Goal: Task Accomplishment & Management: Manage account settings

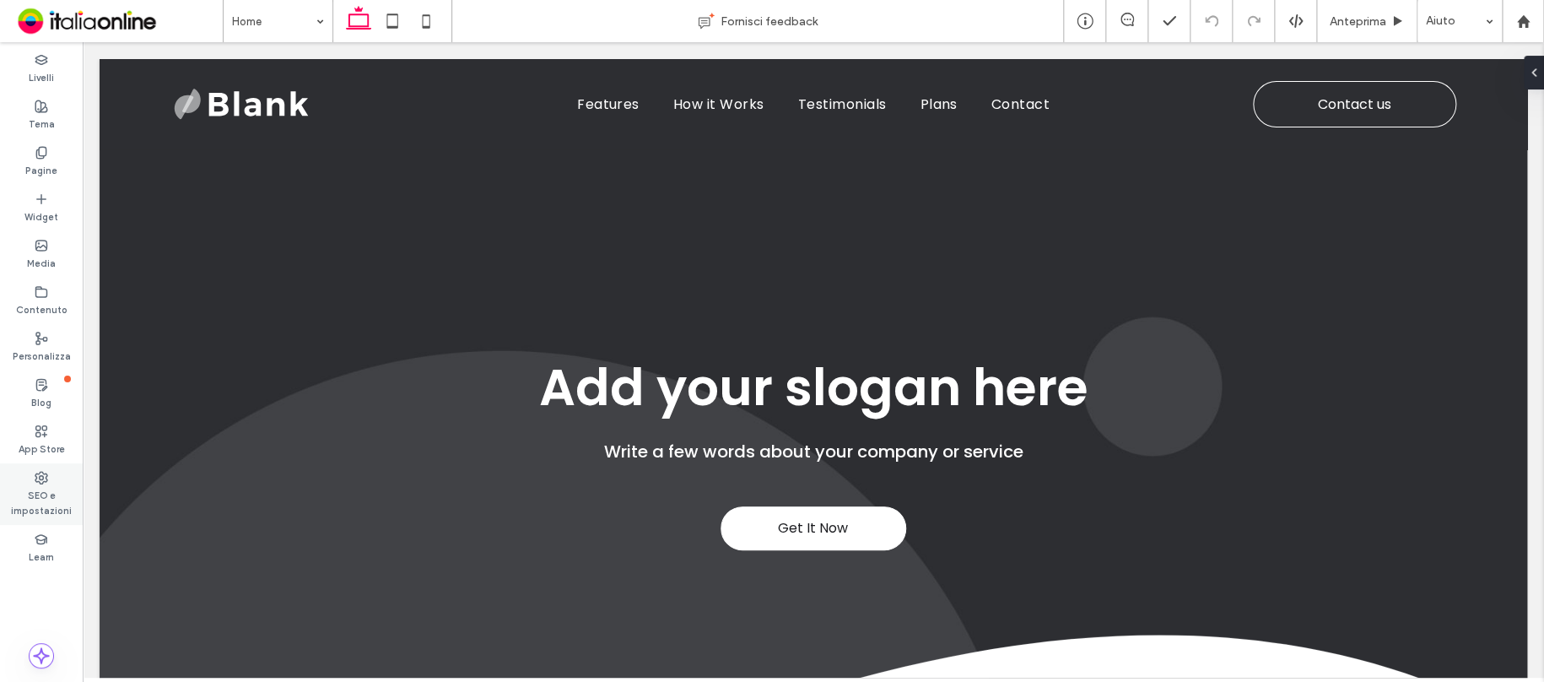
click at [39, 483] on icon at bounding box center [41, 477] width 13 height 13
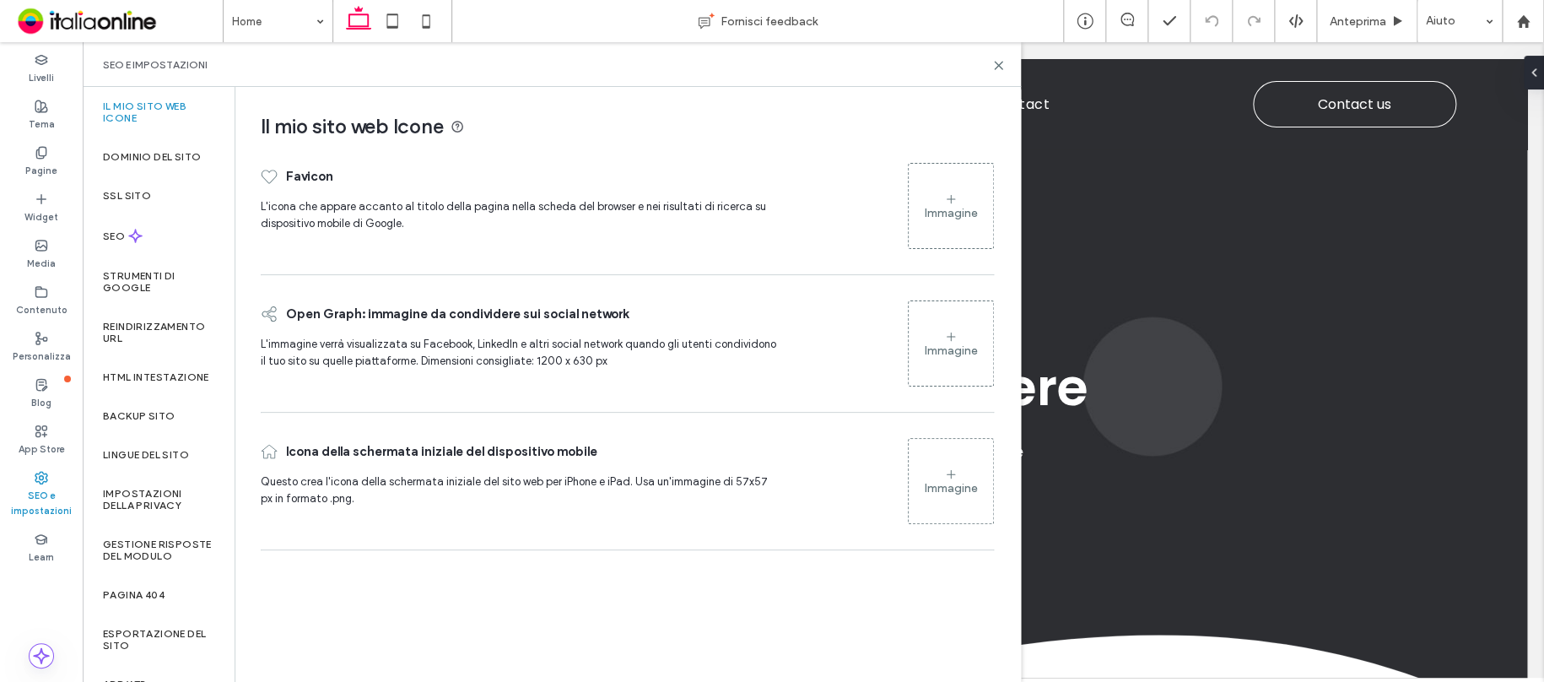
click at [968, 210] on div "Immagine" at bounding box center [951, 213] width 53 height 14
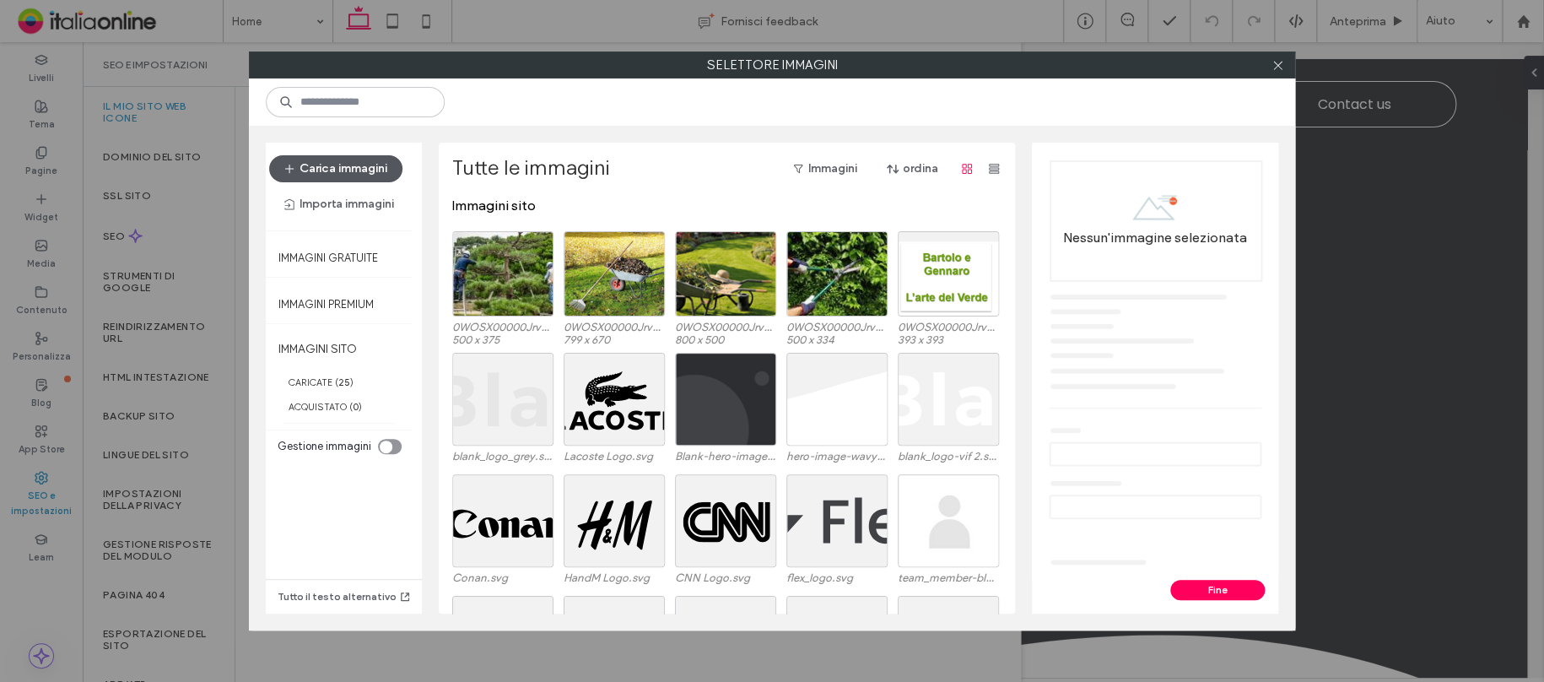
click at [368, 167] on button "Carica immagini" at bounding box center [335, 168] width 133 height 27
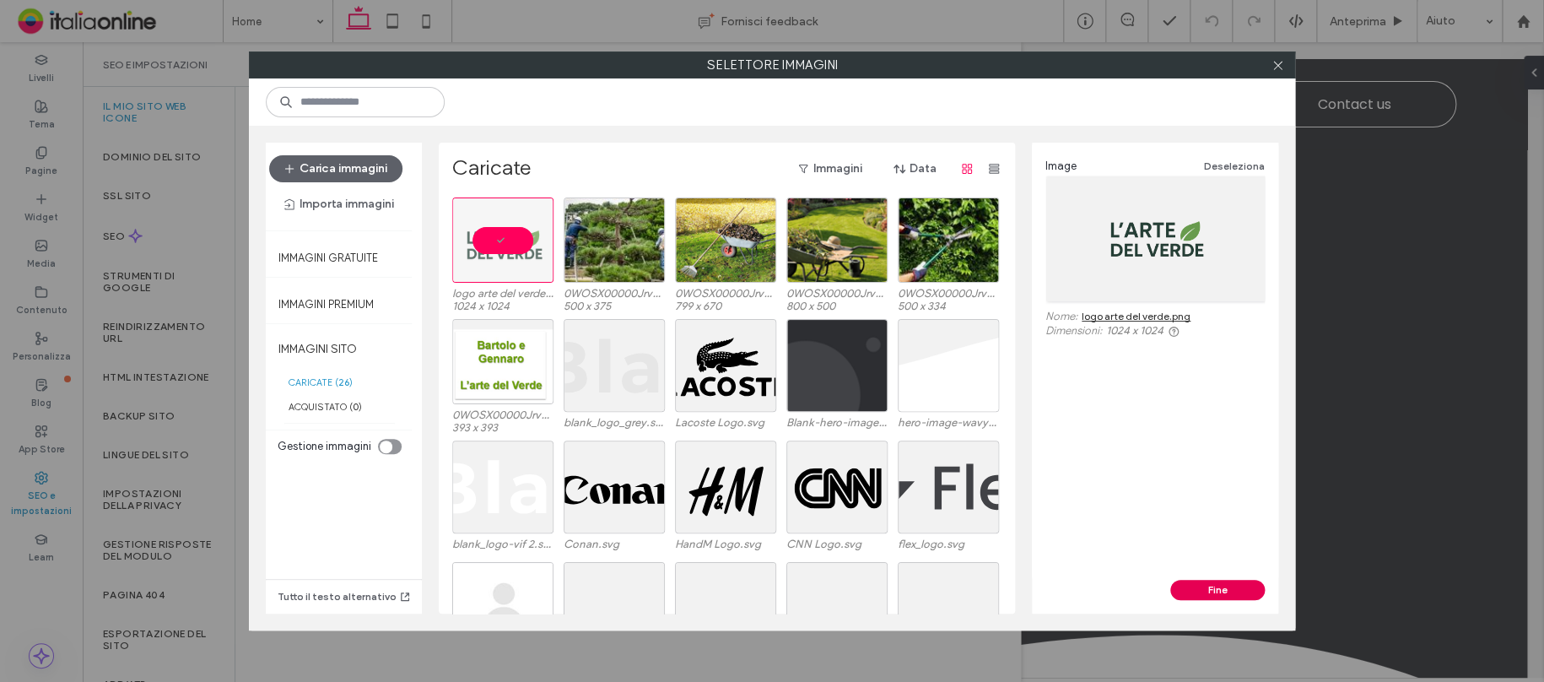
click at [1233, 585] on button "Fine" at bounding box center [1217, 590] width 94 height 20
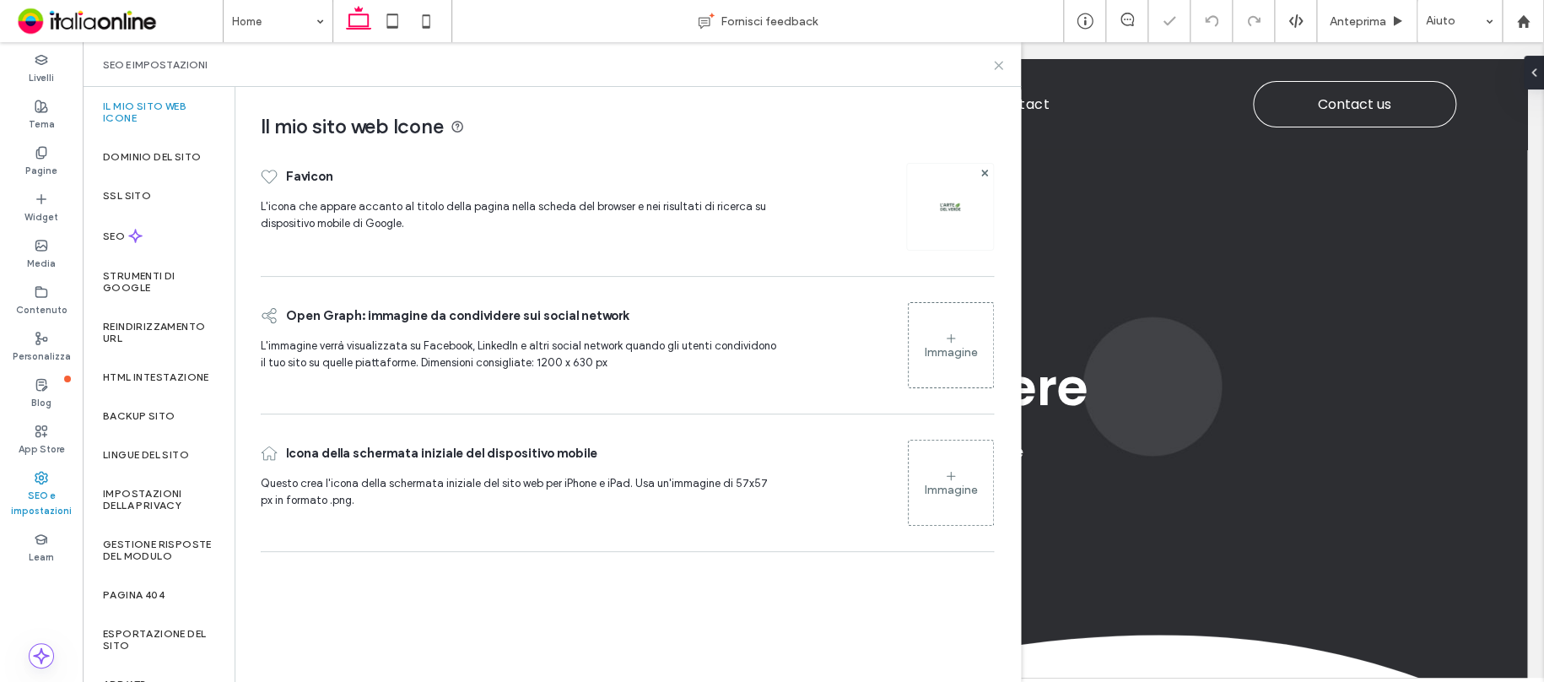
click at [1000, 64] on icon at bounding box center [998, 65] width 13 height 13
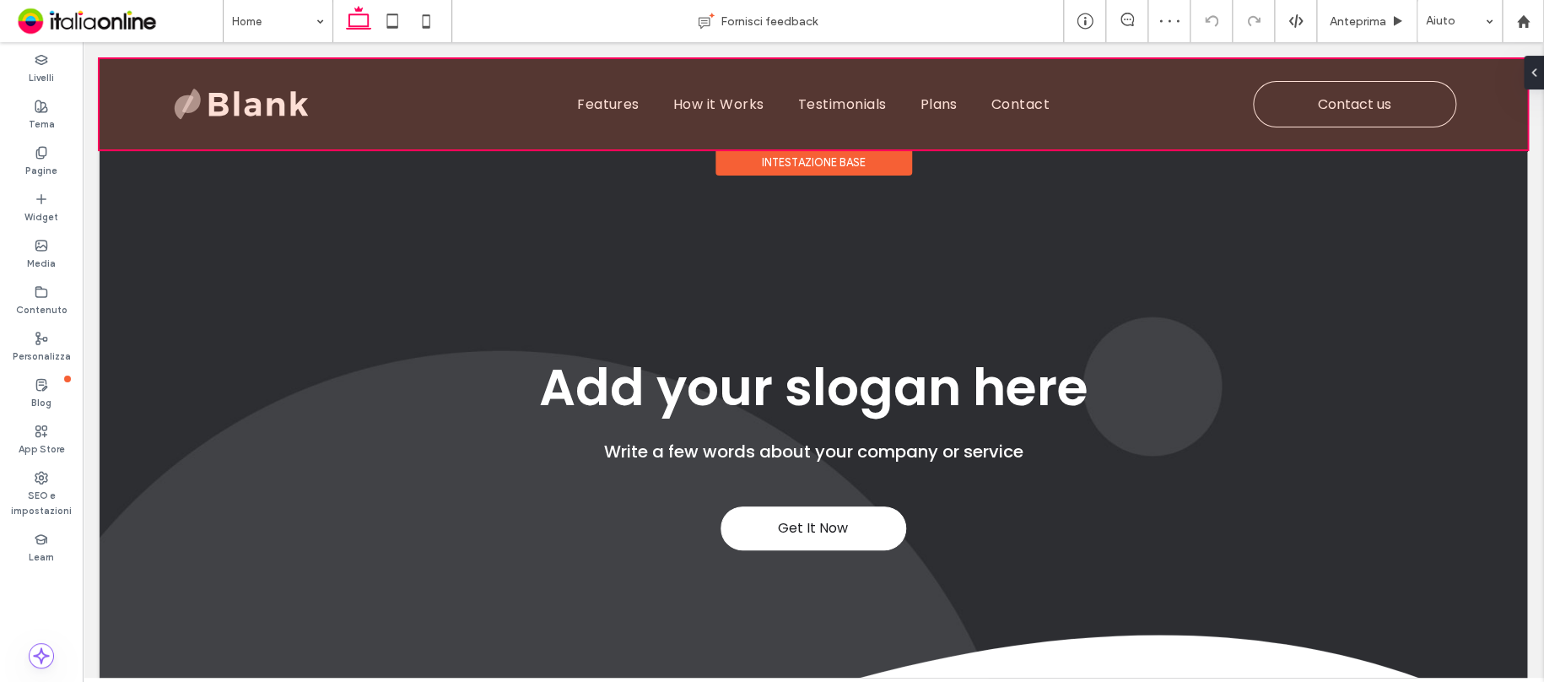
click at [260, 104] on div at bounding box center [813, 104] width 1427 height 90
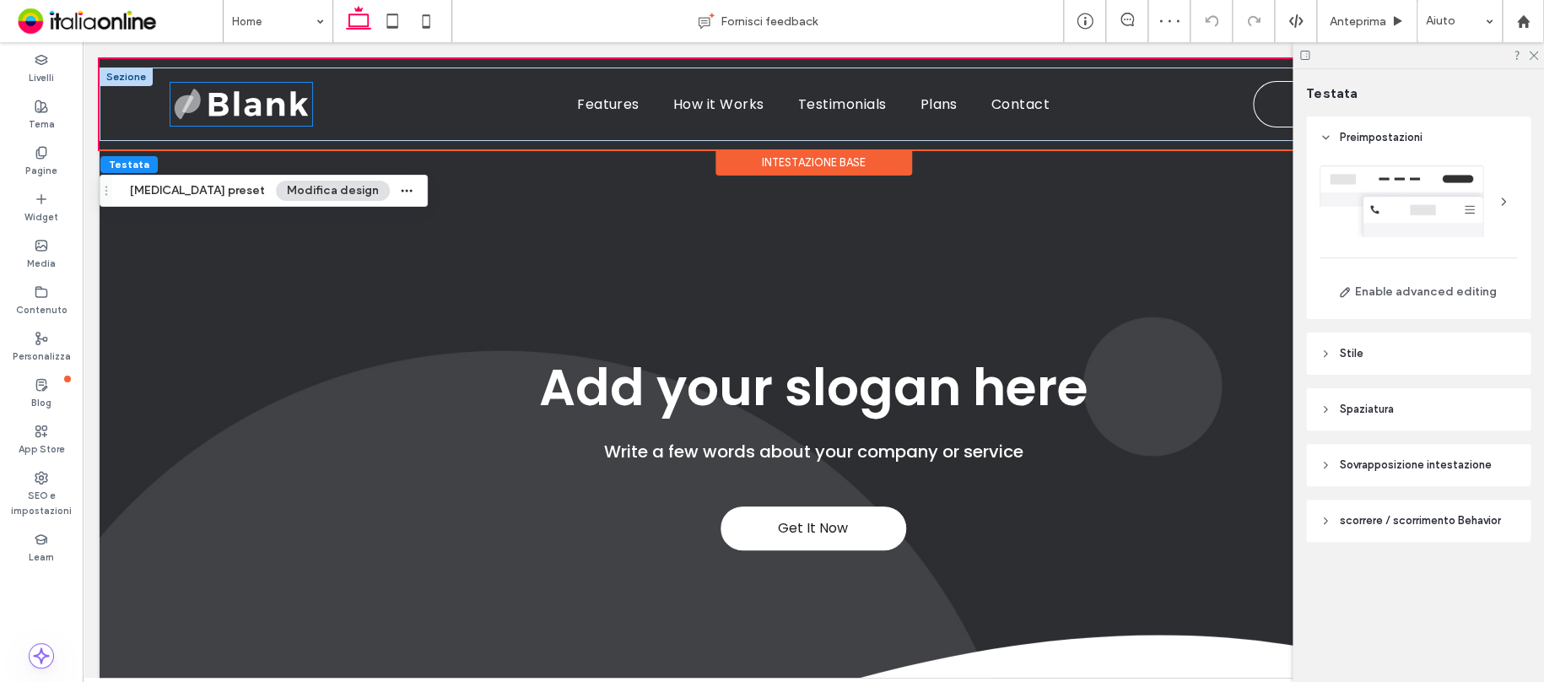
click at [260, 104] on img at bounding box center [241, 104] width 142 height 42
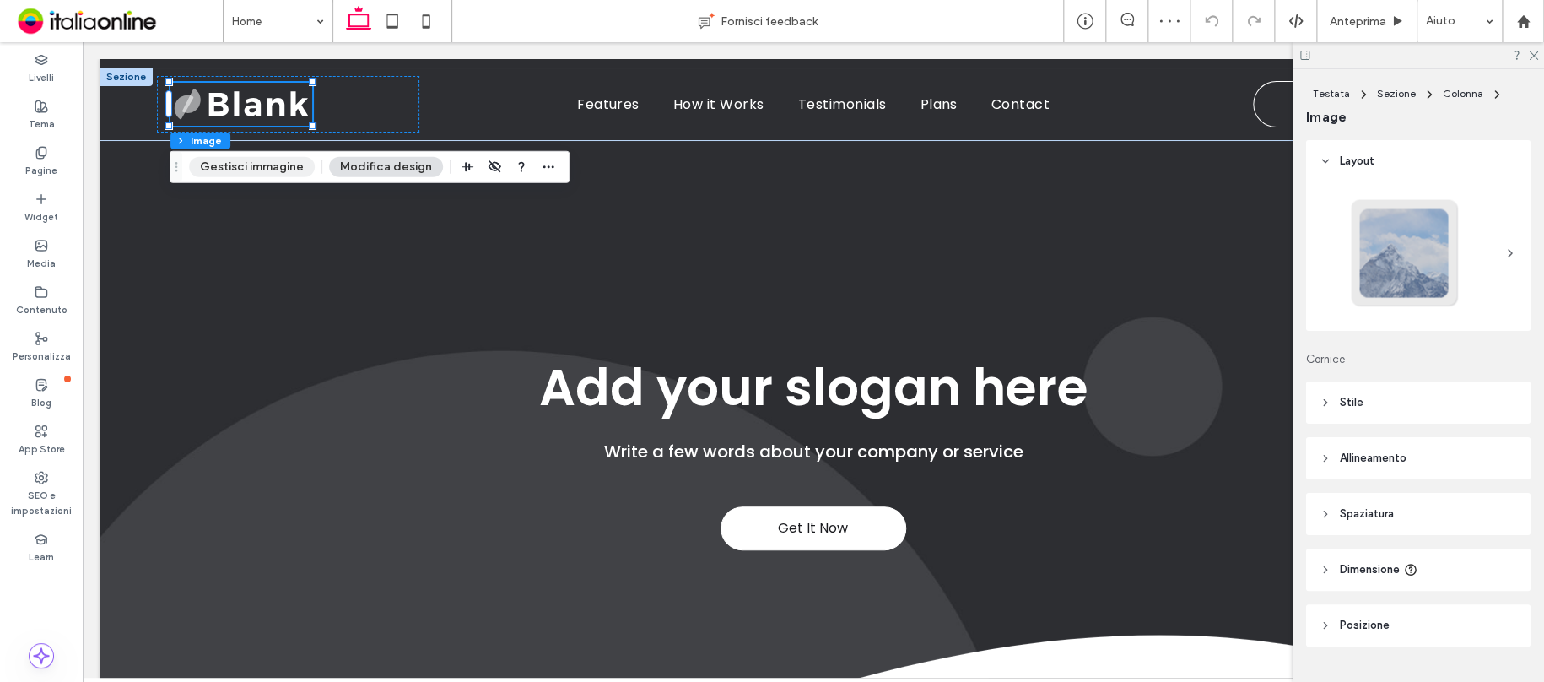
click at [257, 179] on div "Testata Sezione Colonna Image Gestisci immagine Modifica design" at bounding box center [370, 167] width 400 height 32
click at [257, 171] on button "Gestisci immagine" at bounding box center [252, 167] width 126 height 20
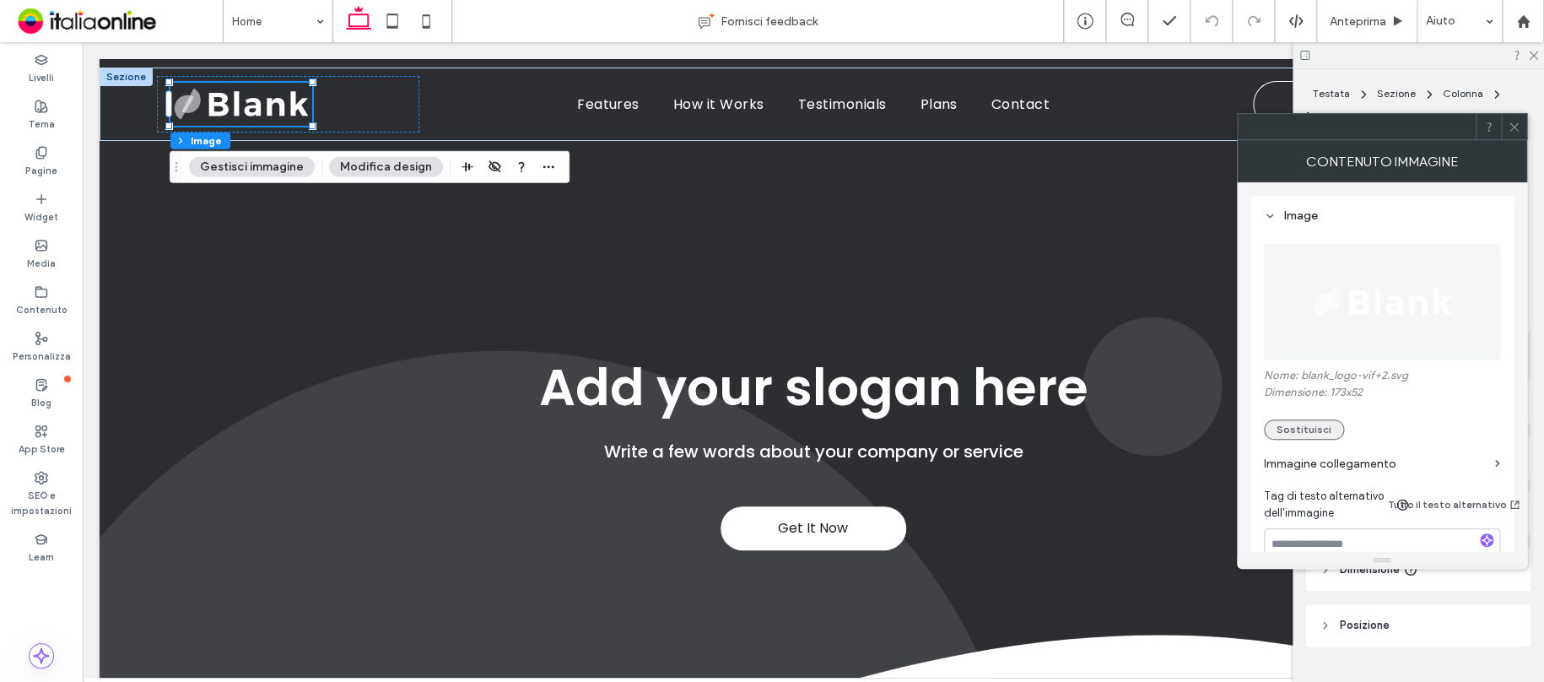
click at [1324, 424] on button "Sostituisci" at bounding box center [1304, 429] width 80 height 20
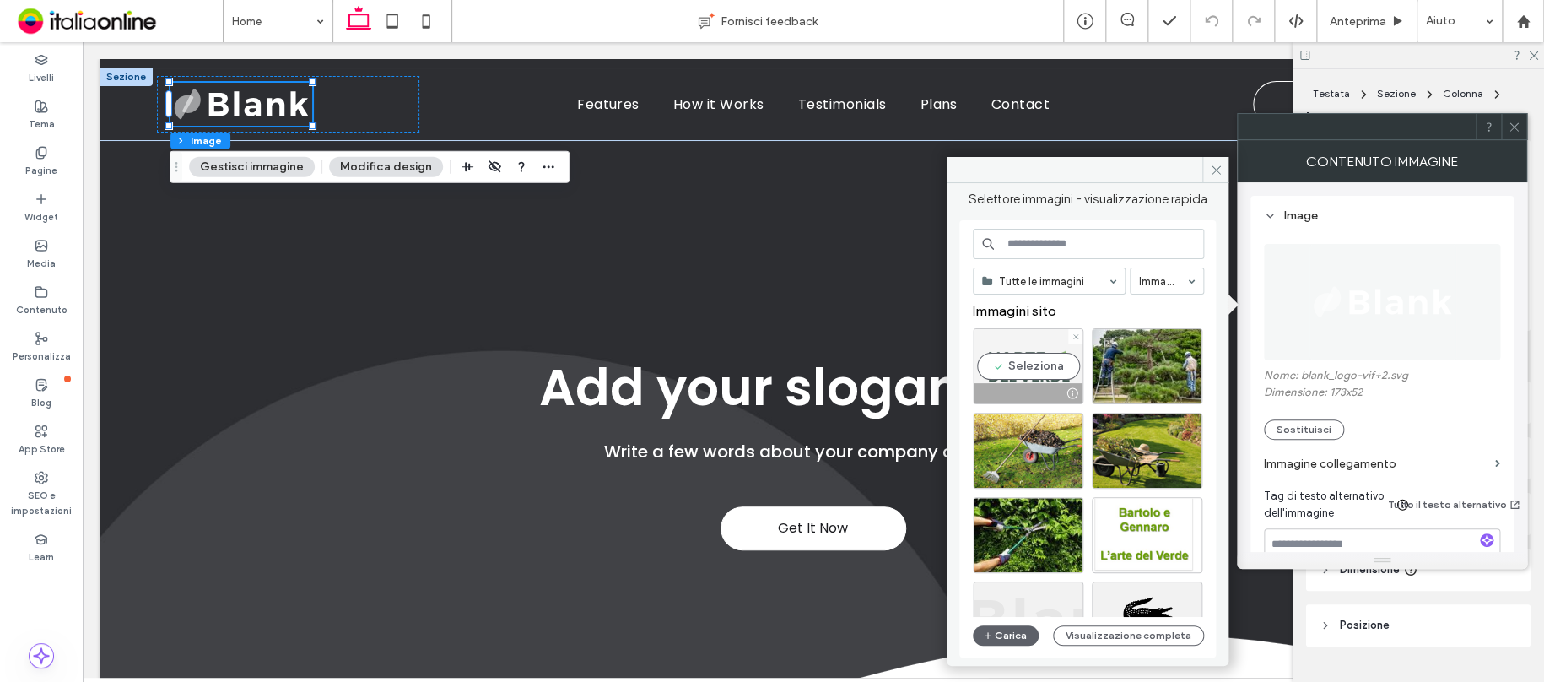
click at [1017, 354] on div "Seleziona" at bounding box center [1028, 366] width 111 height 76
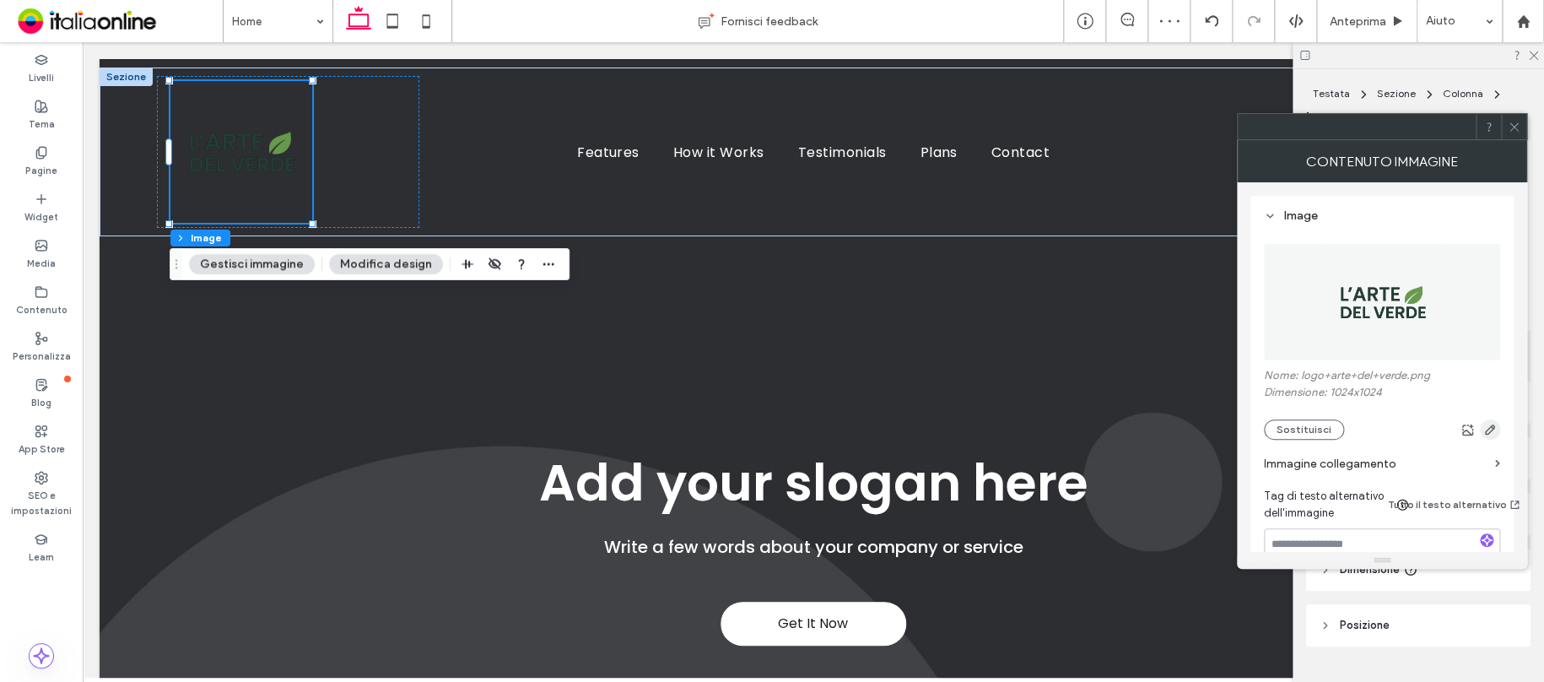
click at [1487, 426] on icon "button" at bounding box center [1489, 429] width 13 height 13
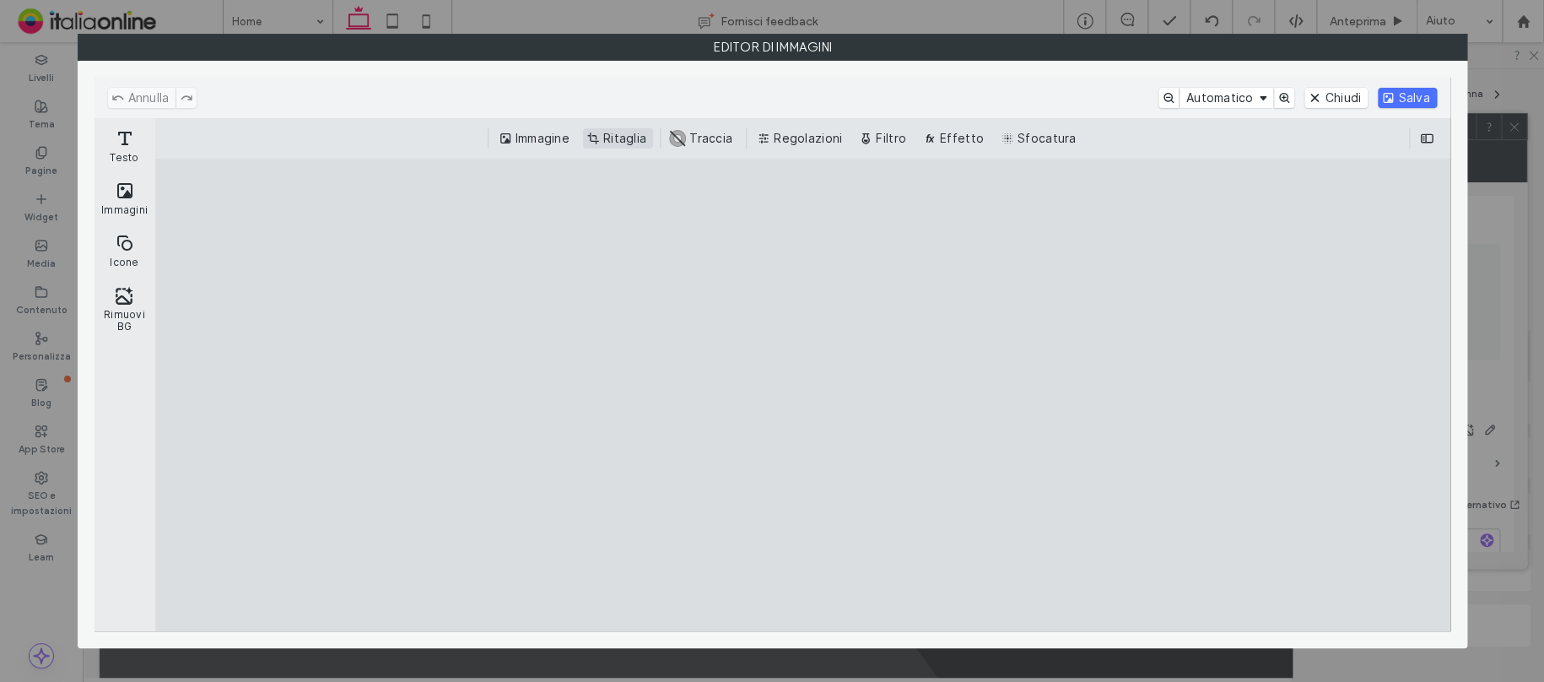
click at [621, 143] on button "Ritaglia" at bounding box center [618, 138] width 70 height 20
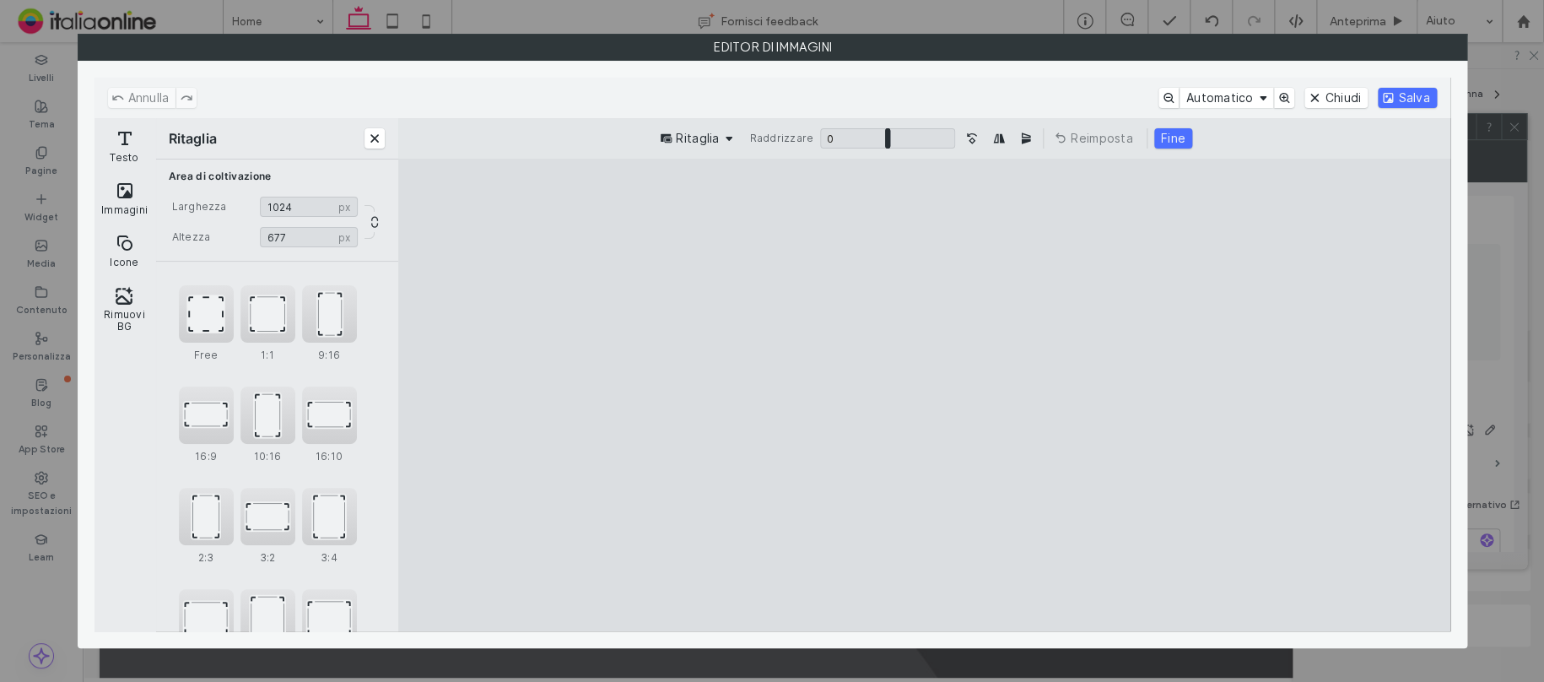
drag, startPoint x: 923, startPoint y: 586, endPoint x: 946, endPoint y: 458, distance: 130.2
click at [924, 395] on cesdk-canvas "Editor / piattaforma / website builder canvas" at bounding box center [924, 395] width 0 height 0
type input "***"
drag, startPoint x: 925, startPoint y: 206, endPoint x: 952, endPoint y: 402, distance: 197.5
click at [924, 395] on cesdk-canvas "Editor / piattaforma / website builder canvas" at bounding box center [924, 395] width 0 height 0
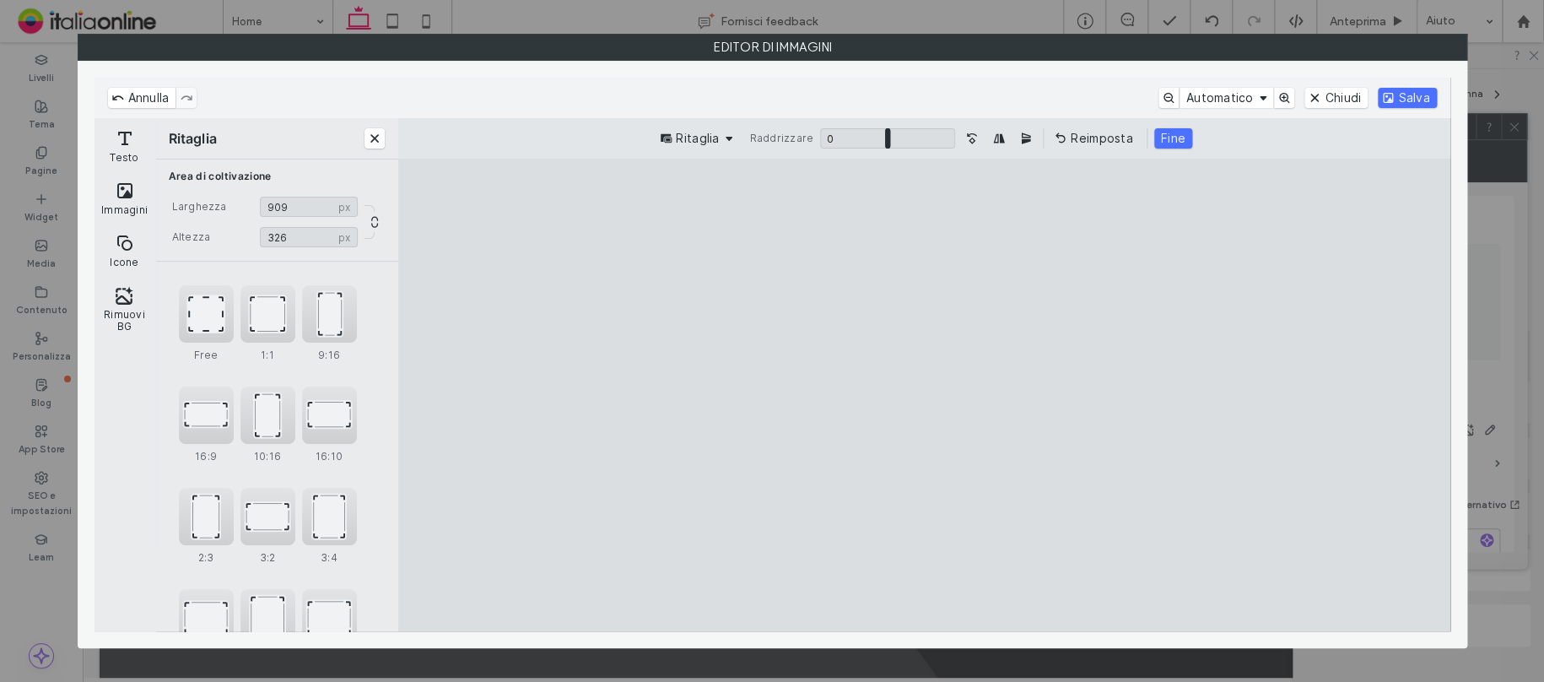
drag, startPoint x: 1400, startPoint y: 408, endPoint x: 1293, endPoint y: 406, distance: 106.3
click at [924, 395] on cesdk-canvas "Editor / piattaforma / website builder canvas" at bounding box center [924, 395] width 0 height 0
type input "***"
drag, startPoint x: 448, startPoint y: 413, endPoint x: 587, endPoint y: 409, distance: 139.2
click at [924, 395] on cesdk-canvas "Editor / piattaforma / website builder canvas" at bounding box center [924, 395] width 0 height 0
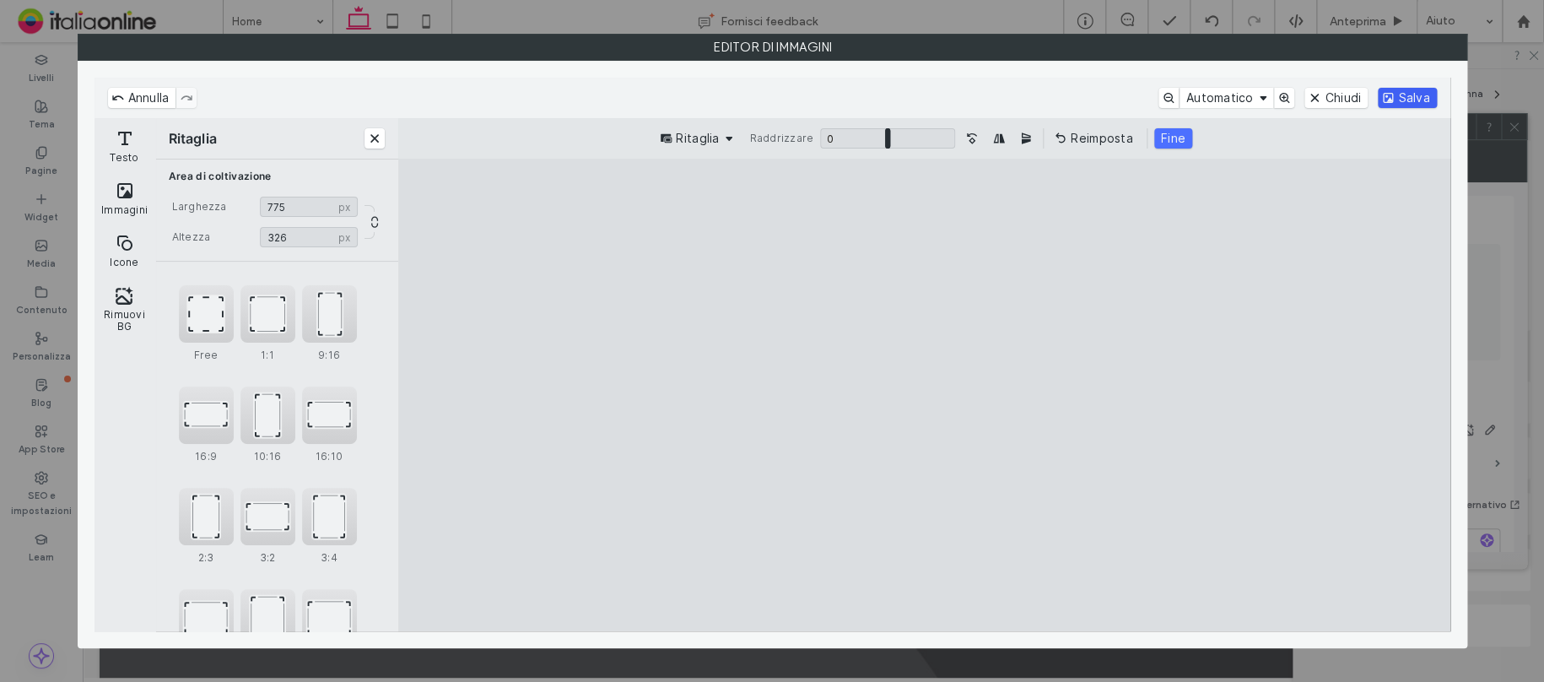
click at [1413, 96] on button "Salva" at bounding box center [1407, 98] width 58 height 20
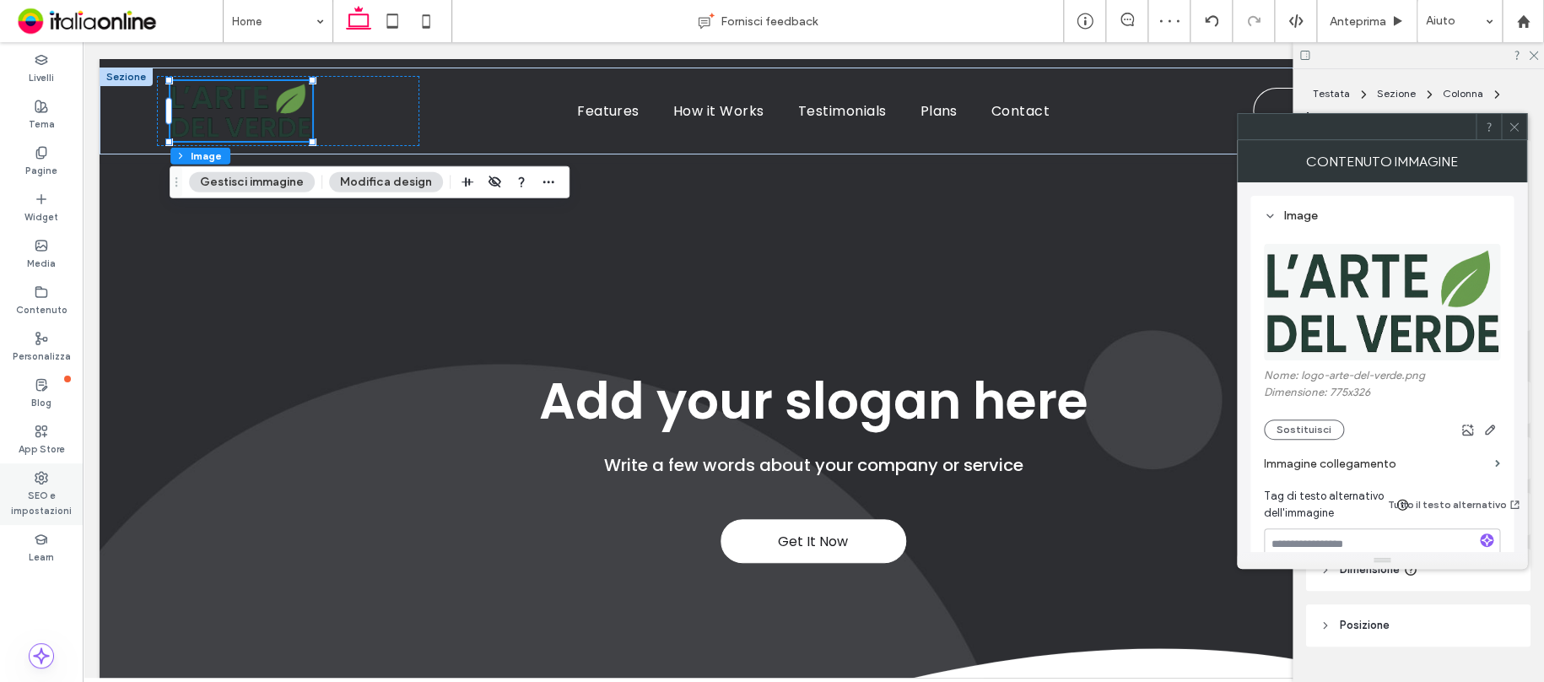
click at [50, 490] on label "SEO e impostazioni" at bounding box center [41, 501] width 83 height 34
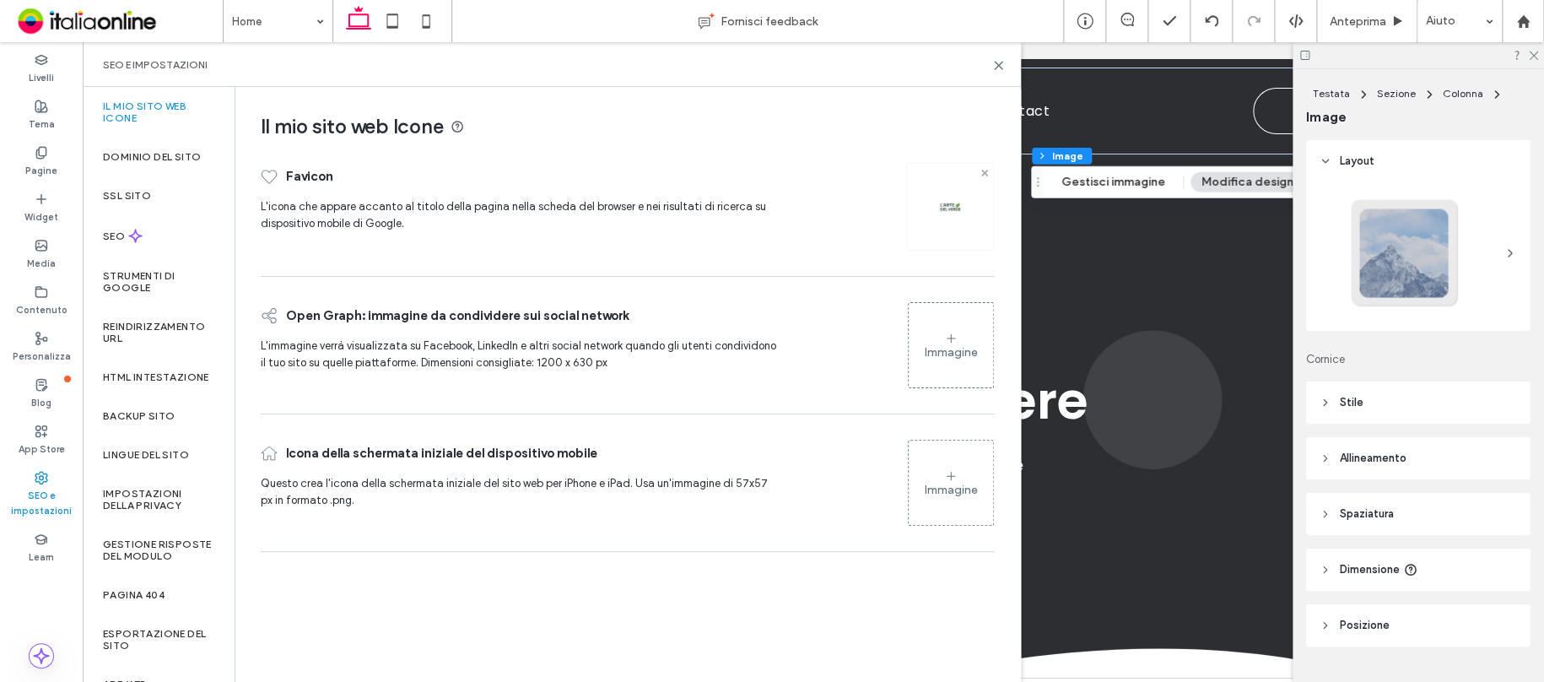
click at [985, 170] on icon at bounding box center [984, 173] width 7 height 7
click at [972, 198] on div "Immagine" at bounding box center [951, 205] width 84 height 81
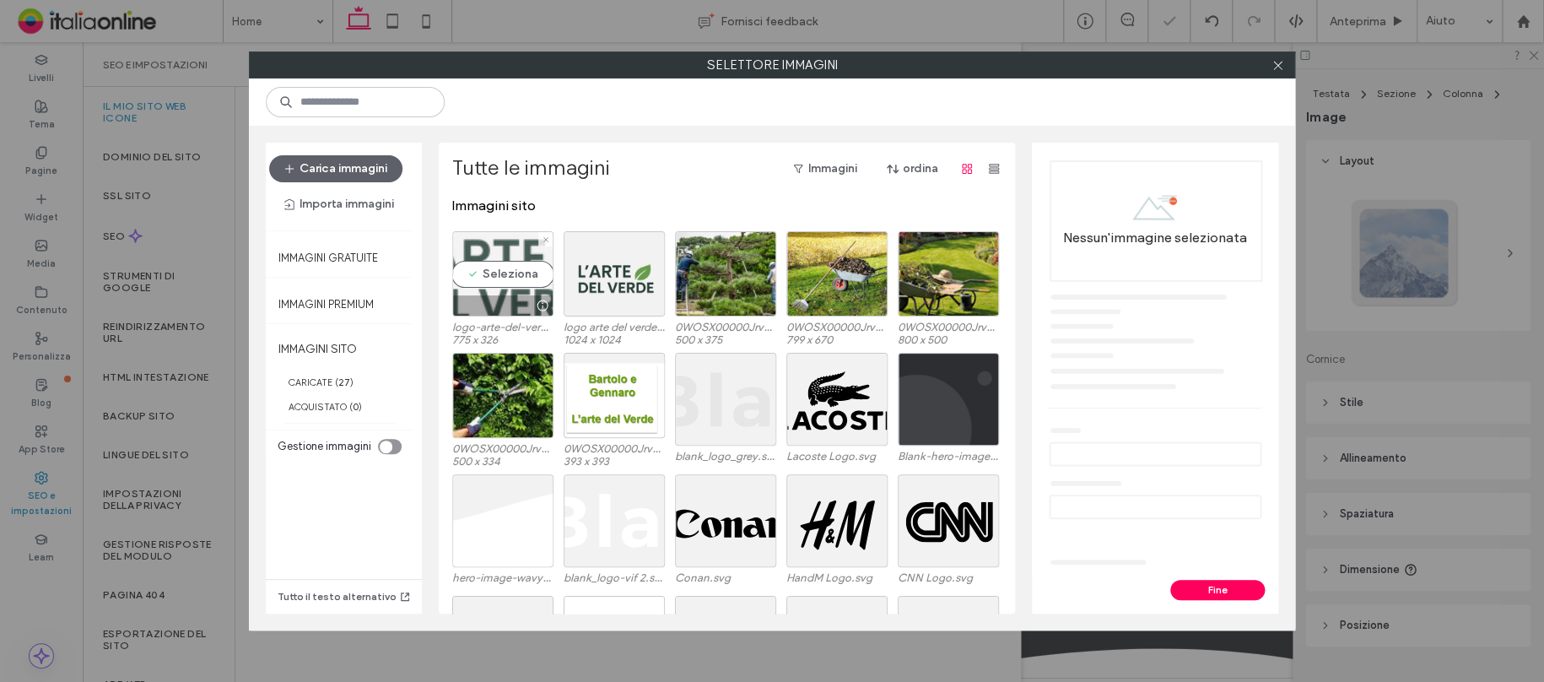
click at [491, 267] on div "Seleziona" at bounding box center [502, 273] width 101 height 85
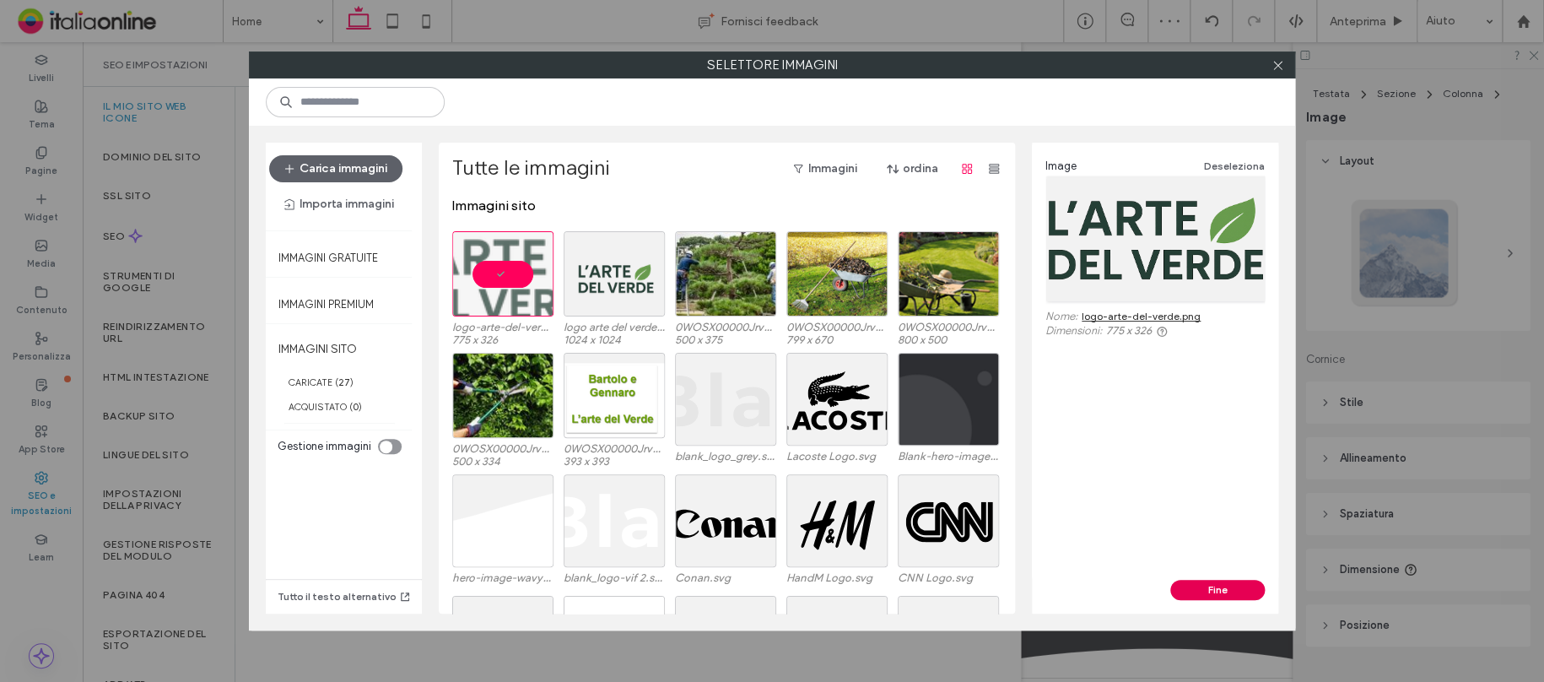
click at [1224, 585] on button "Fine" at bounding box center [1217, 590] width 94 height 20
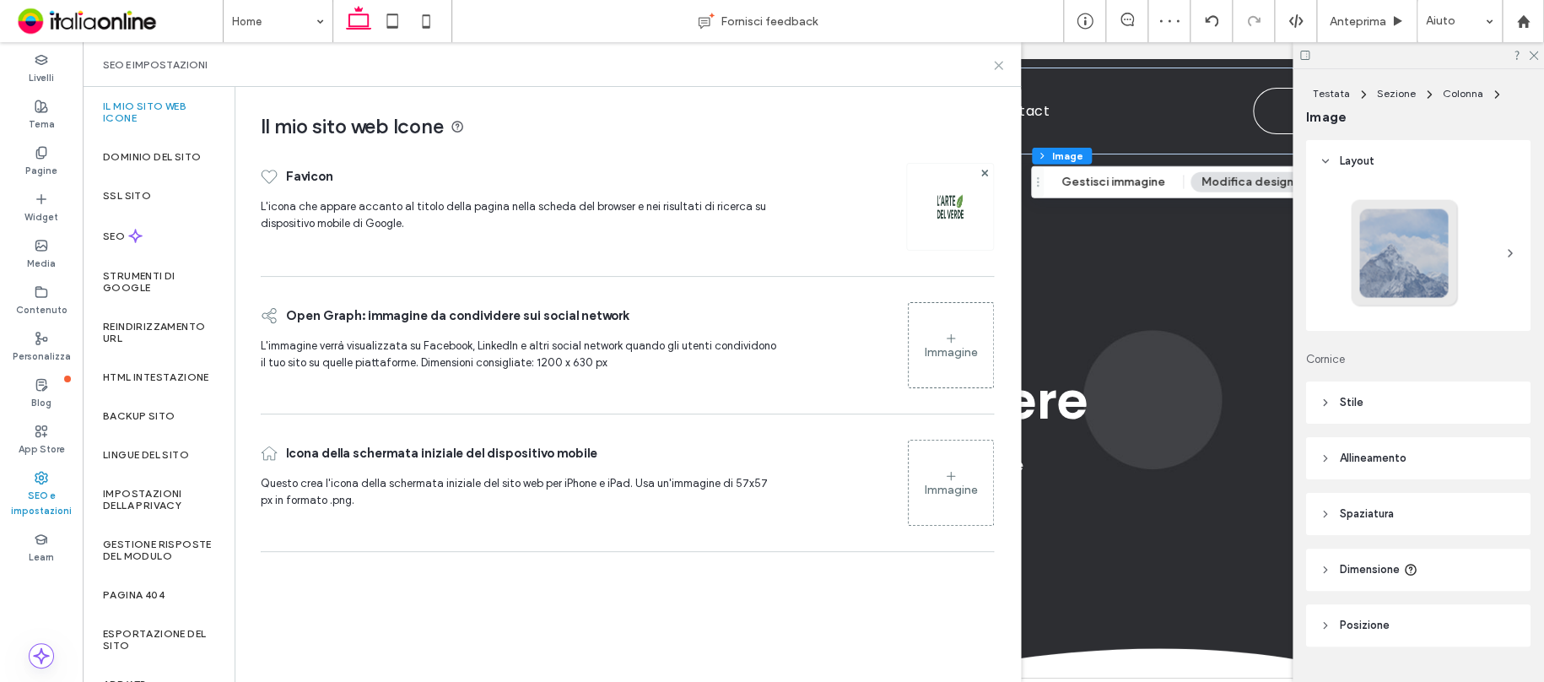
click at [998, 65] on use at bounding box center [999, 66] width 8 height 8
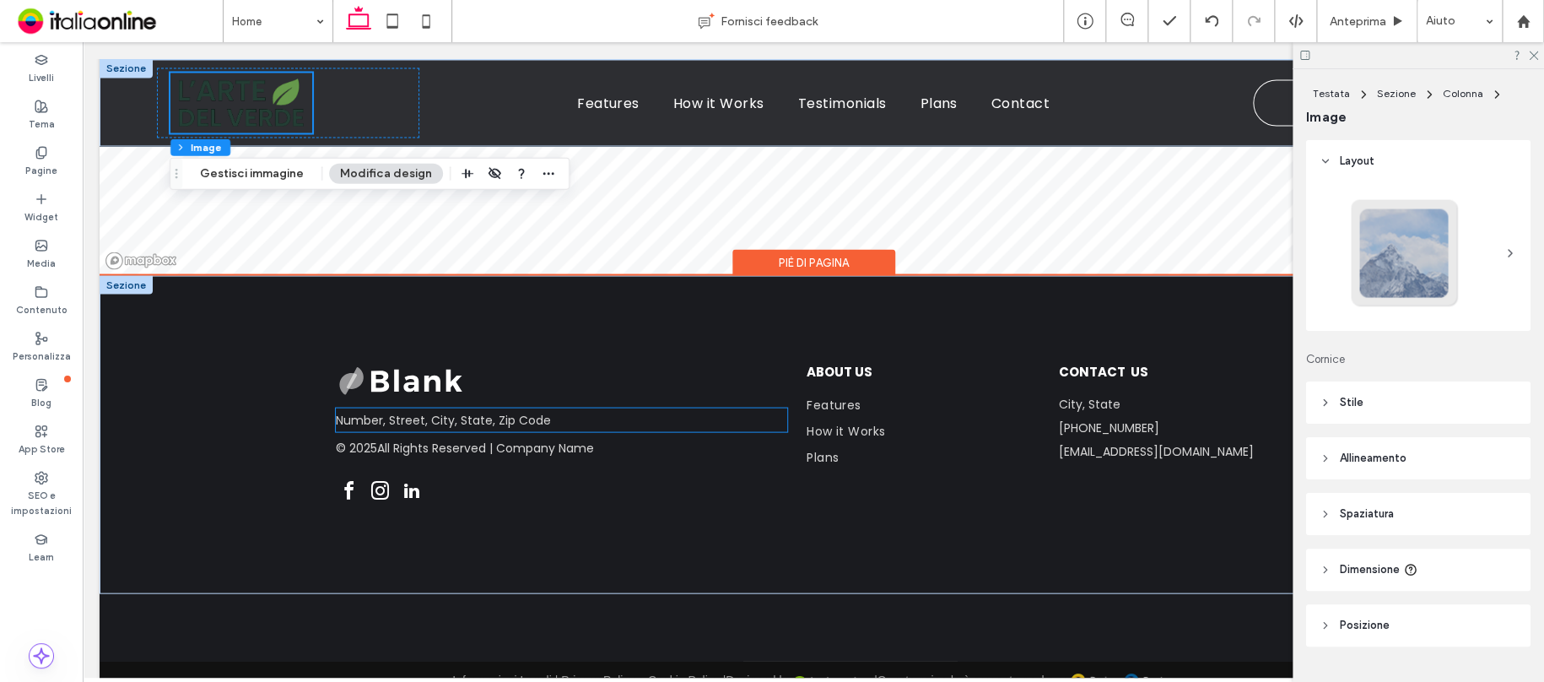
scroll to position [4845, 0]
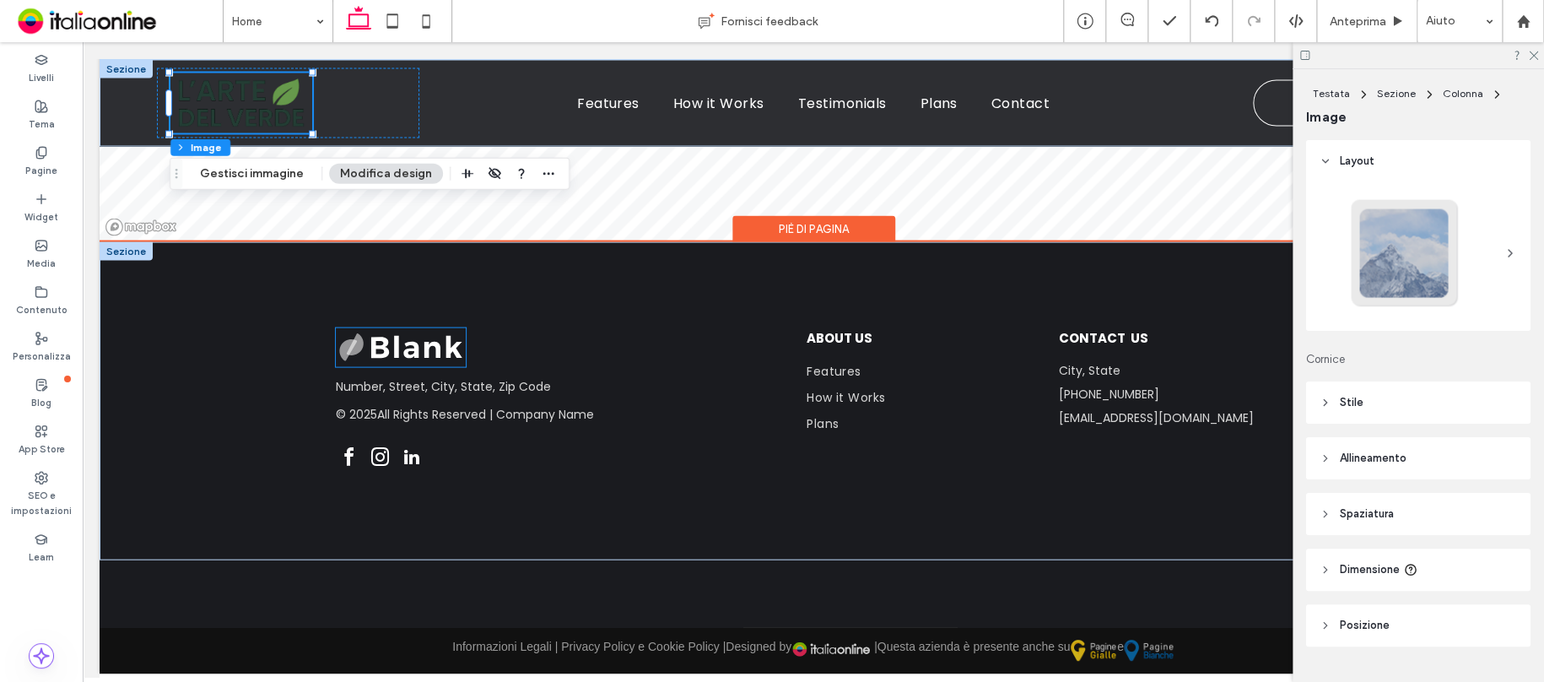
click at [423, 331] on img at bounding box center [401, 346] width 130 height 39
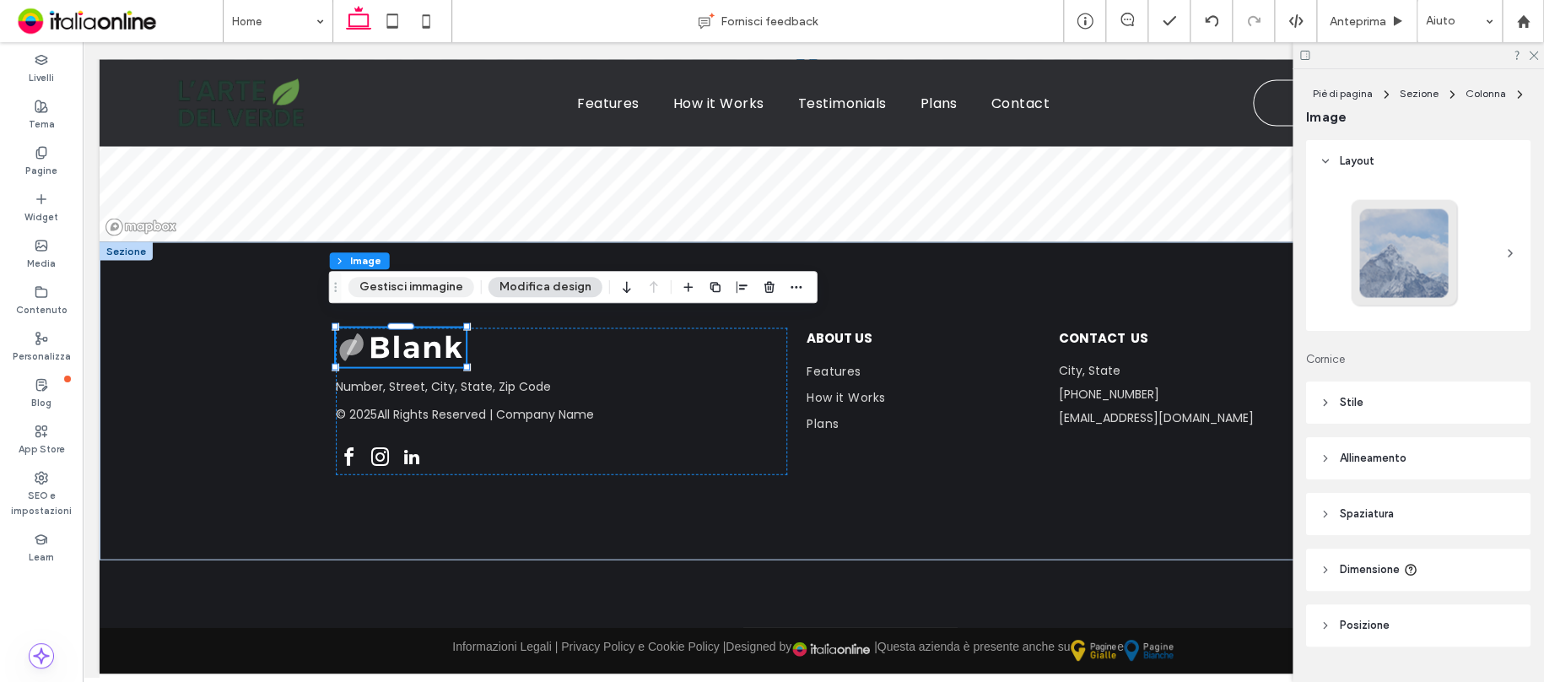
click at [424, 287] on button "Gestisci immagine" at bounding box center [411, 287] width 126 height 20
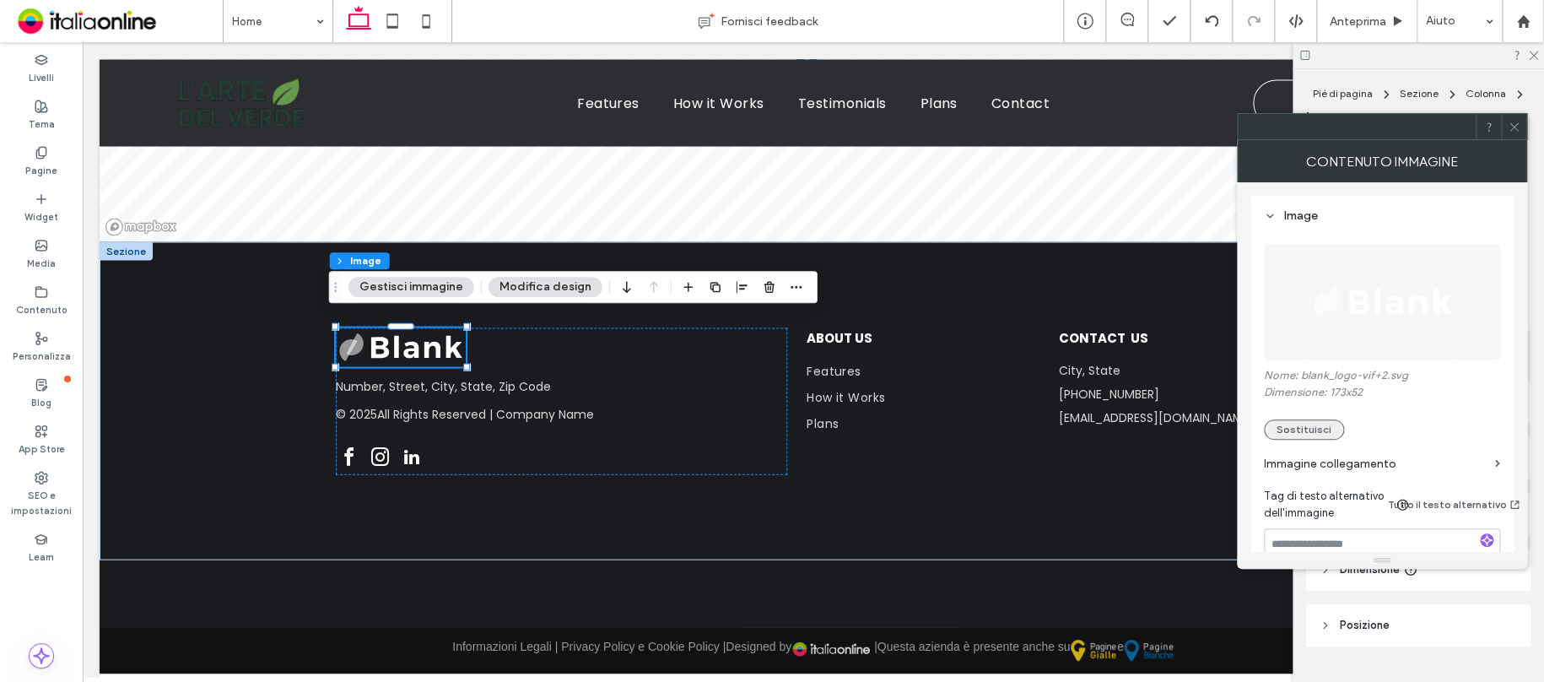
click at [1306, 428] on button "Sostituisci" at bounding box center [1304, 429] width 80 height 20
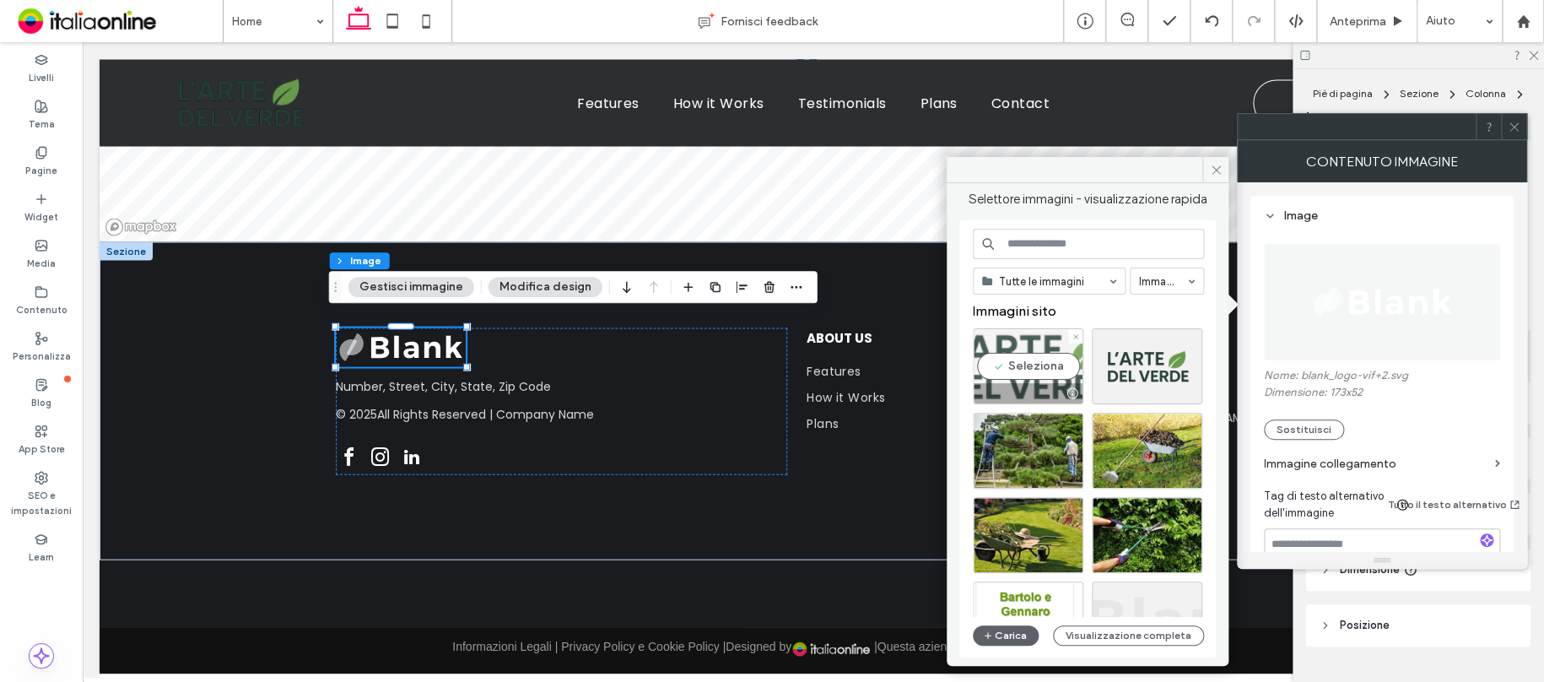
click at [979, 332] on div "Seleziona" at bounding box center [1028, 366] width 111 height 76
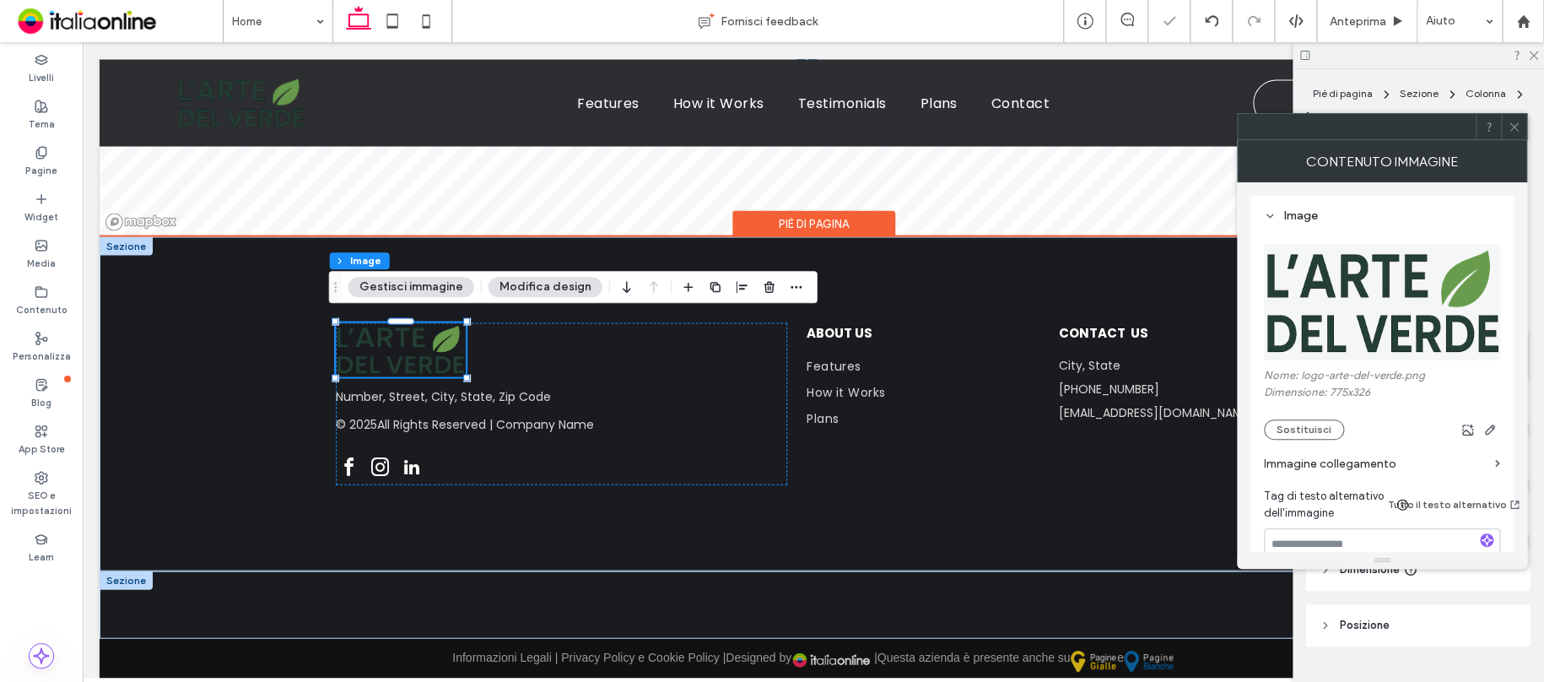
click at [112, 570] on div at bounding box center [126, 579] width 53 height 19
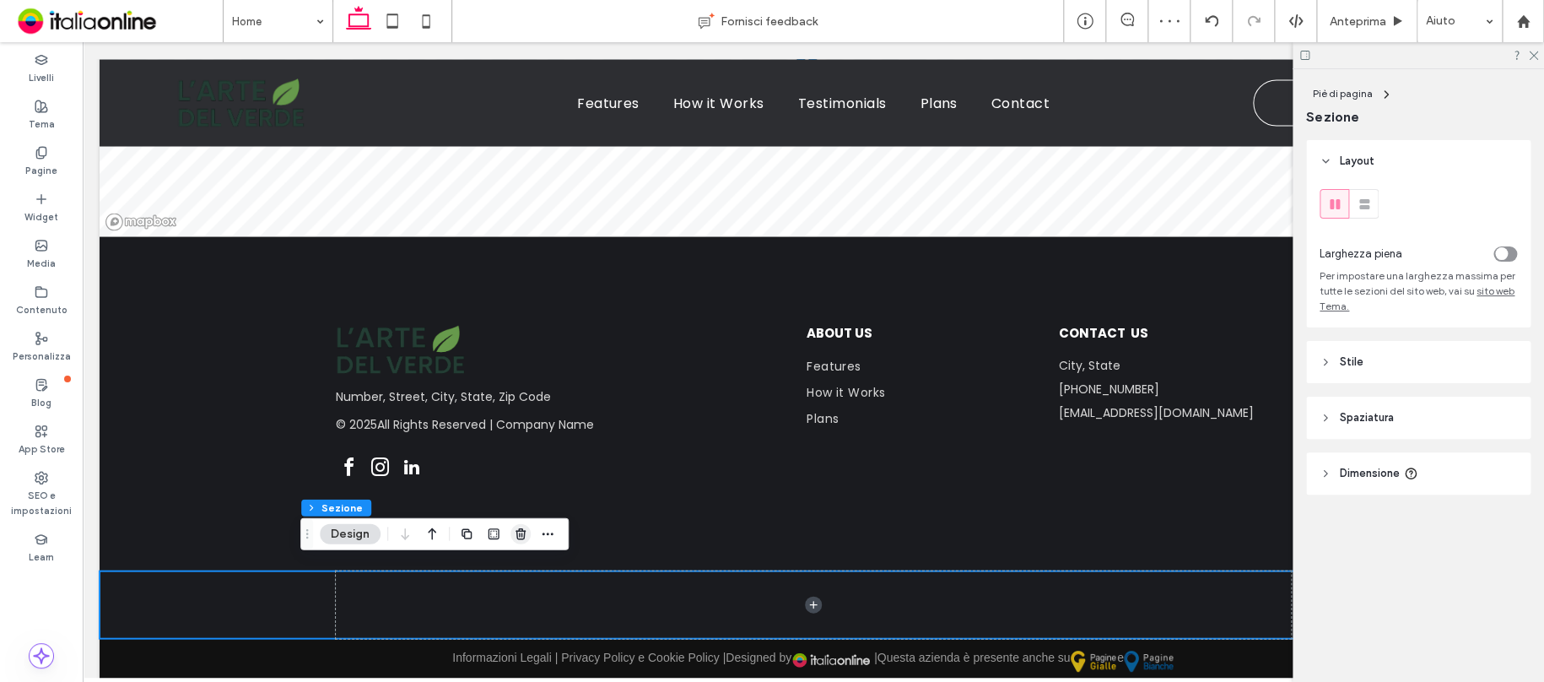
click at [522, 532] on icon "button" at bounding box center [520, 532] width 13 height 13
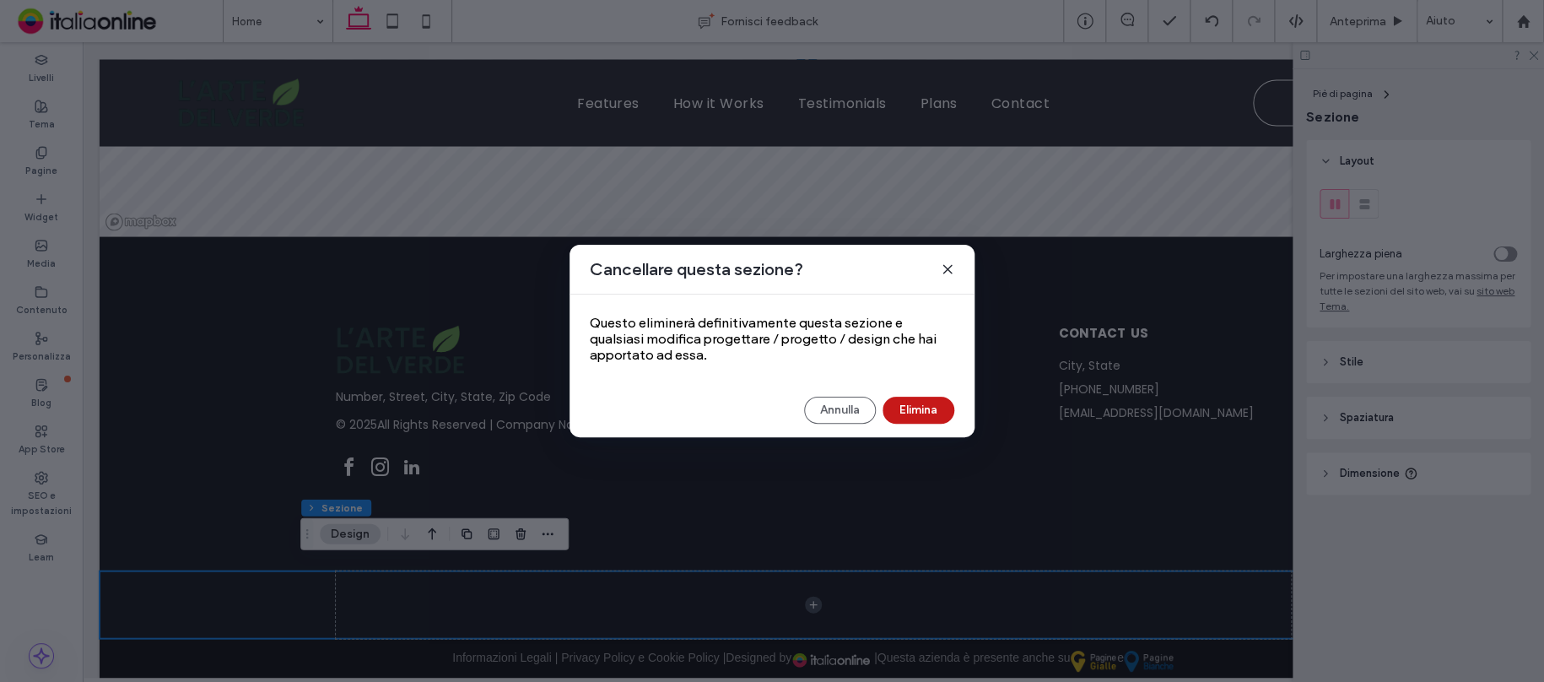
click at [921, 404] on button "Elimina" at bounding box center [918, 410] width 72 height 27
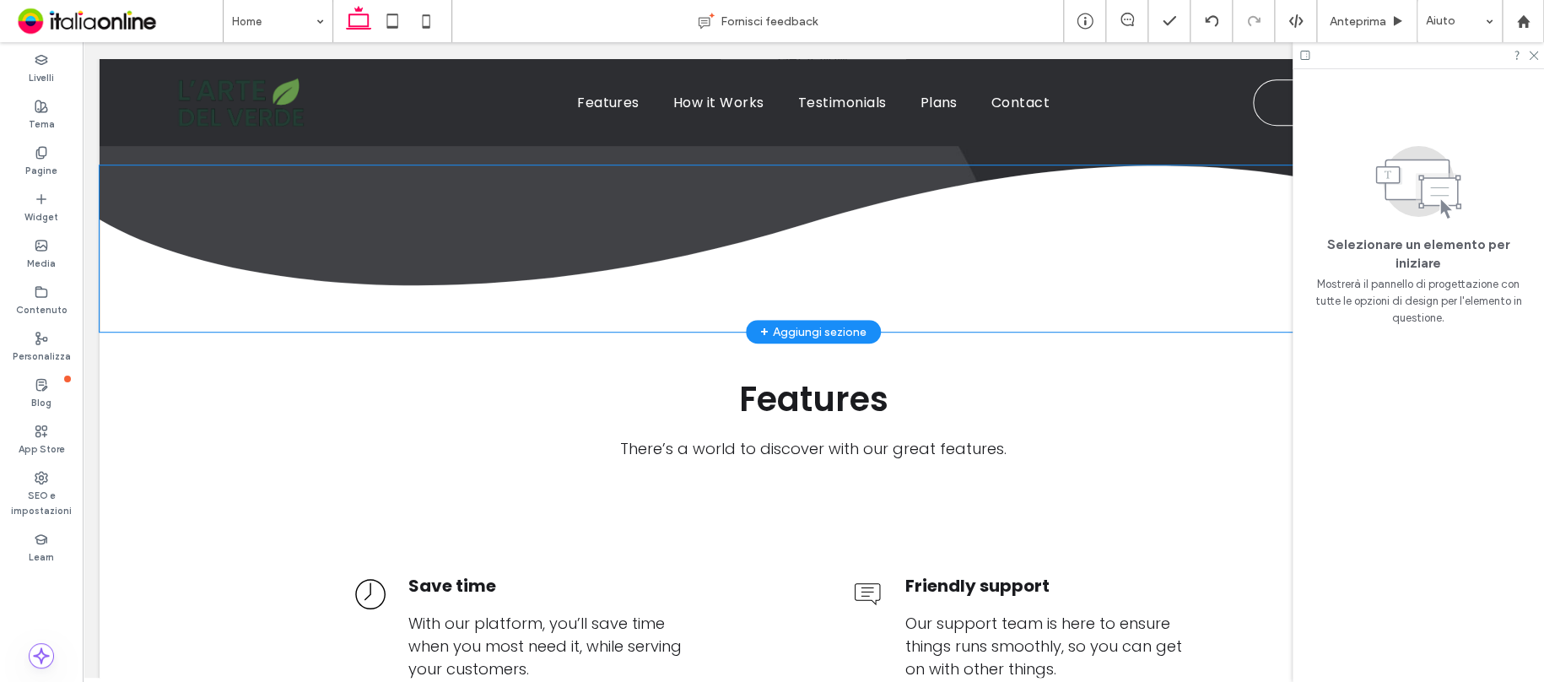
scroll to position [321, 0]
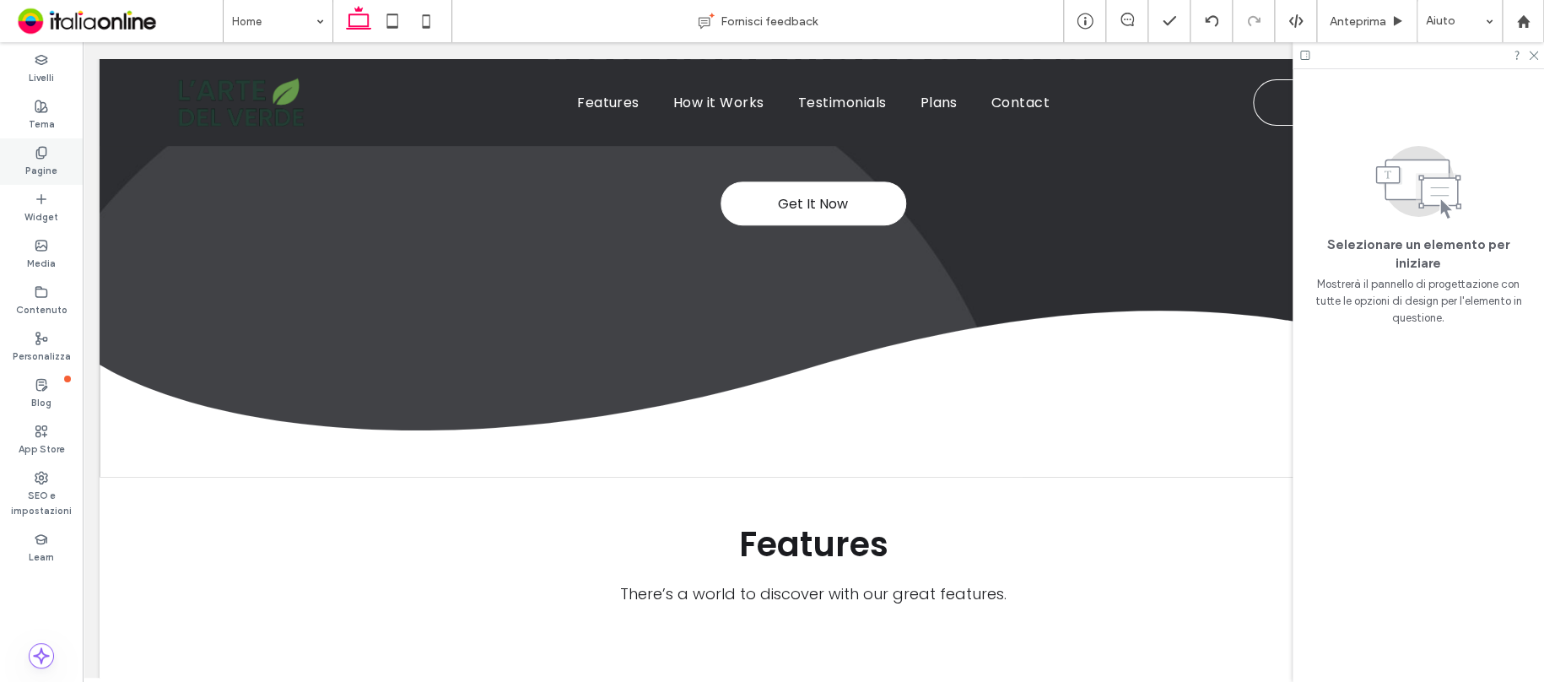
click at [55, 166] on label "Pagine" at bounding box center [41, 168] width 32 height 19
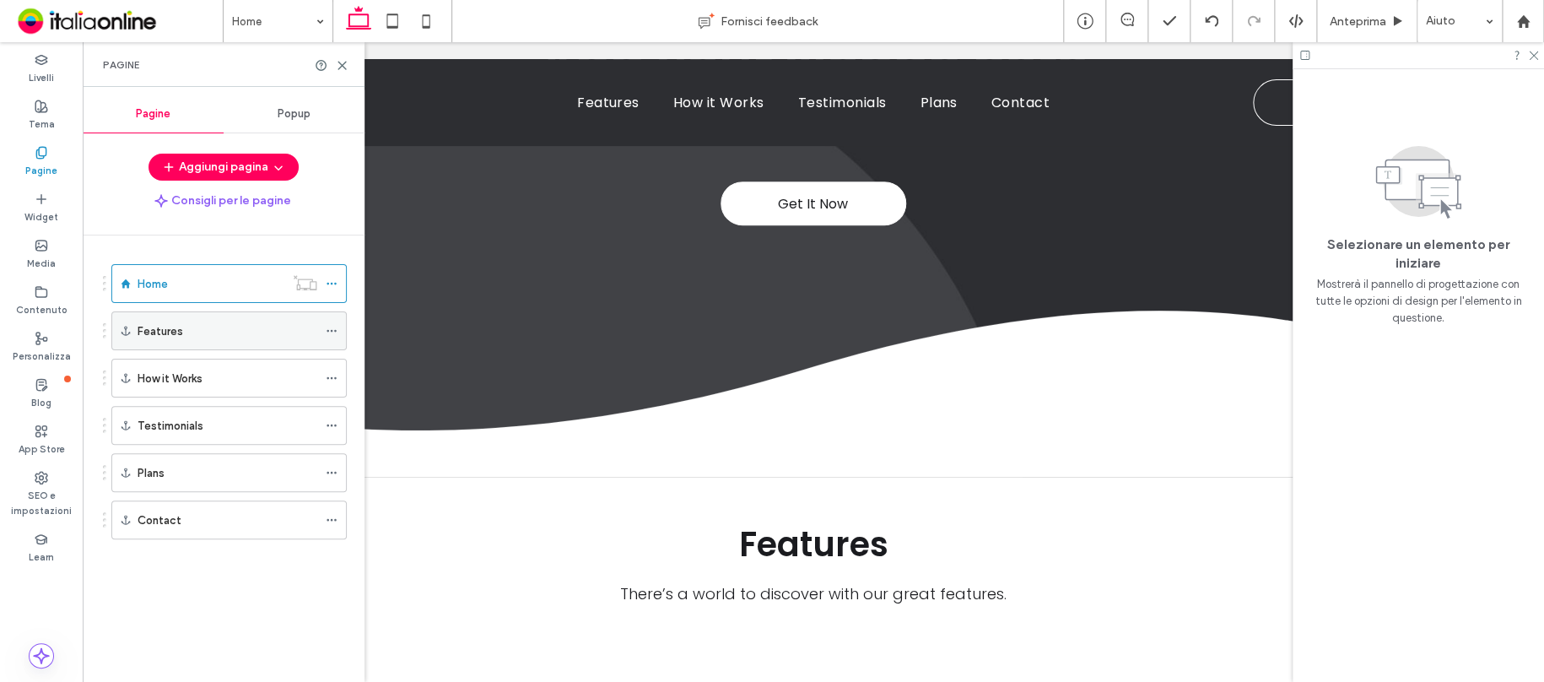
click at [326, 332] on icon at bounding box center [332, 331] width 12 height 12
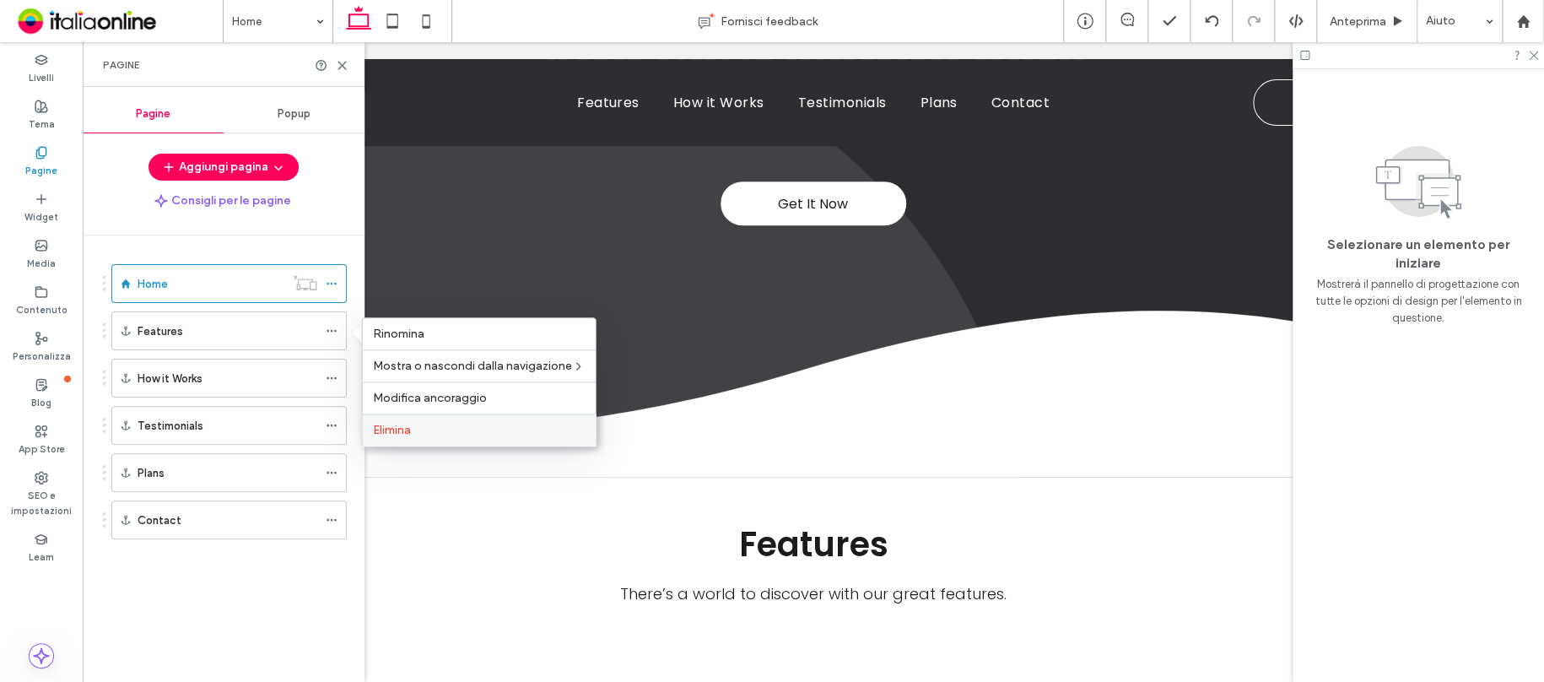
click at [411, 428] on span "Elimina" at bounding box center [392, 430] width 38 height 14
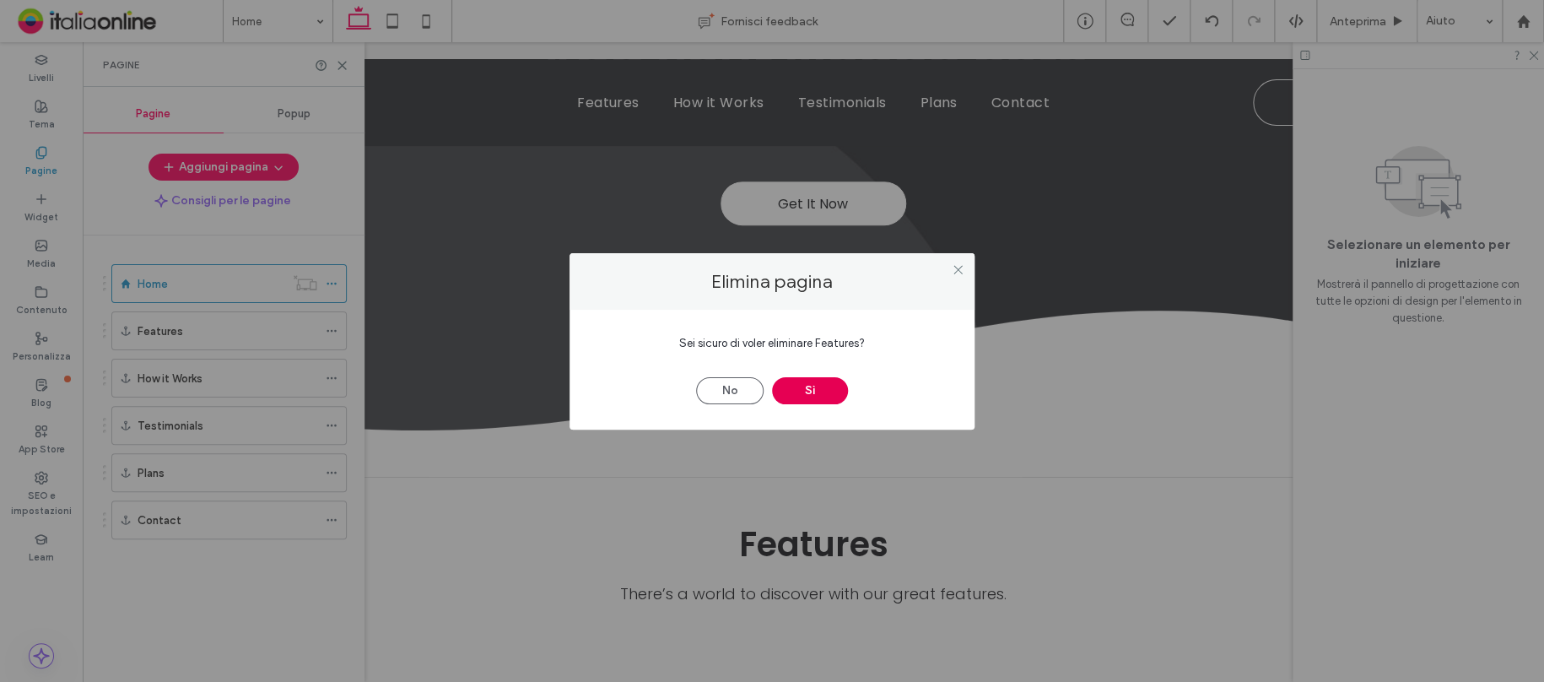
drag, startPoint x: 834, startPoint y: 387, endPoint x: 810, endPoint y: 387, distance: 23.6
click at [834, 387] on button "Sì" at bounding box center [810, 390] width 76 height 27
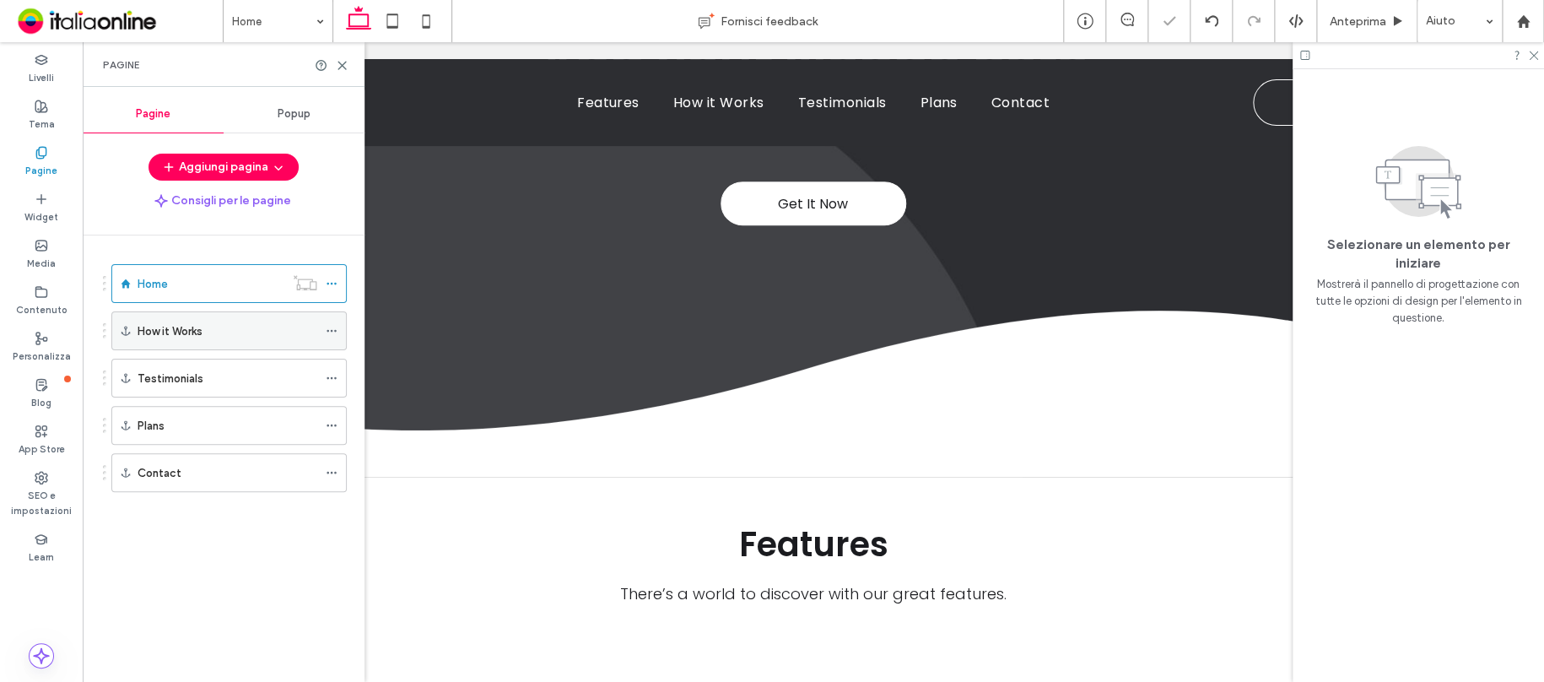
click at [331, 332] on icon at bounding box center [332, 331] width 12 height 12
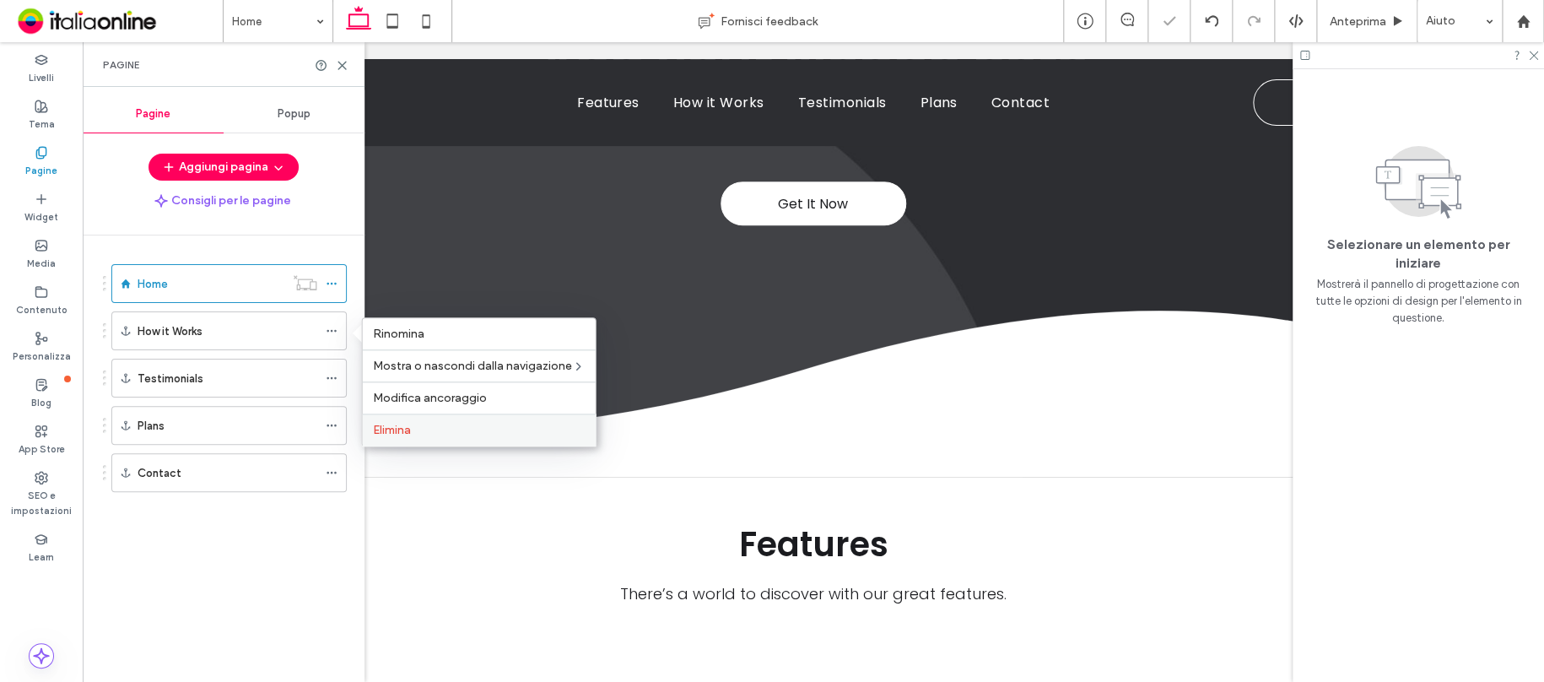
click at [451, 420] on div "Elimina" at bounding box center [479, 429] width 233 height 32
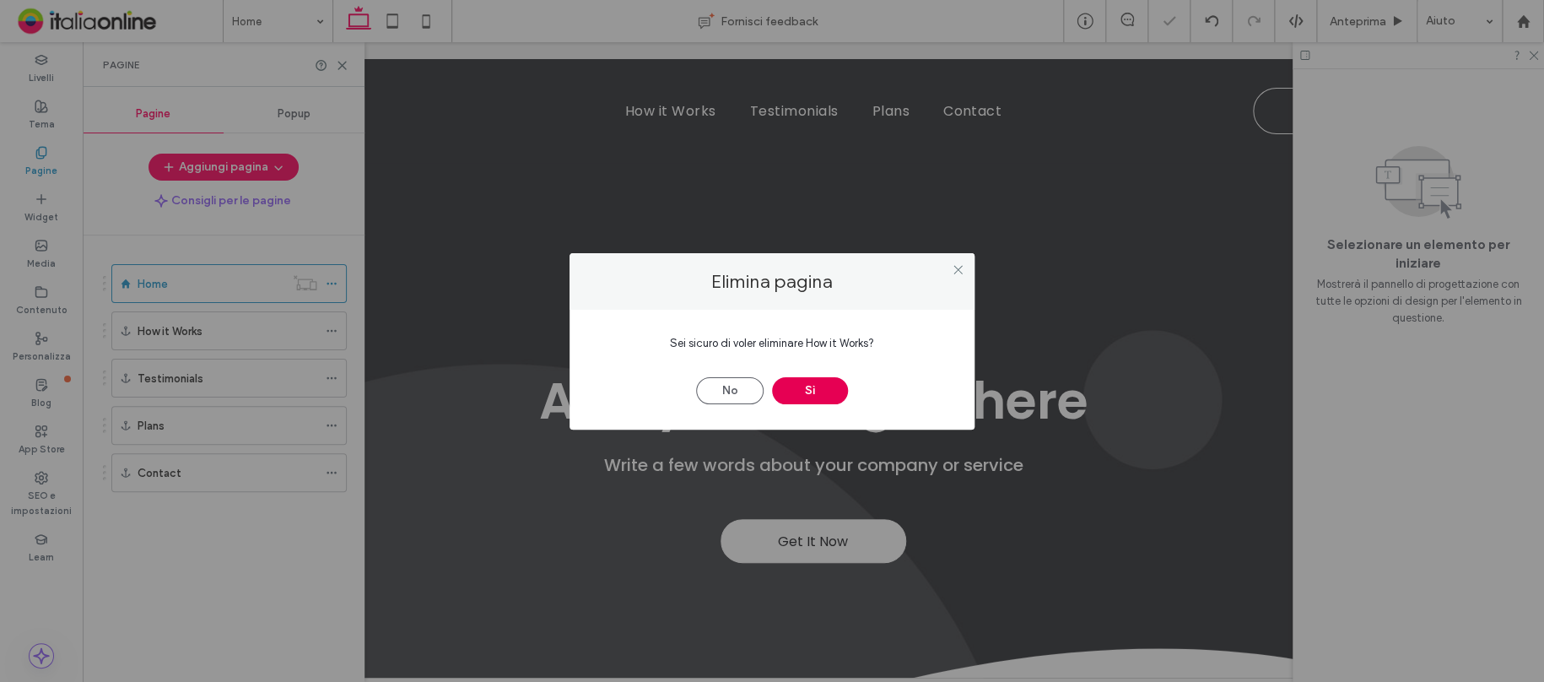
scroll to position [0, 0]
click at [816, 388] on button "Sì" at bounding box center [810, 390] width 76 height 27
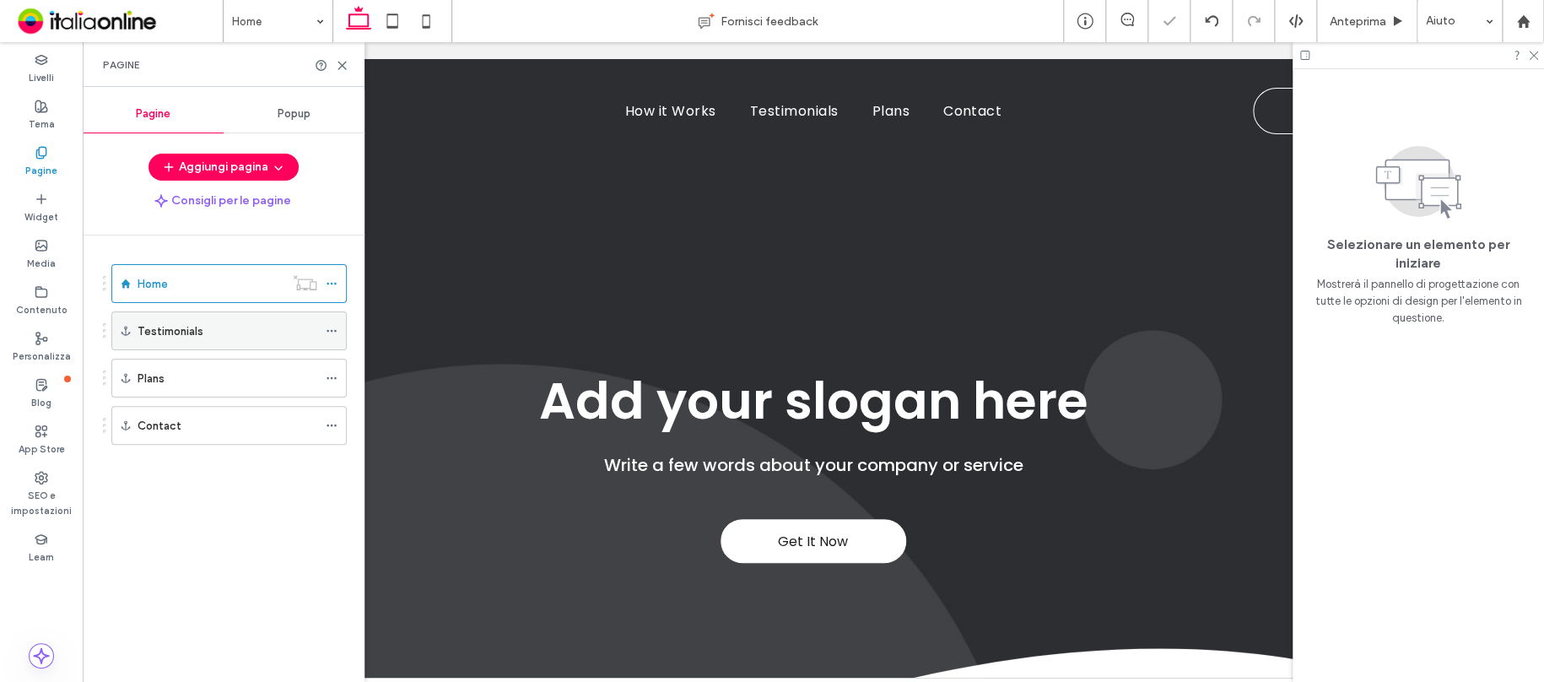
click at [332, 330] on use at bounding box center [330, 331] width 9 height 3
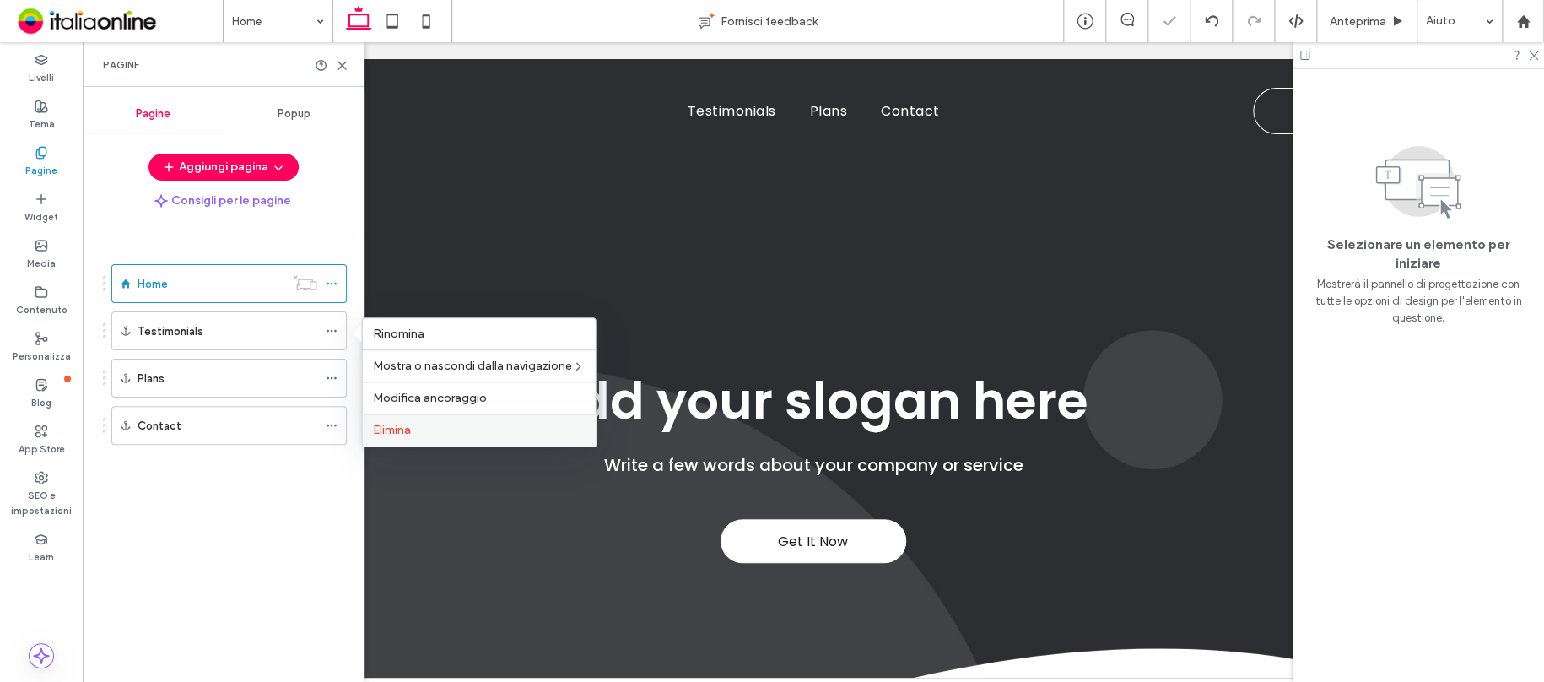
click at [413, 430] on label "Elimina" at bounding box center [479, 430] width 213 height 14
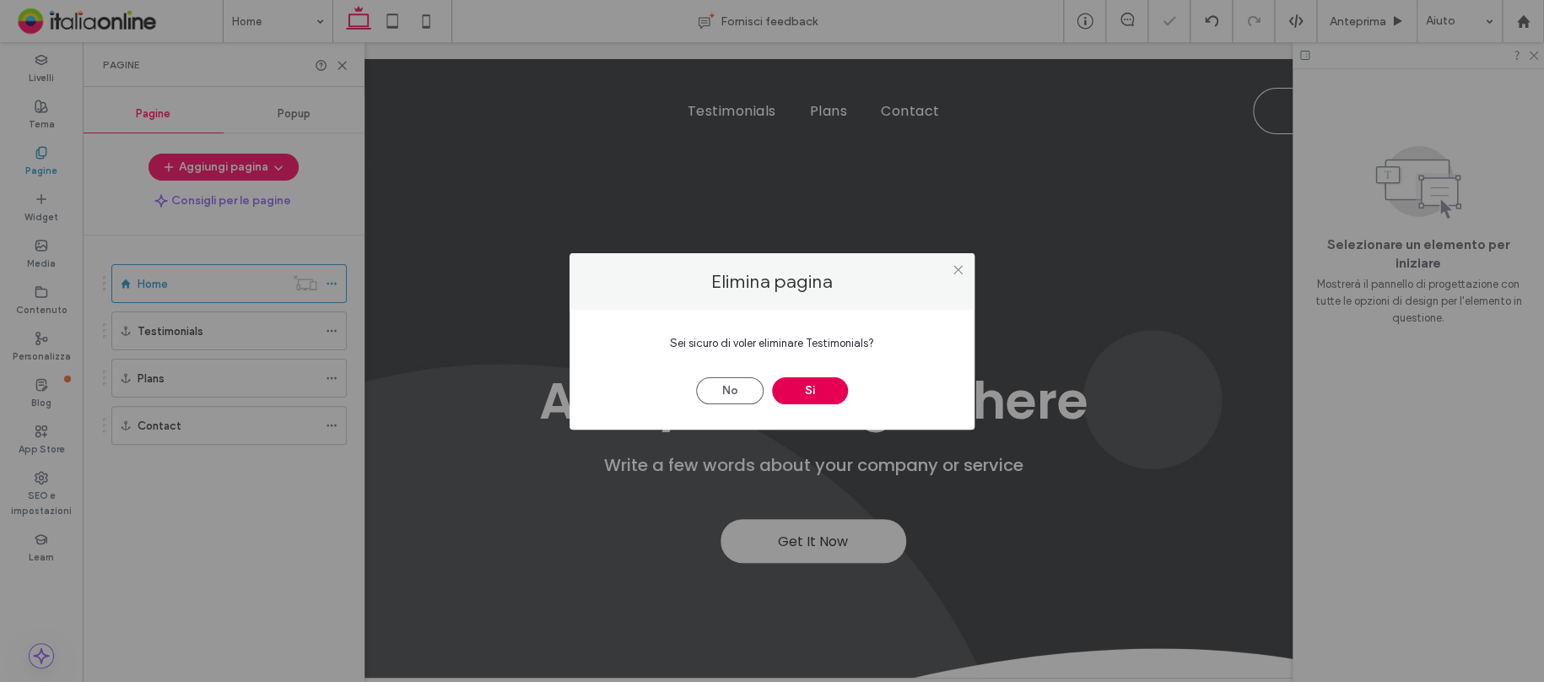
drag, startPoint x: 815, startPoint y: 390, endPoint x: 644, endPoint y: 375, distance: 171.9
click at [815, 389] on button "Sì" at bounding box center [810, 390] width 76 height 27
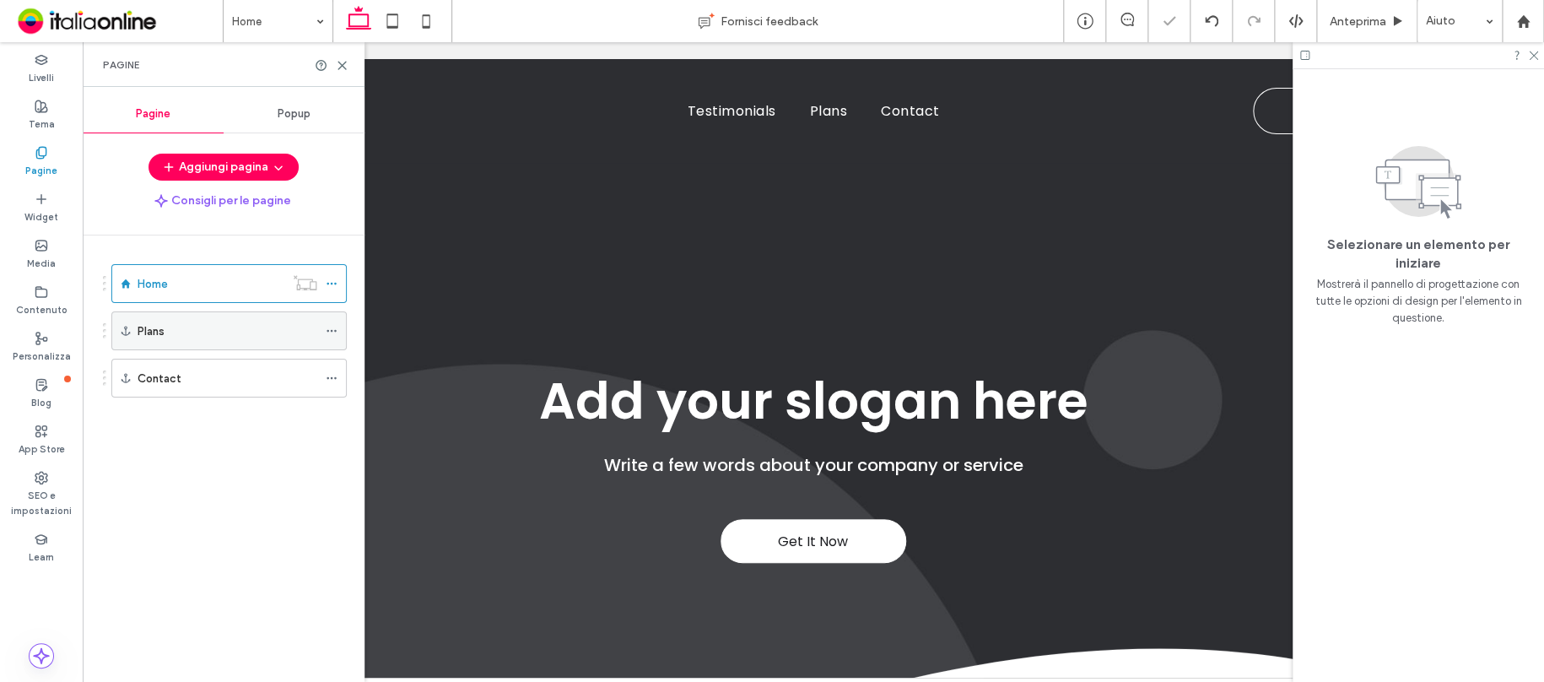
click at [334, 330] on icon at bounding box center [332, 331] width 12 height 12
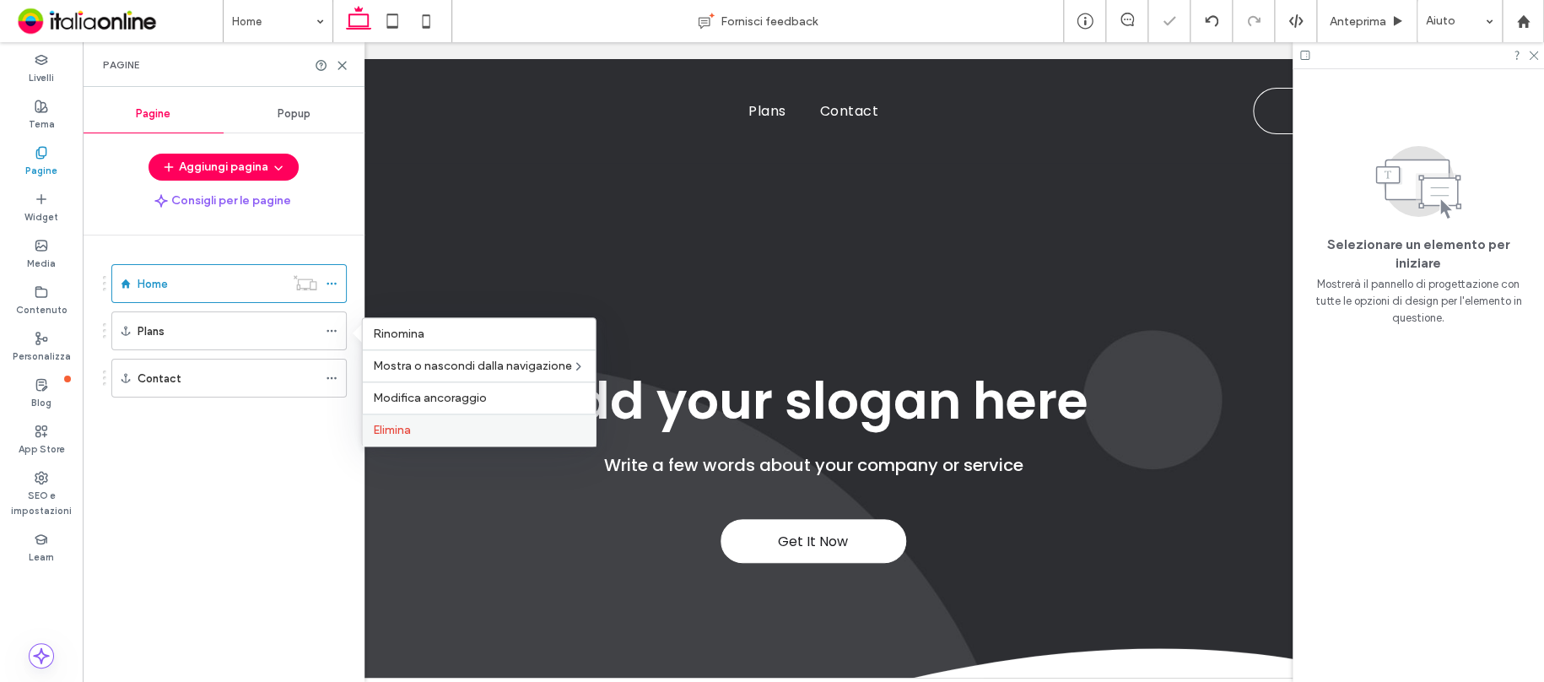
click at [455, 423] on label "Elimina" at bounding box center [479, 430] width 213 height 14
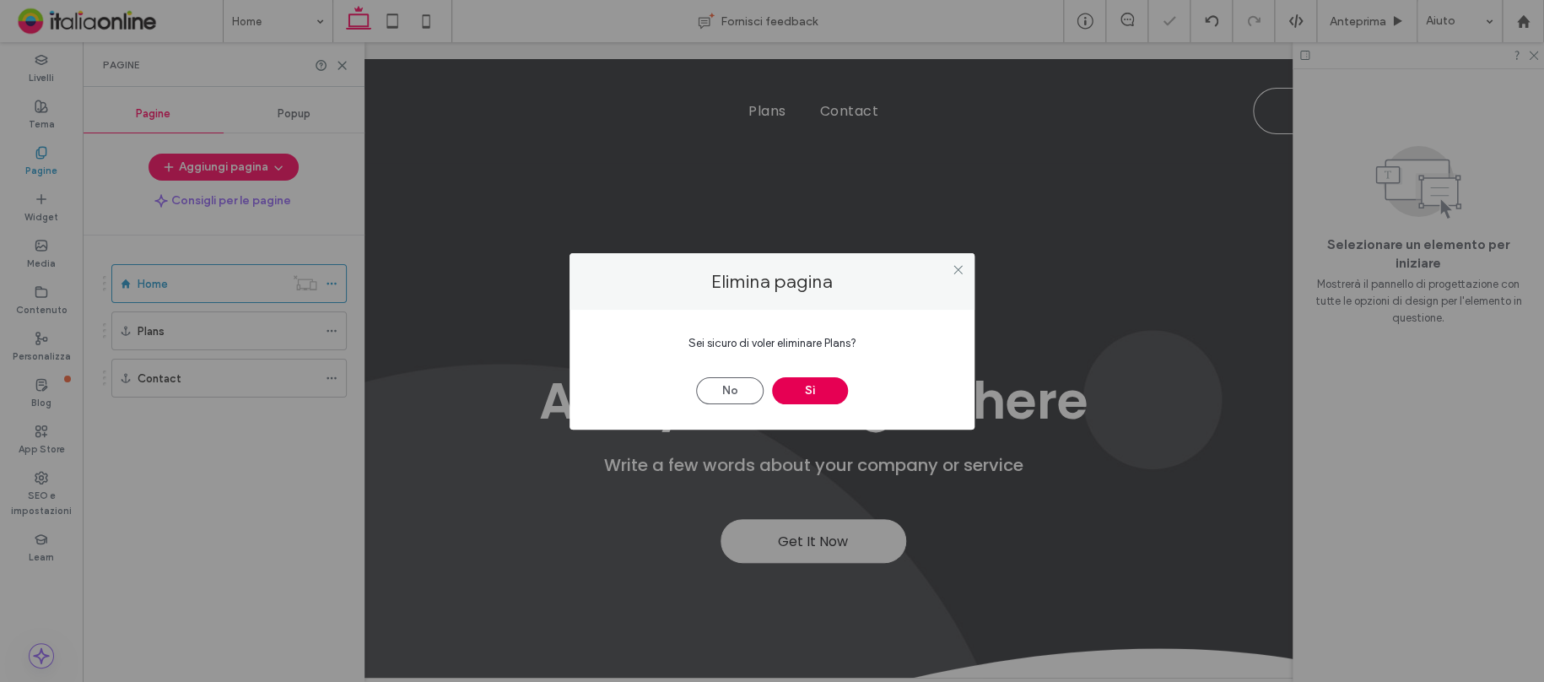
drag, startPoint x: 839, startPoint y: 391, endPoint x: 812, endPoint y: 386, distance: 27.3
click at [839, 391] on button "Sì" at bounding box center [810, 390] width 76 height 27
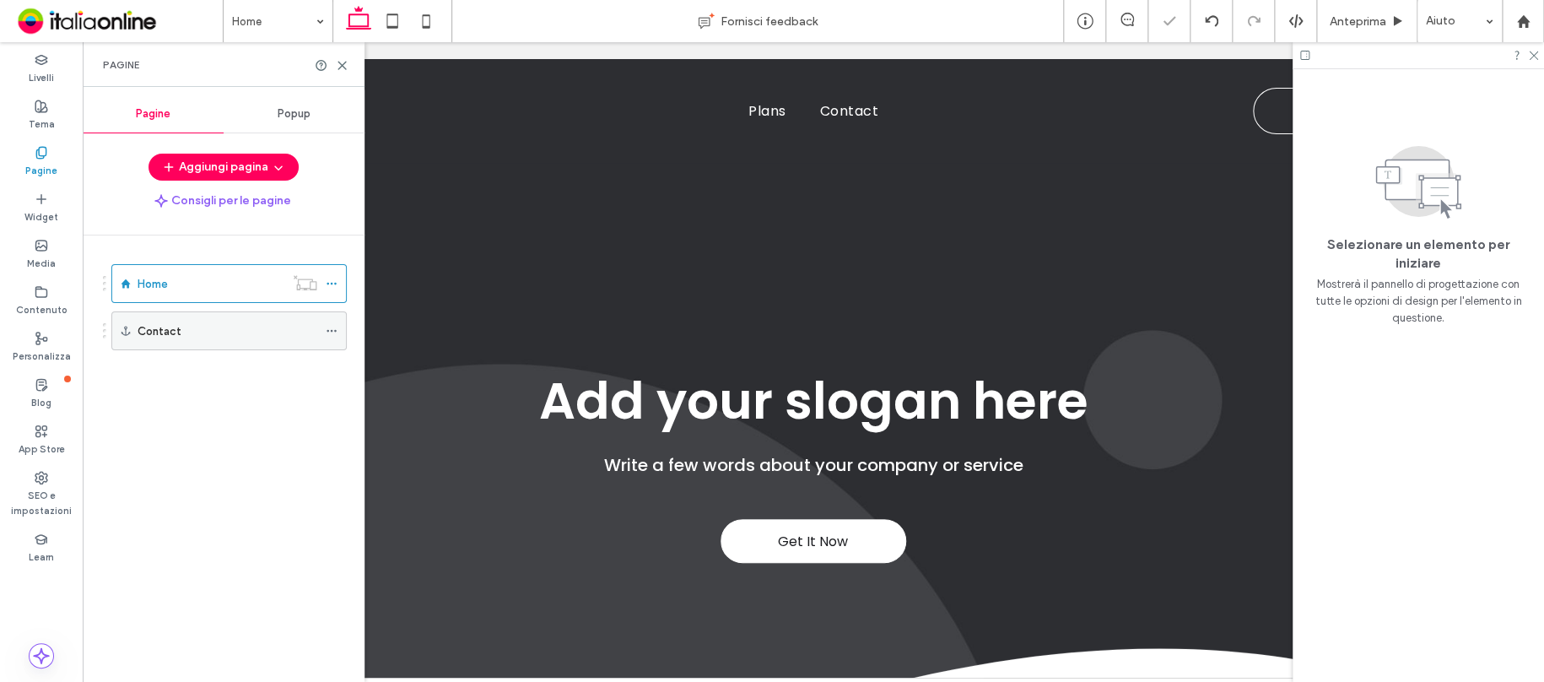
click at [330, 331] on icon at bounding box center [332, 331] width 12 height 12
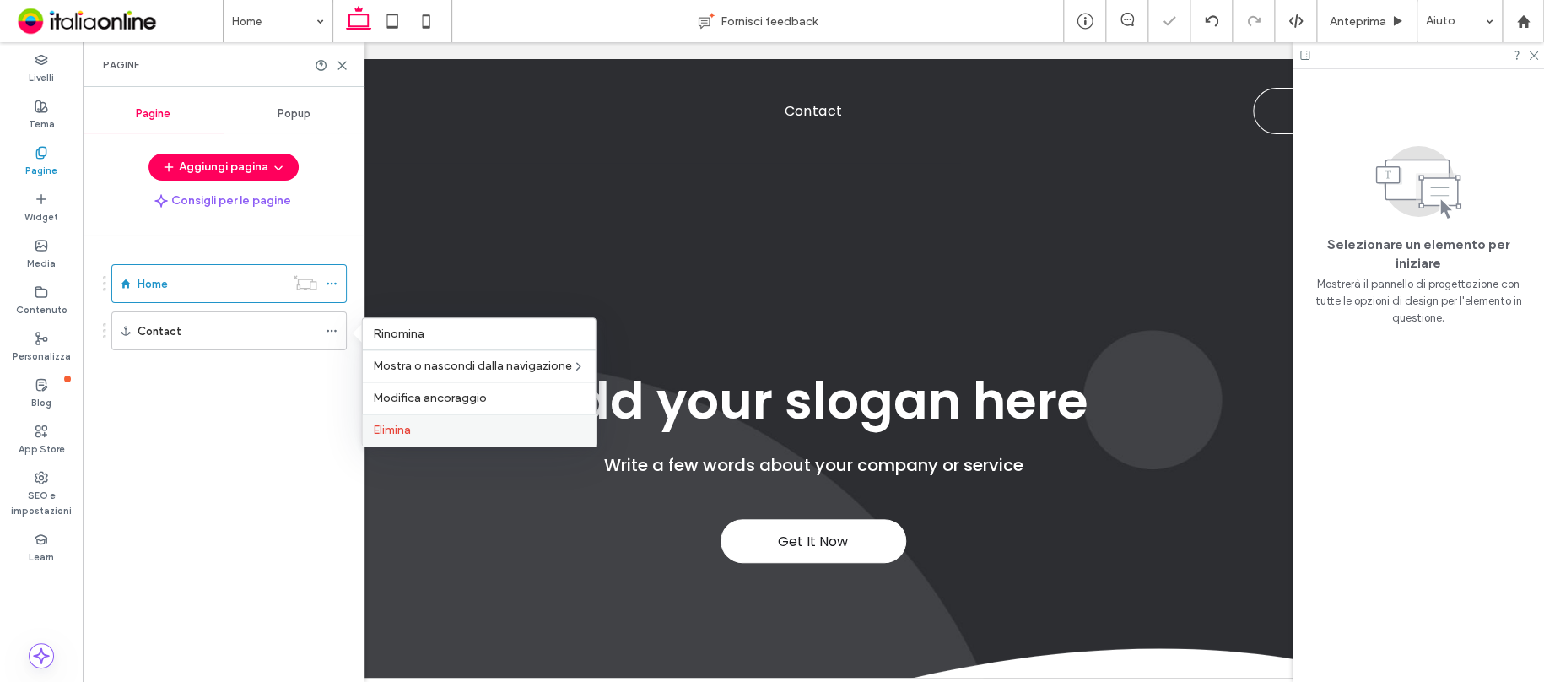
click at [422, 429] on label "Elimina" at bounding box center [479, 430] width 213 height 14
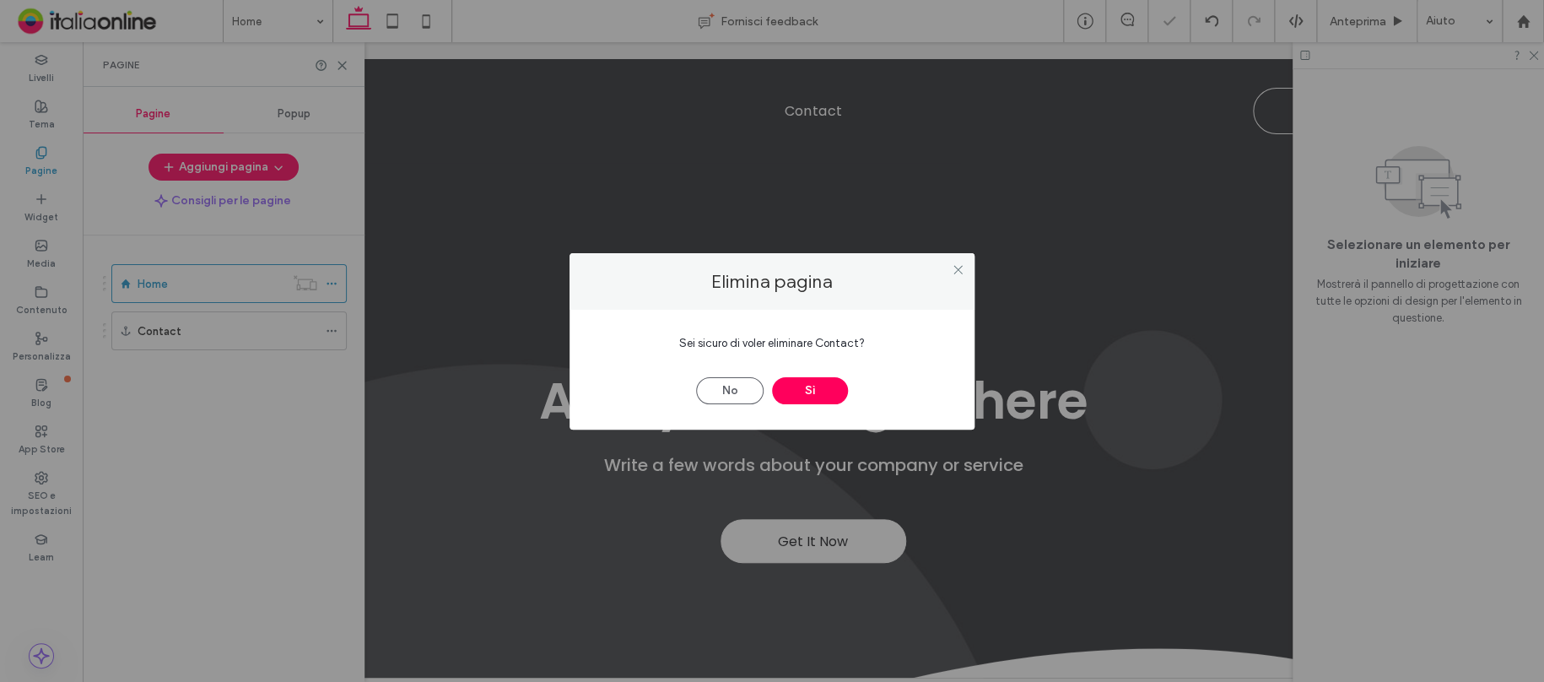
drag, startPoint x: 799, startPoint y: 384, endPoint x: 692, endPoint y: 369, distance: 108.2
click at [797, 383] on button "Sì" at bounding box center [810, 390] width 76 height 27
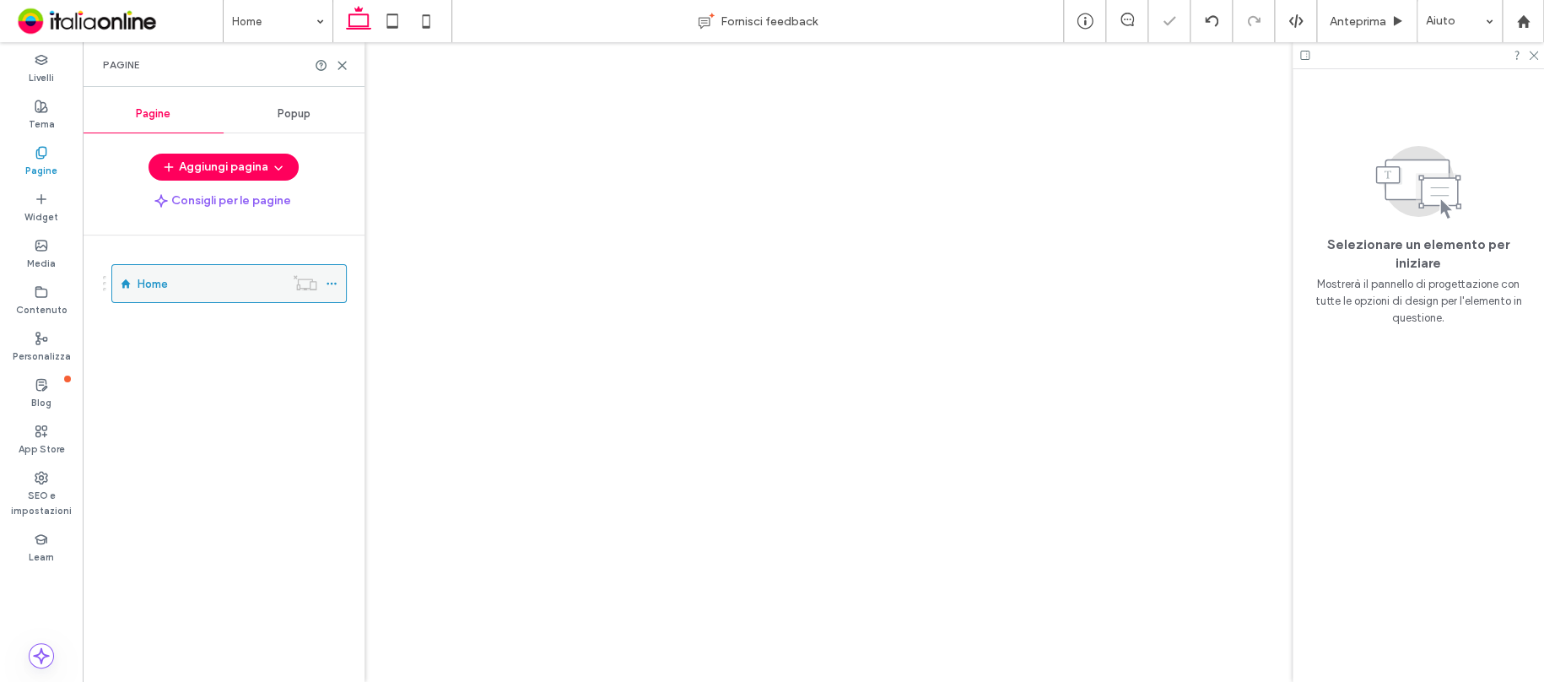
click at [329, 284] on icon at bounding box center [332, 284] width 12 height 12
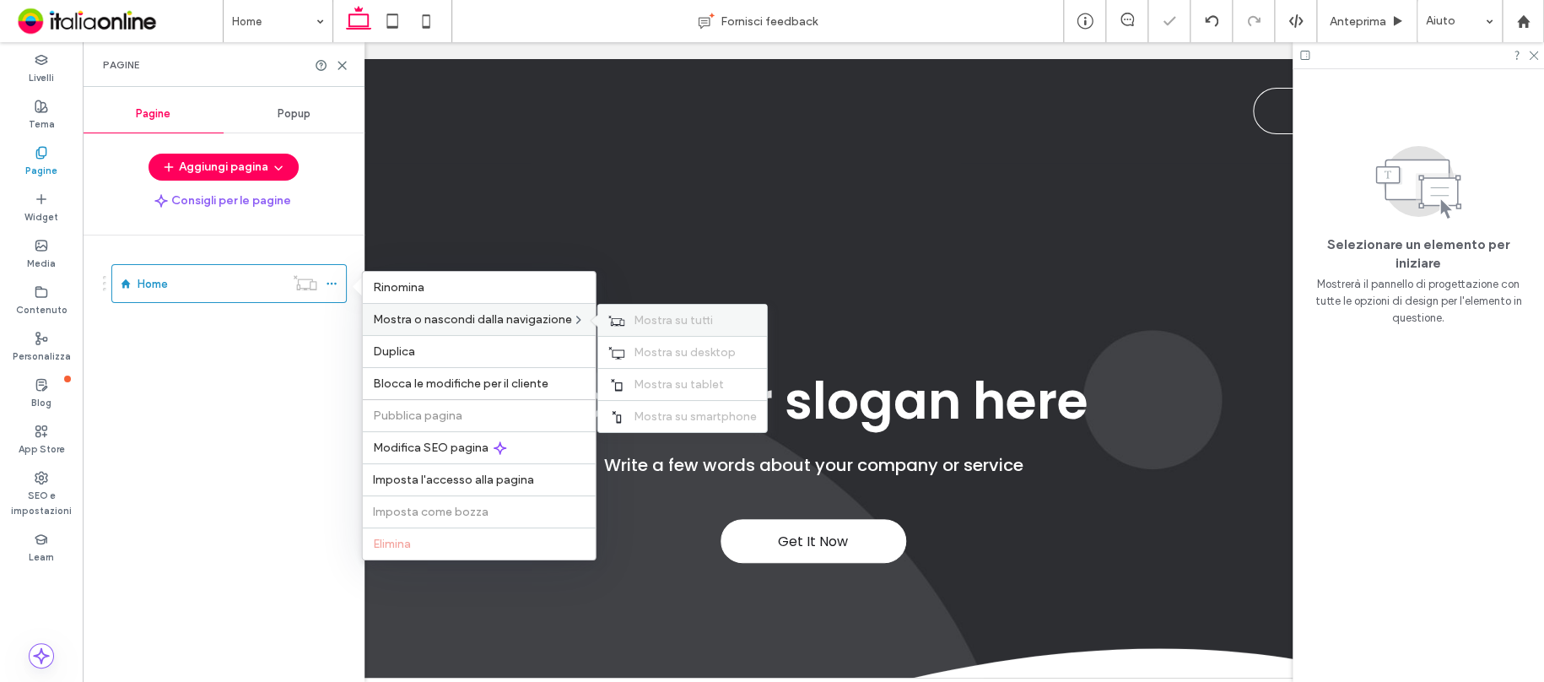
click at [653, 319] on span "Mostra su tutti" at bounding box center [673, 320] width 79 height 14
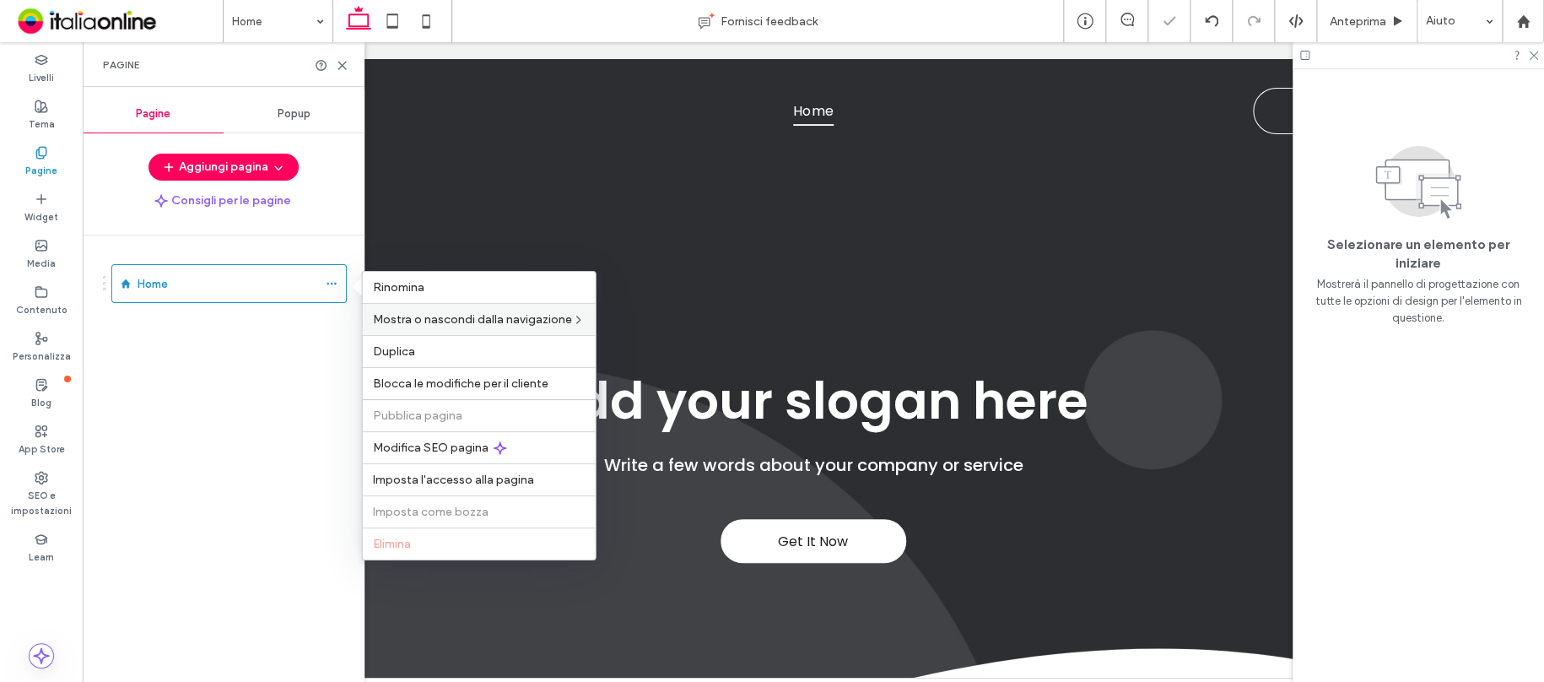
click at [223, 394] on div "Home" at bounding box center [234, 454] width 262 height 438
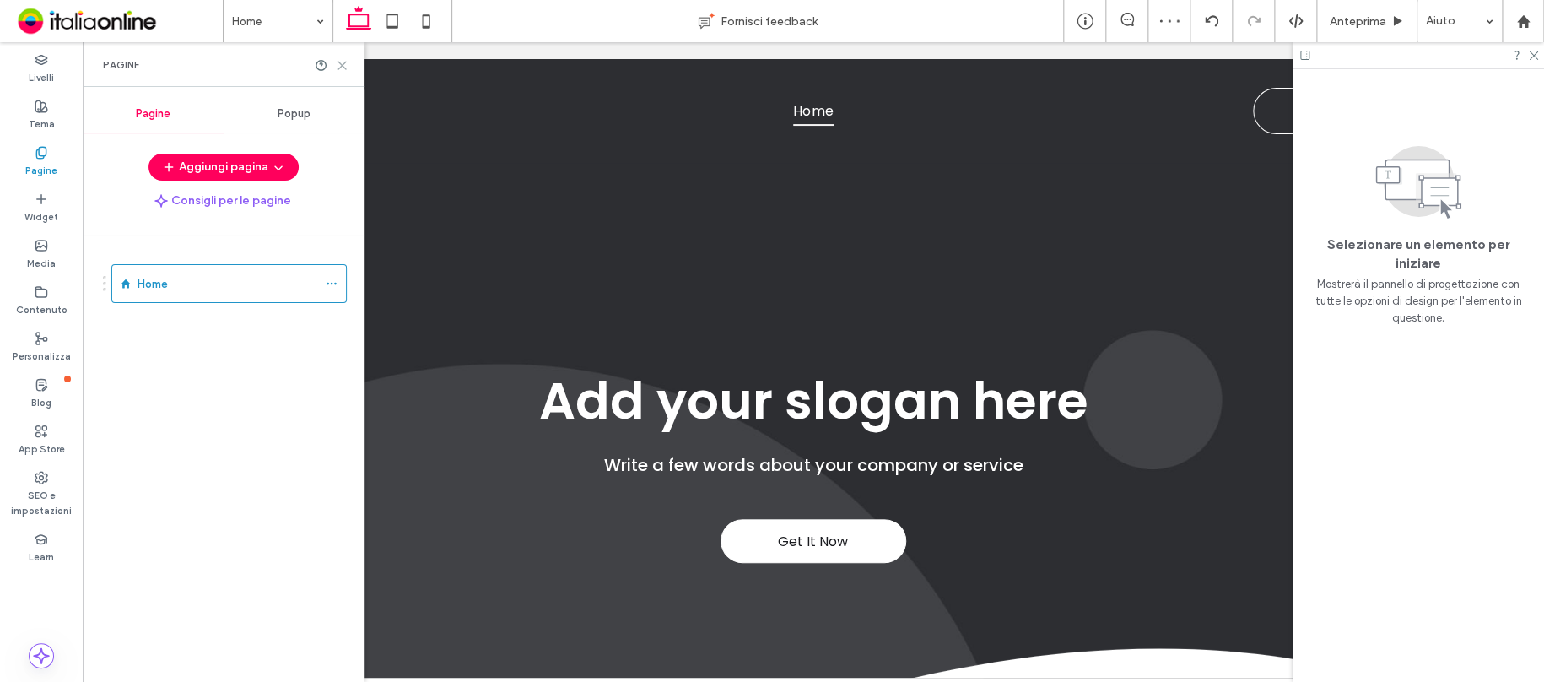
click at [344, 64] on icon at bounding box center [342, 65] width 13 height 13
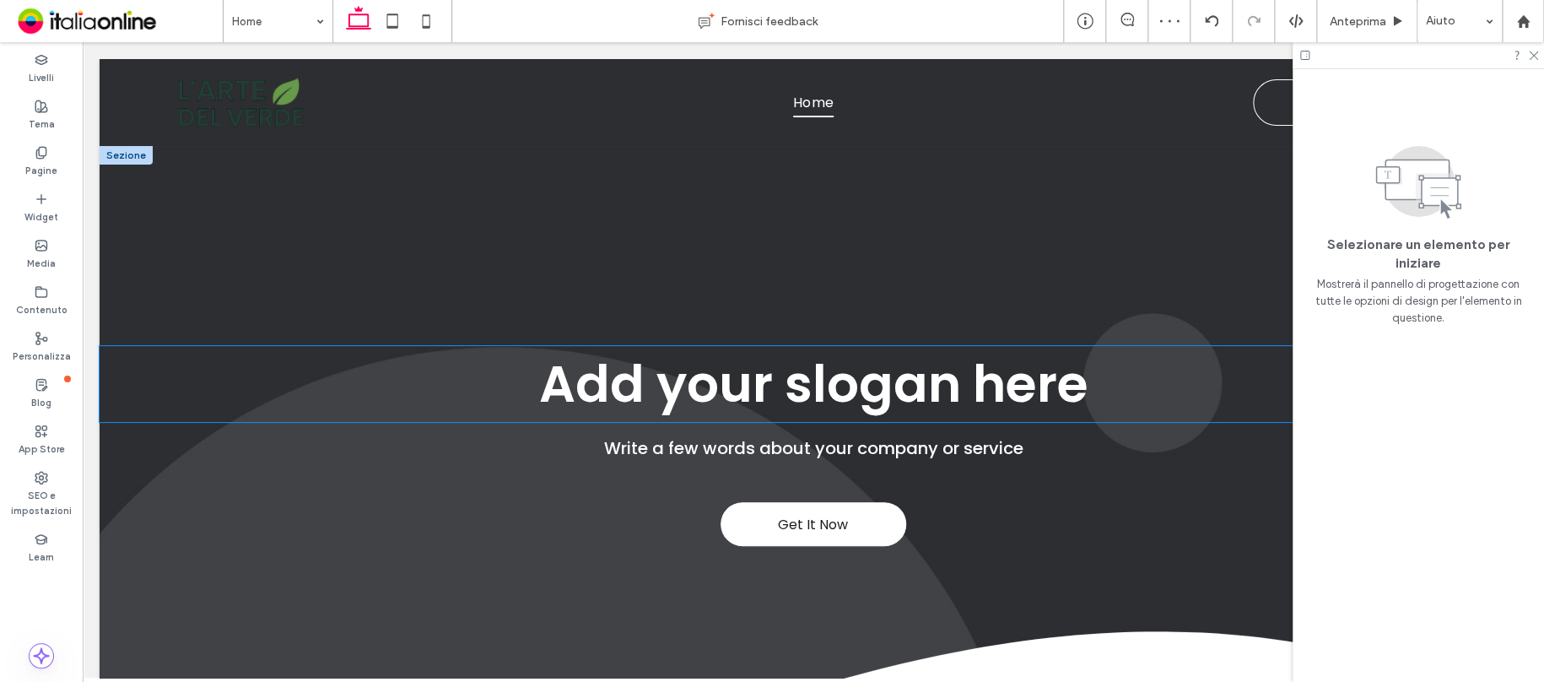
scroll to position [236, 0]
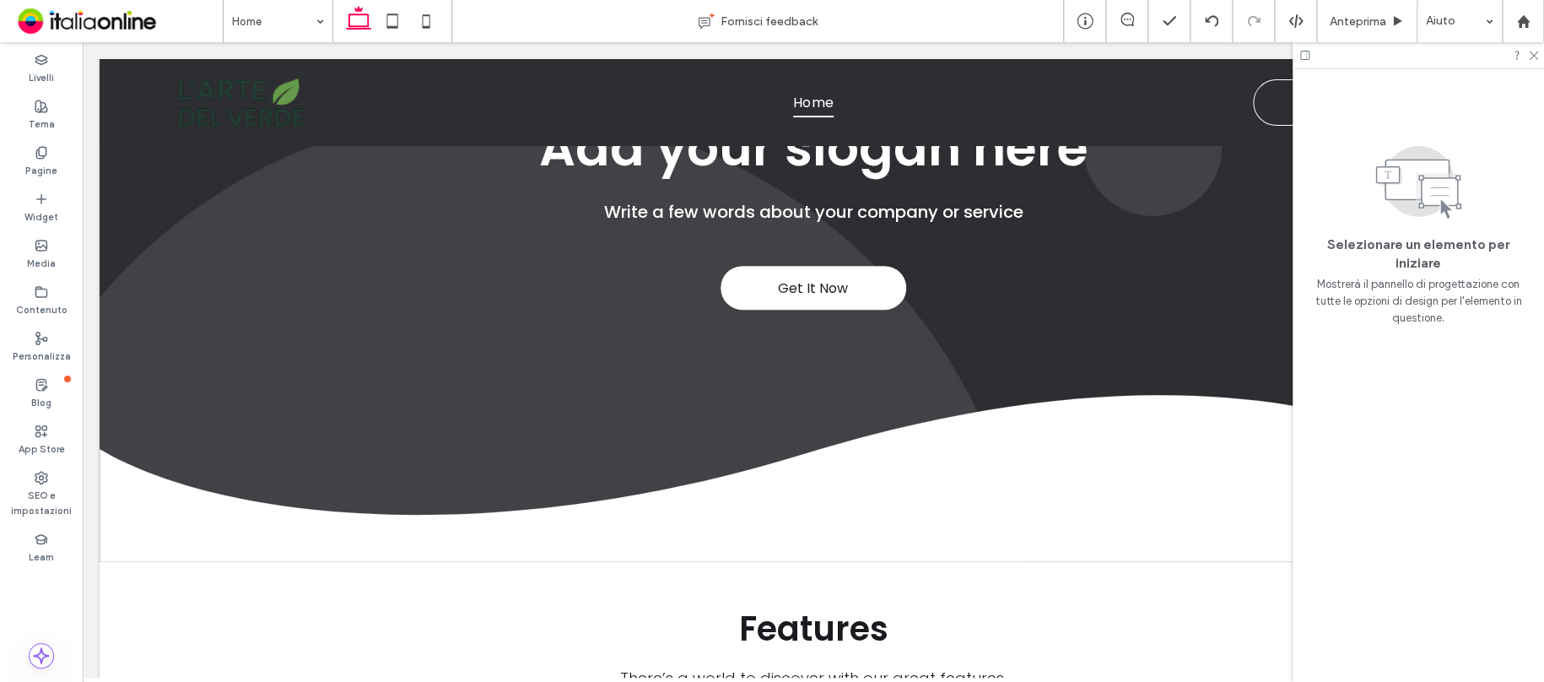
click at [1303, 54] on icon at bounding box center [1304, 55] width 13 height 13
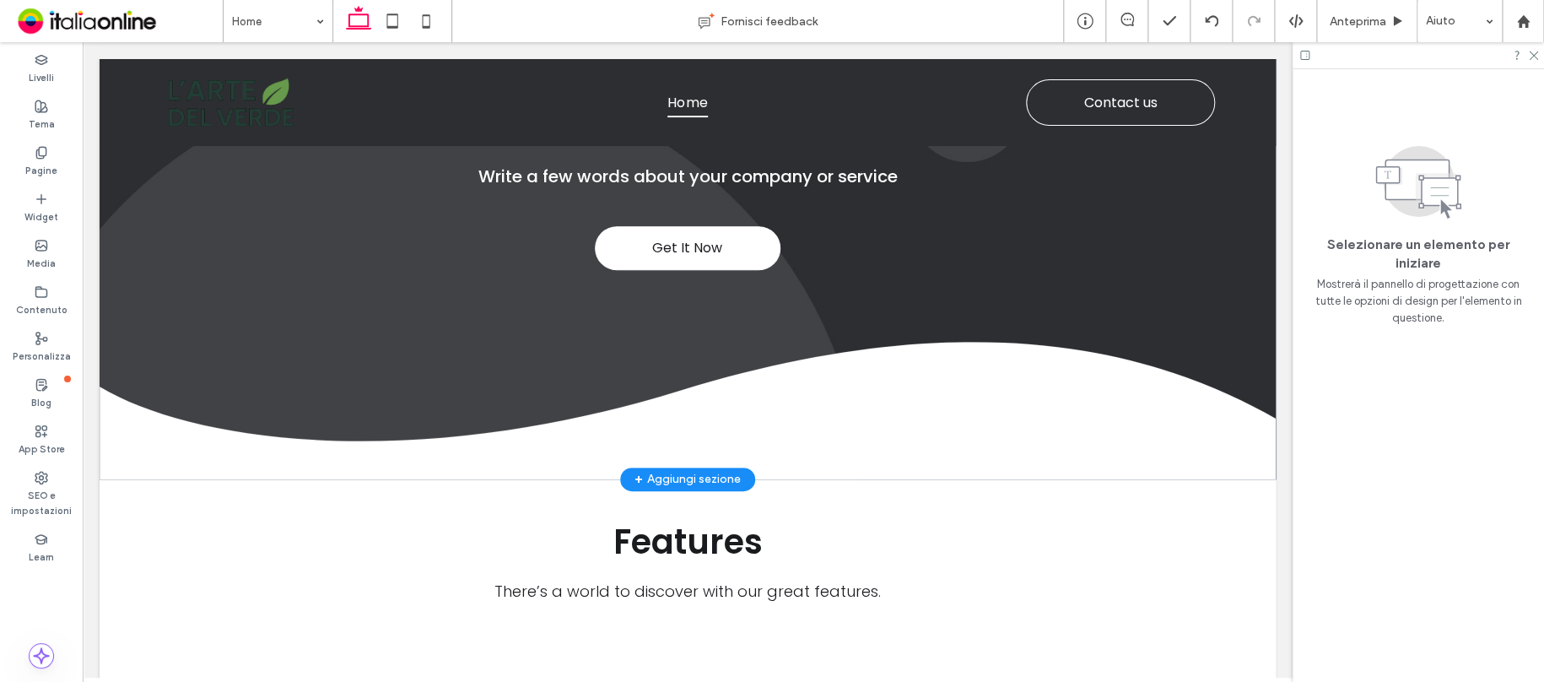
click at [689, 472] on div "+ Aggiungi sezione" at bounding box center [687, 479] width 106 height 19
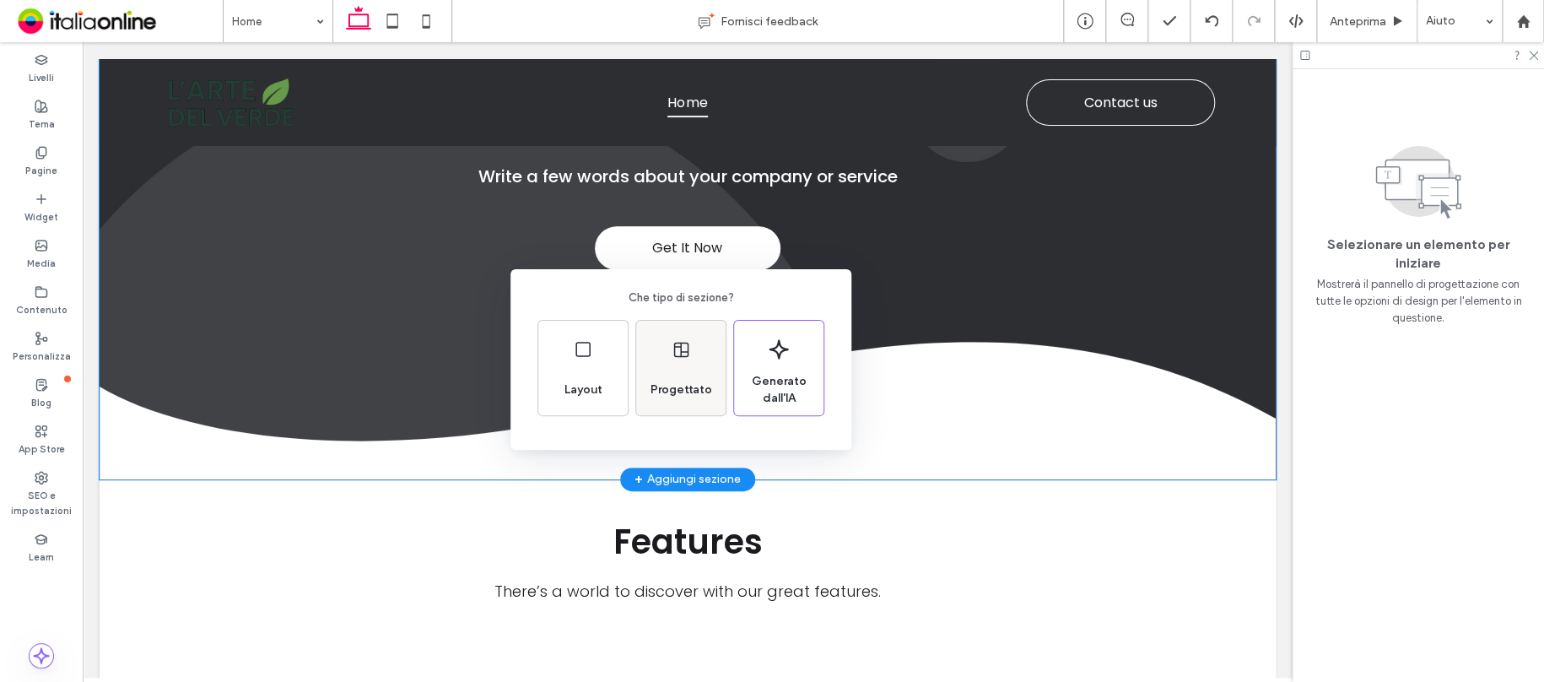
click at [688, 392] on span "Progettato" at bounding box center [681, 389] width 75 height 17
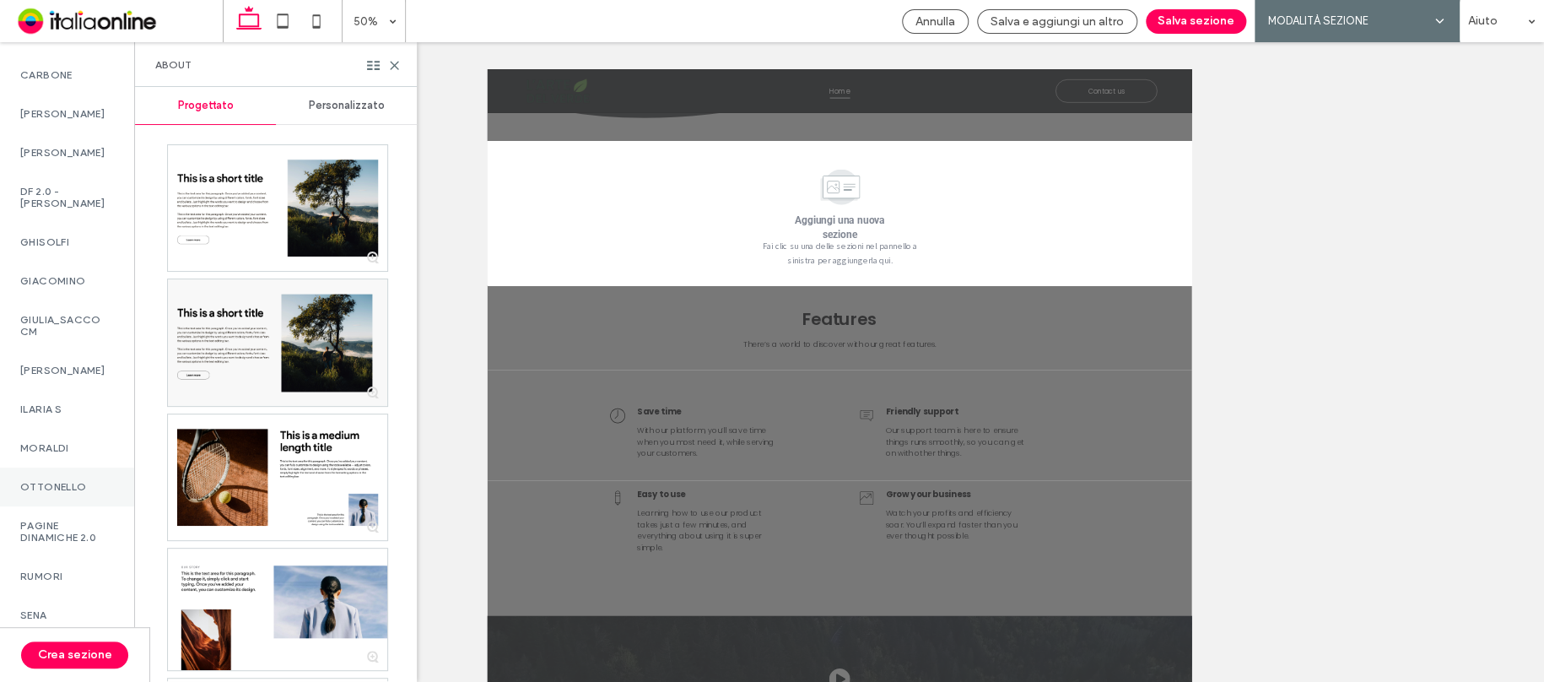
scroll to position [1488, 0]
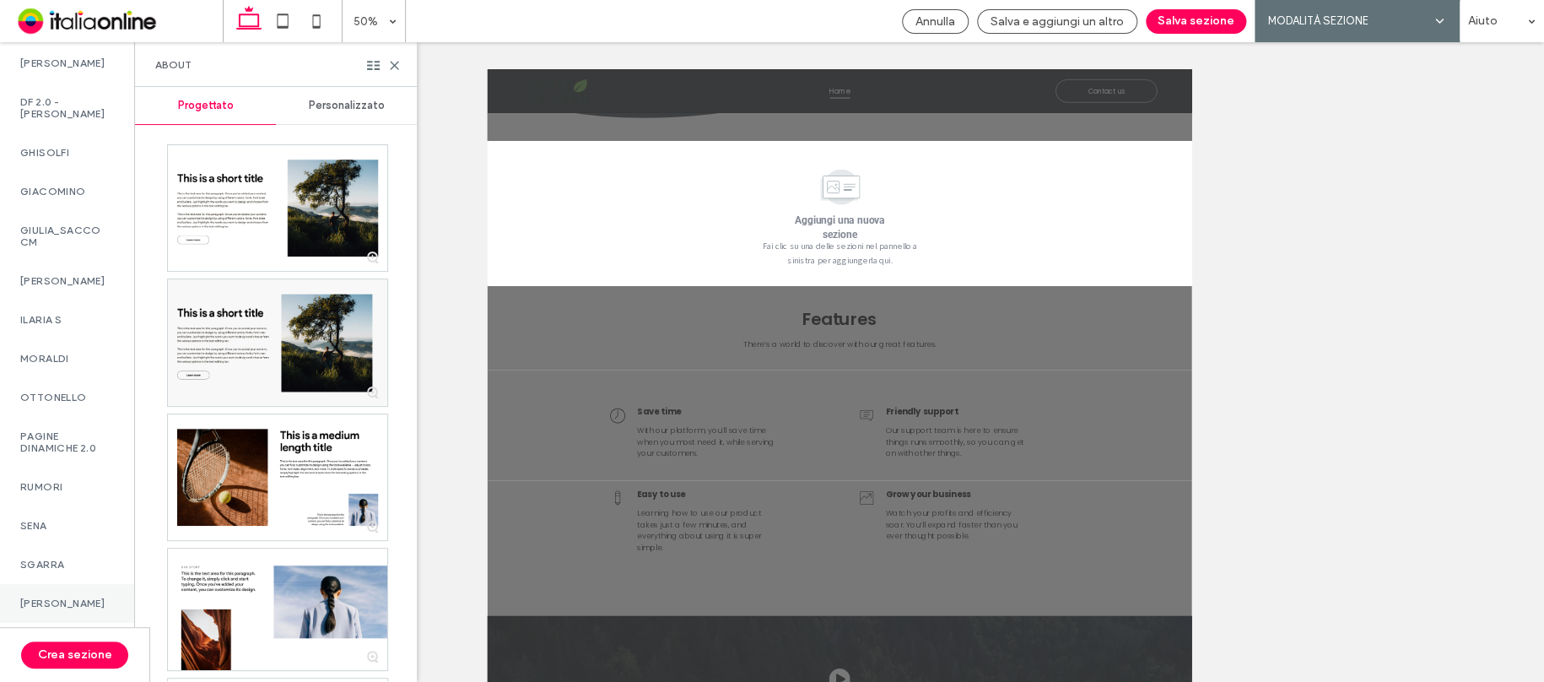
click at [72, 584] on div "[PERSON_NAME]" at bounding box center [67, 603] width 134 height 39
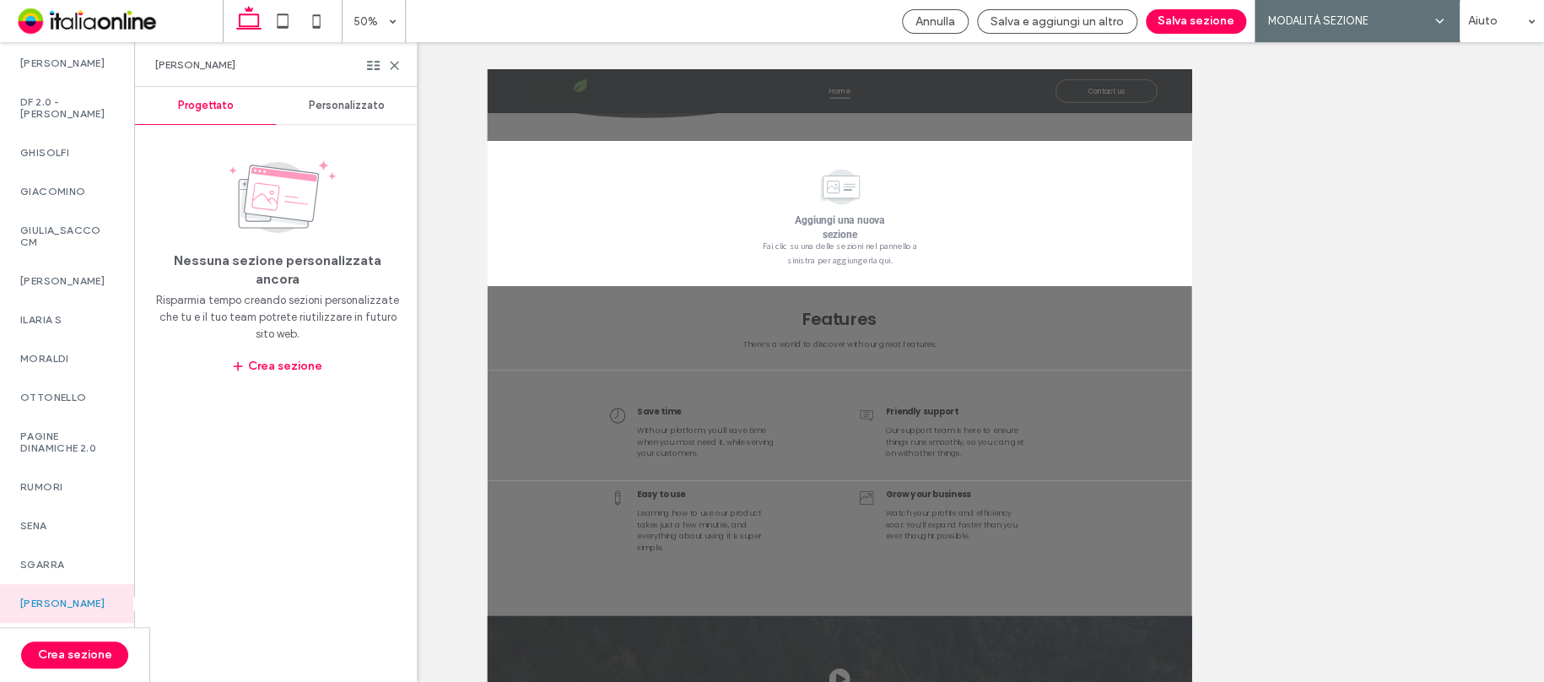
click at [350, 105] on span "Personalizzato" at bounding box center [347, 105] width 76 height 13
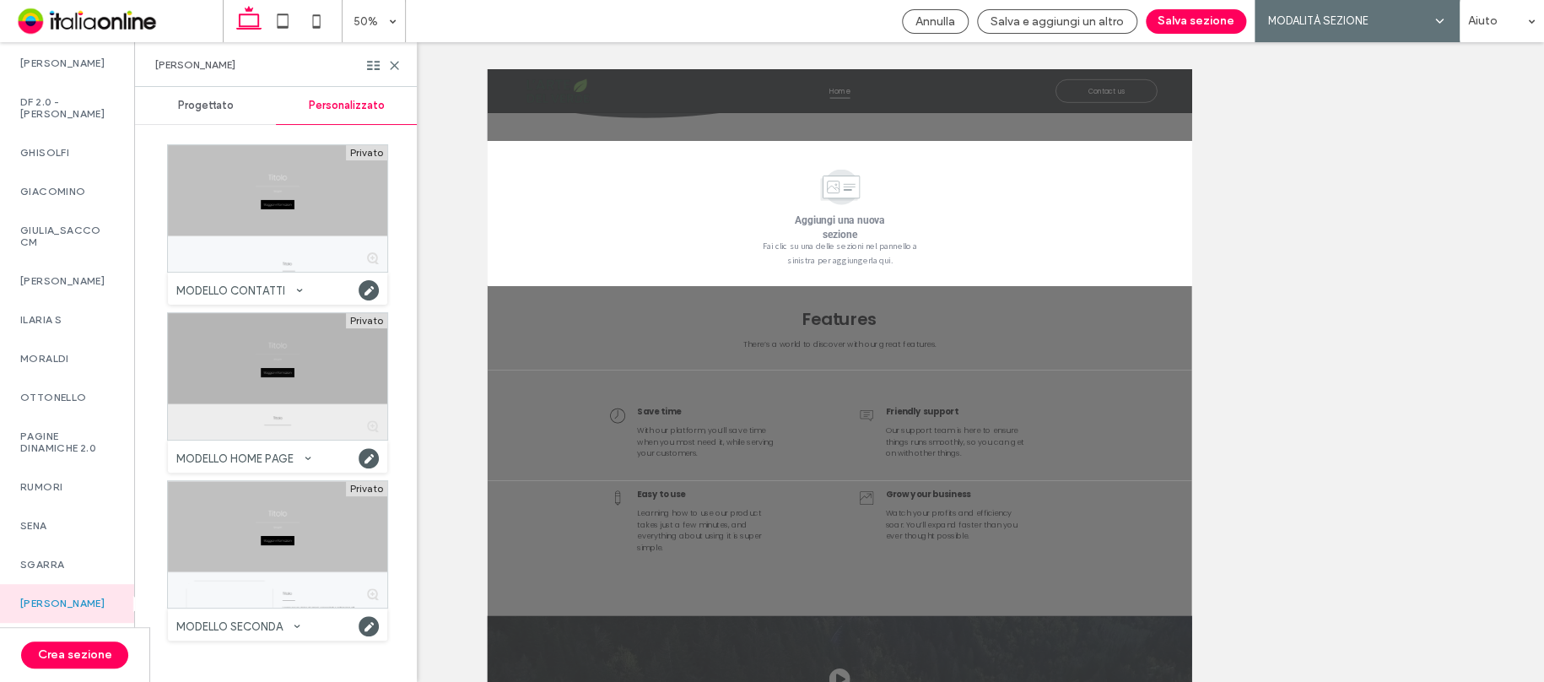
click at [300, 385] on div at bounding box center [277, 376] width 219 height 127
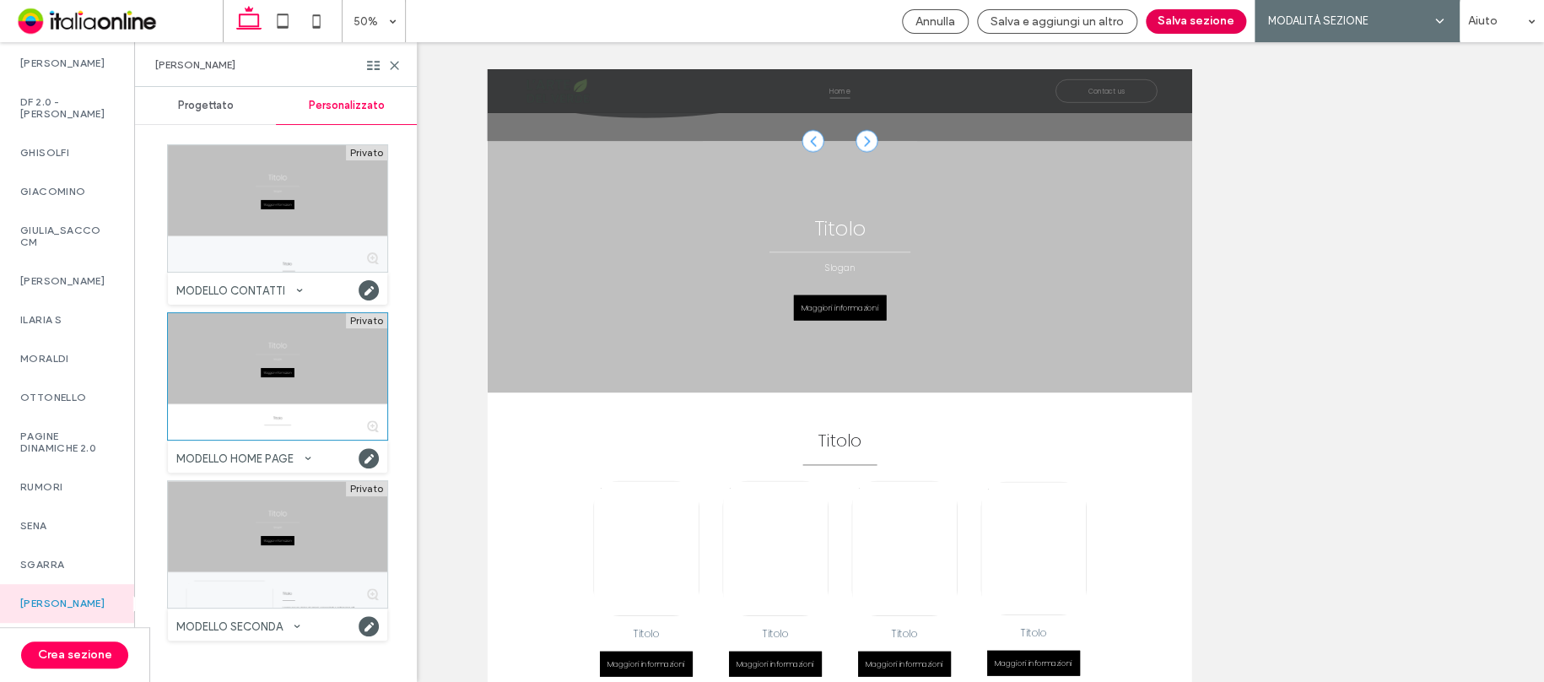
click at [1191, 25] on button "Salva sezione" at bounding box center [1196, 21] width 100 height 24
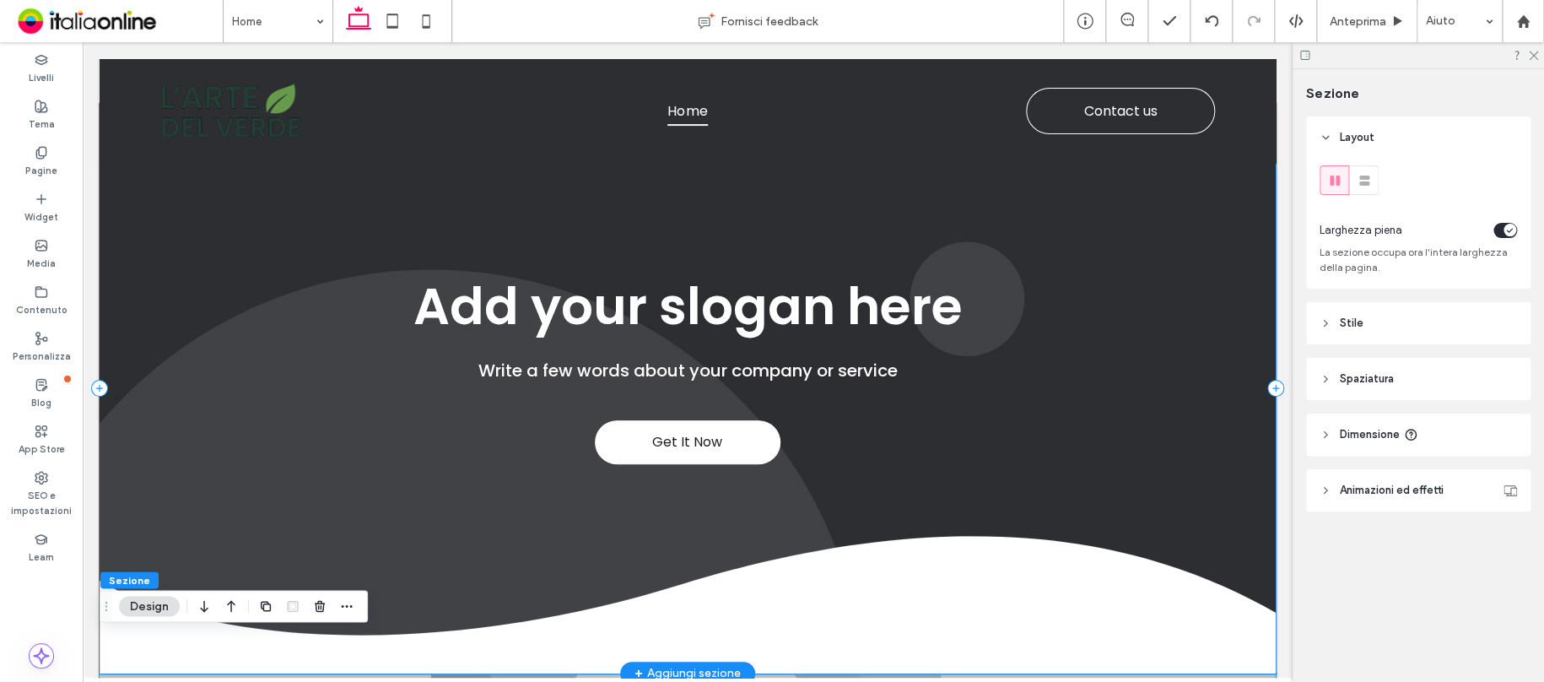
scroll to position [0, 0]
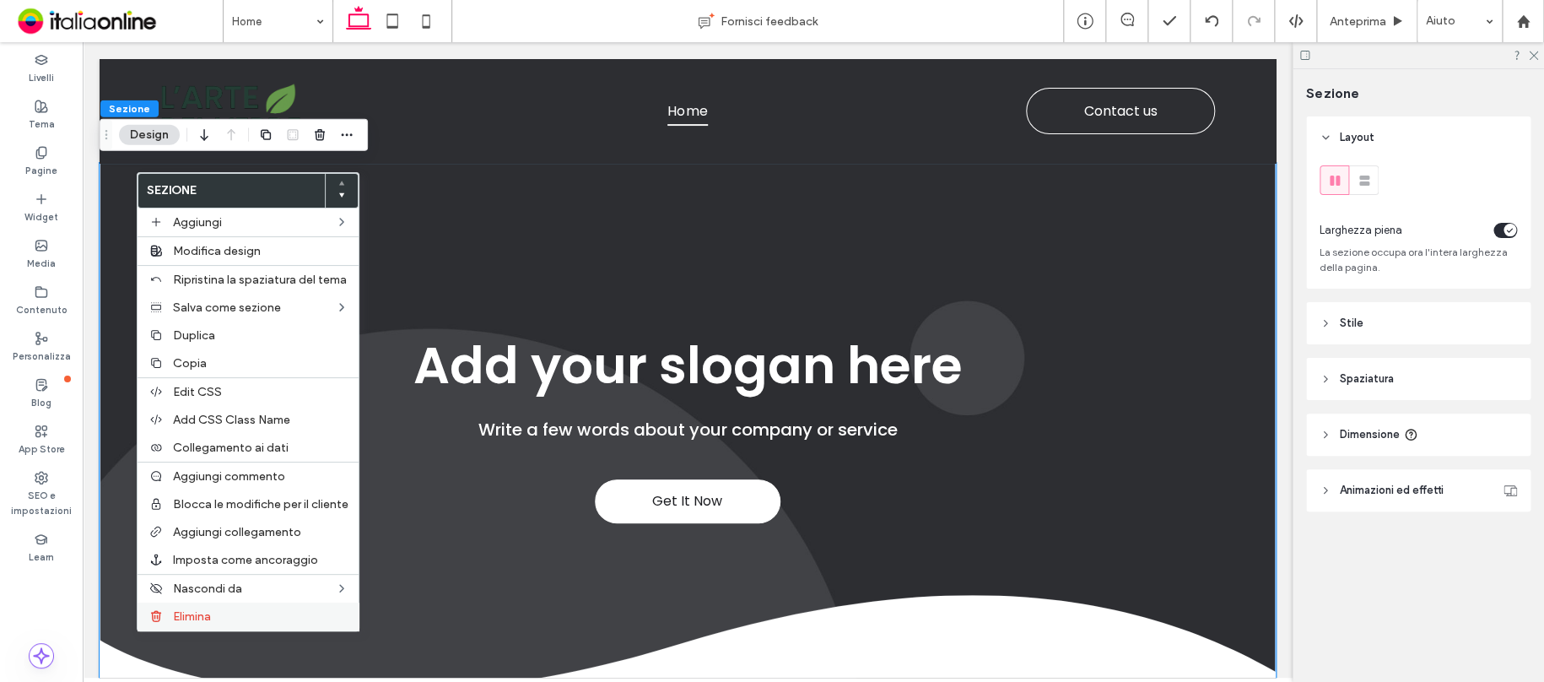
click at [250, 609] on label "Elimina" at bounding box center [260, 616] width 175 height 14
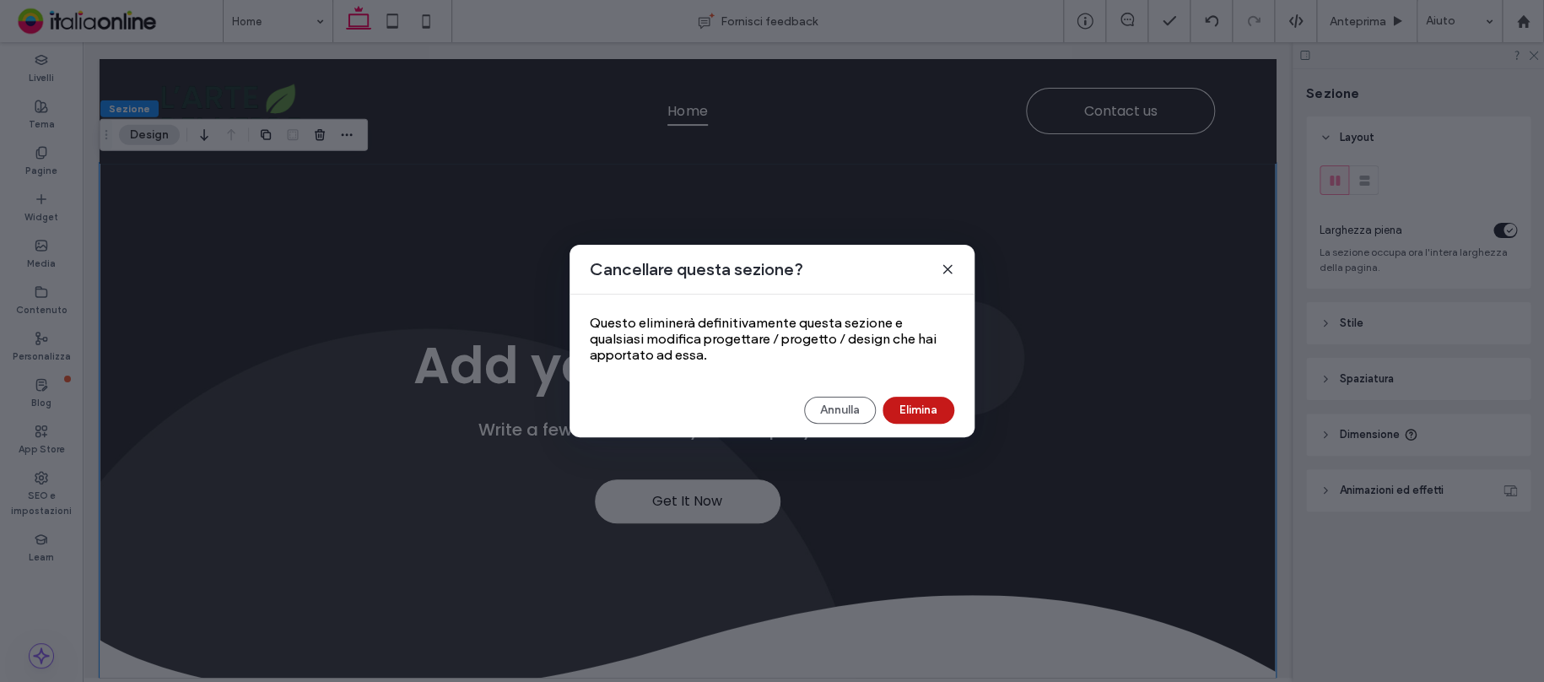
click at [922, 402] on button "Elimina" at bounding box center [918, 410] width 72 height 27
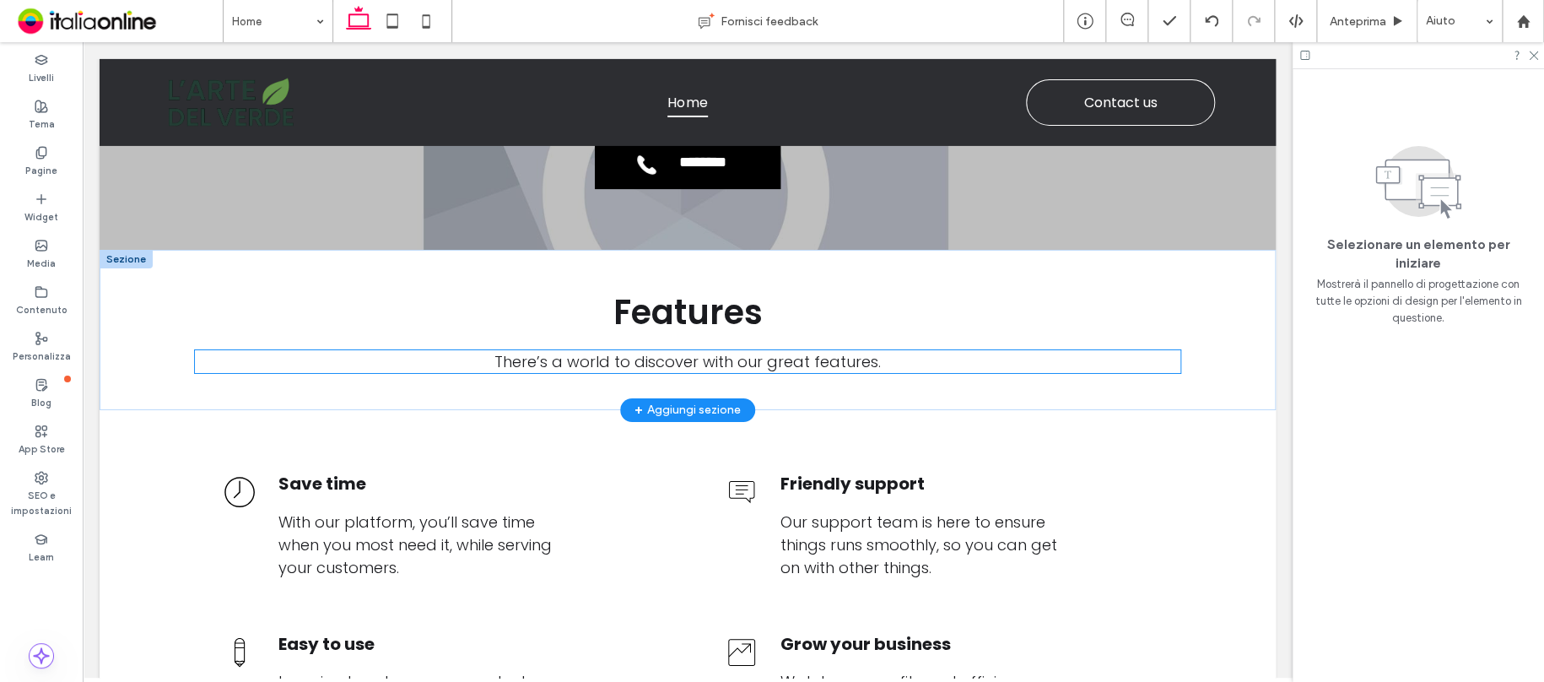
scroll to position [2852, 0]
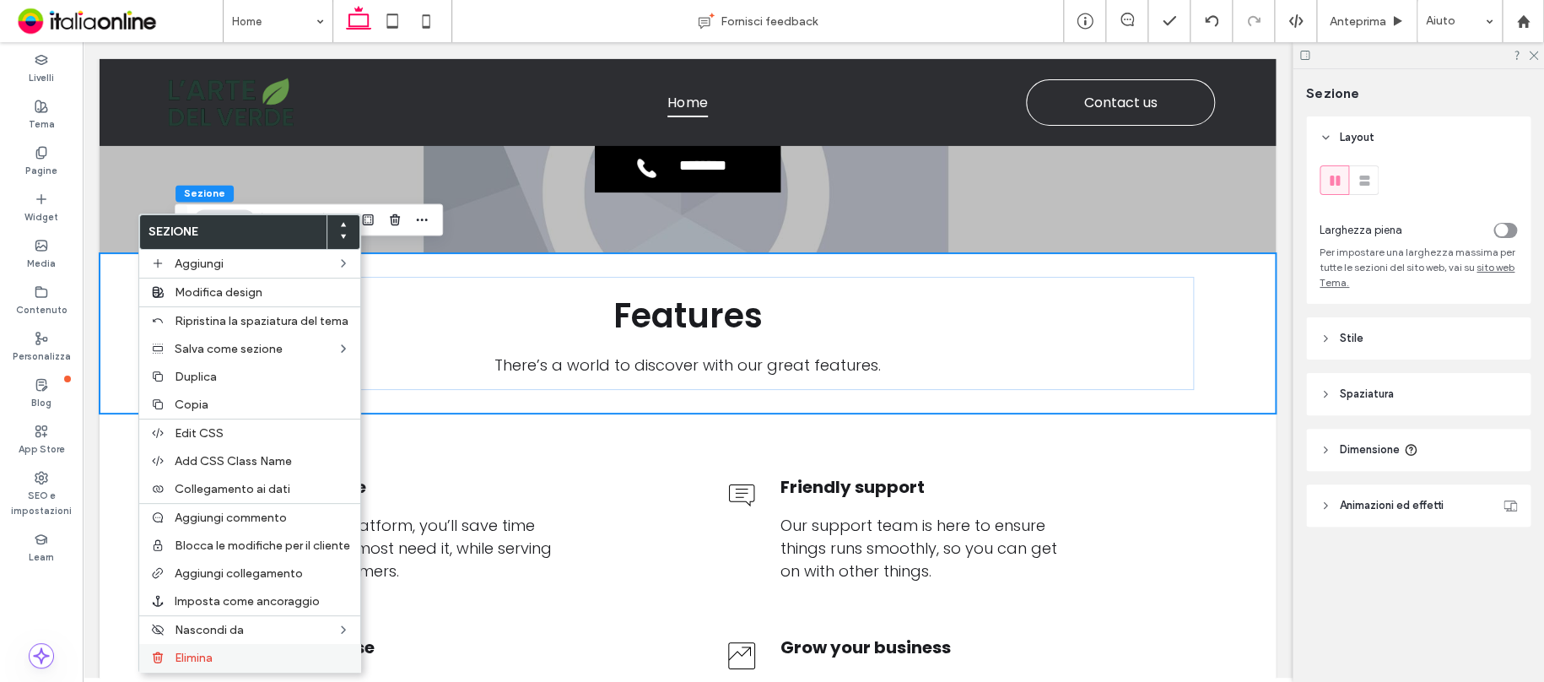
click at [257, 645] on div "Elimina" at bounding box center [249, 658] width 221 height 28
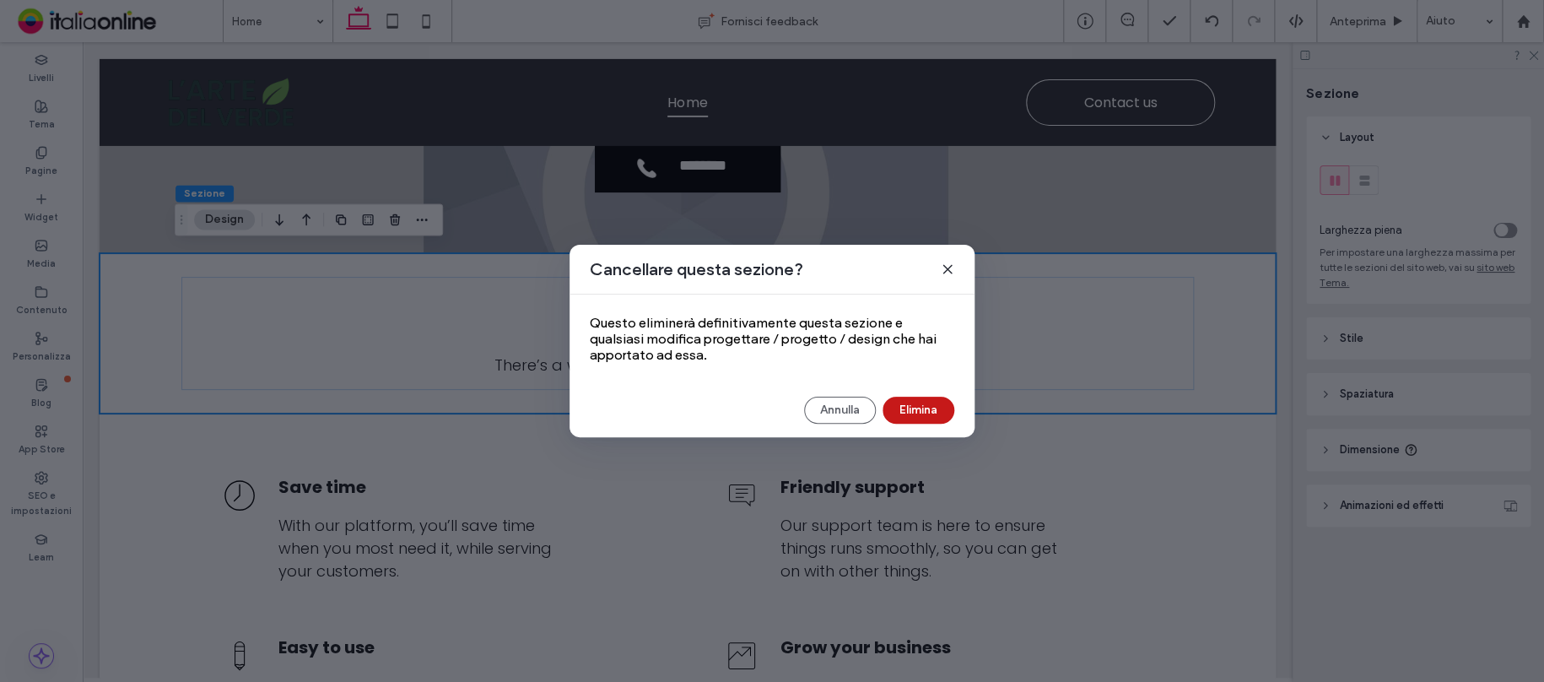
click at [913, 406] on button "Elimina" at bounding box center [918, 410] width 72 height 27
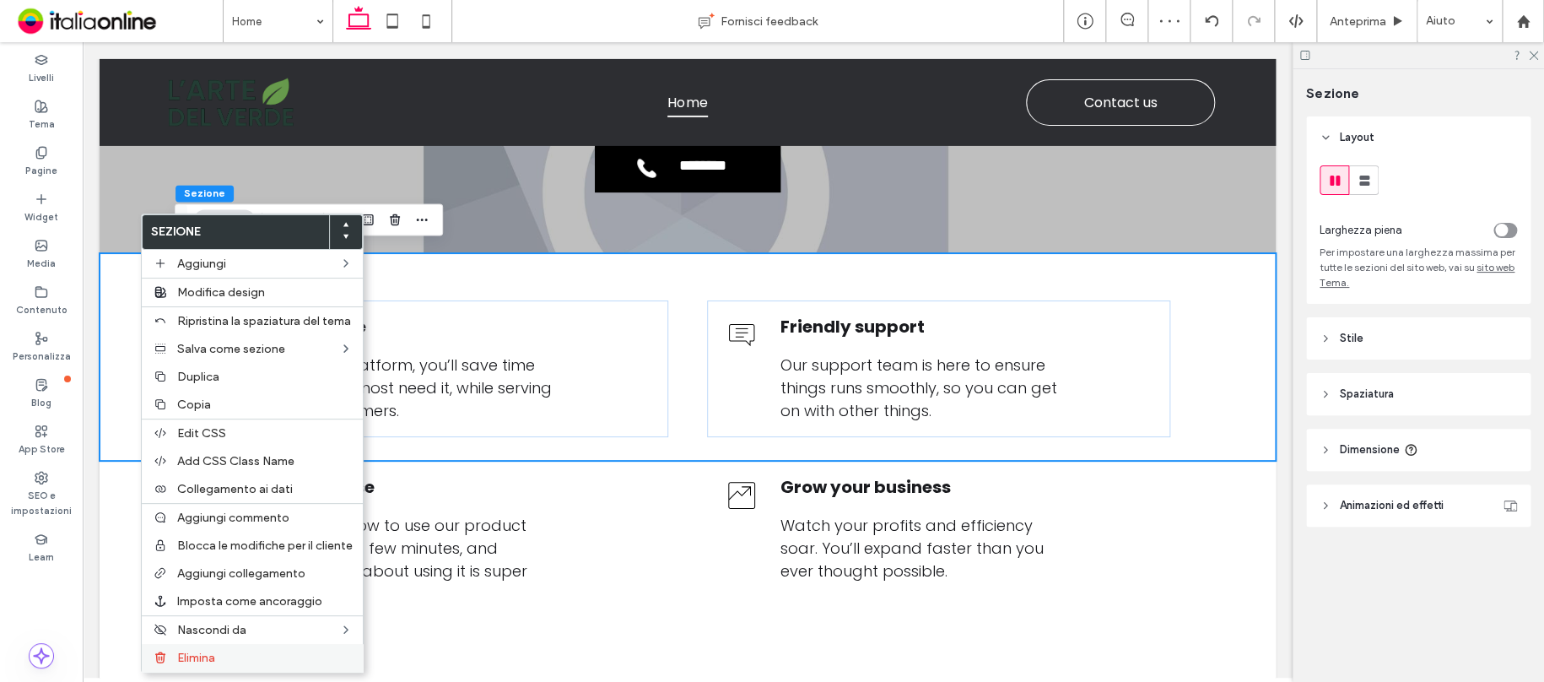
click at [238, 648] on div "Elimina" at bounding box center [252, 658] width 221 height 28
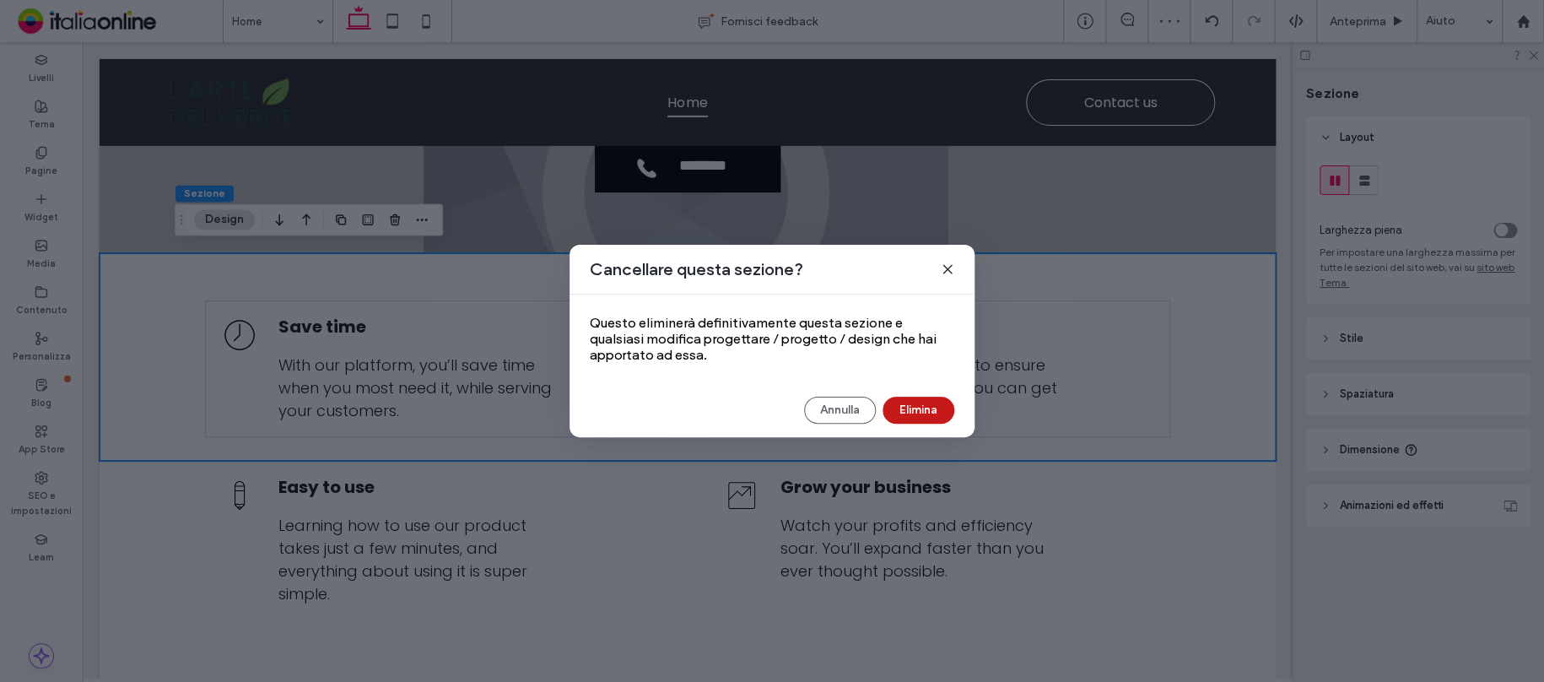
drag, startPoint x: 912, startPoint y: 404, endPoint x: 811, endPoint y: 358, distance: 111.4
click at [912, 404] on button "Elimina" at bounding box center [918, 410] width 72 height 27
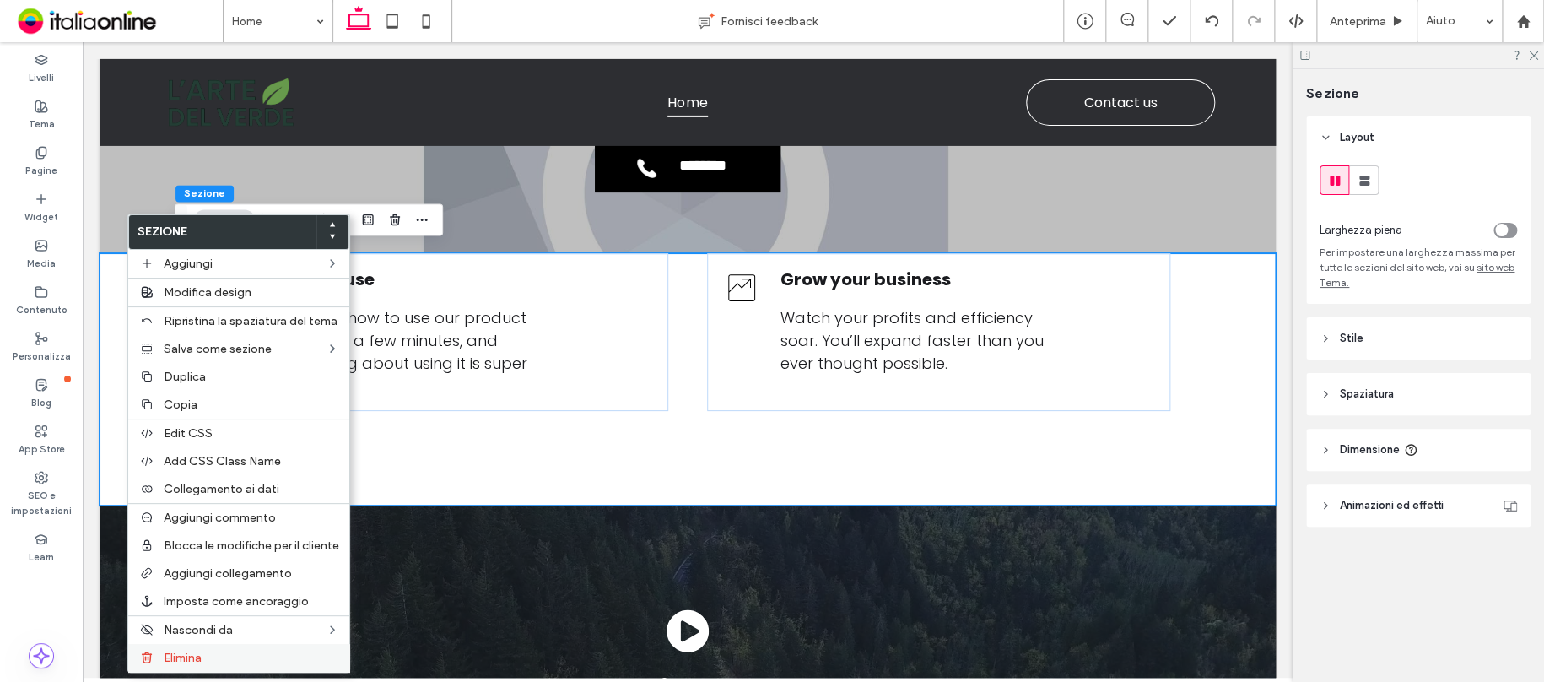
click at [213, 655] on label "Elimina" at bounding box center [251, 657] width 175 height 14
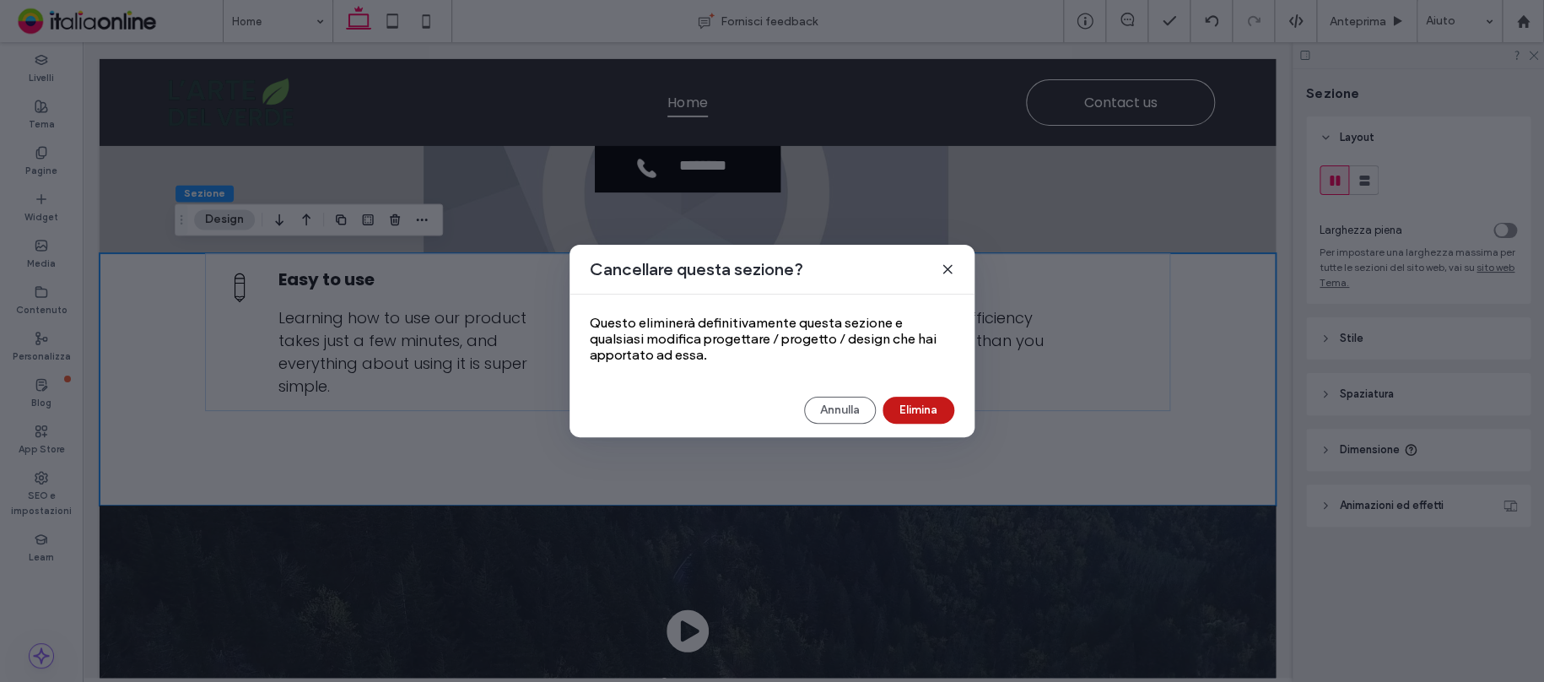
click at [898, 409] on button "Elimina" at bounding box center [918, 410] width 72 height 27
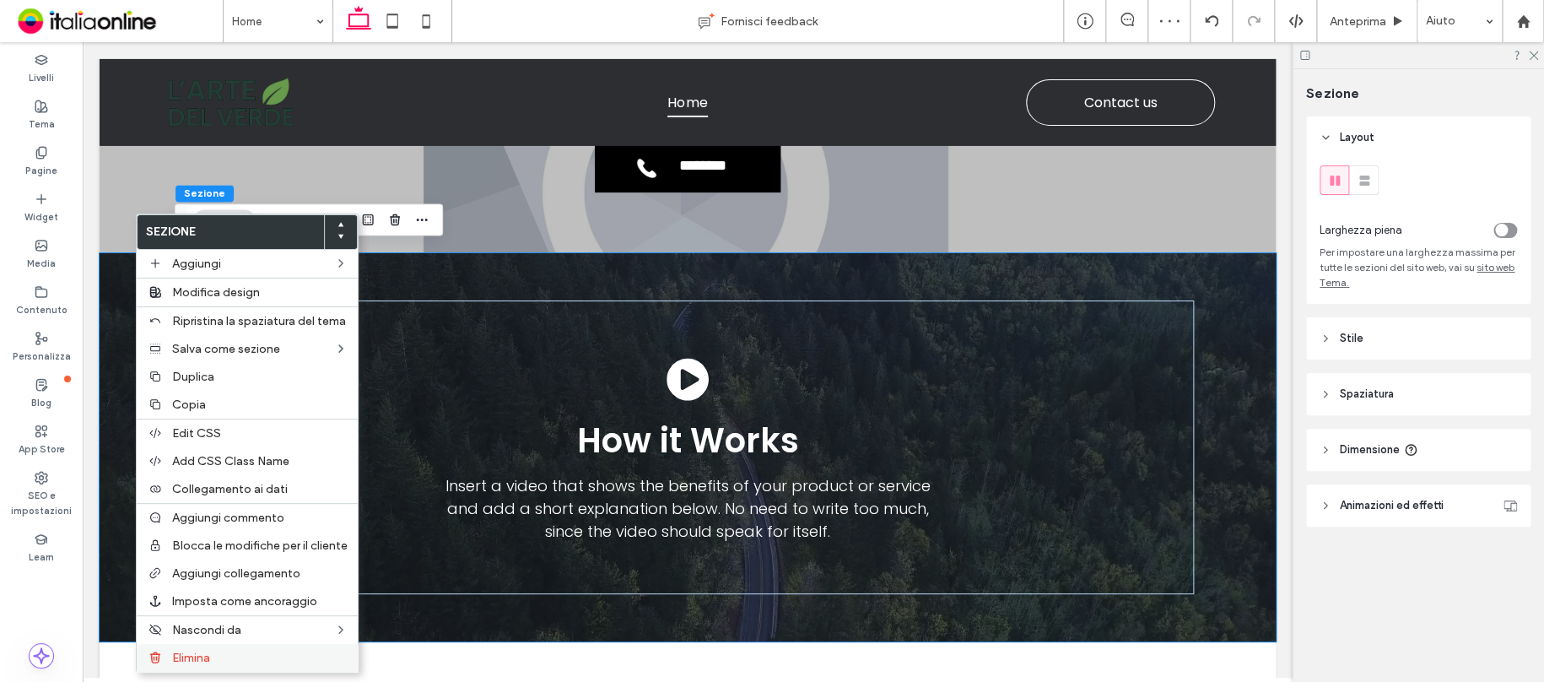
click at [210, 657] on span "Elimina" at bounding box center [191, 657] width 38 height 14
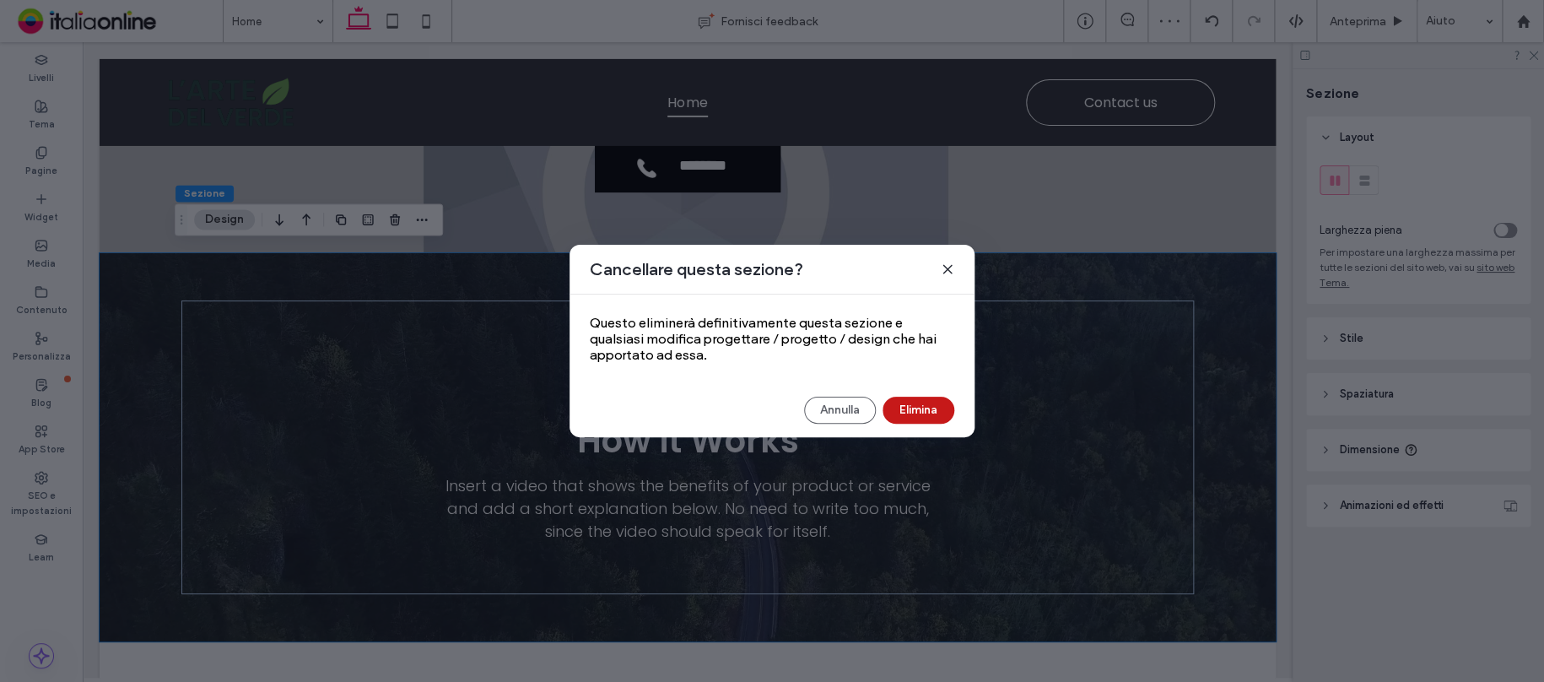
click at [926, 397] on button "Elimina" at bounding box center [918, 410] width 72 height 27
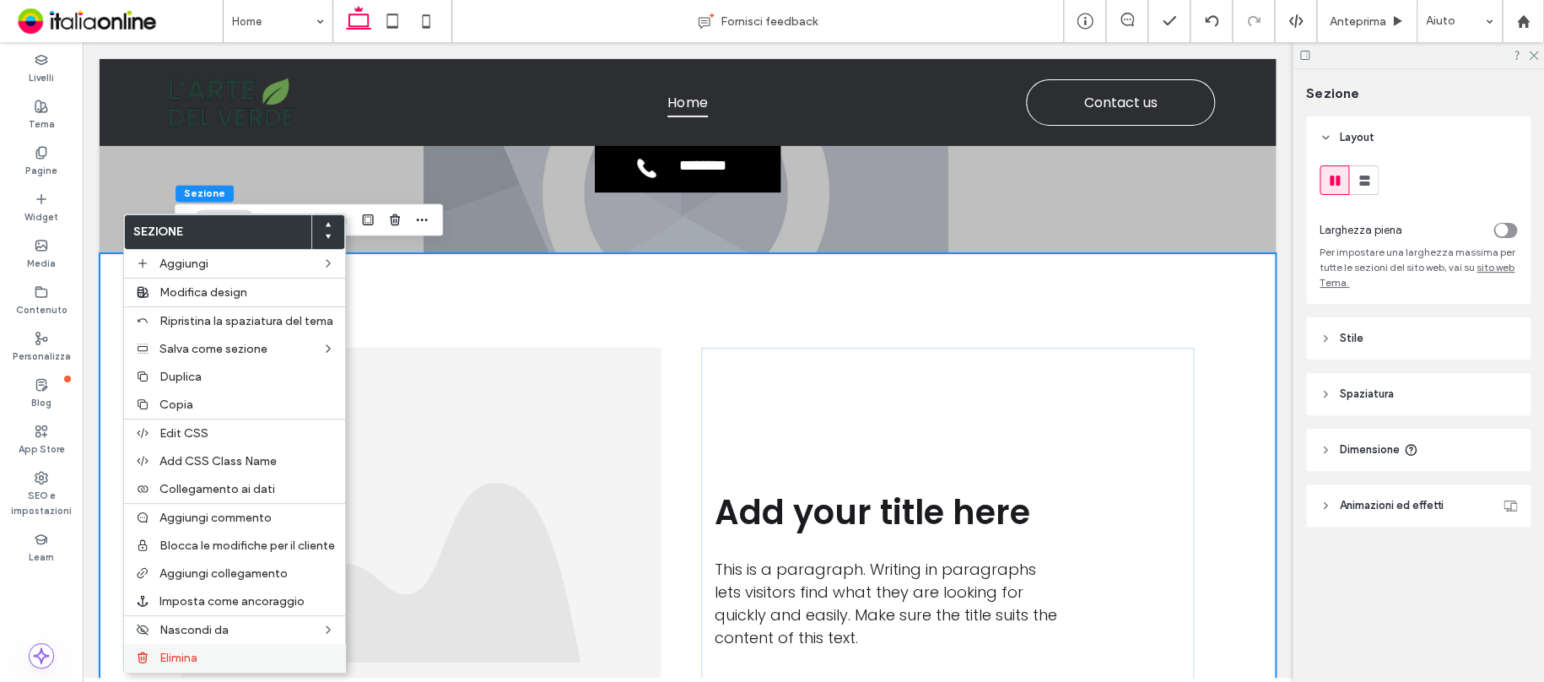
click at [221, 660] on label "Elimina" at bounding box center [246, 657] width 175 height 14
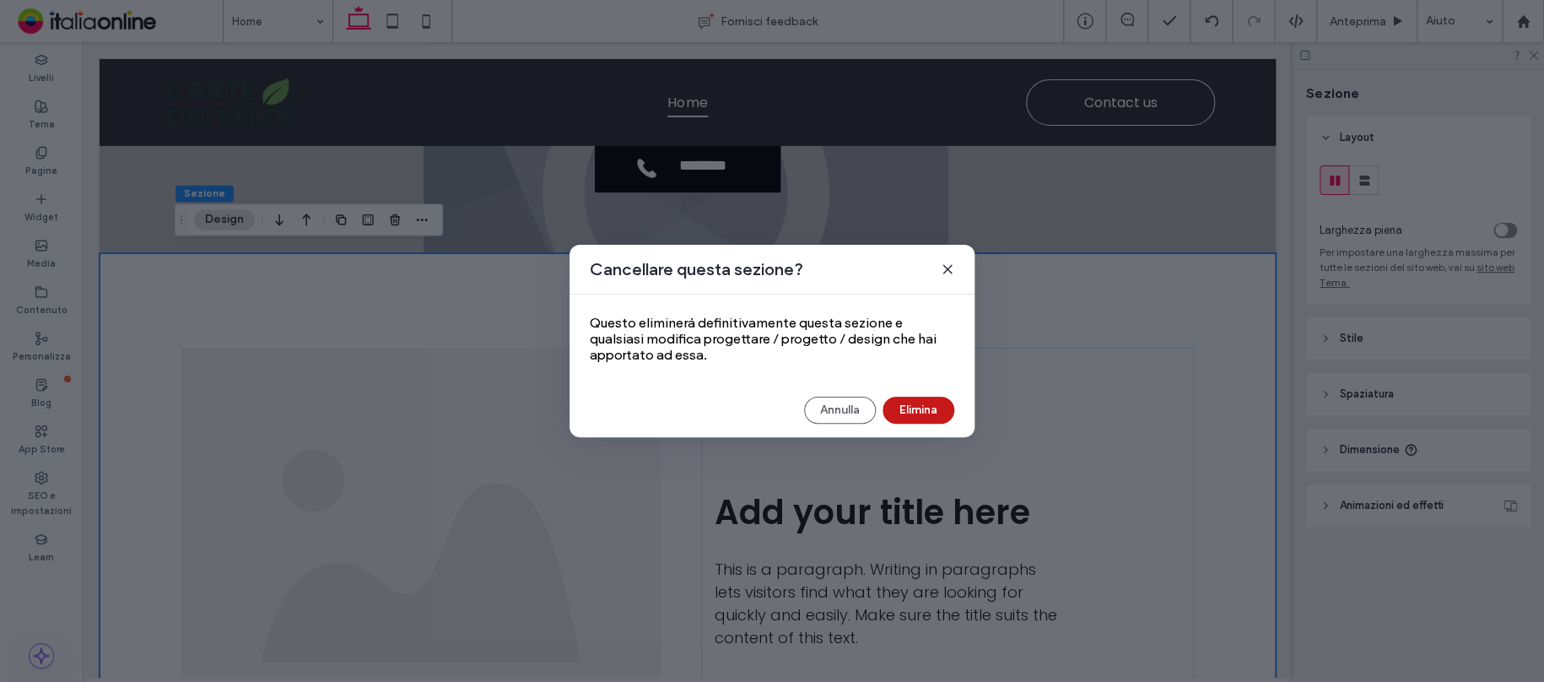
click at [904, 404] on button "Elimina" at bounding box center [918, 410] width 72 height 27
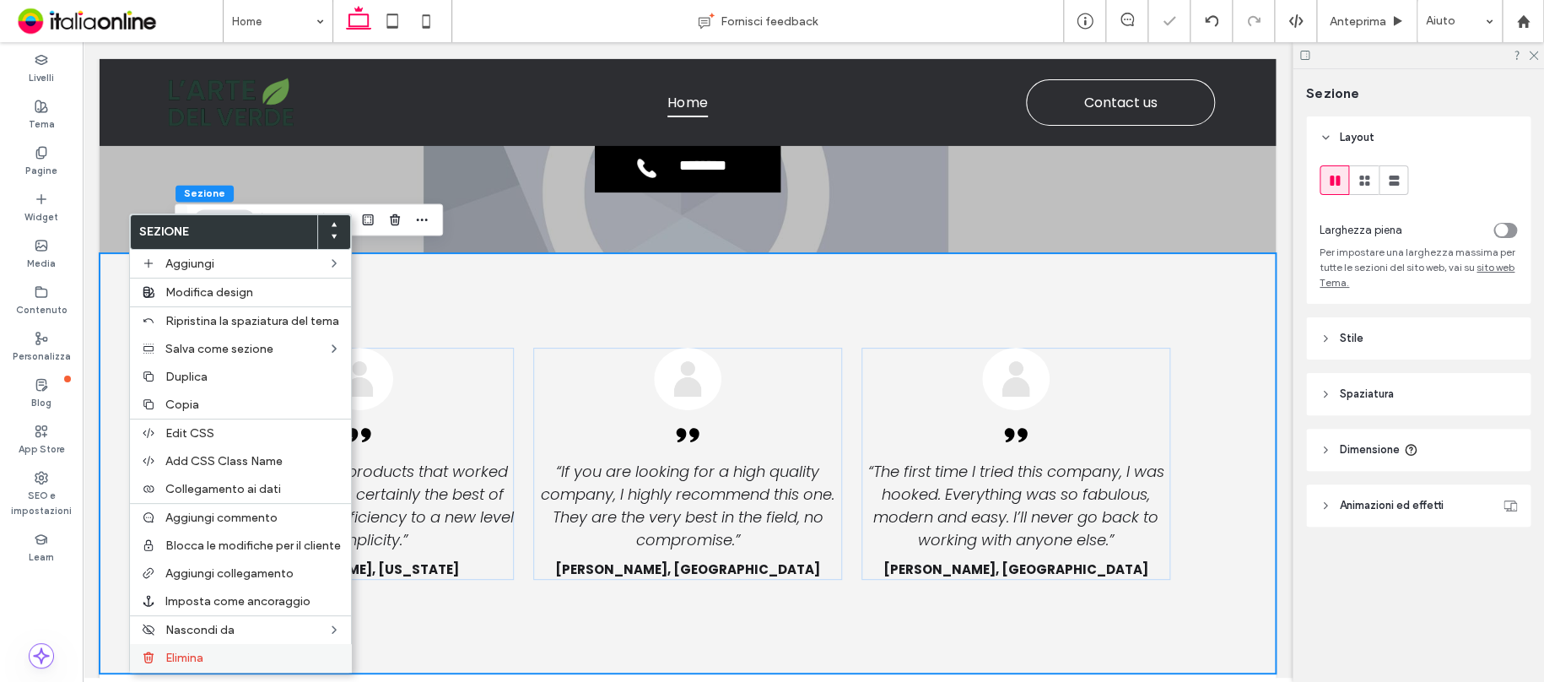
click at [269, 649] on div "Elimina" at bounding box center [240, 658] width 221 height 28
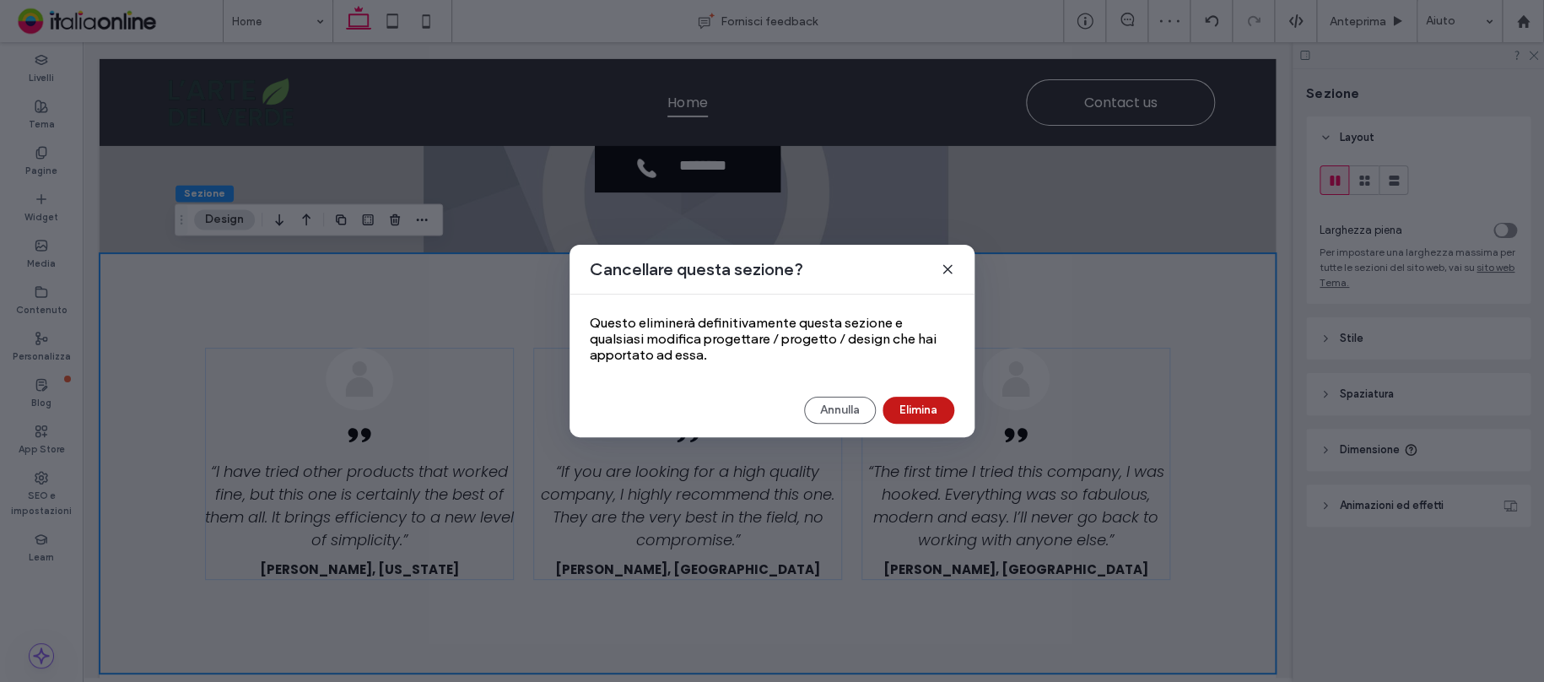
click at [904, 404] on button "Elimina" at bounding box center [918, 410] width 72 height 27
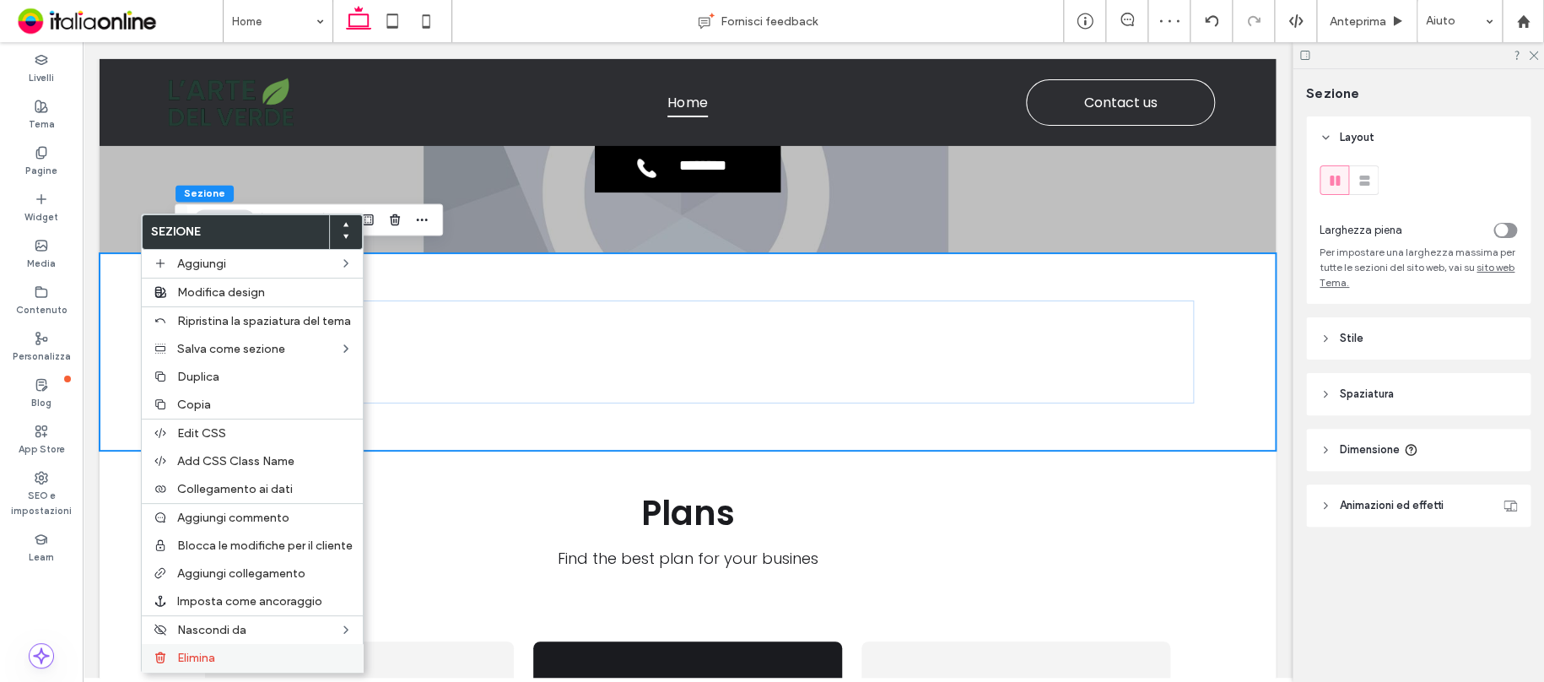
click at [236, 662] on label "Elimina" at bounding box center [264, 657] width 175 height 14
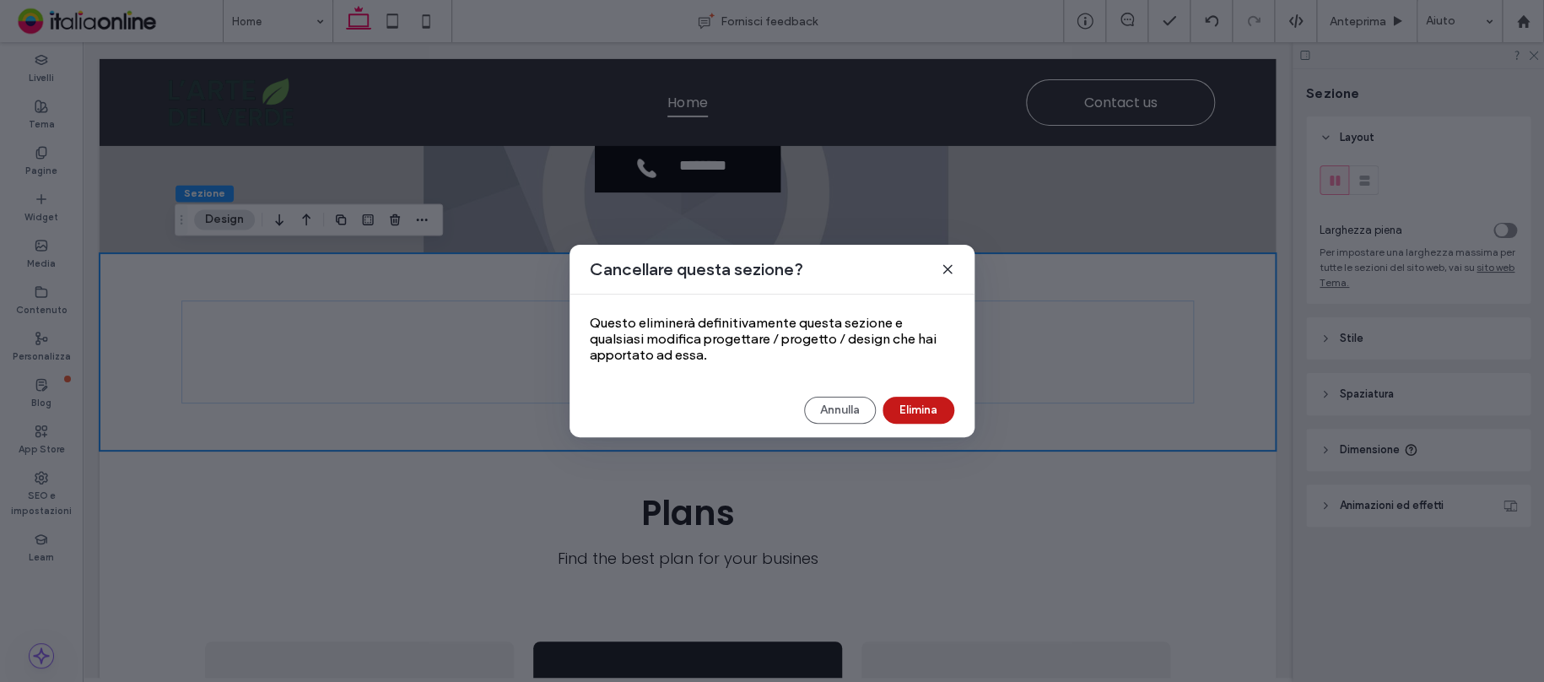
click at [915, 403] on button "Elimina" at bounding box center [918, 410] width 72 height 27
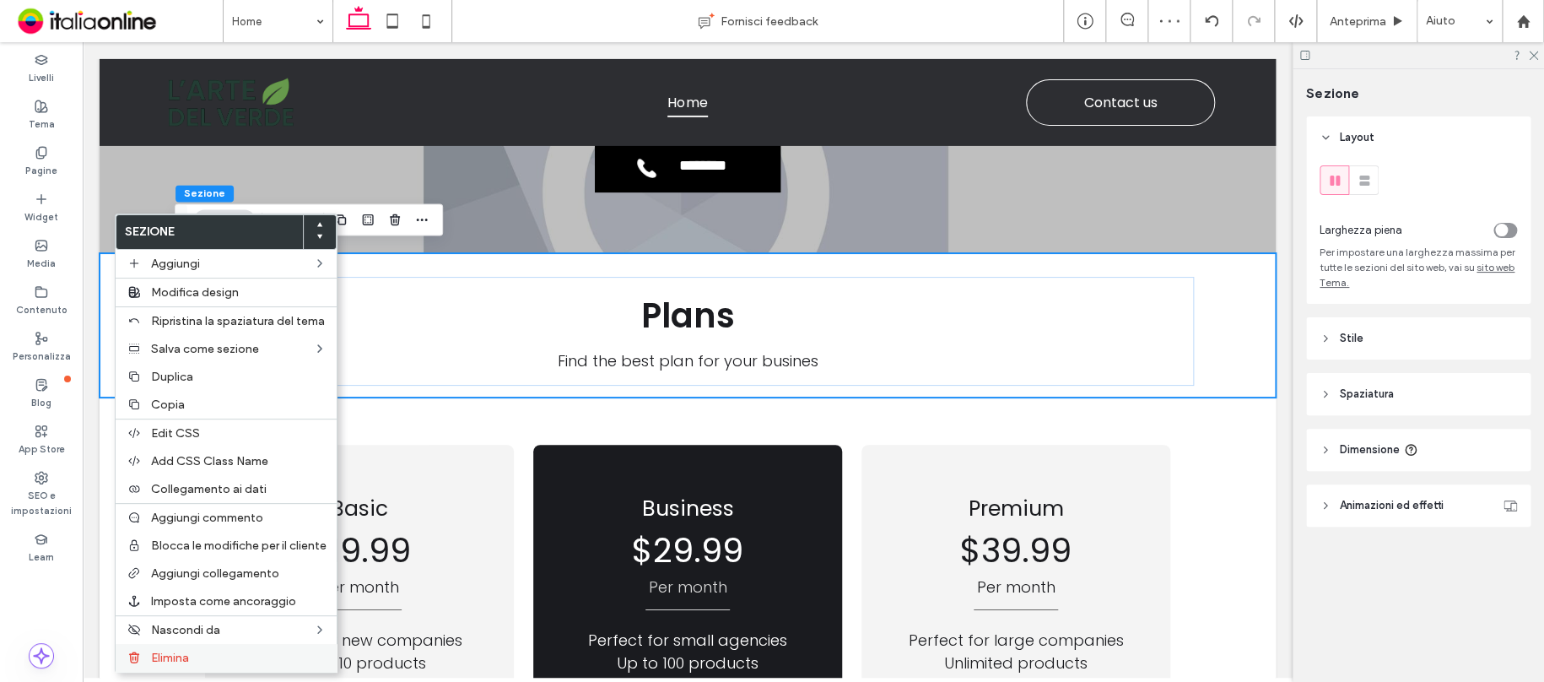
click at [219, 649] on div "Elimina" at bounding box center [226, 658] width 221 height 28
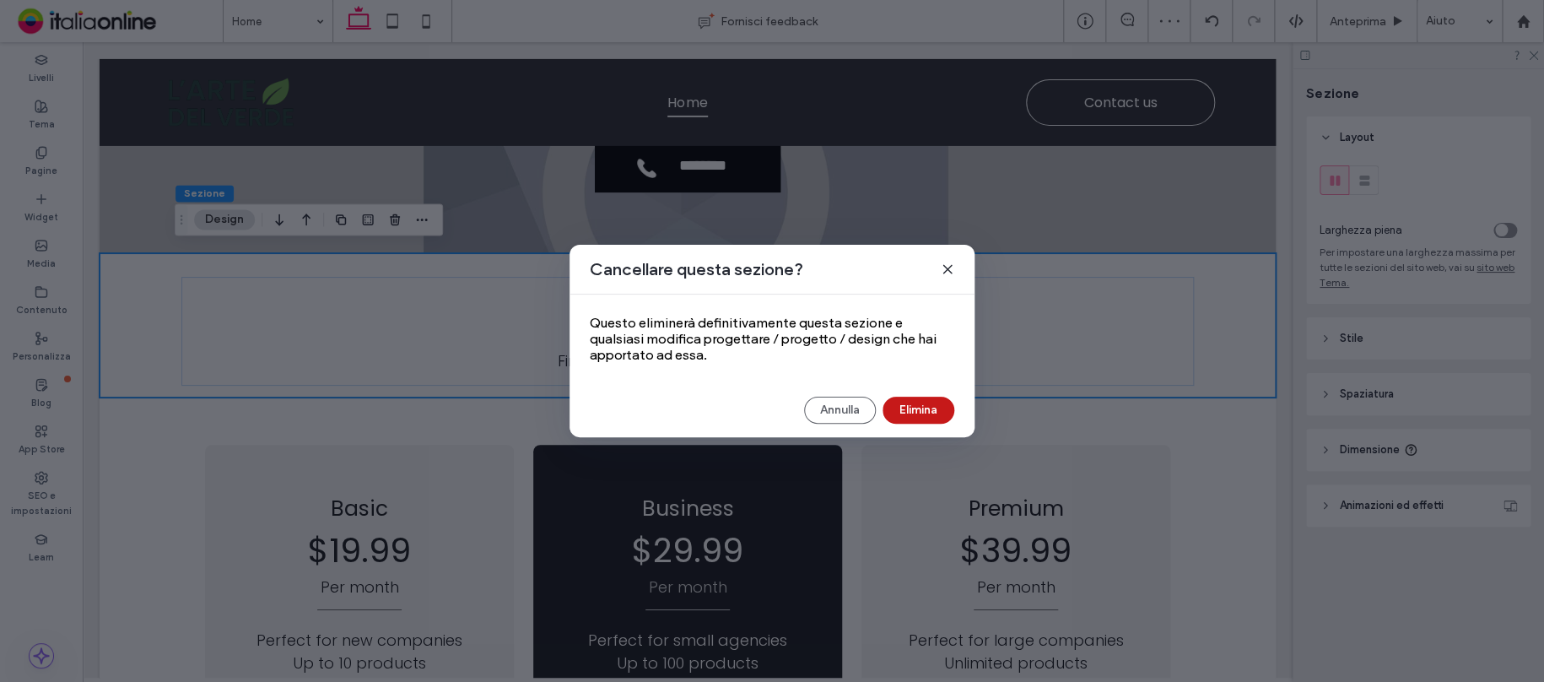
click at [910, 407] on button "Elimina" at bounding box center [918, 410] width 72 height 27
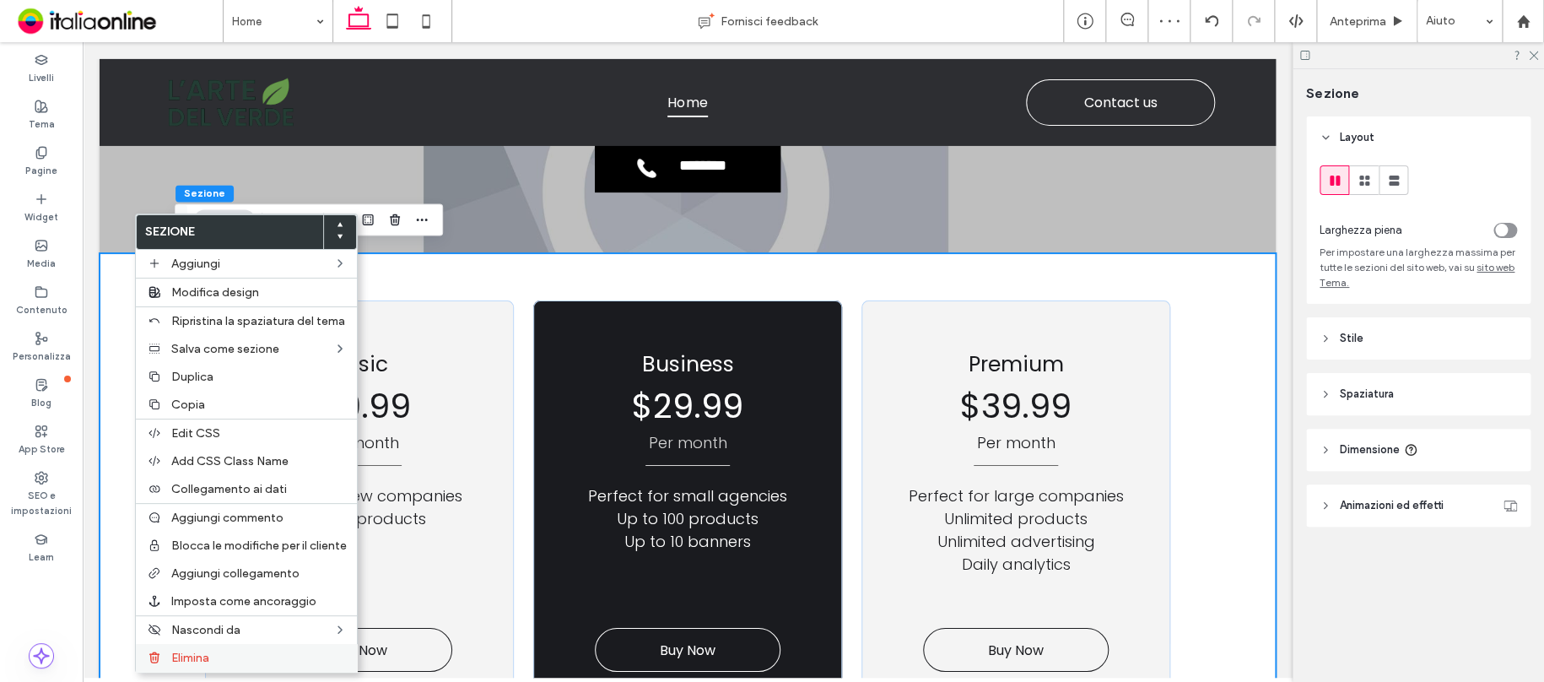
click at [262, 648] on div "Elimina" at bounding box center [246, 658] width 221 height 28
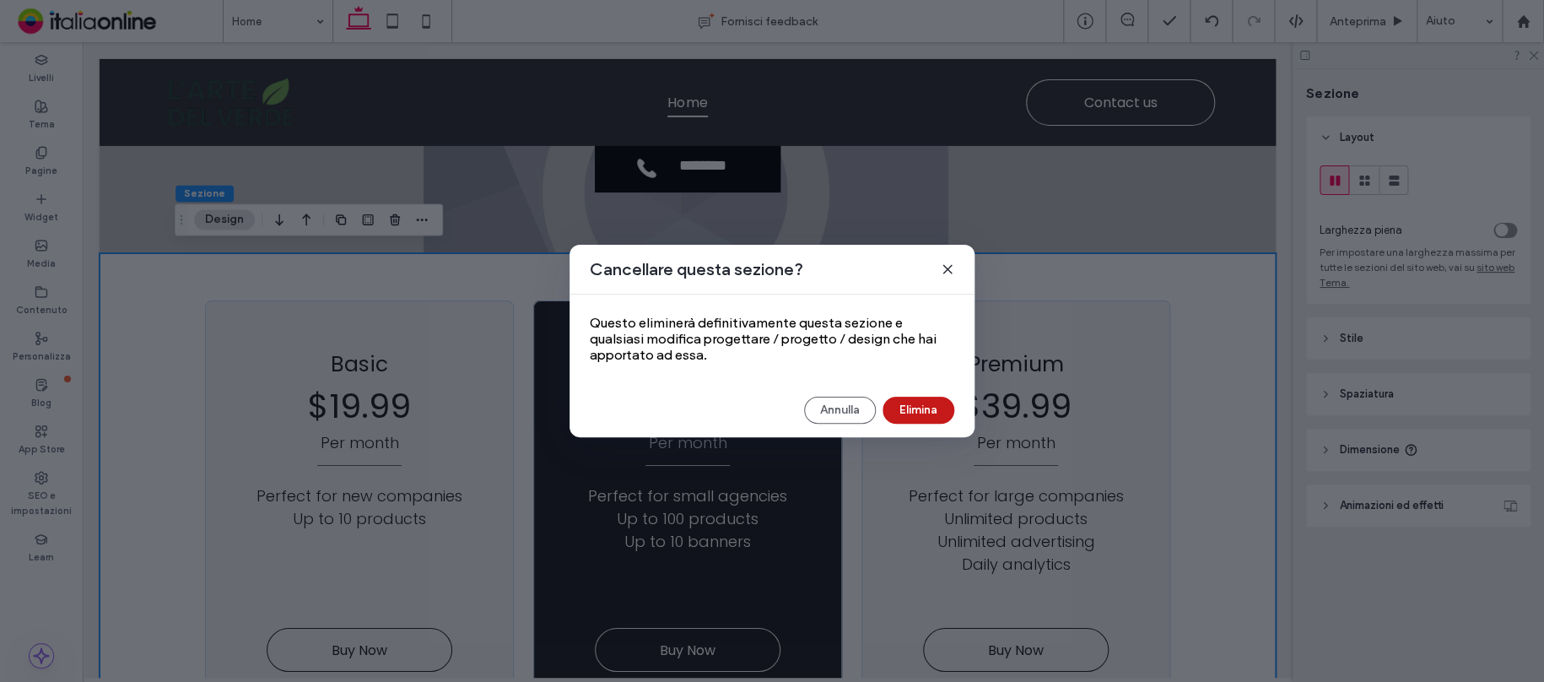
click at [915, 410] on button "Elimina" at bounding box center [918, 410] width 72 height 27
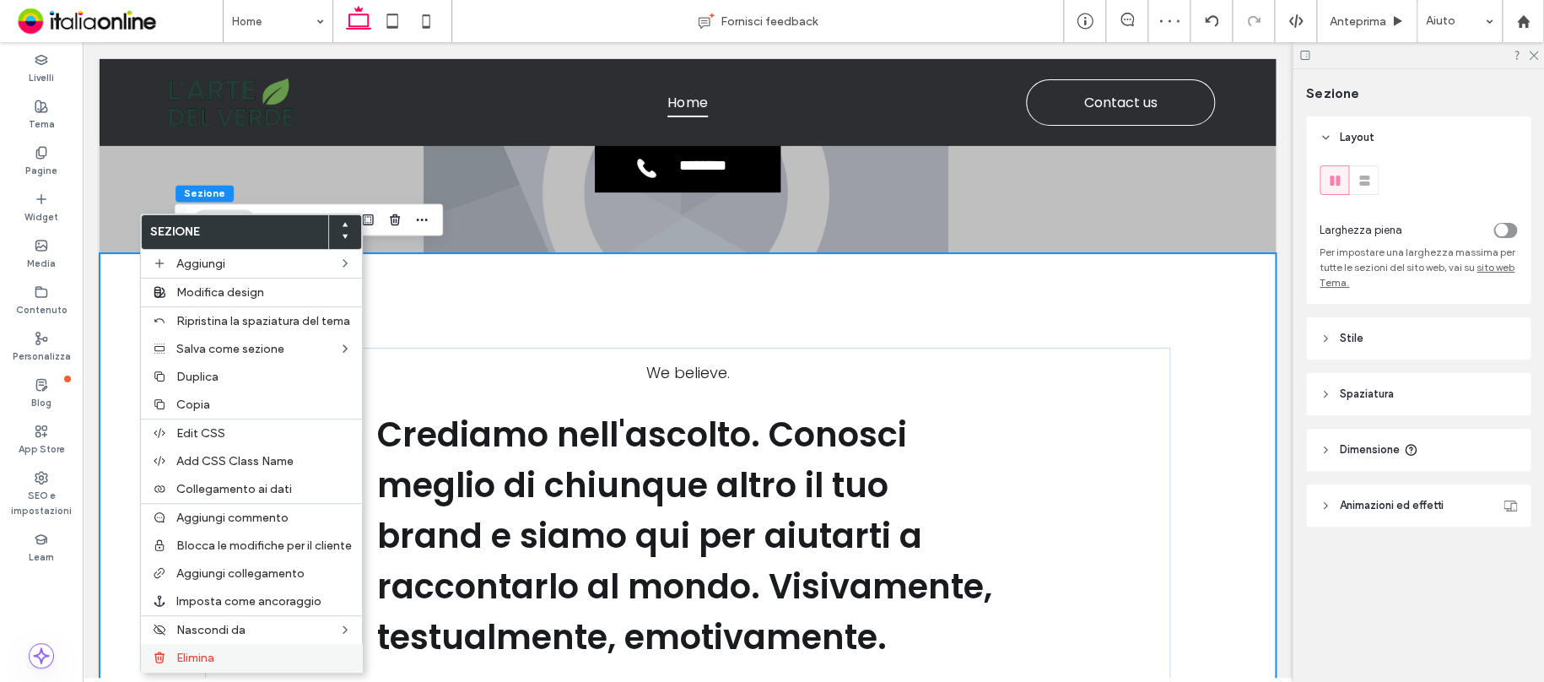
click at [190, 648] on div "Elimina" at bounding box center [251, 658] width 221 height 28
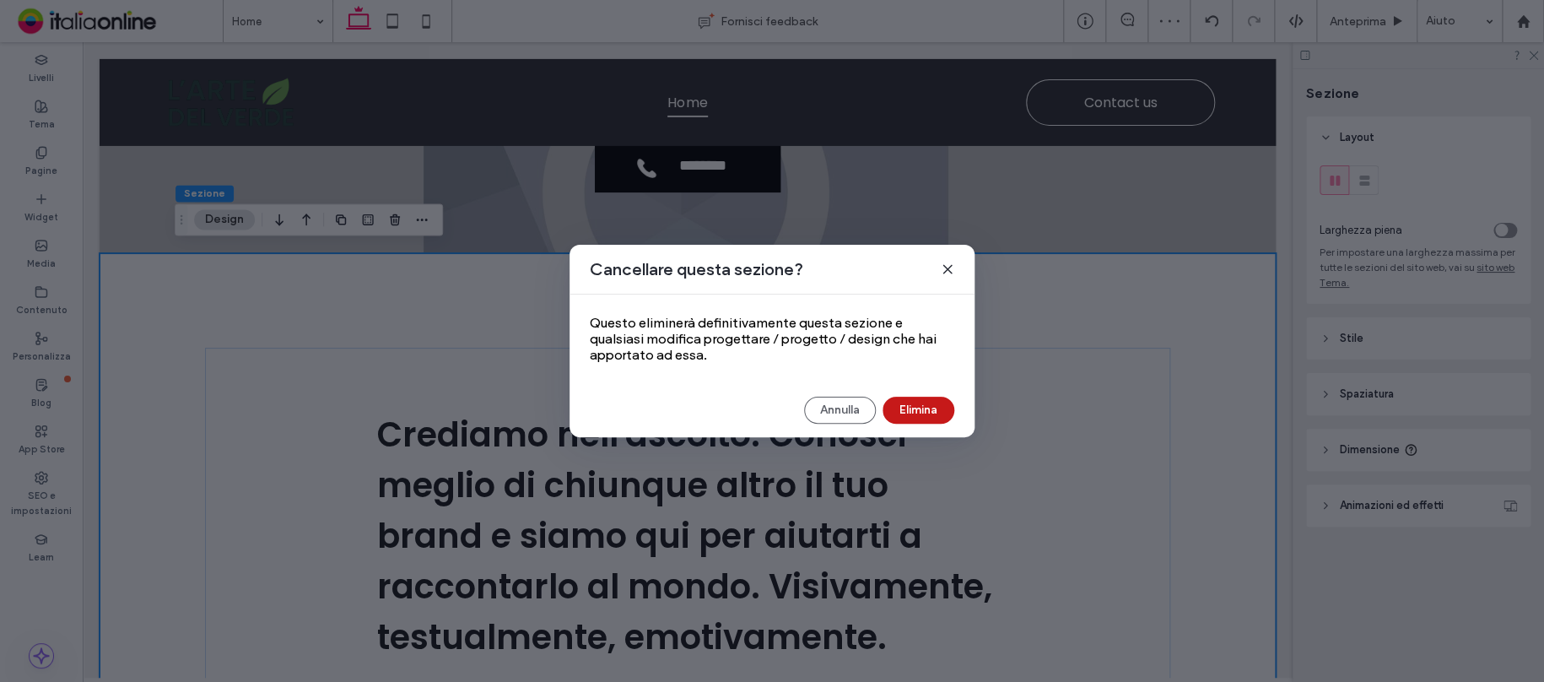
click at [927, 397] on button "Elimina" at bounding box center [918, 410] width 72 height 27
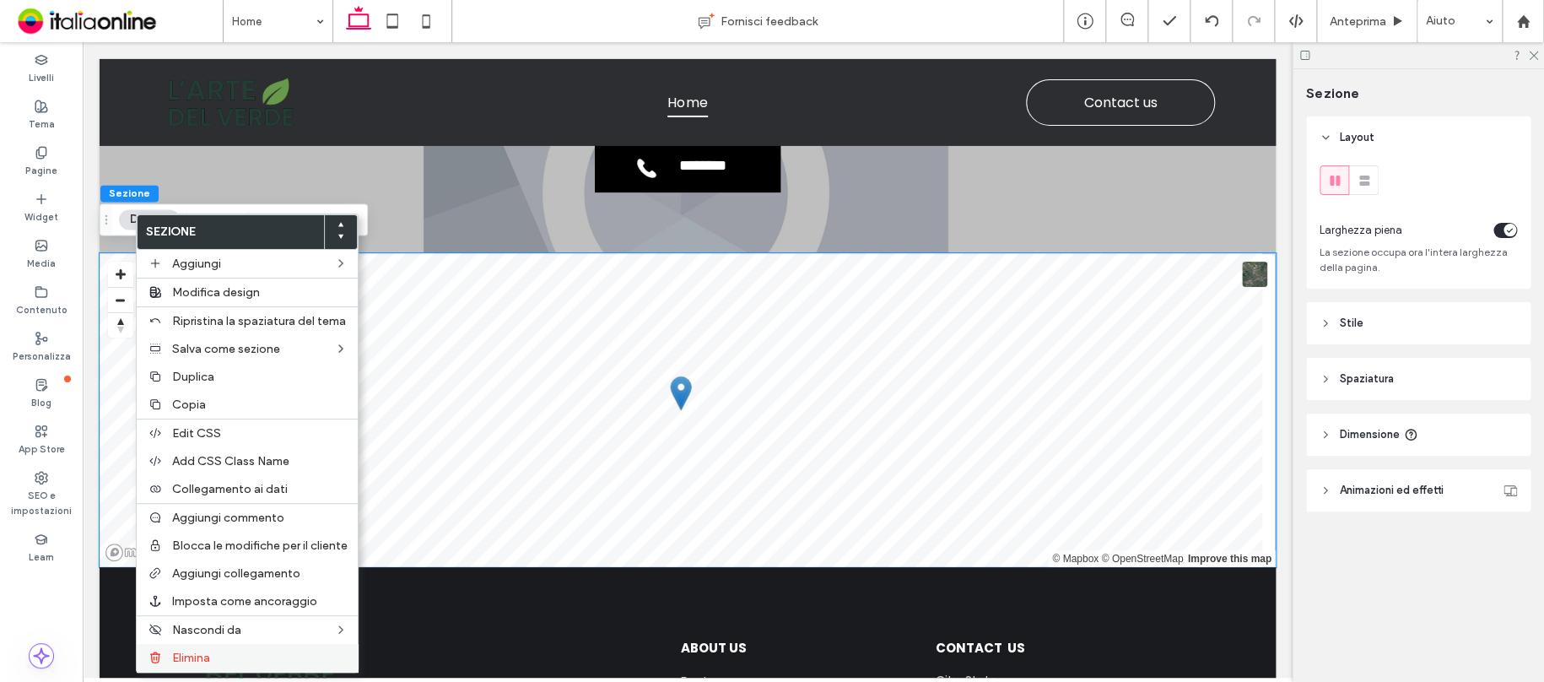
click at [206, 650] on span "Elimina" at bounding box center [191, 657] width 38 height 14
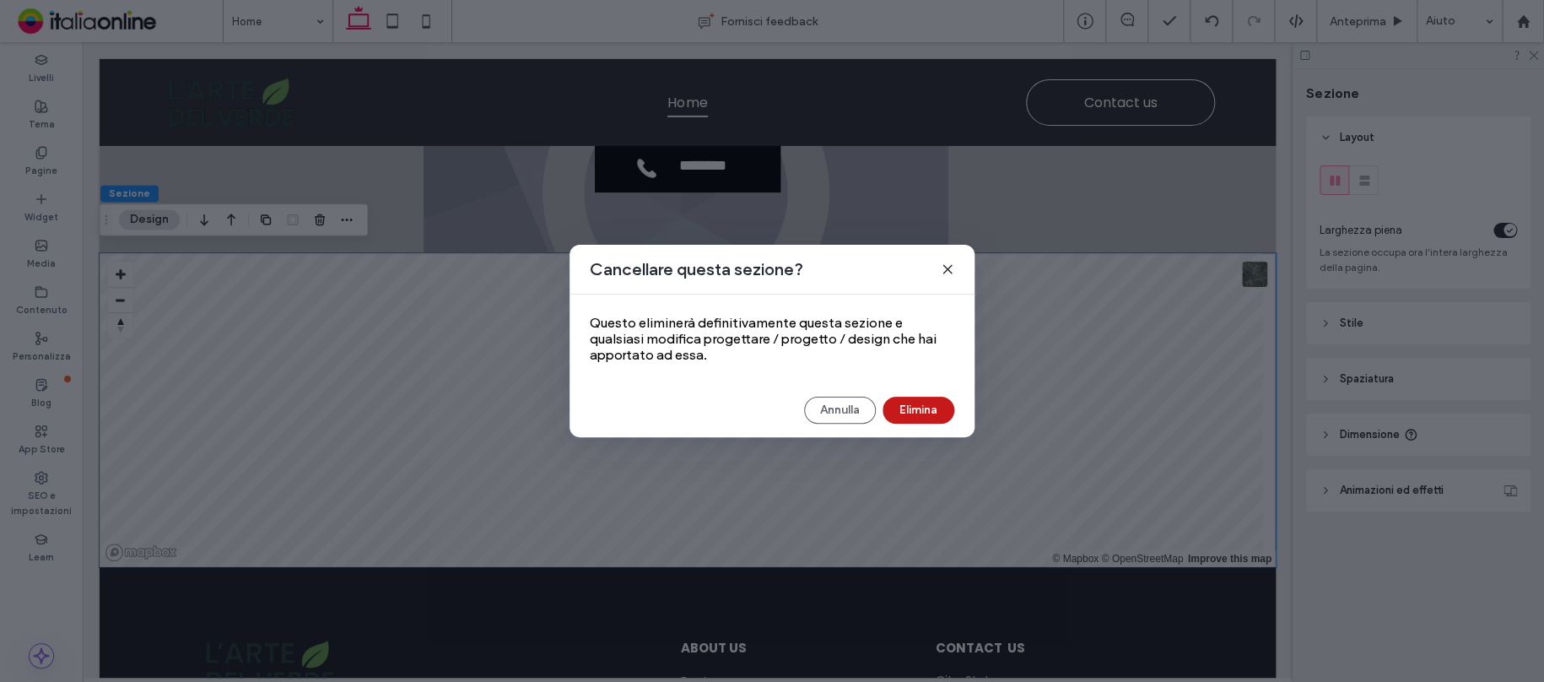
drag, startPoint x: 916, startPoint y: 409, endPoint x: 832, endPoint y: 364, distance: 95.5
click at [916, 409] on button "Elimina" at bounding box center [918, 410] width 72 height 27
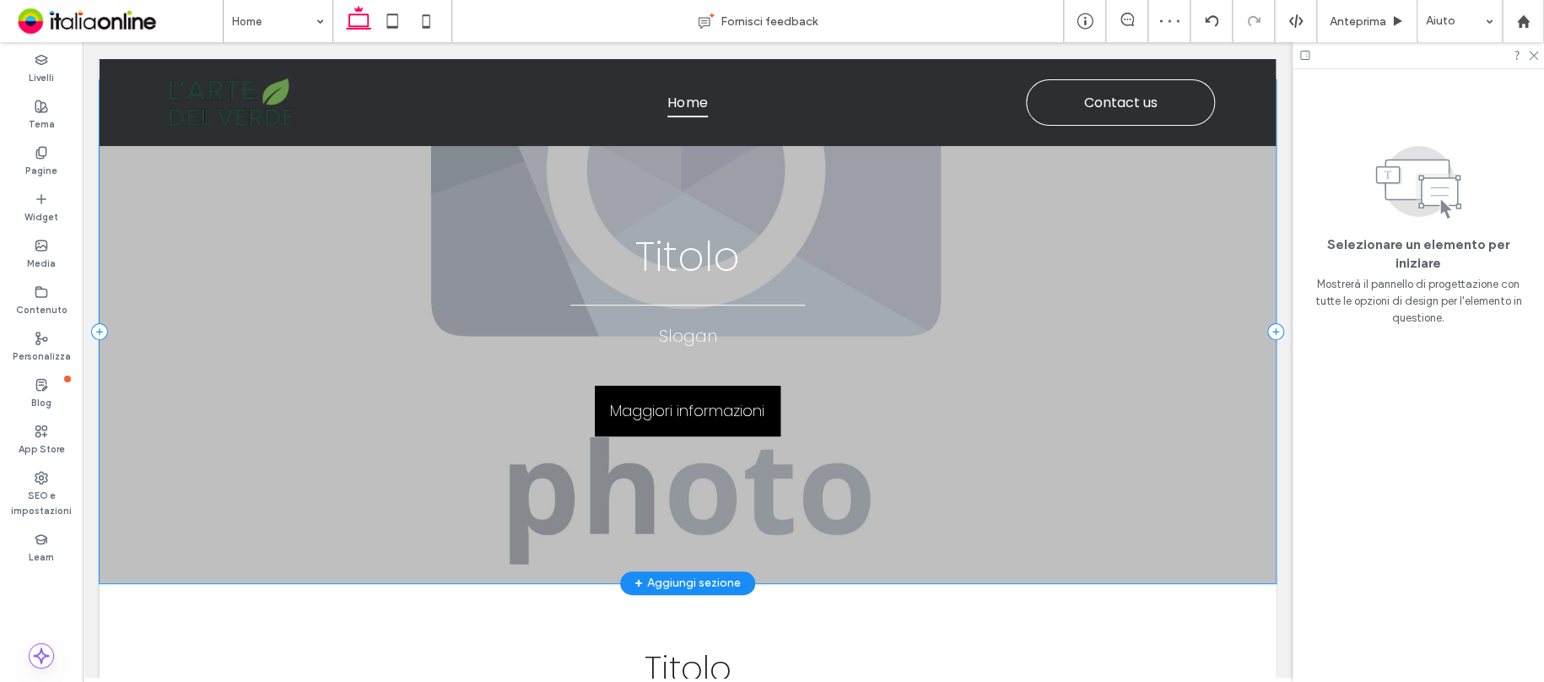
scroll to position [0, 0]
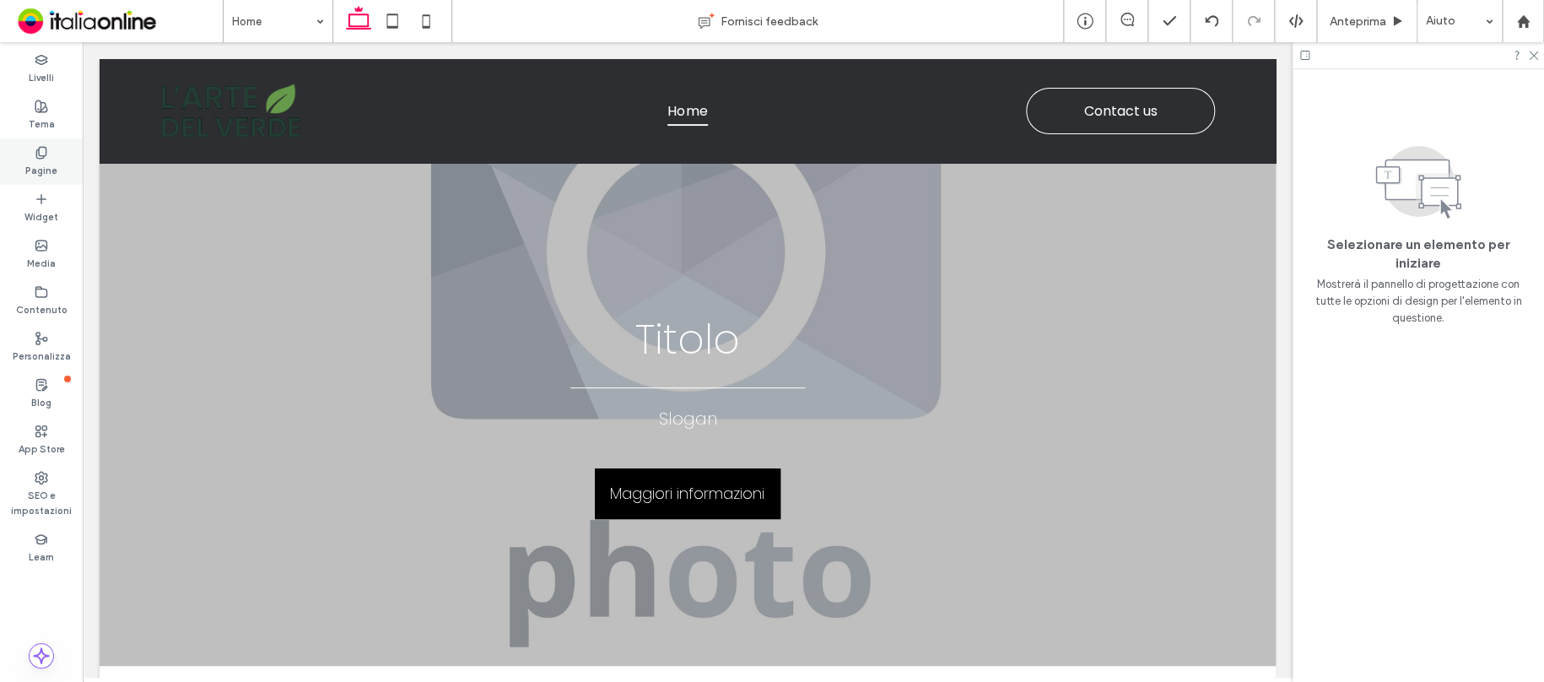
click at [52, 164] on label "Pagine" at bounding box center [41, 168] width 32 height 19
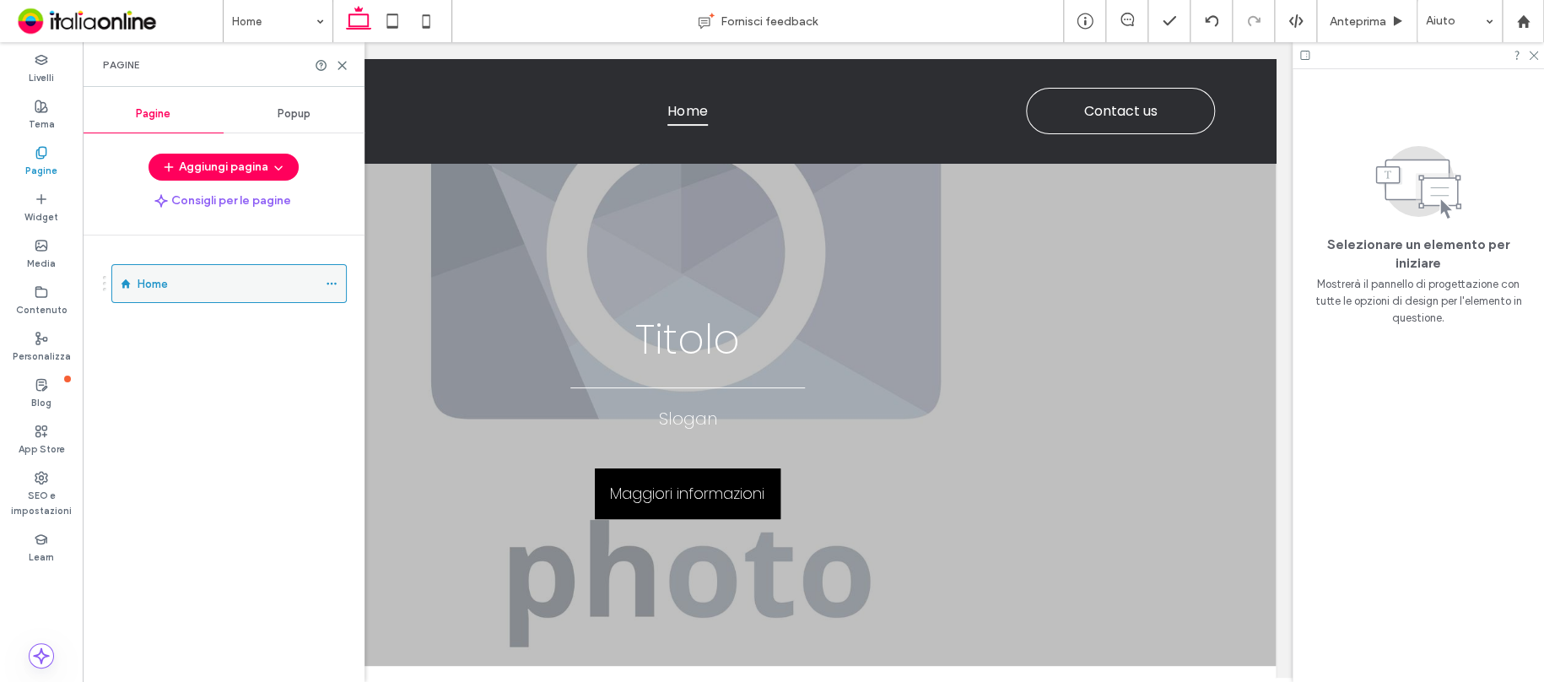
click at [330, 279] on icon at bounding box center [332, 284] width 12 height 12
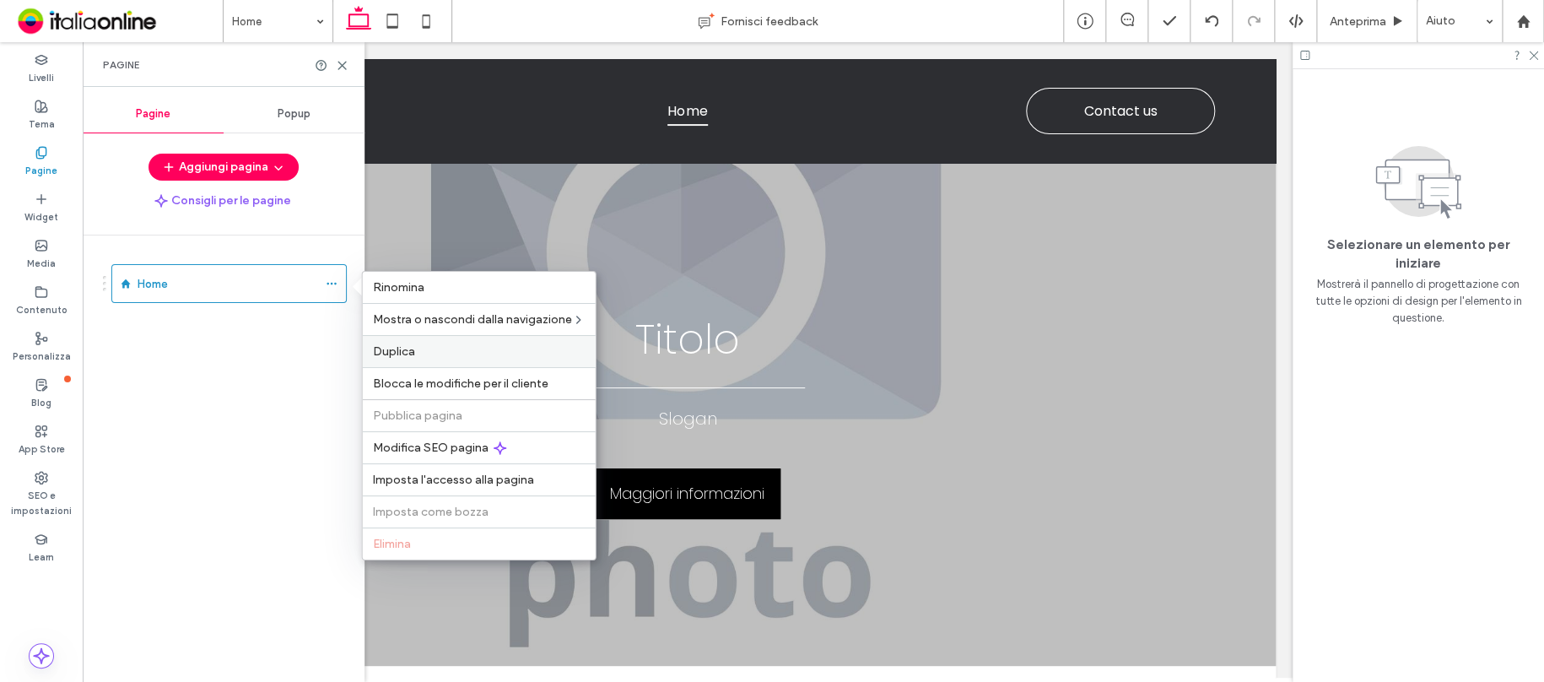
click at [402, 353] on span "Duplica" at bounding box center [394, 351] width 42 height 14
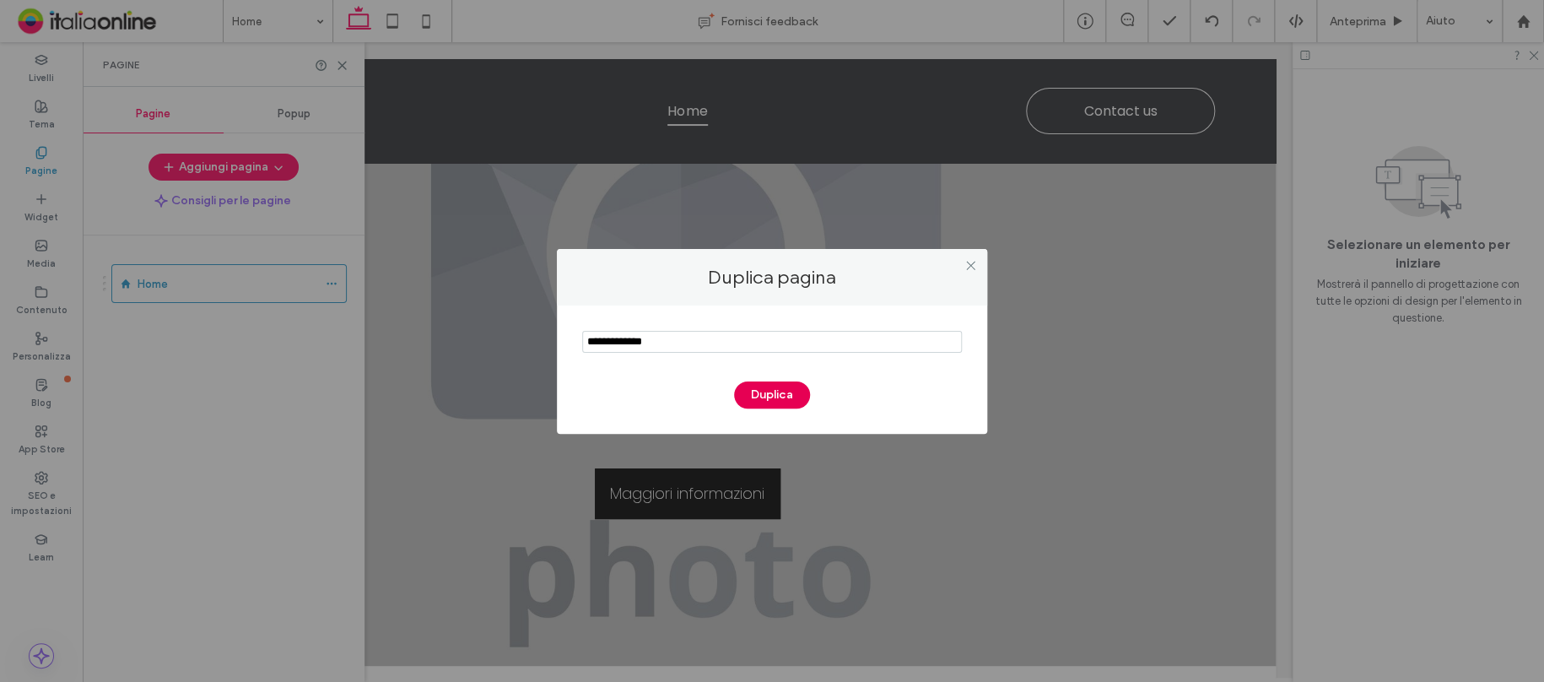
click at [774, 391] on button "Duplica" at bounding box center [772, 394] width 76 height 27
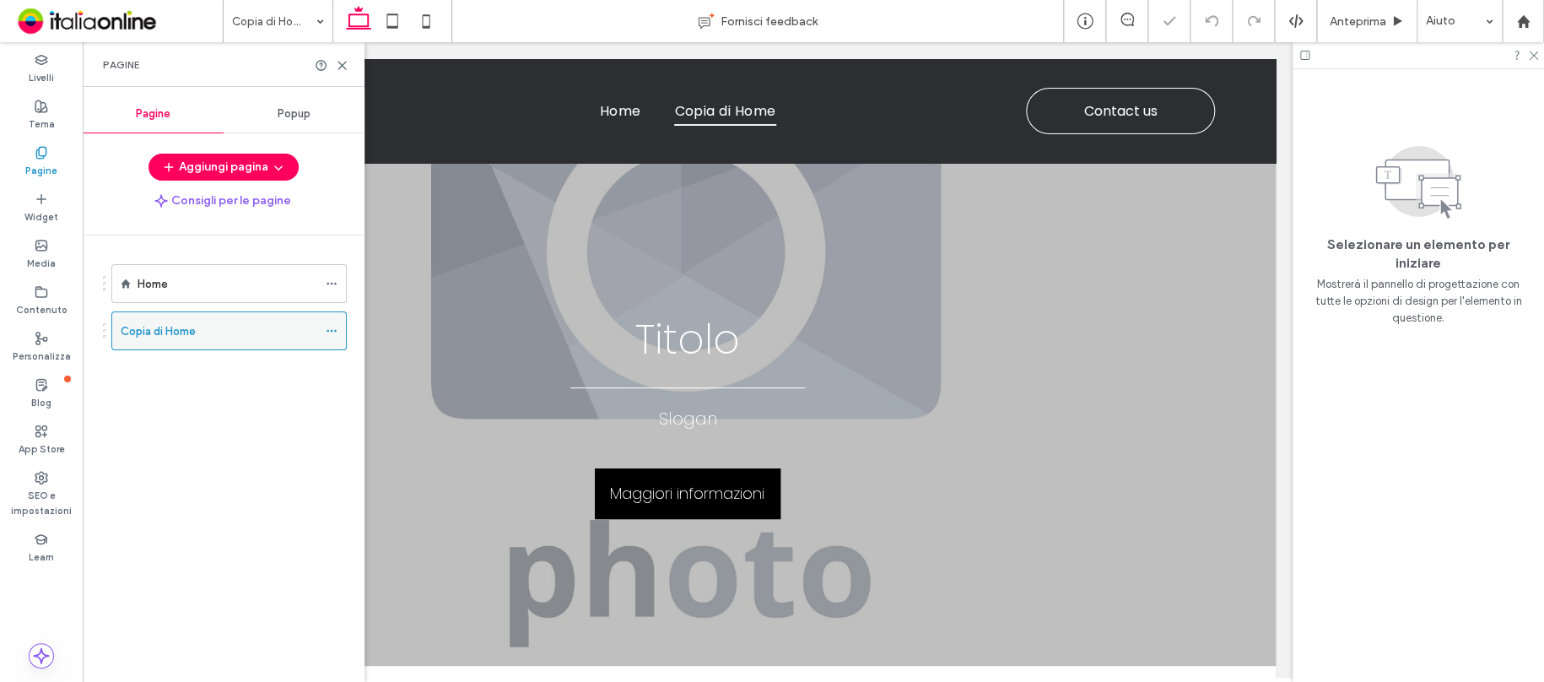
click at [337, 331] on icon at bounding box center [332, 331] width 12 height 12
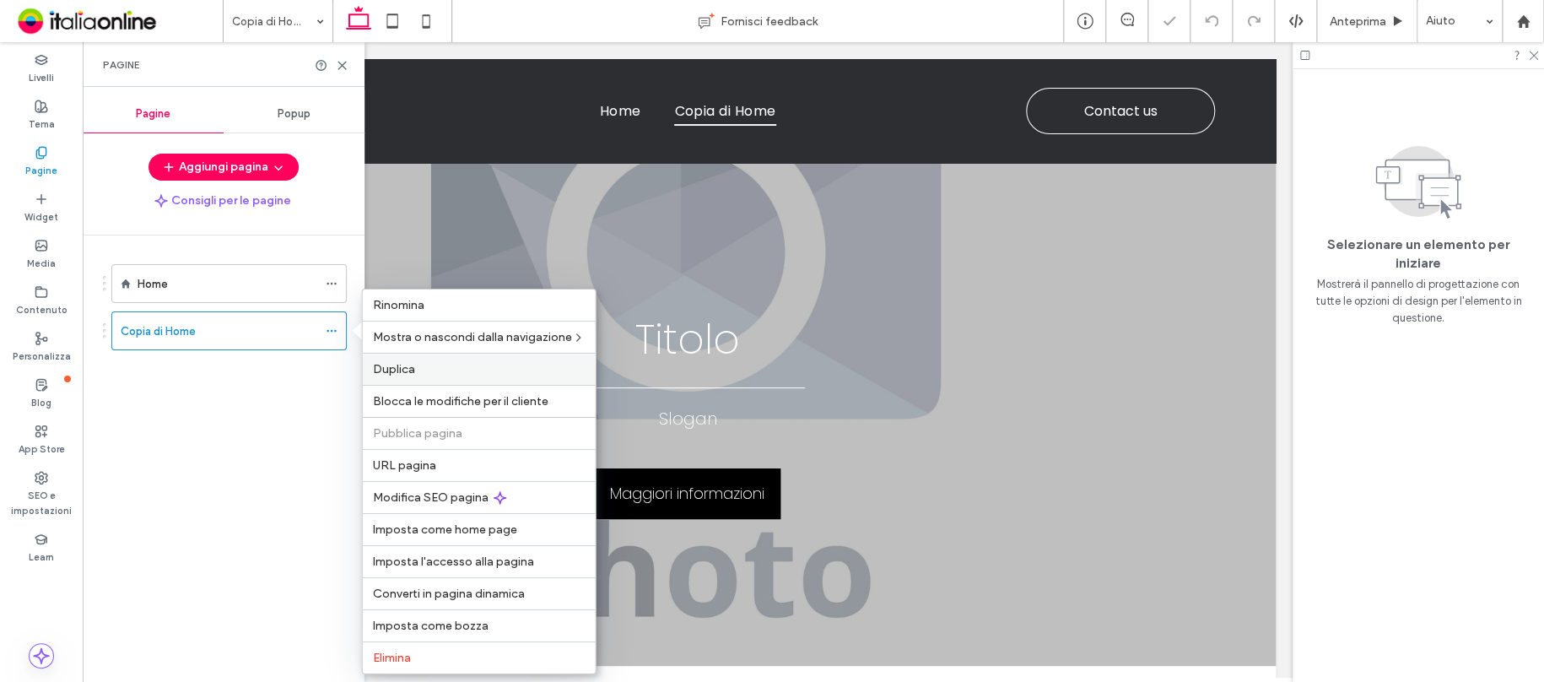
click at [393, 374] on span "Duplica" at bounding box center [394, 369] width 42 height 14
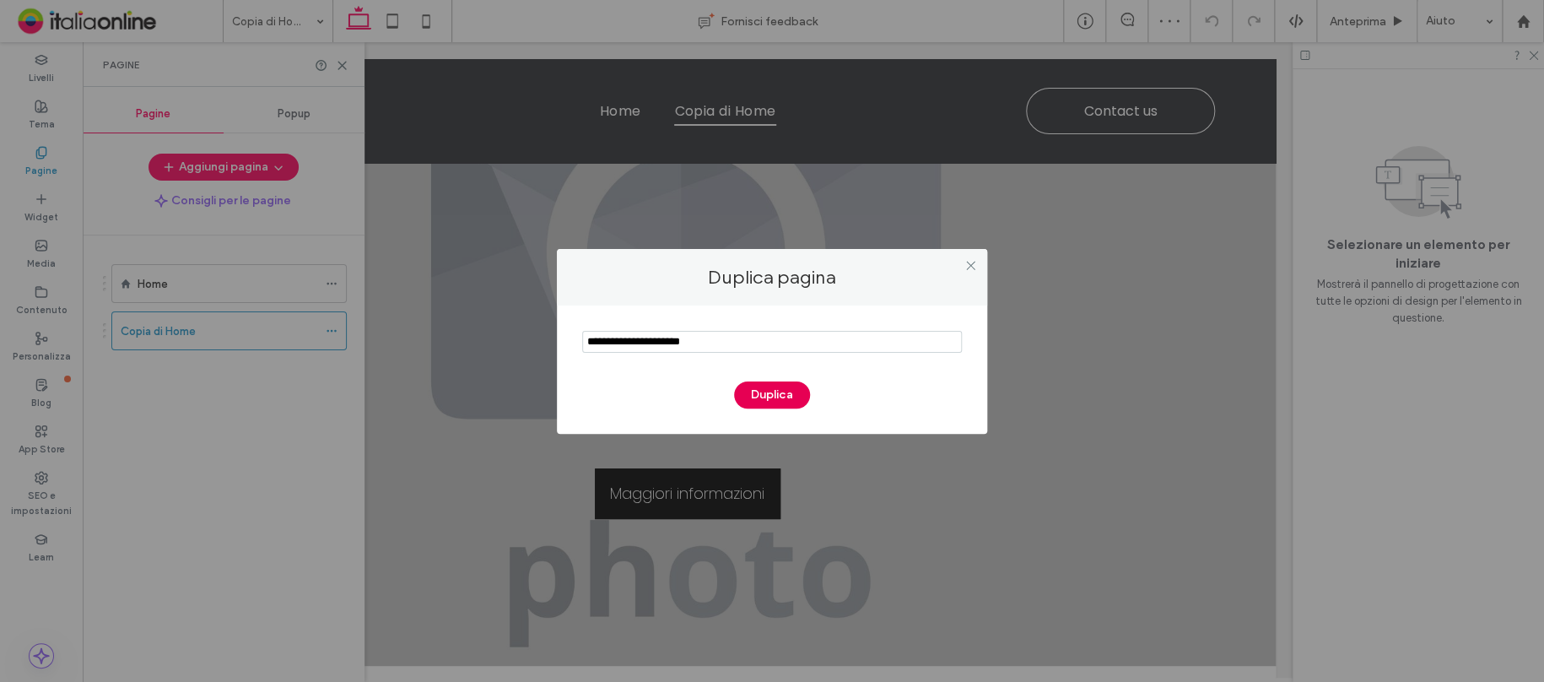
click at [783, 391] on button "Duplica" at bounding box center [772, 394] width 76 height 27
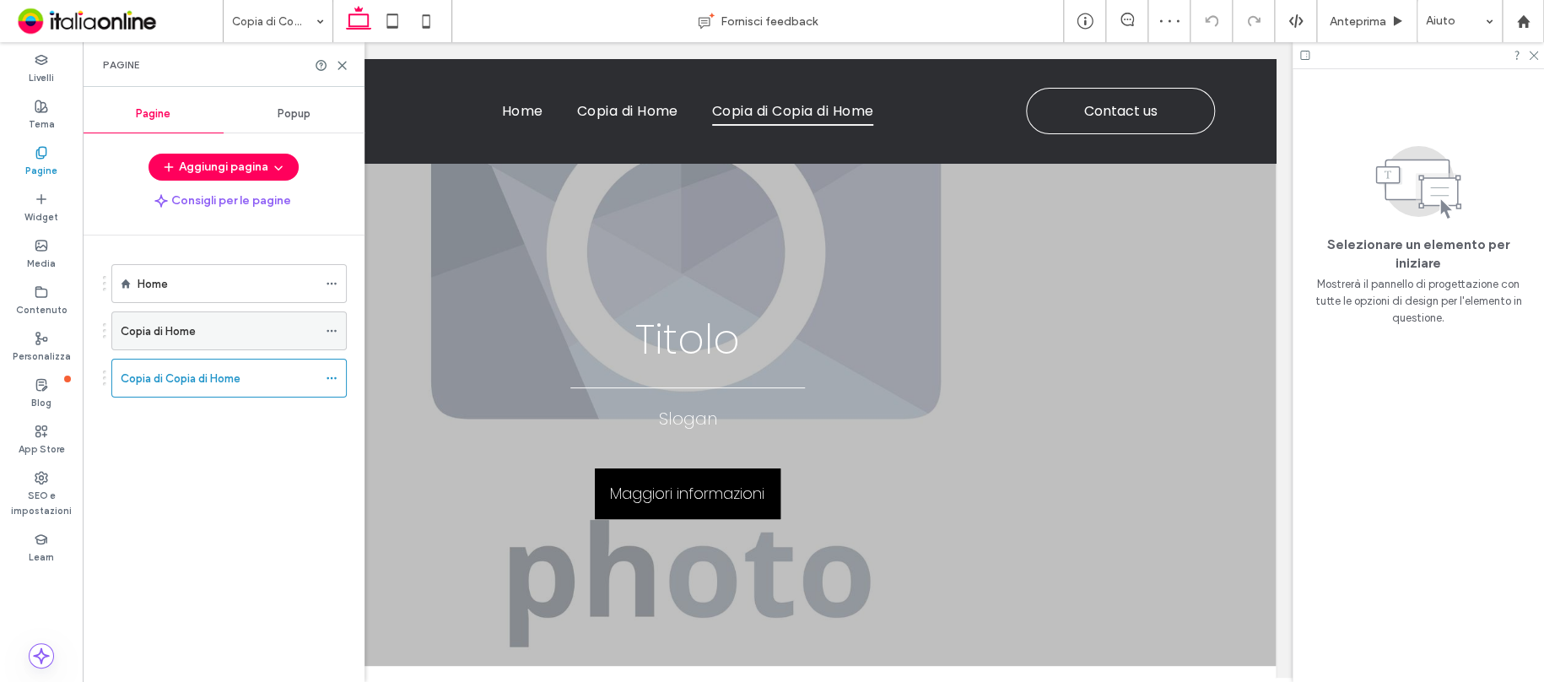
click at [242, 339] on div "Copia di Home" at bounding box center [219, 330] width 197 height 37
click at [337, 64] on icon at bounding box center [342, 65] width 13 height 13
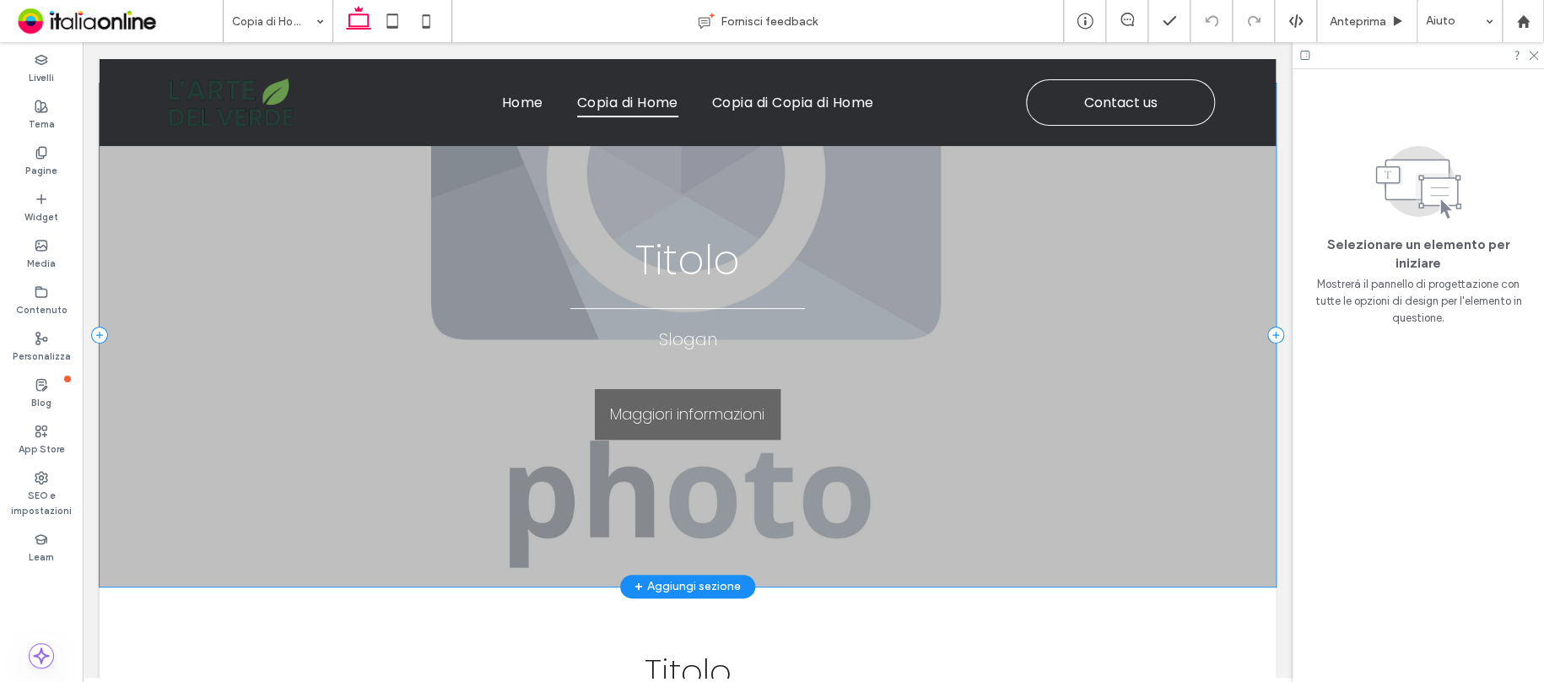
scroll to position [235, 0]
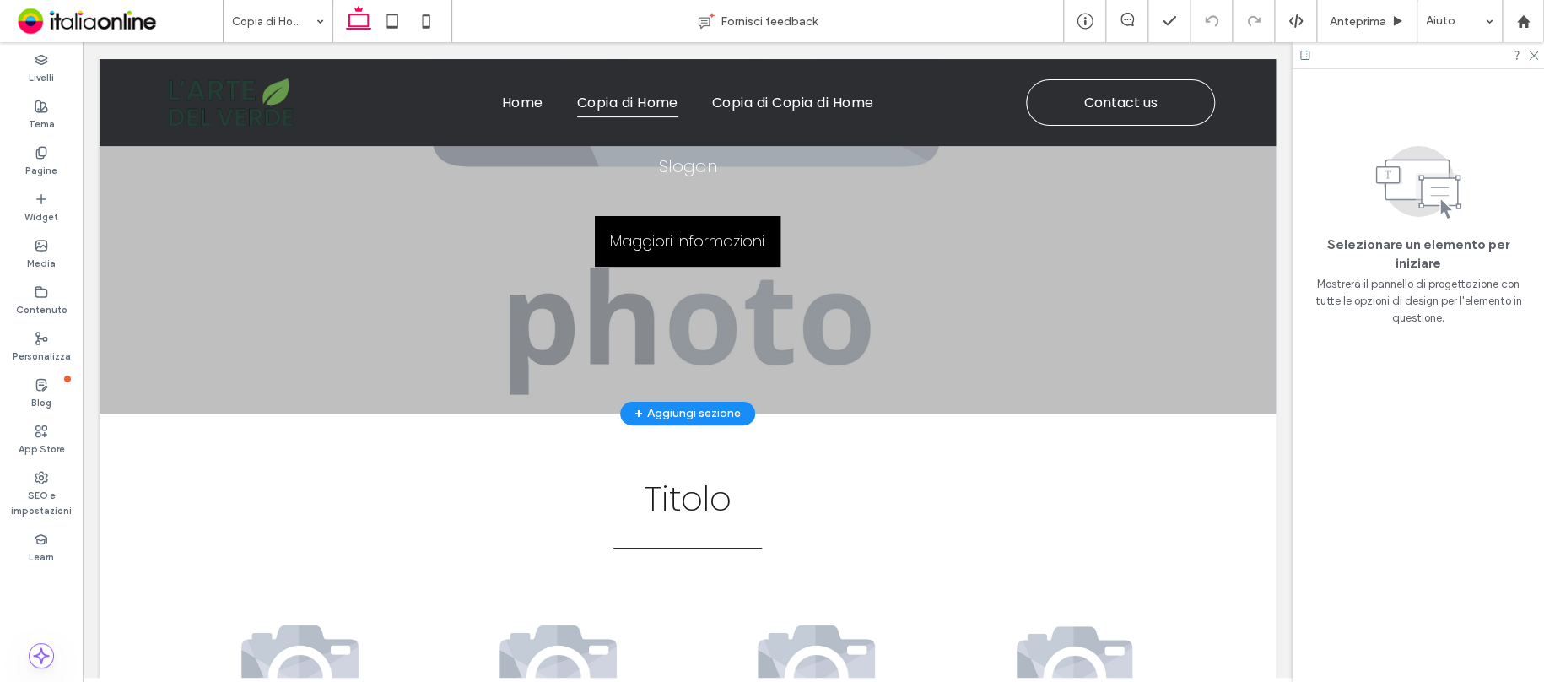
click at [697, 407] on div "+ Aggiungi sezione" at bounding box center [687, 413] width 106 height 19
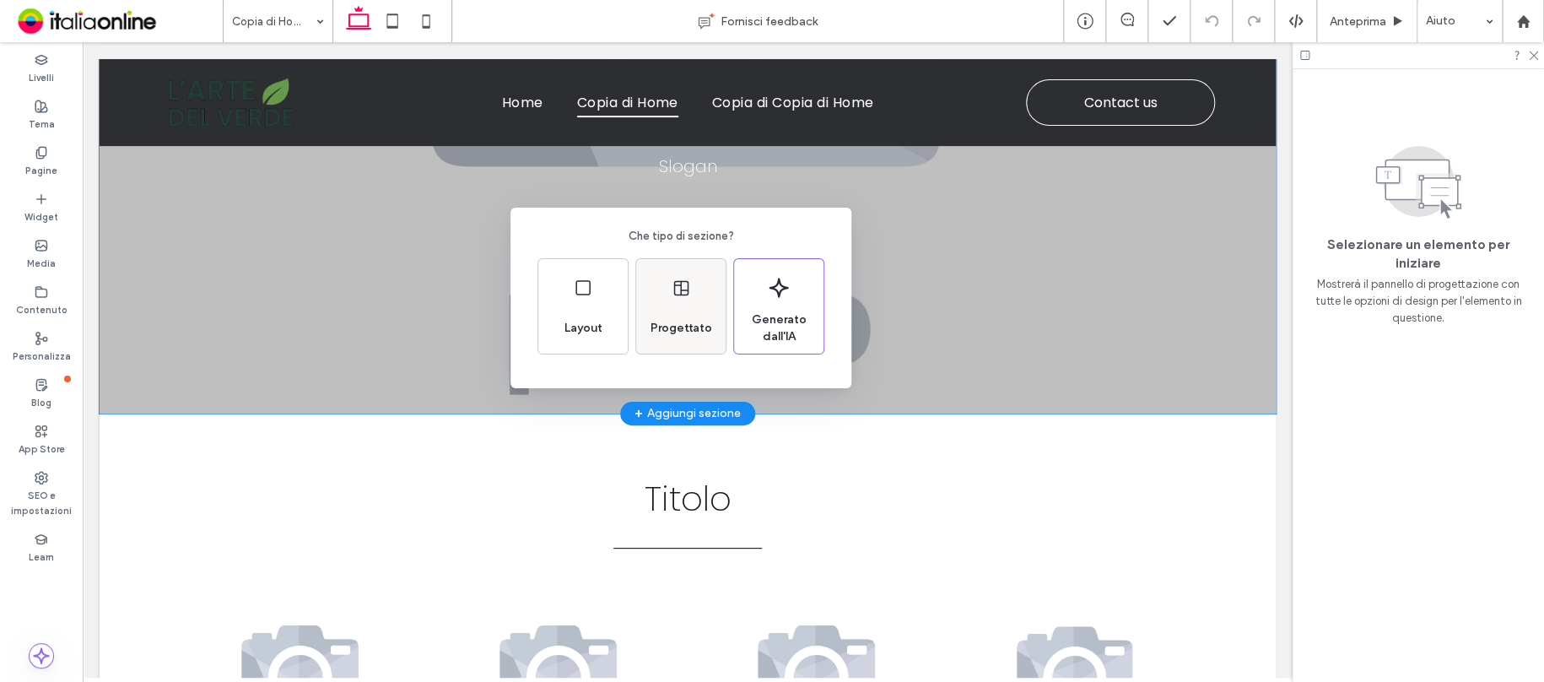
click at [697, 335] on span "Progettato" at bounding box center [681, 328] width 75 height 17
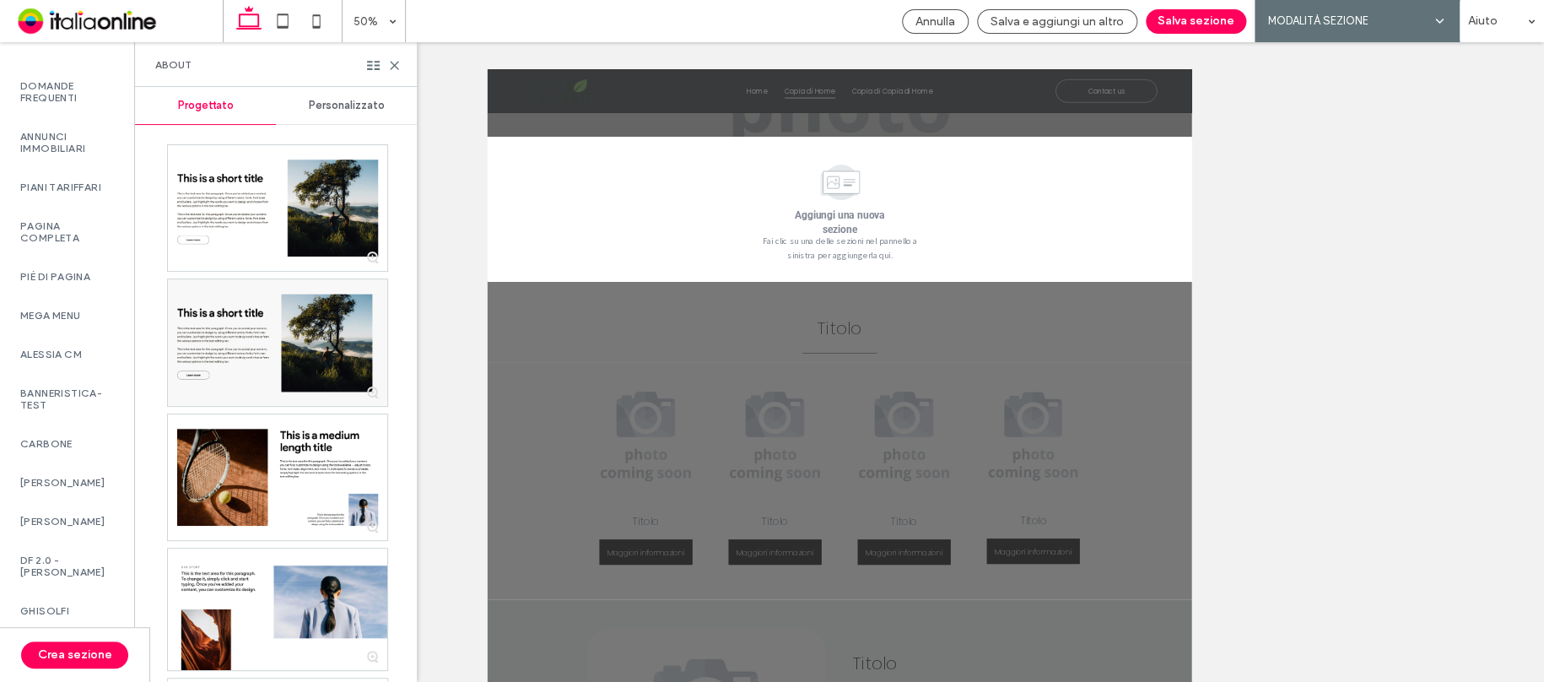
scroll to position [1488, 0]
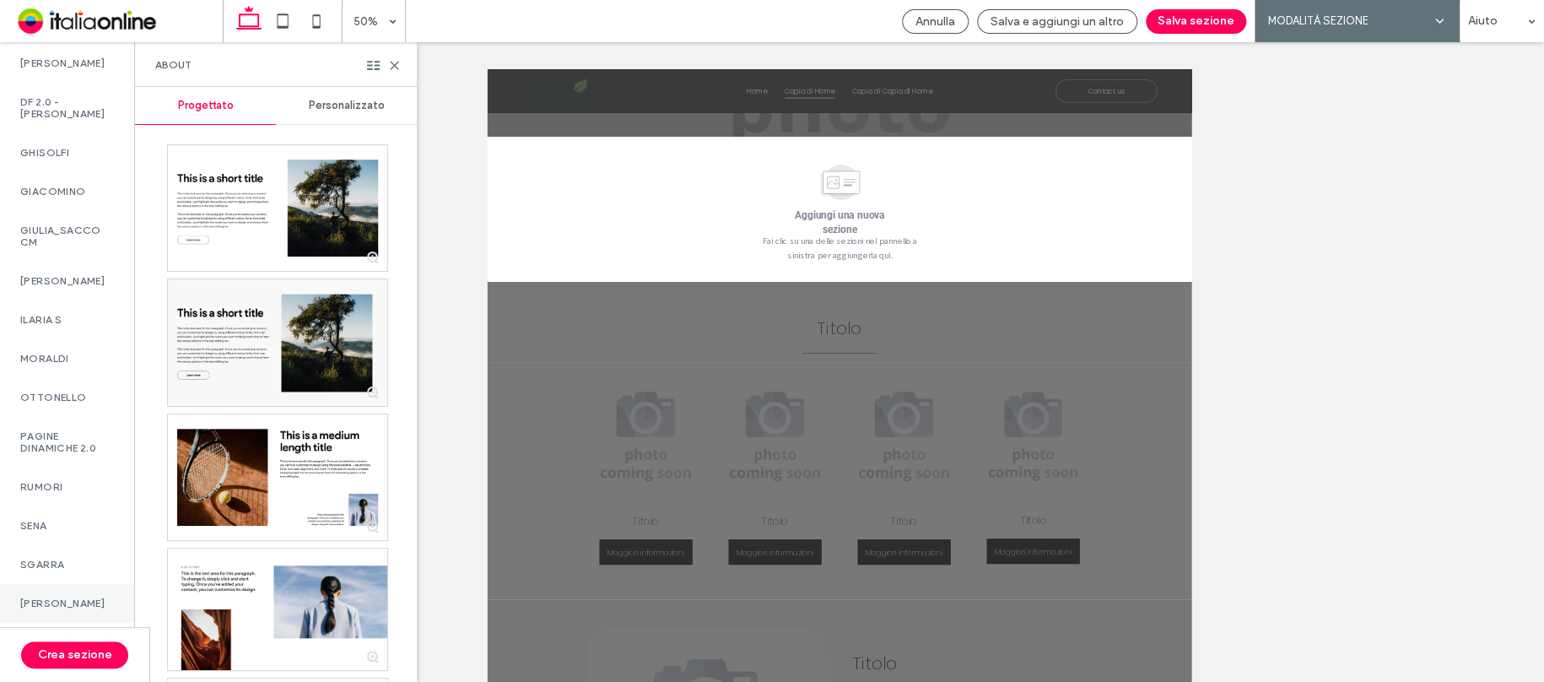
click at [70, 597] on label "[PERSON_NAME]" at bounding box center [67, 603] width 94 height 12
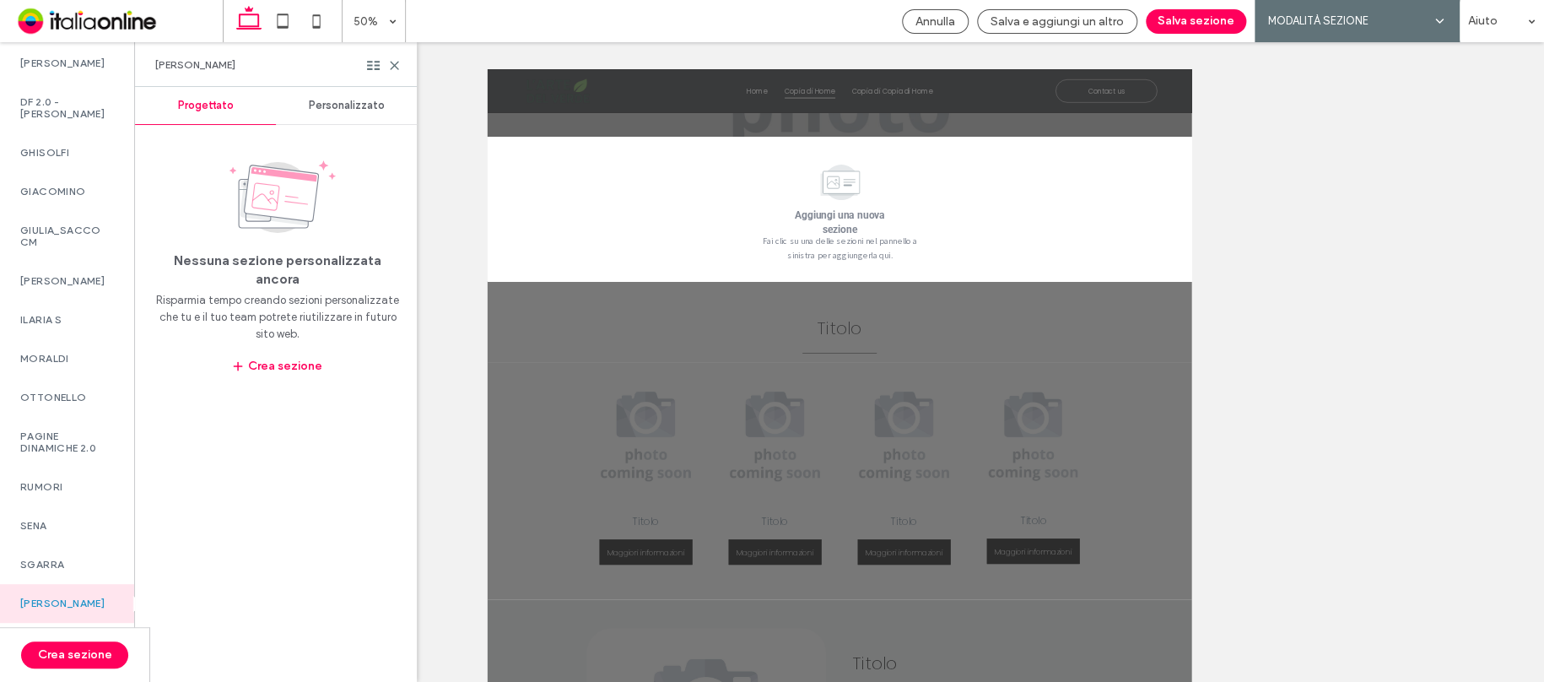
click at [332, 111] on span "Personalizzato" at bounding box center [347, 105] width 76 height 13
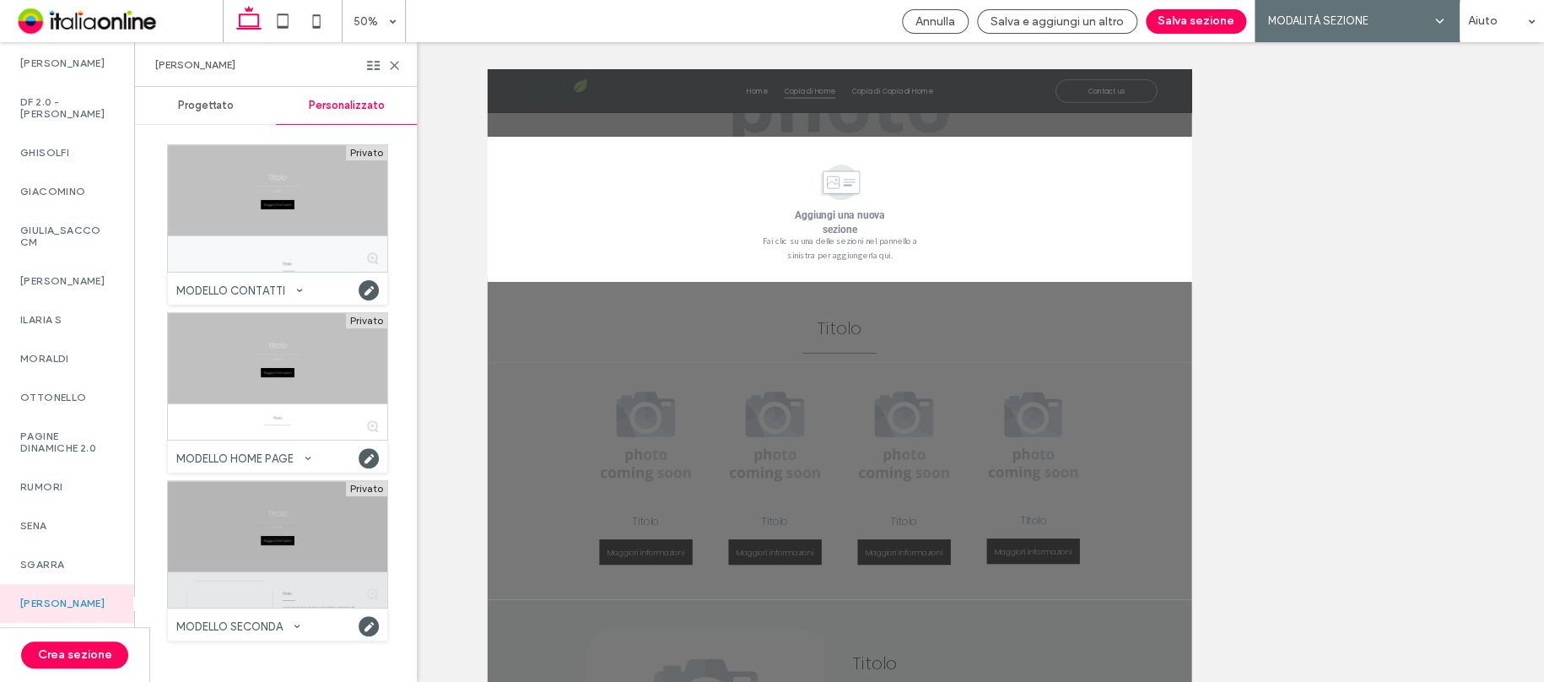
click at [277, 567] on div at bounding box center [277, 544] width 219 height 127
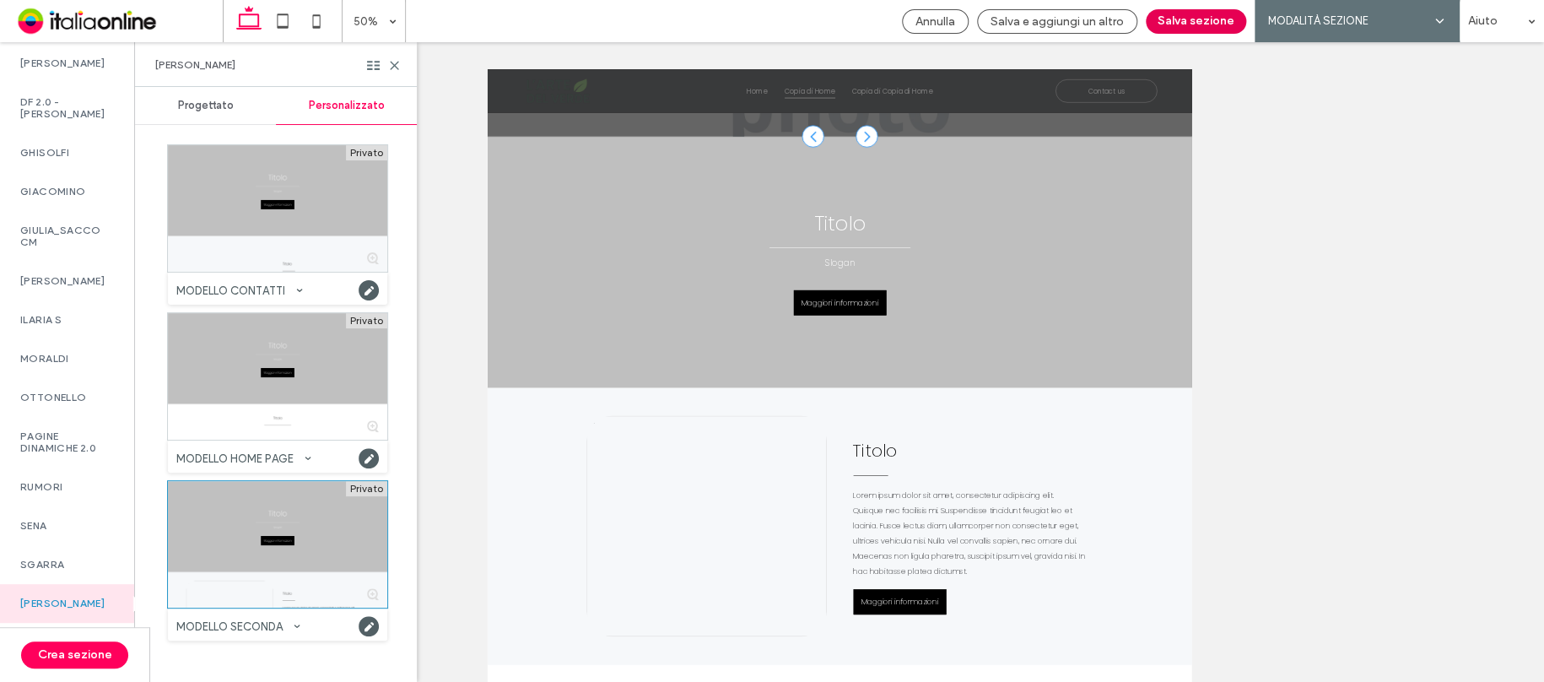
click at [1192, 19] on button "Salva sezione" at bounding box center [1196, 21] width 100 height 24
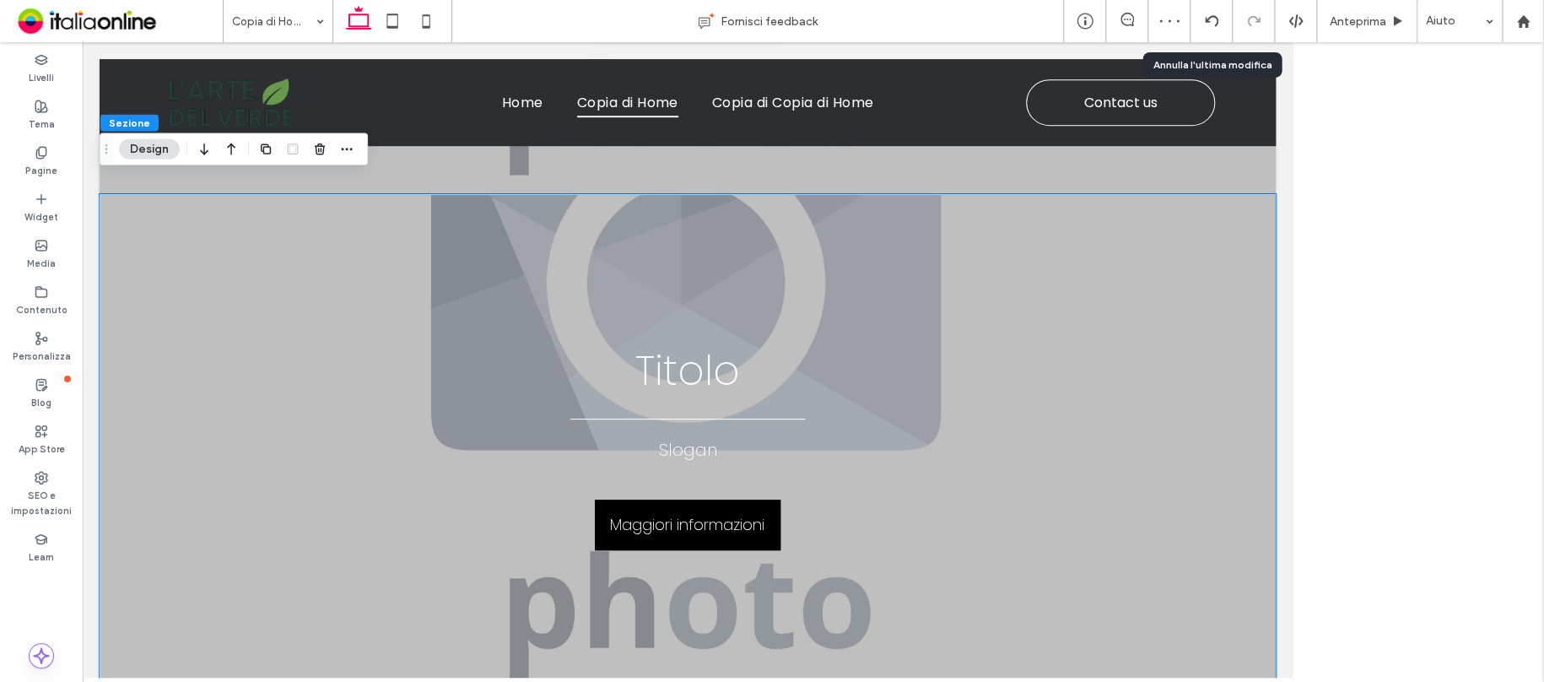
scroll to position [472, 0]
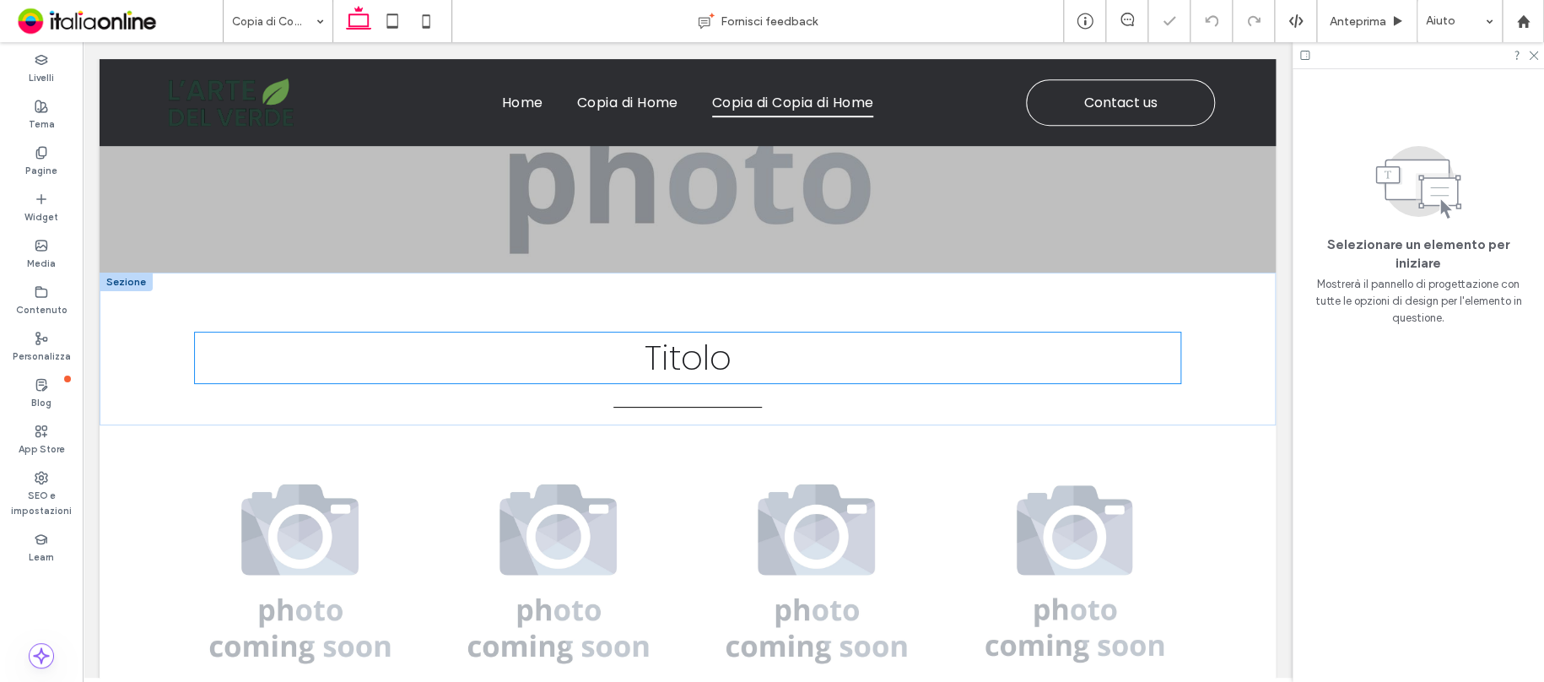
scroll to position [404, 0]
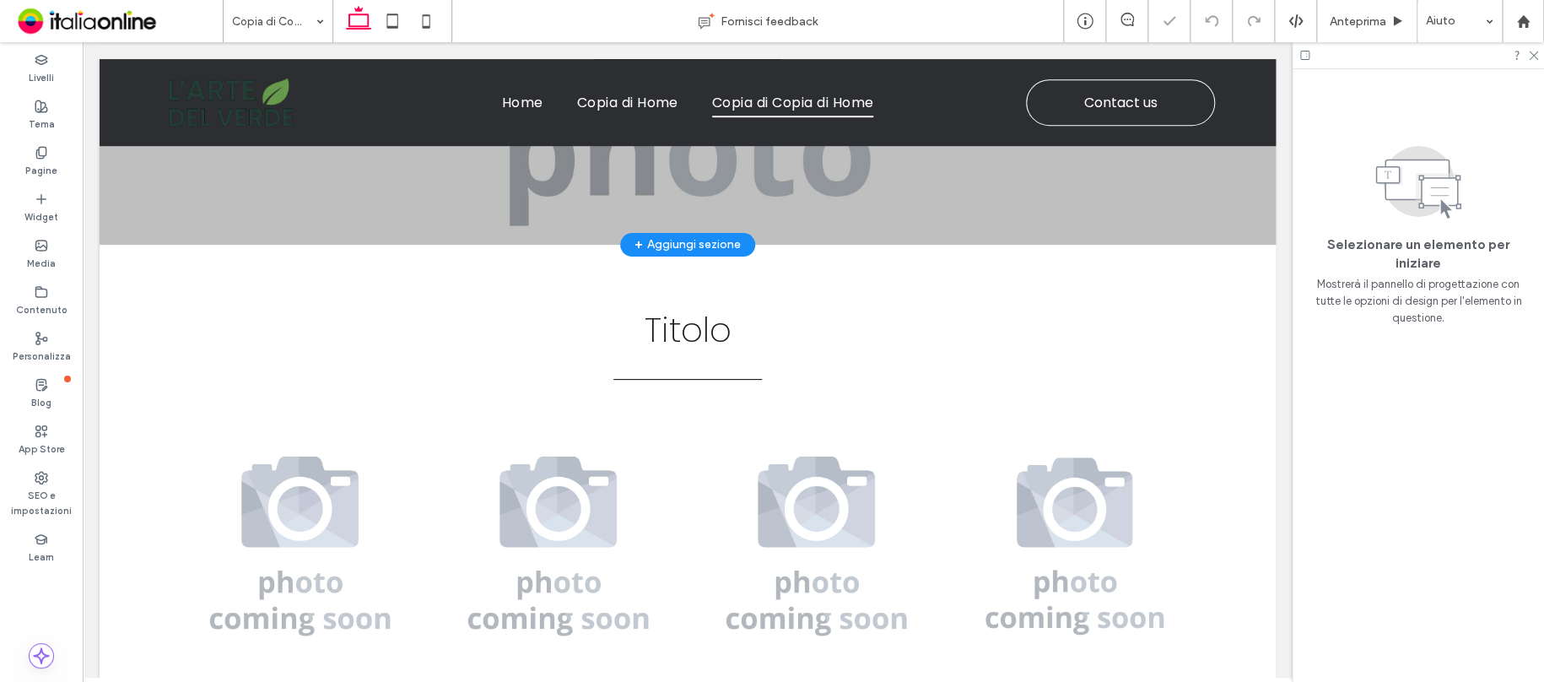
click at [689, 240] on div "+ Aggiungi sezione" at bounding box center [687, 244] width 106 height 19
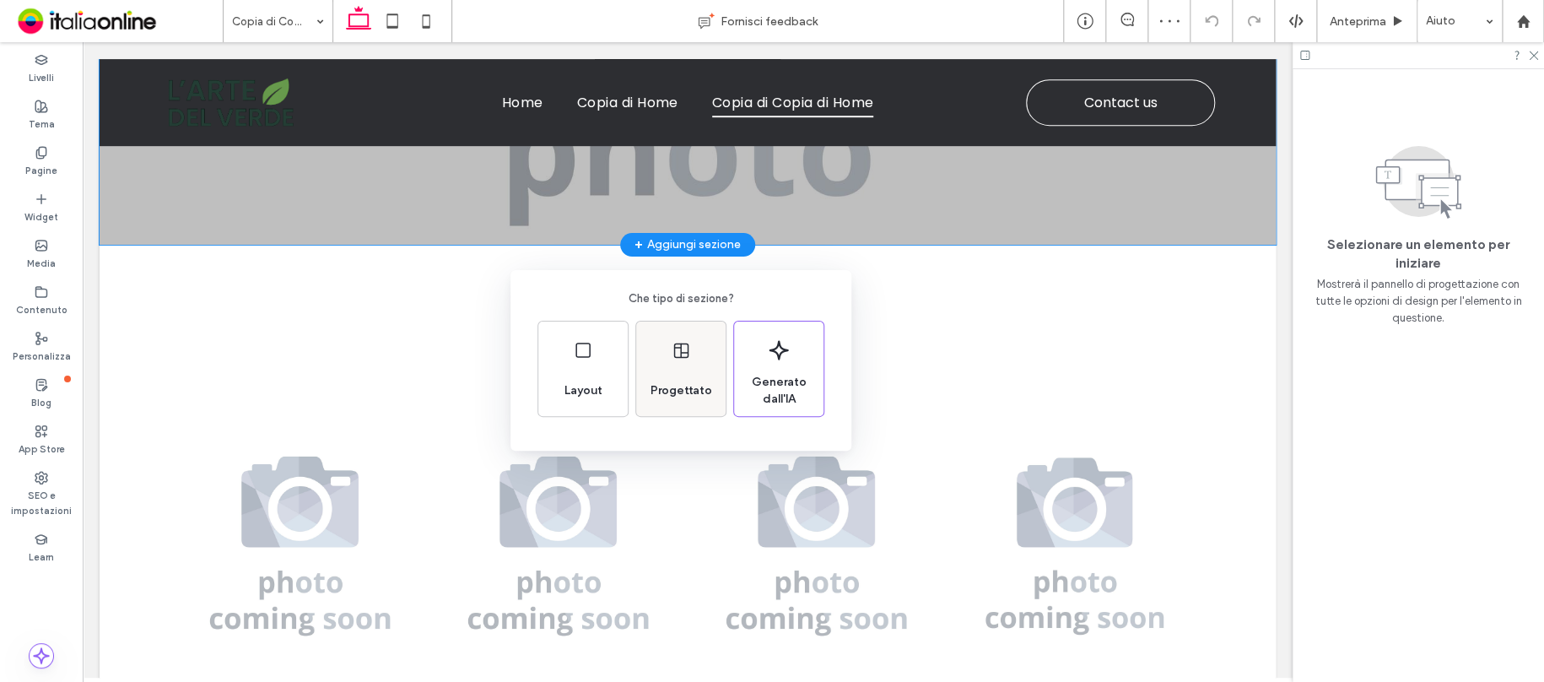
click at [680, 340] on icon at bounding box center [681, 350] width 20 height 20
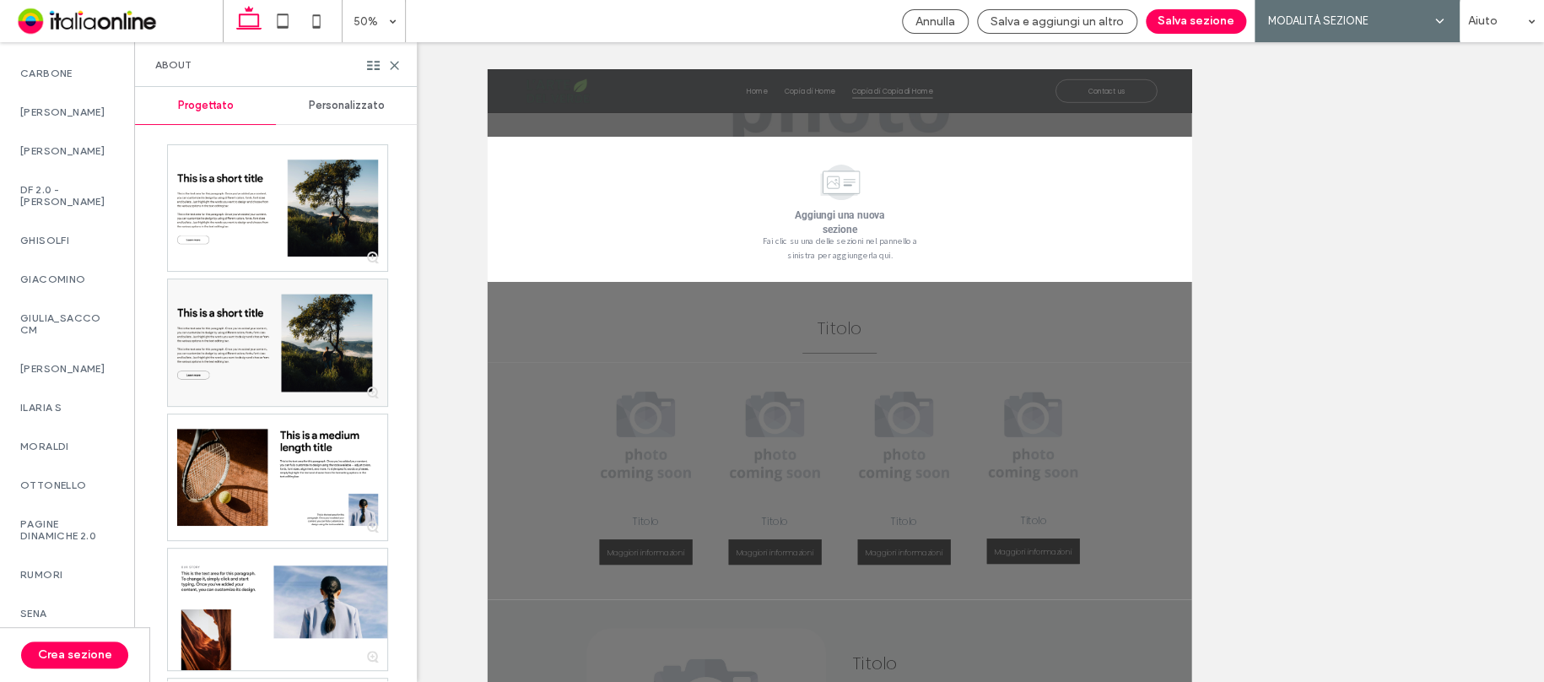
scroll to position [1488, 0]
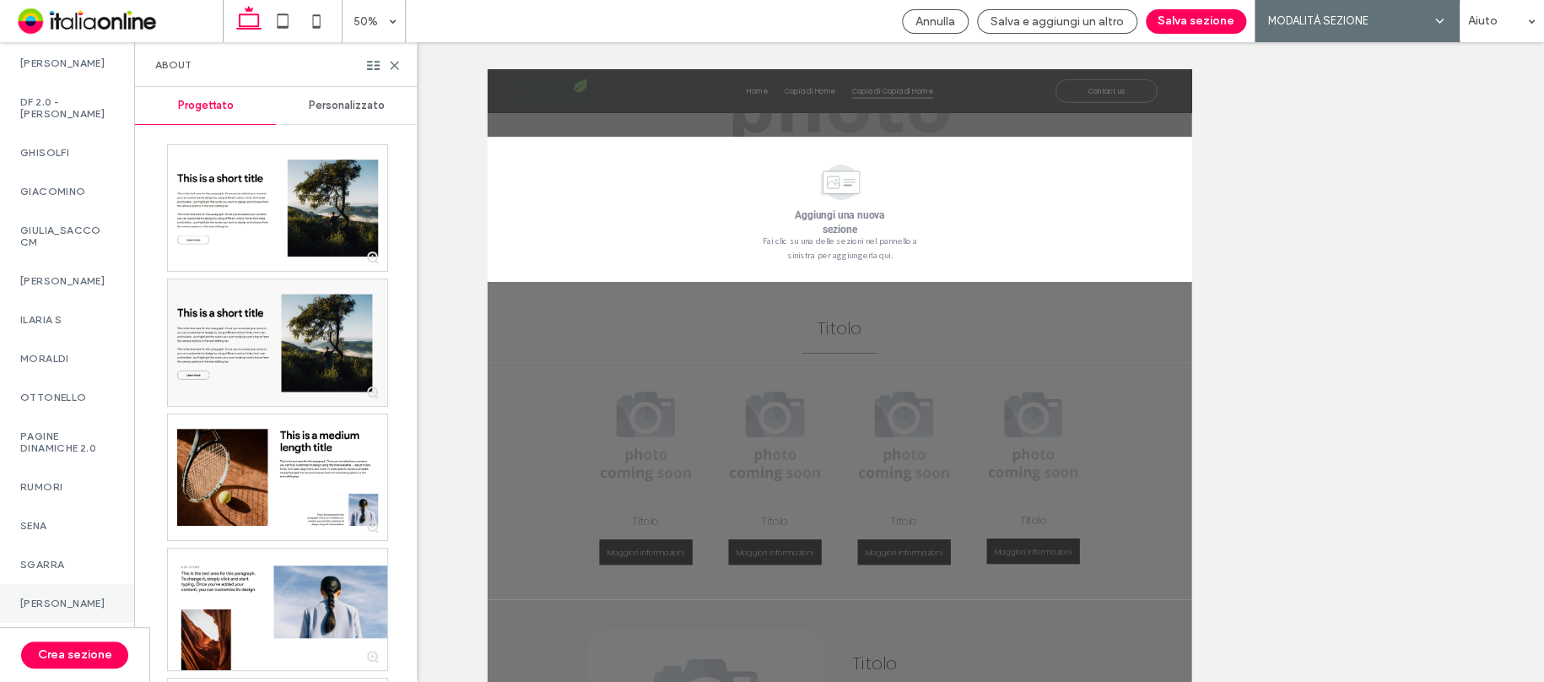
click at [84, 586] on div "[PERSON_NAME]" at bounding box center [67, 603] width 134 height 39
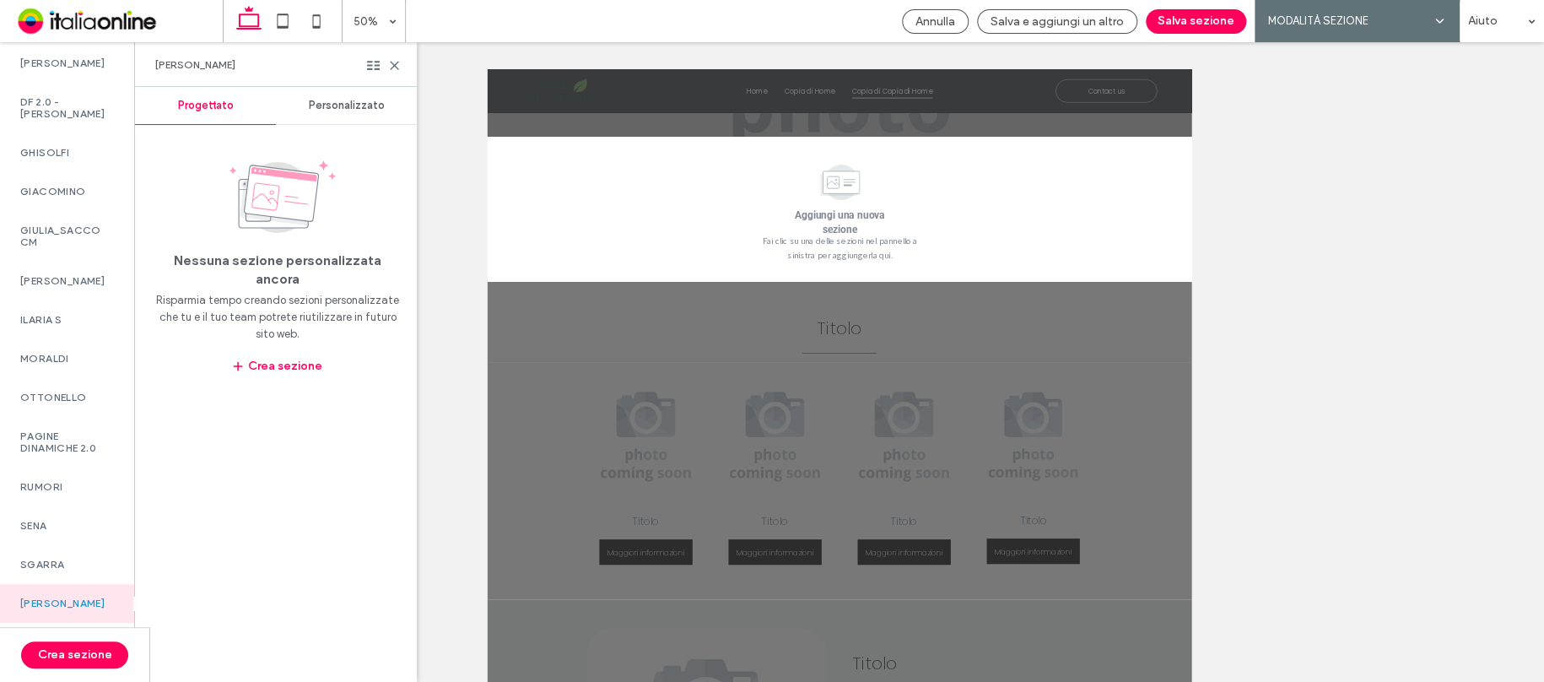
click at [326, 100] on span "Personalizzato" at bounding box center [347, 105] width 76 height 13
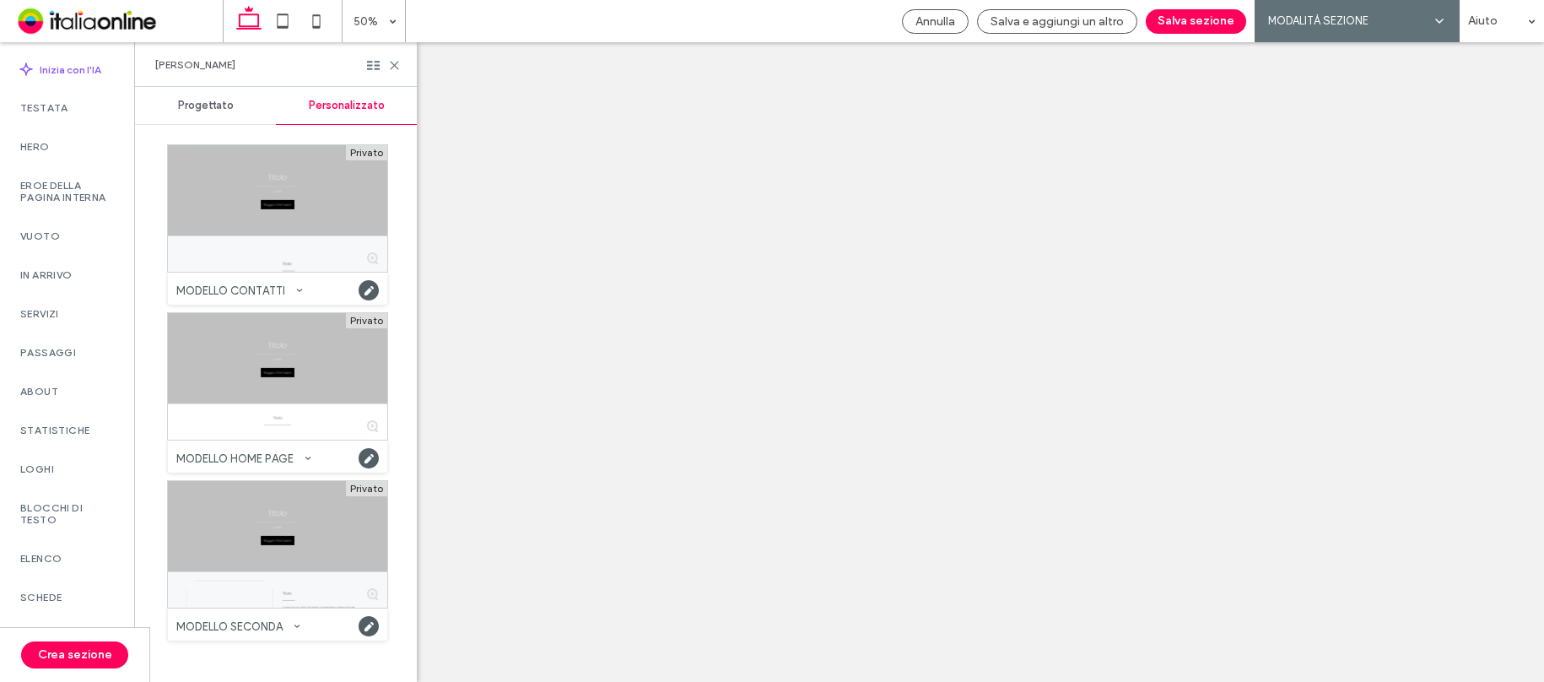
click at [305, 181] on div at bounding box center [277, 208] width 219 height 127
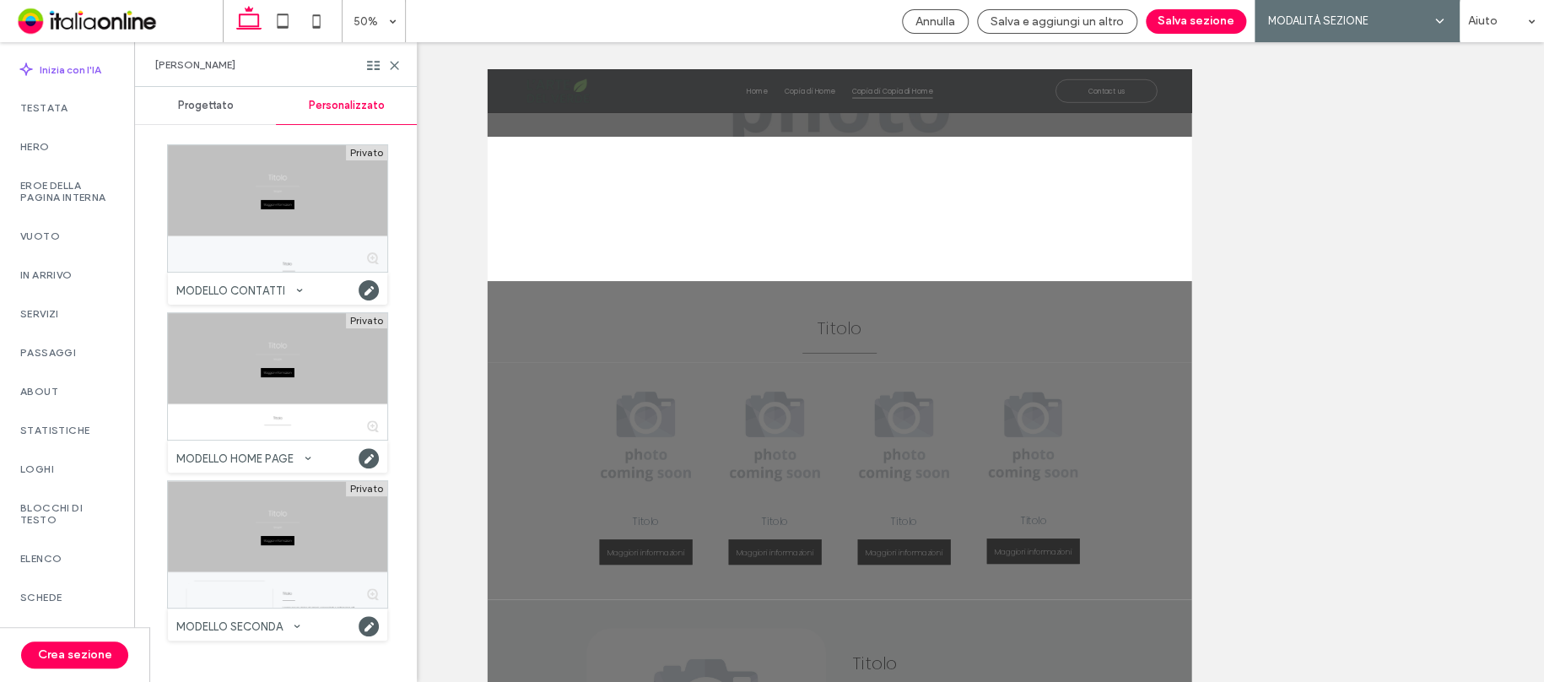
scroll to position [1488, 0]
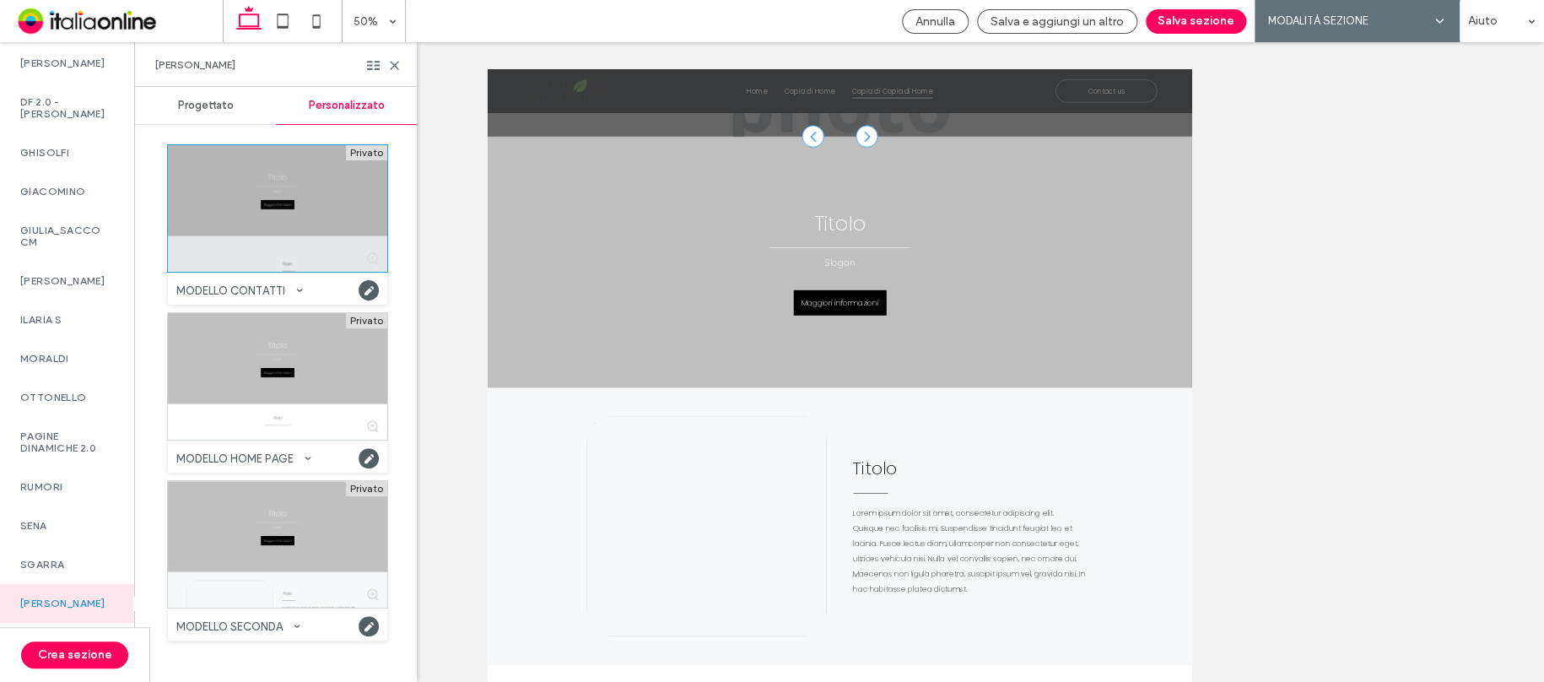
click at [304, 190] on div at bounding box center [277, 208] width 219 height 127
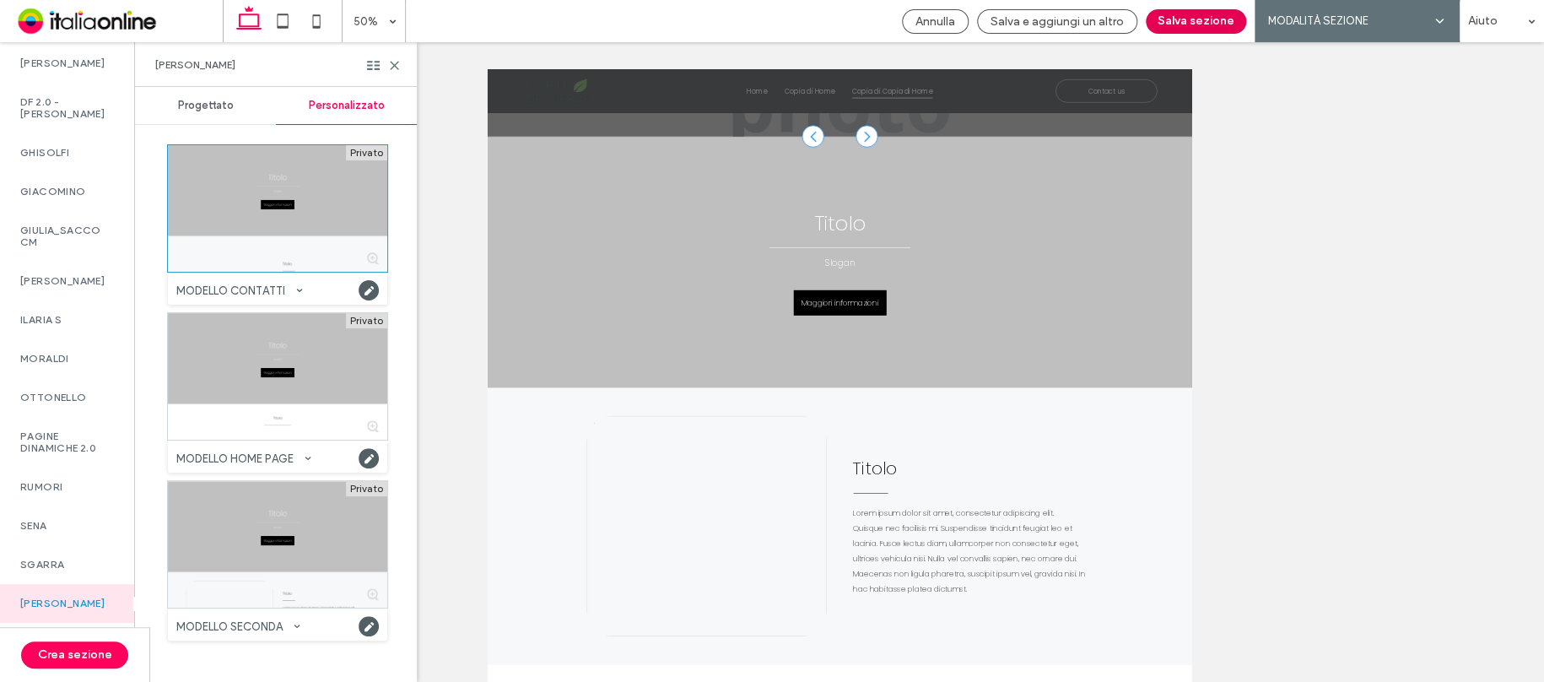
click at [1181, 19] on button "Salva sezione" at bounding box center [1196, 21] width 100 height 24
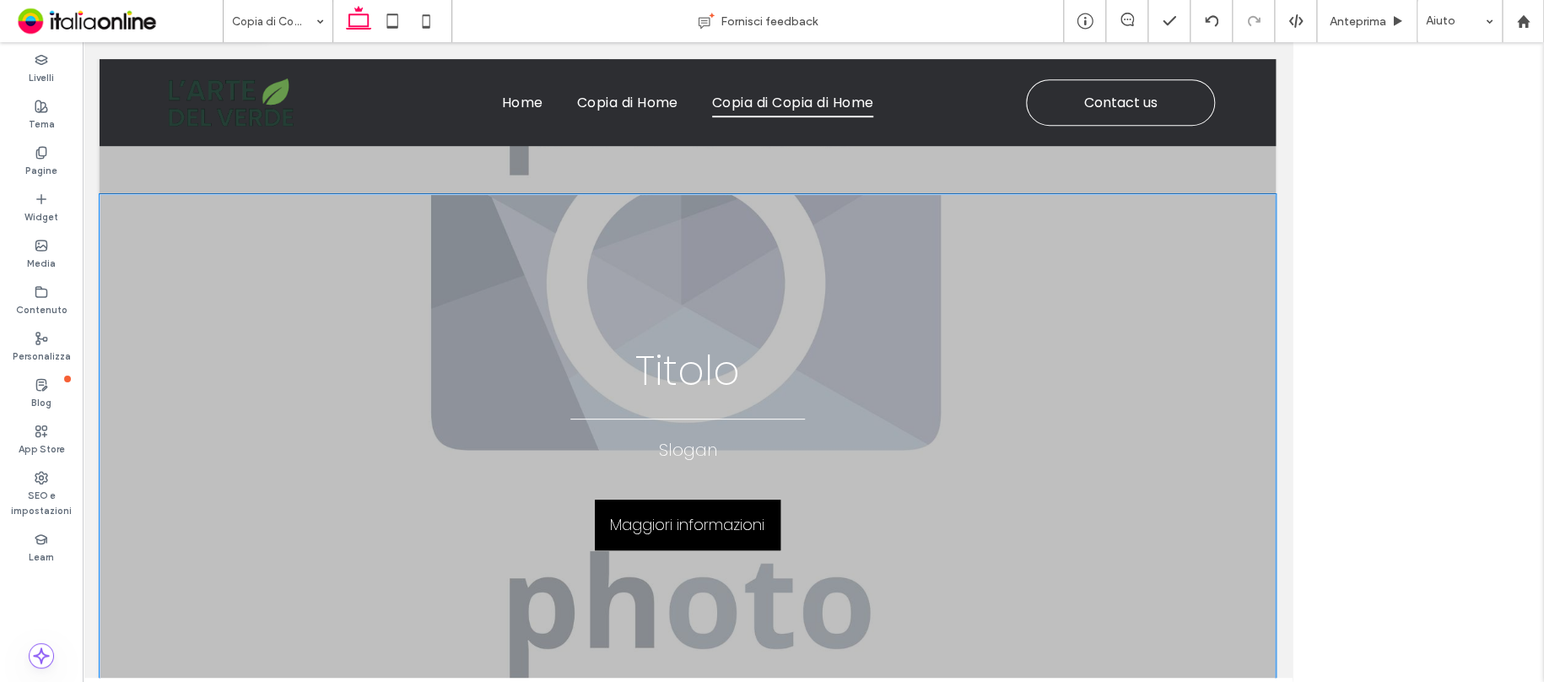
scroll to position [472, 0]
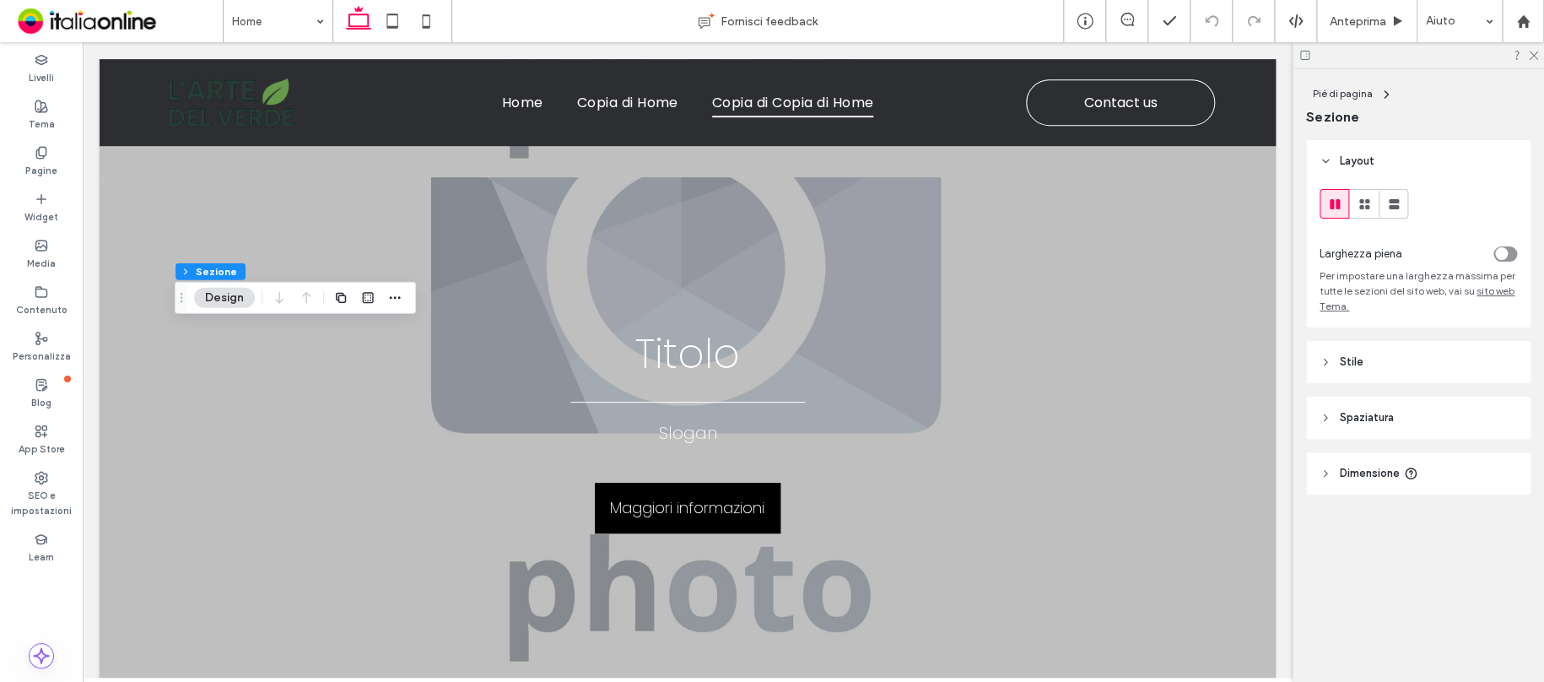
click at [1374, 370] on header "Stile" at bounding box center [1418, 362] width 224 height 42
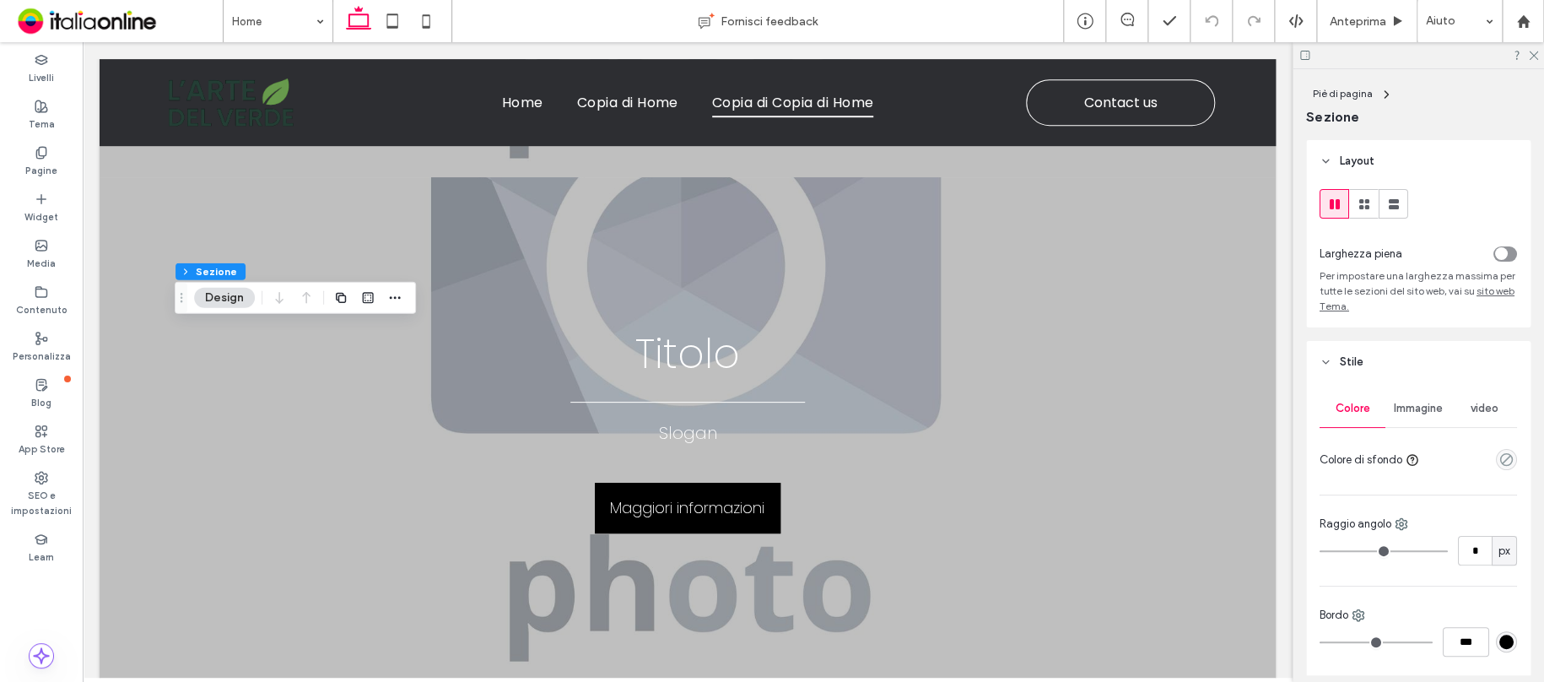
click at [1505, 464] on div "empty color" at bounding box center [1506, 459] width 21 height 21
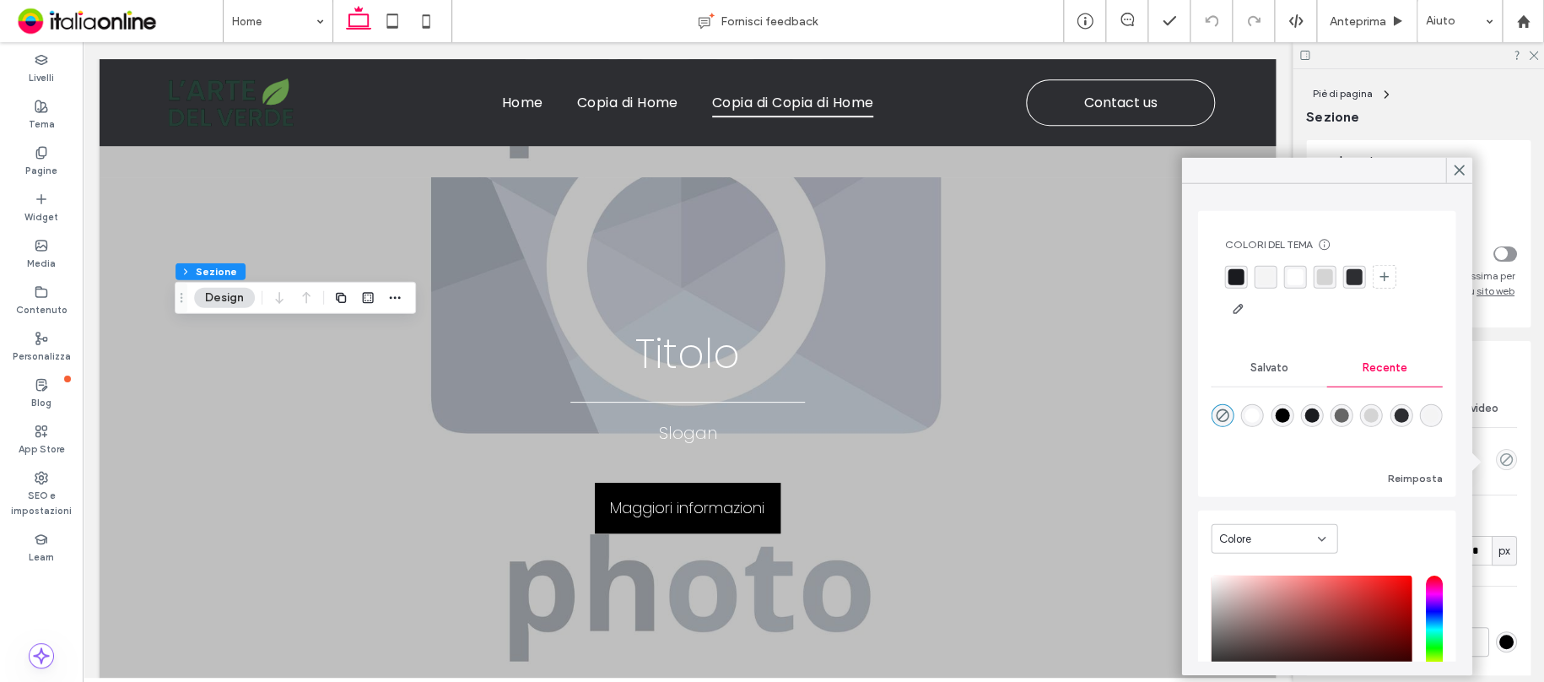
click at [1252, 413] on div "rgba(255, 255, 255, 1)" at bounding box center [1252, 415] width 14 height 14
type input "*******"
type input "***"
type input "****"
drag, startPoint x: 1454, startPoint y: 168, endPoint x: 1325, endPoint y: 201, distance: 133.2
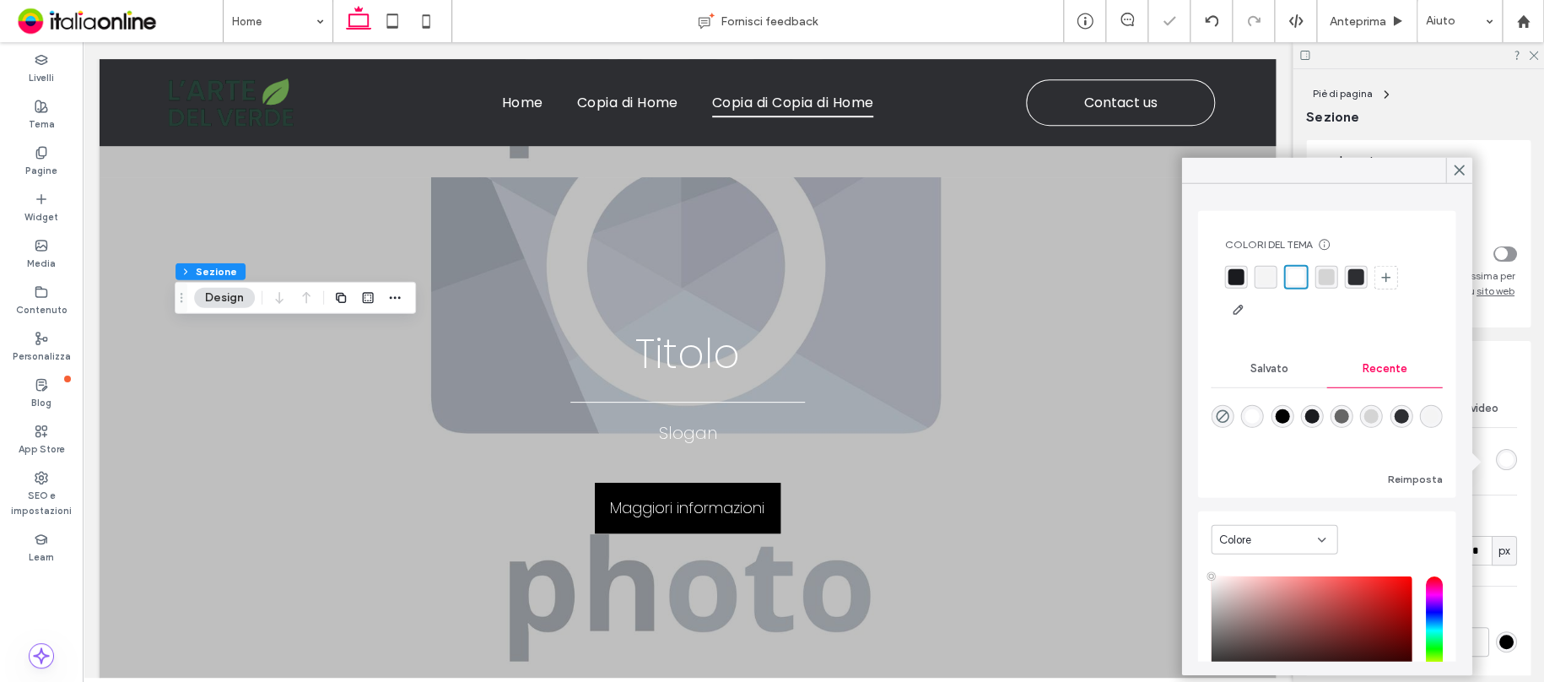
click at [1454, 168] on icon at bounding box center [1458, 170] width 15 height 15
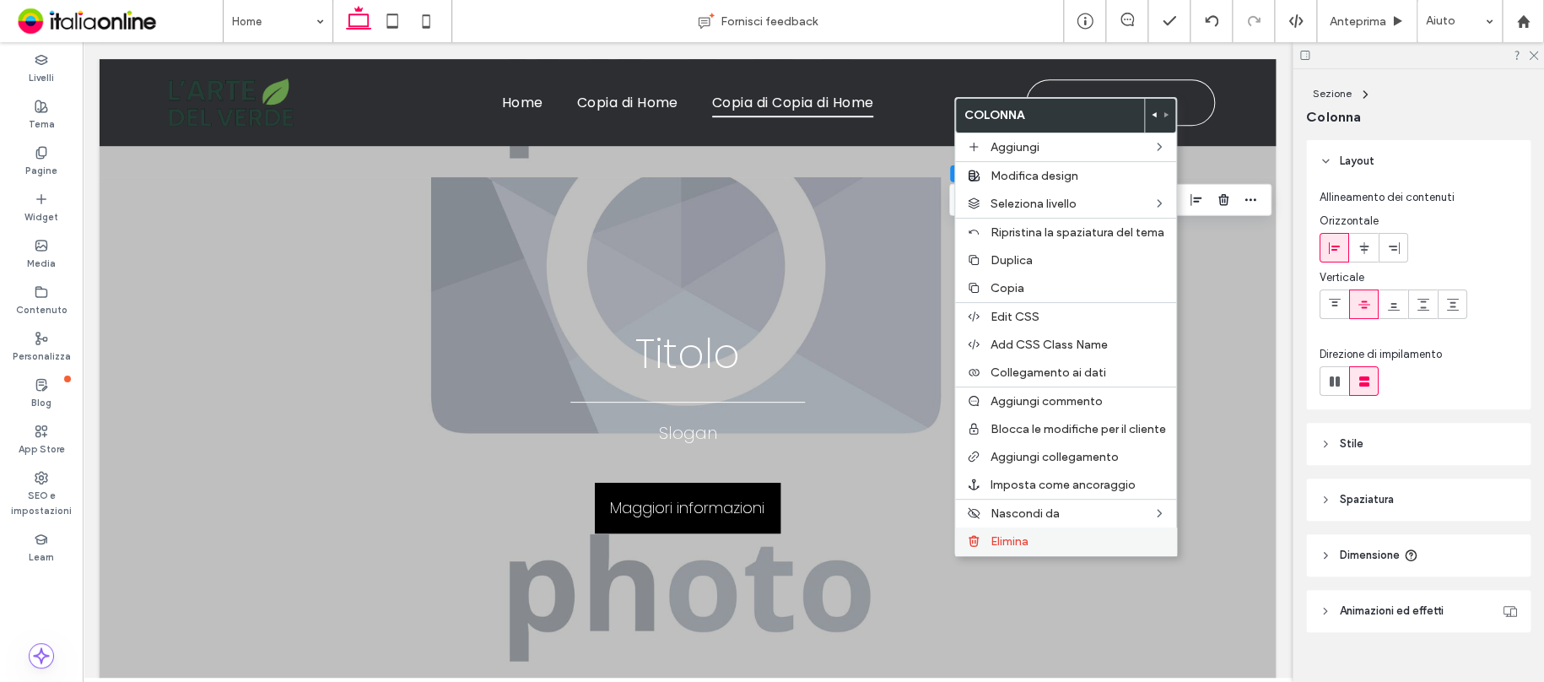
drag, startPoint x: 1015, startPoint y: 543, endPoint x: 1020, endPoint y: 531, distance: 12.9
click at [1015, 542] on span "Elimina" at bounding box center [1009, 541] width 38 height 14
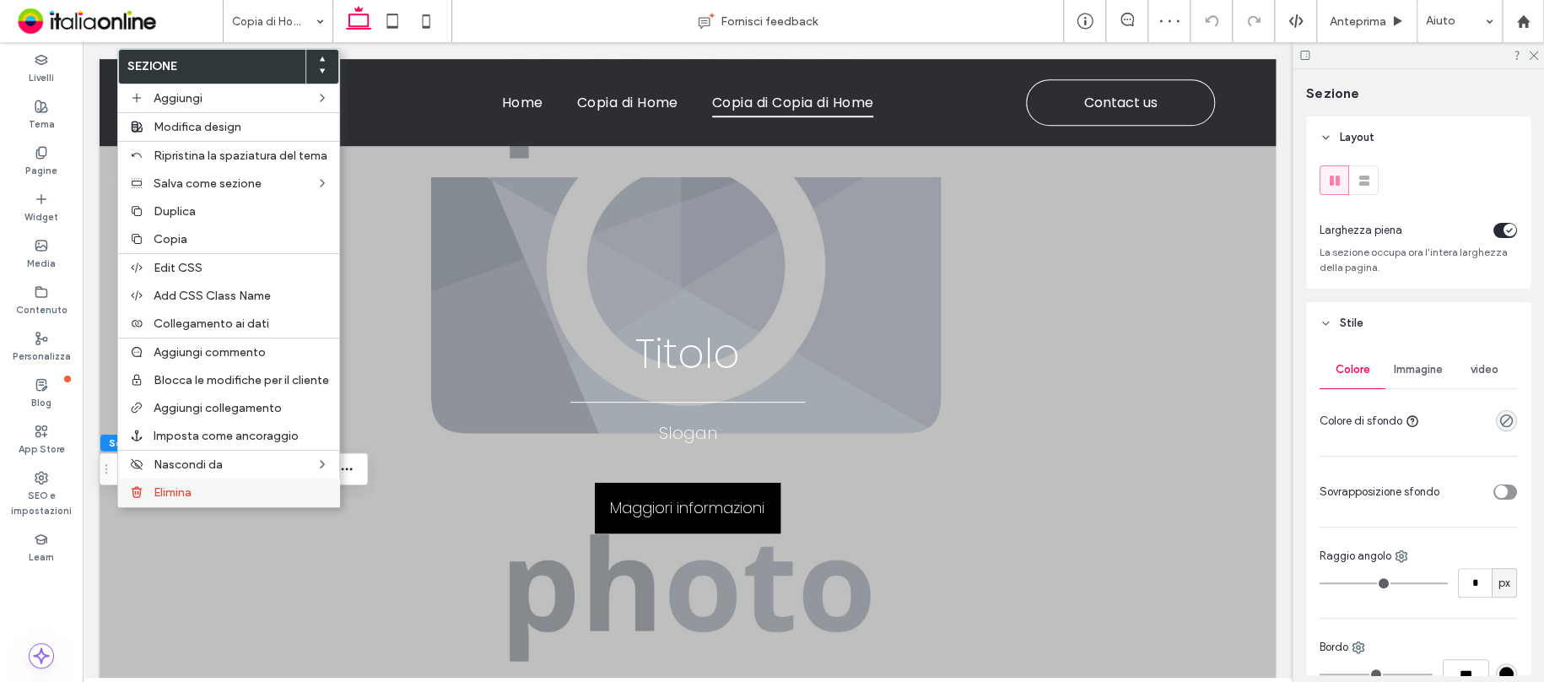
click at [155, 495] on span "Elimina" at bounding box center [173, 492] width 38 height 14
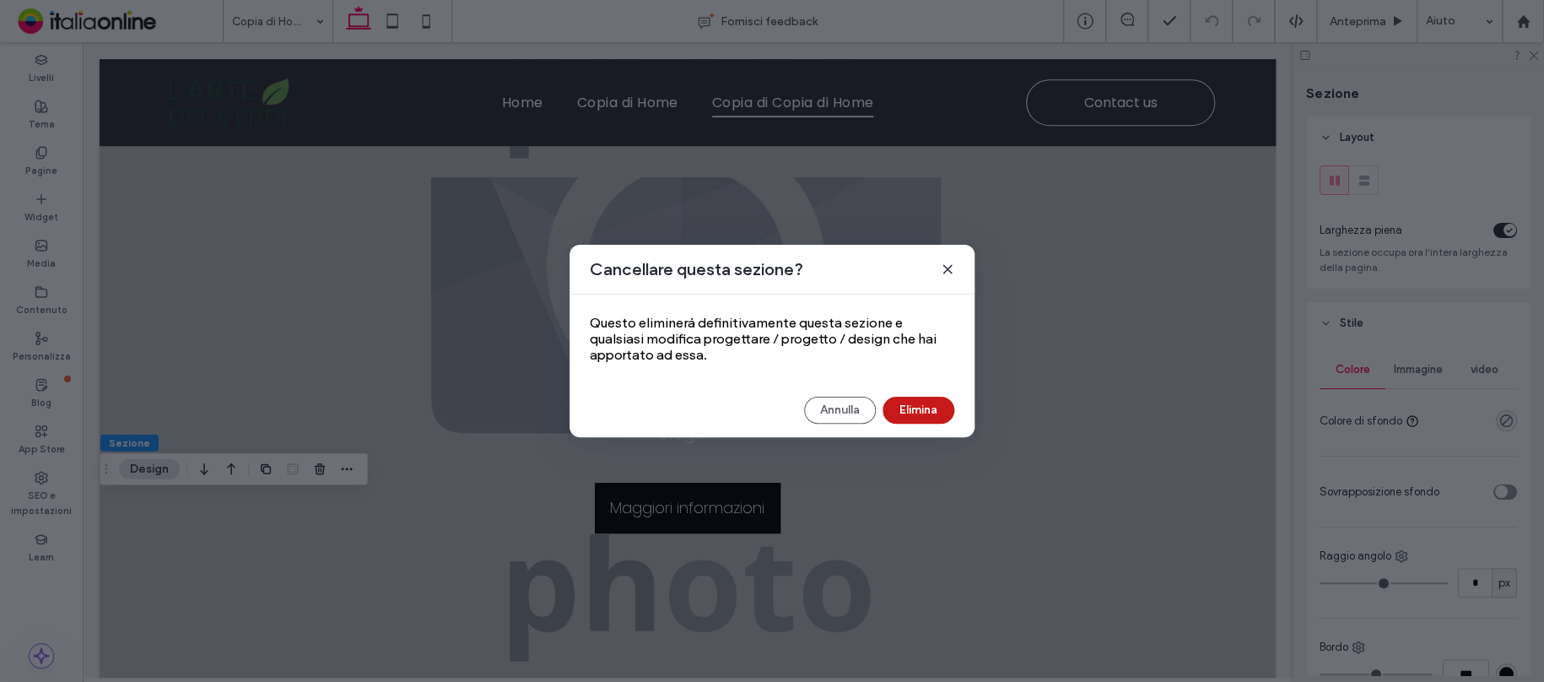
click at [920, 407] on button "Elimina" at bounding box center [918, 410] width 72 height 27
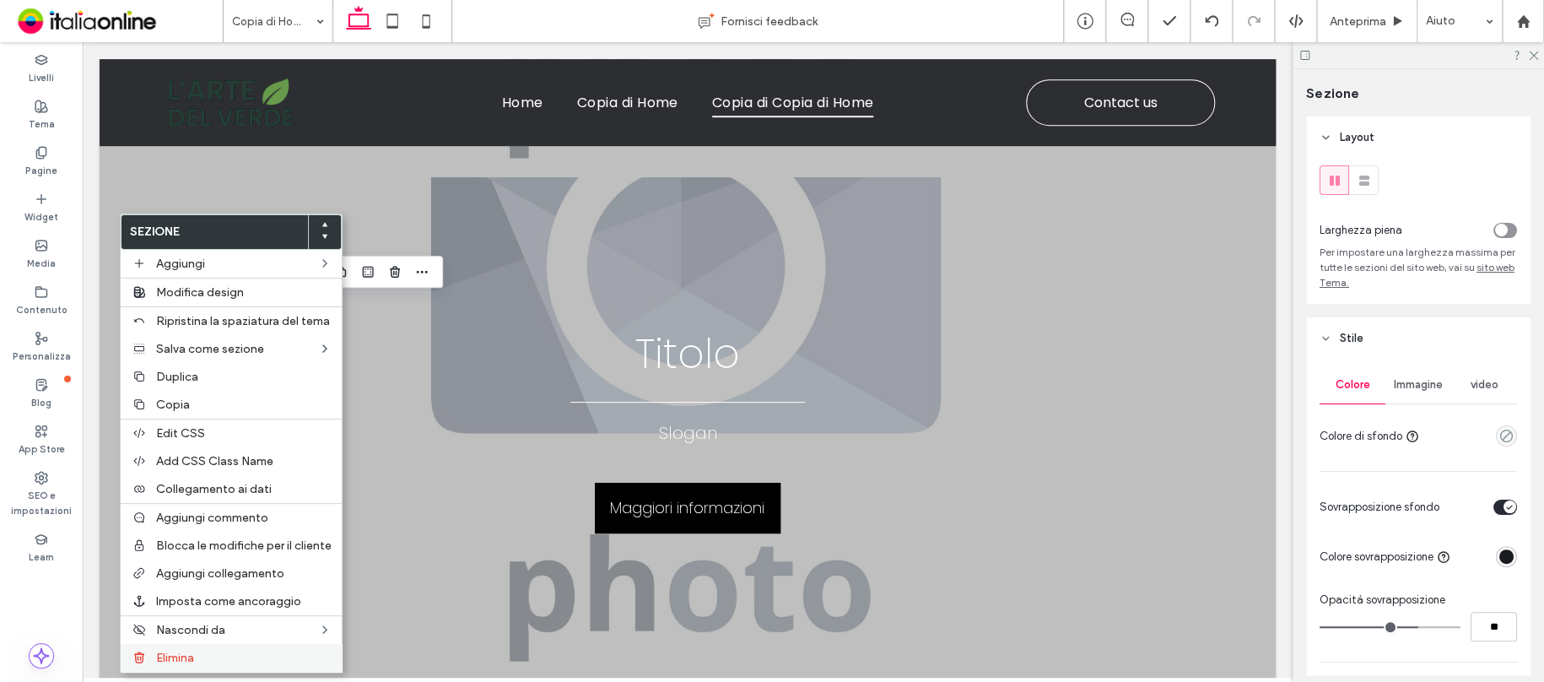
click at [206, 661] on label "Elimina" at bounding box center [243, 657] width 175 height 14
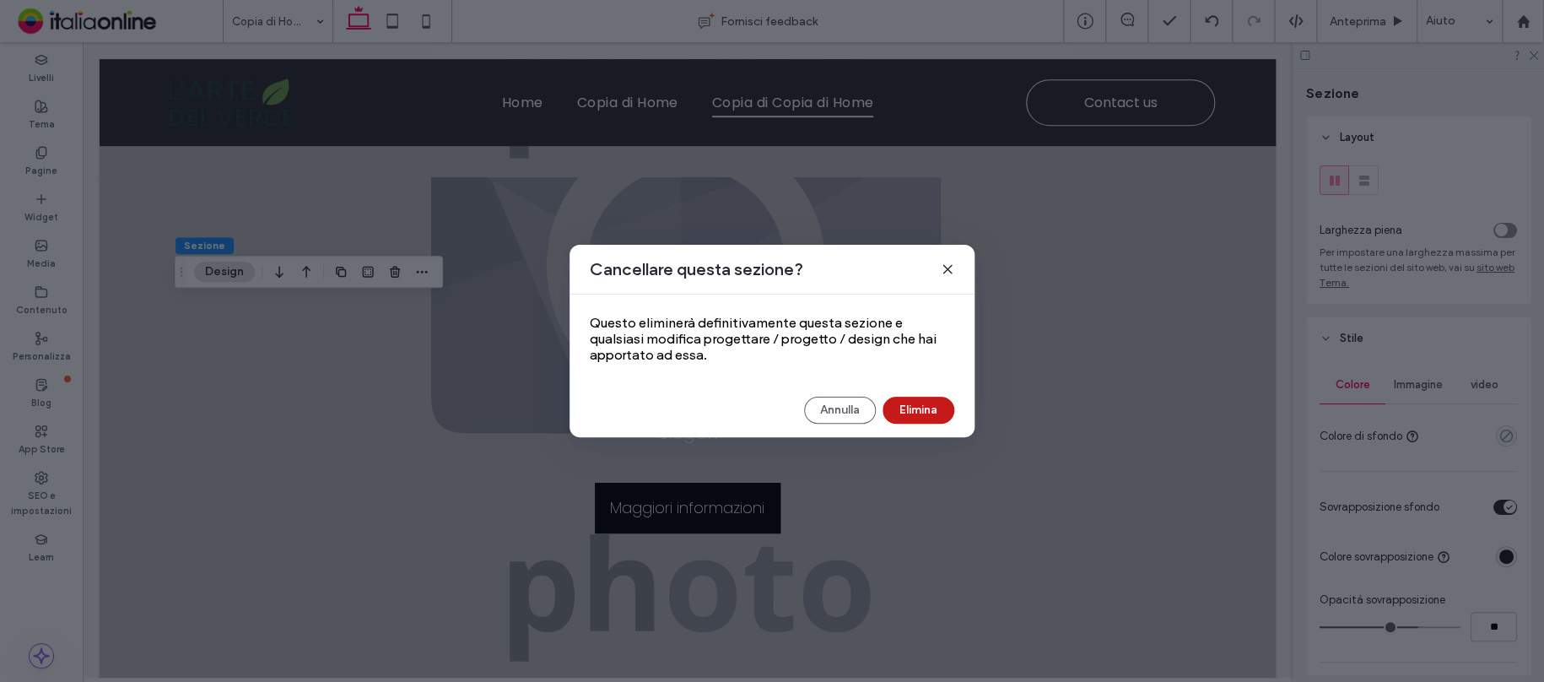
click at [933, 398] on button "Elimina" at bounding box center [918, 410] width 72 height 27
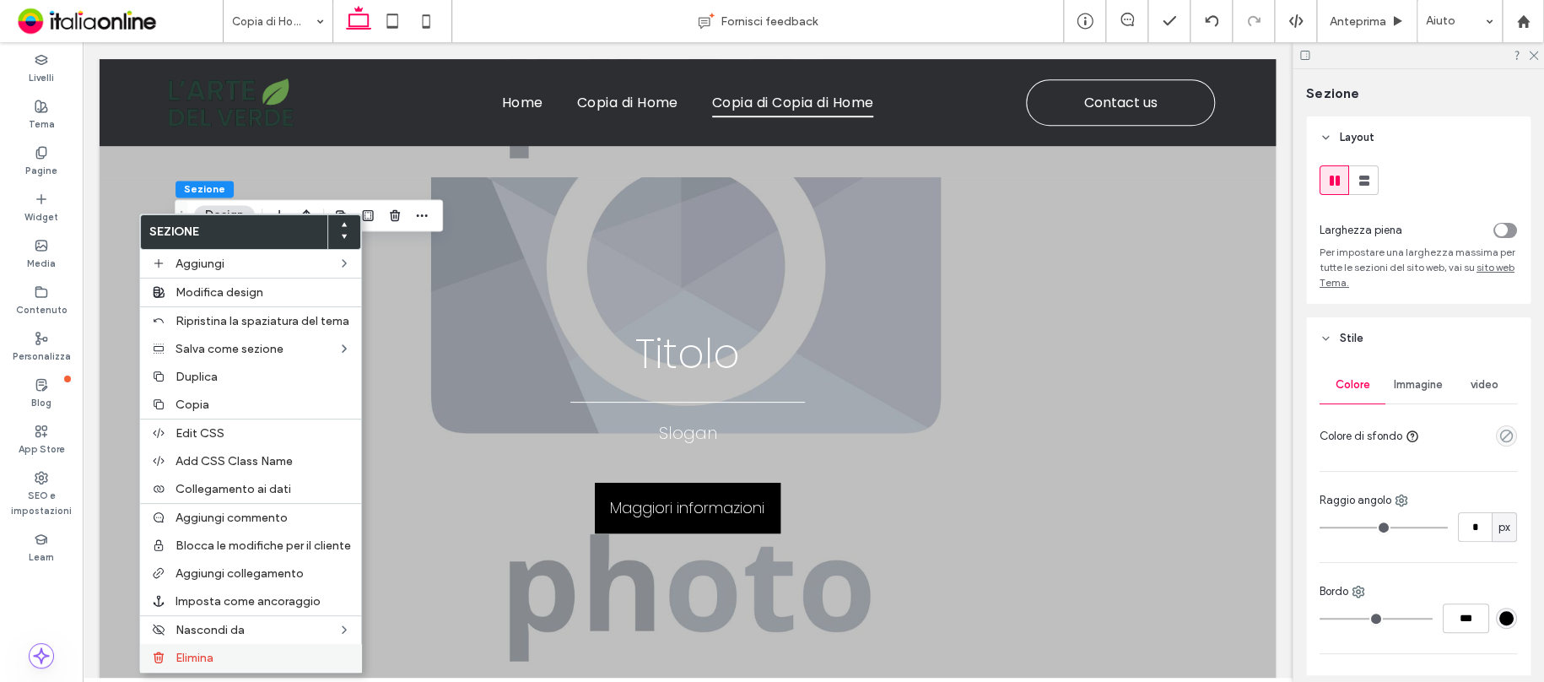
click at [226, 647] on div "Elimina" at bounding box center [250, 658] width 221 height 28
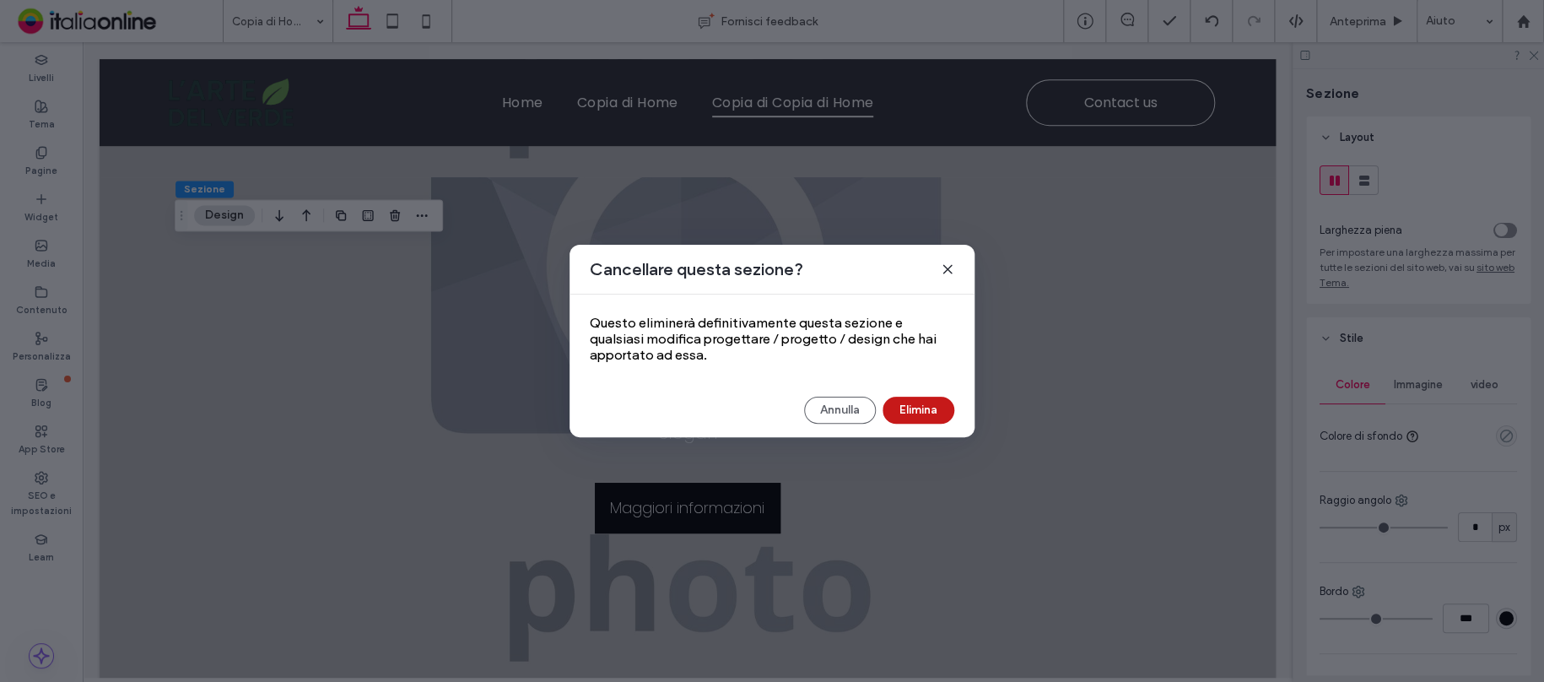
click at [923, 404] on button "Elimina" at bounding box center [918, 410] width 72 height 27
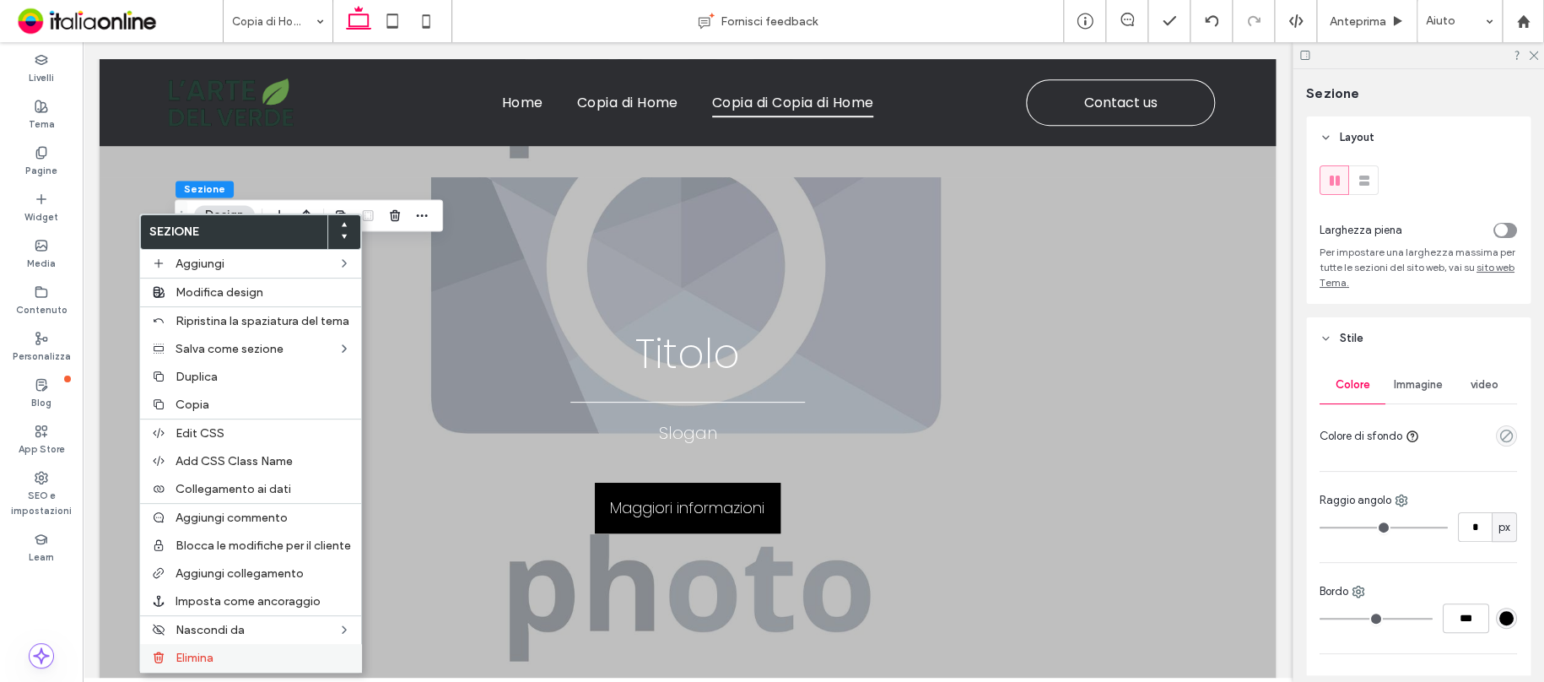
click at [225, 662] on label "Elimina" at bounding box center [262, 657] width 175 height 14
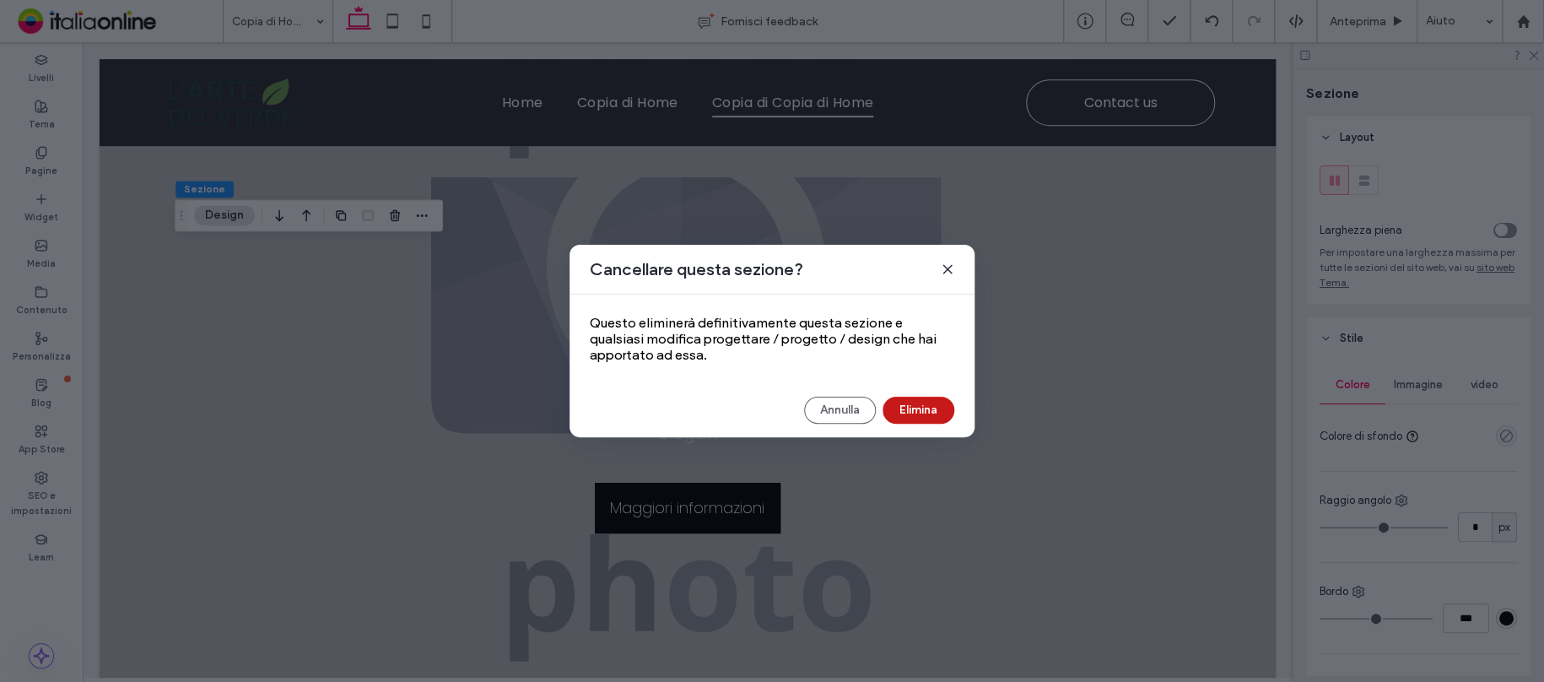
click at [904, 407] on button "Elimina" at bounding box center [918, 410] width 72 height 27
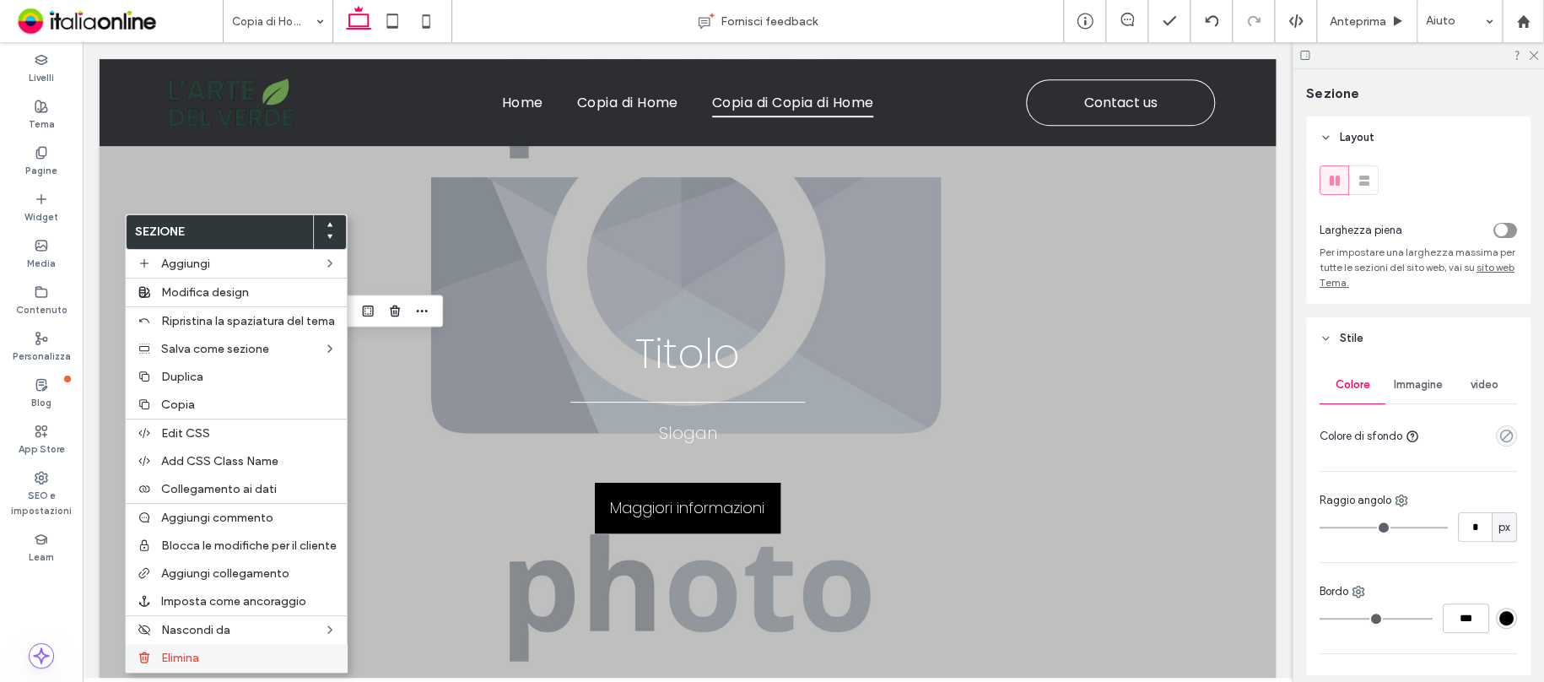
click at [190, 656] on span "Elimina" at bounding box center [180, 657] width 38 height 14
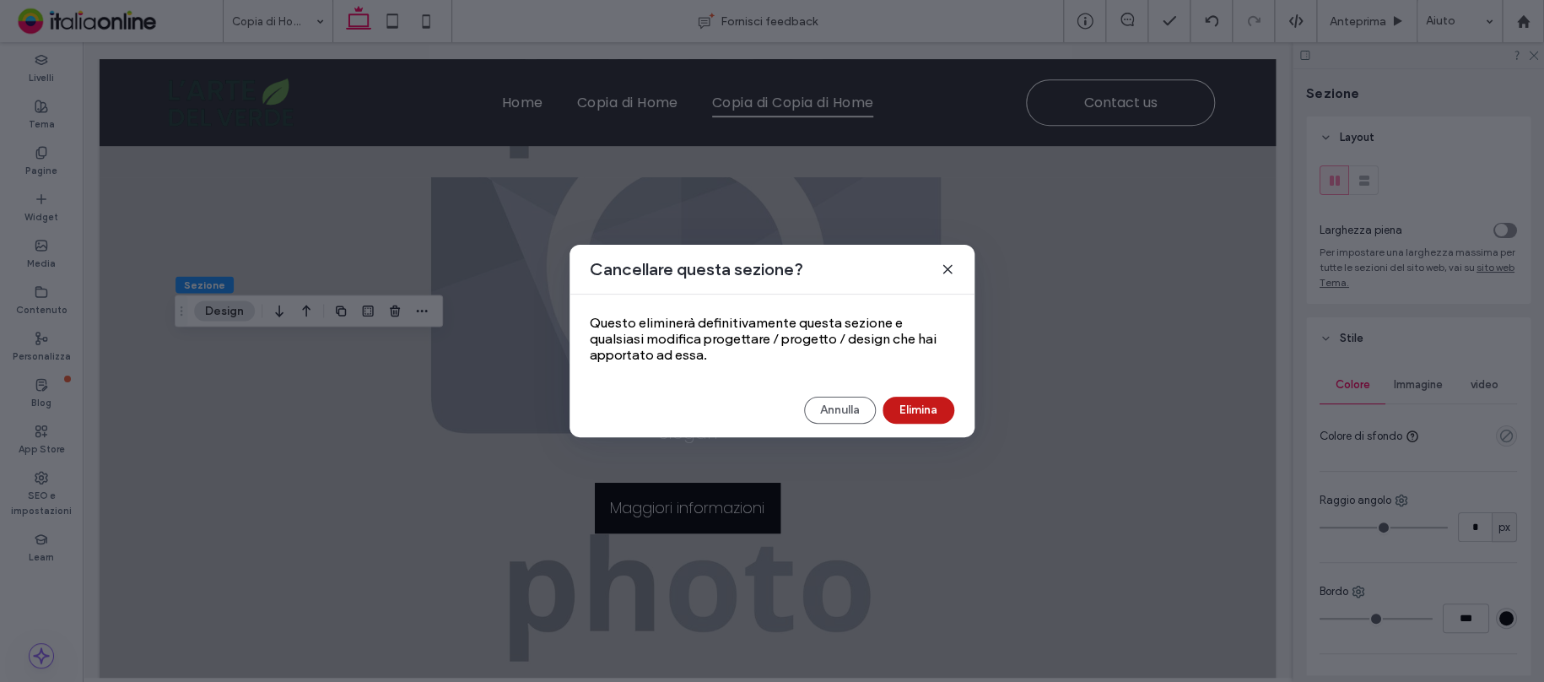
click at [920, 407] on button "Elimina" at bounding box center [918, 410] width 72 height 27
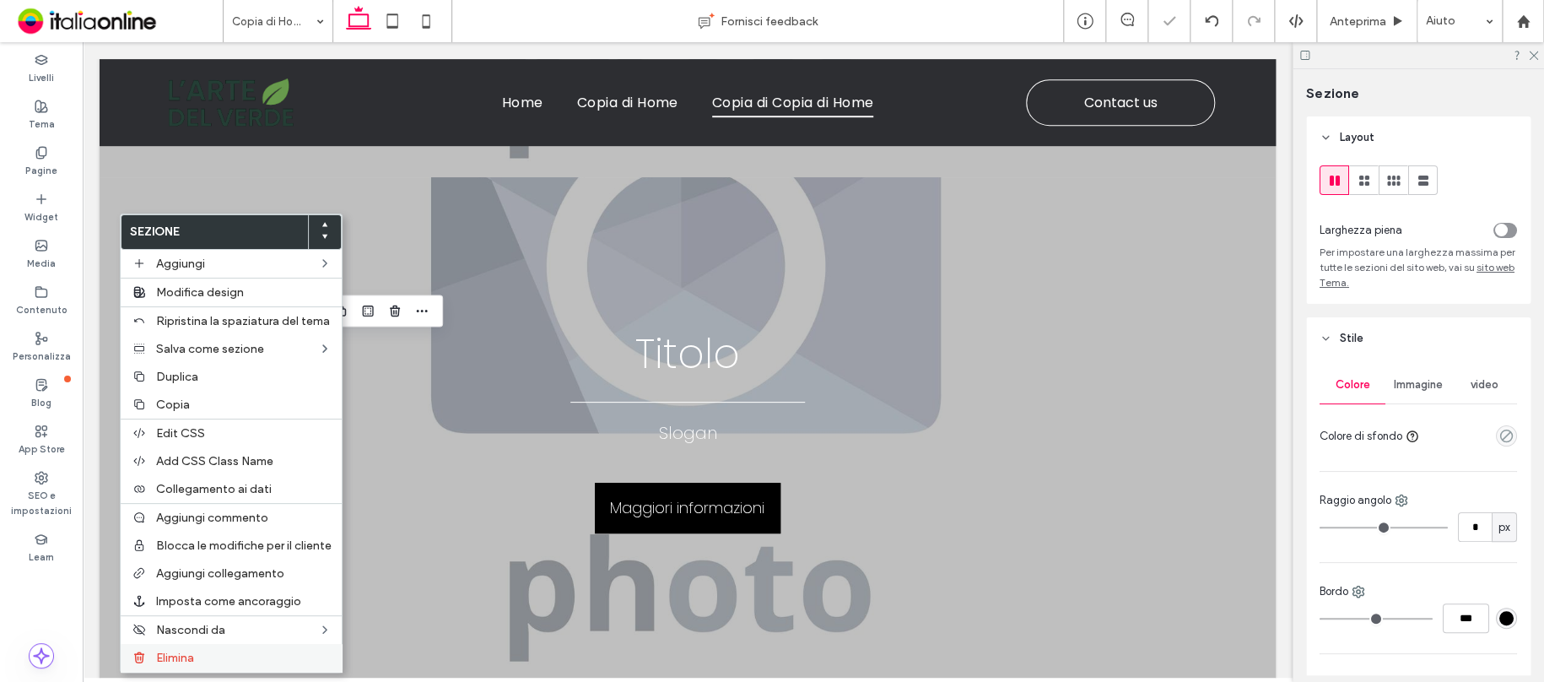
drag, startPoint x: 207, startPoint y: 650, endPoint x: 215, endPoint y: 648, distance: 8.8
click at [215, 648] on div "Elimina" at bounding box center [231, 658] width 221 height 28
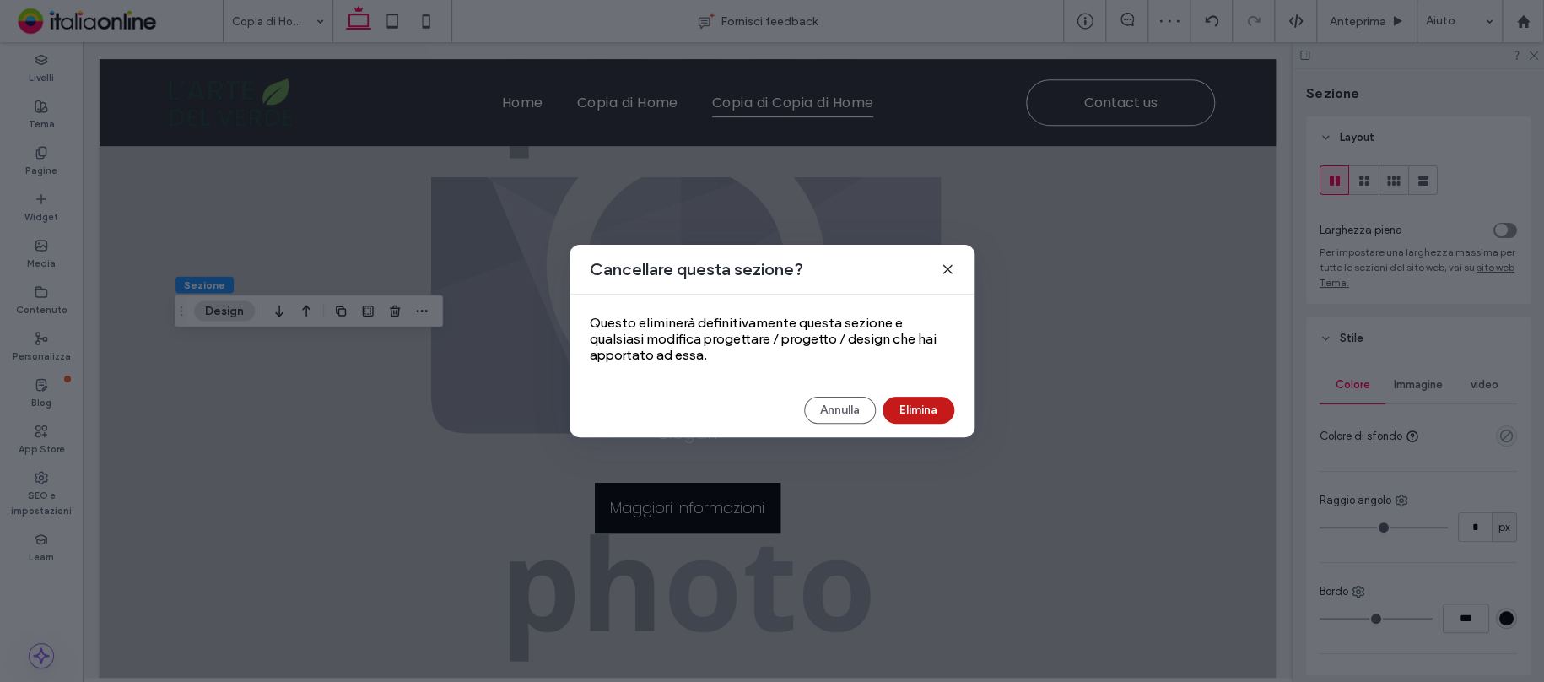
click at [931, 404] on button "Elimina" at bounding box center [918, 410] width 72 height 27
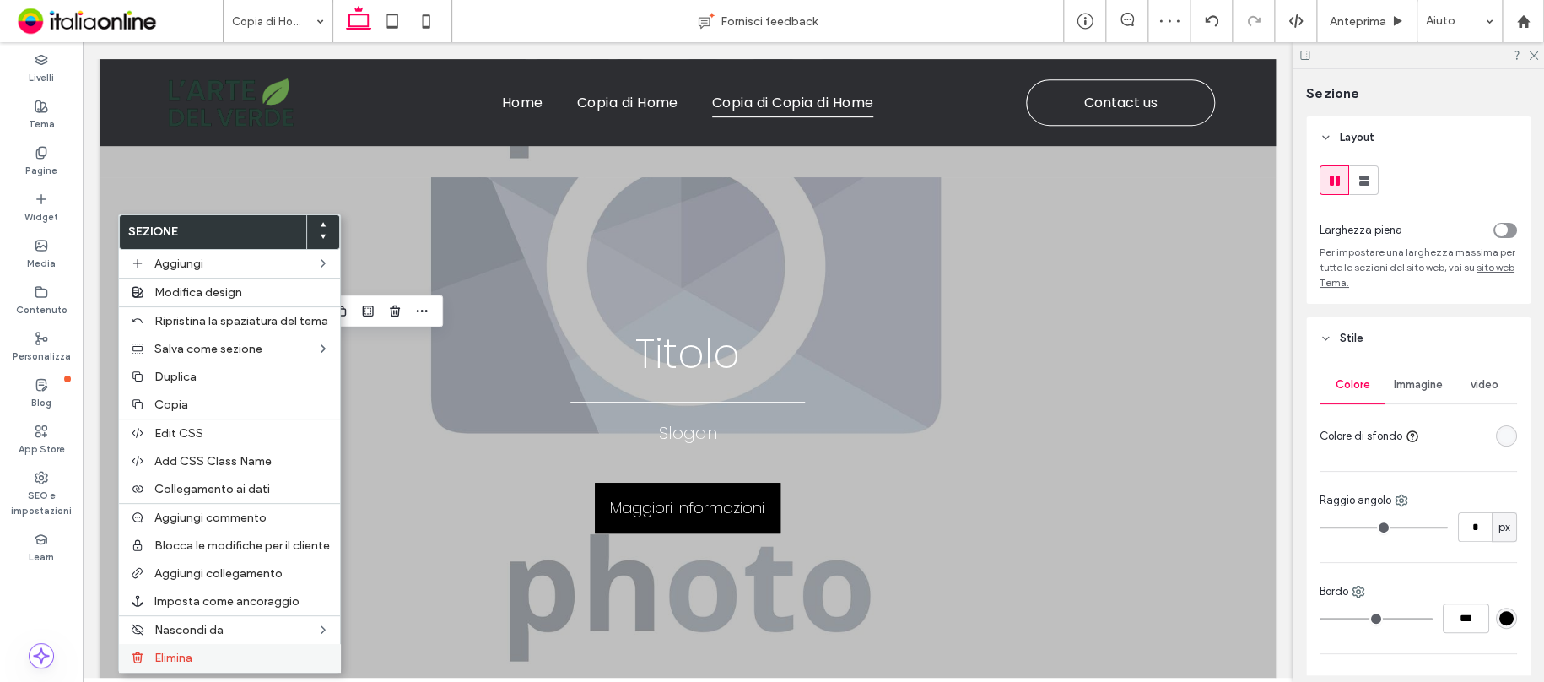
drag, startPoint x: 181, startPoint y: 663, endPoint x: 191, endPoint y: 657, distance: 11.7
click at [191, 657] on span "Elimina" at bounding box center [173, 657] width 38 height 14
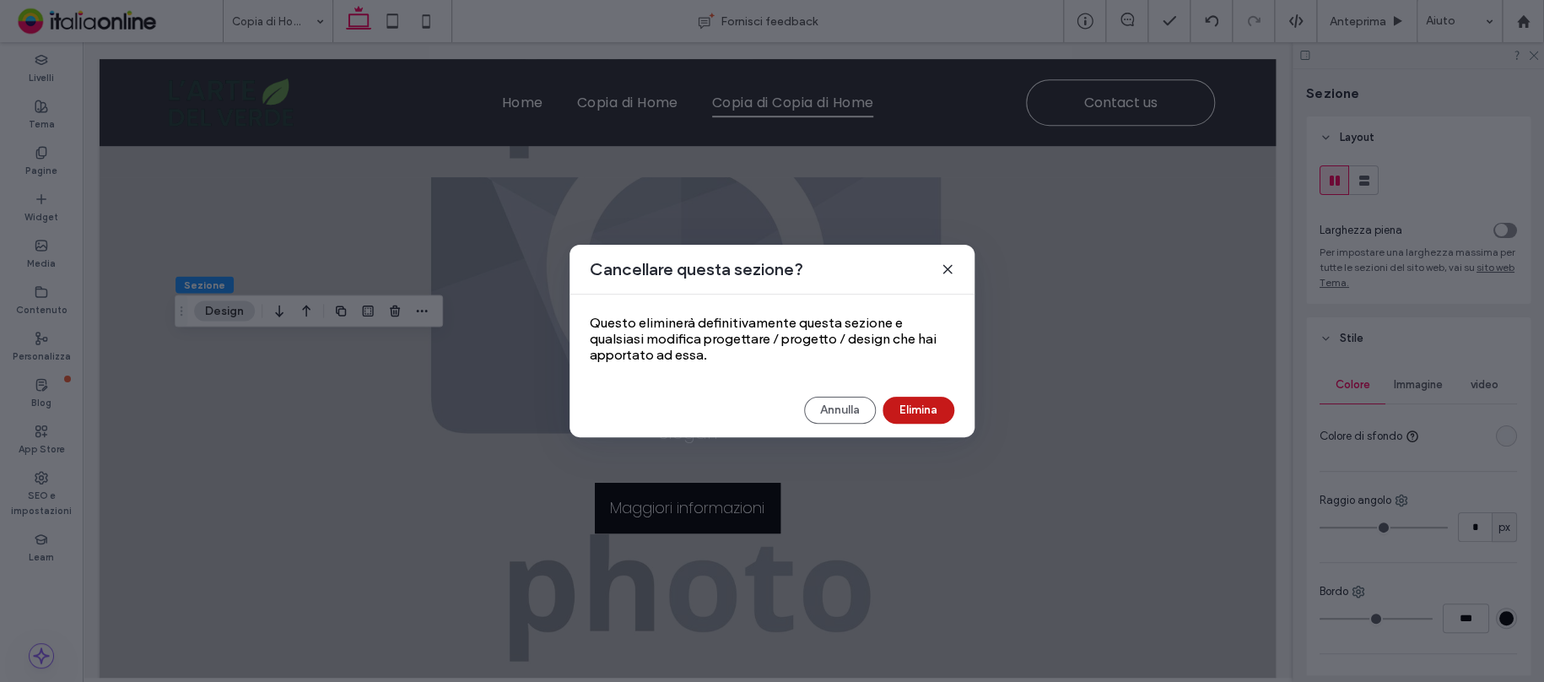
click at [916, 402] on button "Elimina" at bounding box center [918, 410] width 72 height 27
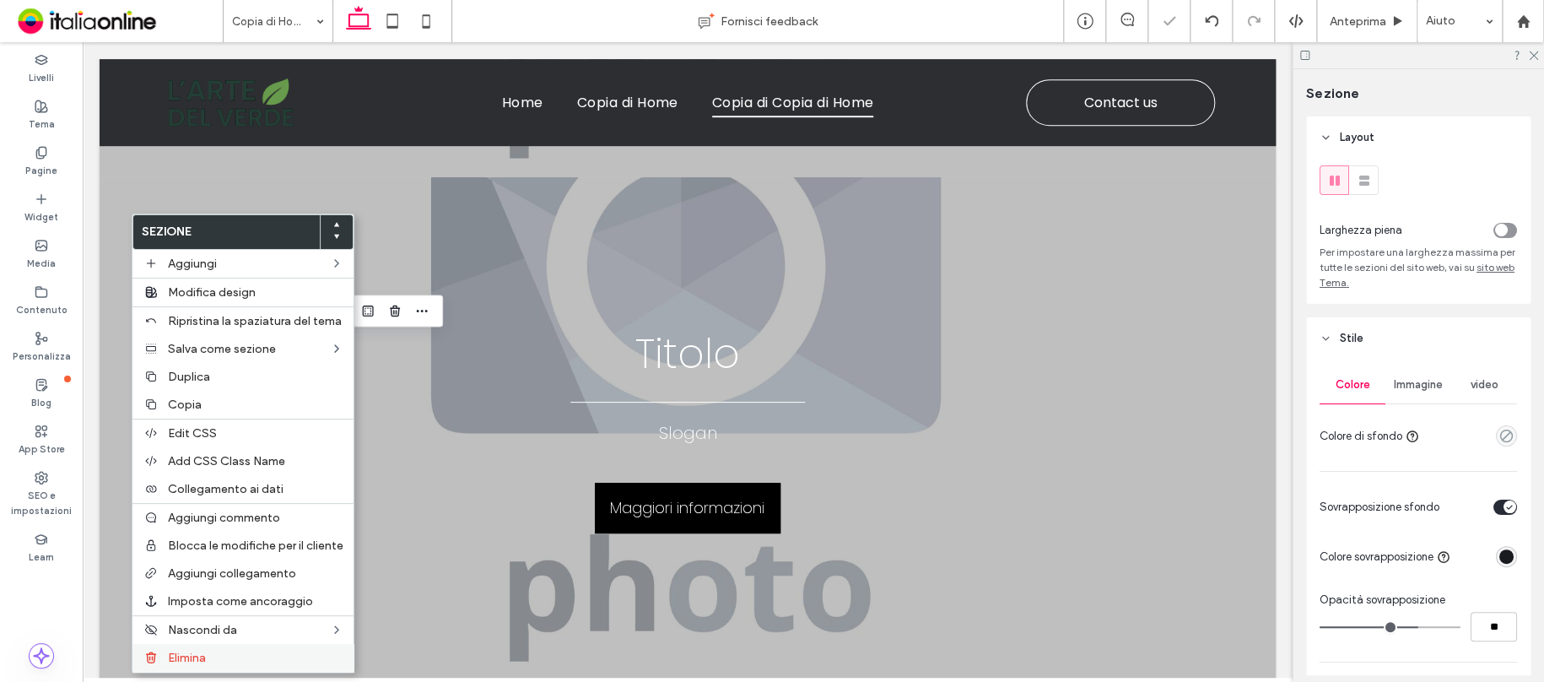
click at [248, 656] on label "Elimina" at bounding box center [255, 657] width 175 height 14
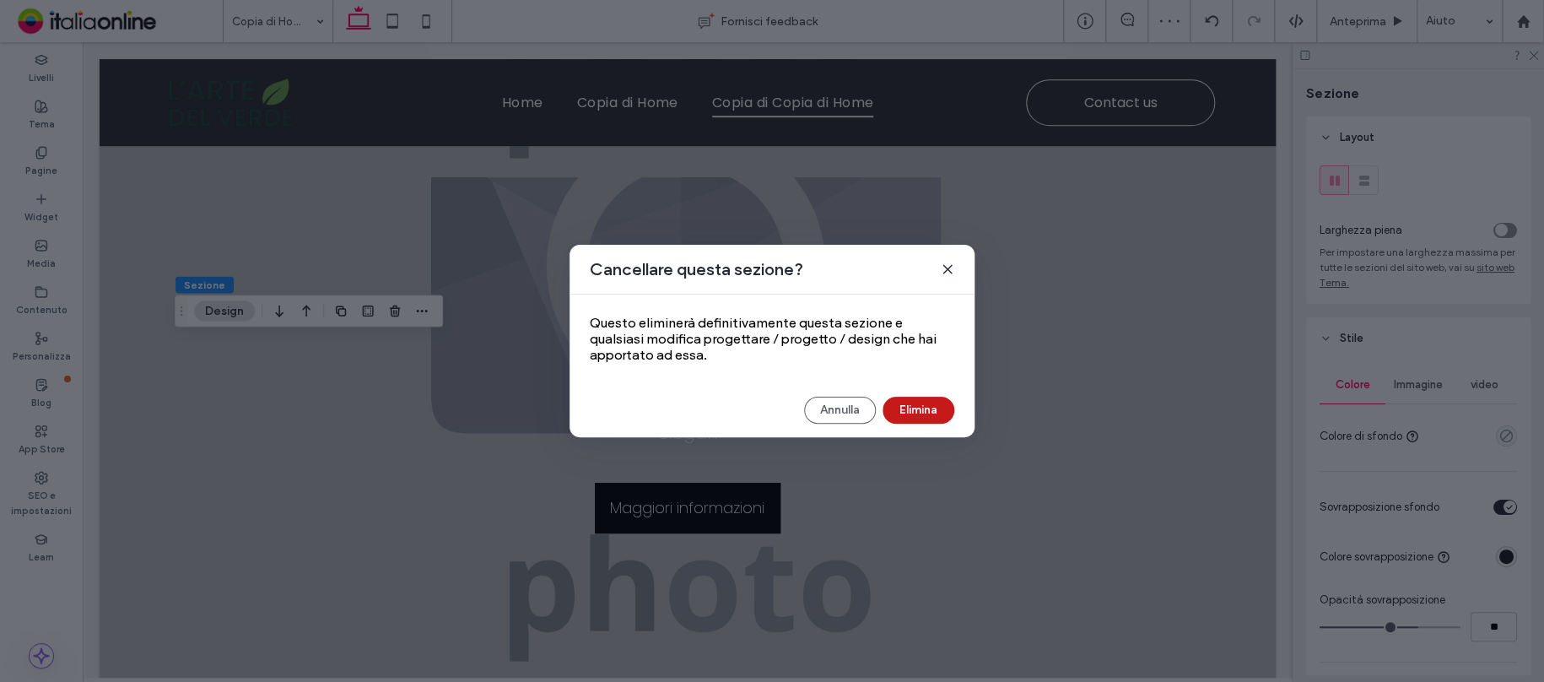
click at [914, 407] on button "Elimina" at bounding box center [918, 410] width 72 height 27
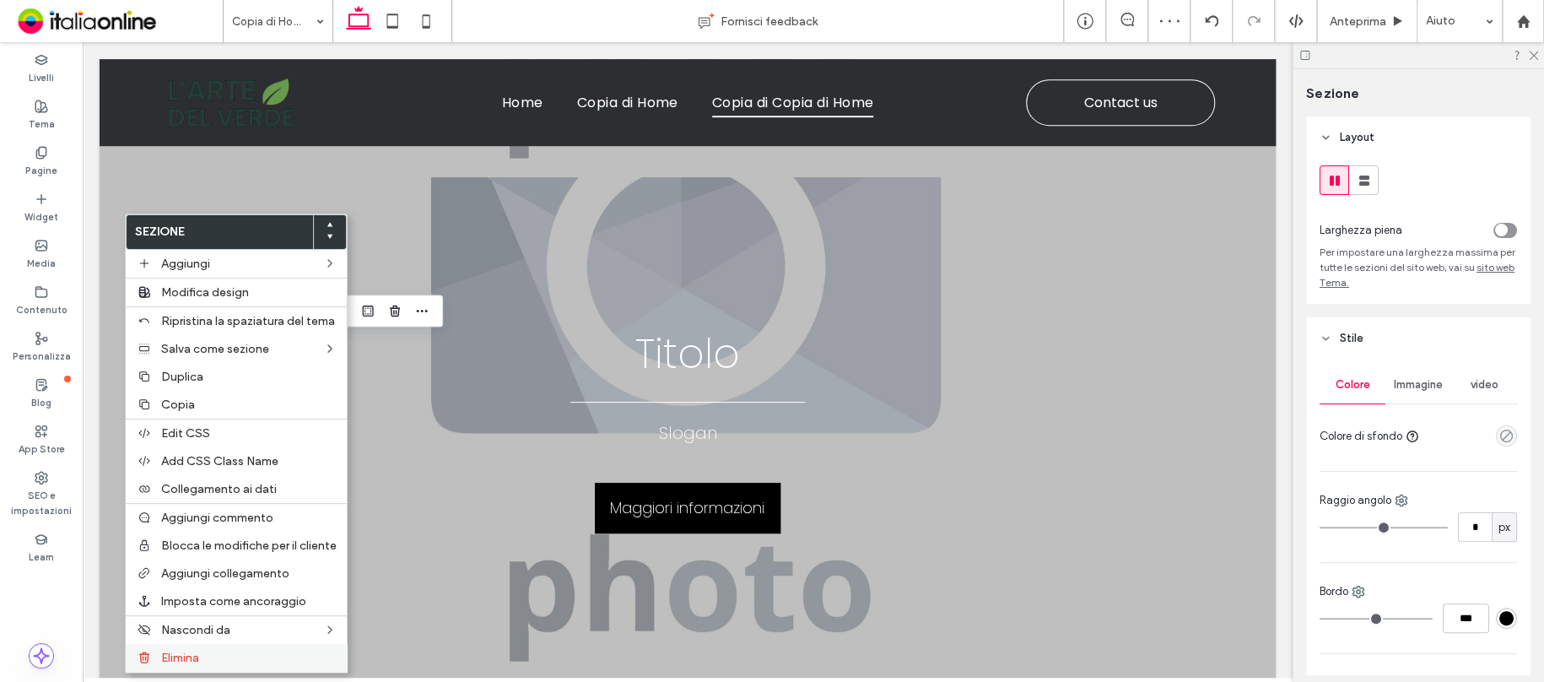
click at [201, 659] on label "Elimina" at bounding box center [248, 657] width 175 height 14
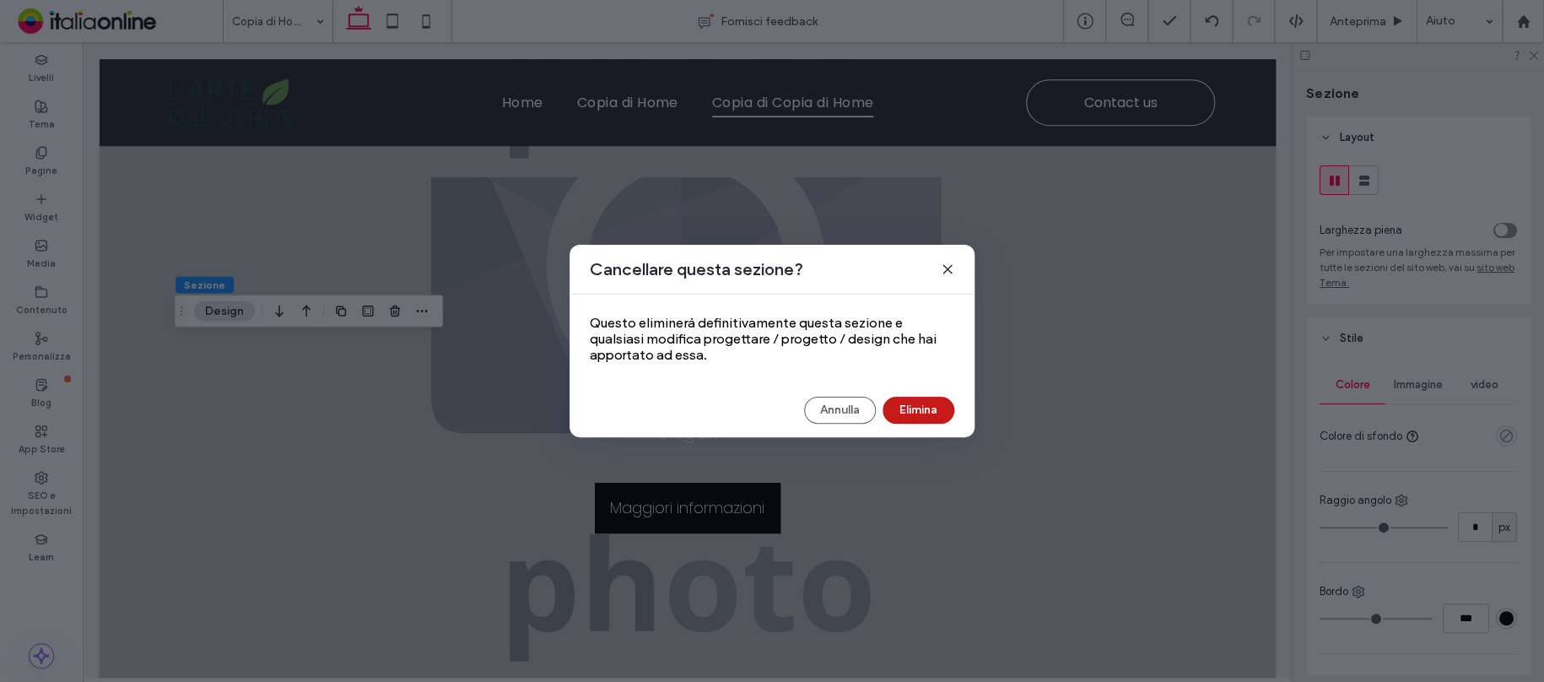
click at [926, 409] on button "Elimina" at bounding box center [918, 410] width 72 height 27
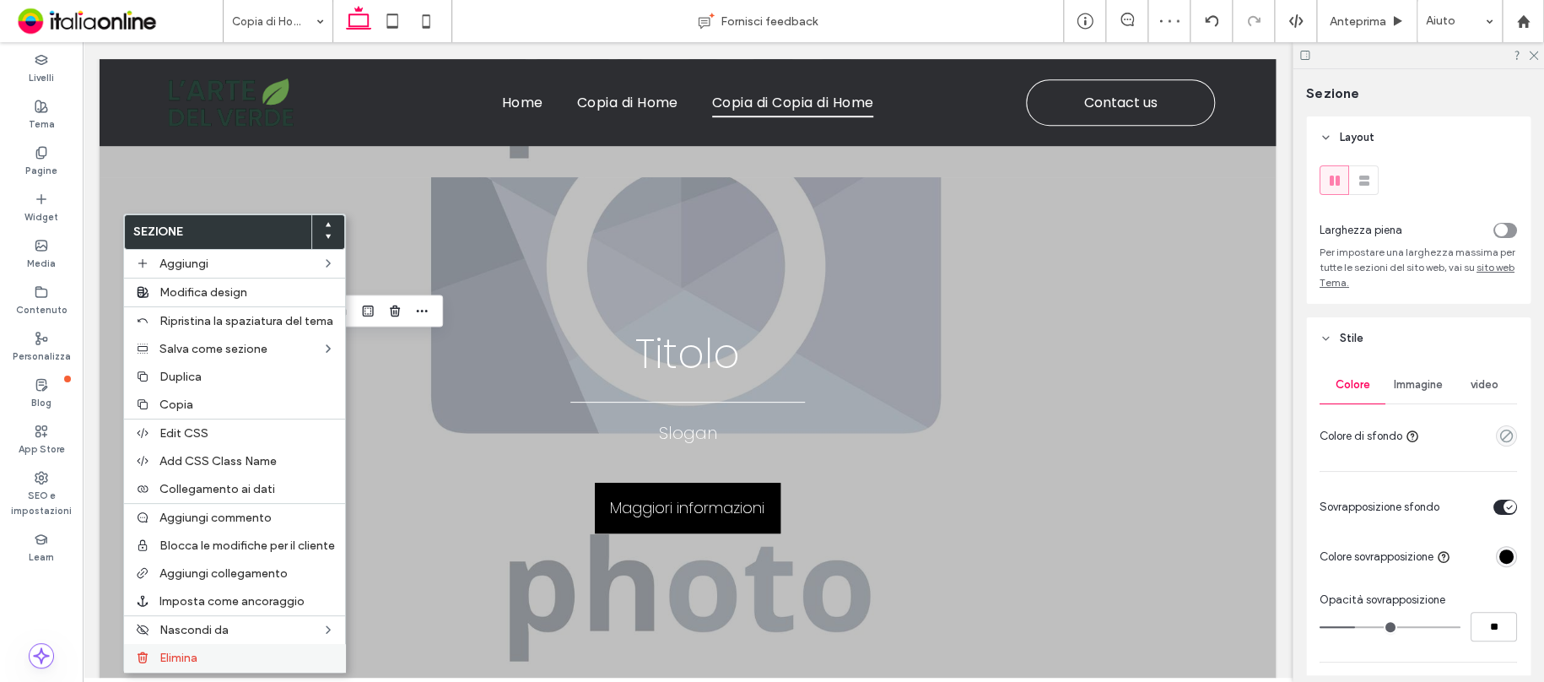
click at [203, 649] on div "Elimina" at bounding box center [234, 658] width 221 height 28
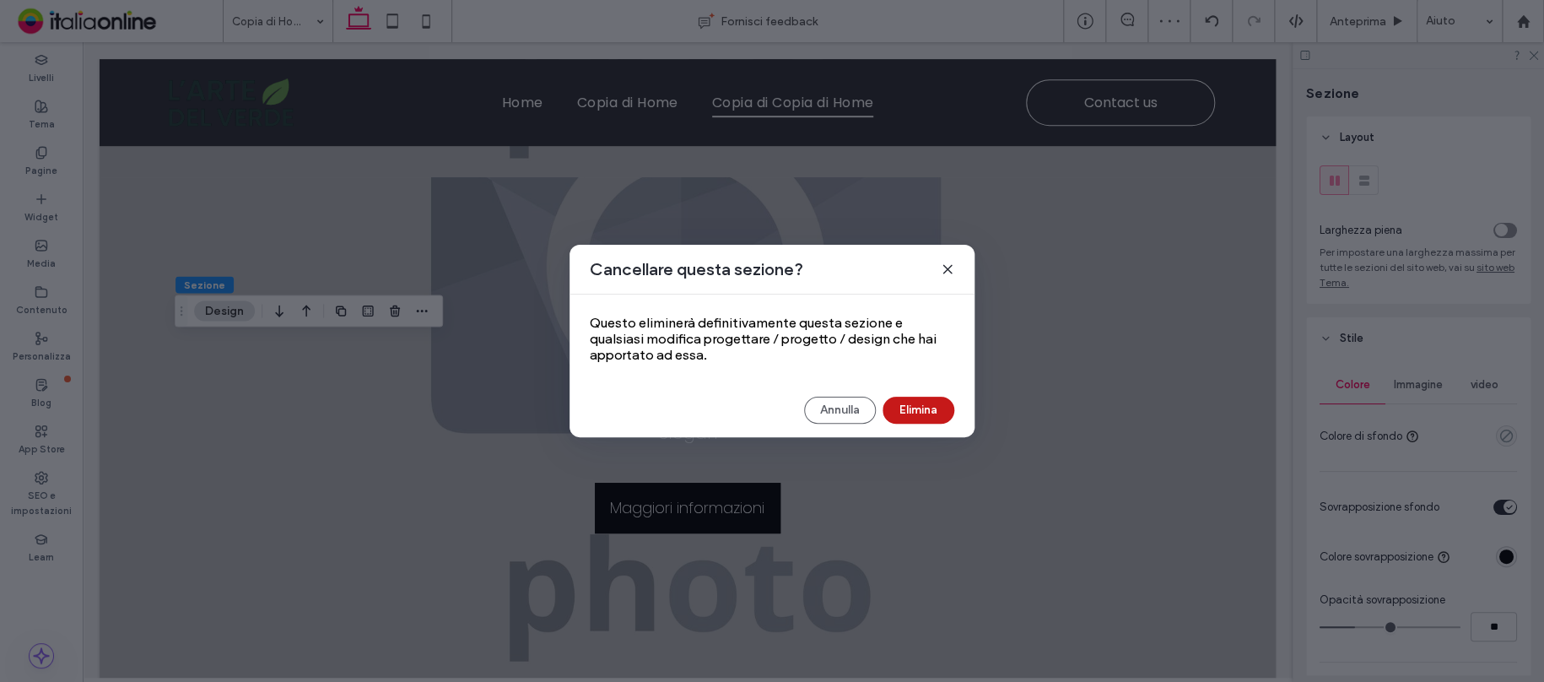
click at [941, 400] on button "Elimina" at bounding box center [918, 410] width 72 height 27
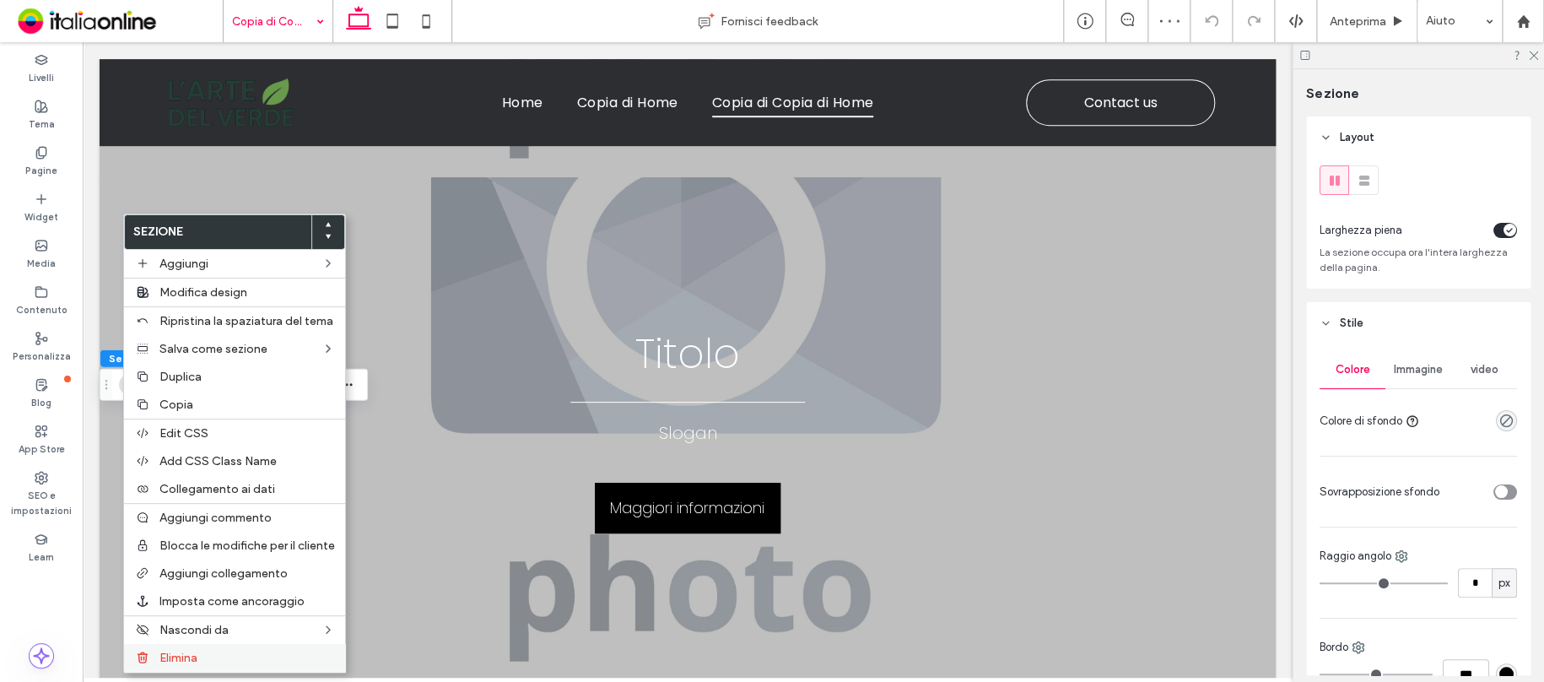
click at [206, 651] on label "Elimina" at bounding box center [246, 657] width 175 height 14
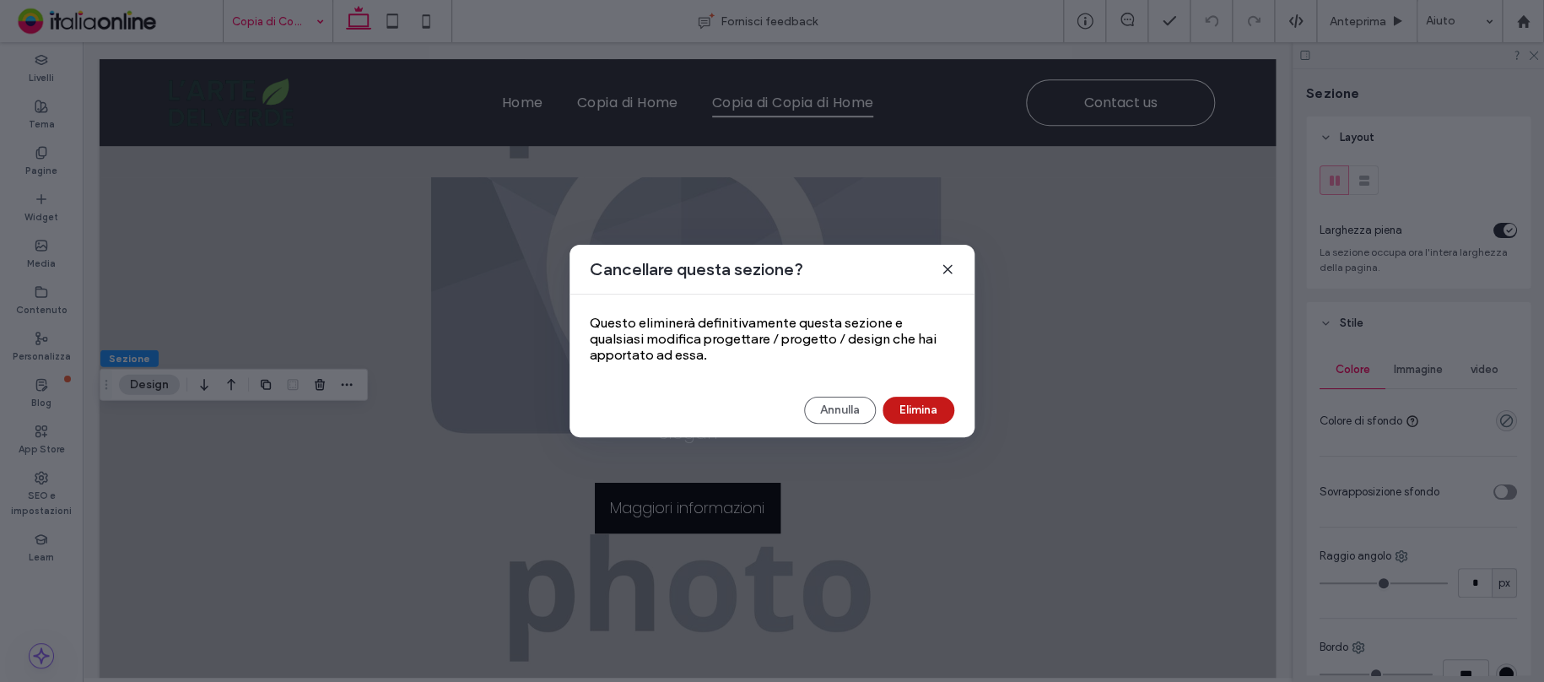
click at [930, 407] on button "Elimina" at bounding box center [918, 410] width 72 height 27
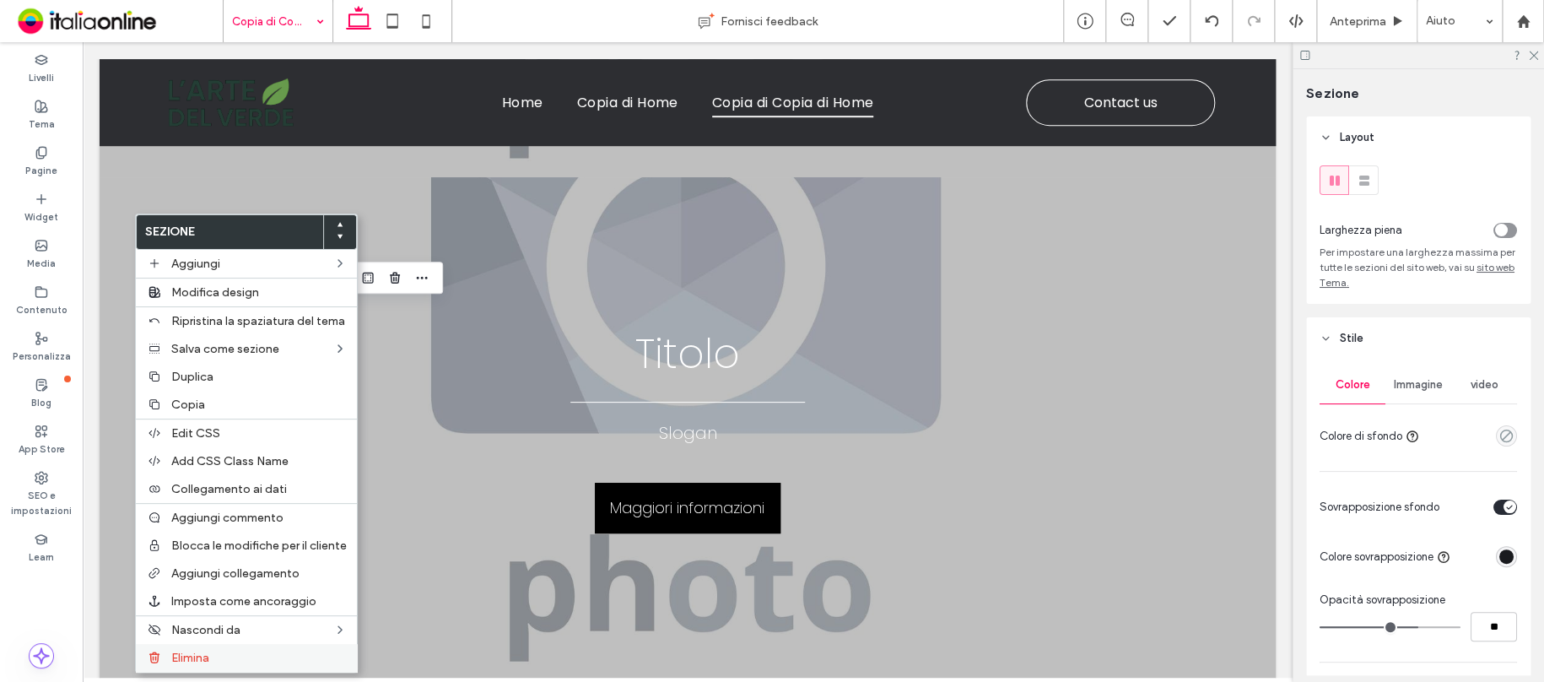
click at [213, 655] on label "Elimina" at bounding box center [258, 657] width 175 height 14
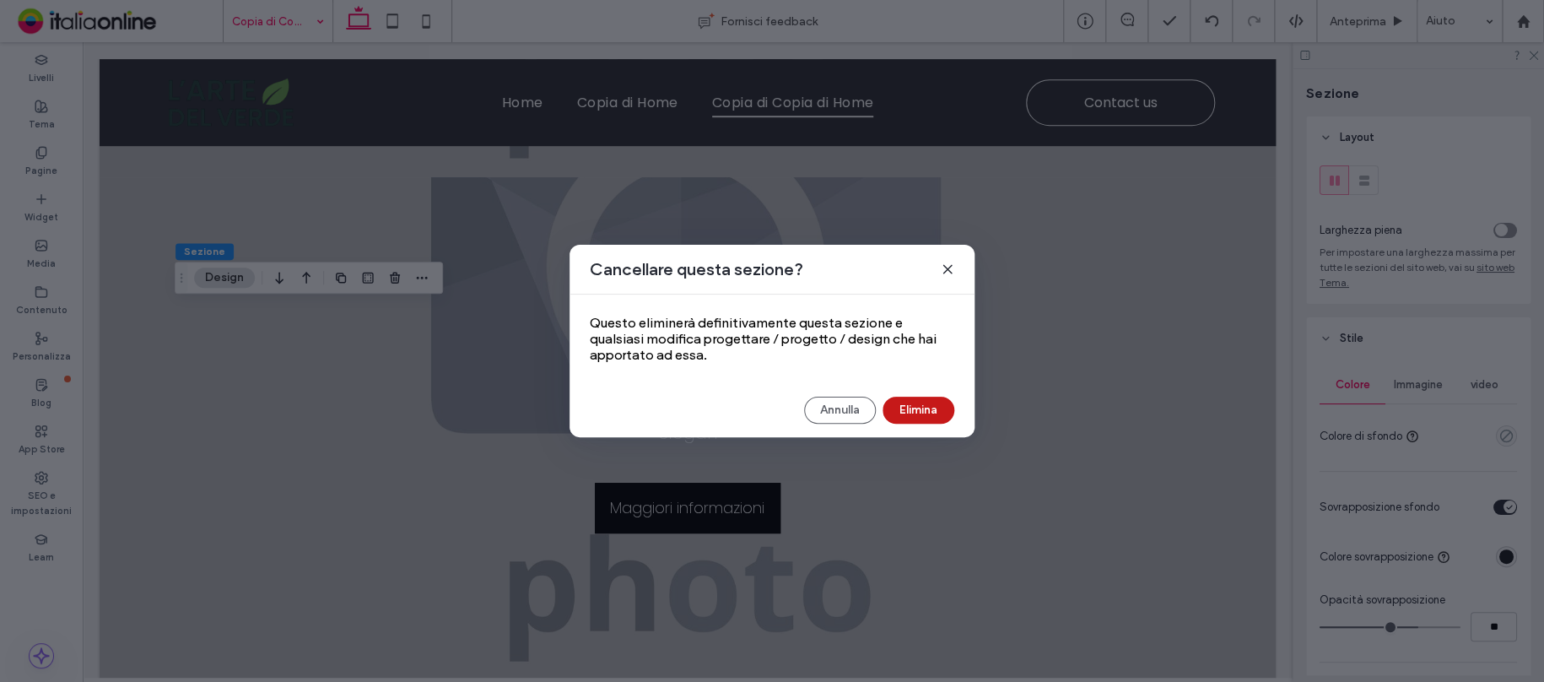
click at [947, 407] on button "Elimina" at bounding box center [918, 410] width 72 height 27
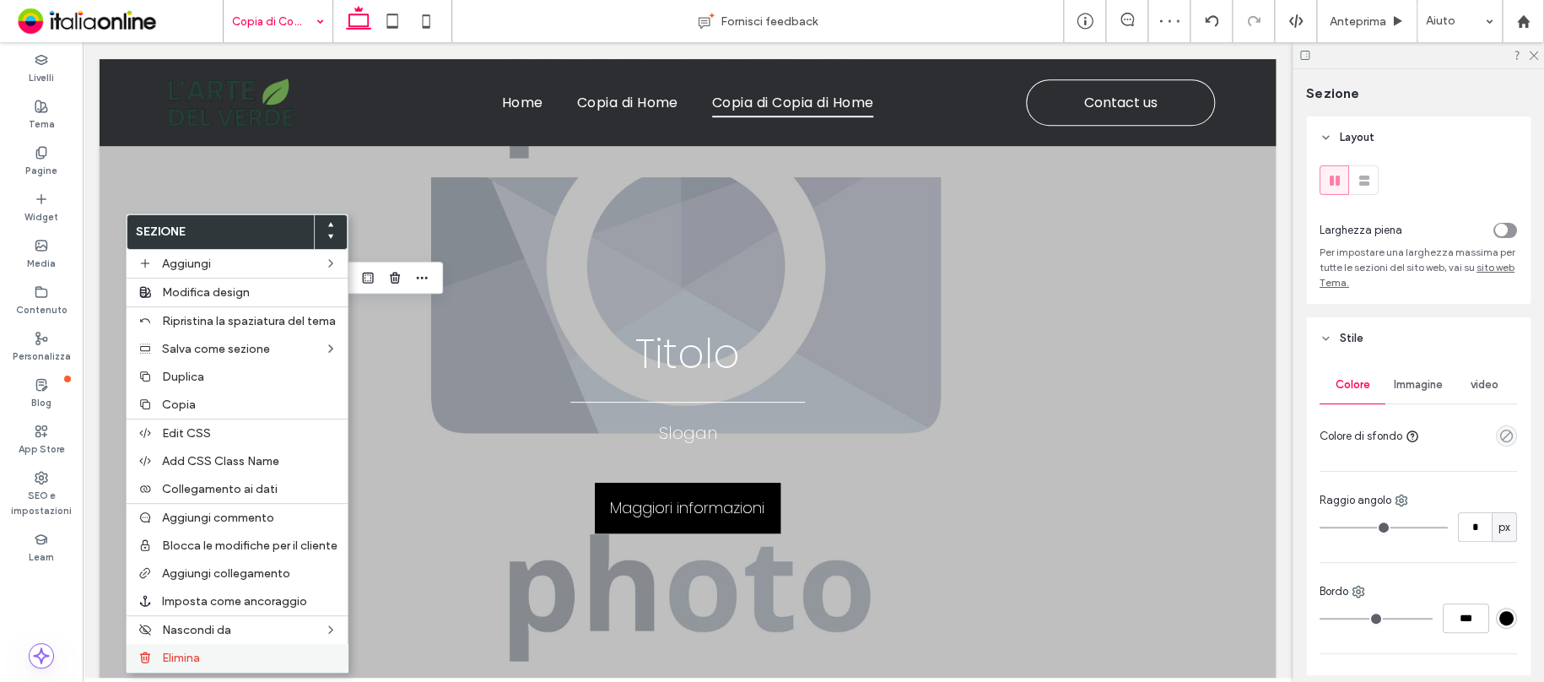
click at [240, 650] on div "Elimina" at bounding box center [237, 658] width 221 height 28
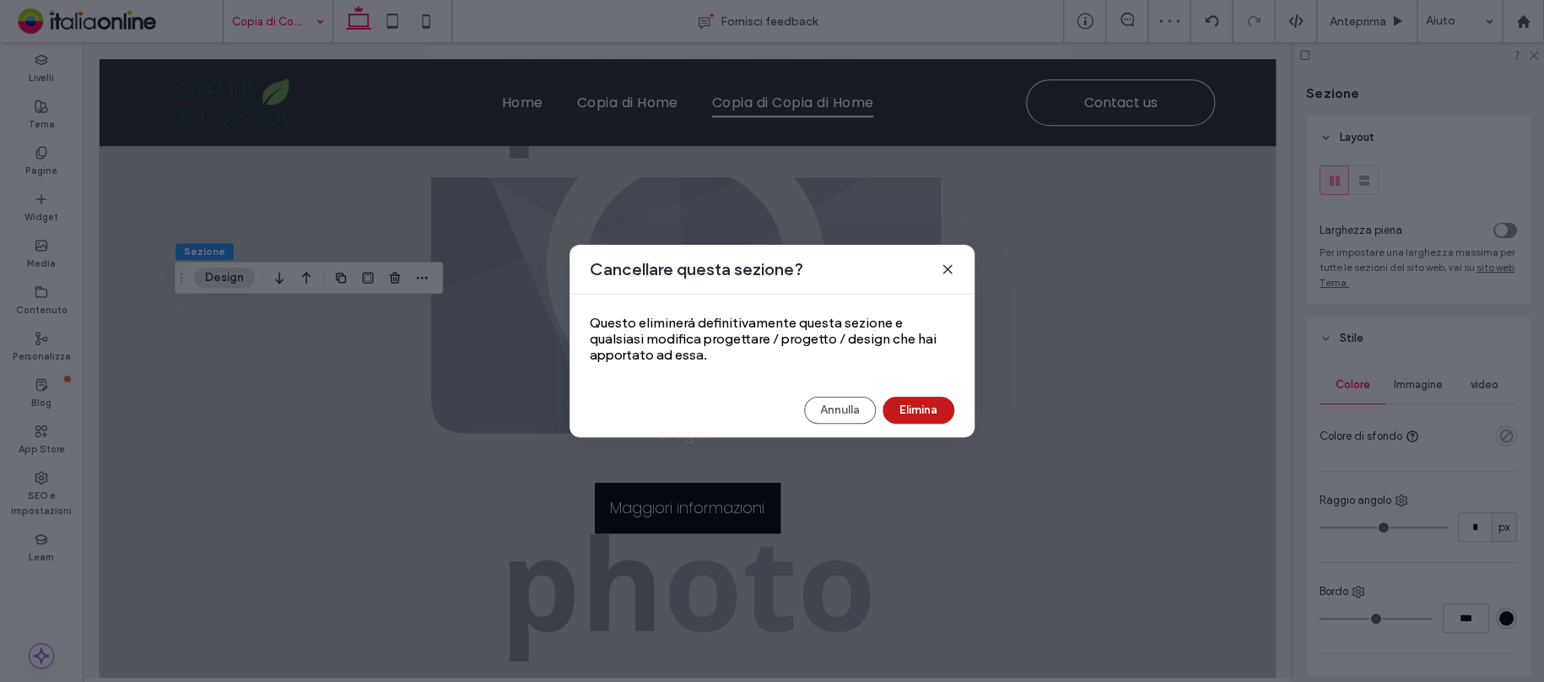
click at [906, 403] on button "Elimina" at bounding box center [918, 410] width 72 height 27
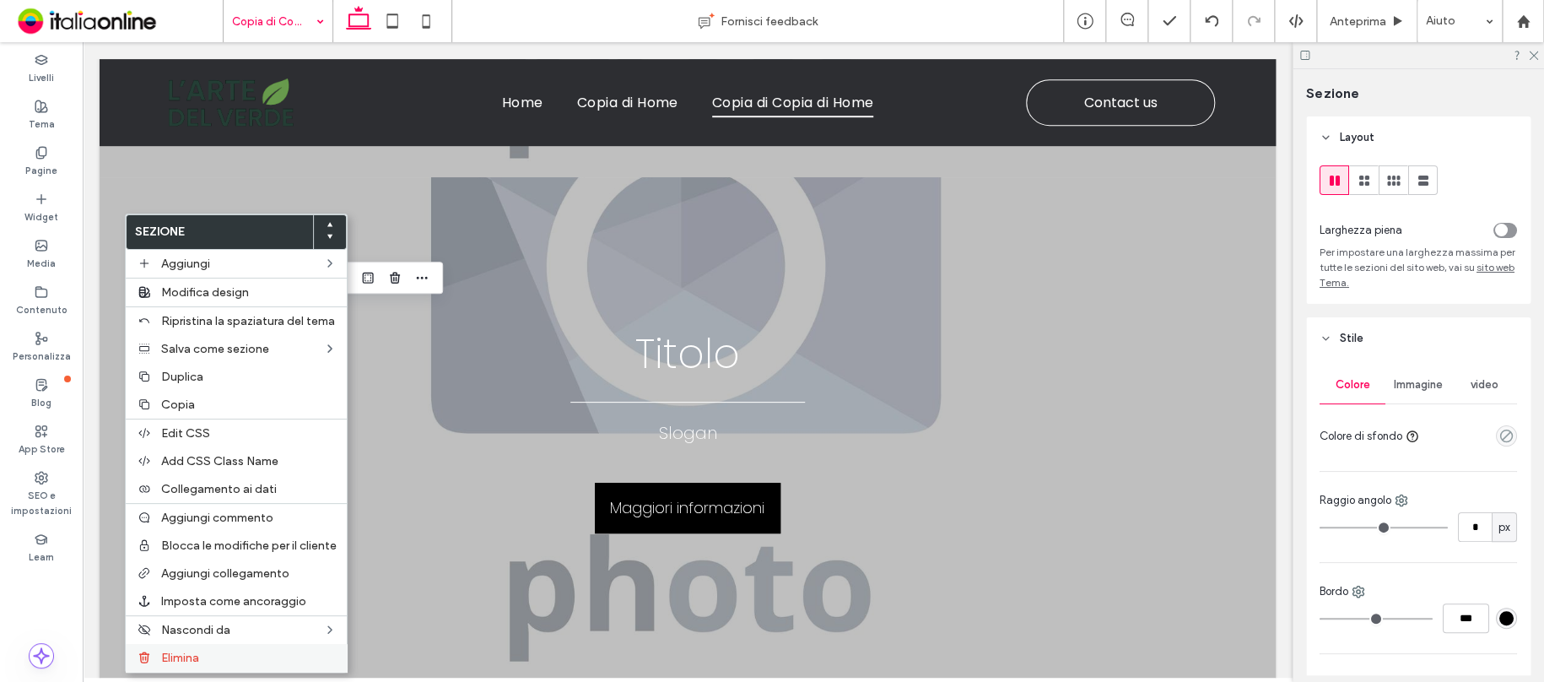
click at [191, 650] on span "Elimina" at bounding box center [180, 657] width 38 height 14
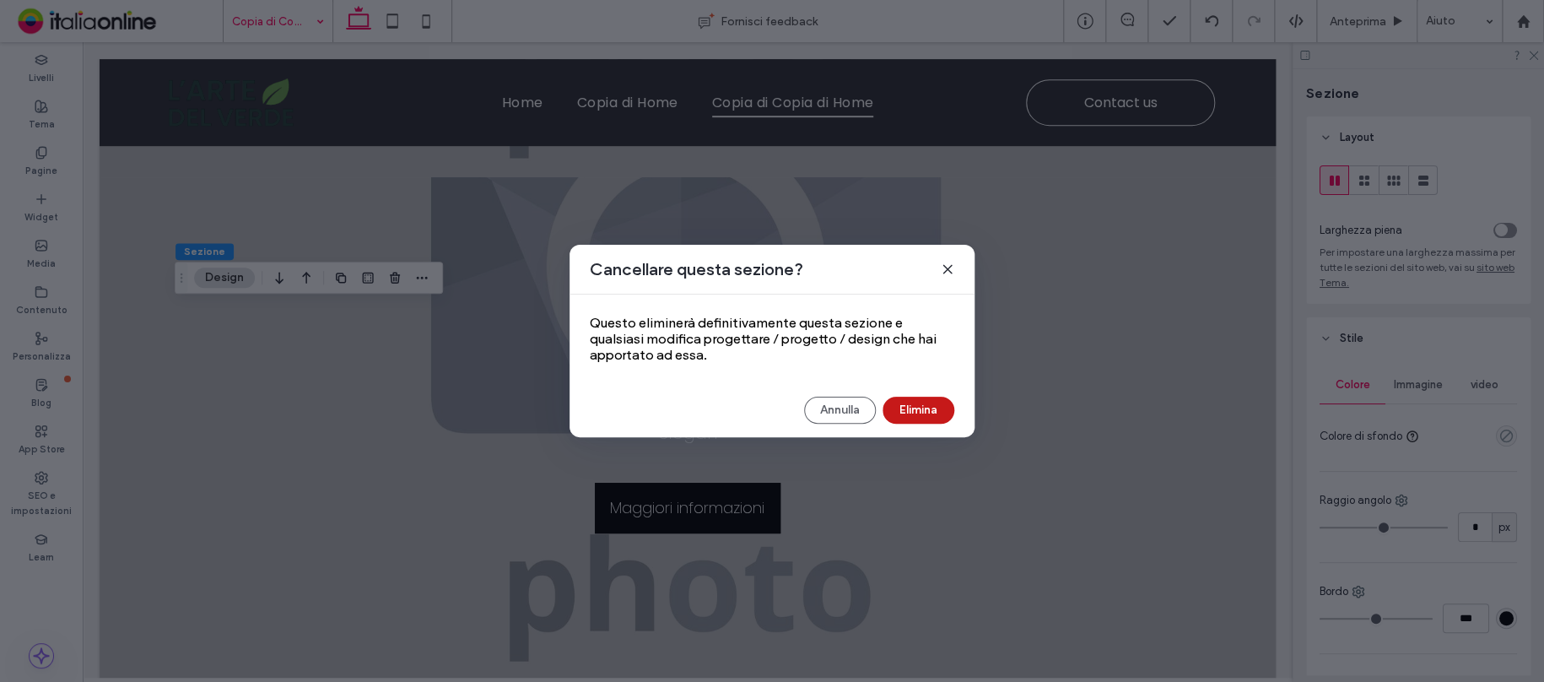
click at [932, 407] on button "Elimina" at bounding box center [918, 410] width 72 height 27
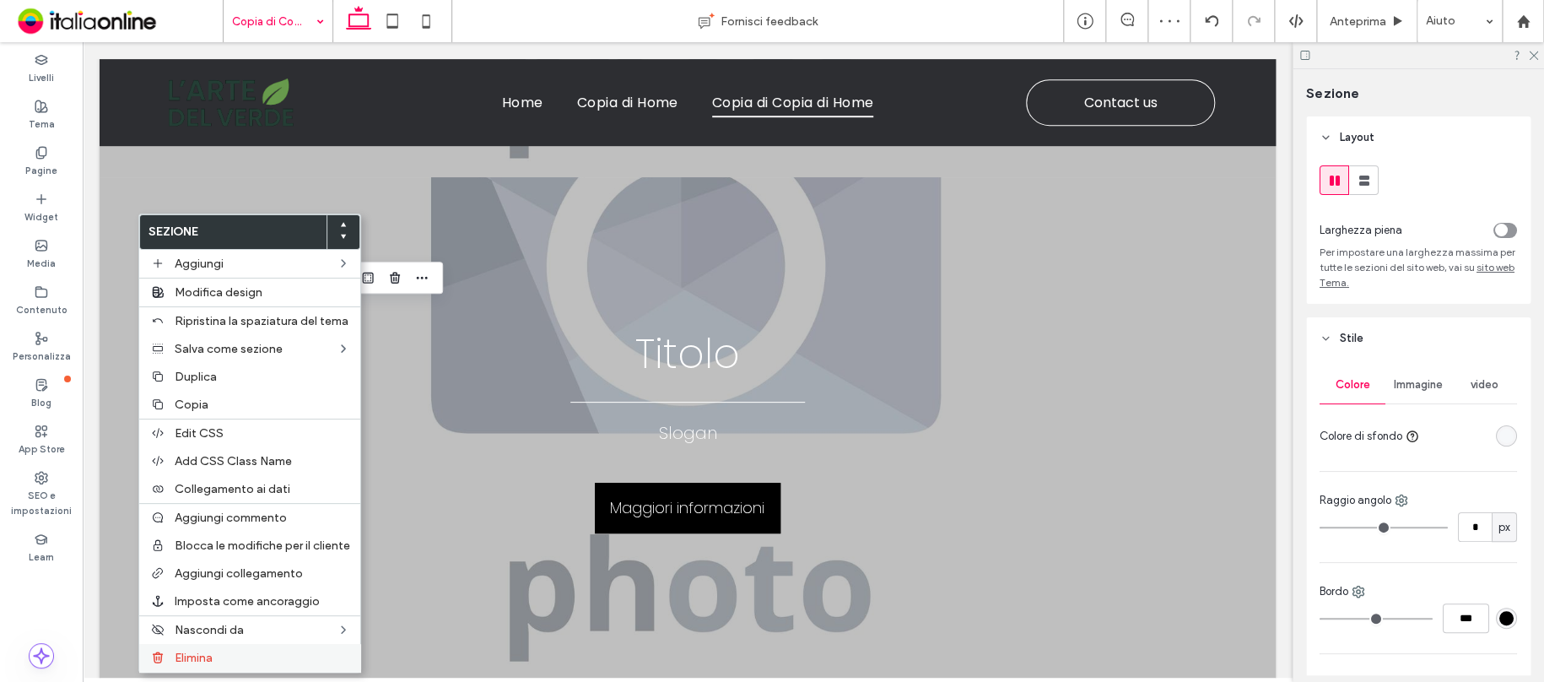
click at [236, 647] on div "Elimina" at bounding box center [249, 658] width 221 height 28
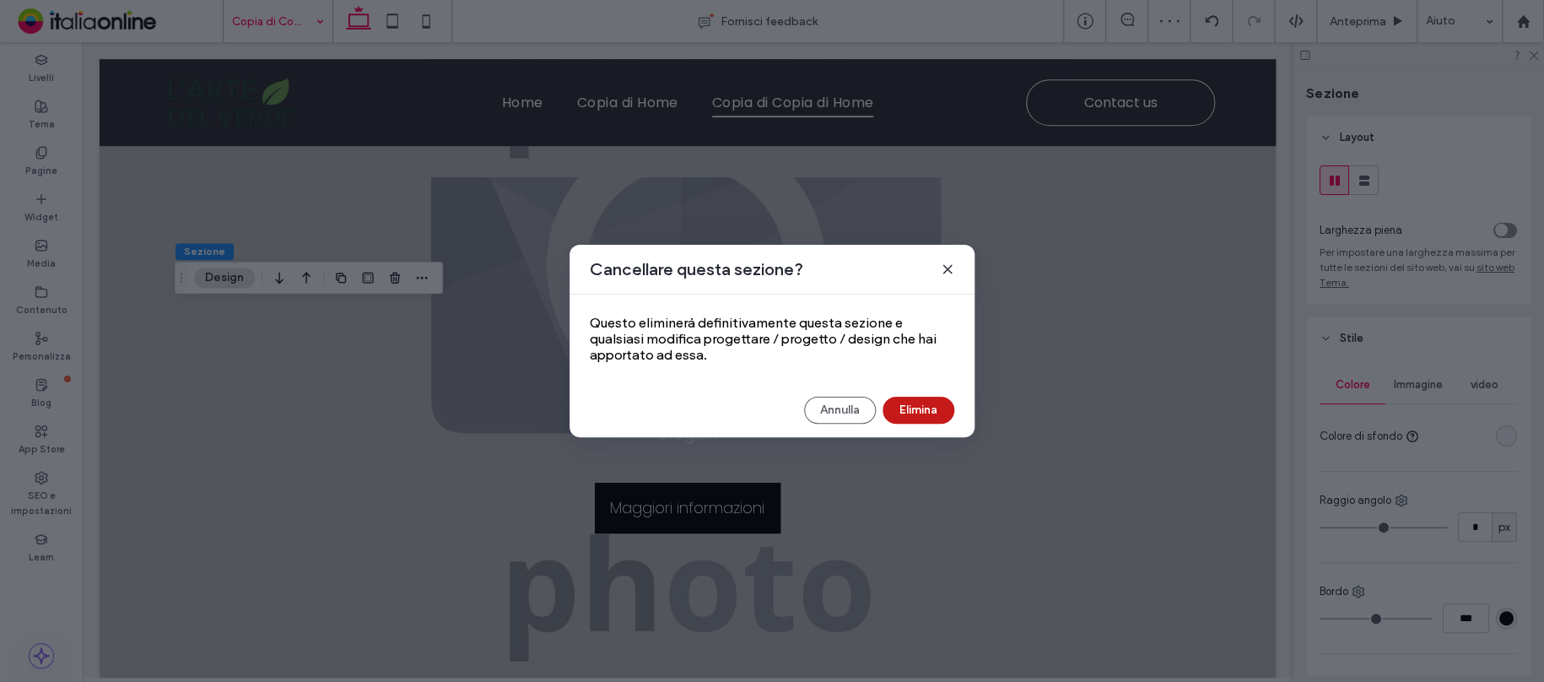
click at [894, 412] on button "Elimina" at bounding box center [918, 410] width 72 height 27
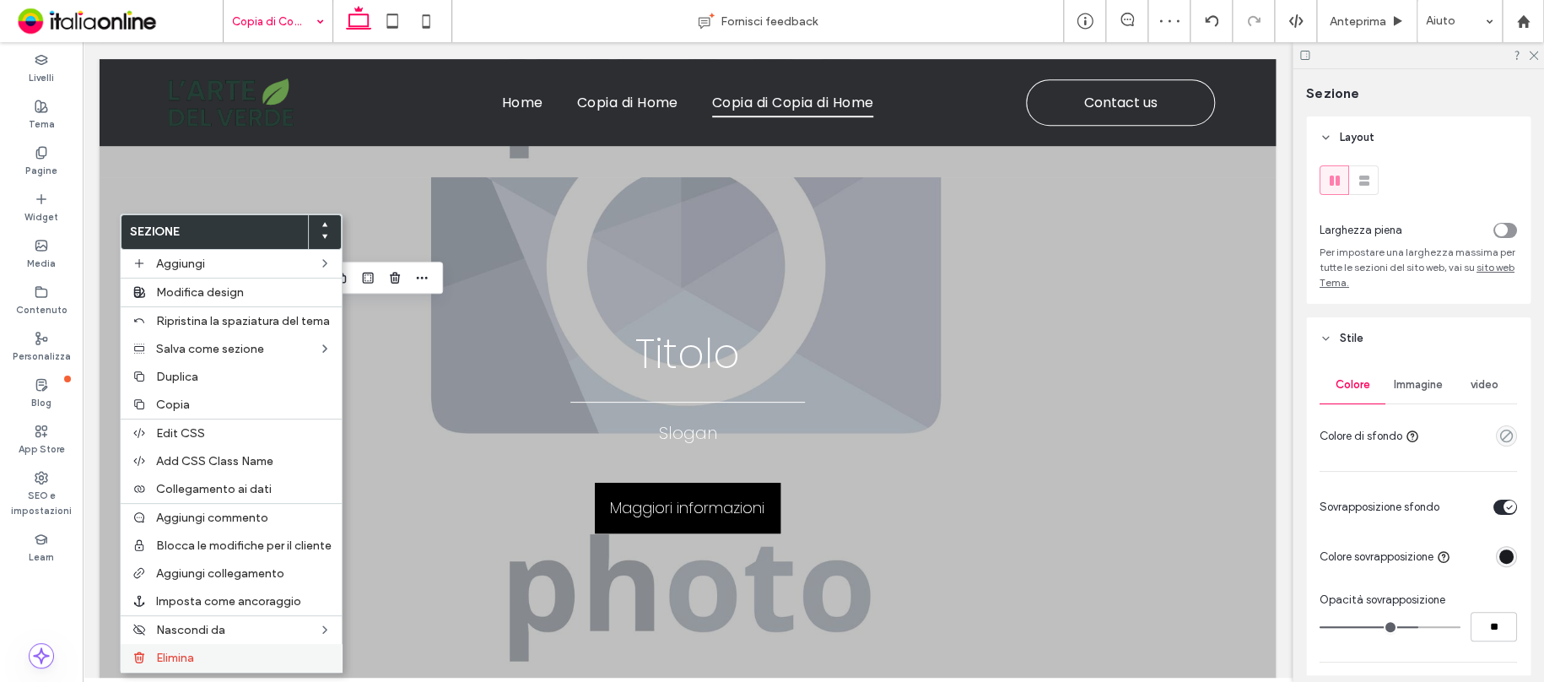
click at [186, 648] on div "Elimina" at bounding box center [231, 658] width 221 height 28
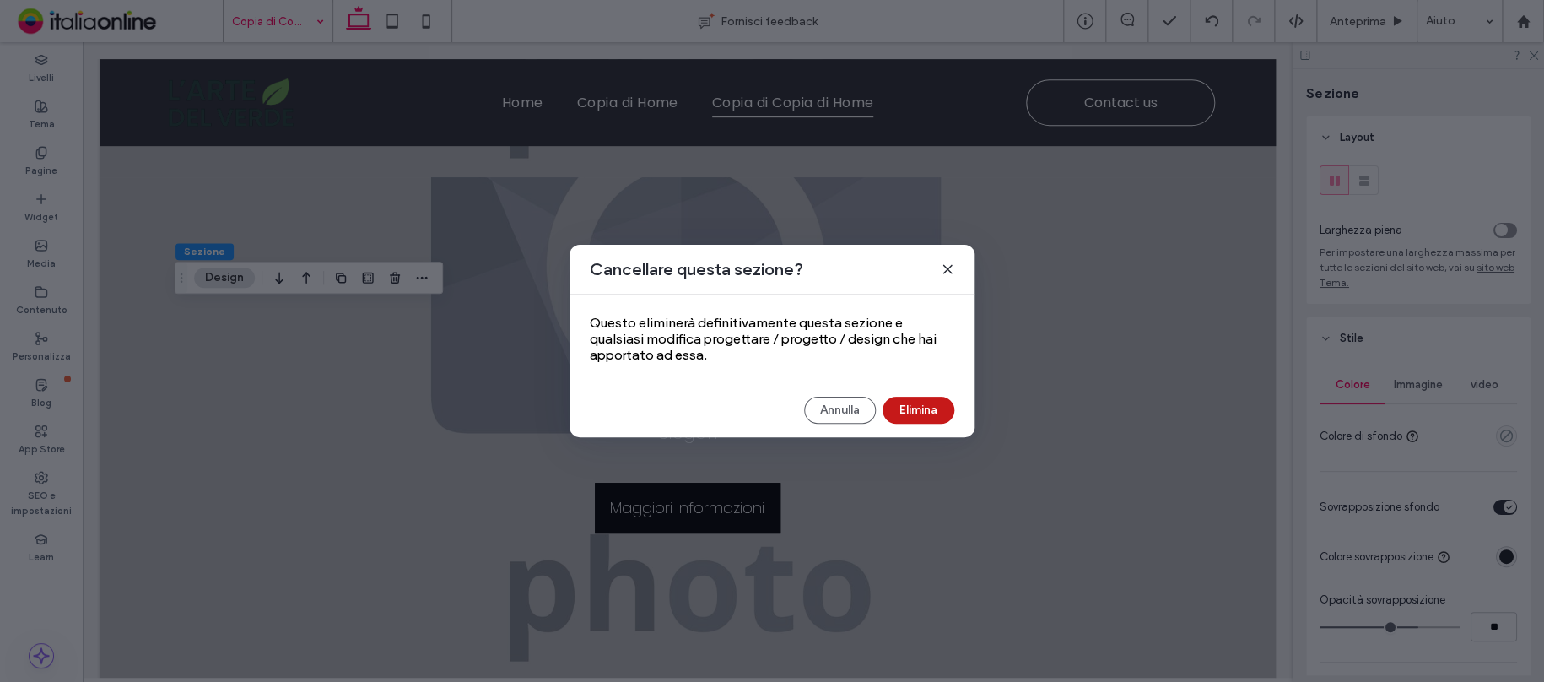
click at [926, 401] on button "Elimina" at bounding box center [918, 410] width 72 height 27
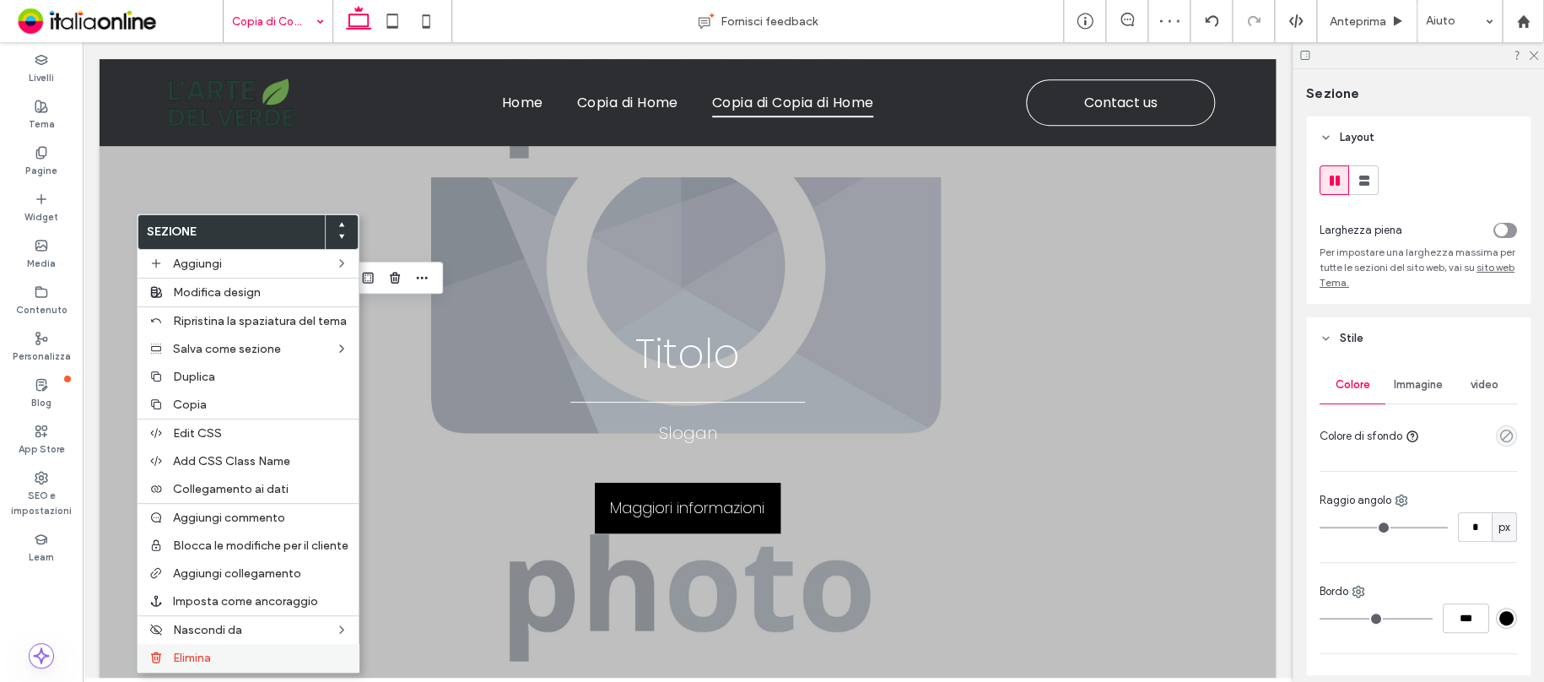
click at [208, 650] on span "Elimina" at bounding box center [192, 657] width 38 height 14
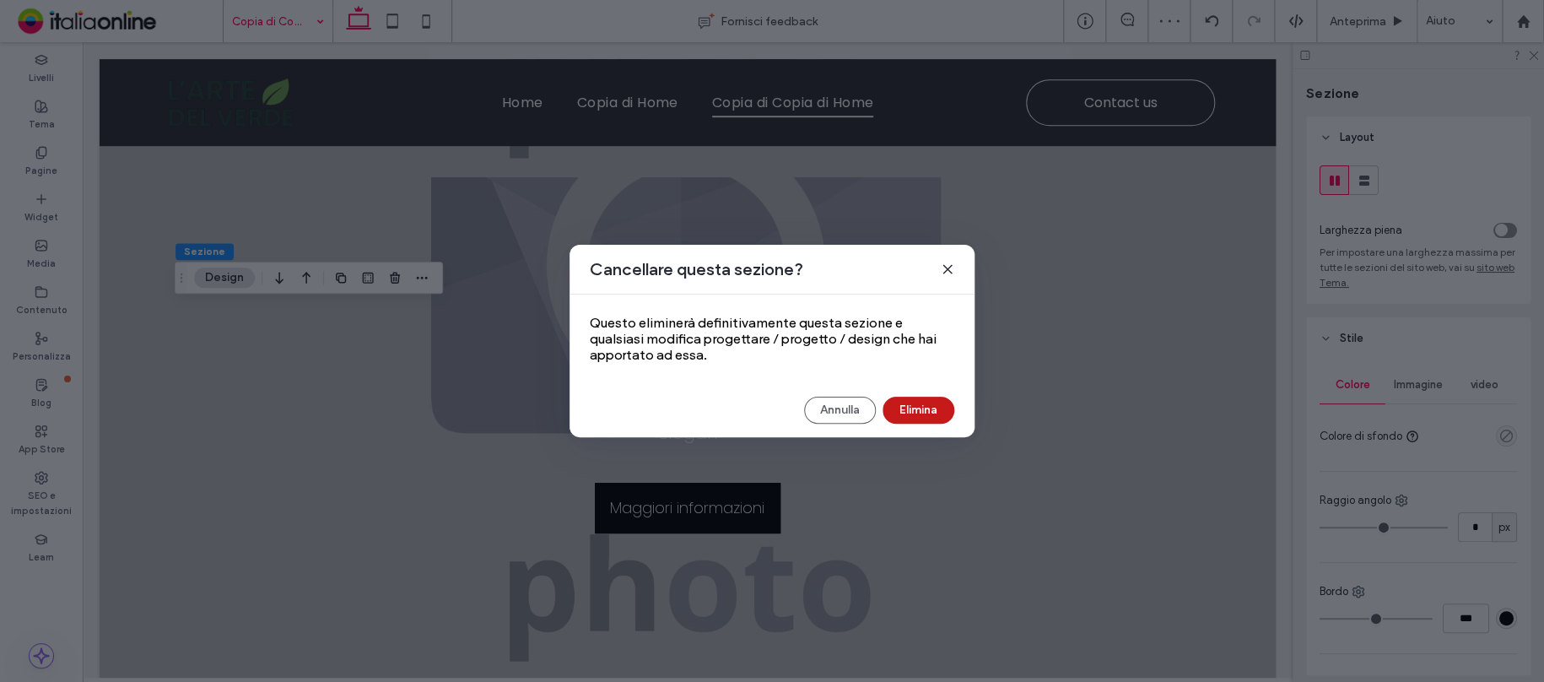
click at [940, 397] on button "Elimina" at bounding box center [918, 410] width 72 height 27
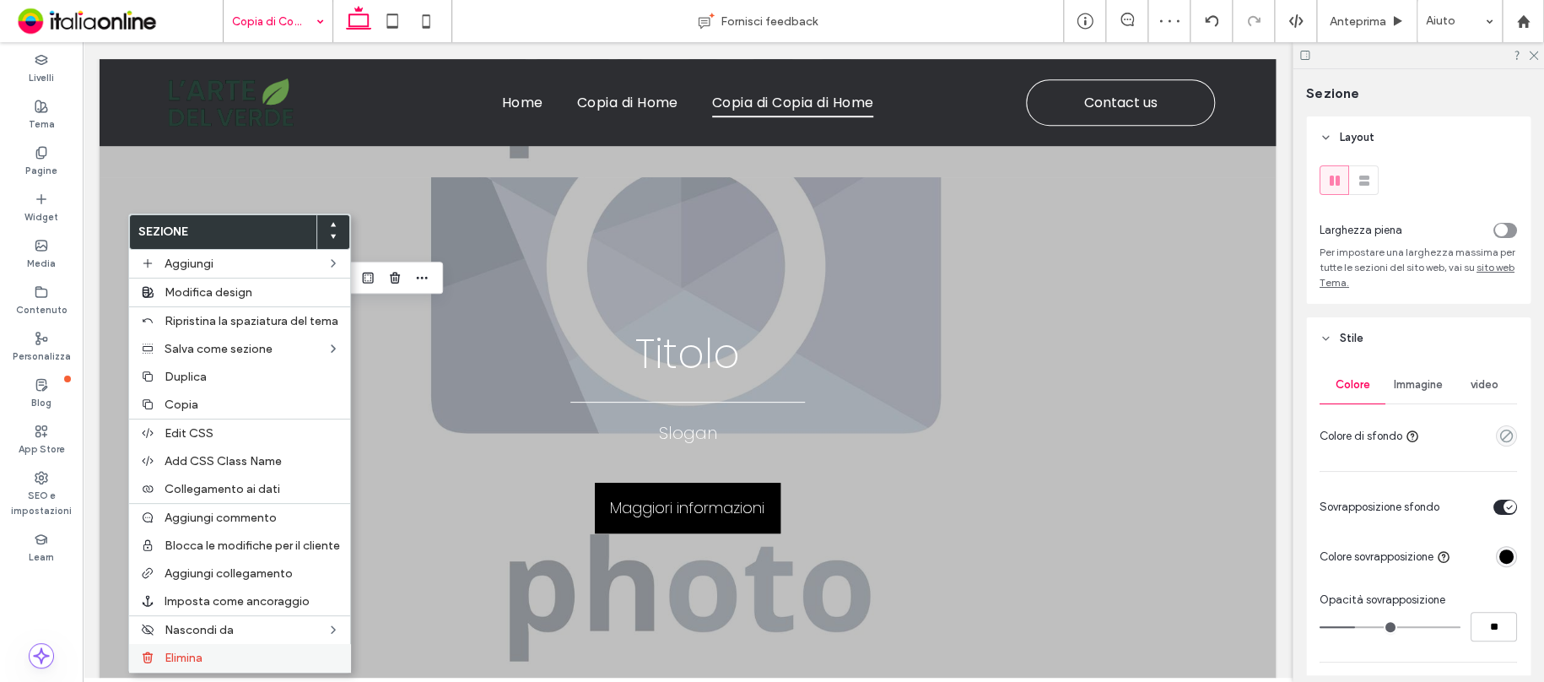
click at [221, 655] on label "Elimina" at bounding box center [252, 657] width 175 height 14
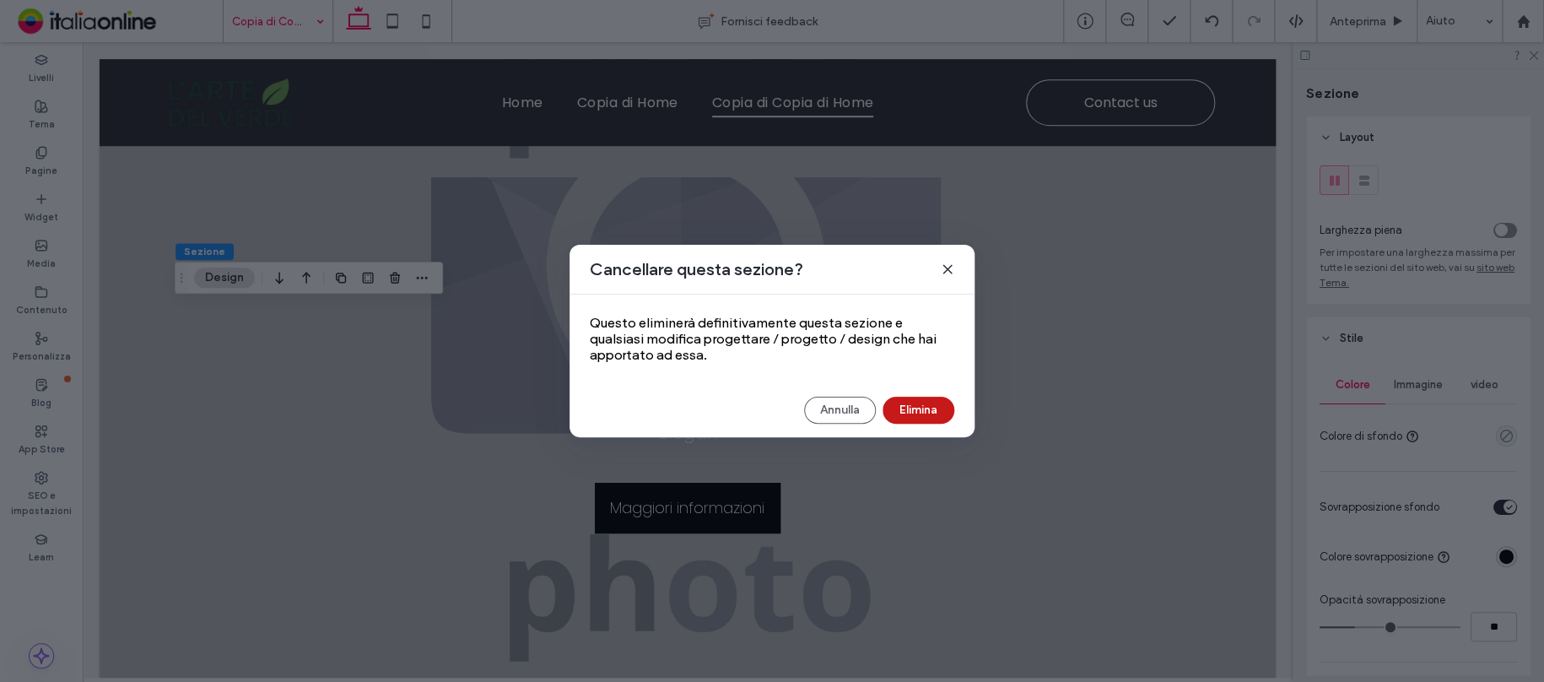
click at [920, 400] on button "Elimina" at bounding box center [918, 410] width 72 height 27
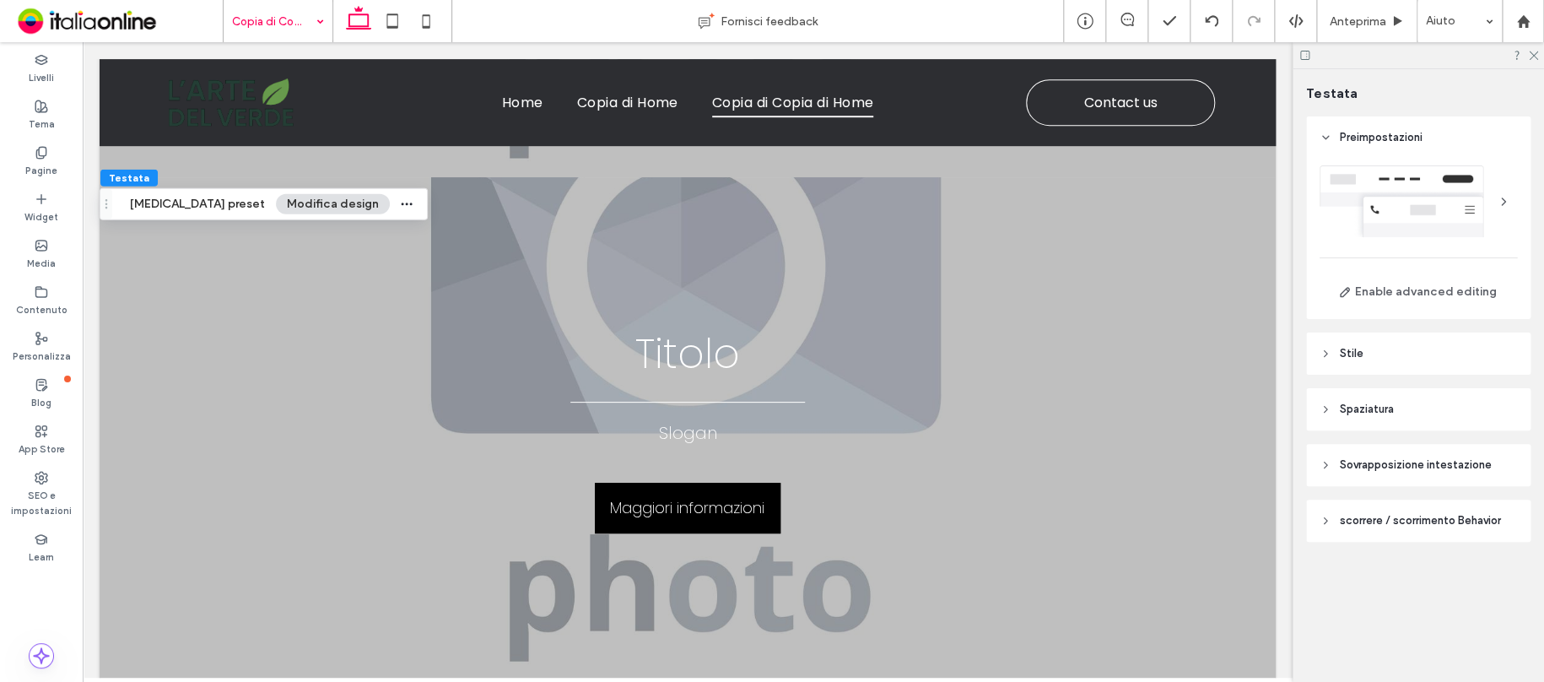
click at [1363, 344] on header "Stile" at bounding box center [1418, 353] width 224 height 42
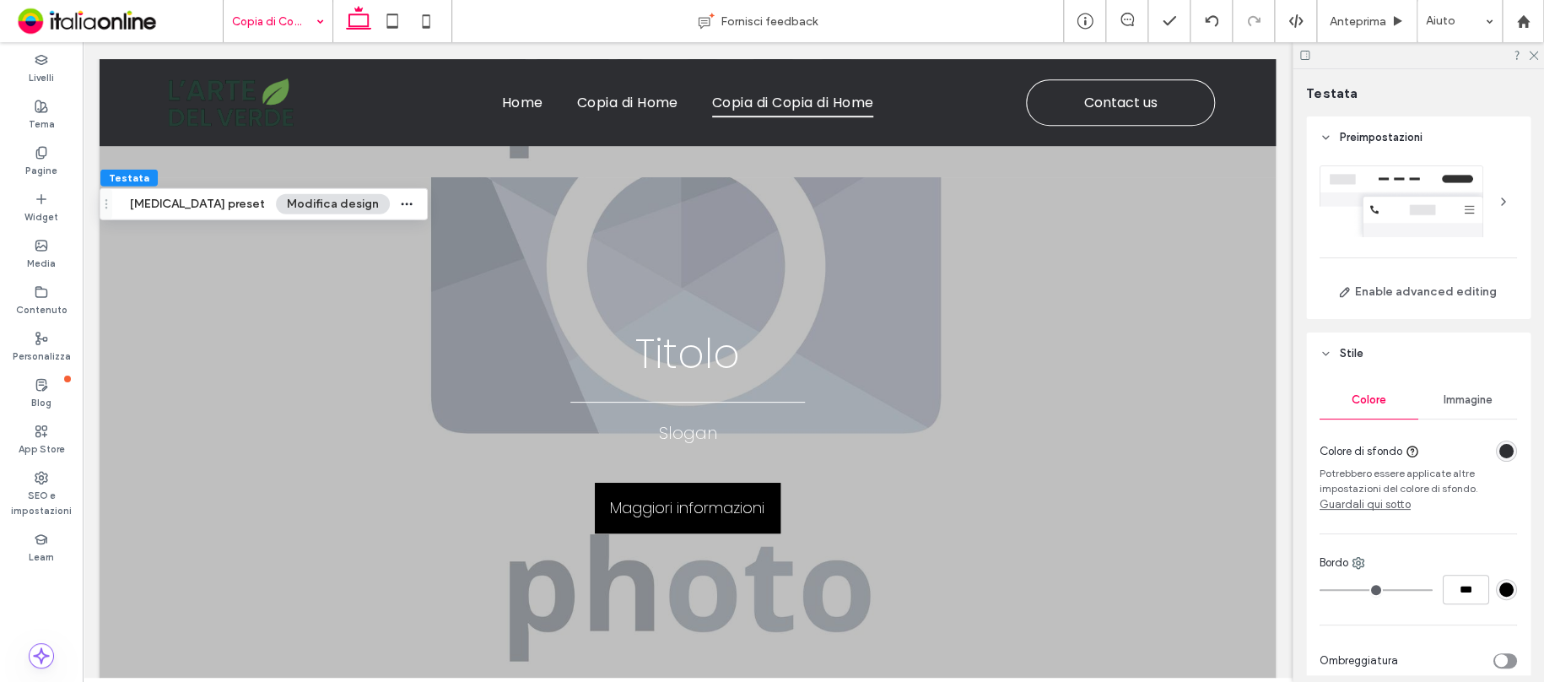
click at [1502, 444] on div "rgba(45, 46, 50, 1)" at bounding box center [1506, 451] width 14 height 14
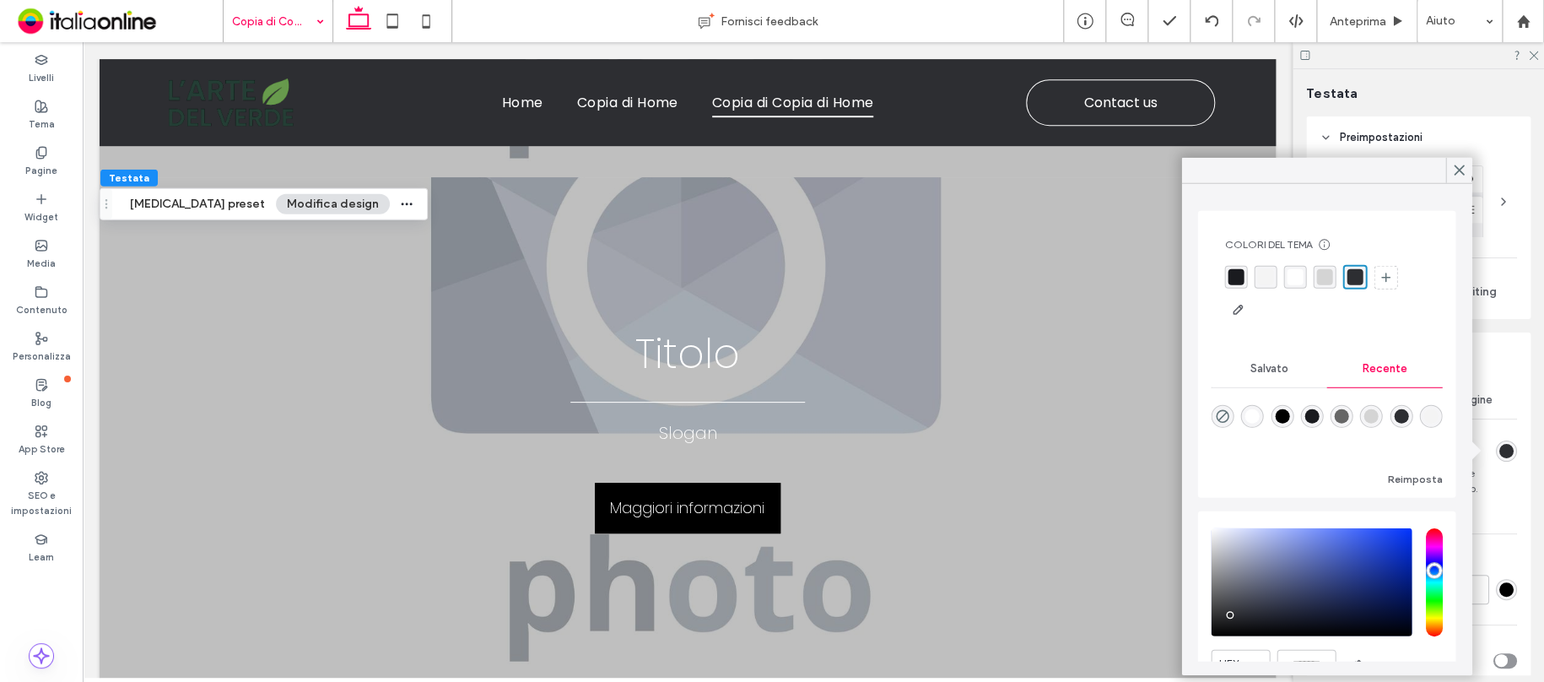
click at [1249, 418] on div "rgba(255, 255, 255, 1)" at bounding box center [1252, 416] width 14 height 14
type input "*******"
drag, startPoint x: 1454, startPoint y: 176, endPoint x: 1460, endPoint y: 184, distance: 9.1
click at [1454, 175] on icon at bounding box center [1458, 170] width 15 height 15
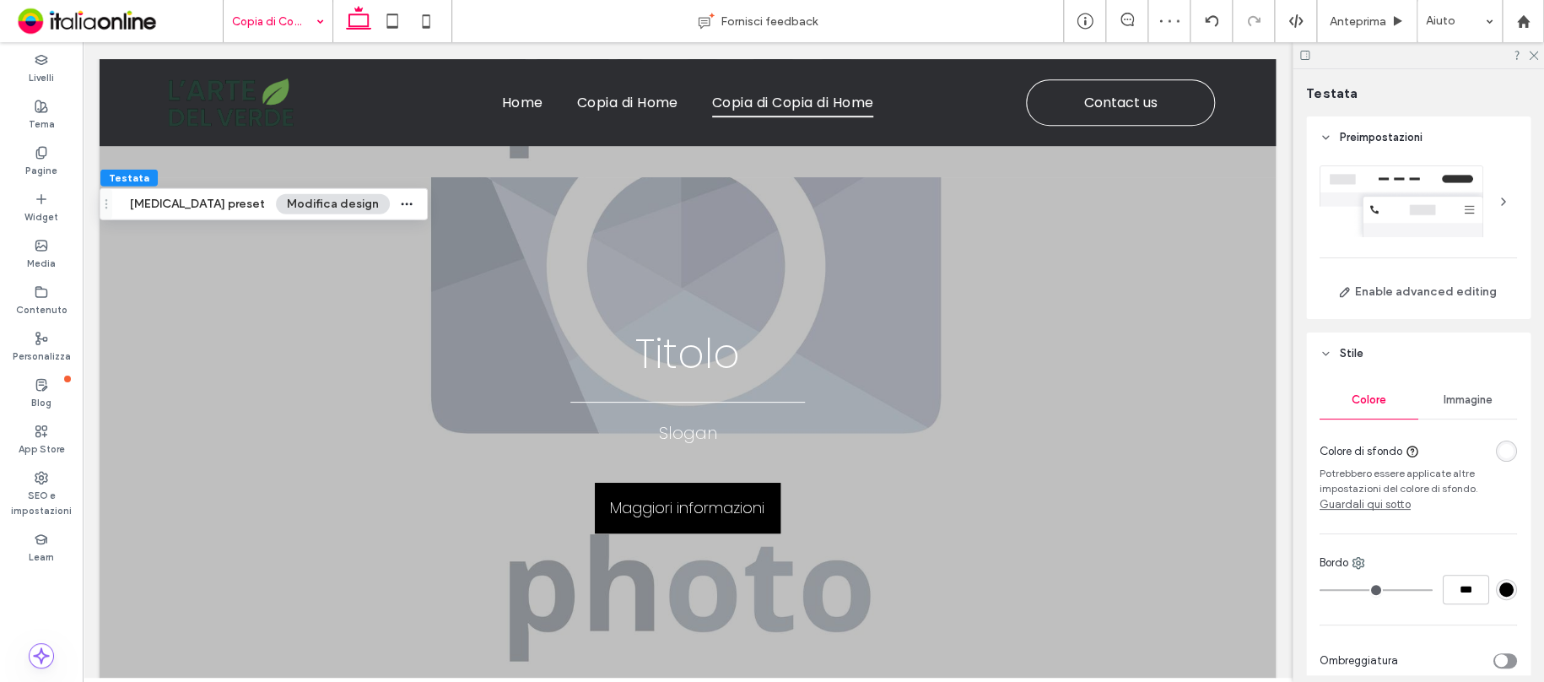
click at [1499, 586] on div "#000000" at bounding box center [1506, 589] width 14 height 14
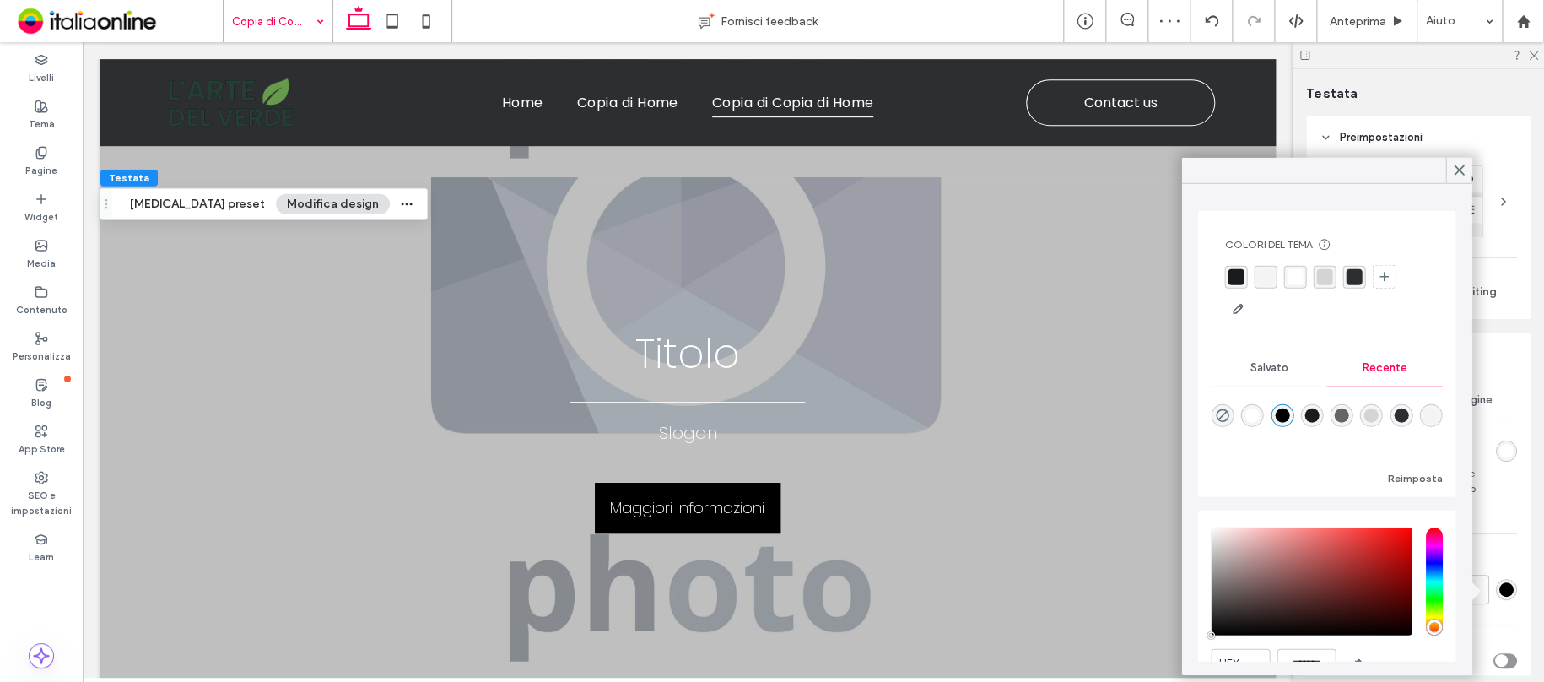
click at [1257, 418] on div "rgba(255, 255, 255, 1)" at bounding box center [1252, 415] width 14 height 14
type input "*******"
click at [1454, 171] on icon at bounding box center [1458, 170] width 15 height 15
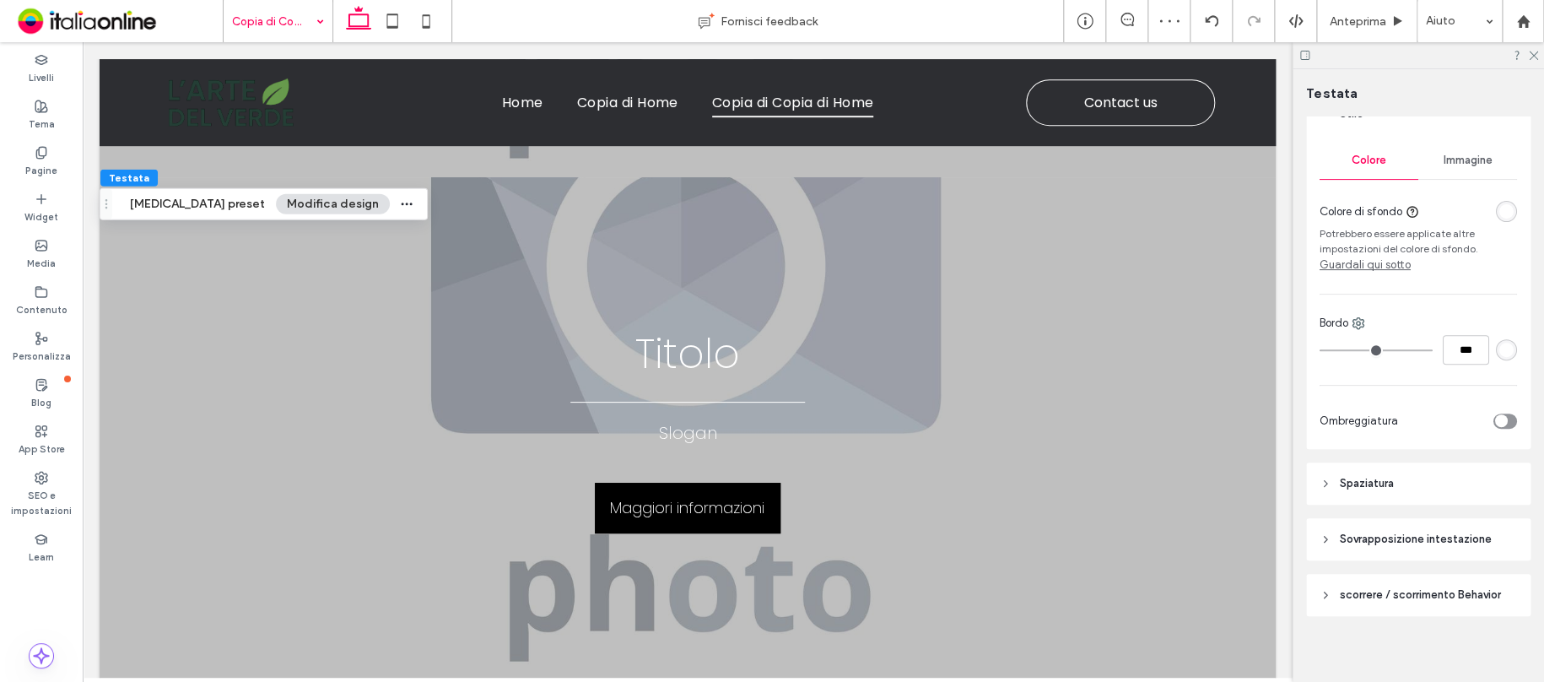
scroll to position [249, 0]
drag, startPoint x: 1417, startPoint y: 583, endPoint x: 1417, endPoint y: 573, distance: 10.1
click at [1417, 583] on span "scorrere / scorrimento Behavior" at bounding box center [1420, 586] width 161 height 17
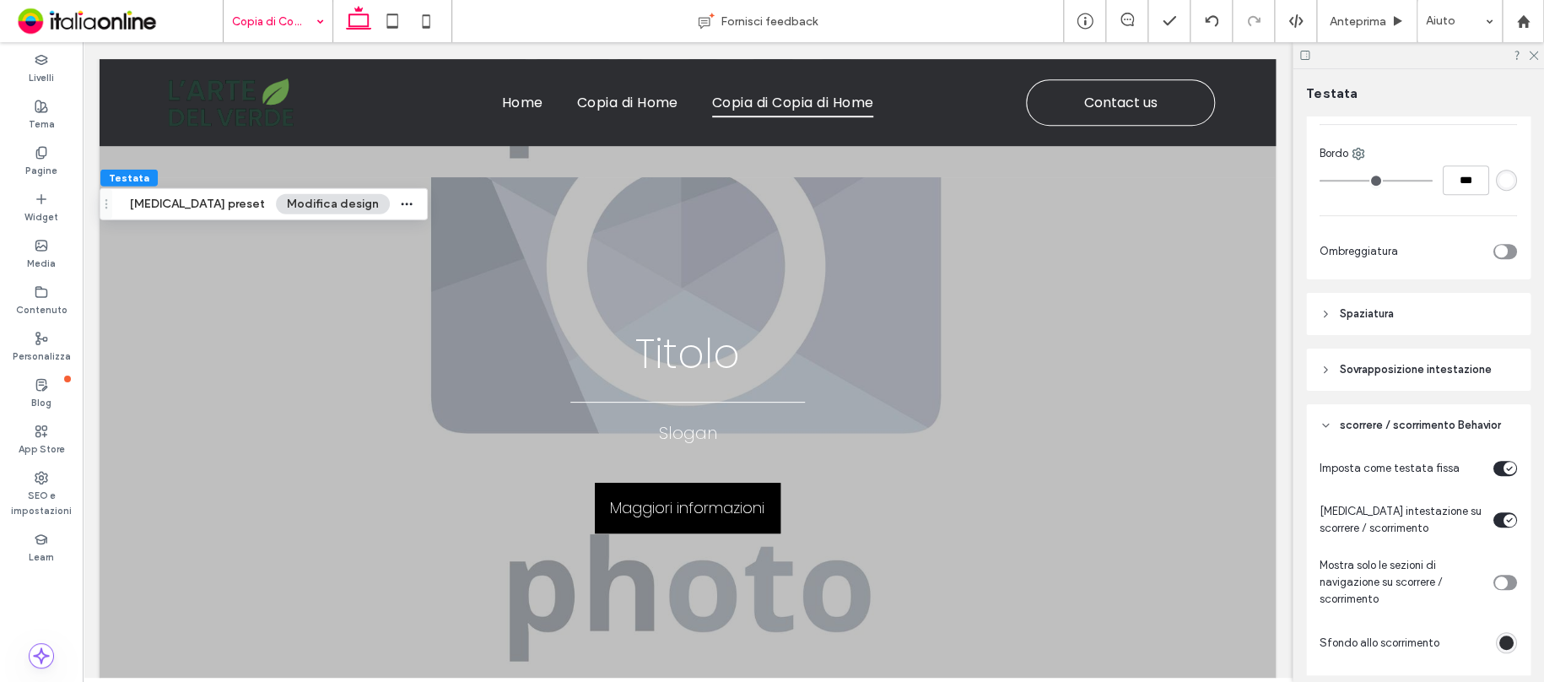
scroll to position [502, 0]
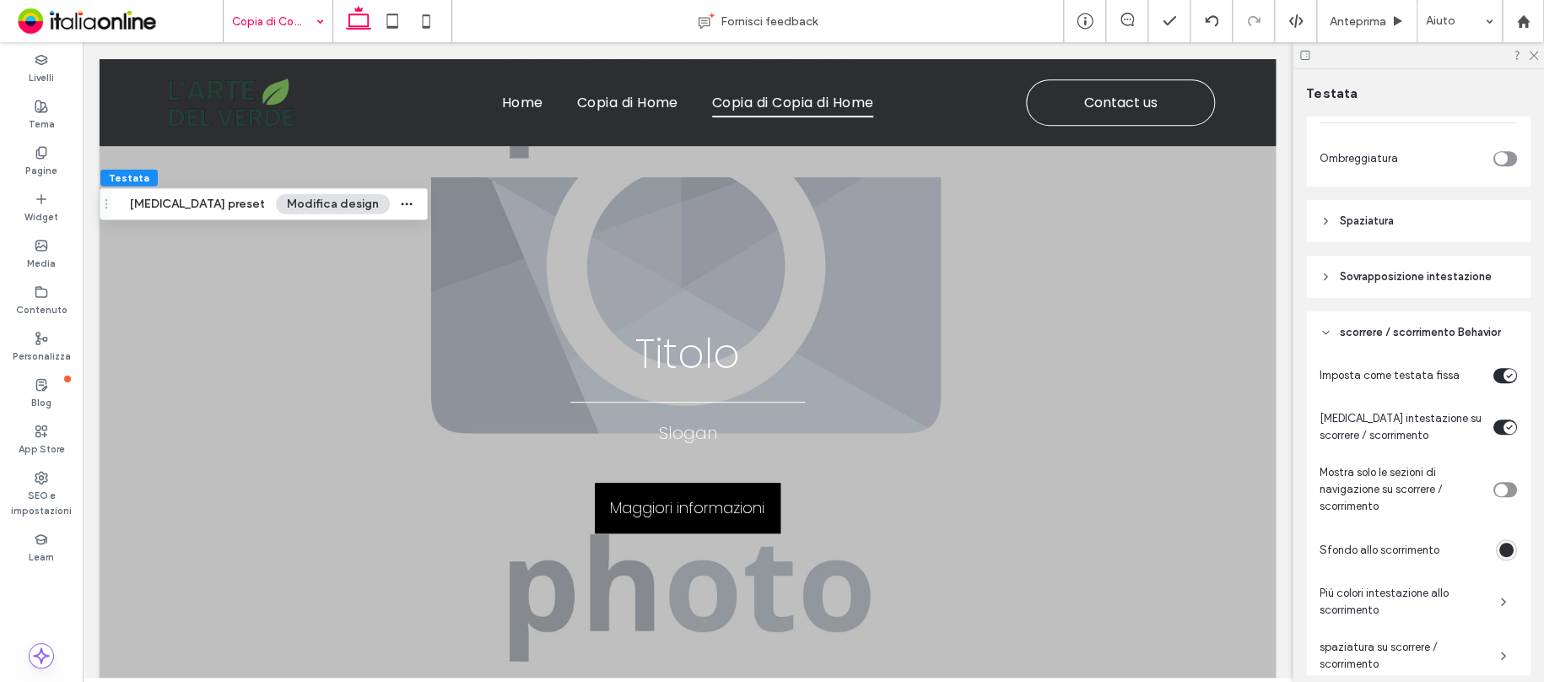
click at [1502, 549] on div "rgba(45, 46, 50, 1)" at bounding box center [1506, 549] width 14 height 14
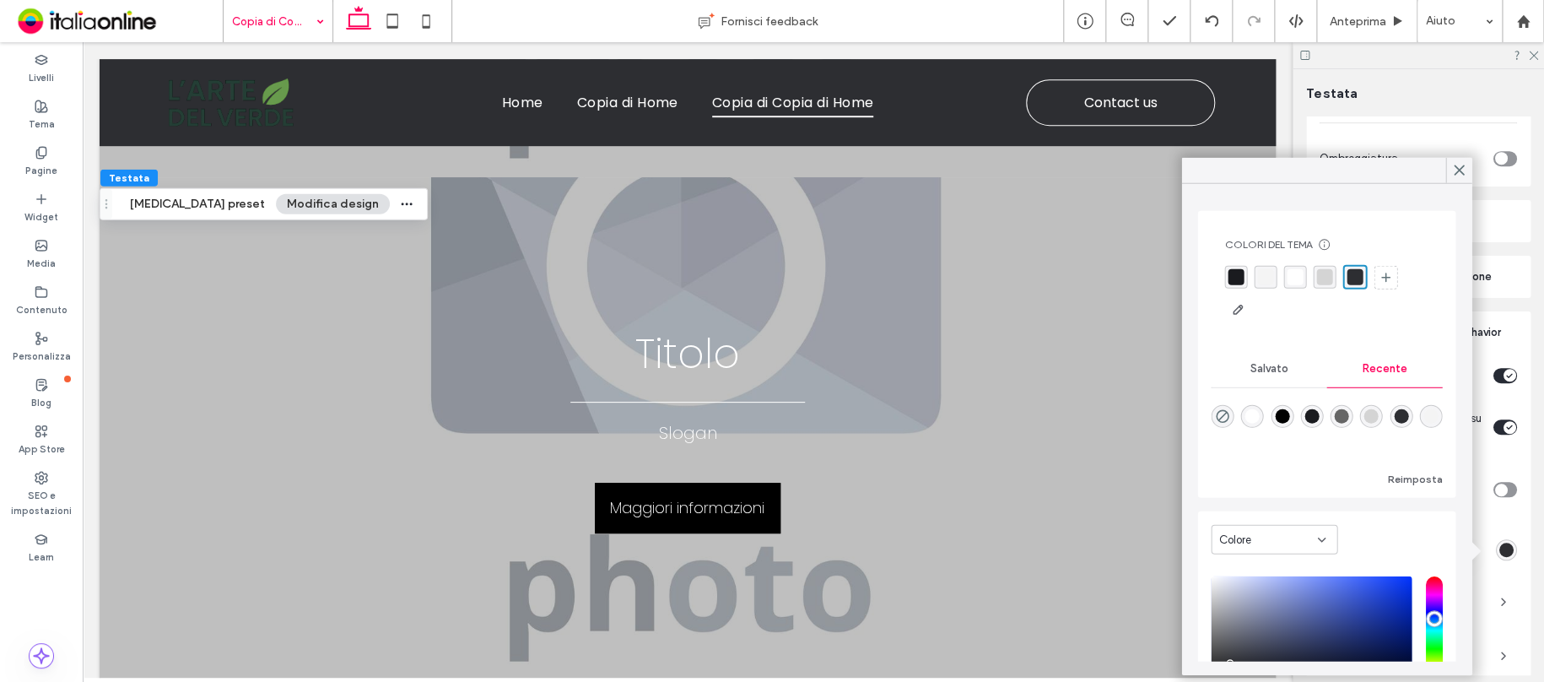
click at [1262, 420] on div "rgba(255, 255, 255, 1)" at bounding box center [1252, 416] width 23 height 23
type input "*******"
click at [1455, 172] on use at bounding box center [1458, 169] width 8 height 9
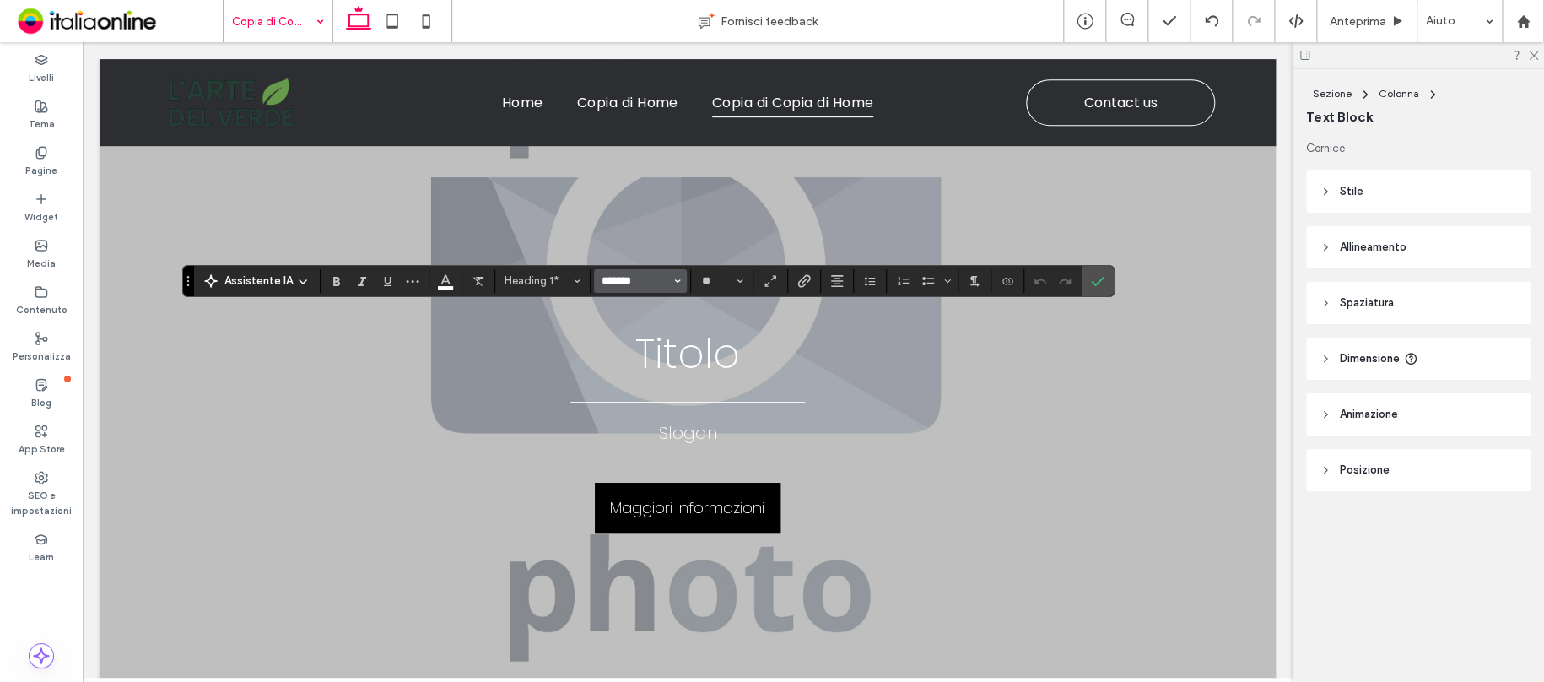
click at [668, 283] on input "*******" at bounding box center [636, 280] width 72 height 13
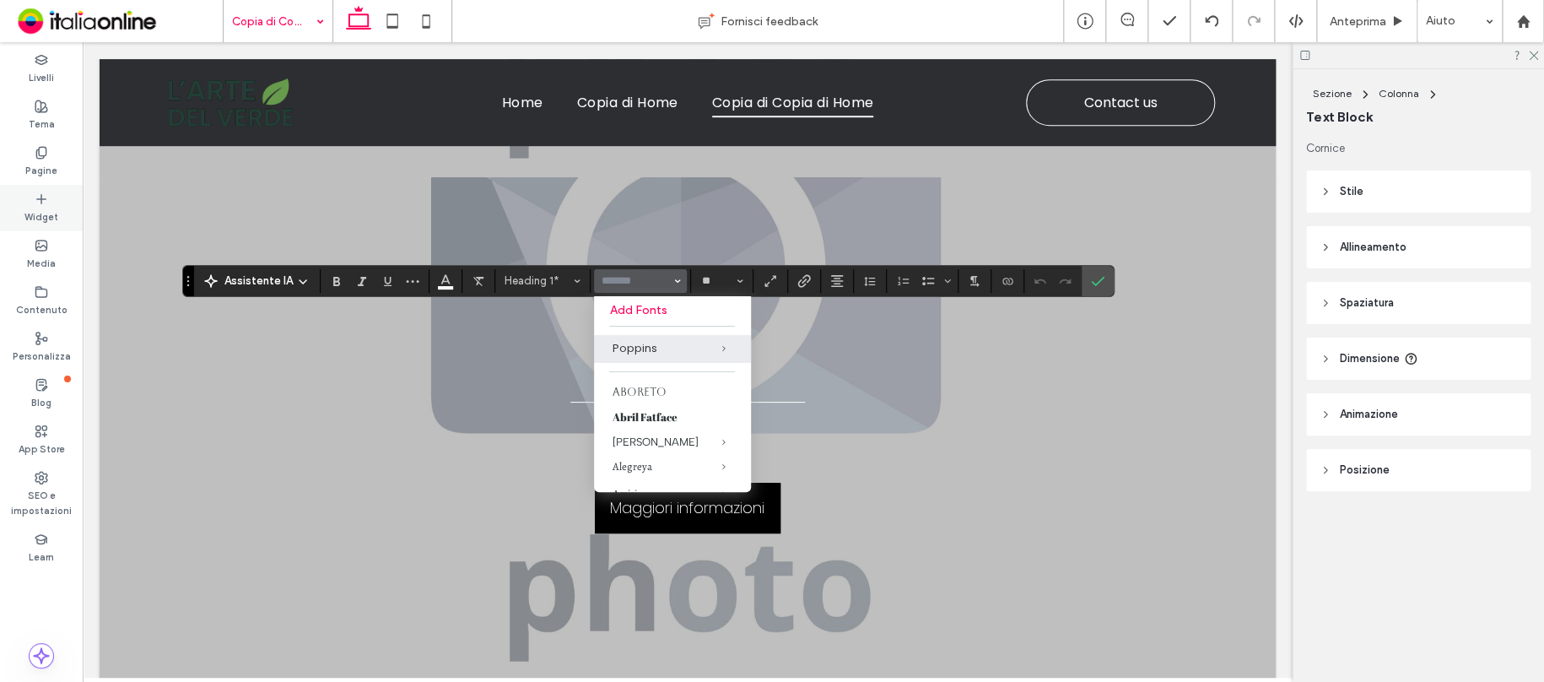
click at [30, 200] on div "Widget" at bounding box center [41, 208] width 83 height 46
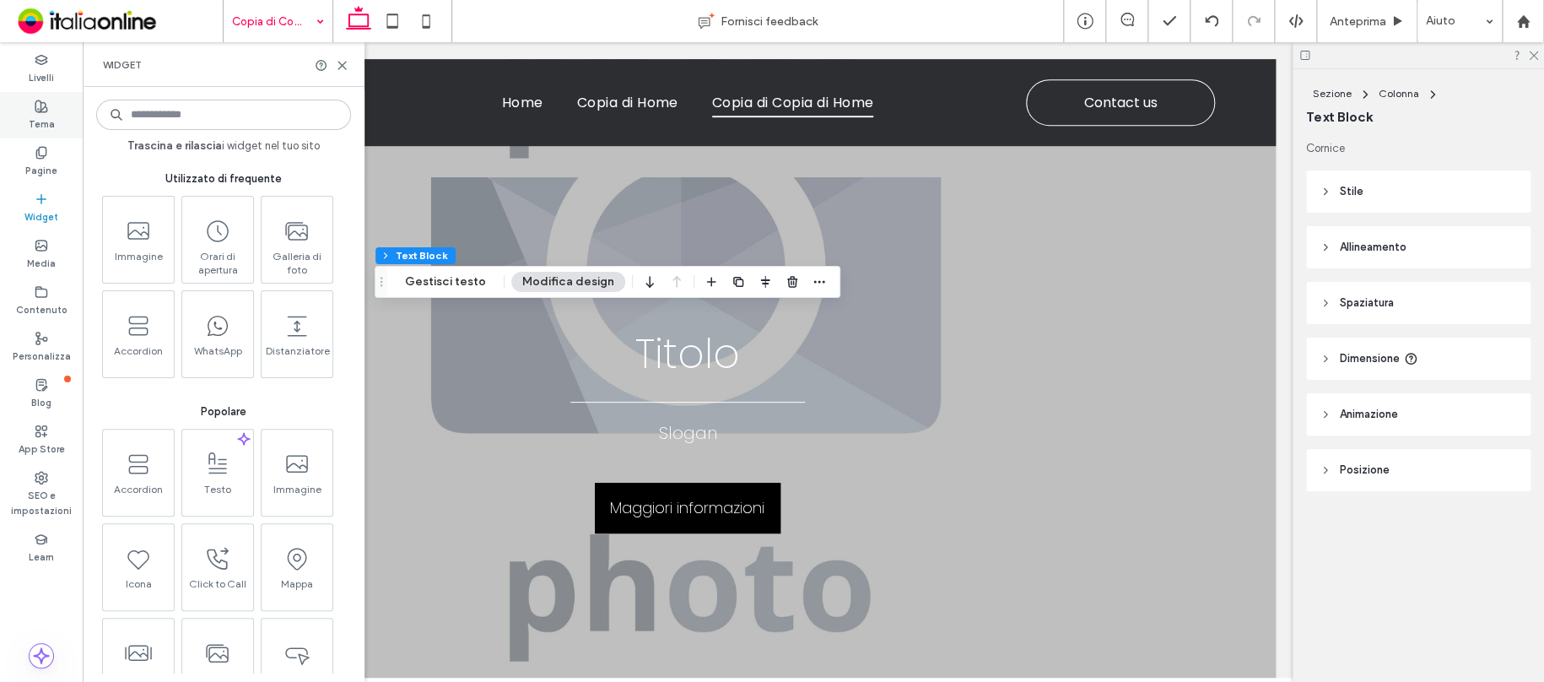
click at [46, 109] on use at bounding box center [41, 106] width 12 height 12
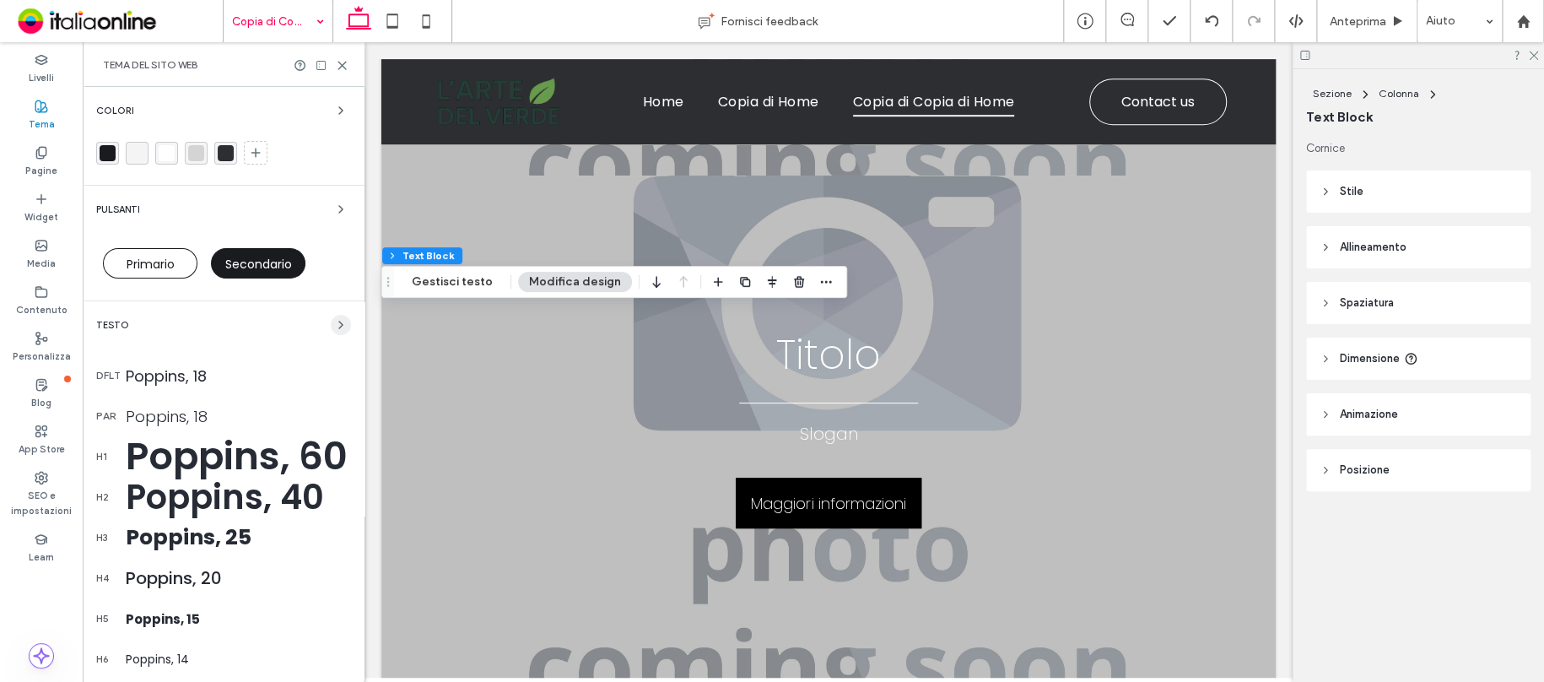
click at [334, 324] on icon "button" at bounding box center [340, 324] width 13 height 13
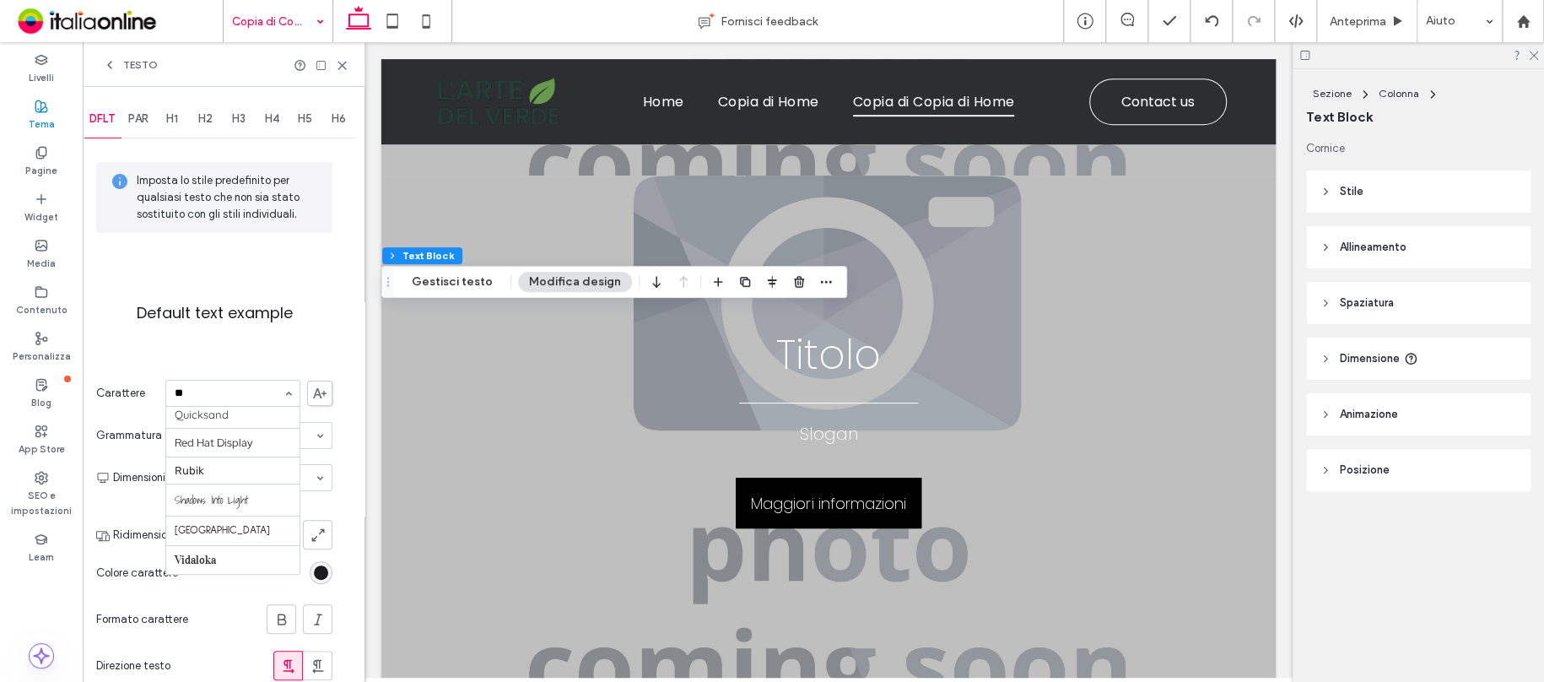
scroll to position [0, 0]
type input "*******"
click at [312, 386] on span at bounding box center [319, 392] width 25 height 25
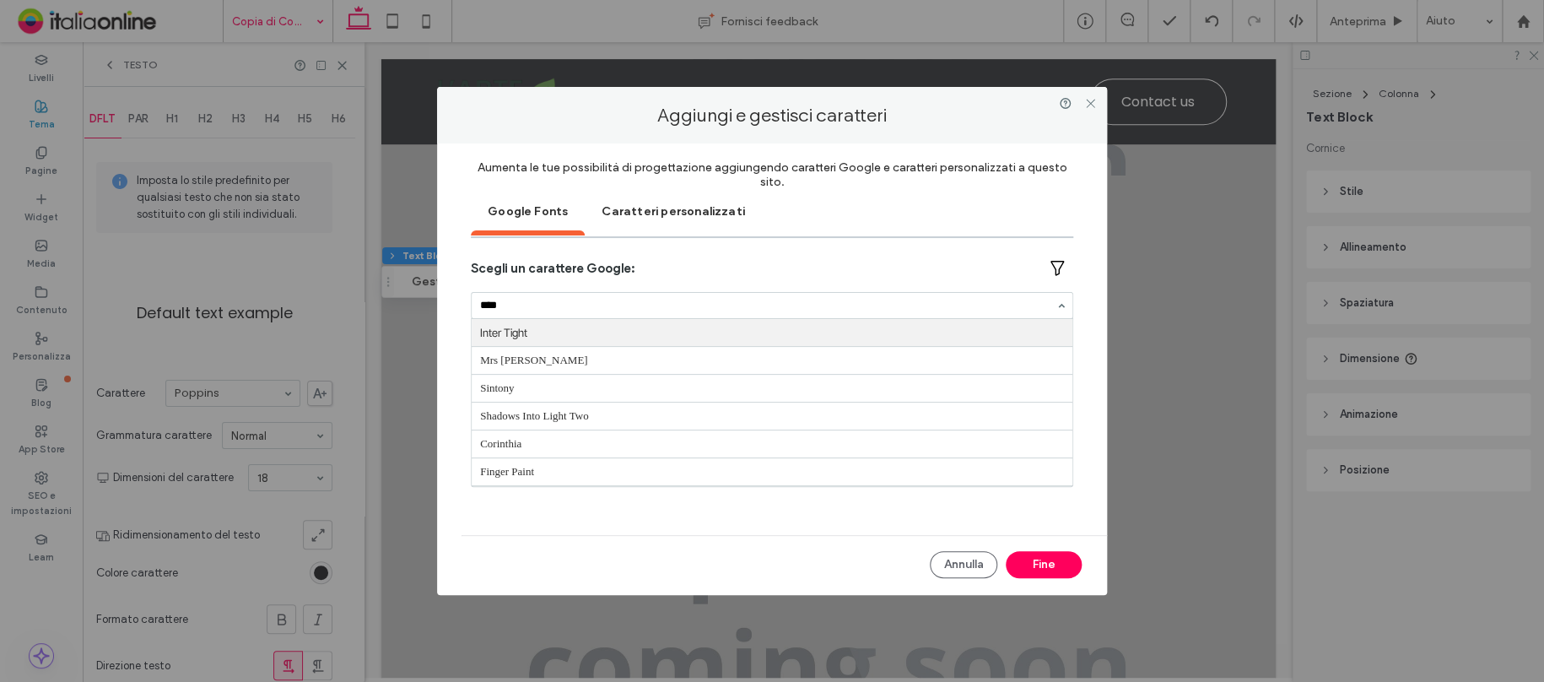
type input "*****"
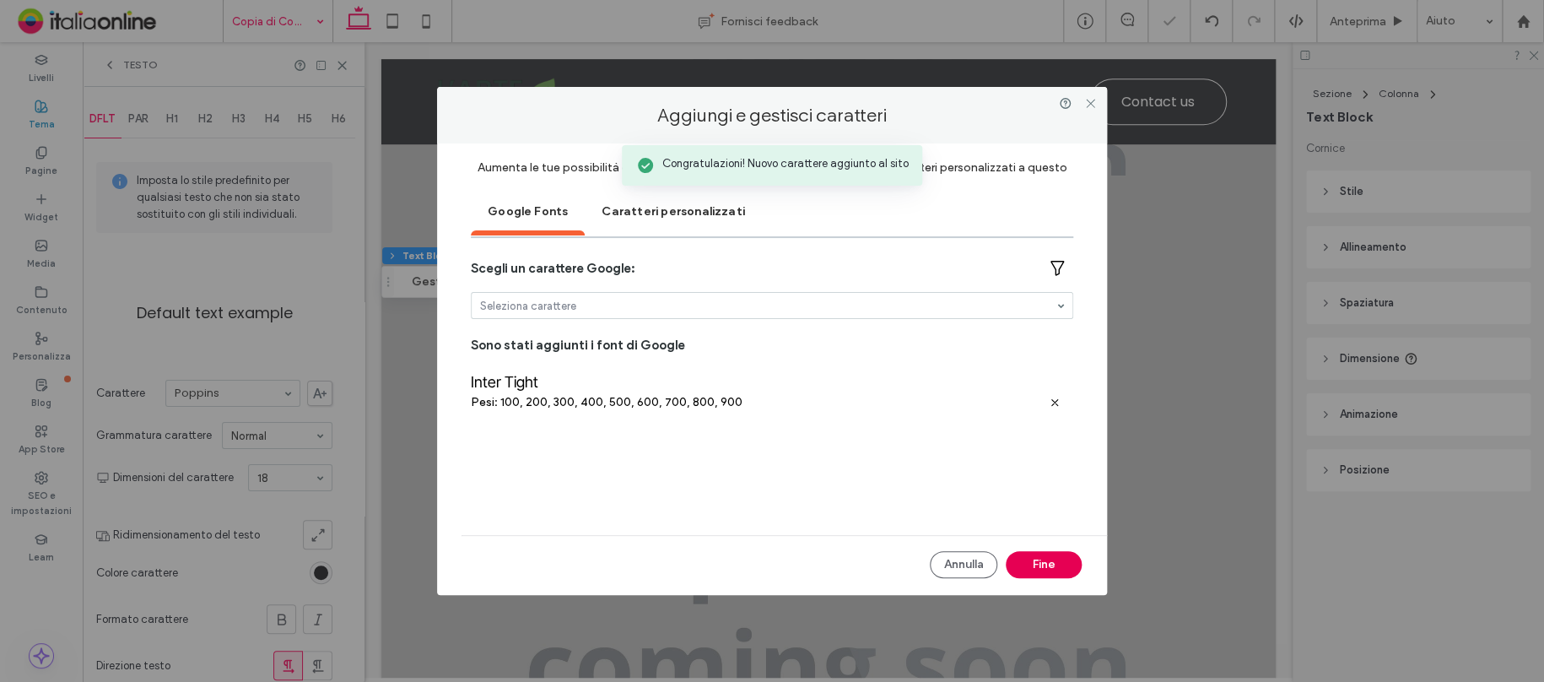
click at [1059, 556] on button "Fine" at bounding box center [1044, 564] width 76 height 27
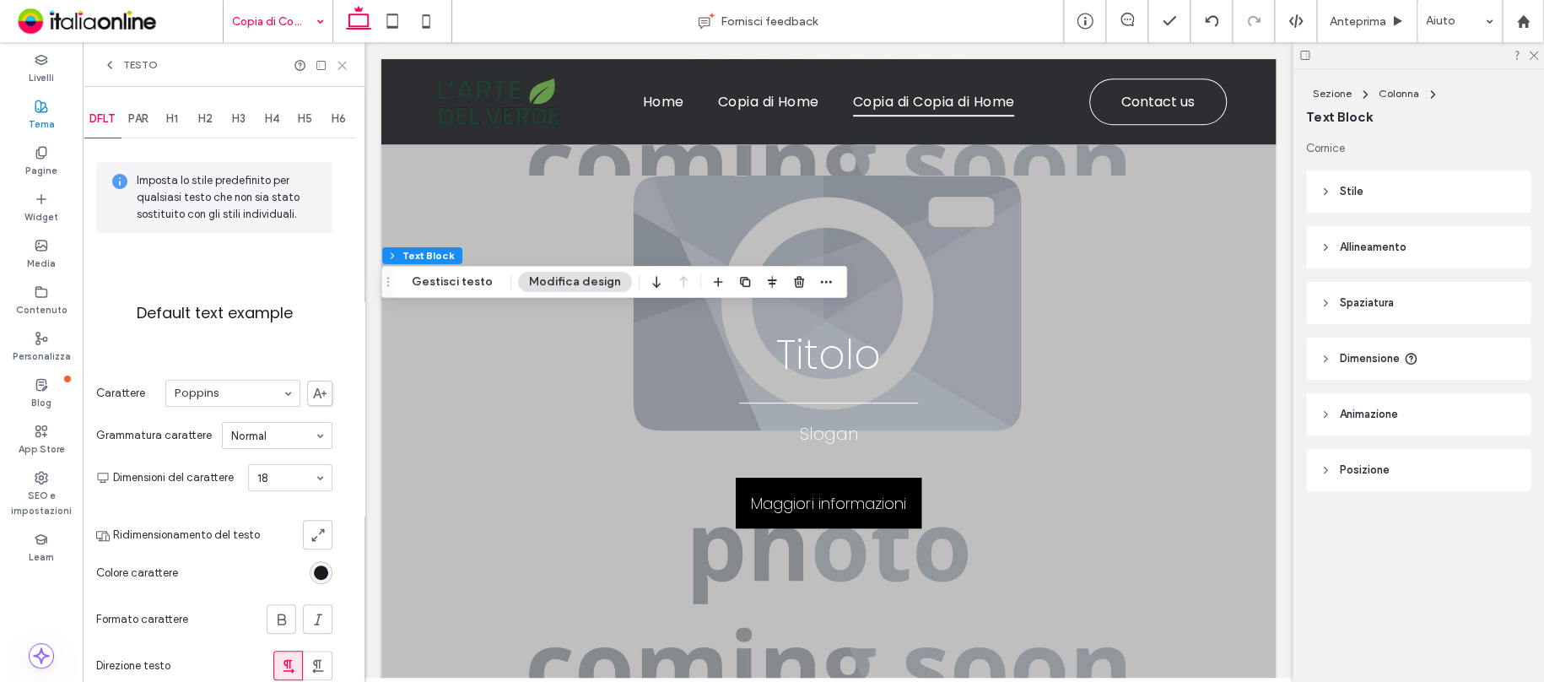
click at [345, 64] on icon at bounding box center [342, 65] width 13 height 13
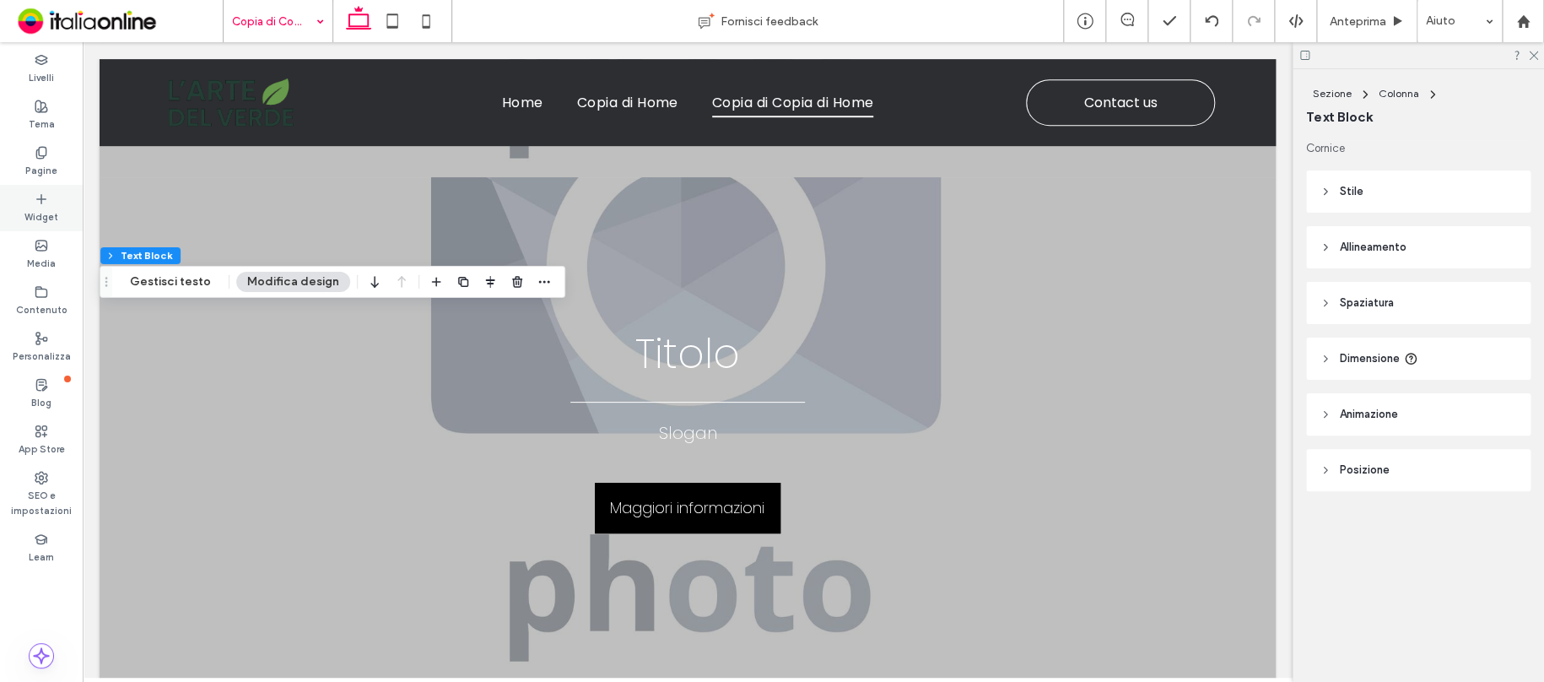
click at [67, 196] on div "Widget" at bounding box center [41, 208] width 83 height 46
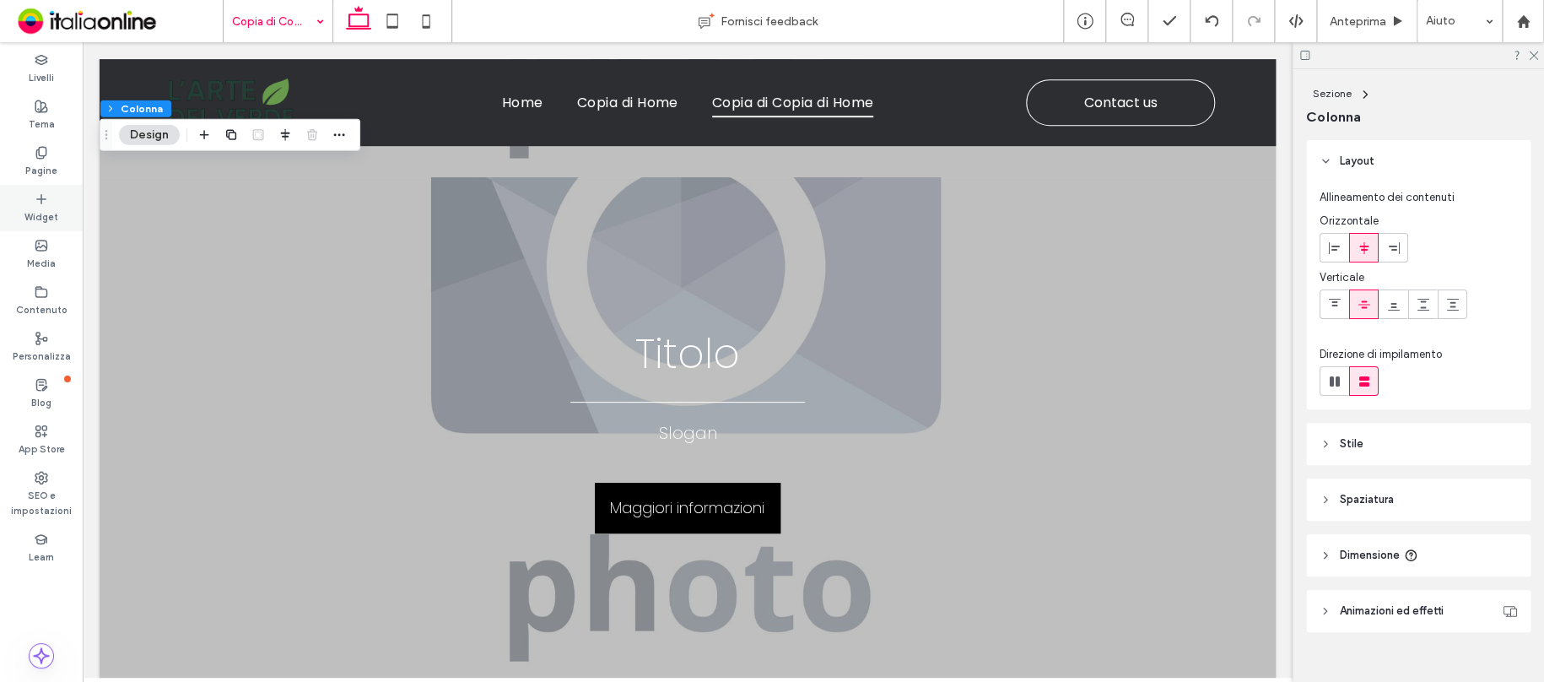
click at [51, 191] on div "Widget" at bounding box center [41, 208] width 83 height 46
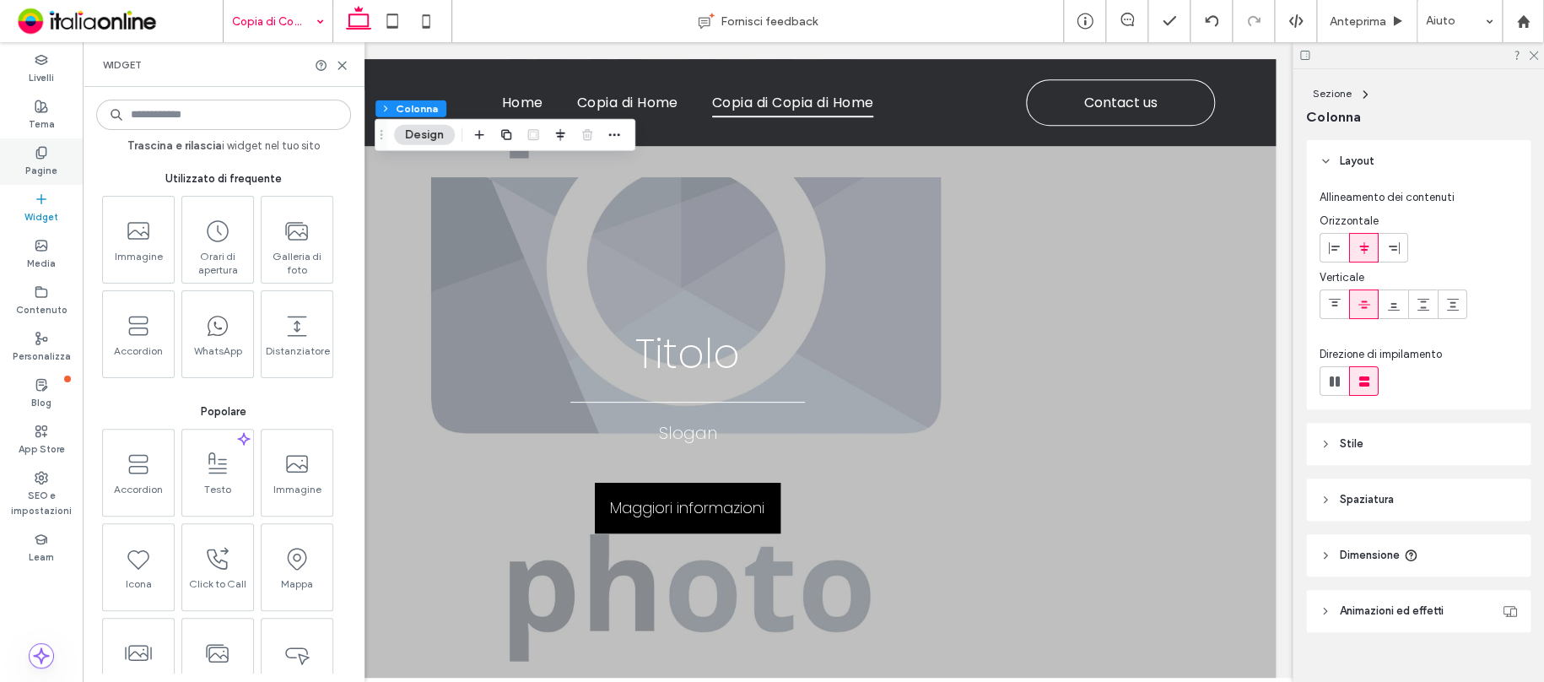
click at [35, 148] on icon at bounding box center [41, 152] width 13 height 13
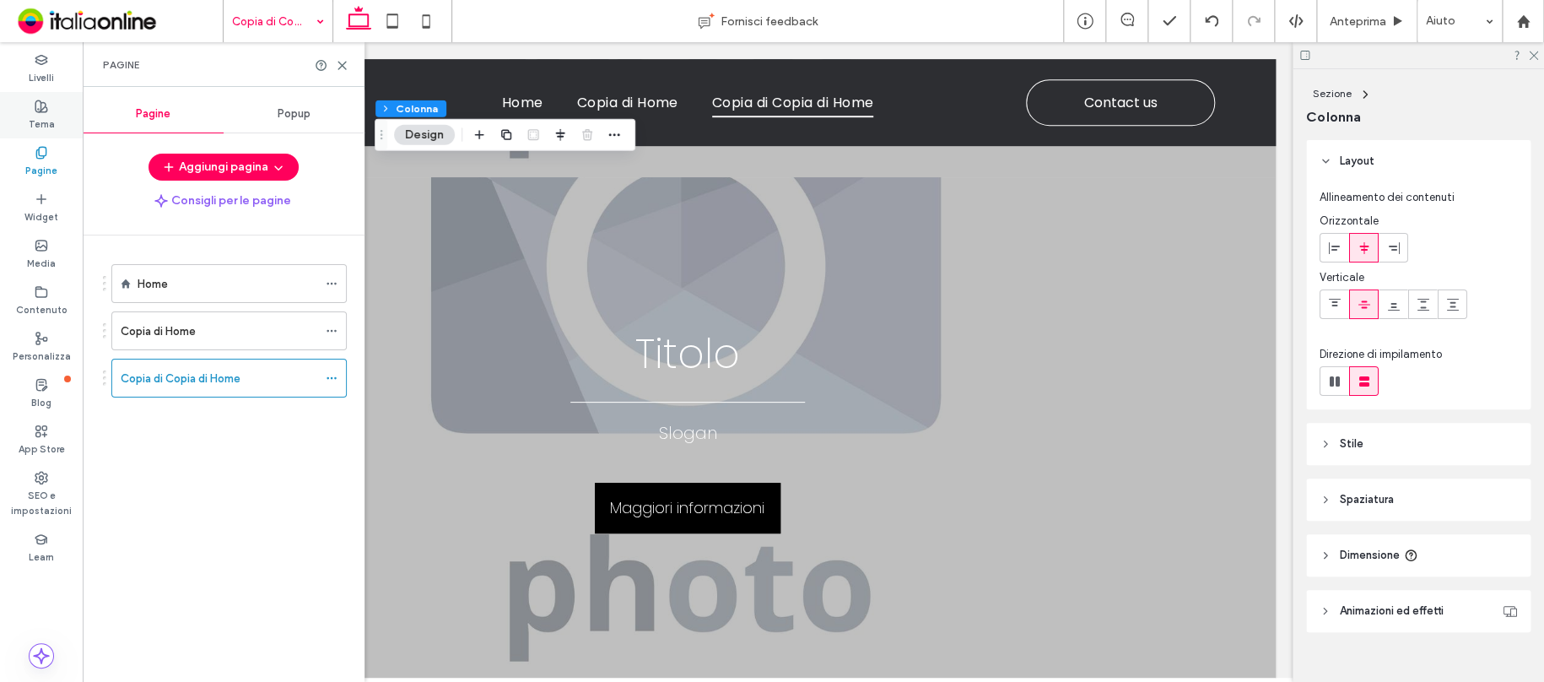
click at [42, 111] on icon at bounding box center [41, 106] width 13 height 13
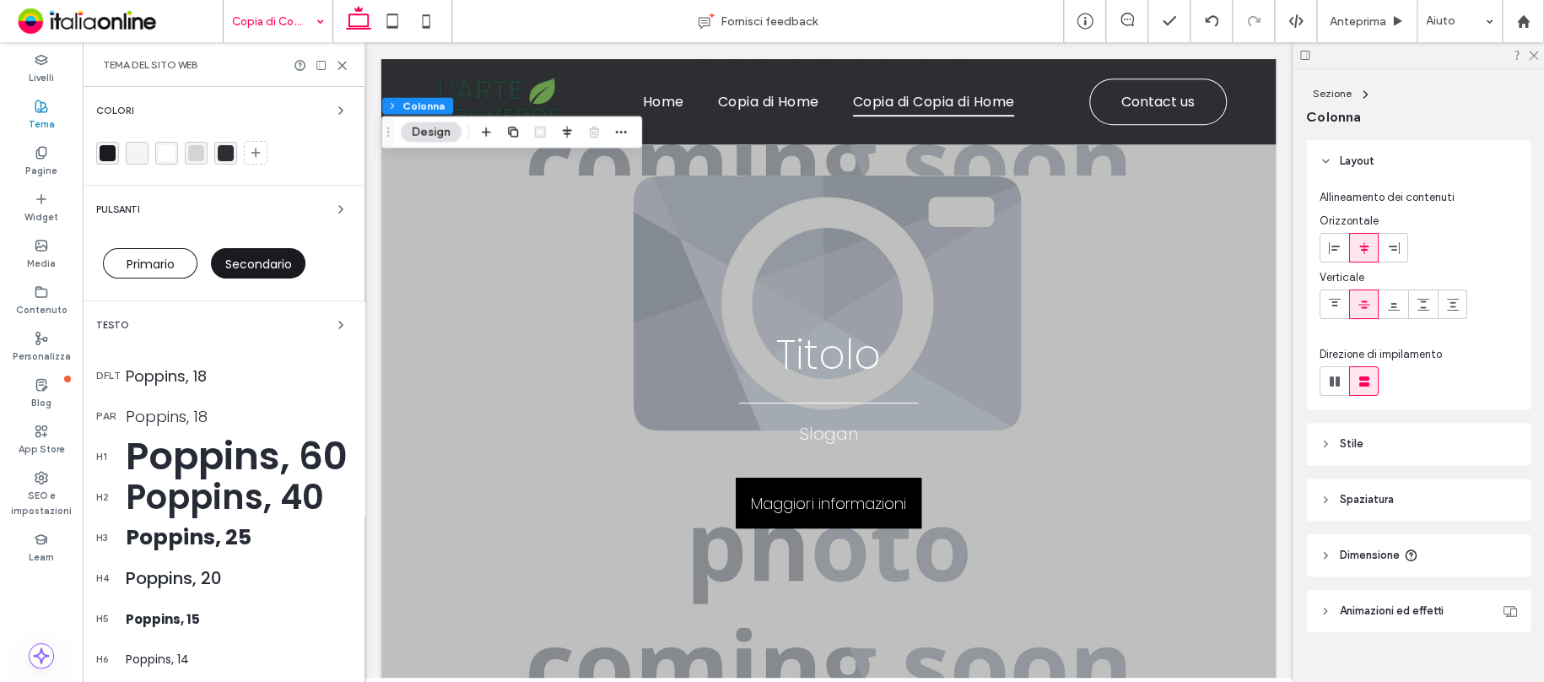
click at [178, 379] on div "Poppins, 18" at bounding box center [238, 375] width 225 height 23
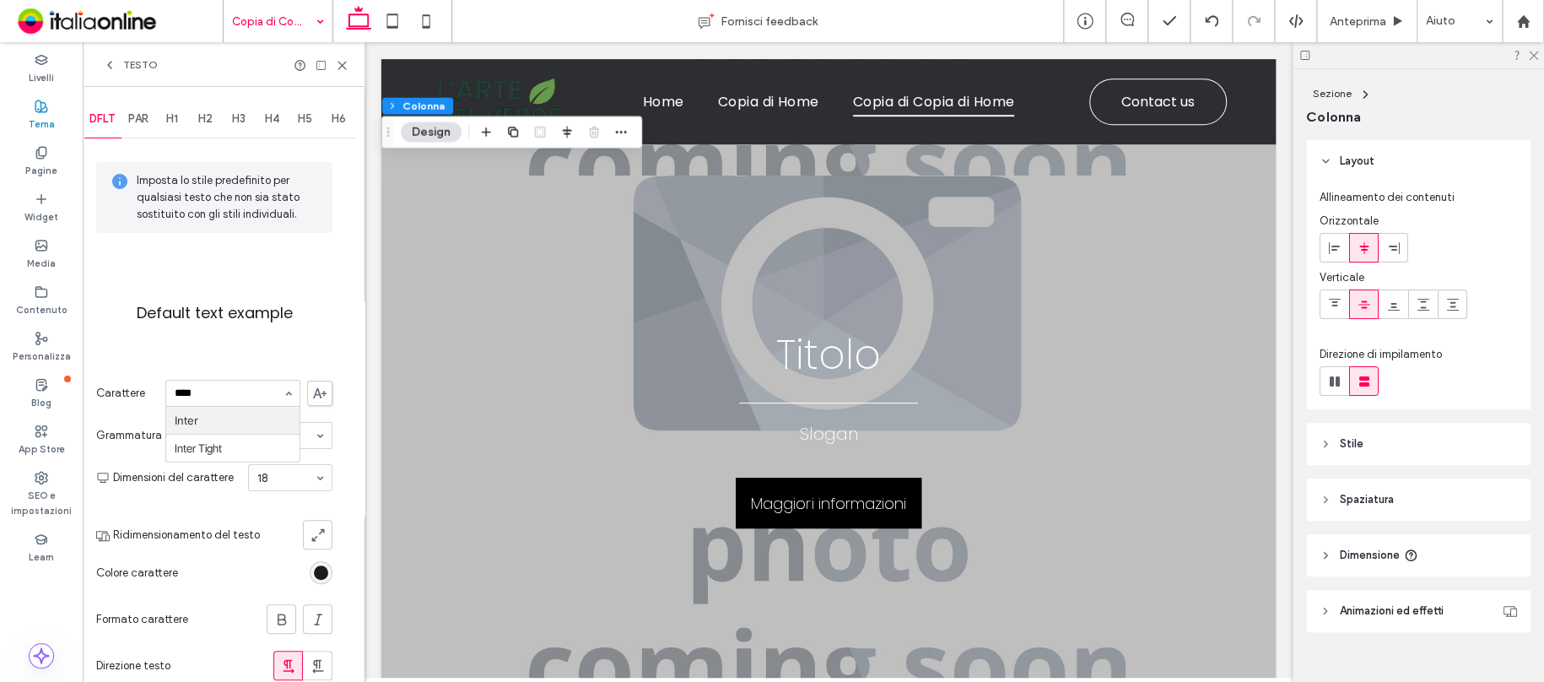
type input "*****"
click at [142, 115] on span "PAR" at bounding box center [138, 118] width 20 height 13
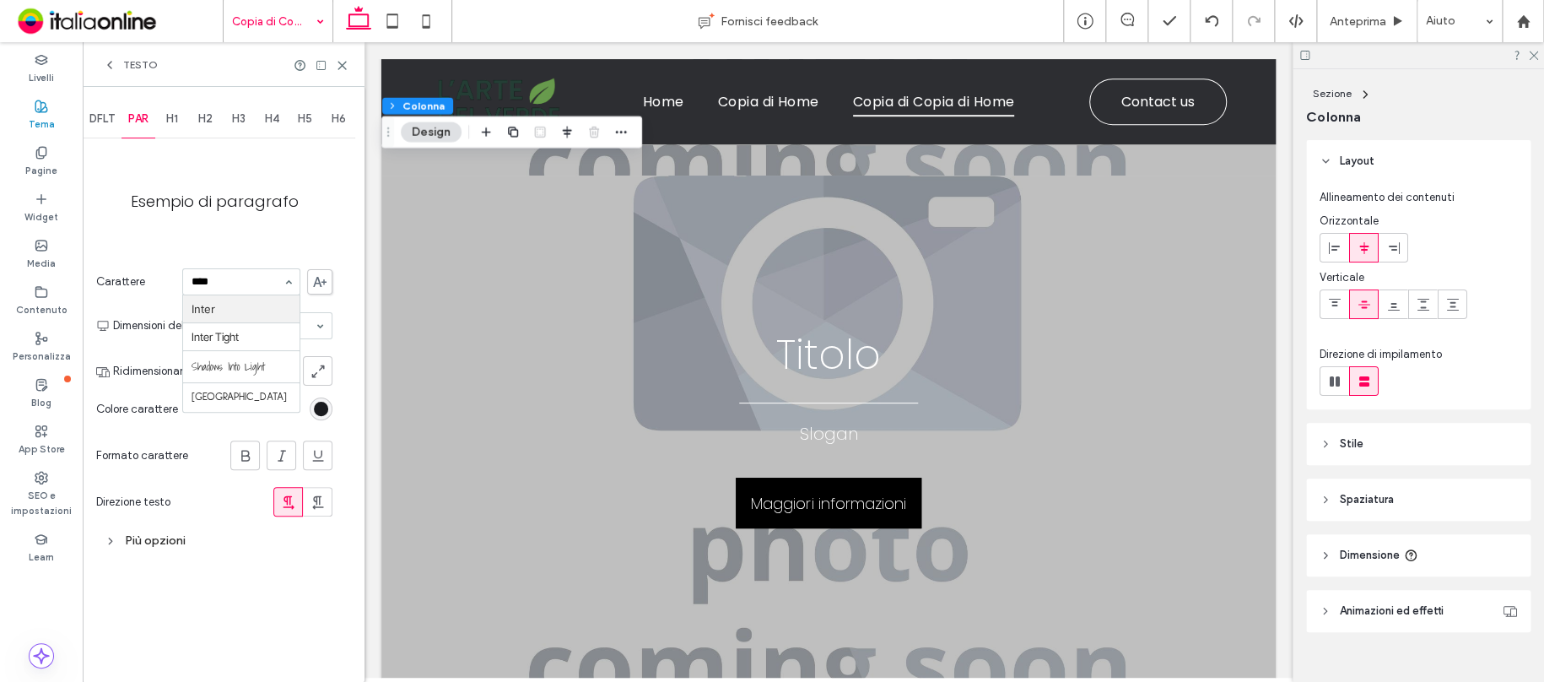
scroll to position [0, 0]
type input "*****"
click at [168, 117] on span "H1" at bounding box center [172, 118] width 12 height 13
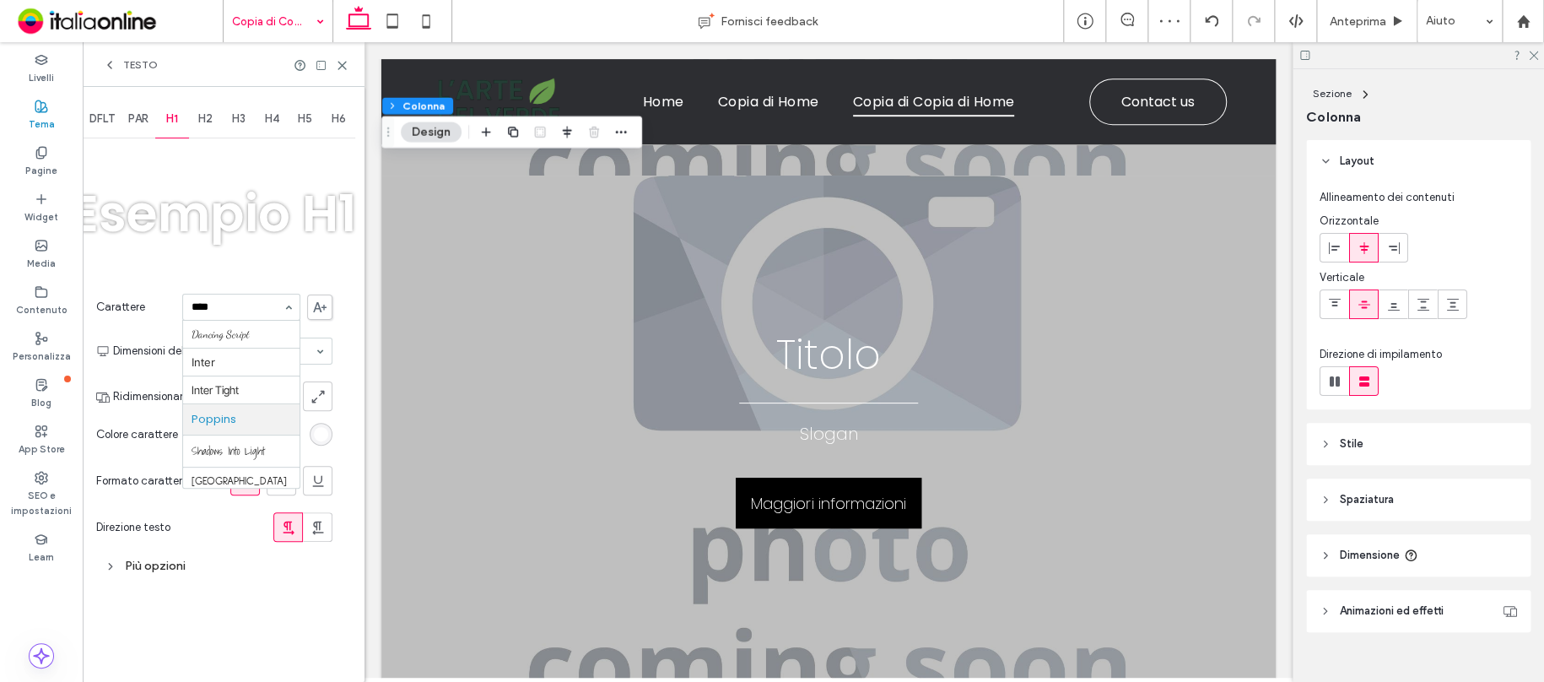
type input "*****"
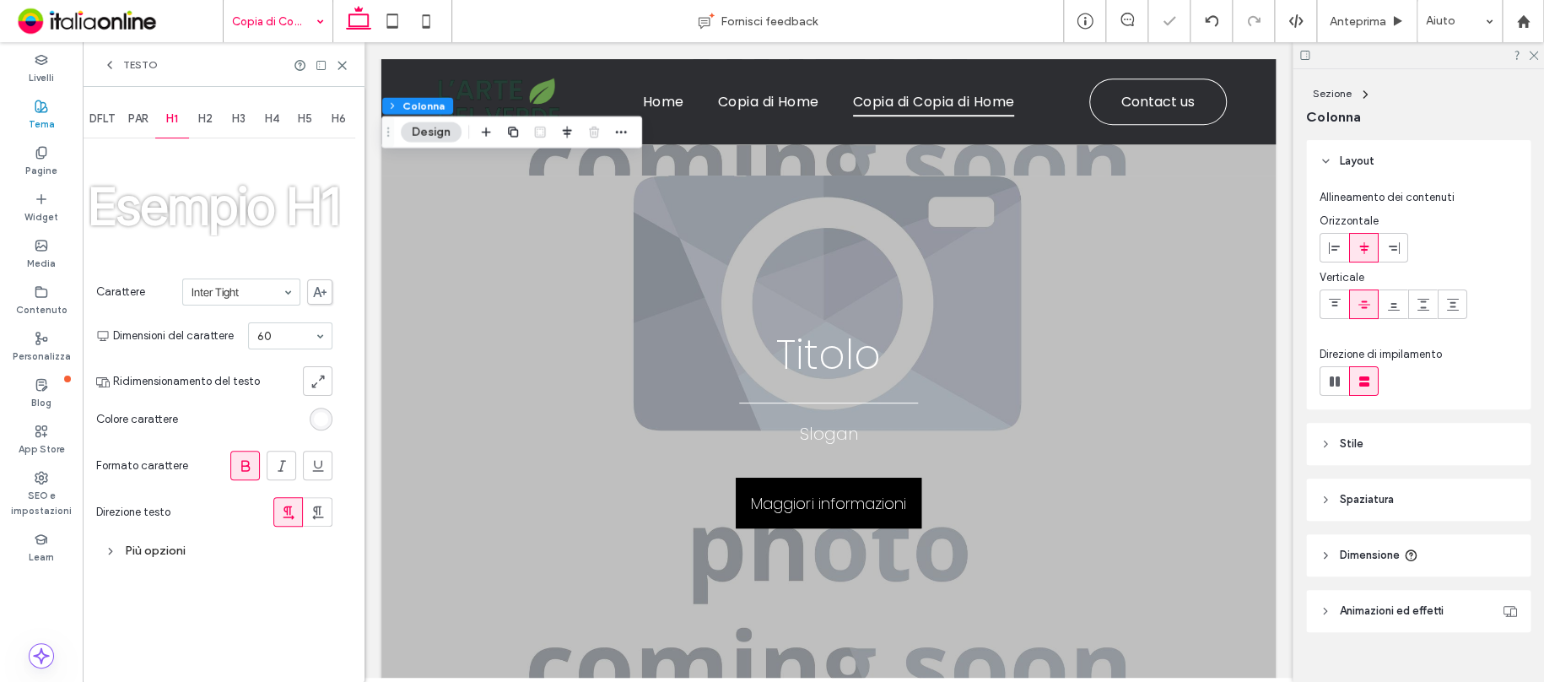
click at [190, 116] on div "H2" at bounding box center [206, 118] width 34 height 37
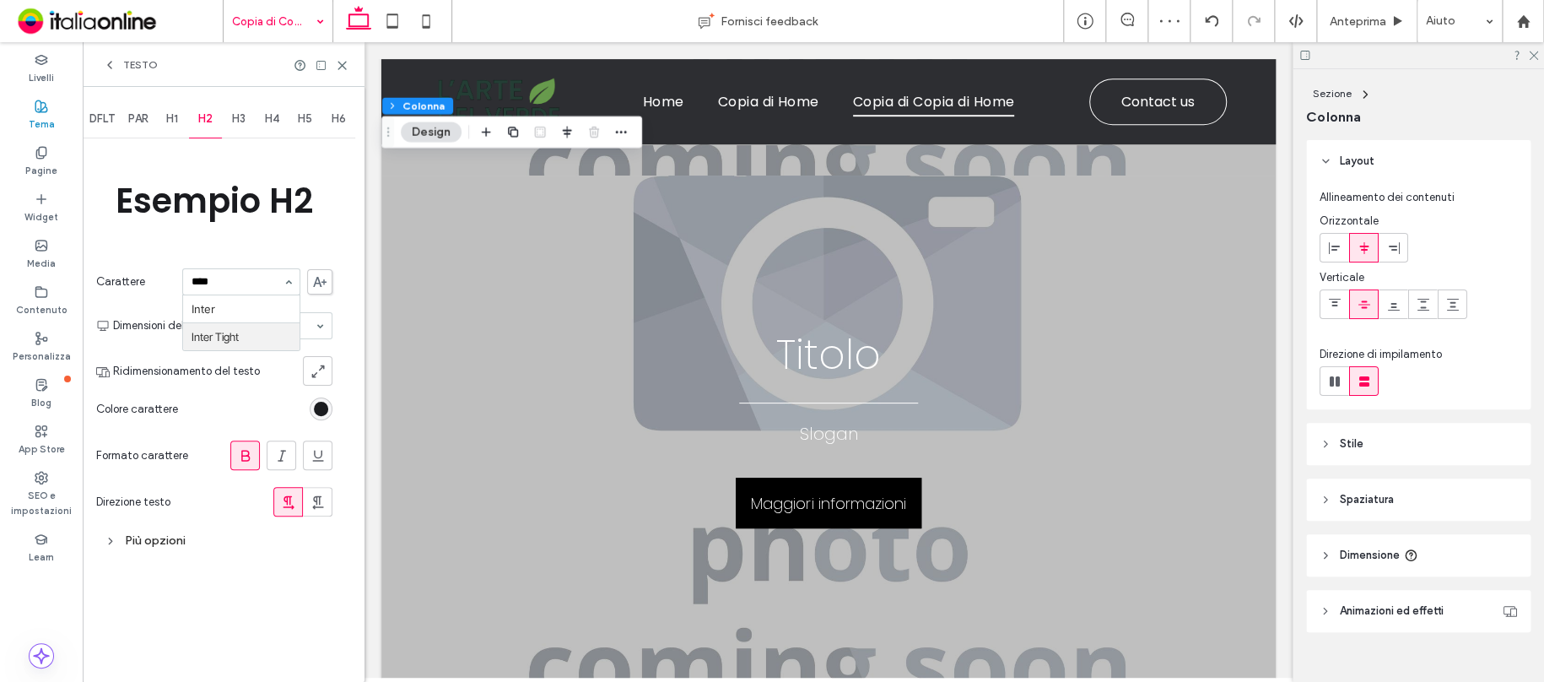
type input "*****"
drag, startPoint x: 250, startPoint y: 339, endPoint x: 264, endPoint y: 300, distance: 41.4
drag, startPoint x: 241, startPoint y: 121, endPoint x: 239, endPoint y: 130, distance: 9.6
click at [241, 121] on span "H3" at bounding box center [238, 118] width 13 height 13
type input "*****"
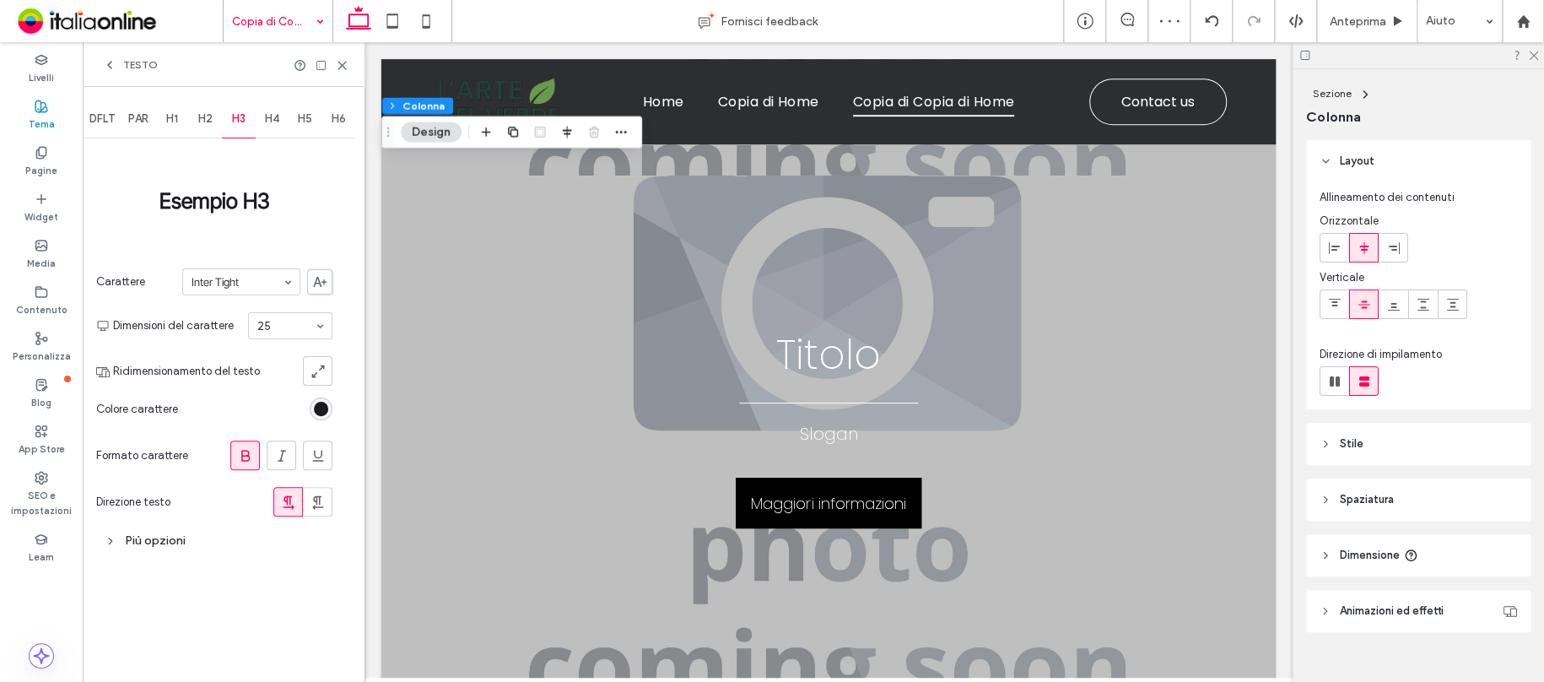
drag, startPoint x: 241, startPoint y: 337, endPoint x: 262, endPoint y: 270, distance: 70.5
click at [273, 117] on span "H4" at bounding box center [272, 118] width 14 height 13
type input "*****"
drag, startPoint x: 240, startPoint y: 333, endPoint x: 255, endPoint y: 299, distance: 37.0
click at [309, 121] on span "H5" at bounding box center [305, 118] width 14 height 13
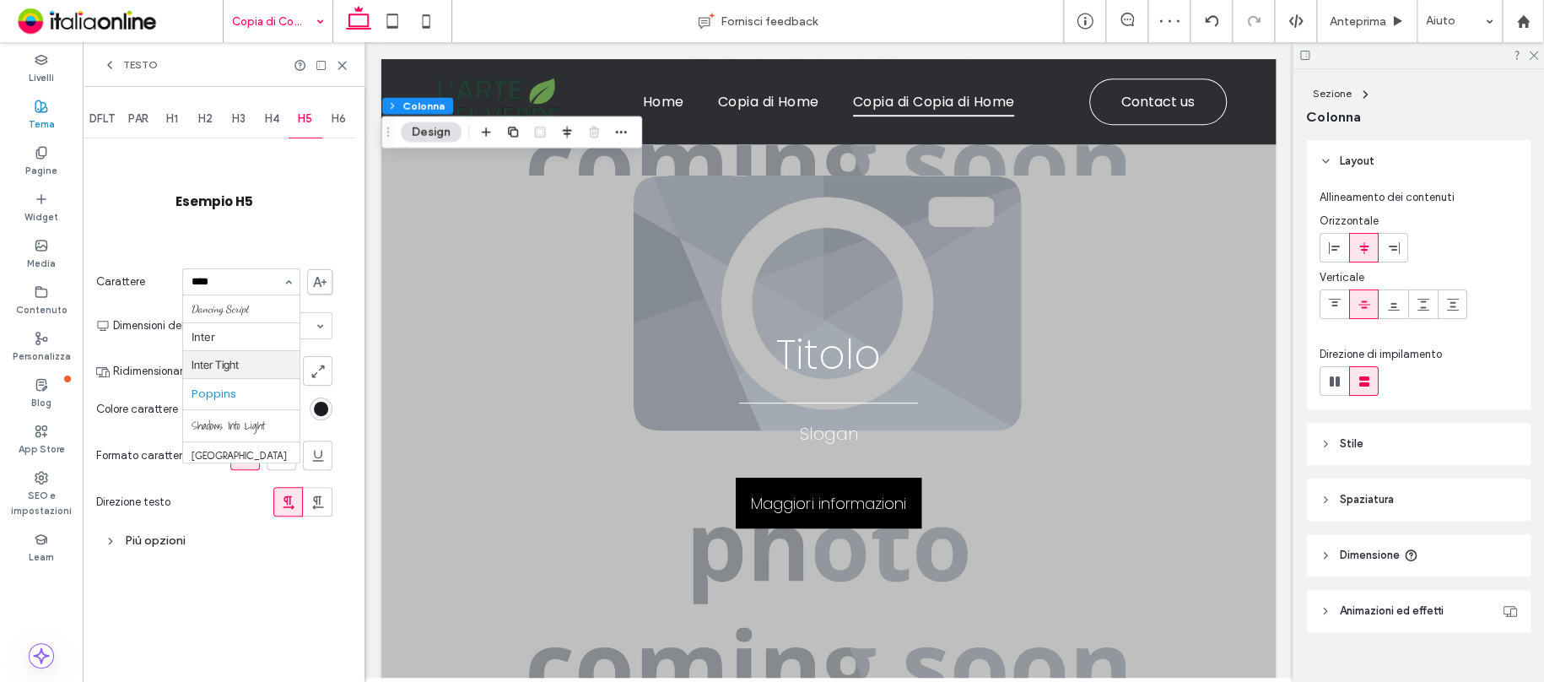
type input "*****"
drag, startPoint x: 241, startPoint y: 332, endPoint x: 254, endPoint y: 308, distance: 26.8
click at [337, 122] on span "H6" at bounding box center [339, 118] width 14 height 13
type input "*****"
drag, startPoint x: 151, startPoint y: 122, endPoint x: 137, endPoint y: 121, distance: 14.4
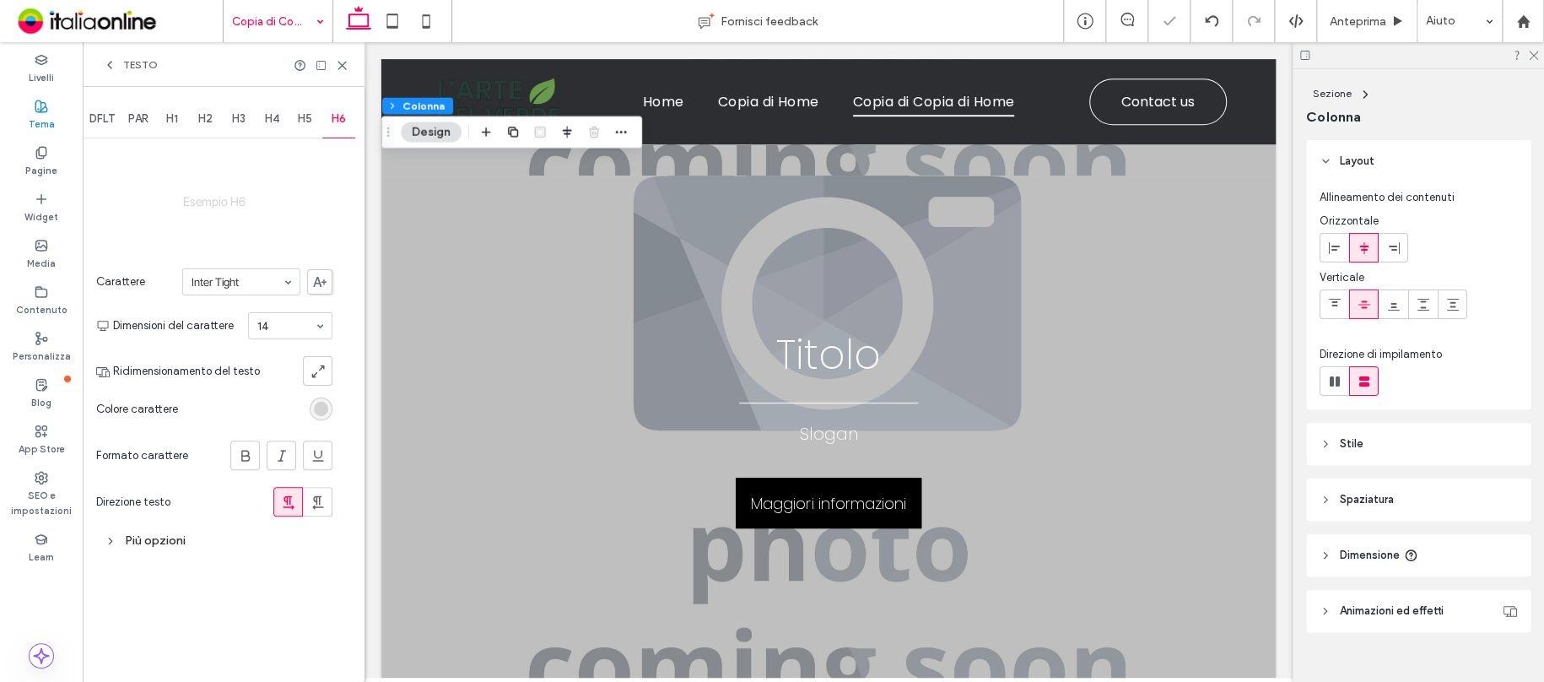
click at [151, 122] on div "PAR" at bounding box center [138, 118] width 34 height 37
click at [87, 115] on div "DFLT" at bounding box center [102, 118] width 39 height 37
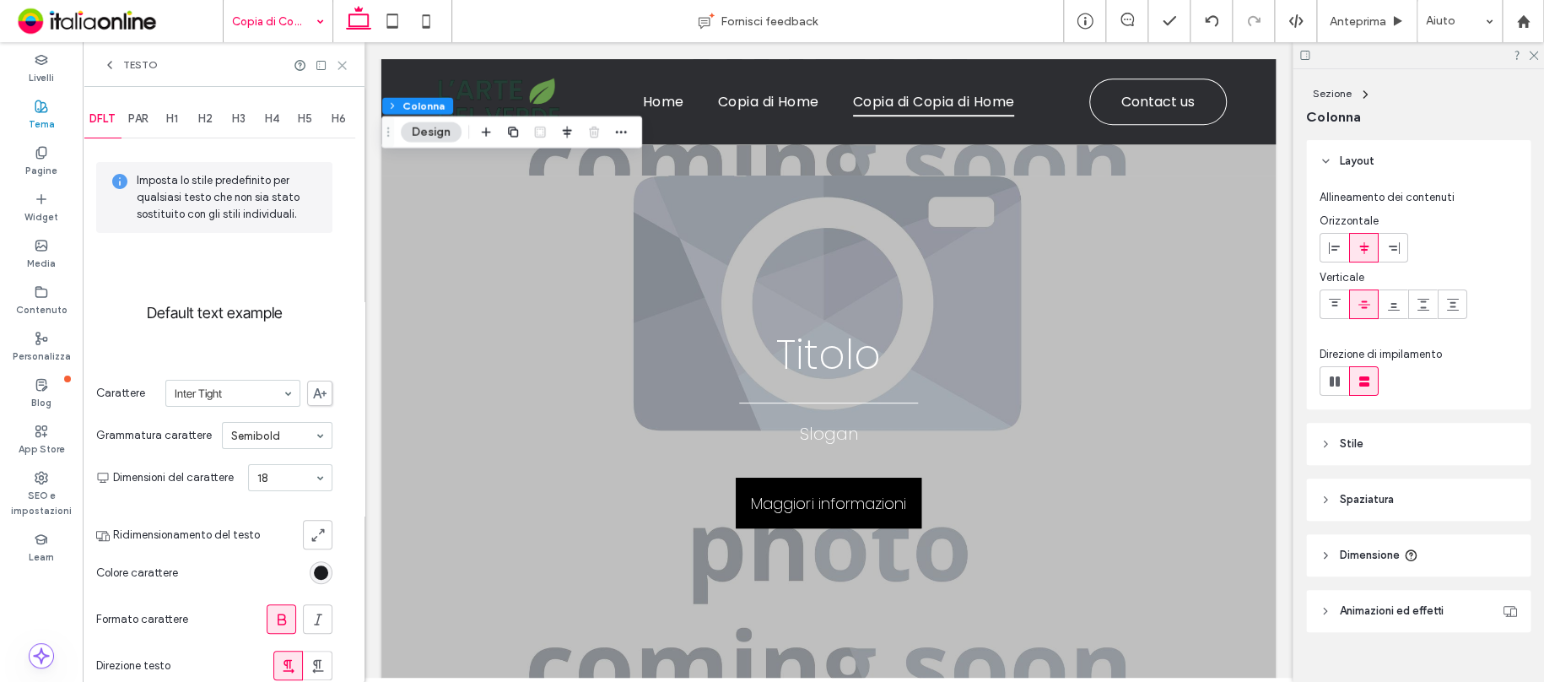
click at [337, 68] on icon at bounding box center [342, 65] width 13 height 13
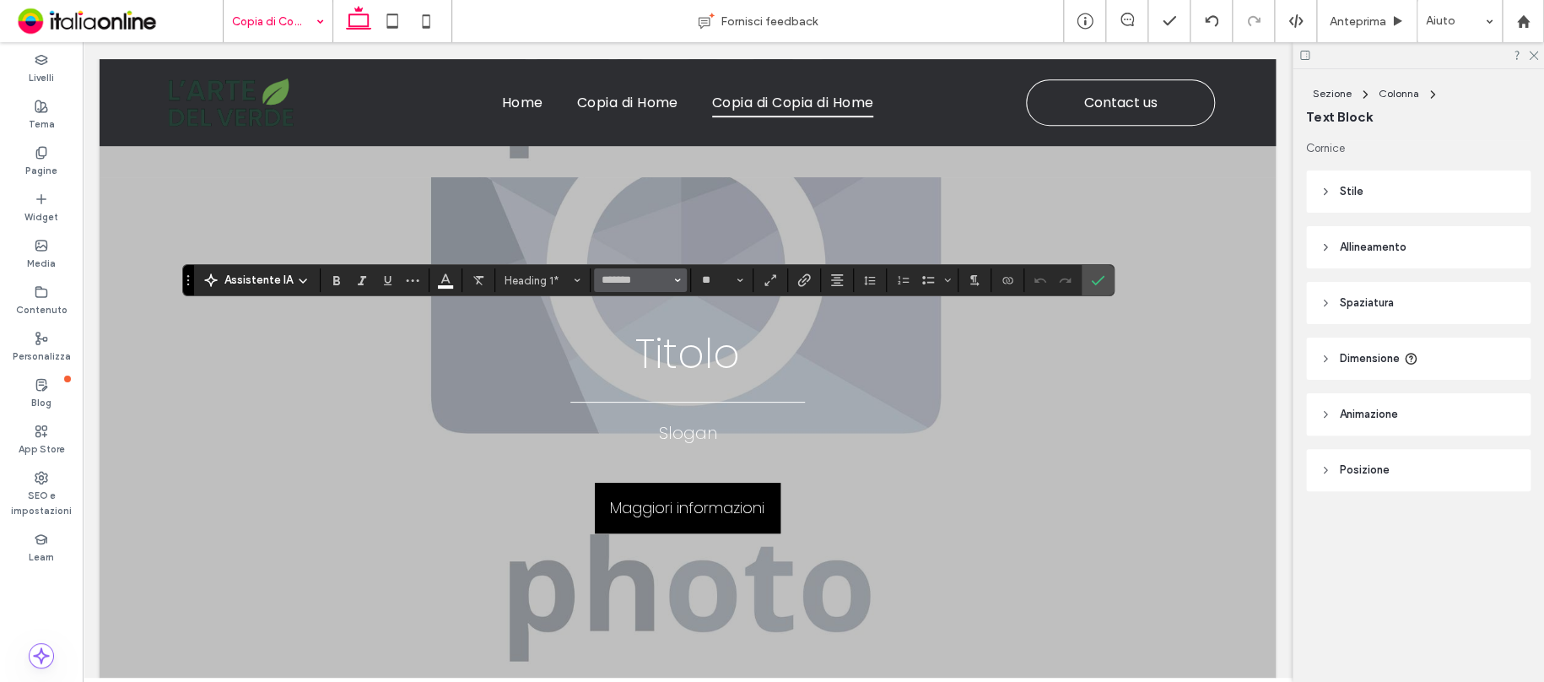
click at [631, 272] on button "*******" at bounding box center [640, 280] width 93 height 24
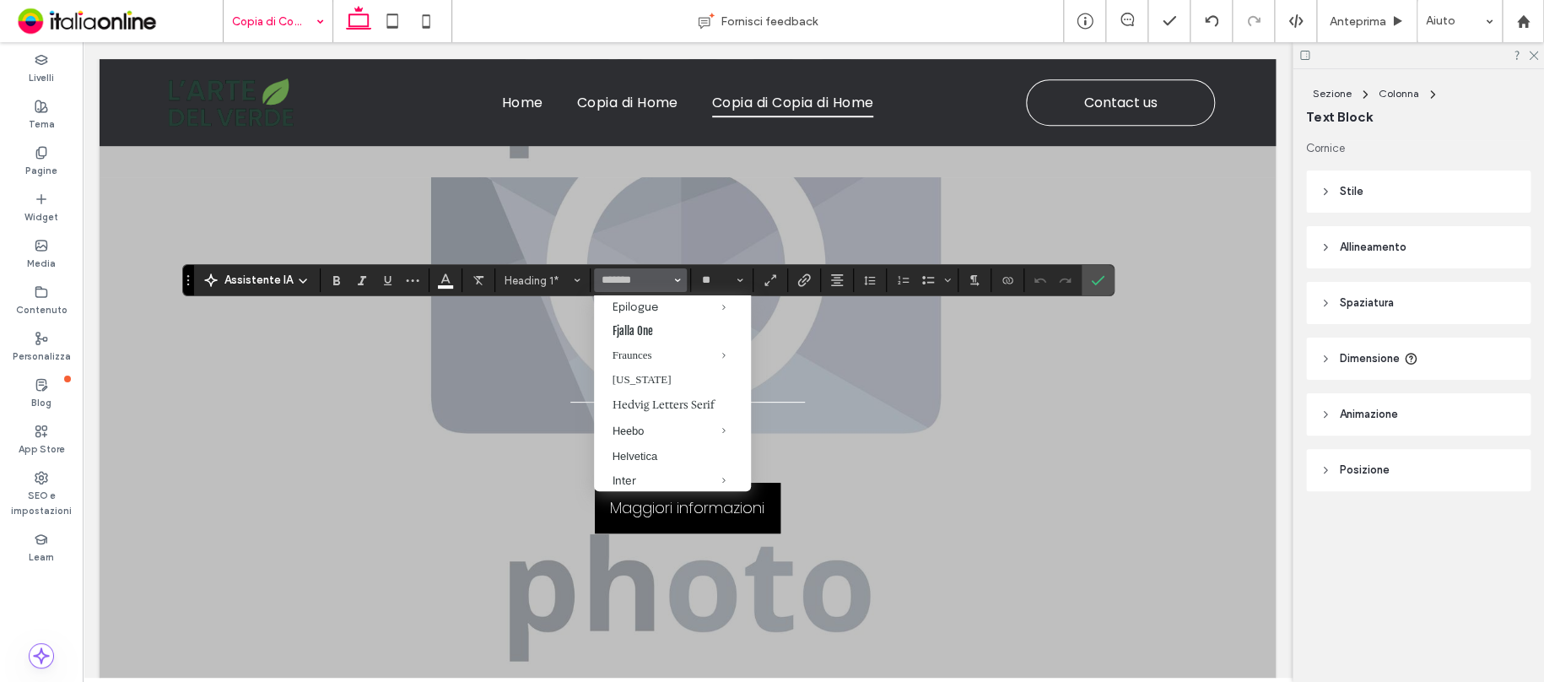
scroll to position [591, 0]
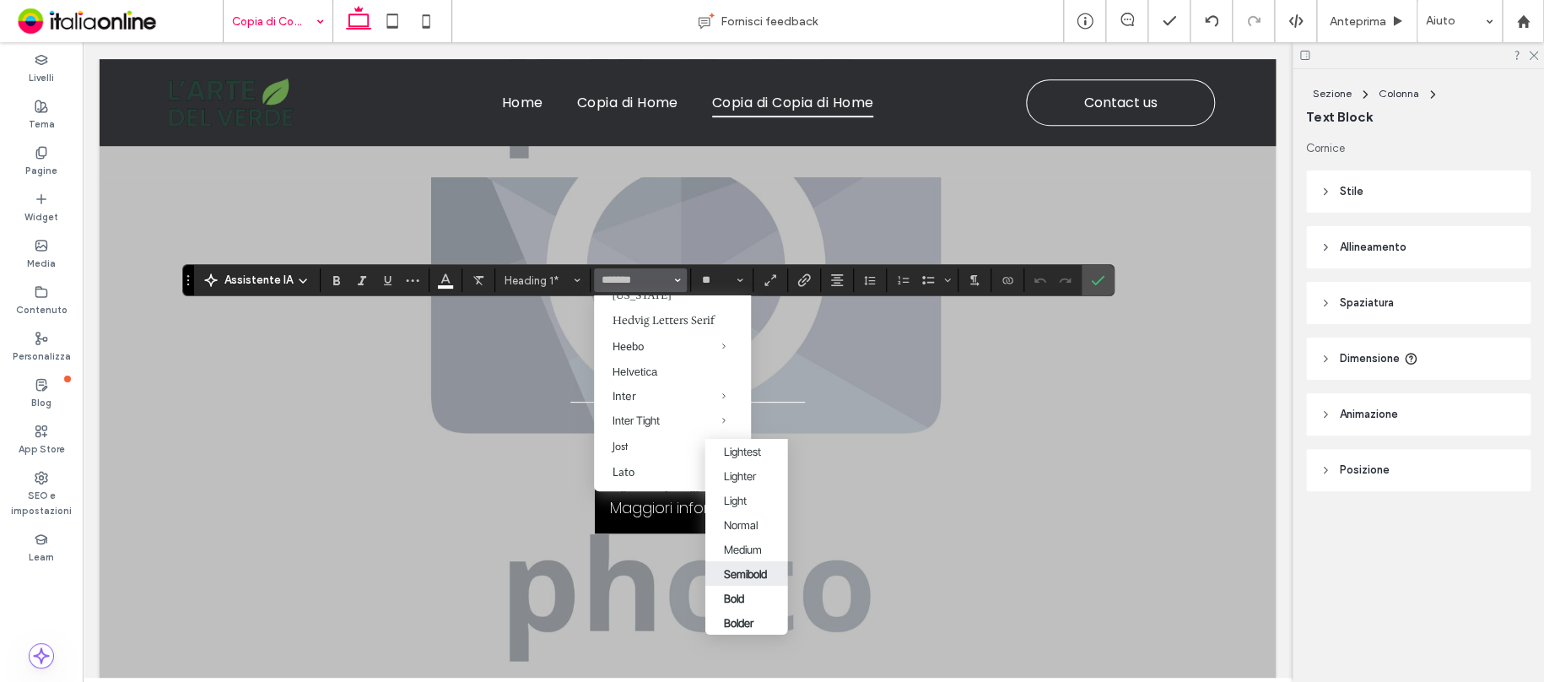
click at [763, 562] on label "Semibold" at bounding box center [745, 573] width 83 height 24
type input "**********"
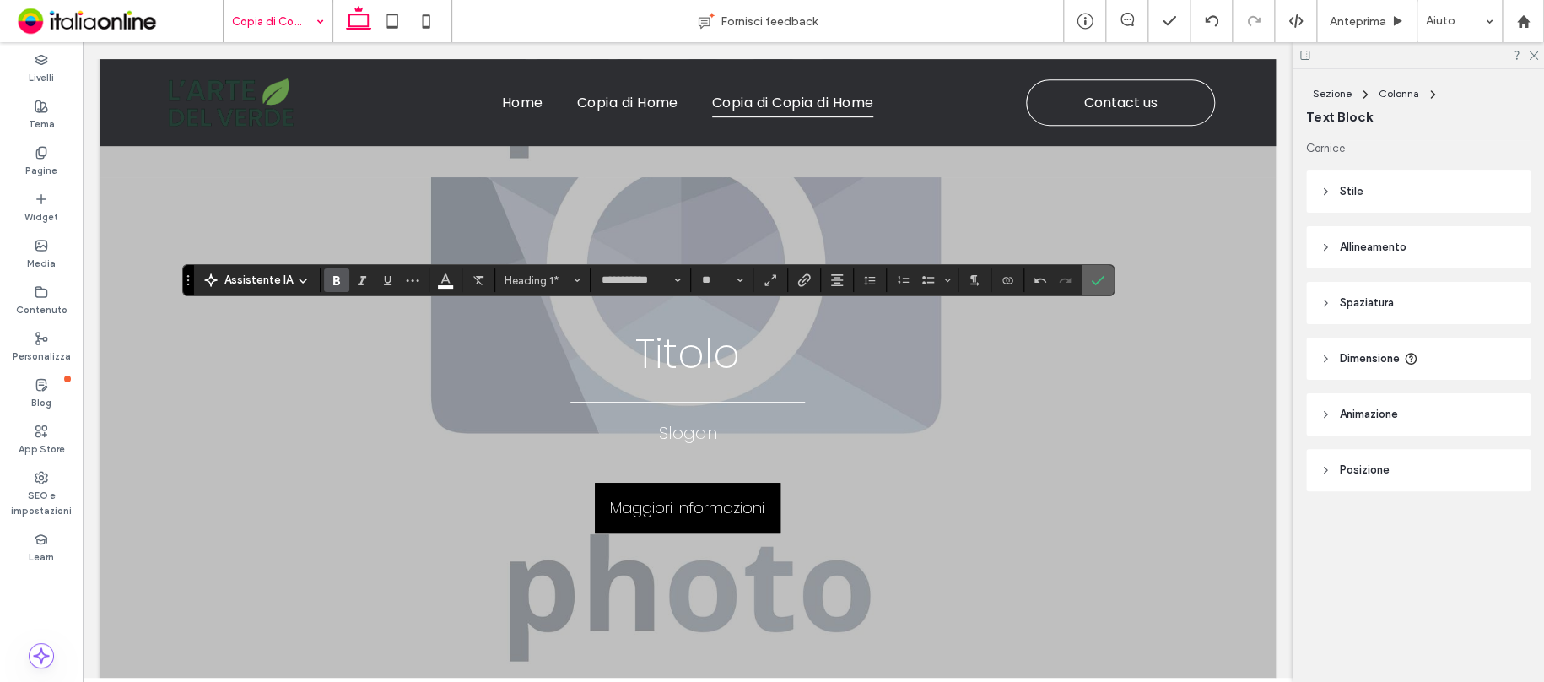
click at [1099, 281] on icon "Conferma" at bounding box center [1097, 279] width 13 height 13
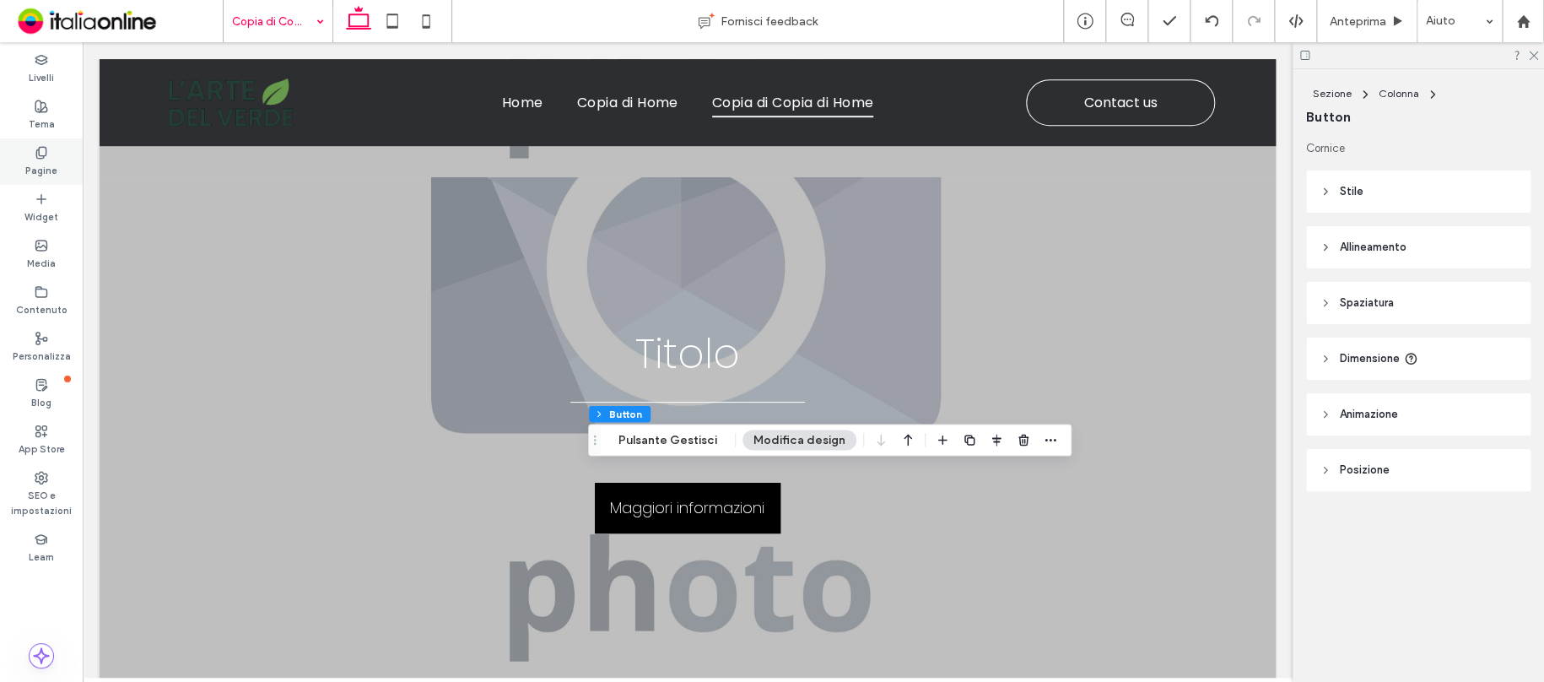
click at [35, 156] on icon at bounding box center [41, 152] width 13 height 13
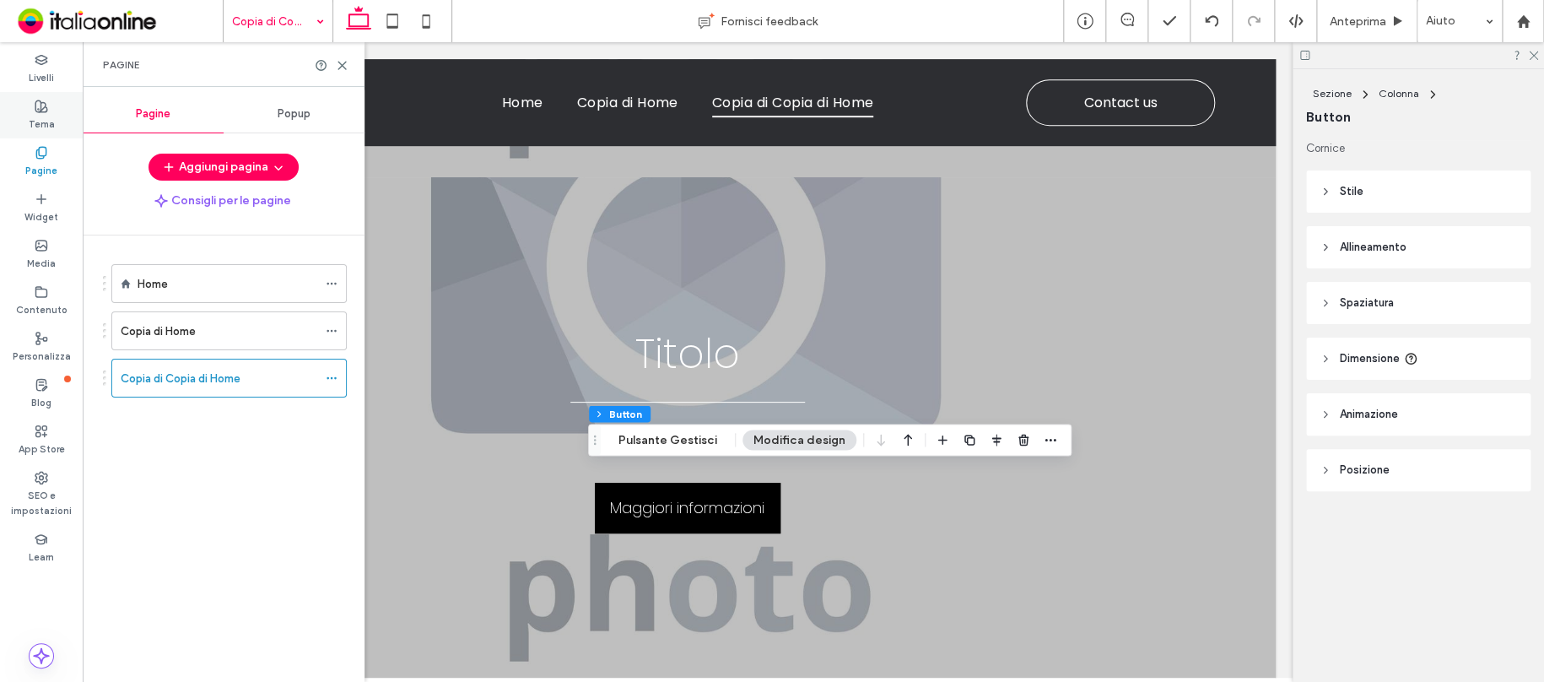
click at [40, 106] on use at bounding box center [41, 106] width 12 height 12
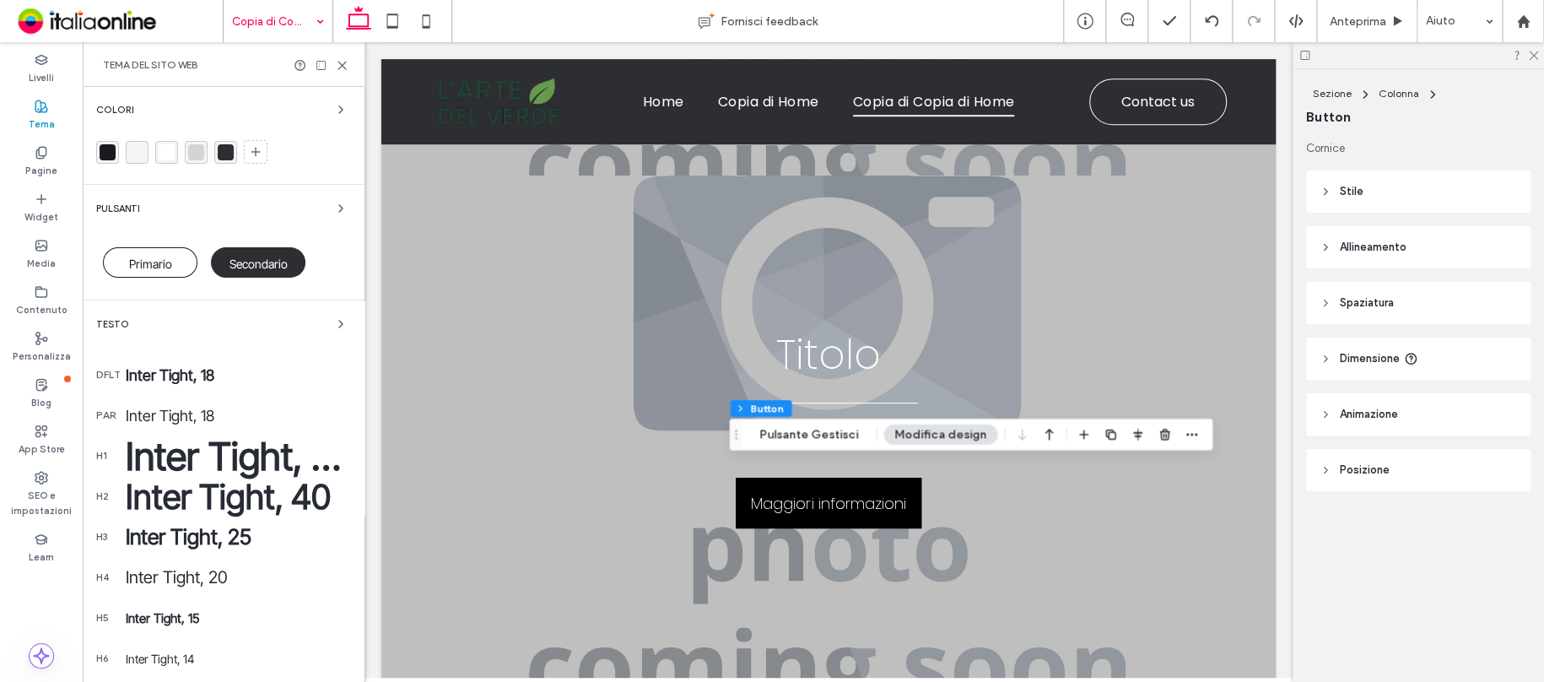
scroll to position [0, 0]
click at [337, 202] on icon "button" at bounding box center [340, 208] width 13 height 13
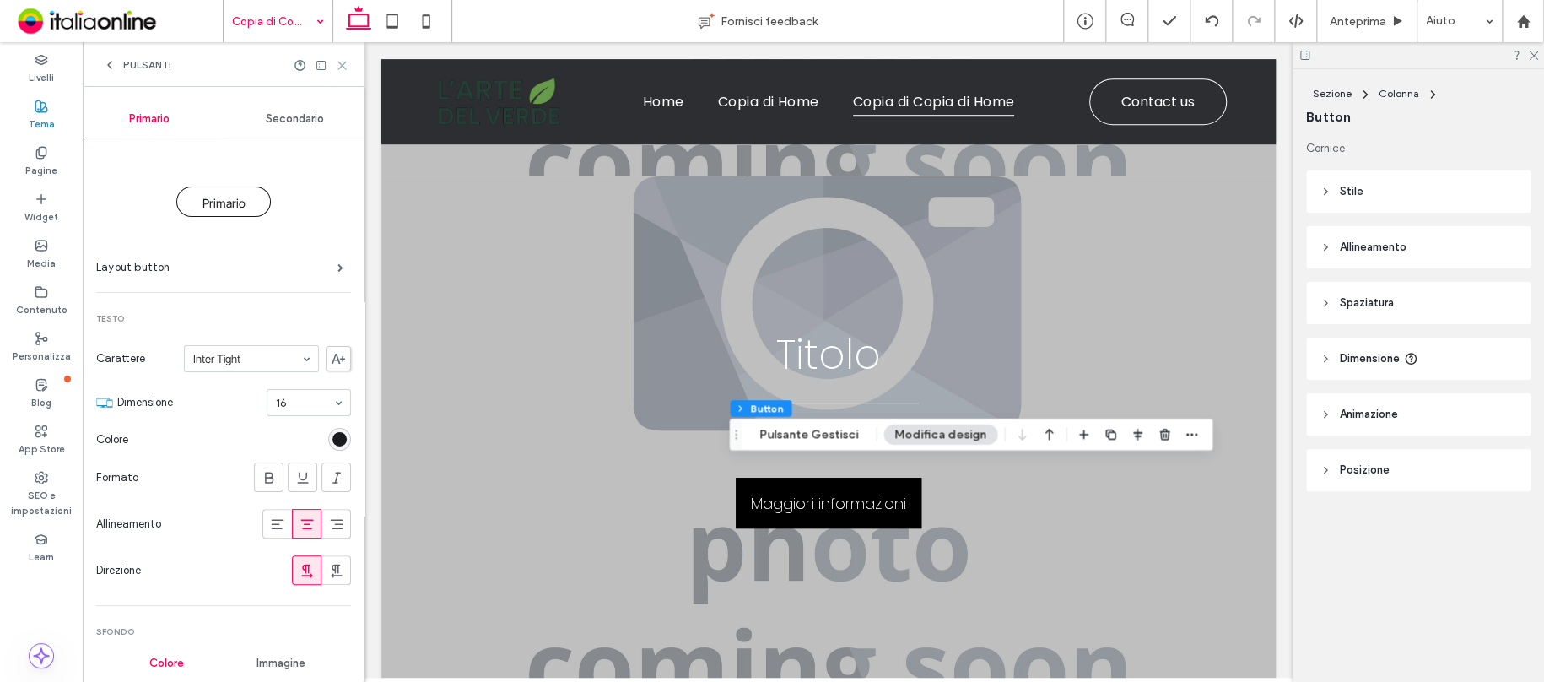
click at [347, 67] on icon at bounding box center [342, 65] width 13 height 13
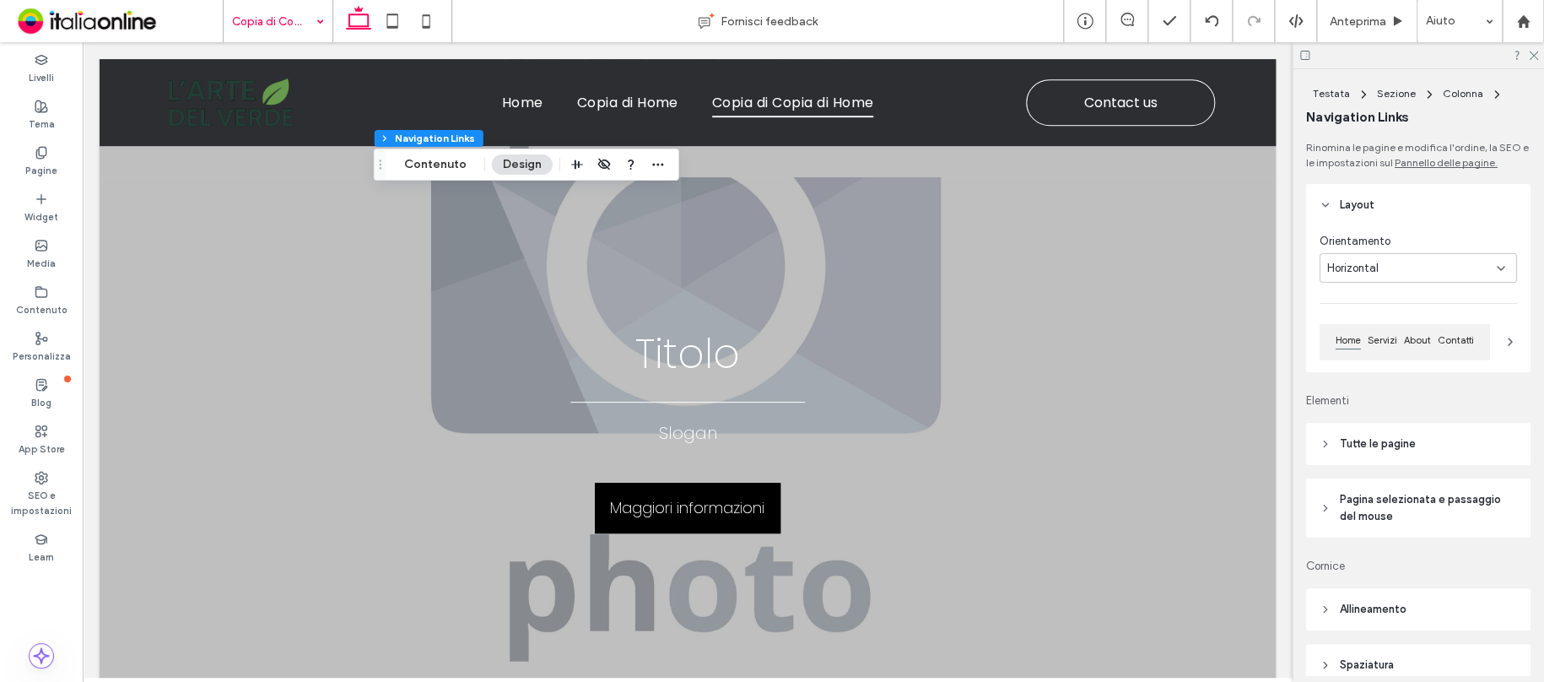
click at [1428, 442] on header "Tutte le pagine" at bounding box center [1418, 444] width 224 height 42
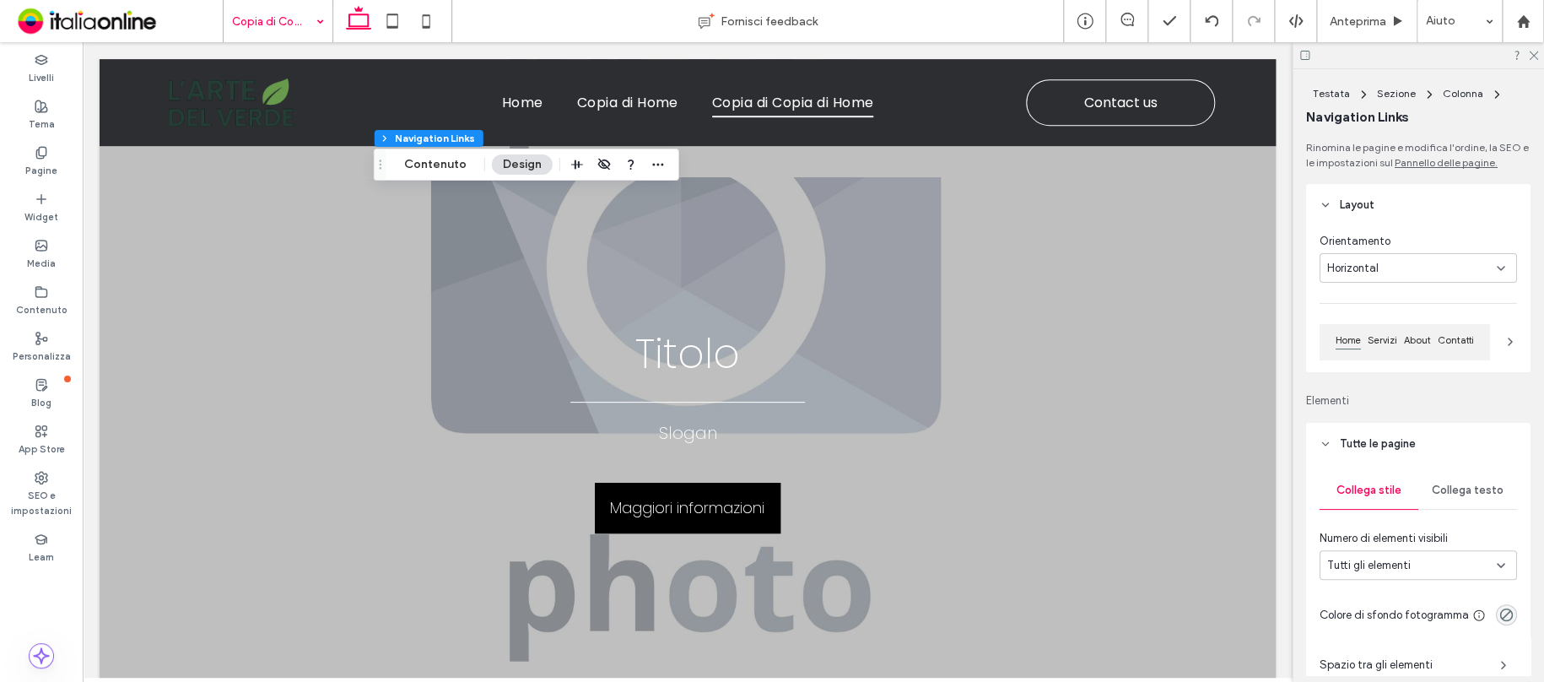
click at [1485, 492] on span "Collega testo" at bounding box center [1468, 489] width 72 height 13
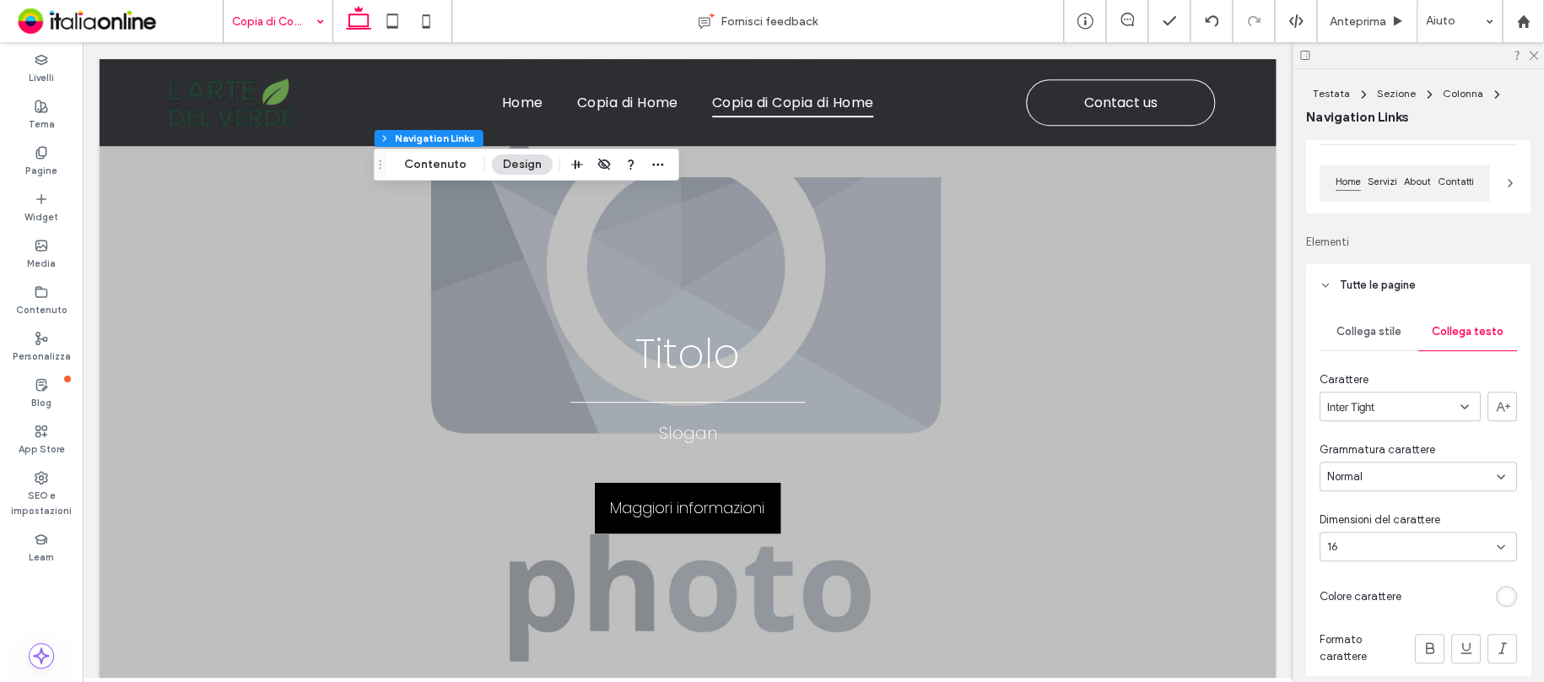
scroll to position [169, 0]
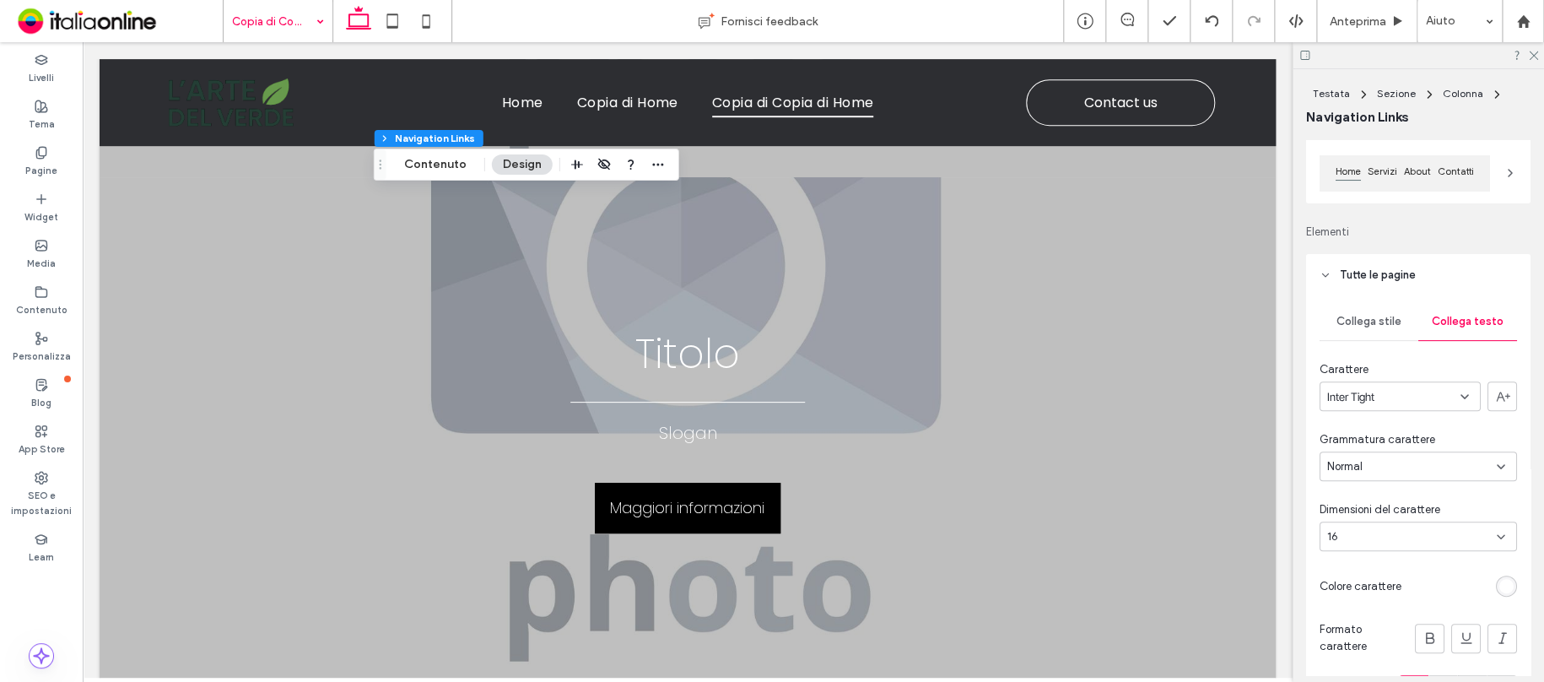
click at [1502, 581] on div "rgb(255, 255, 255)" at bounding box center [1506, 586] width 14 height 14
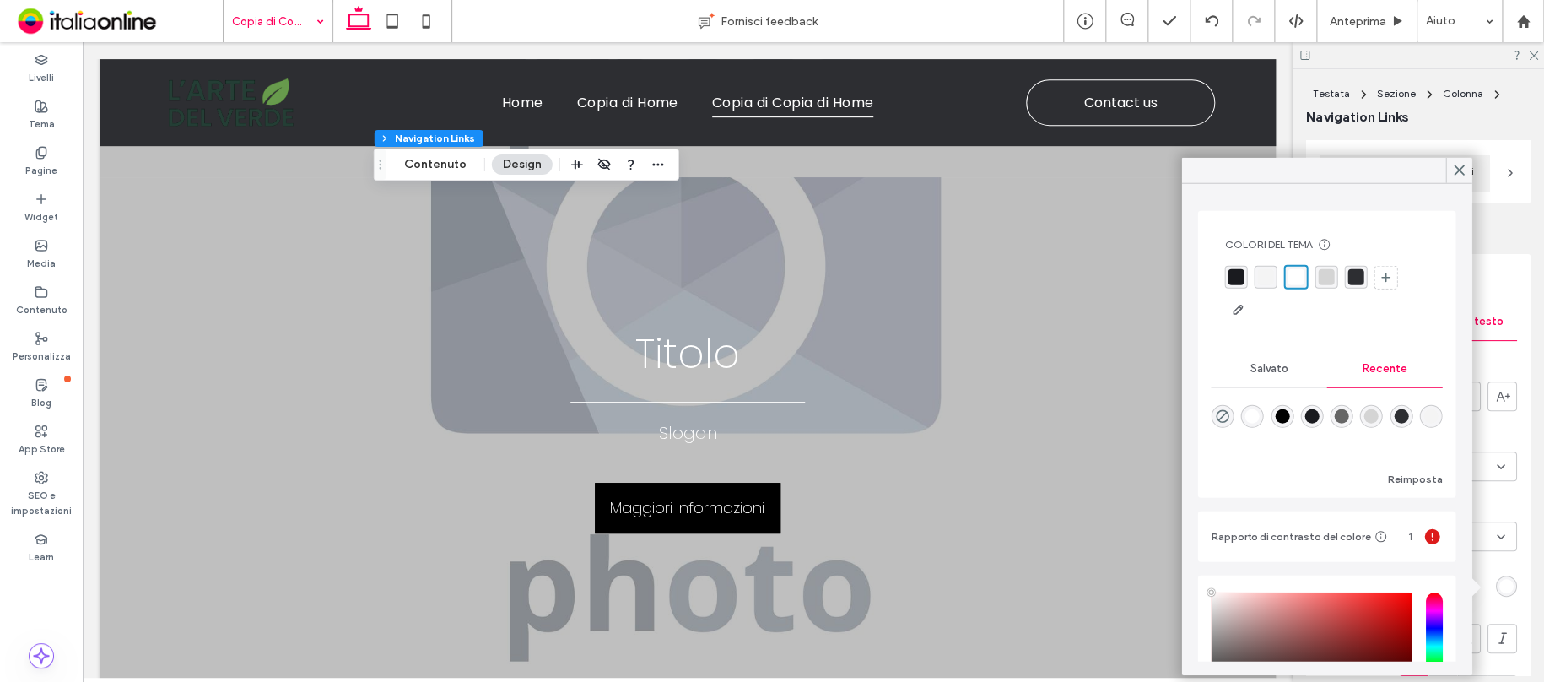
click at [1282, 412] on div "rgba(0, 0, 0, 1)" at bounding box center [1282, 416] width 14 height 14
type input "*"
type input "*******"
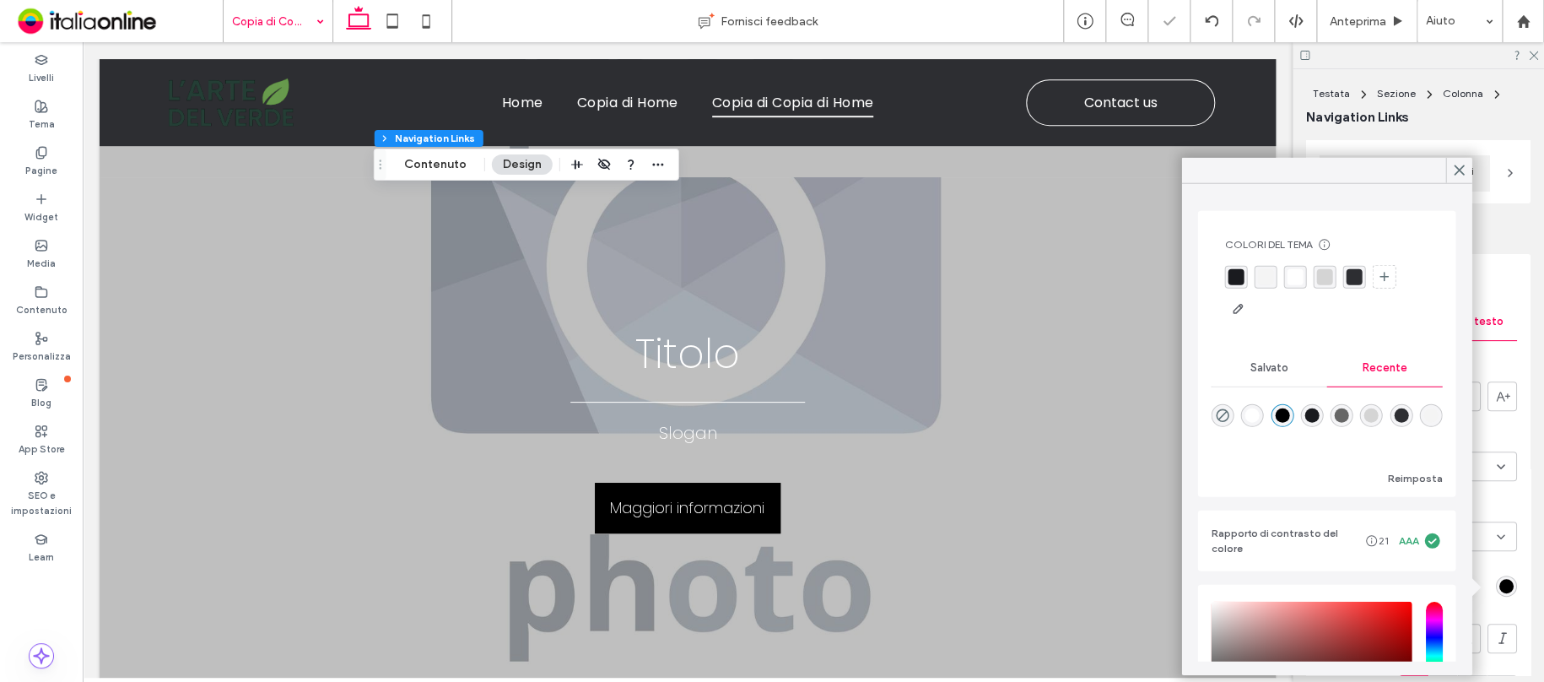
type input "*"
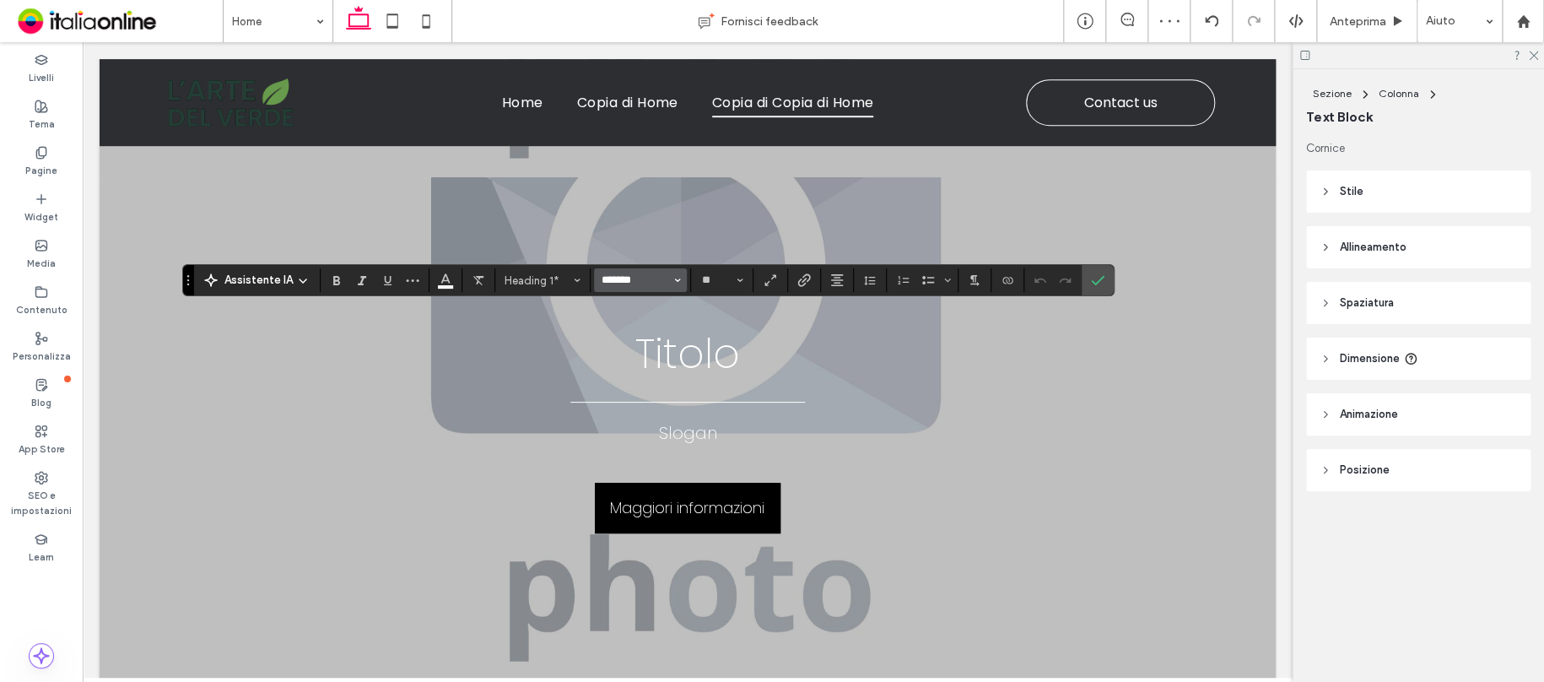
click at [630, 283] on input "*******" at bounding box center [636, 279] width 72 height 13
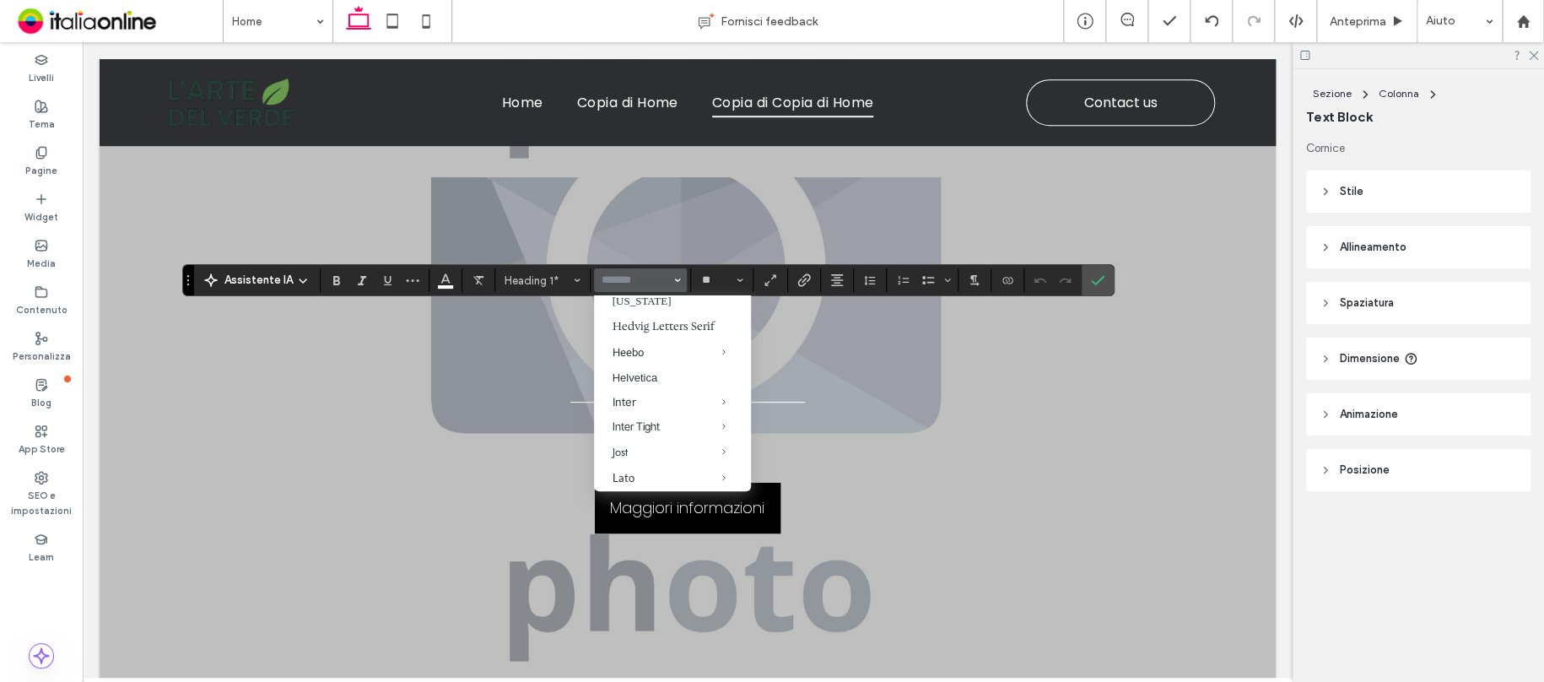
scroll to position [591, 0]
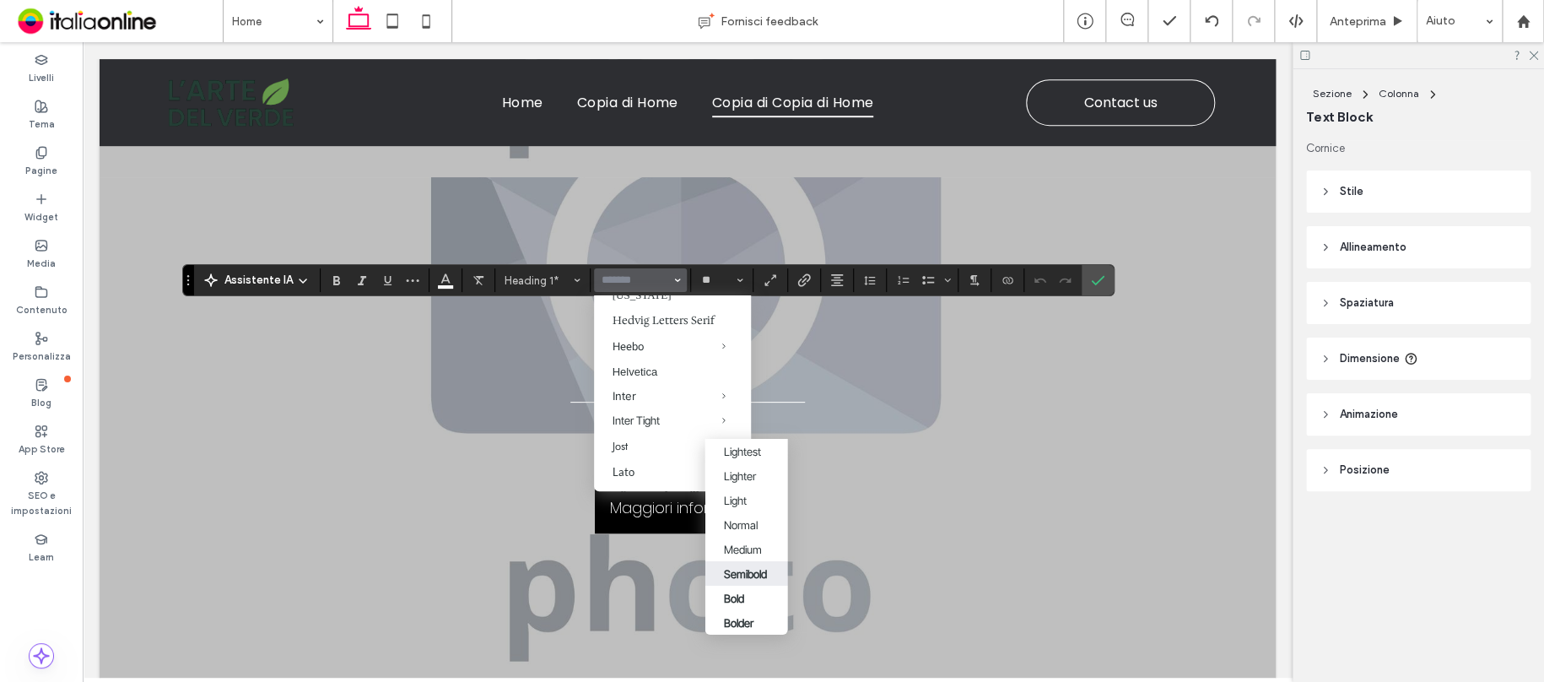
click at [759, 575] on div "Semibold" at bounding box center [744, 573] width 43 height 13
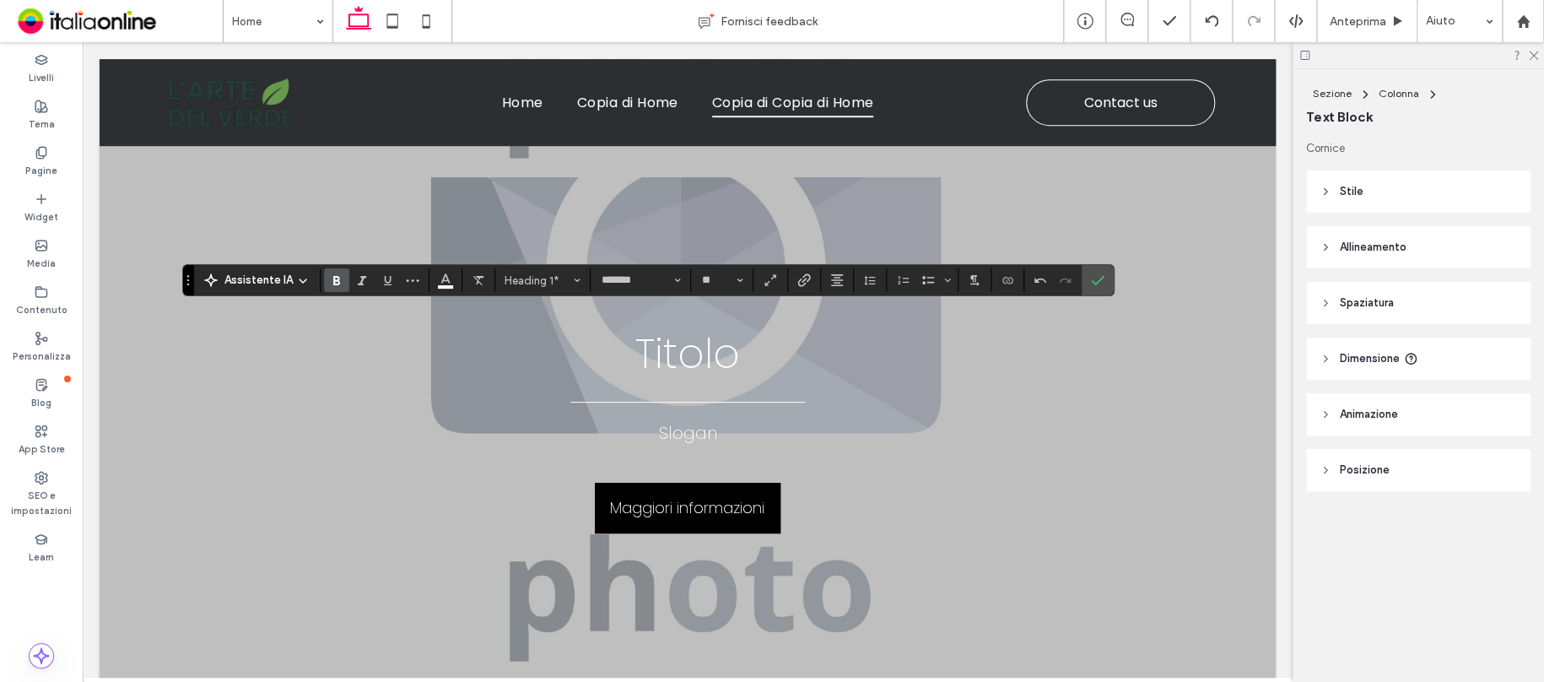
type input "**********"
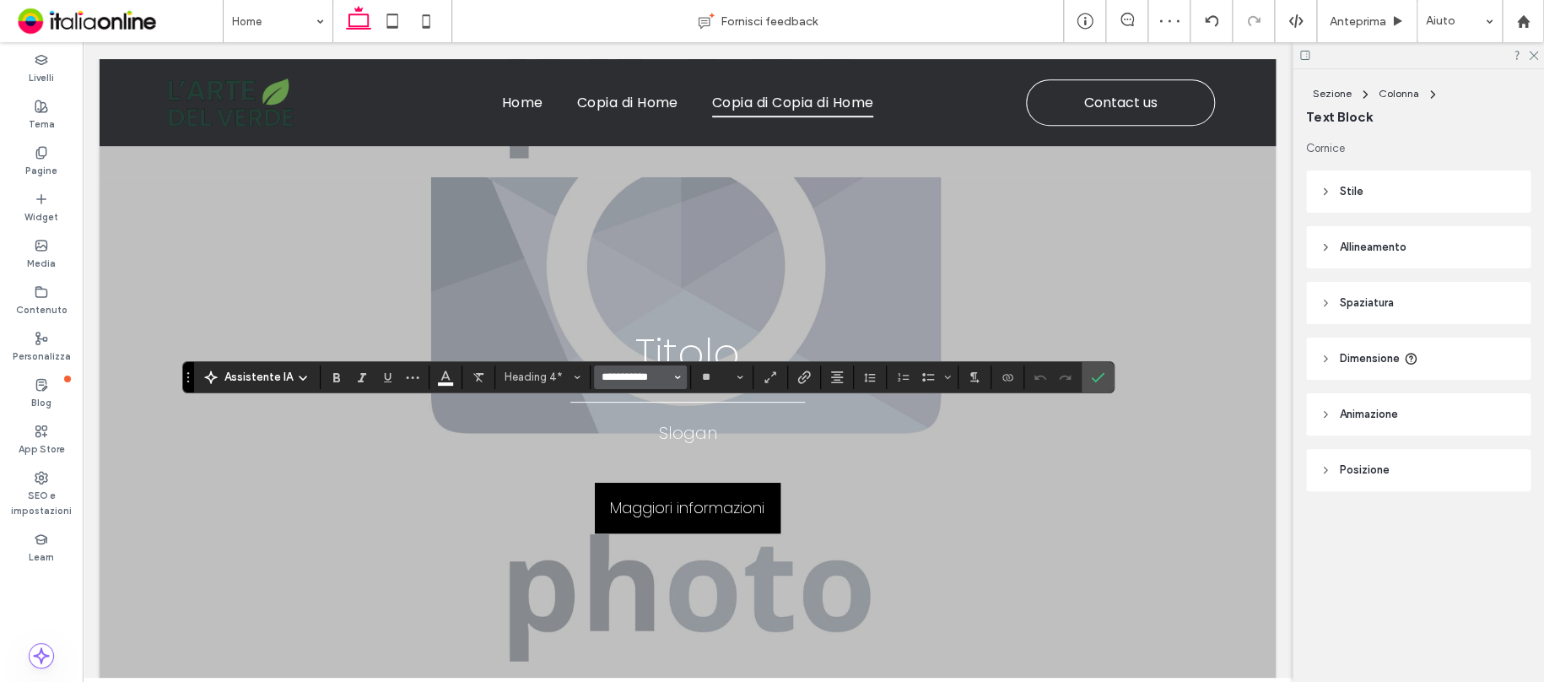
click at [658, 382] on input "**********" at bounding box center [636, 376] width 72 height 13
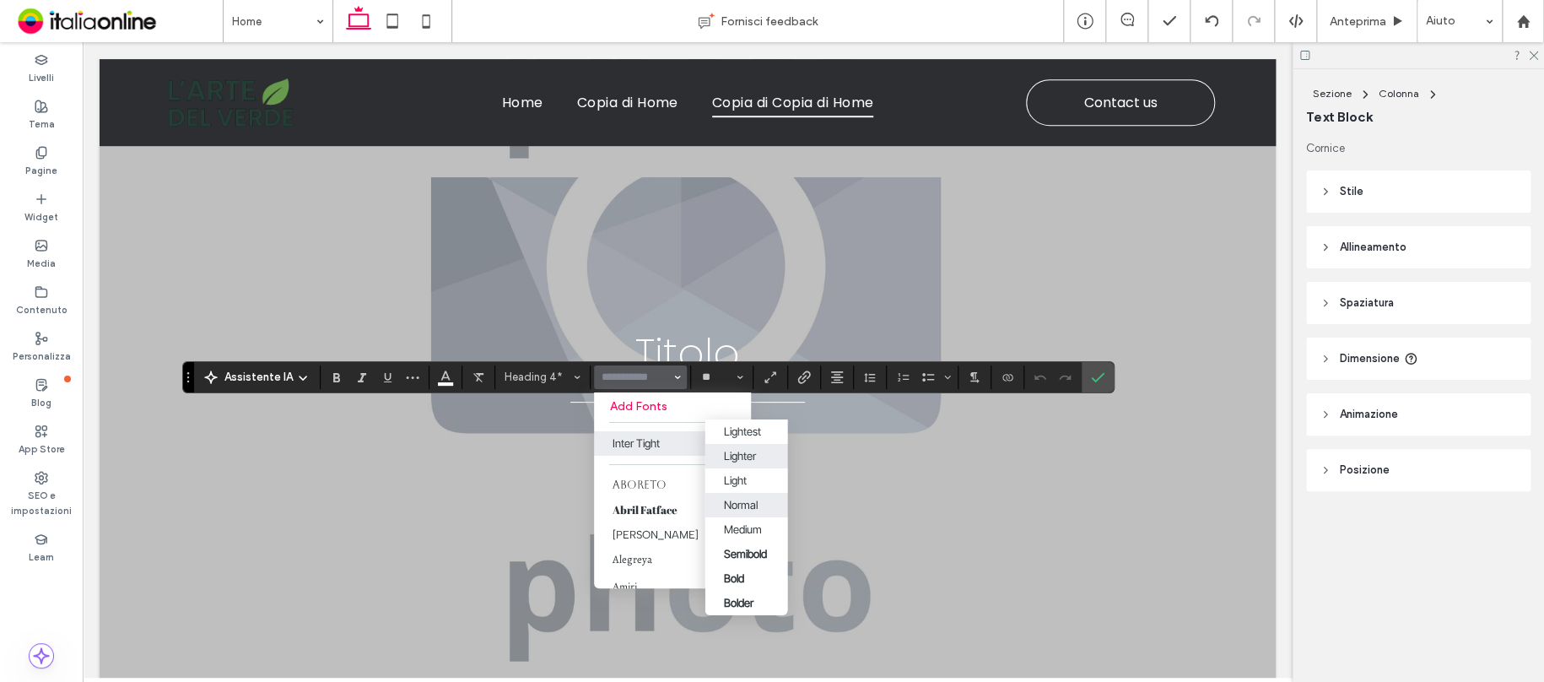
click at [765, 498] on div "Normal" at bounding box center [746, 504] width 46 height 13
type input "**********"
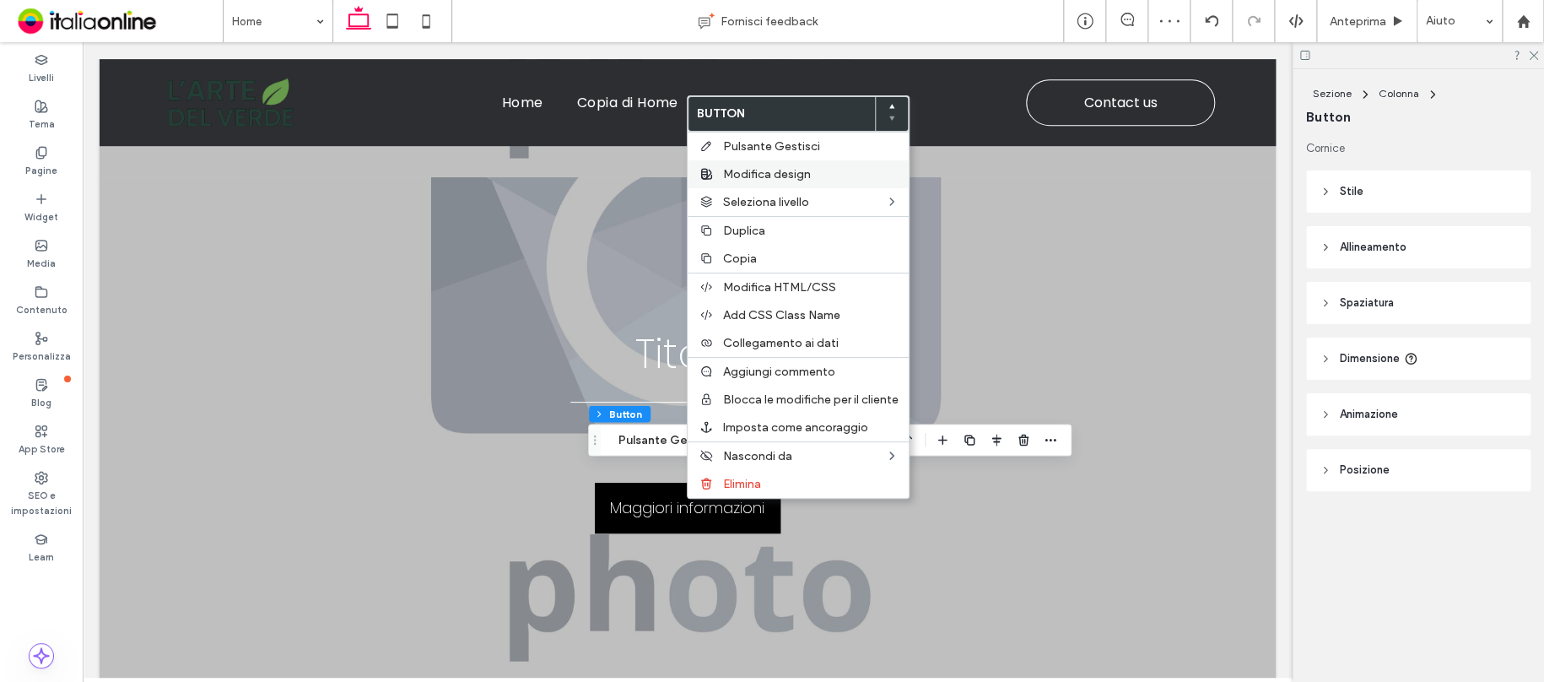
click at [792, 181] on span "Modifica design" at bounding box center [767, 174] width 88 height 14
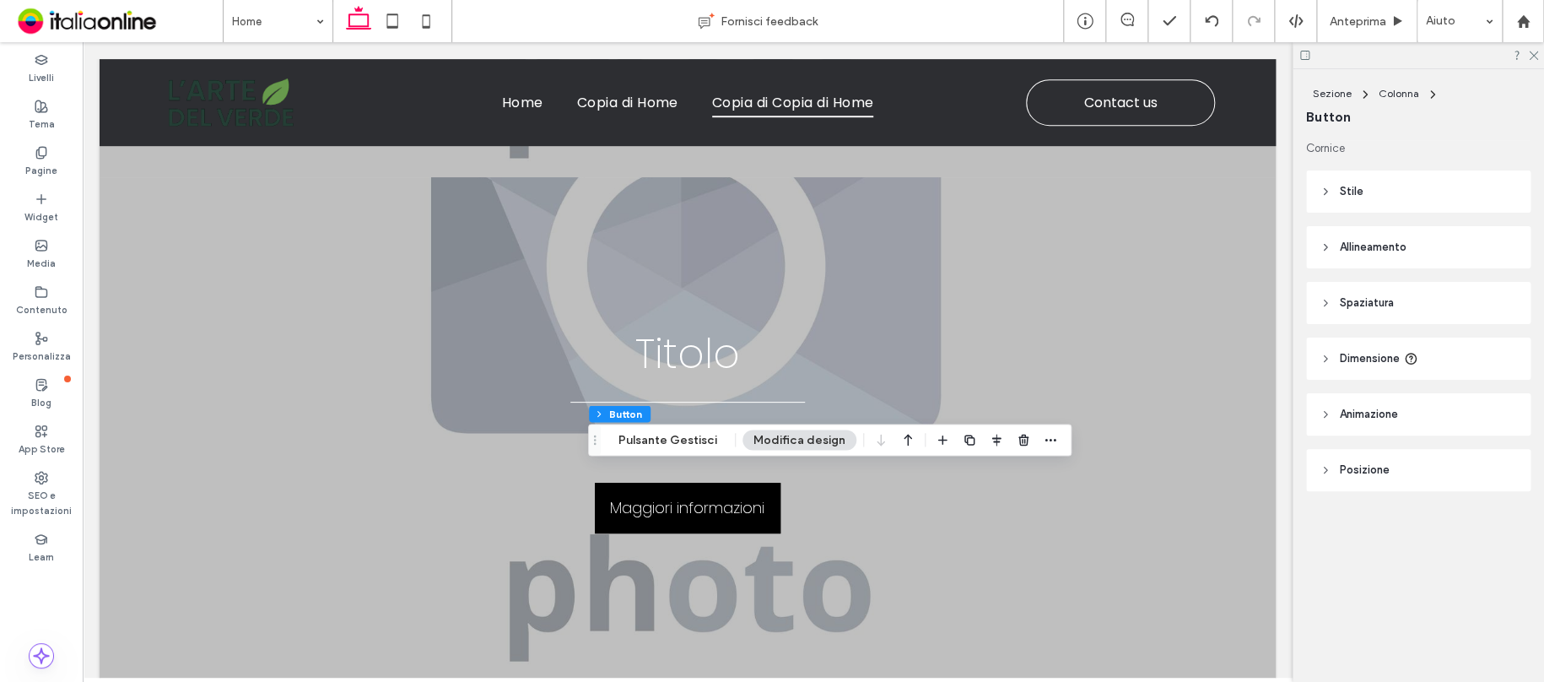
click at [815, 438] on button "Modifica design" at bounding box center [799, 439] width 114 height 20
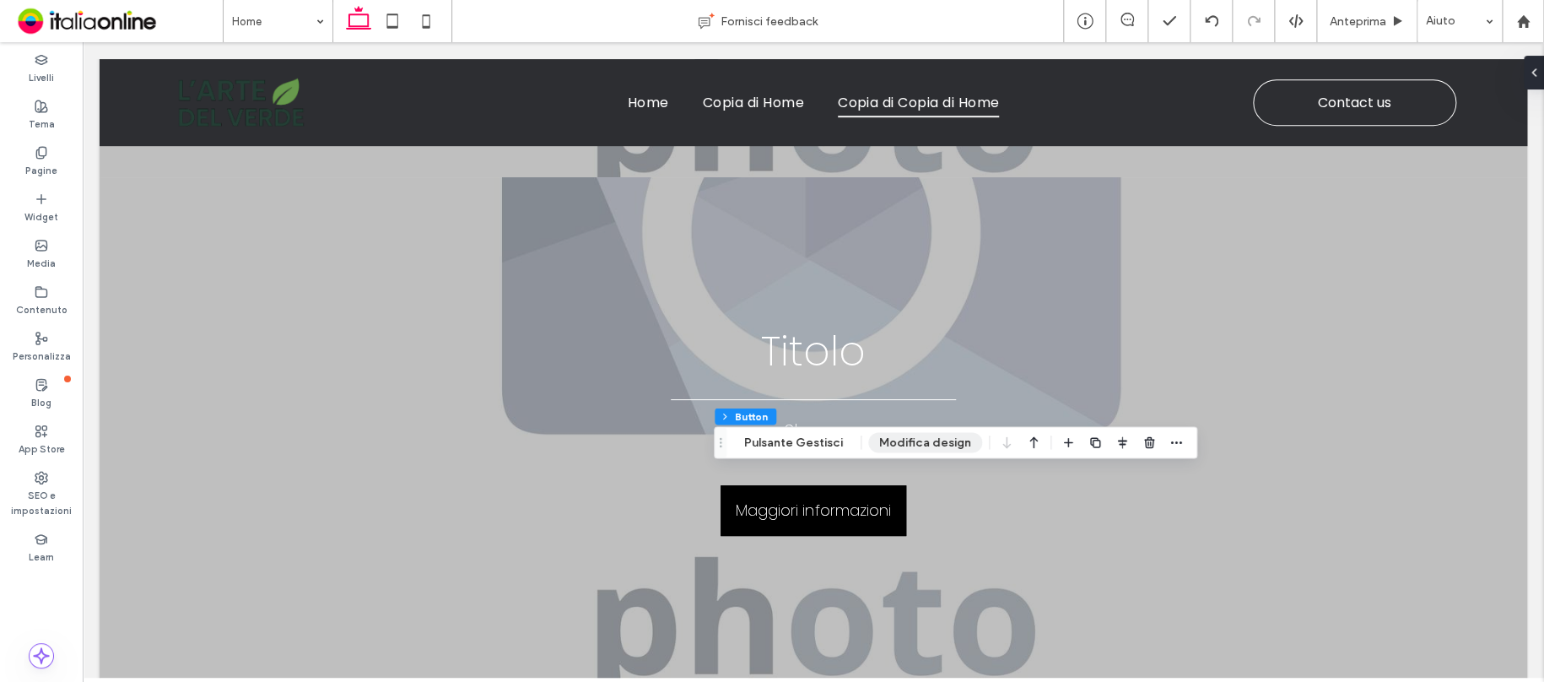
click at [935, 437] on button "Modifica design" at bounding box center [925, 442] width 114 height 20
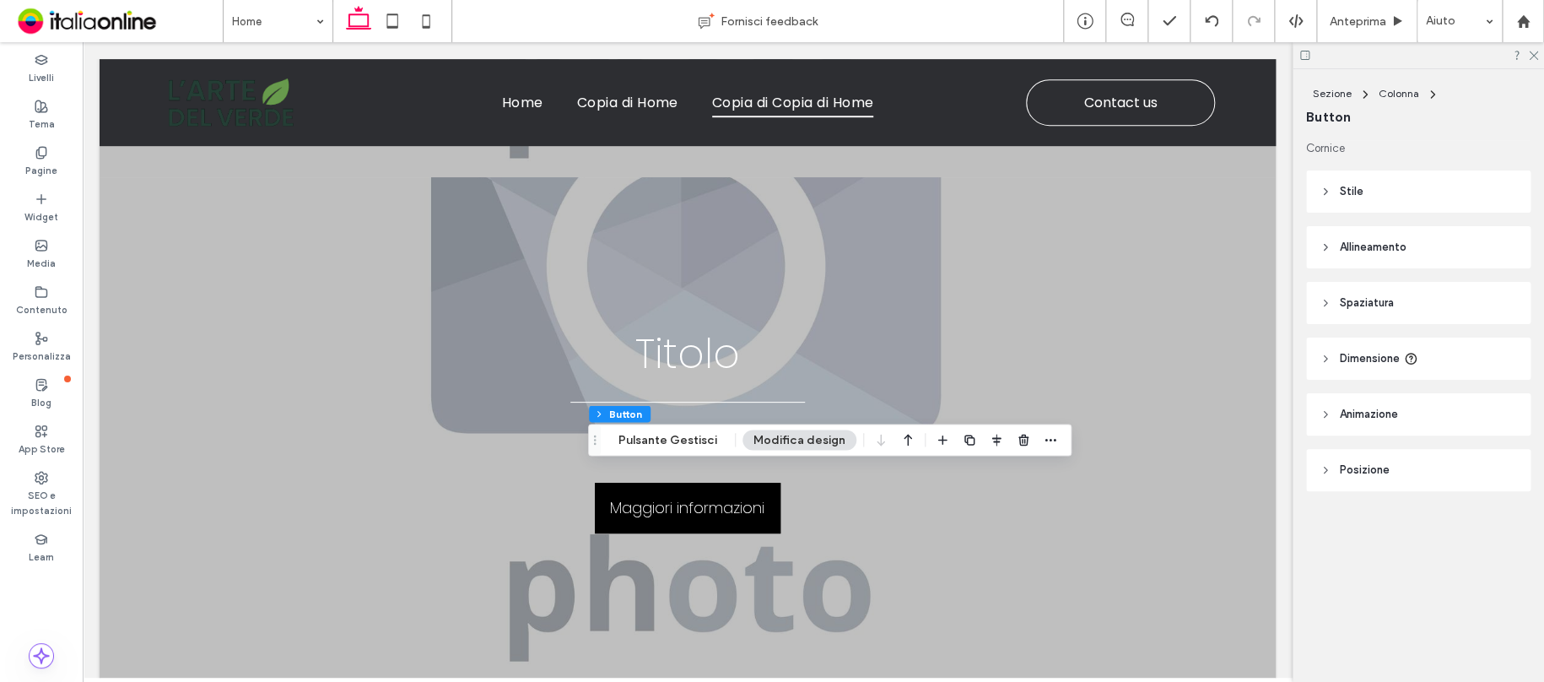
click at [1367, 197] on header "Stile" at bounding box center [1418, 191] width 224 height 42
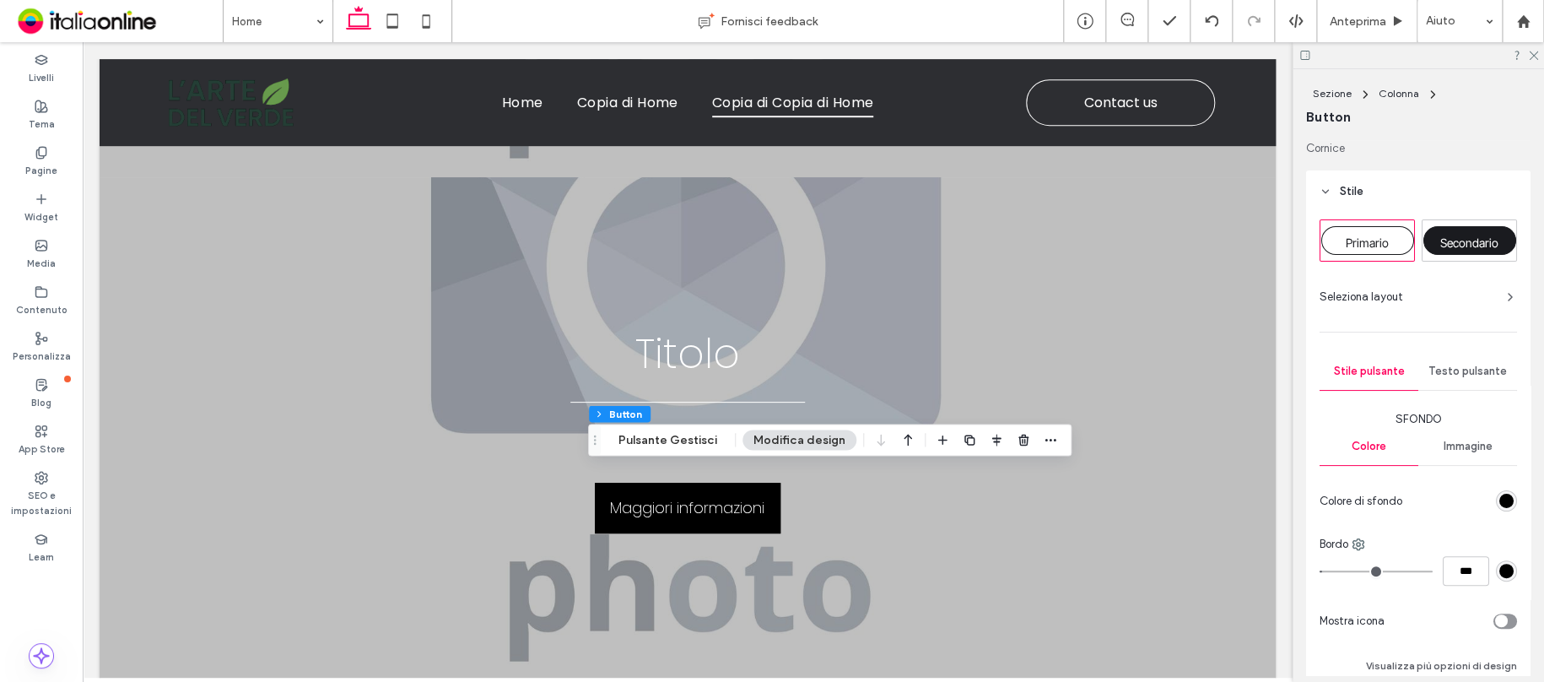
click at [1460, 370] on span "Testo pulsante" at bounding box center [1467, 370] width 78 height 13
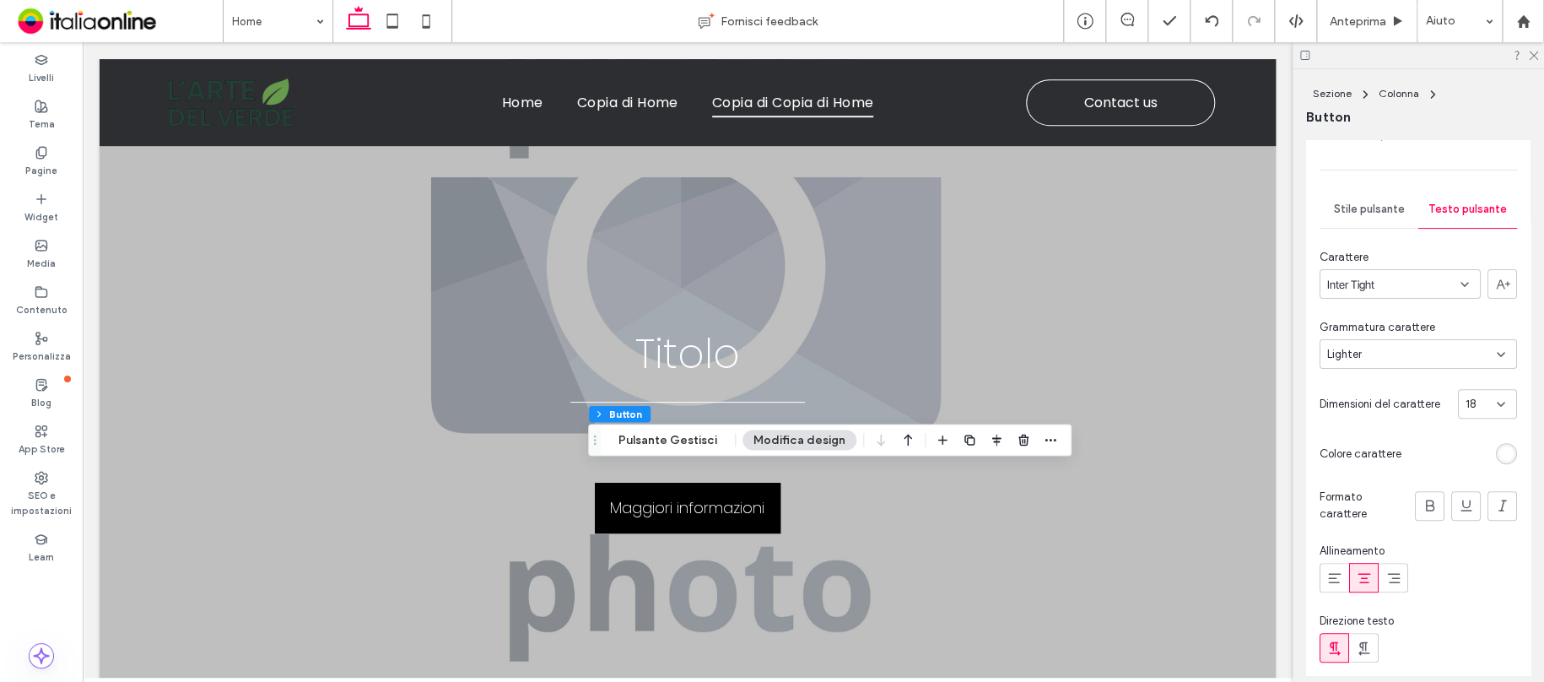
scroll to position [169, 0]
click at [1412, 328] on span "Grammatura carattere" at bounding box center [1377, 320] width 116 height 17
drag, startPoint x: 1410, startPoint y: 338, endPoint x: 1406, endPoint y: 348, distance: 9.9
click at [1410, 339] on div "Lighter" at bounding box center [1412, 347] width 170 height 17
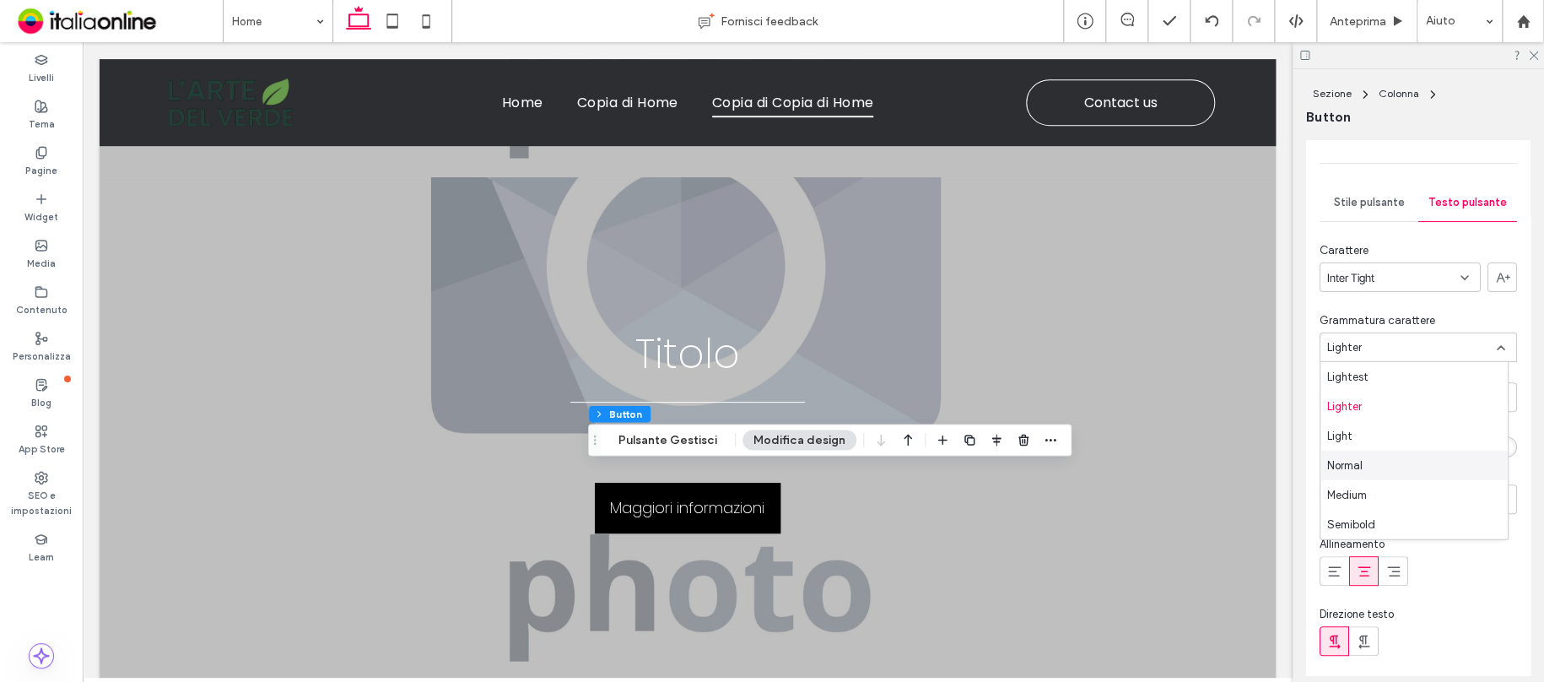
click at [1399, 451] on div "Normal" at bounding box center [1413, 466] width 187 height 30
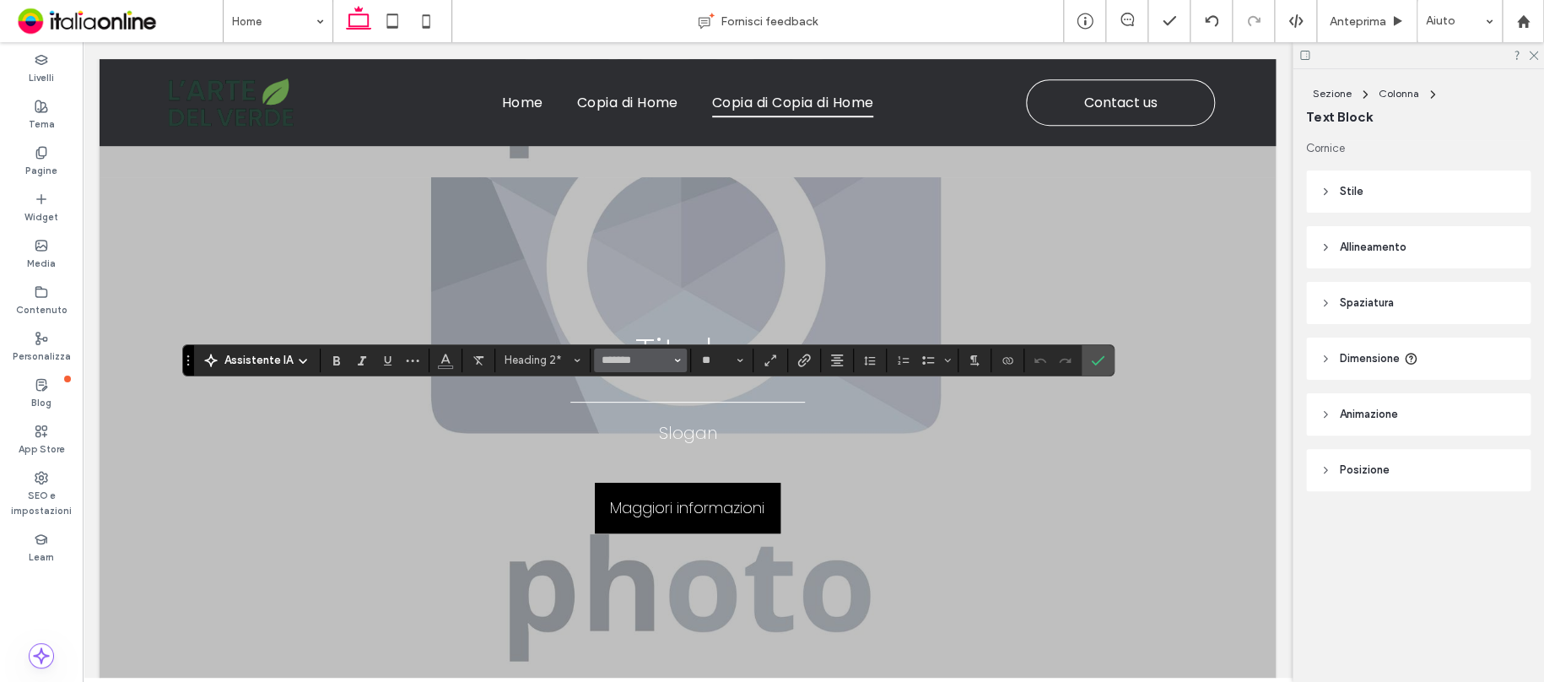
click at [675, 361] on icon "Carattere e spessore del carattere" at bounding box center [677, 360] width 7 height 7
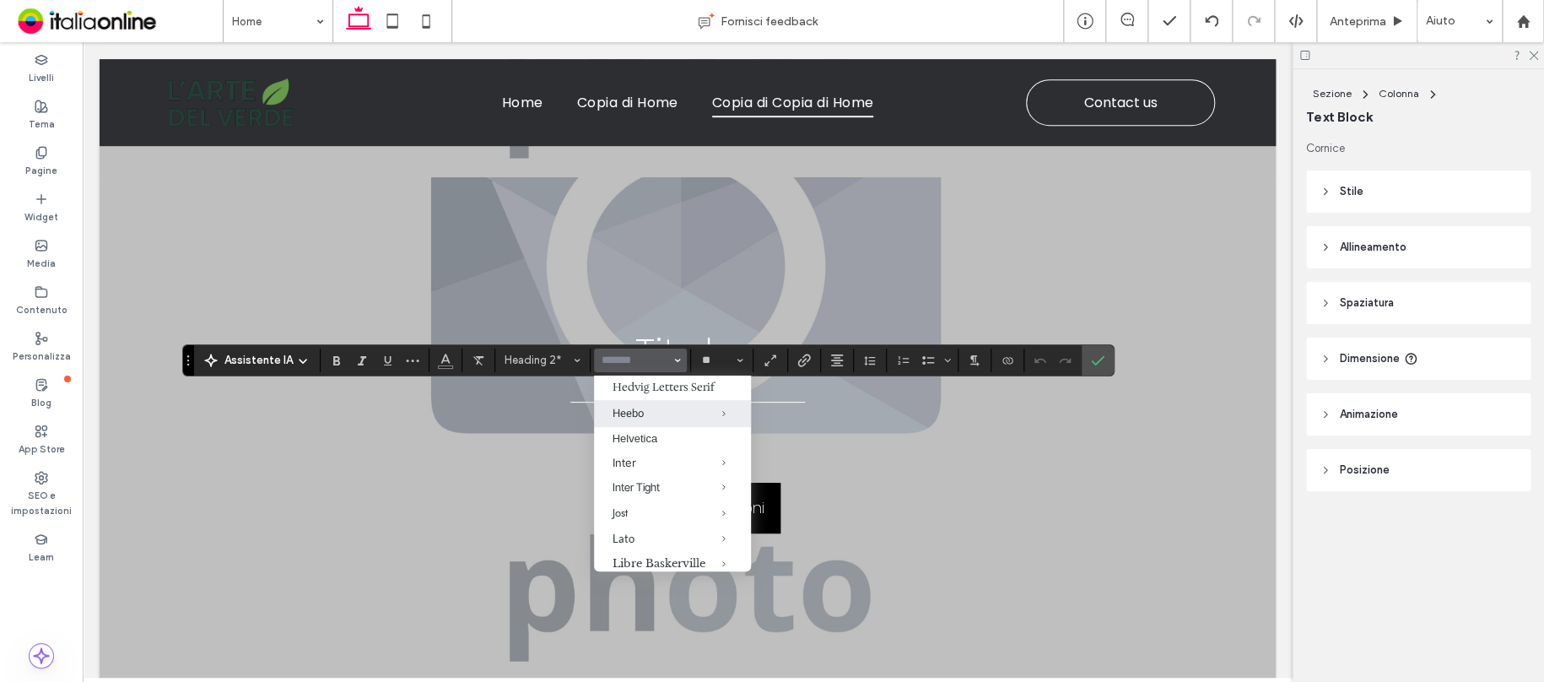
scroll to position [591, 0]
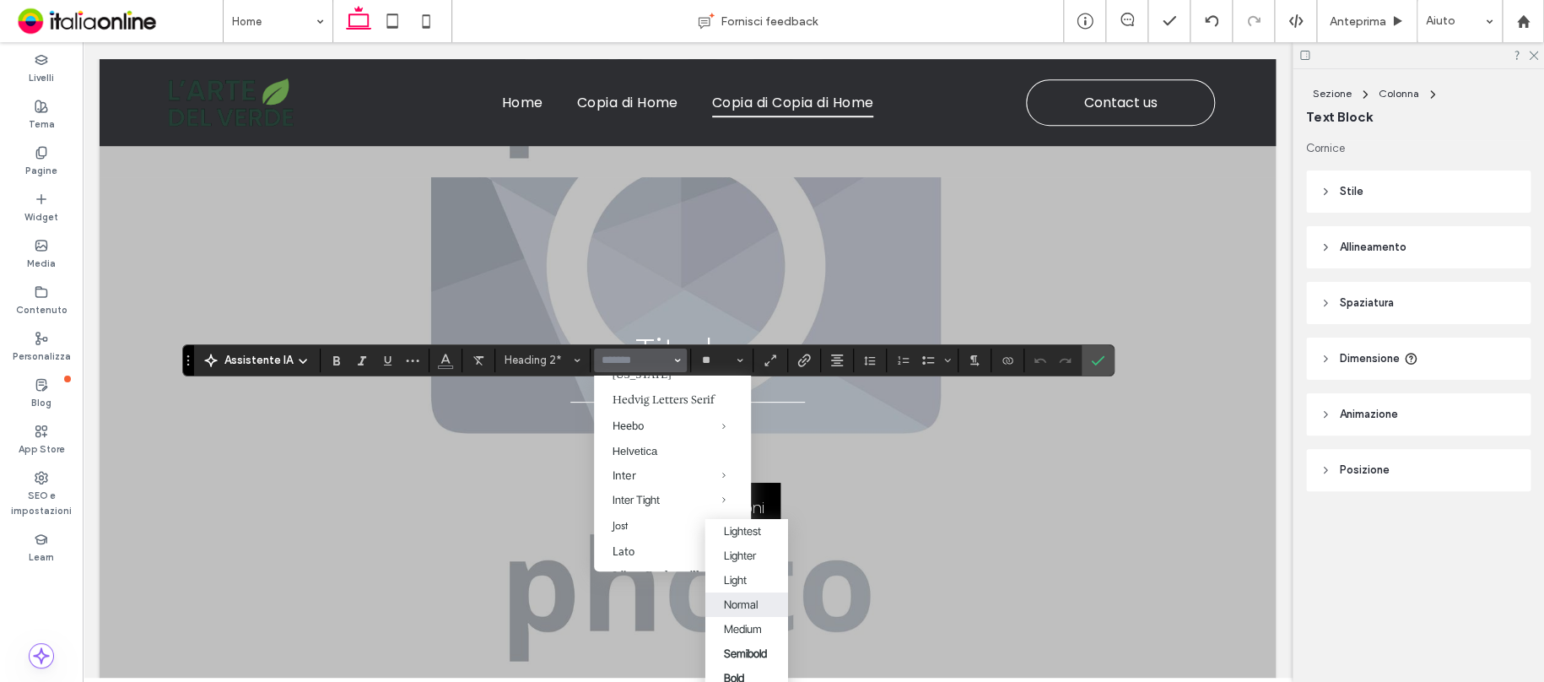
click at [776, 592] on label "Normal" at bounding box center [745, 604] width 83 height 24
type input "**********"
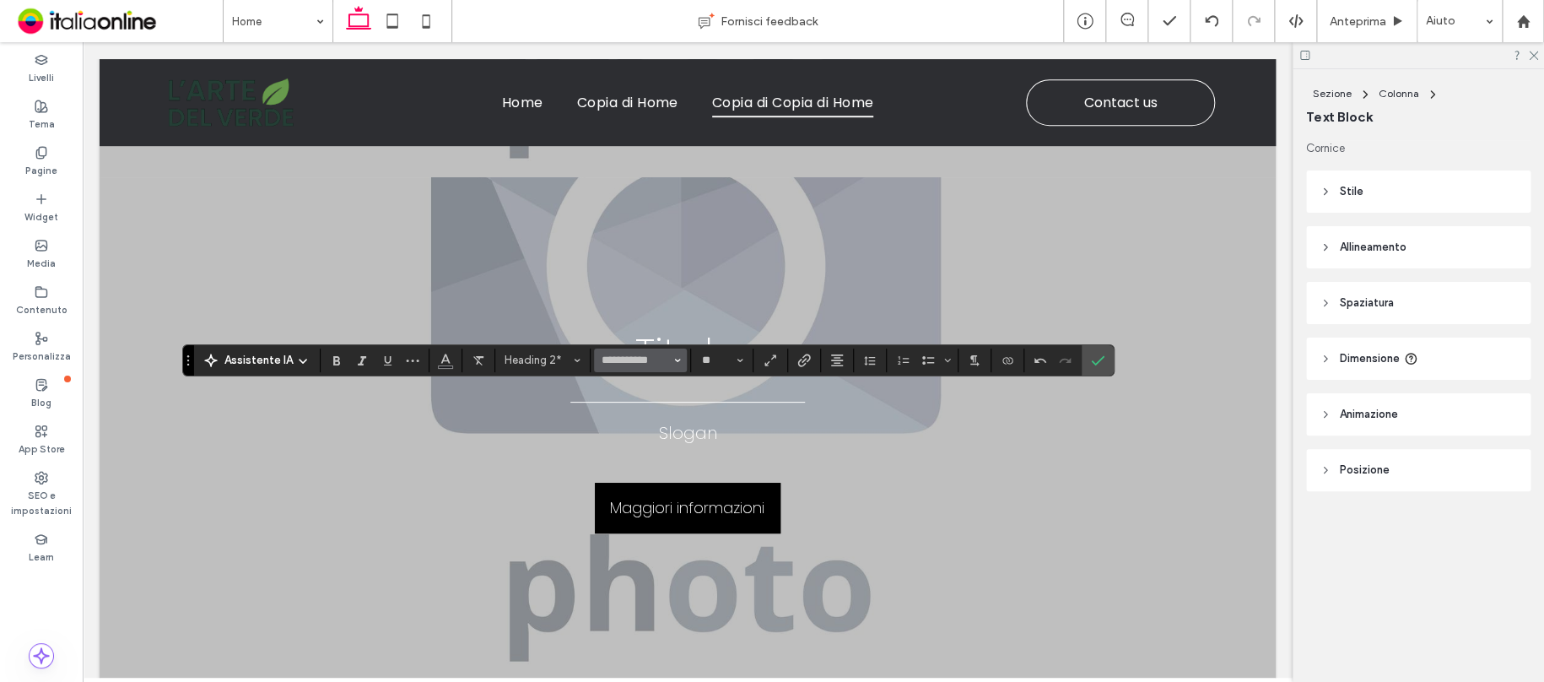
click at [674, 364] on span "Carattere e spessore del carattere" at bounding box center [677, 360] width 7 height 22
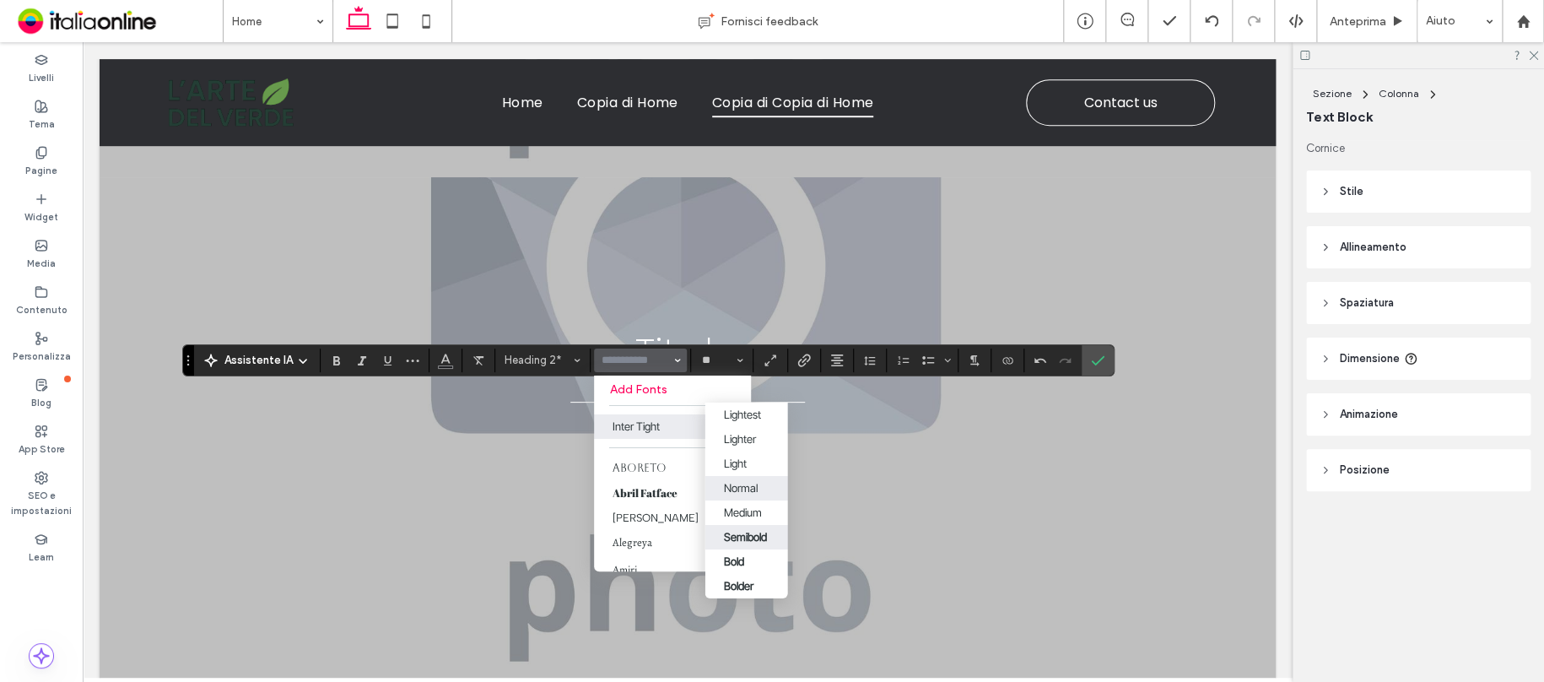
click at [742, 536] on div "Semibold" at bounding box center [744, 536] width 43 height 13
type input "**********"
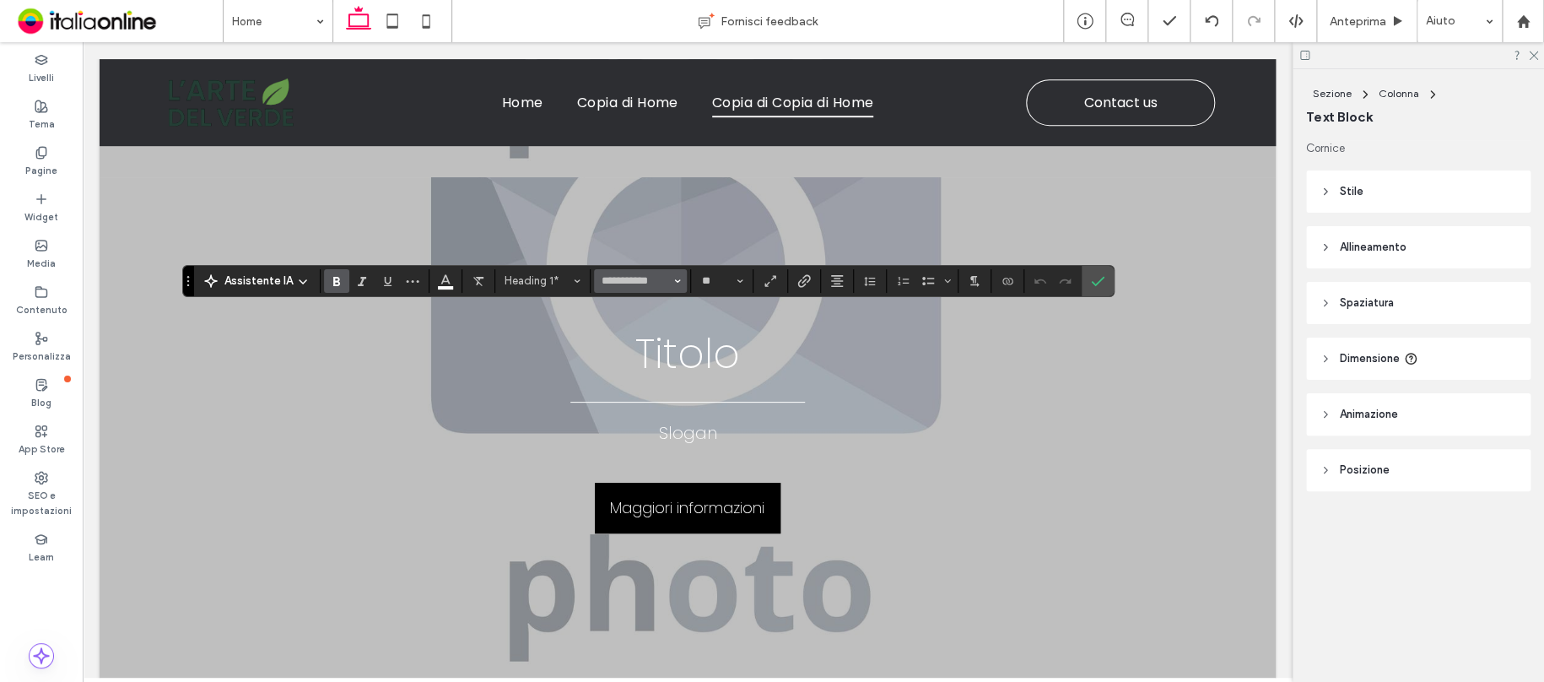
click at [676, 283] on icon "Carattere e spessore del carattere" at bounding box center [677, 281] width 7 height 7
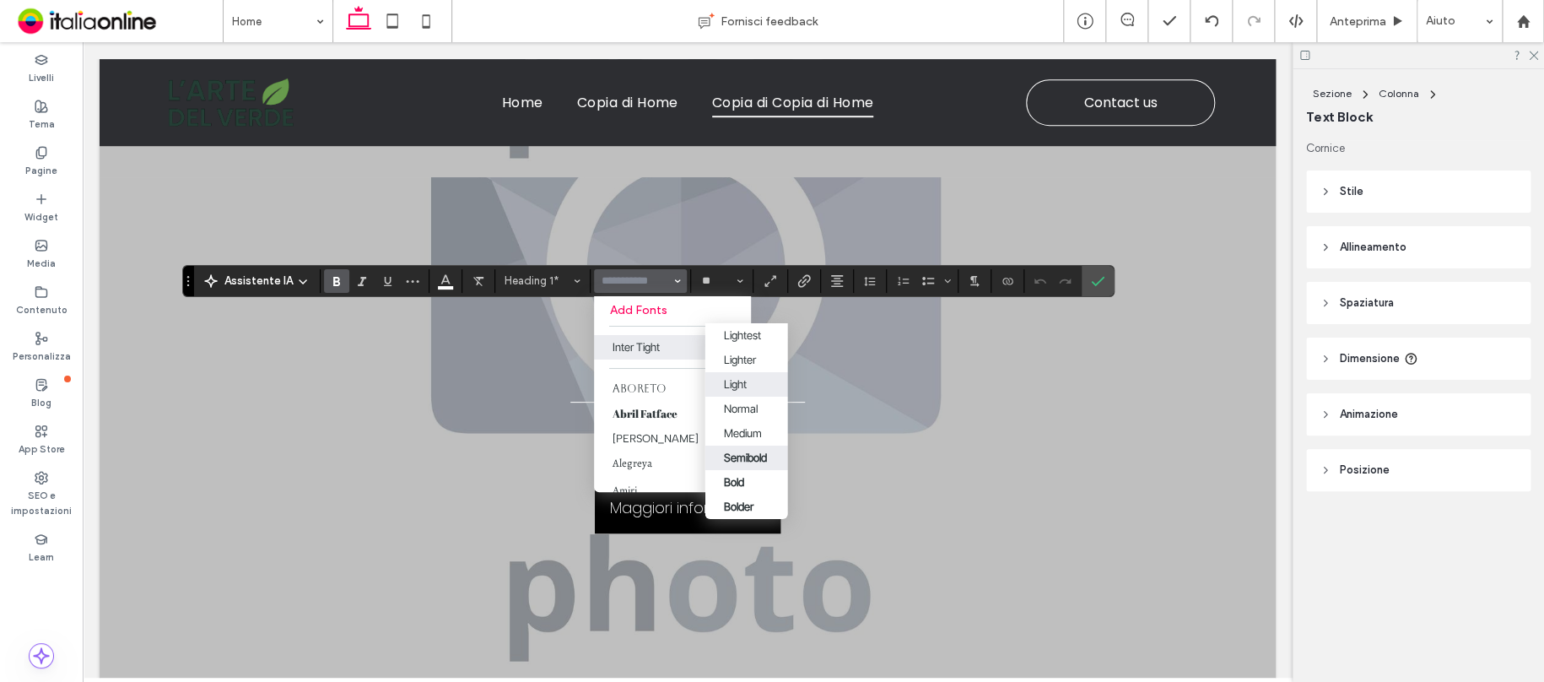
click at [758, 379] on div "Light" at bounding box center [746, 383] width 46 height 13
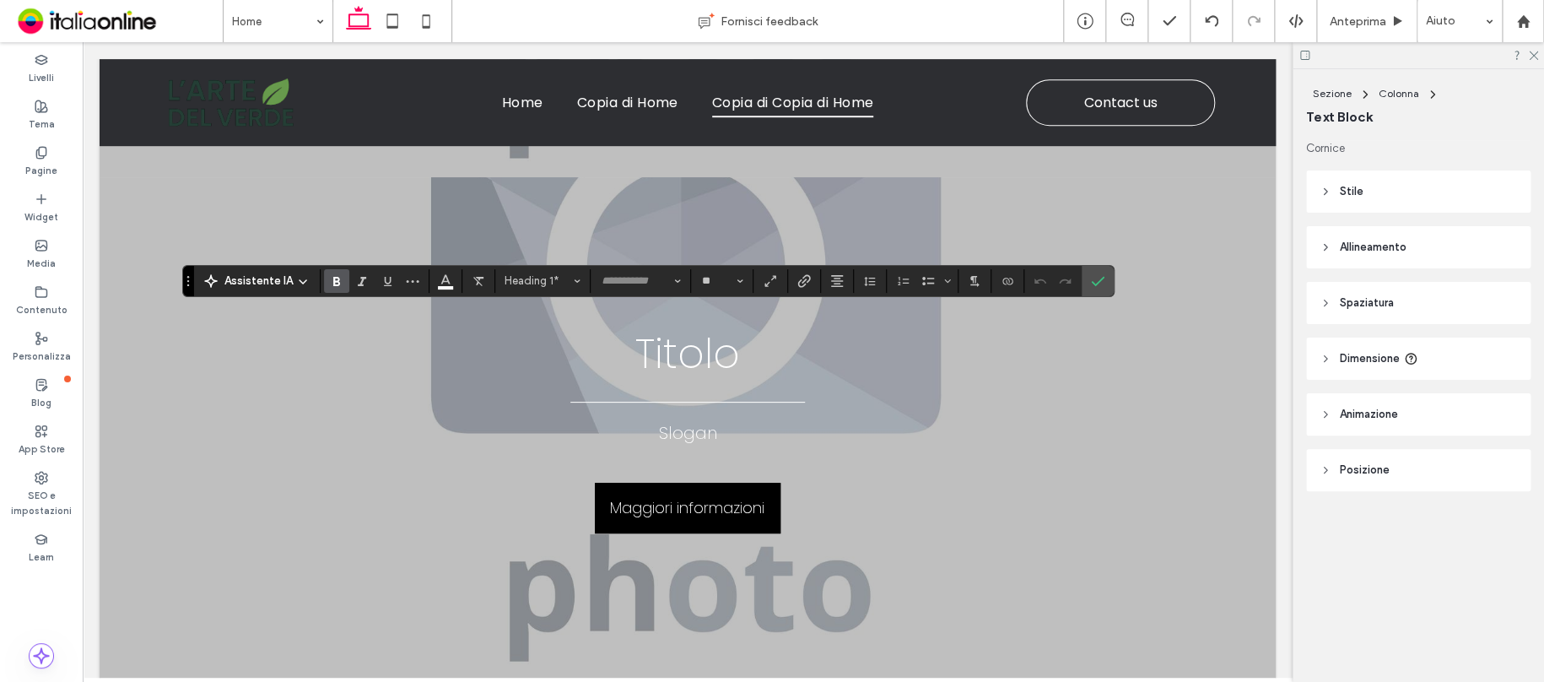
type input "**********"
click at [674, 279] on icon "Carattere e spessore del carattere" at bounding box center [677, 281] width 7 height 7
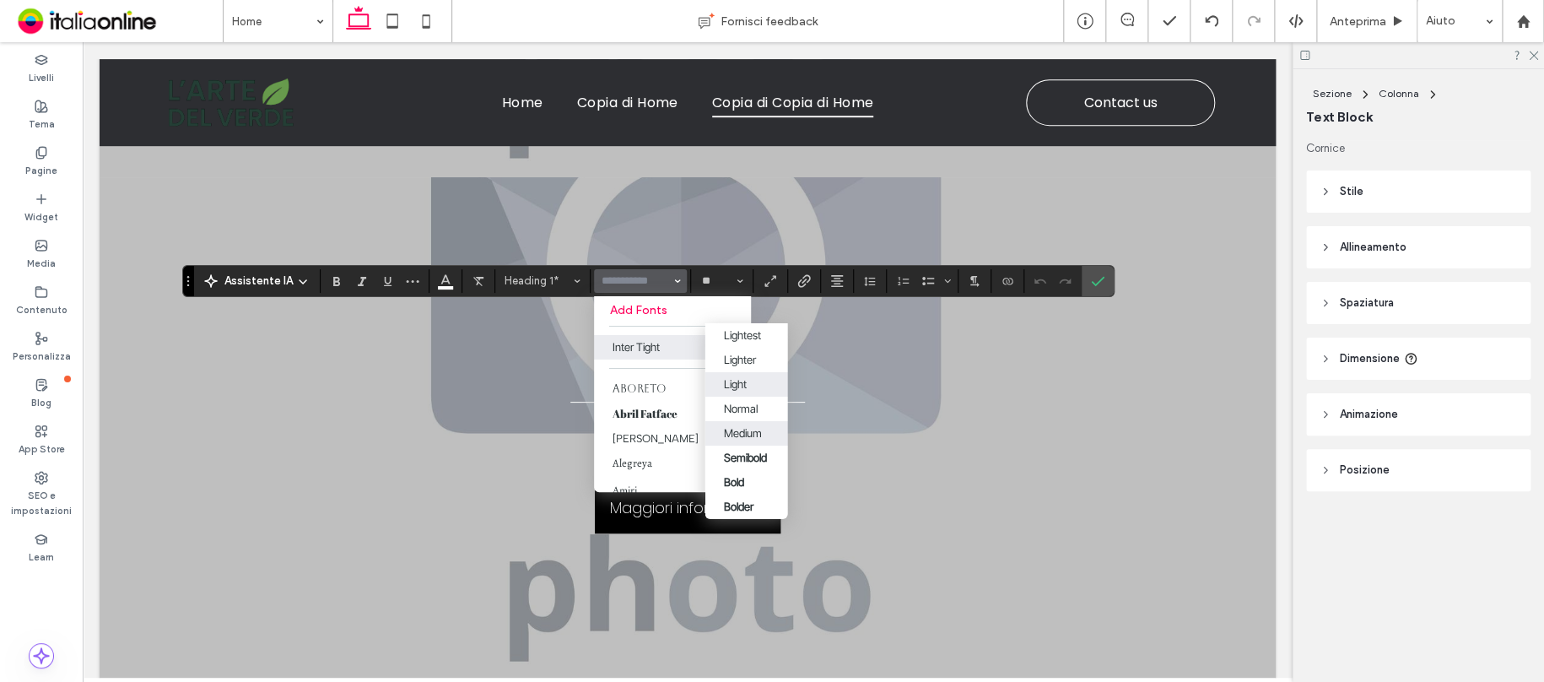
click at [750, 426] on div "Medium" at bounding box center [742, 432] width 38 height 13
type input "**********"
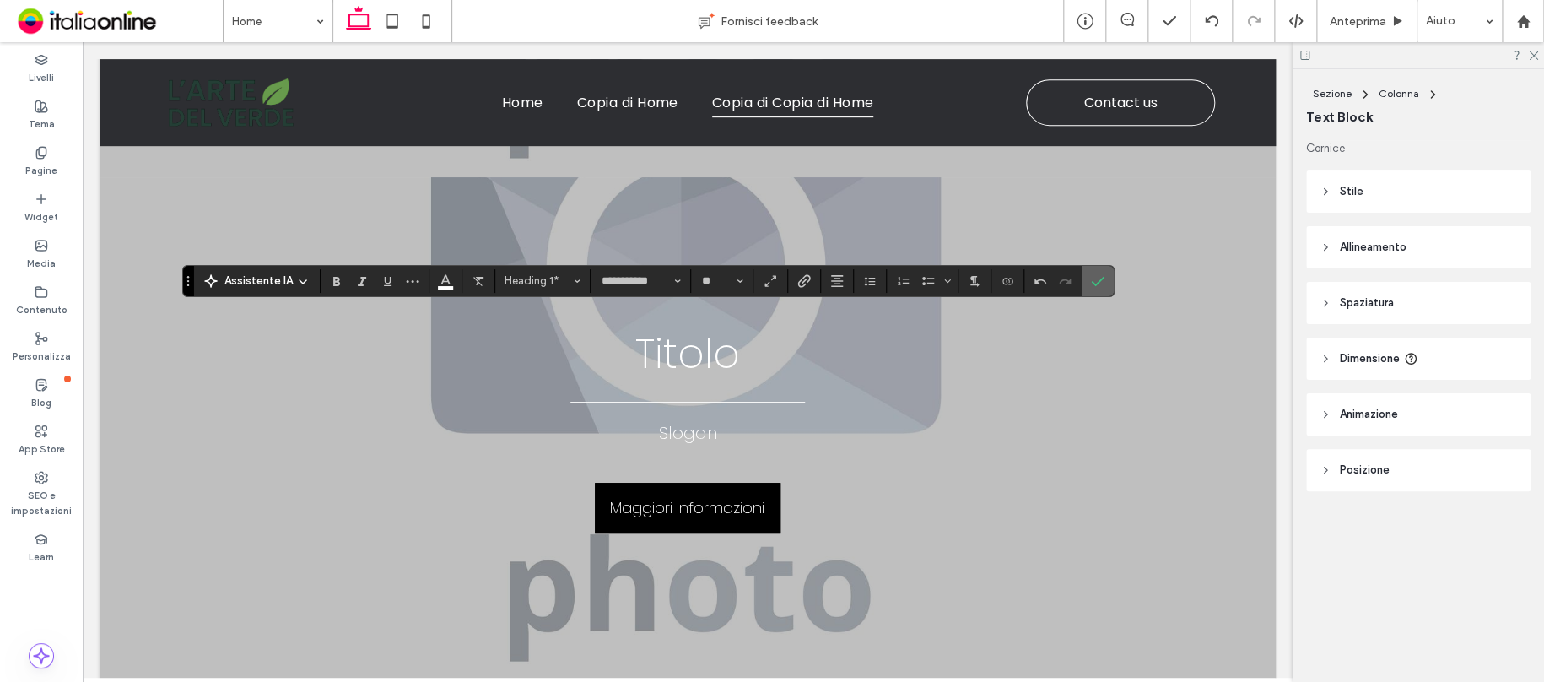
click at [1099, 282] on icon "Conferma" at bounding box center [1097, 280] width 13 height 13
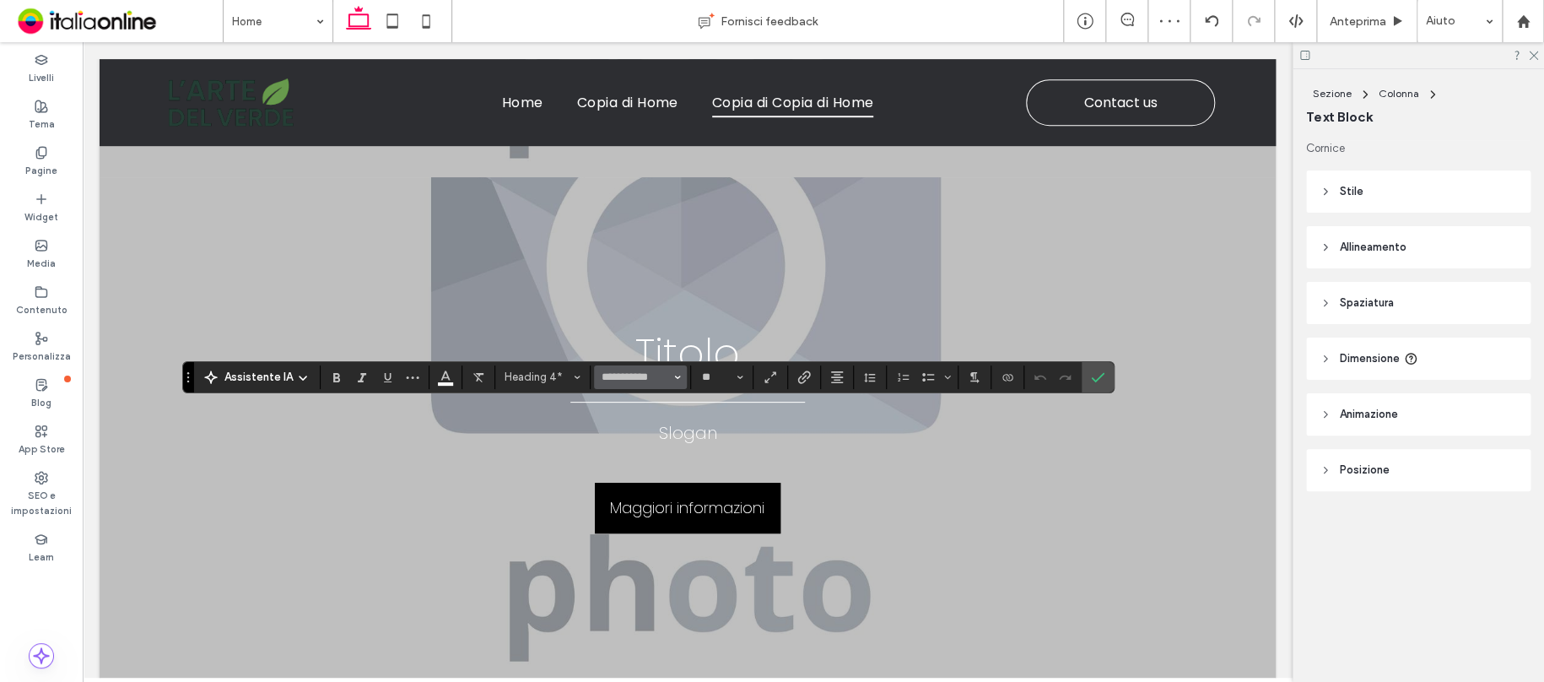
click at [675, 375] on icon "Carattere e spessore del carattere" at bounding box center [677, 377] width 7 height 7
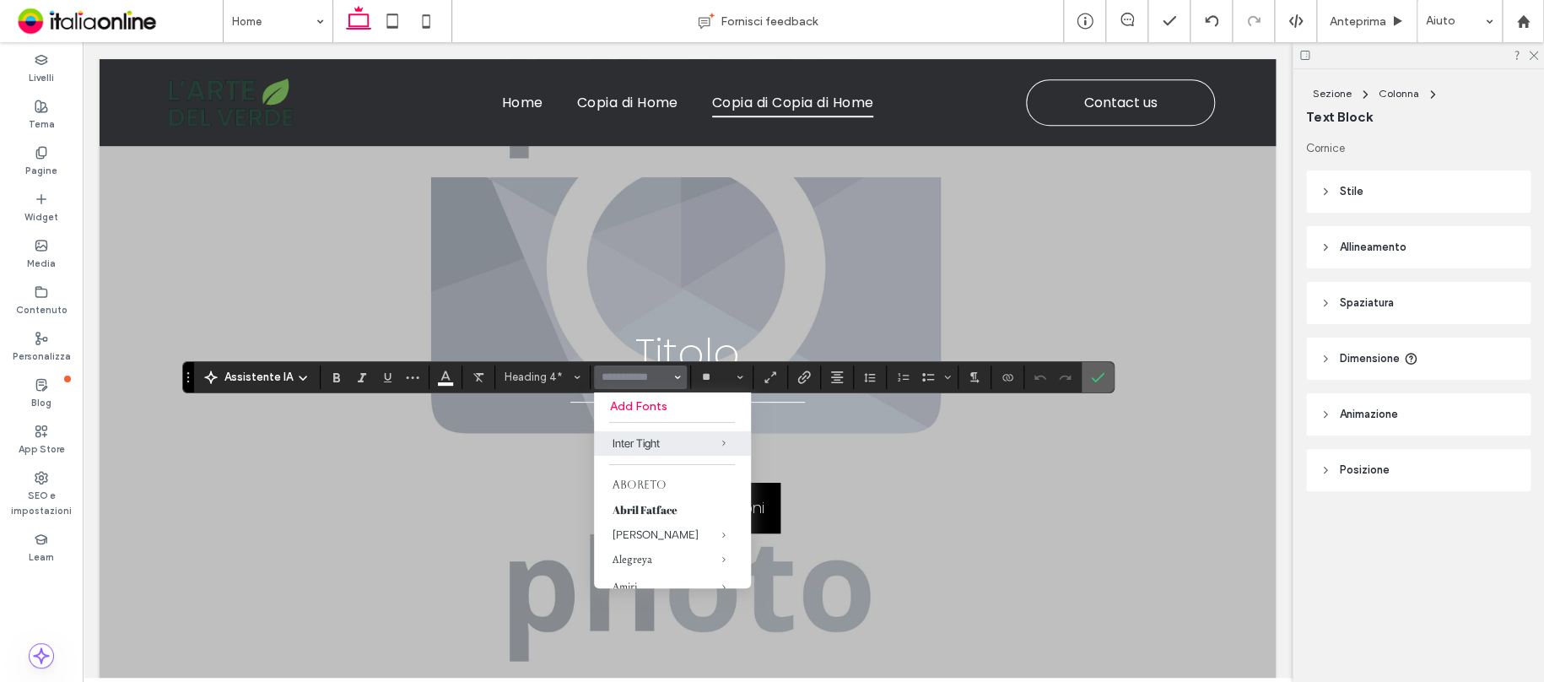
click at [1097, 378] on icon "Conferma" at bounding box center [1097, 376] width 13 height 13
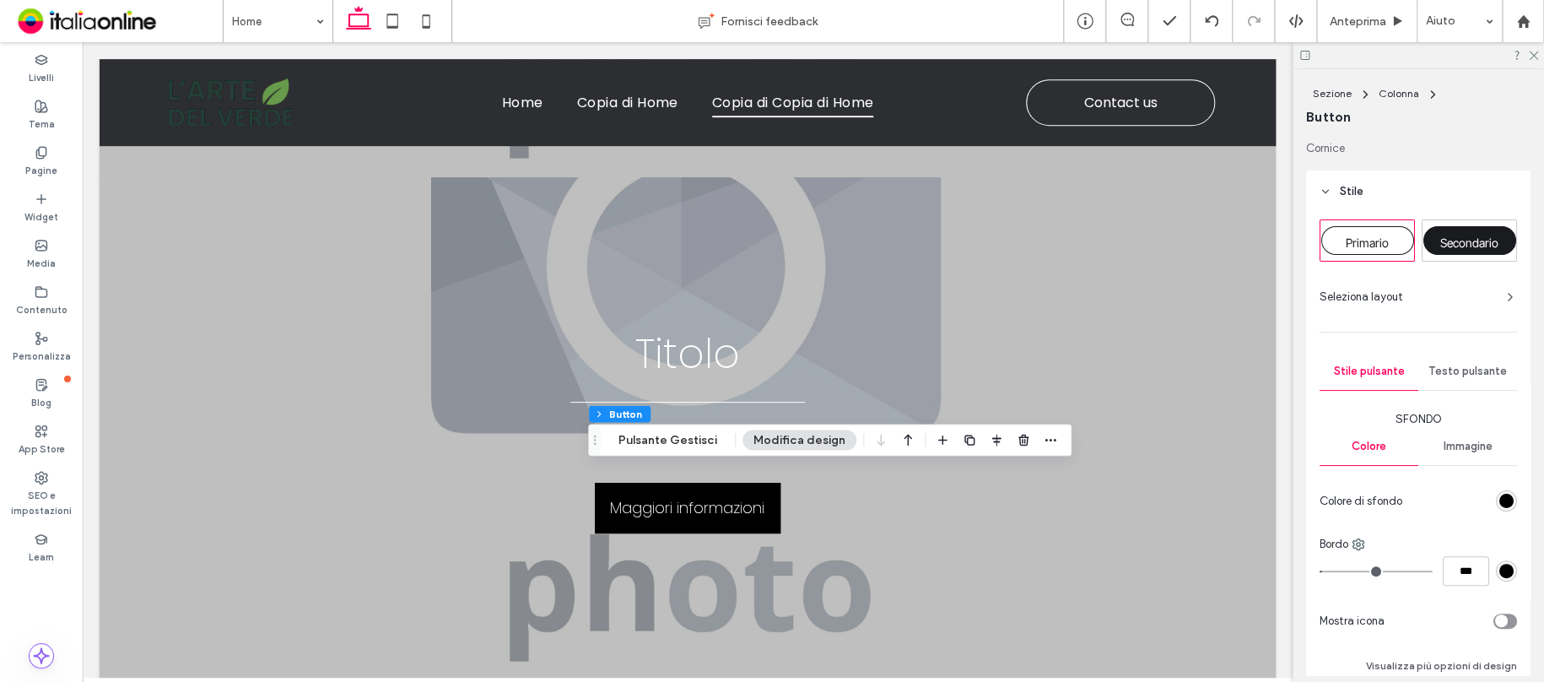
click at [827, 438] on button "Modifica design" at bounding box center [799, 439] width 114 height 20
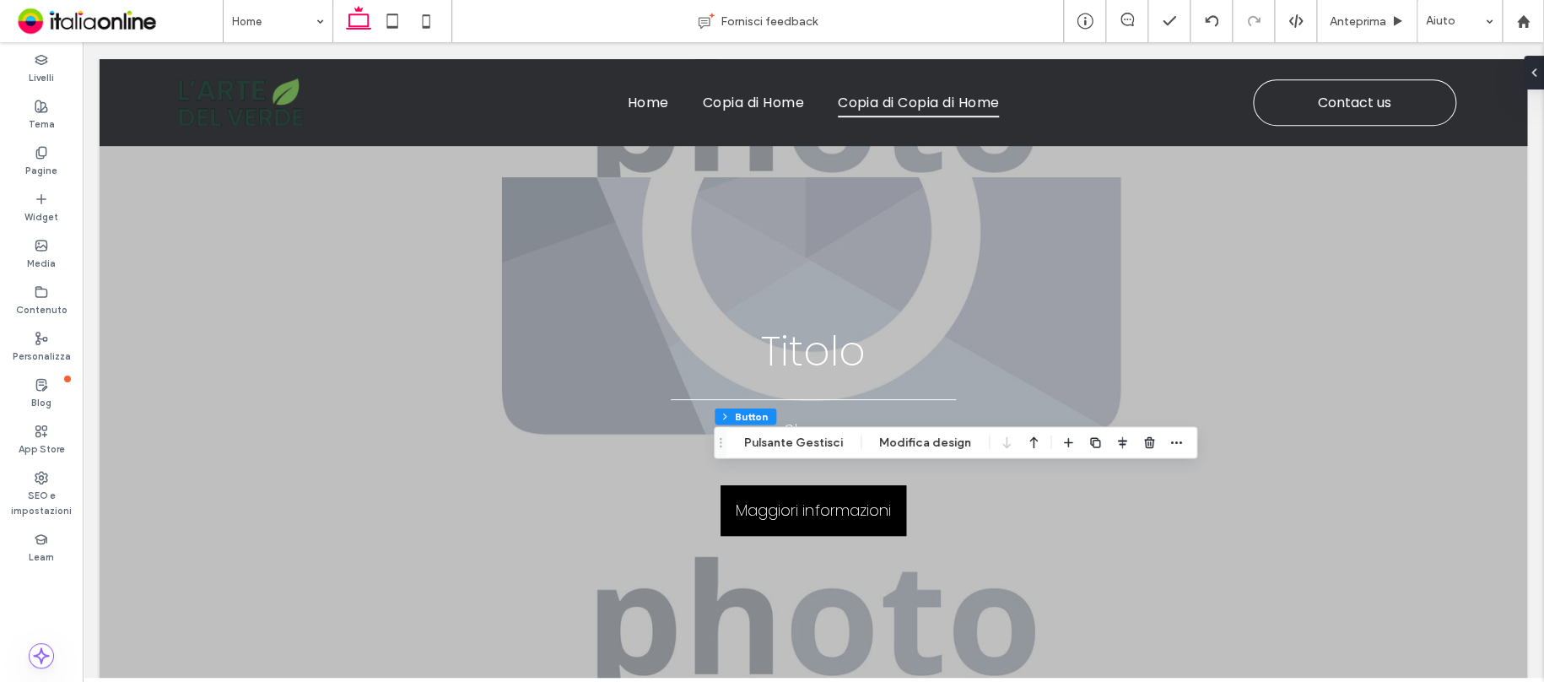
click at [914, 438] on button "Modifica design" at bounding box center [925, 442] width 114 height 20
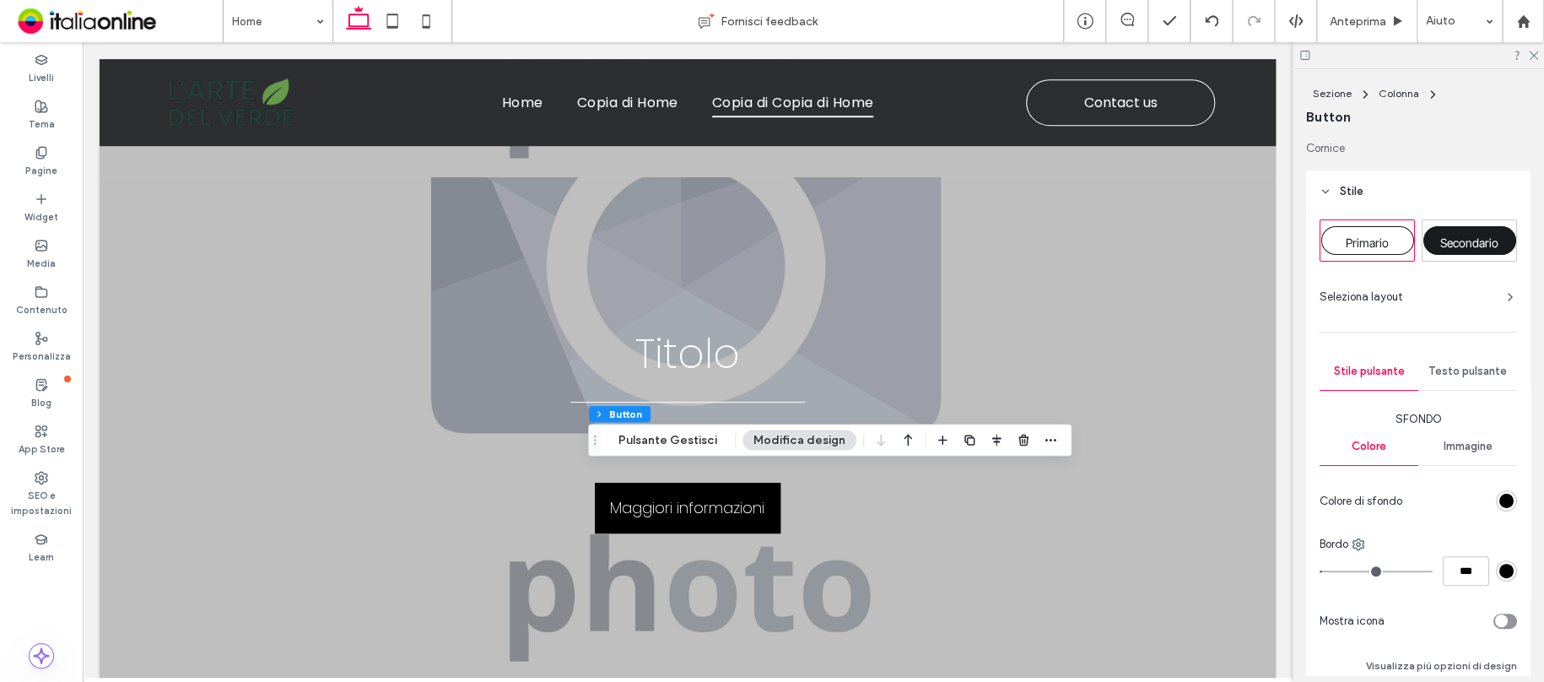
click at [1472, 375] on span "Testo pulsante" at bounding box center [1467, 370] width 78 height 13
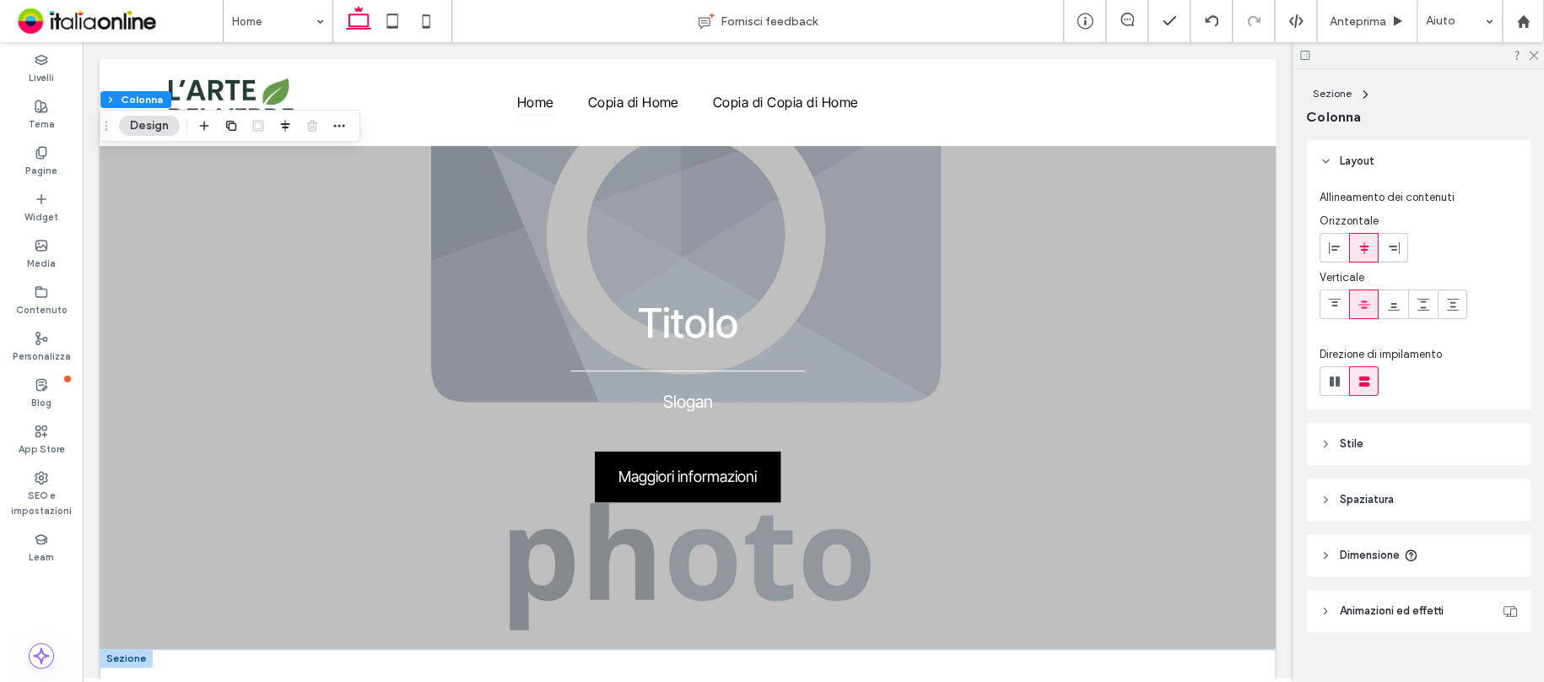
scroll to position [404, 0]
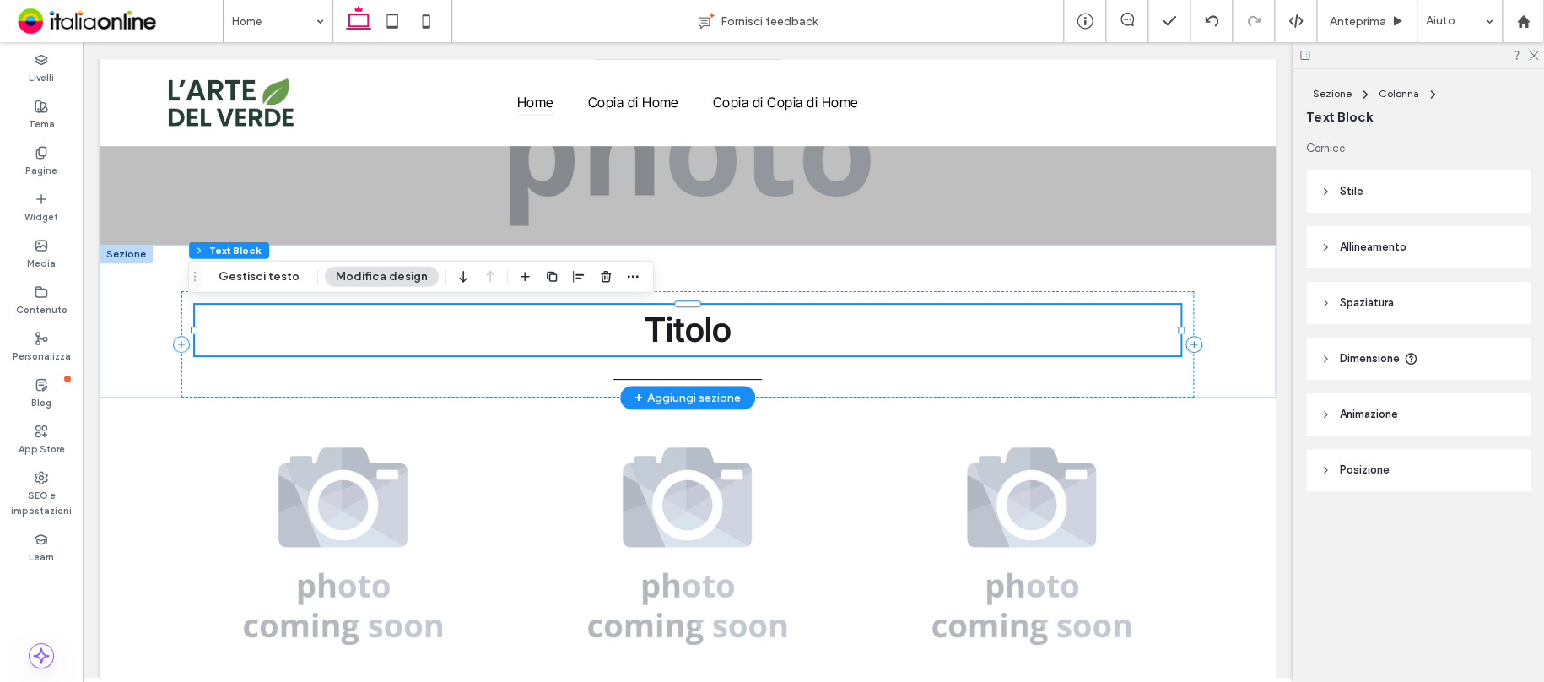
drag, startPoint x: 83, startPoint y: 42, endPoint x: 699, endPoint y: 334, distance: 681.5
click at [699, 334] on span "Titolo" at bounding box center [688, 329] width 87 height 41
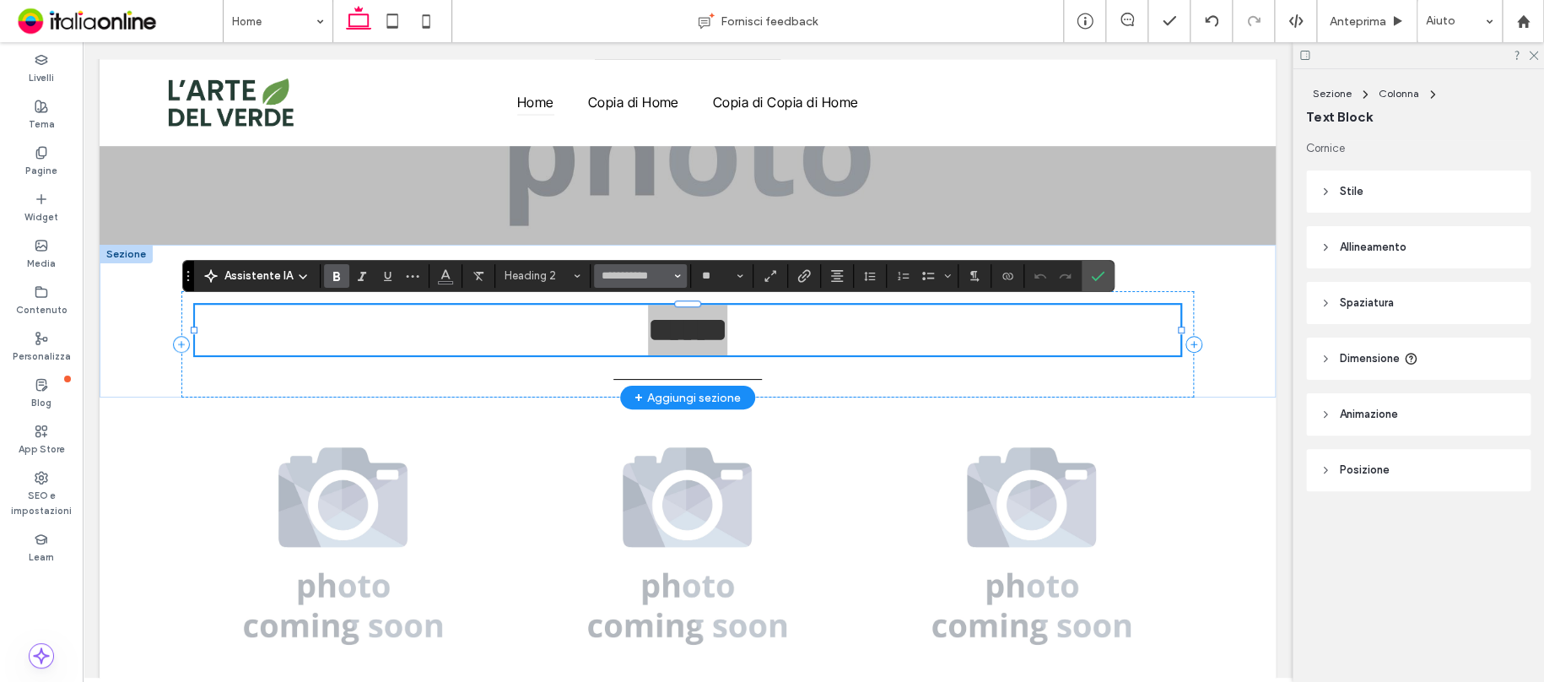
click at [675, 270] on span "Carattere e spessore del carattere" at bounding box center [677, 276] width 7 height 22
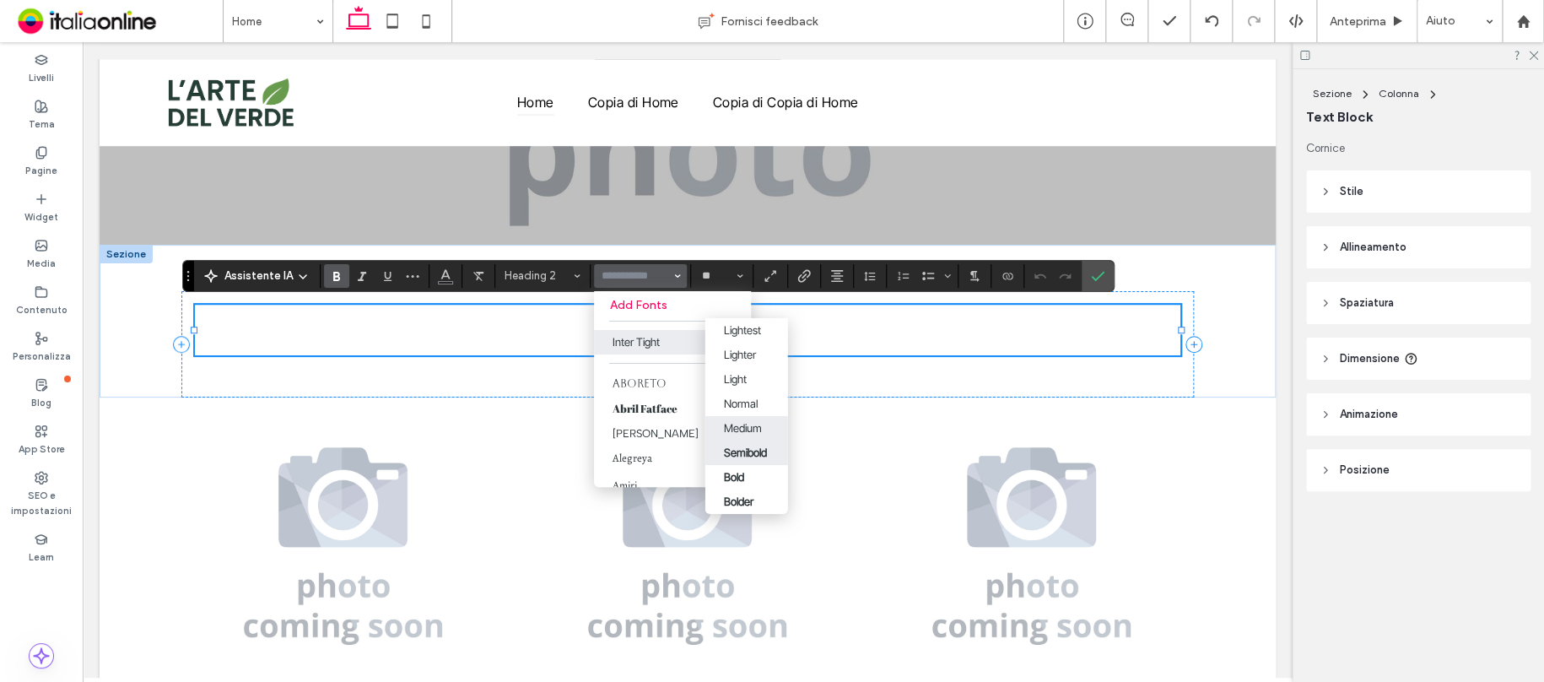
click at [759, 416] on label "Medium" at bounding box center [745, 427] width 83 height 24
type input "**********"
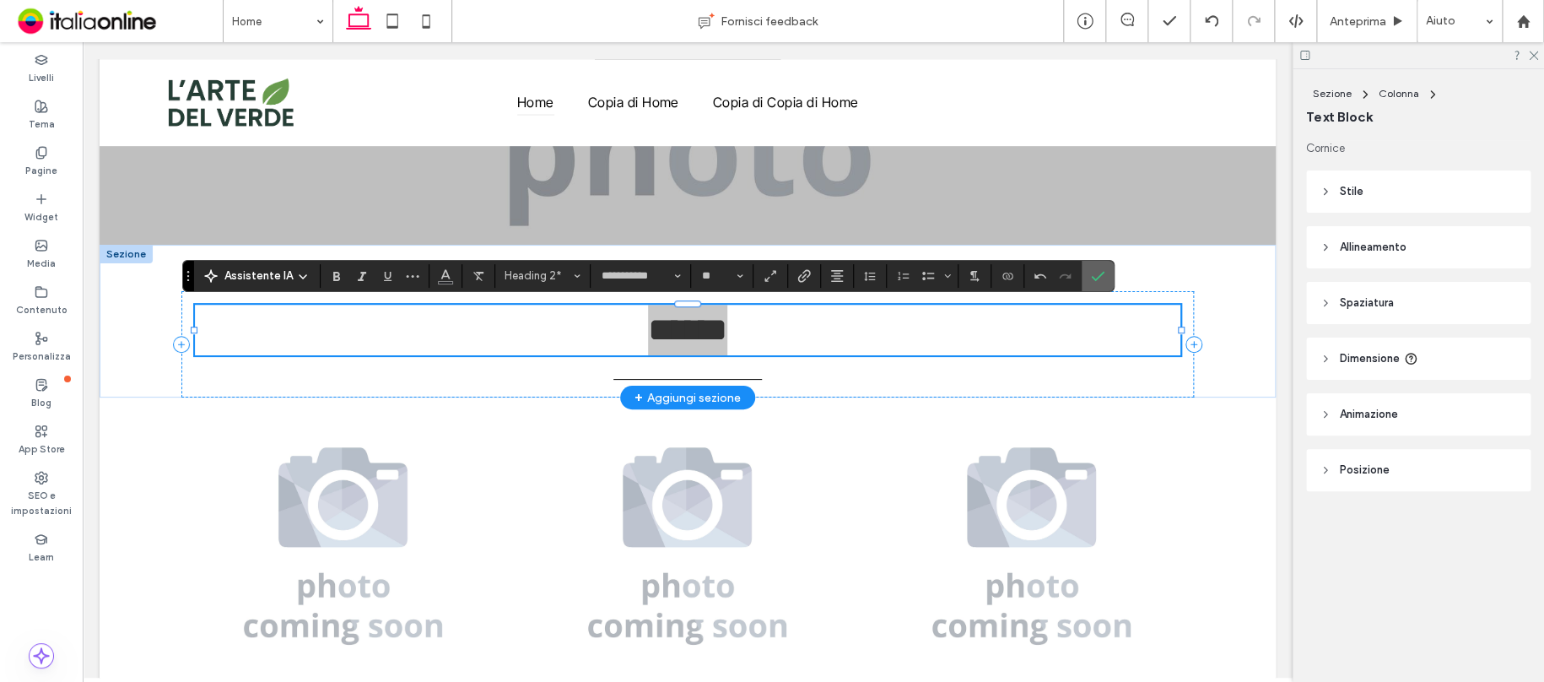
click at [1094, 269] on icon "Conferma" at bounding box center [1097, 275] width 13 height 13
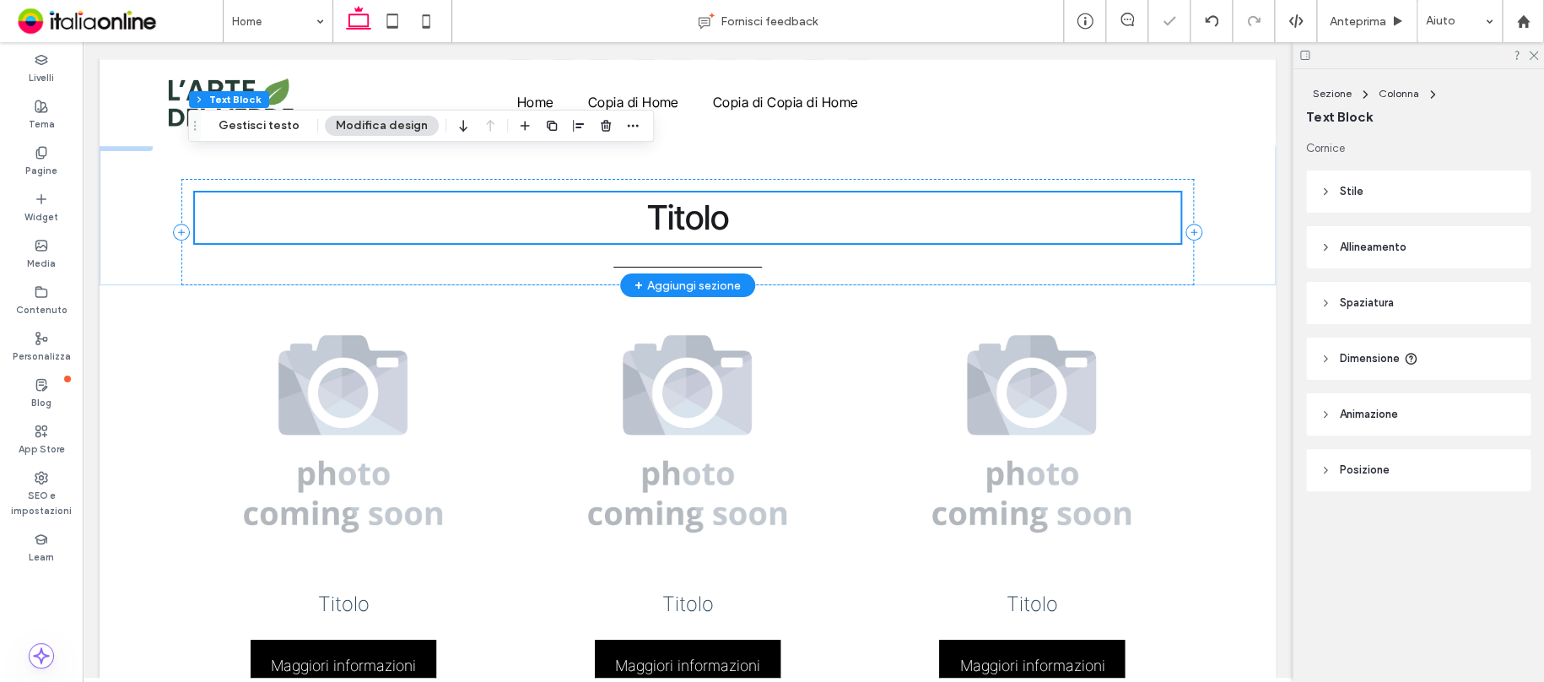
scroll to position [573, 0]
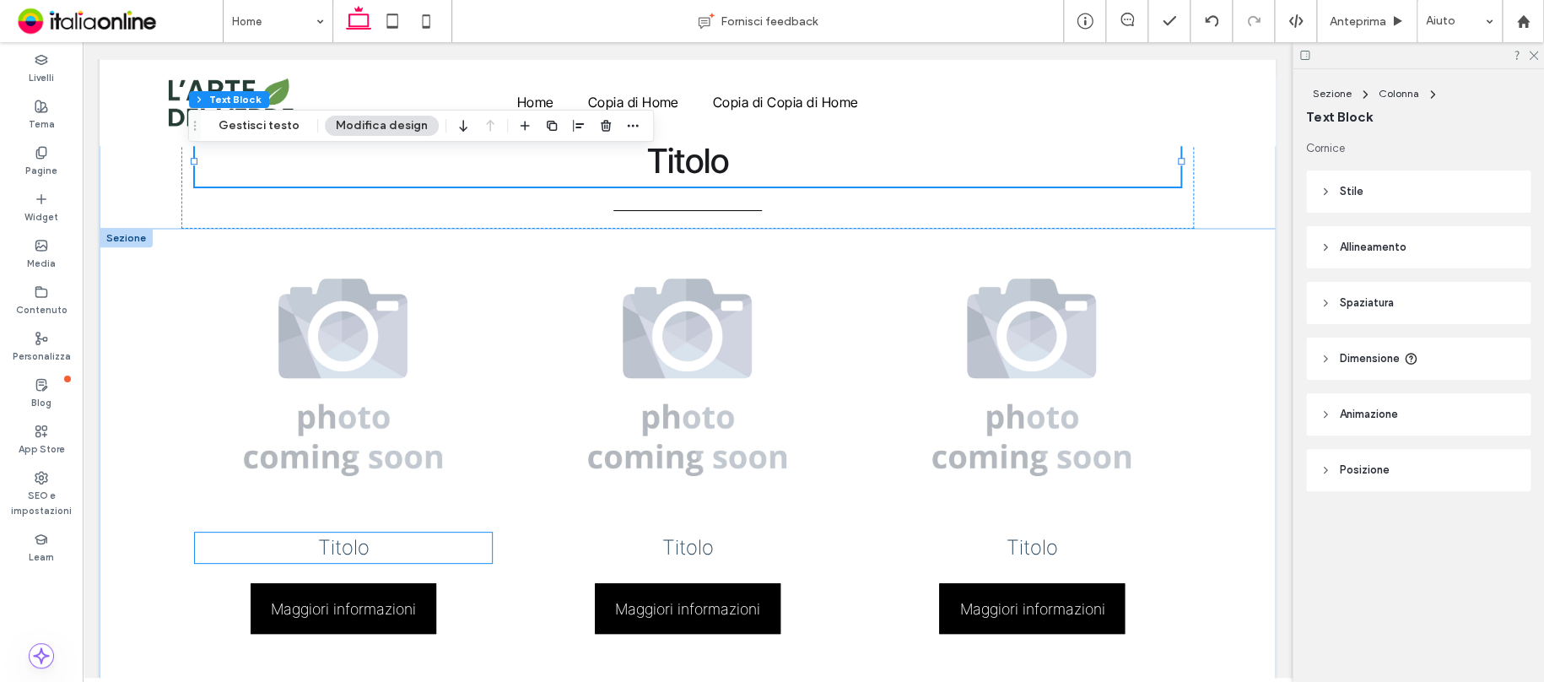
click at [335, 548] on span "Titolo" at bounding box center [343, 547] width 51 height 24
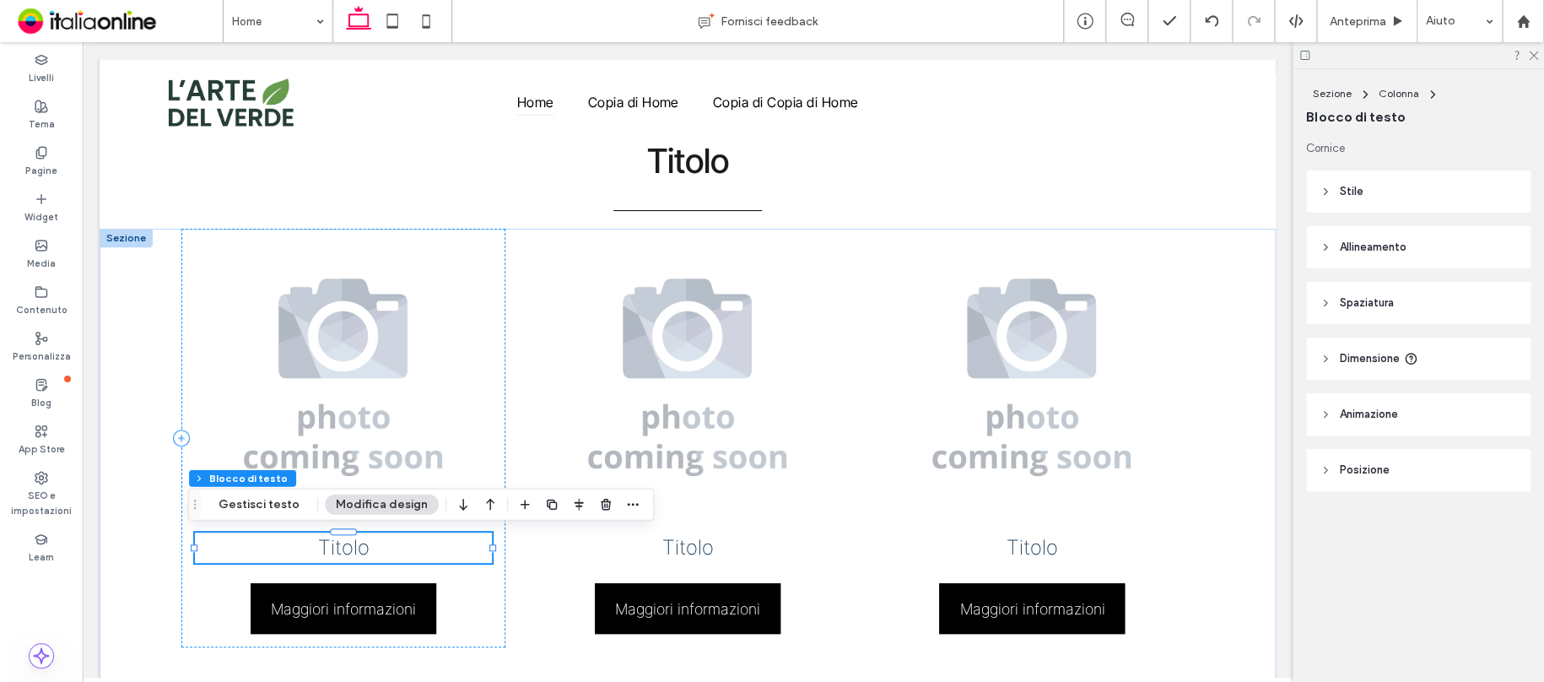
click at [343, 548] on span "Titolo" at bounding box center [343, 547] width 51 height 24
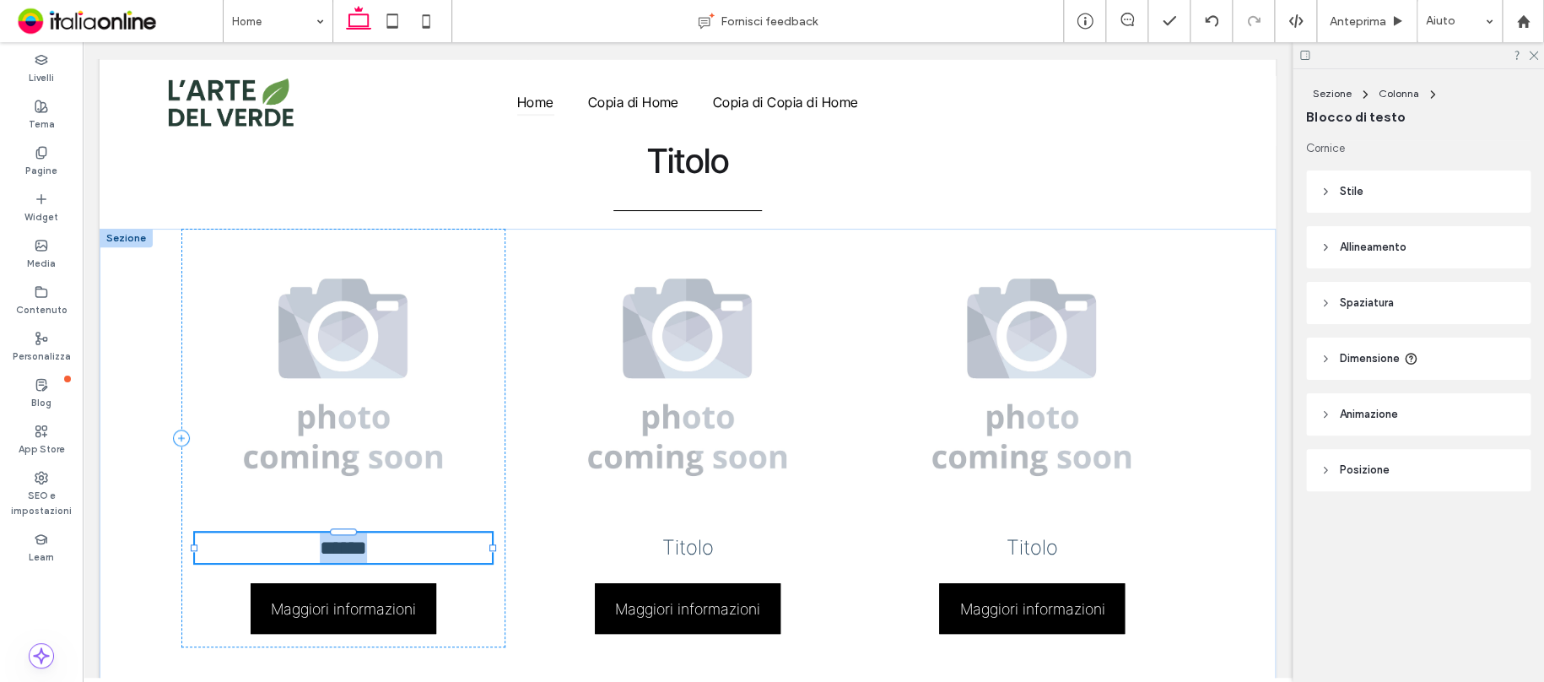
type input "**********"
type input "**"
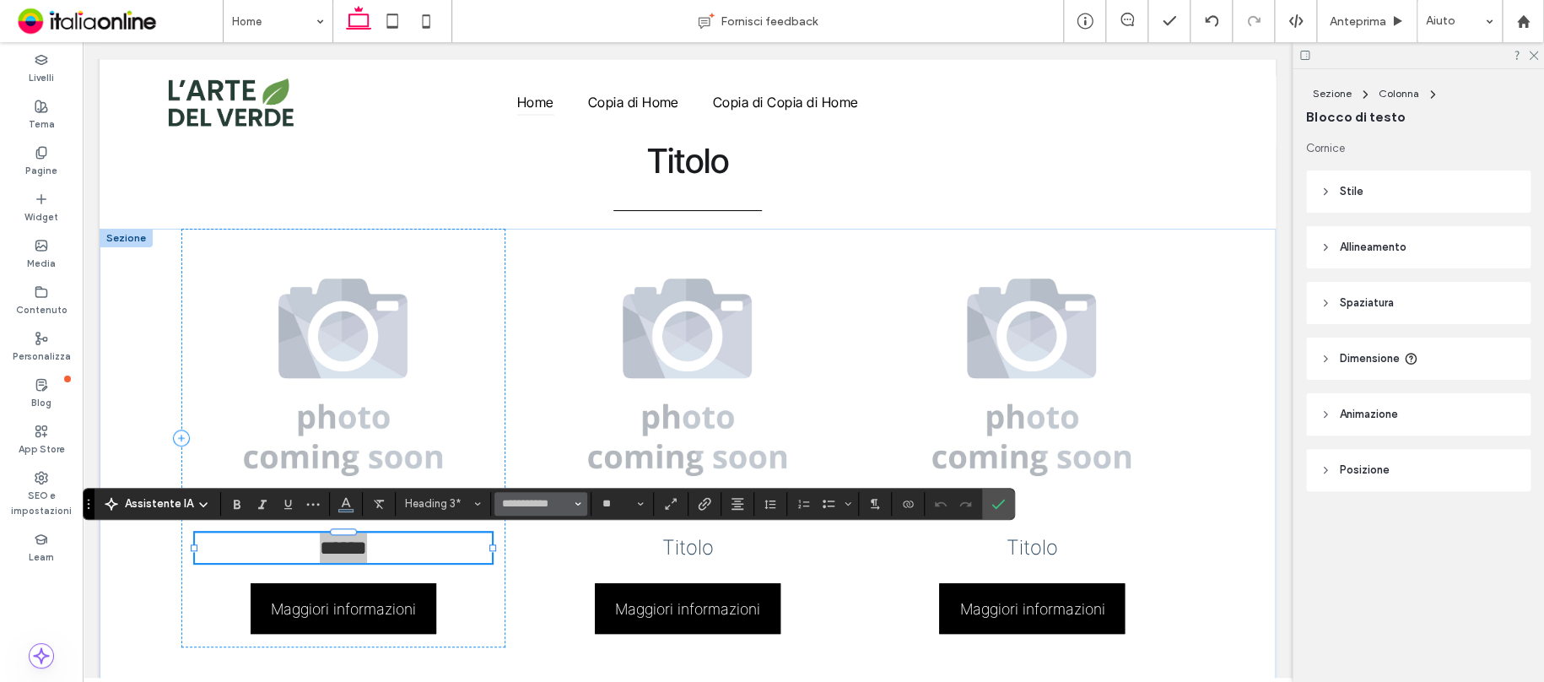
click at [580, 499] on button "**********" at bounding box center [540, 504] width 93 height 24
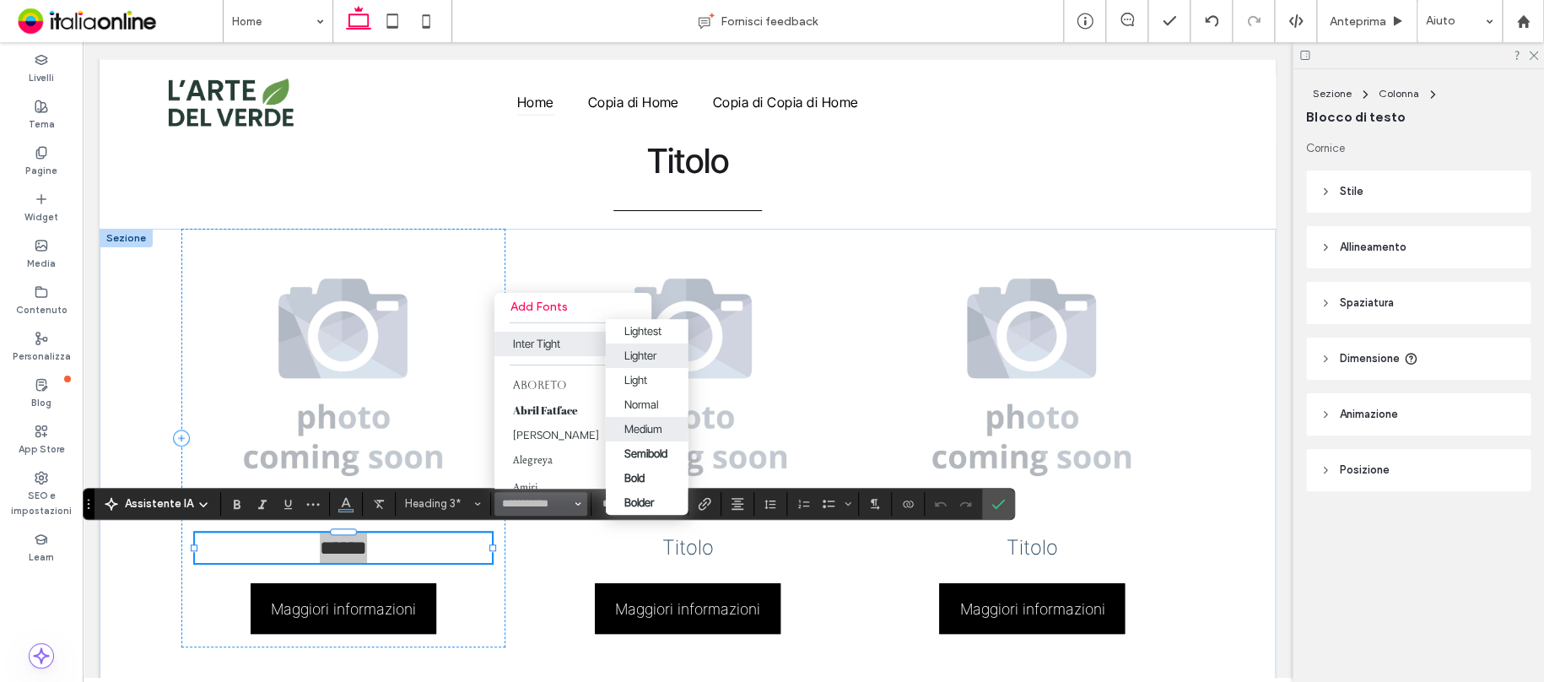
click at [659, 422] on div "Medium" at bounding box center [646, 428] width 46 height 13
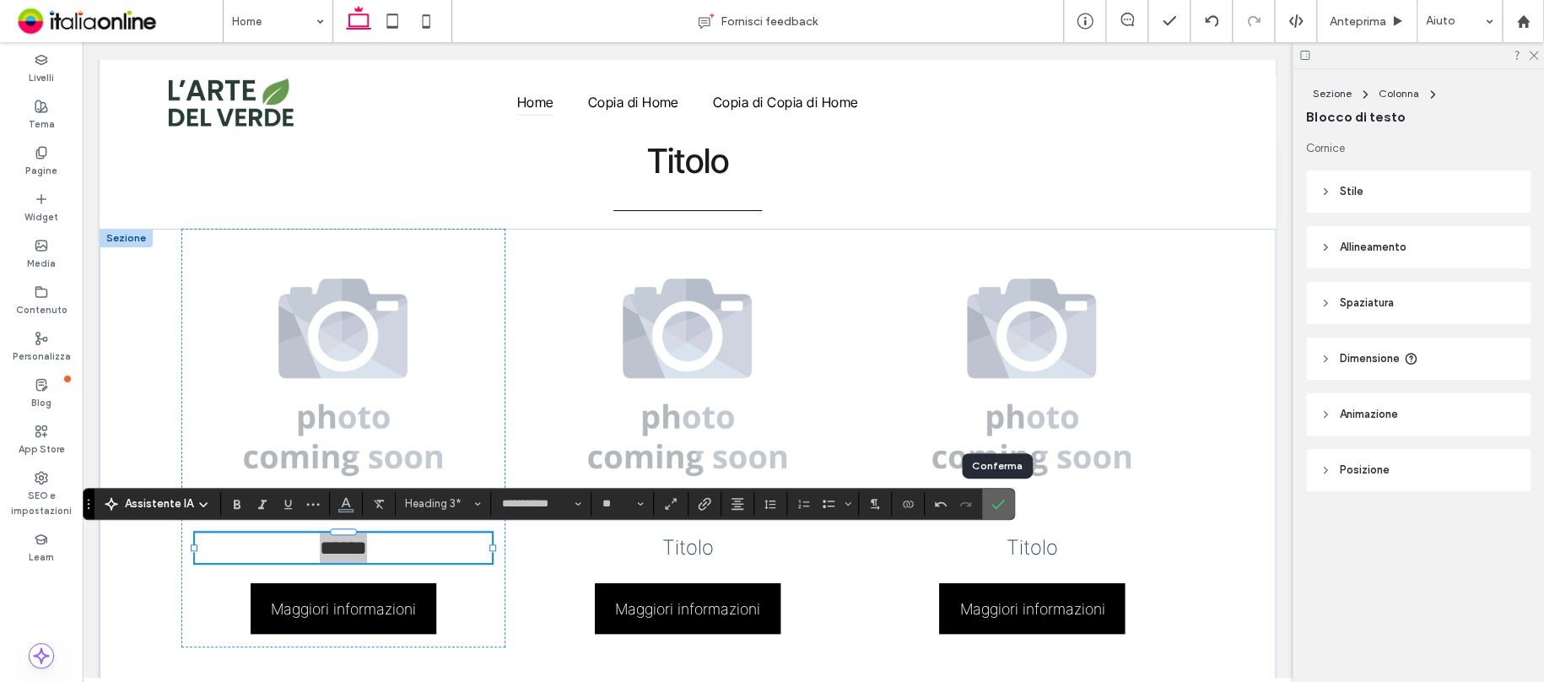
click at [998, 507] on icon "Conferma" at bounding box center [997, 503] width 13 height 13
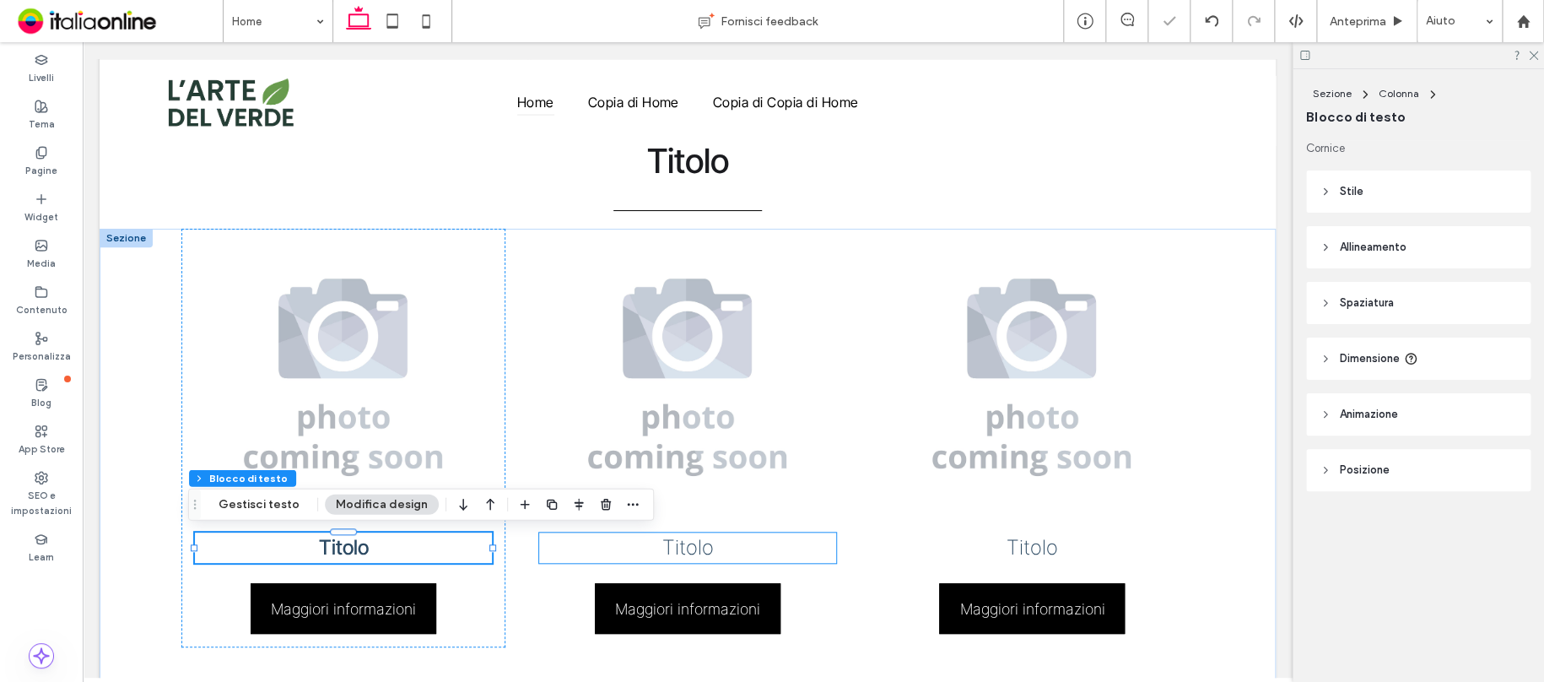
click at [703, 552] on span "Titolo" at bounding box center [687, 547] width 51 height 24
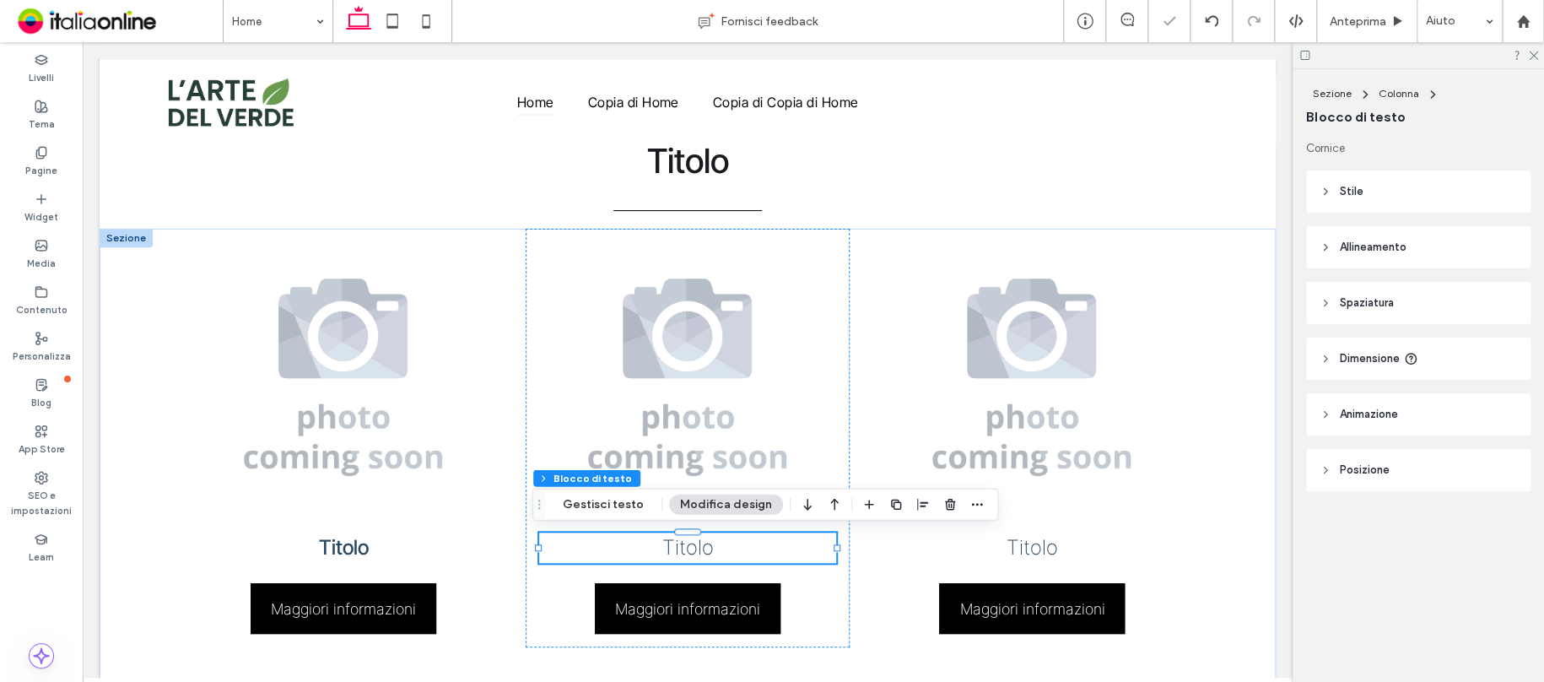
click at [702, 551] on span "Titolo" at bounding box center [687, 547] width 51 height 24
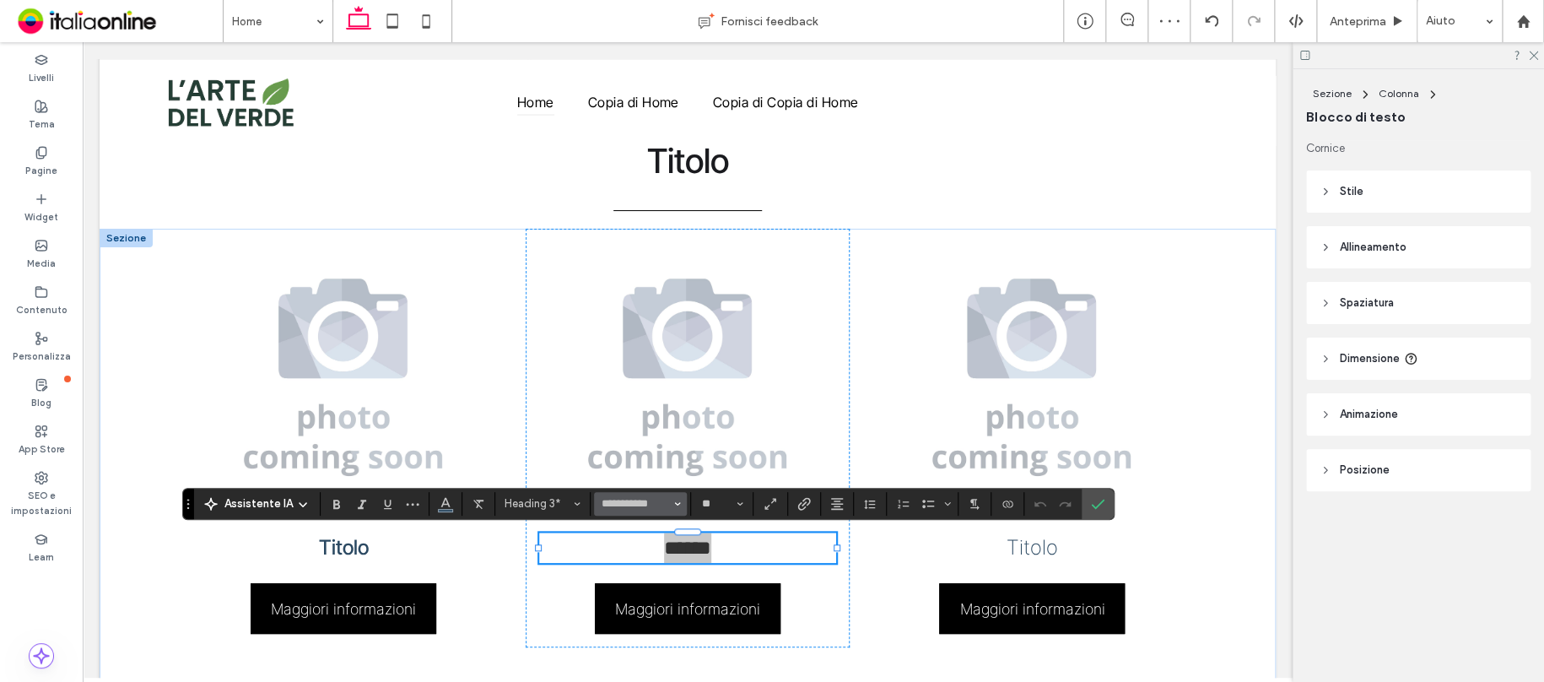
click at [679, 505] on button "**********" at bounding box center [640, 504] width 93 height 24
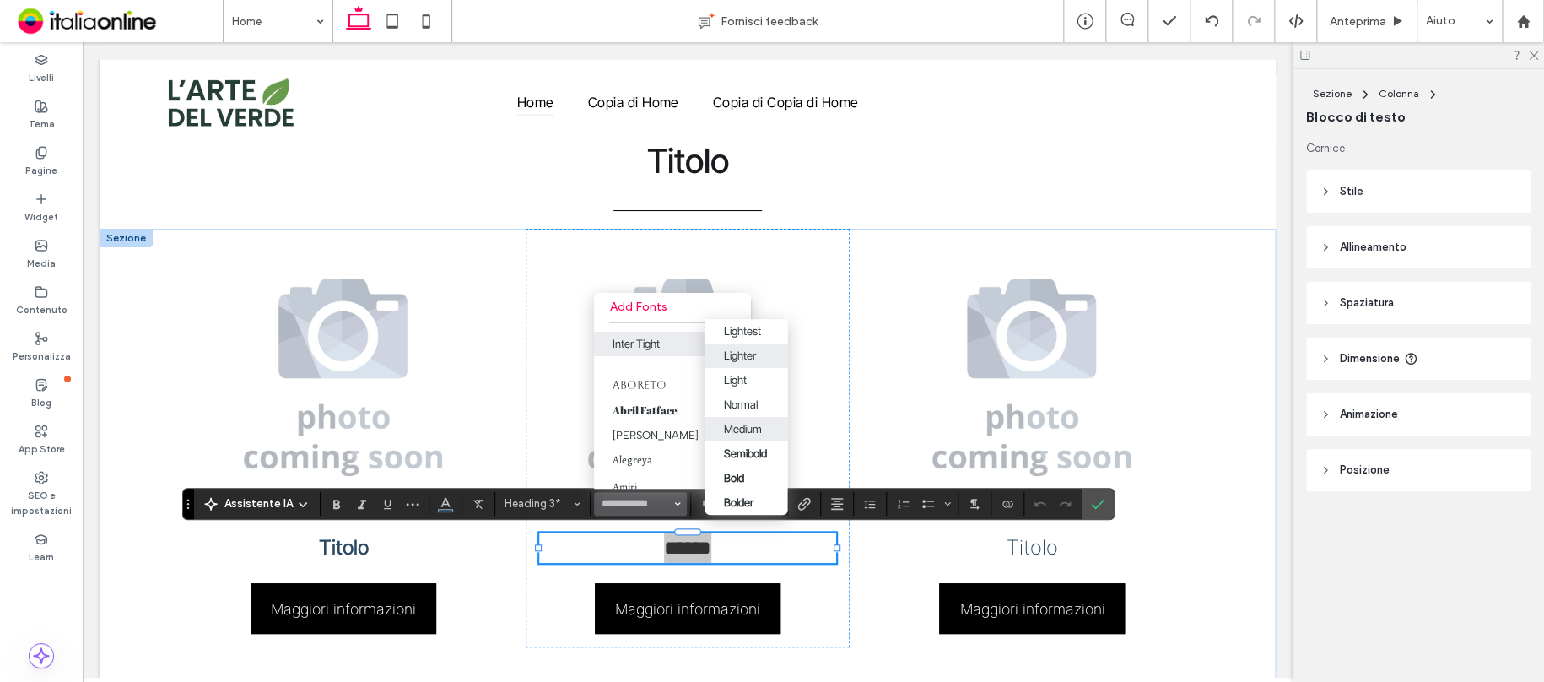
click at [751, 422] on div "Medium" at bounding box center [742, 428] width 38 height 13
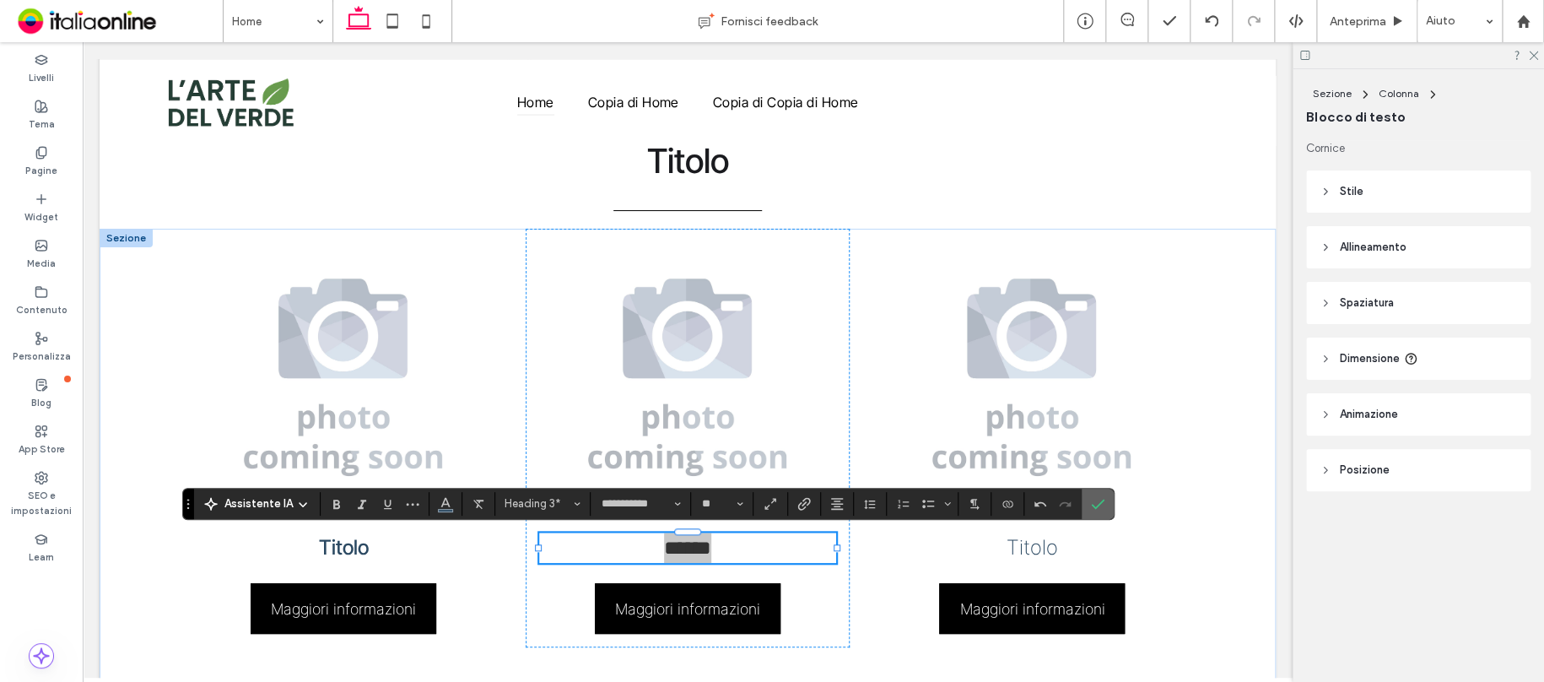
drag, startPoint x: 1008, startPoint y: 469, endPoint x: 1091, endPoint y: 495, distance: 86.7
click at [1091, 495] on span "Conferma" at bounding box center [1095, 503] width 8 height 30
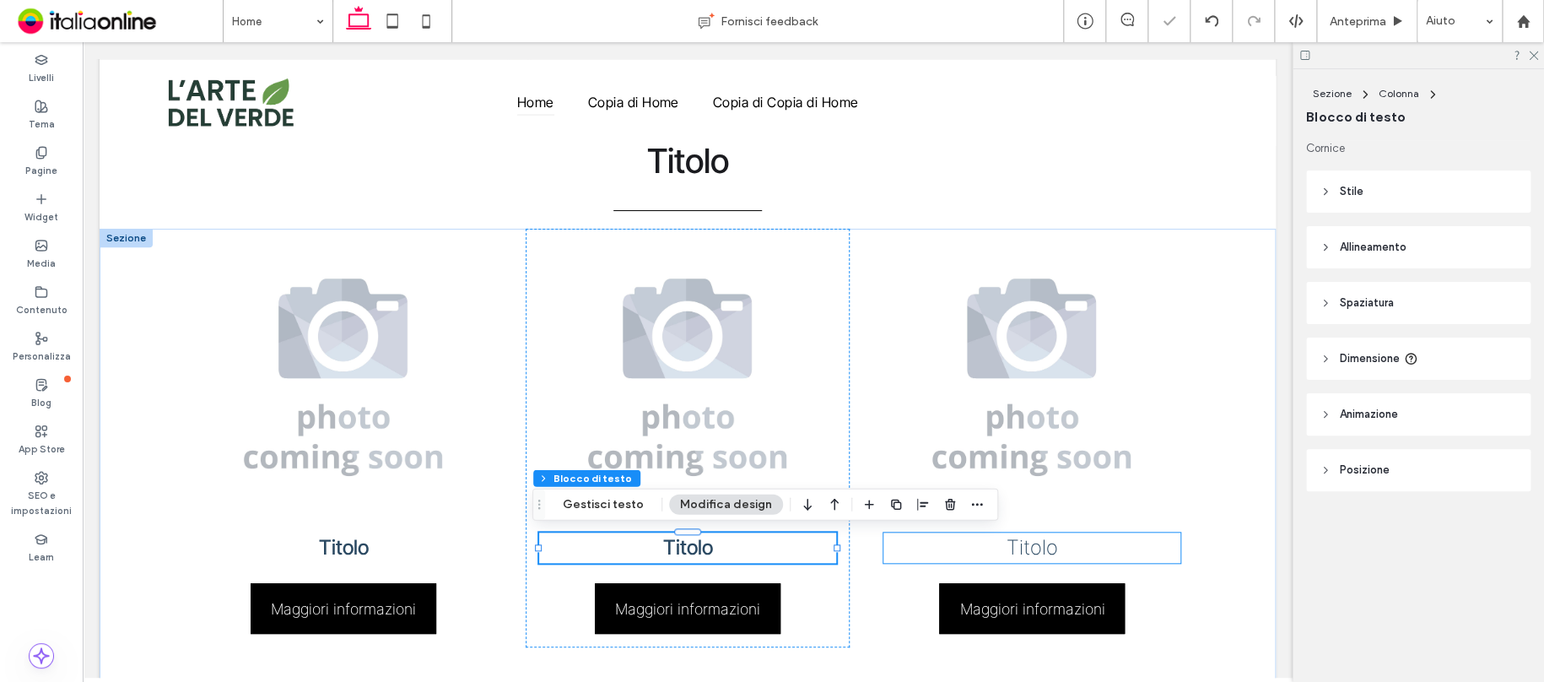
click at [1028, 549] on span "Titolo" at bounding box center [1031, 547] width 51 height 24
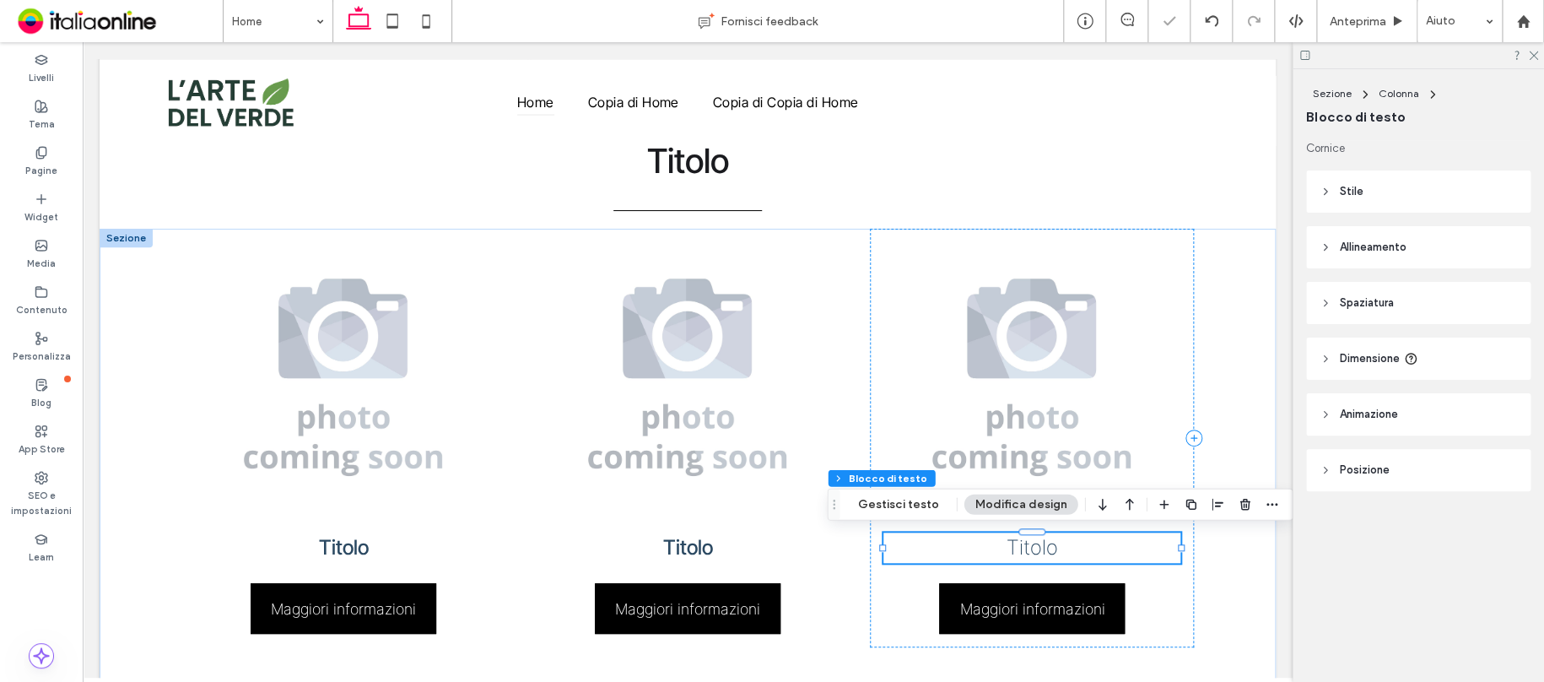
click at [1033, 549] on span "Titolo" at bounding box center [1031, 547] width 51 height 24
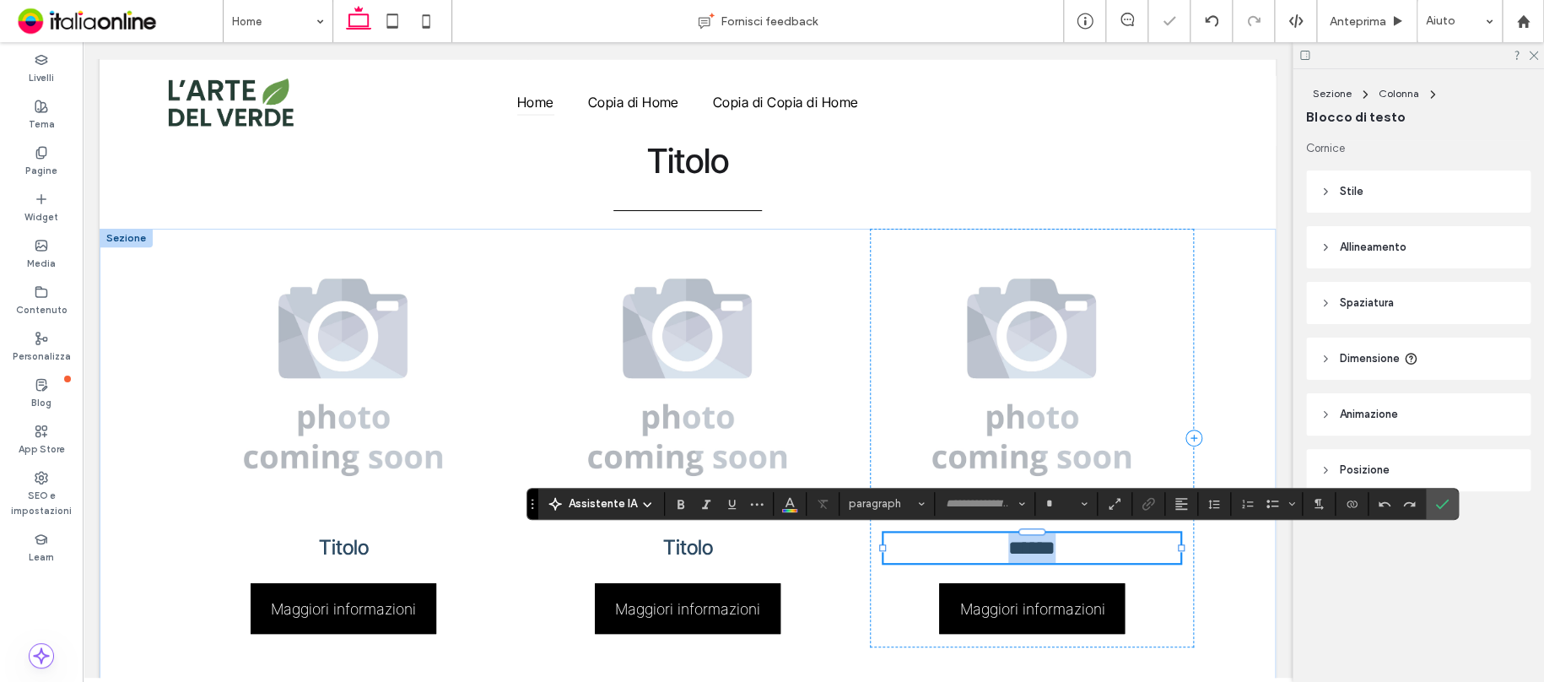
type input "**********"
type input "**"
click at [1006, 505] on input "**********" at bounding box center [980, 503] width 72 height 13
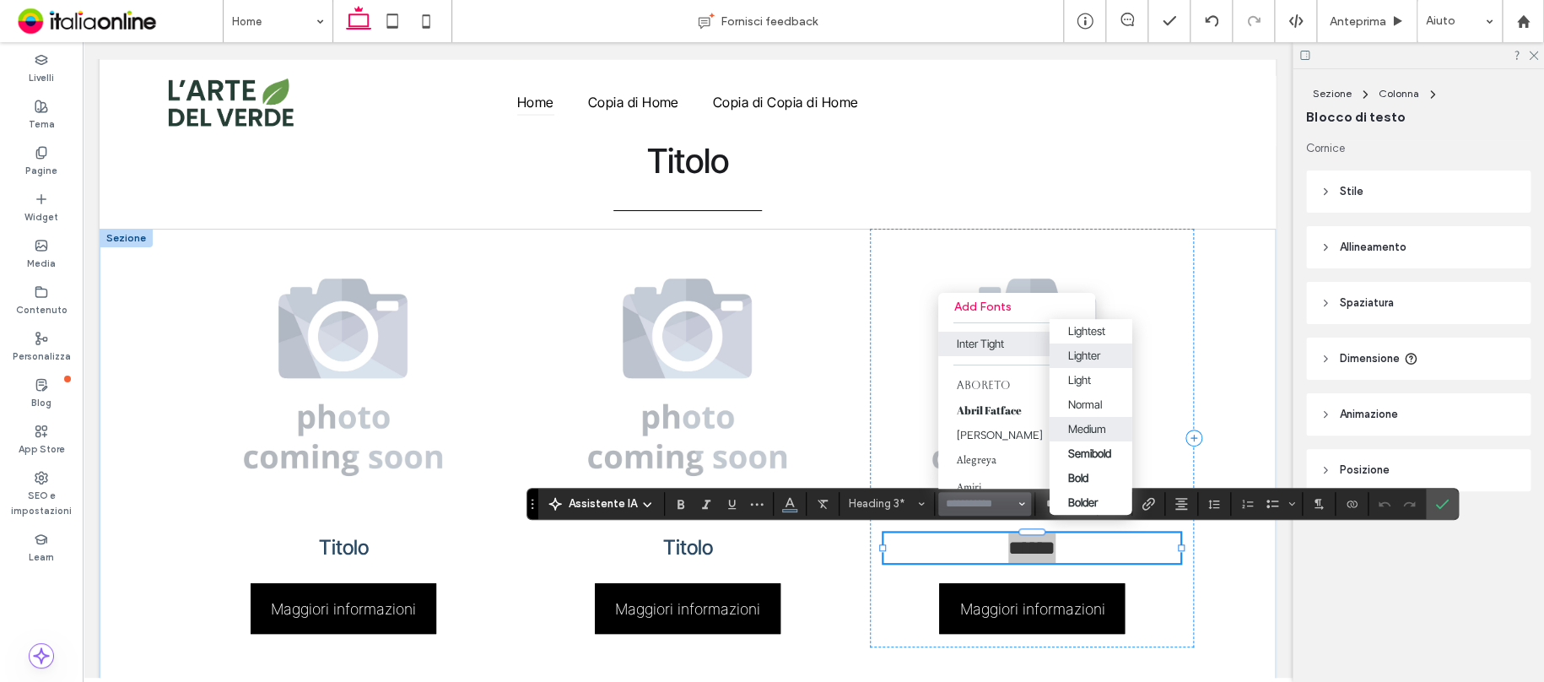
click at [1104, 422] on div "Medium" at bounding box center [1090, 428] width 46 height 13
type input "**********"
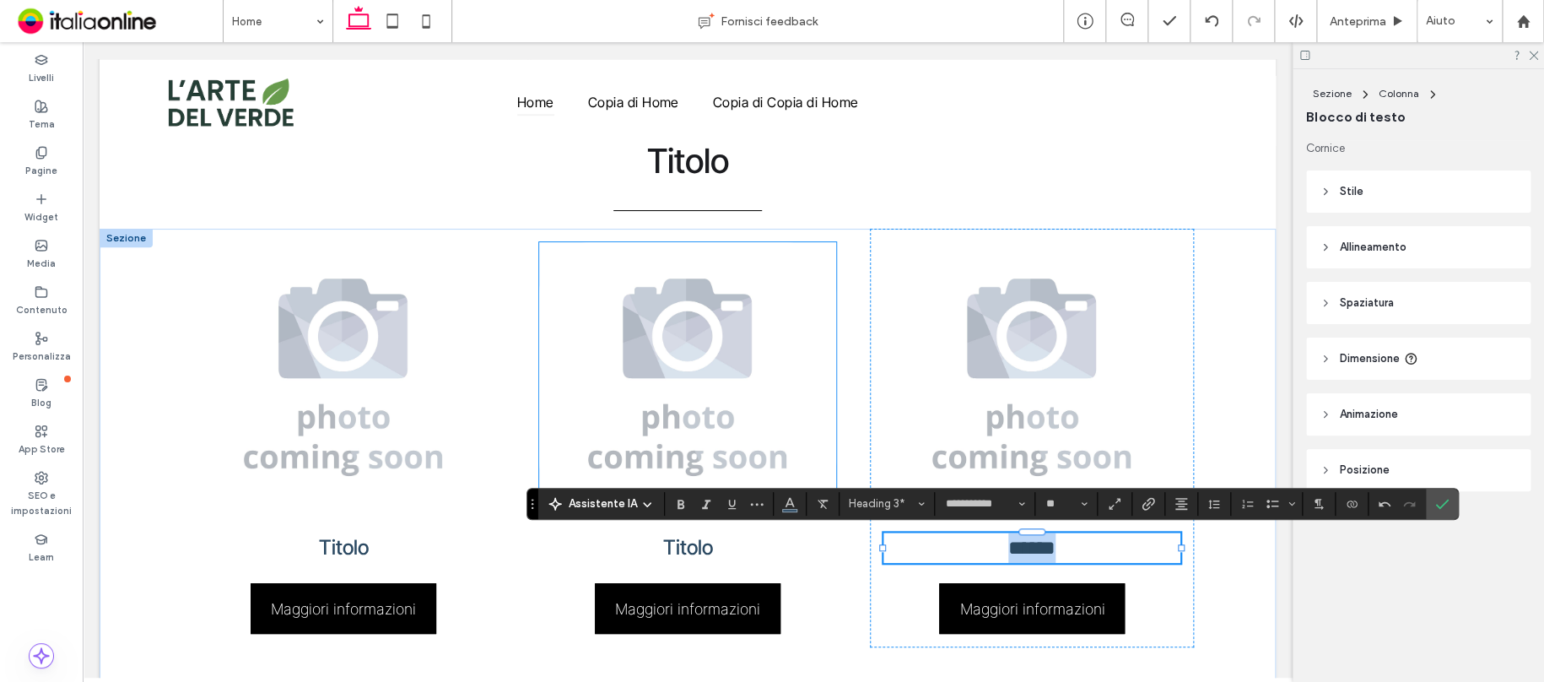
click at [743, 366] on img at bounding box center [687, 377] width 297 height 270
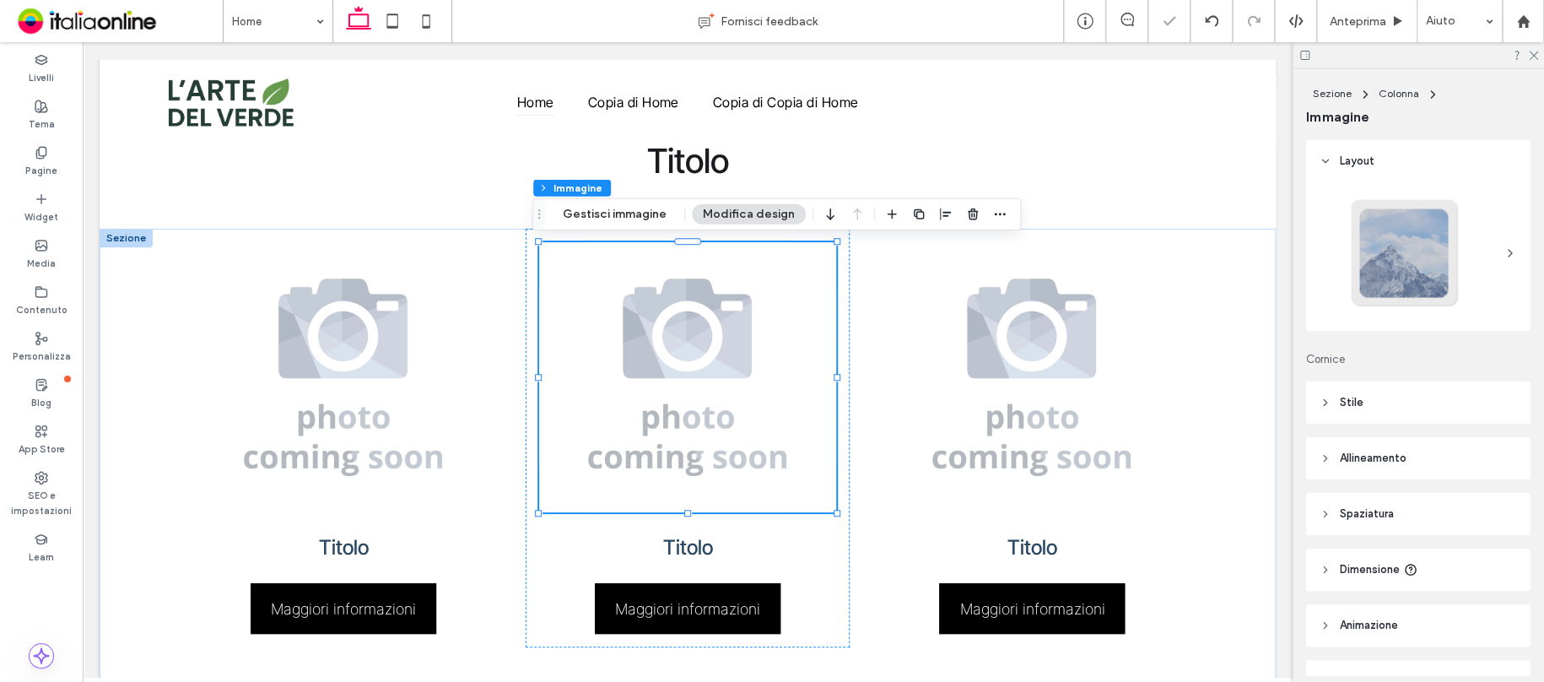
type input "**"
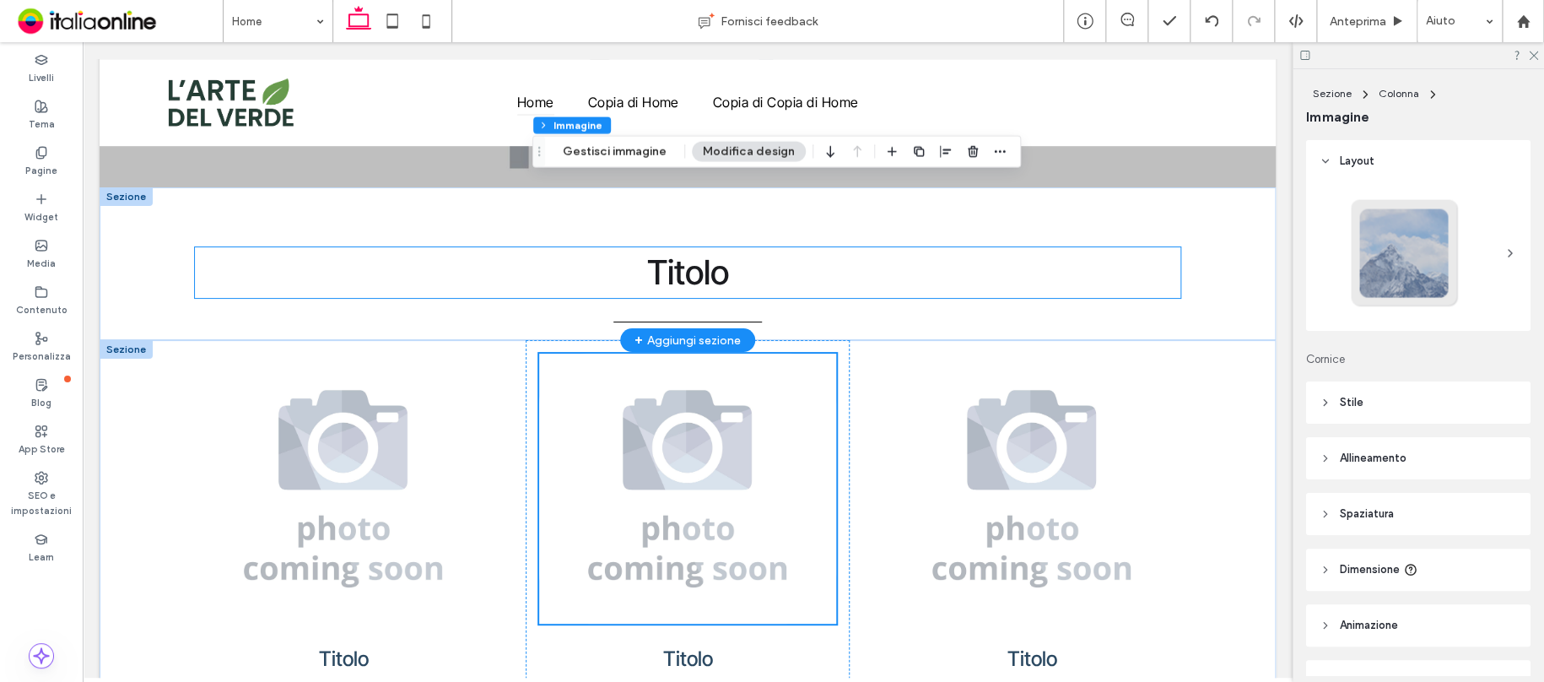
scroll to position [657, 0]
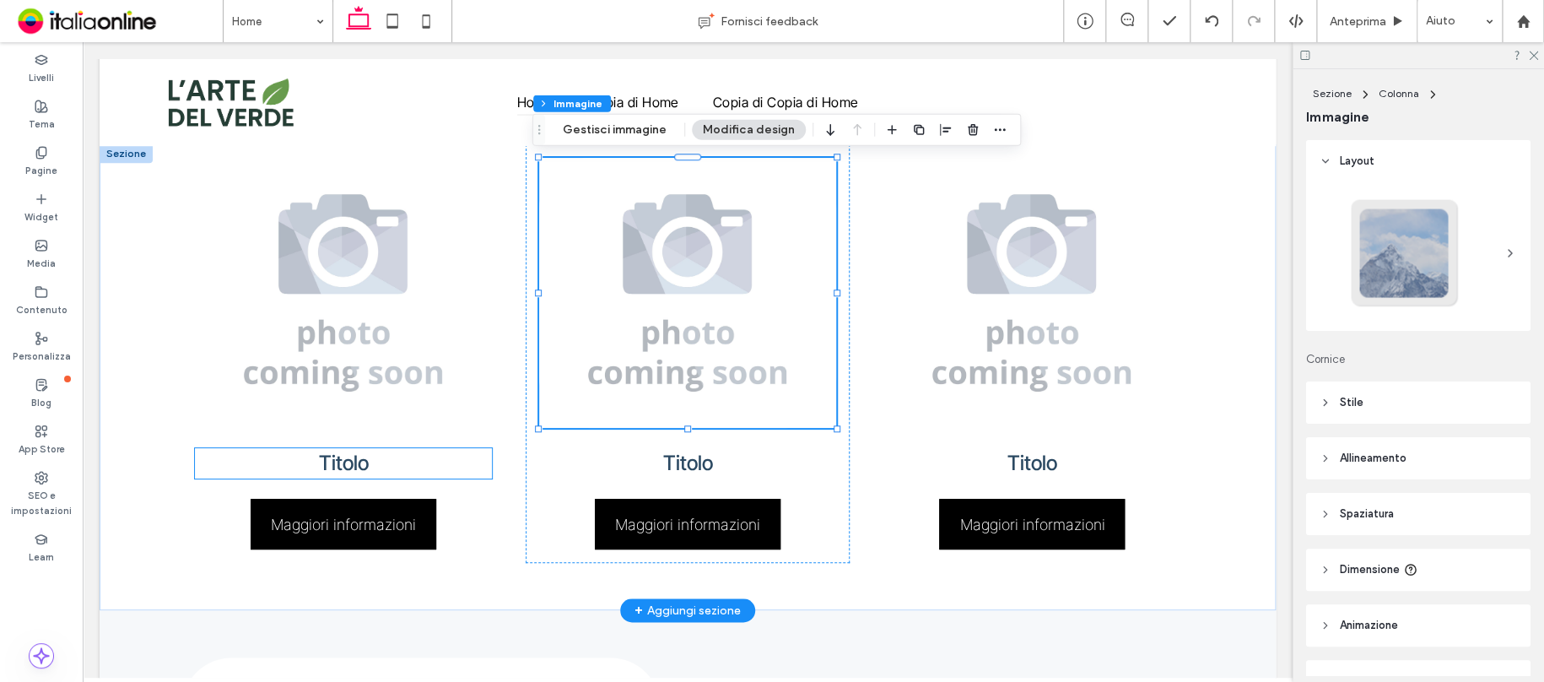
click at [337, 461] on span "Titolo" at bounding box center [344, 463] width 50 height 24
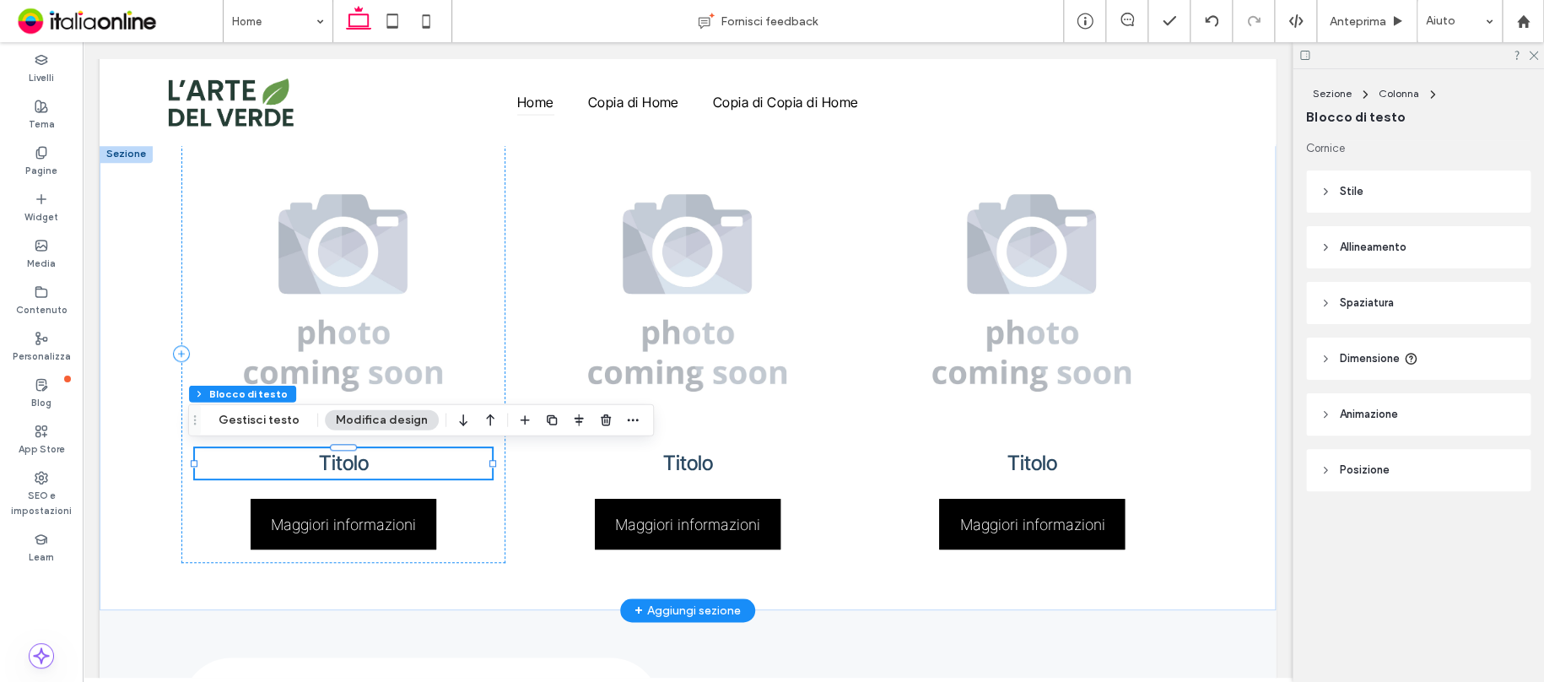
click at [353, 466] on span "Titolo" at bounding box center [344, 463] width 50 height 24
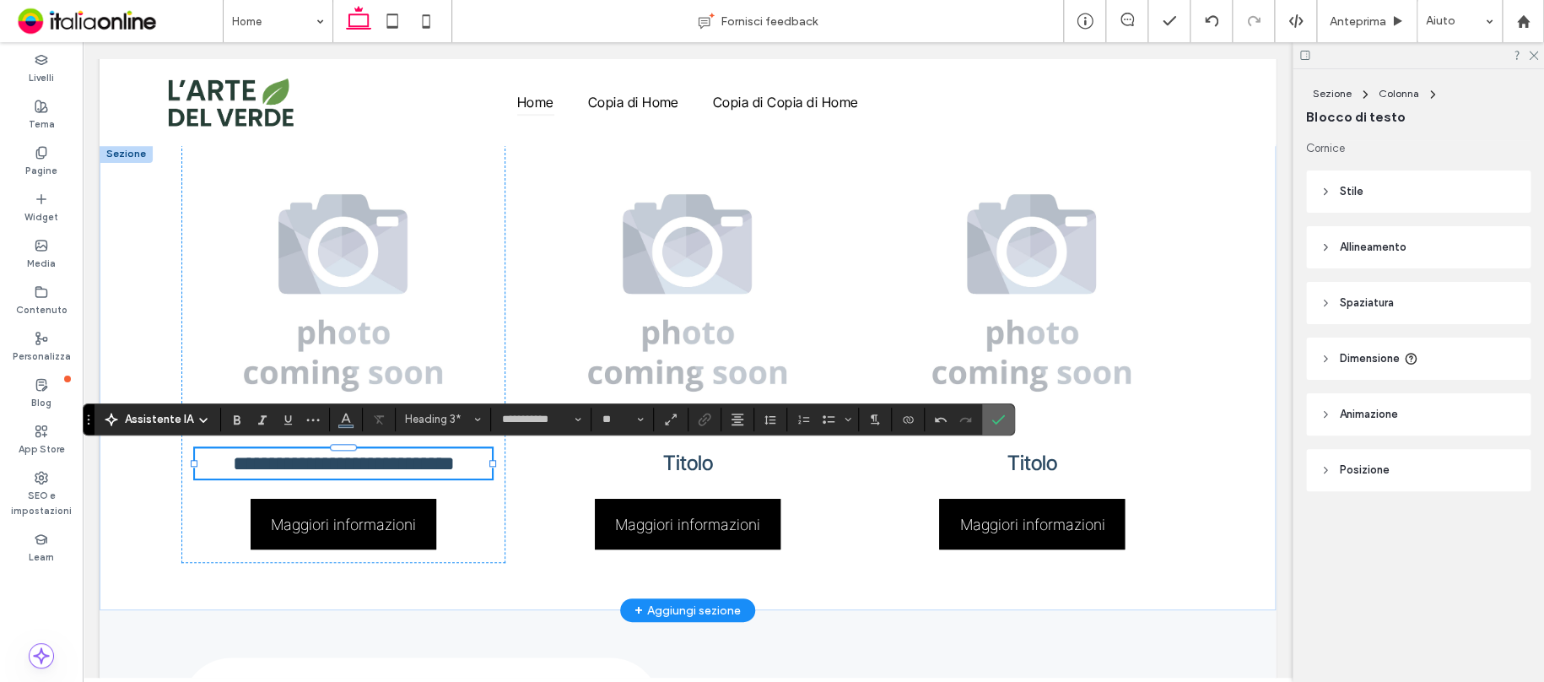
drag, startPoint x: 997, startPoint y: 421, endPoint x: 909, endPoint y: 347, distance: 115.6
click at [997, 421] on icon "Conferma" at bounding box center [997, 419] width 13 height 13
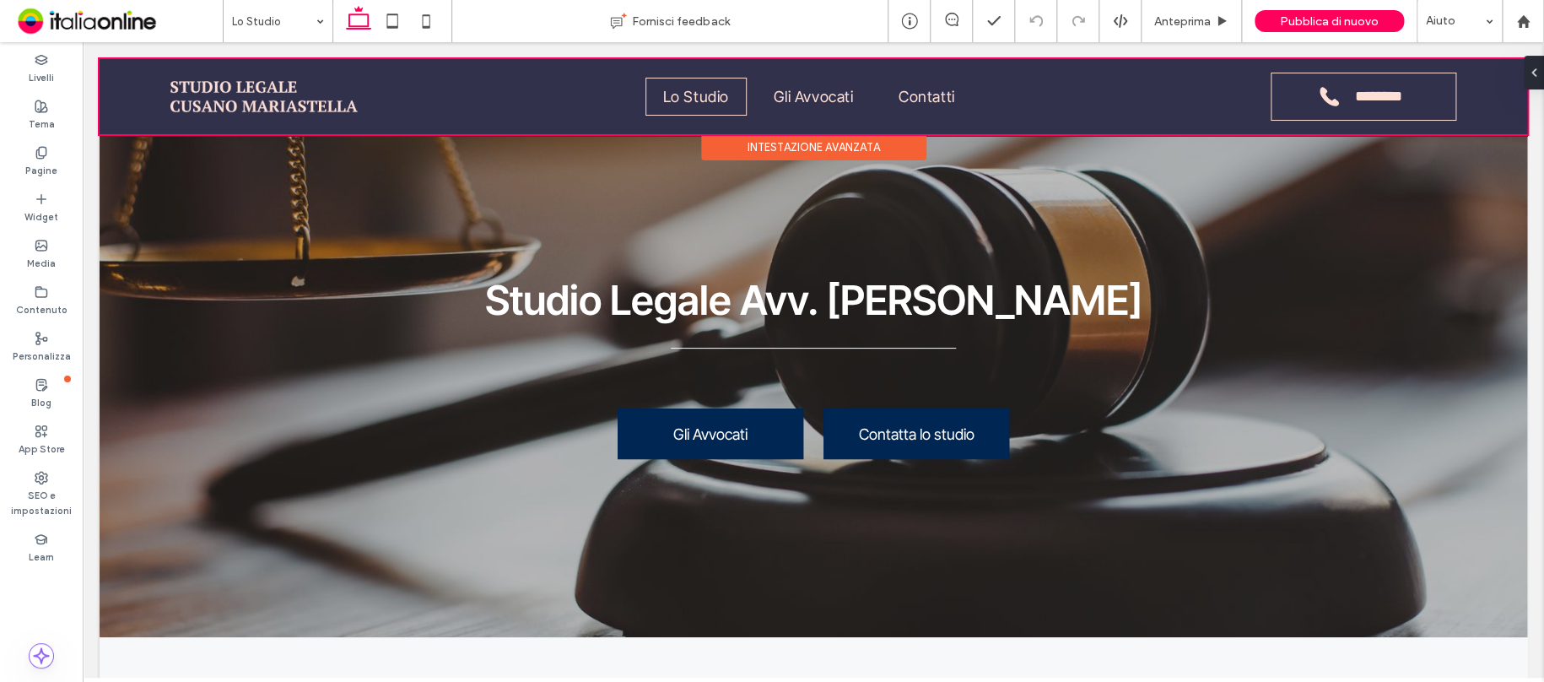
click at [130, 84] on div at bounding box center [813, 96] width 1427 height 75
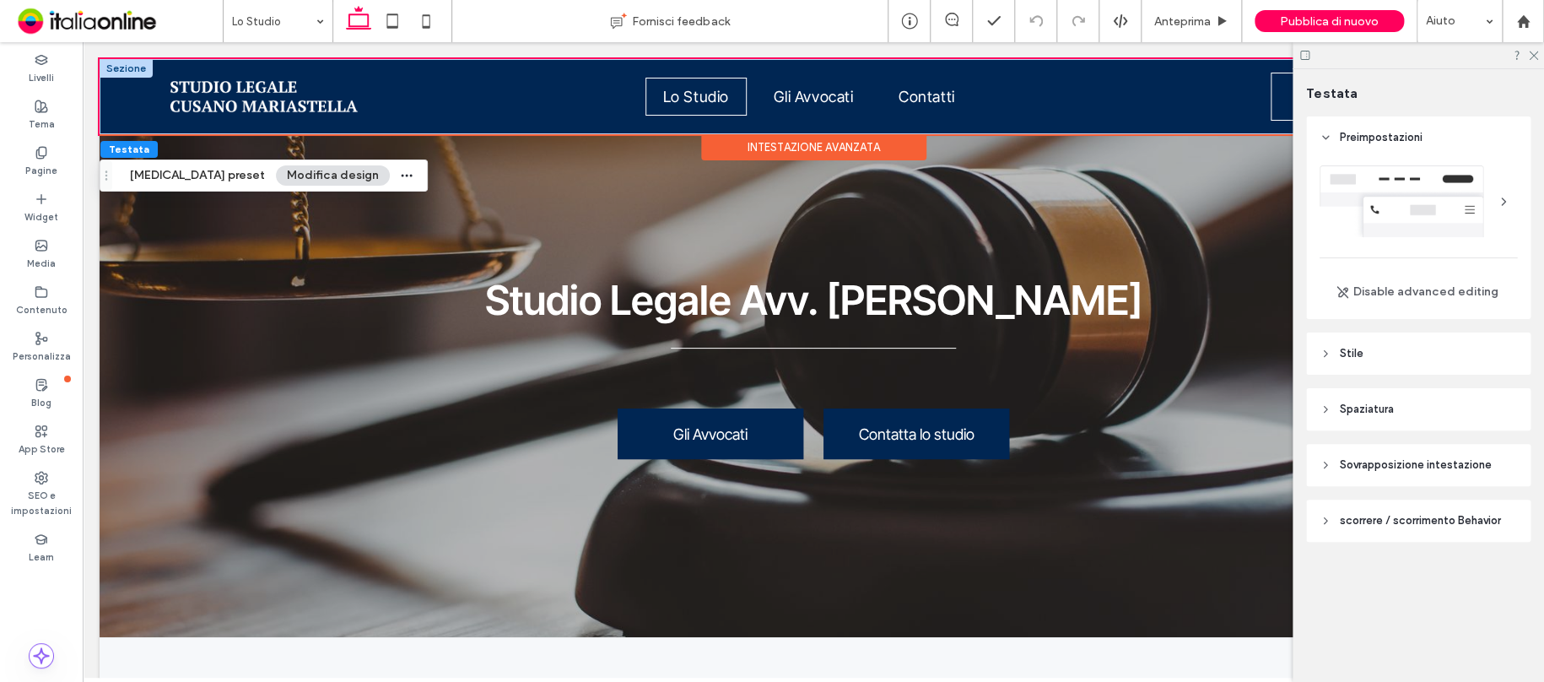
click at [118, 62] on div at bounding box center [126, 68] width 53 height 19
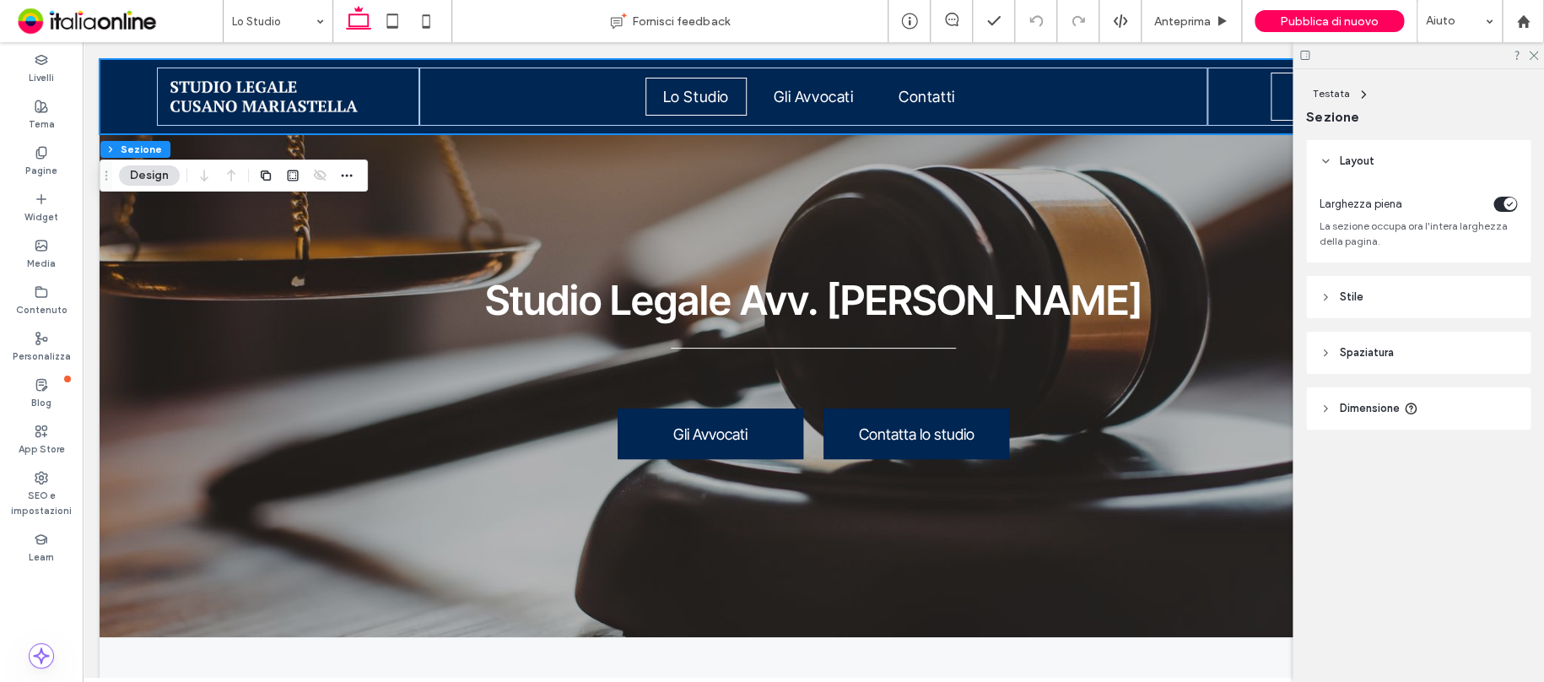
click at [1358, 301] on span "Stile" at bounding box center [1352, 297] width 24 height 17
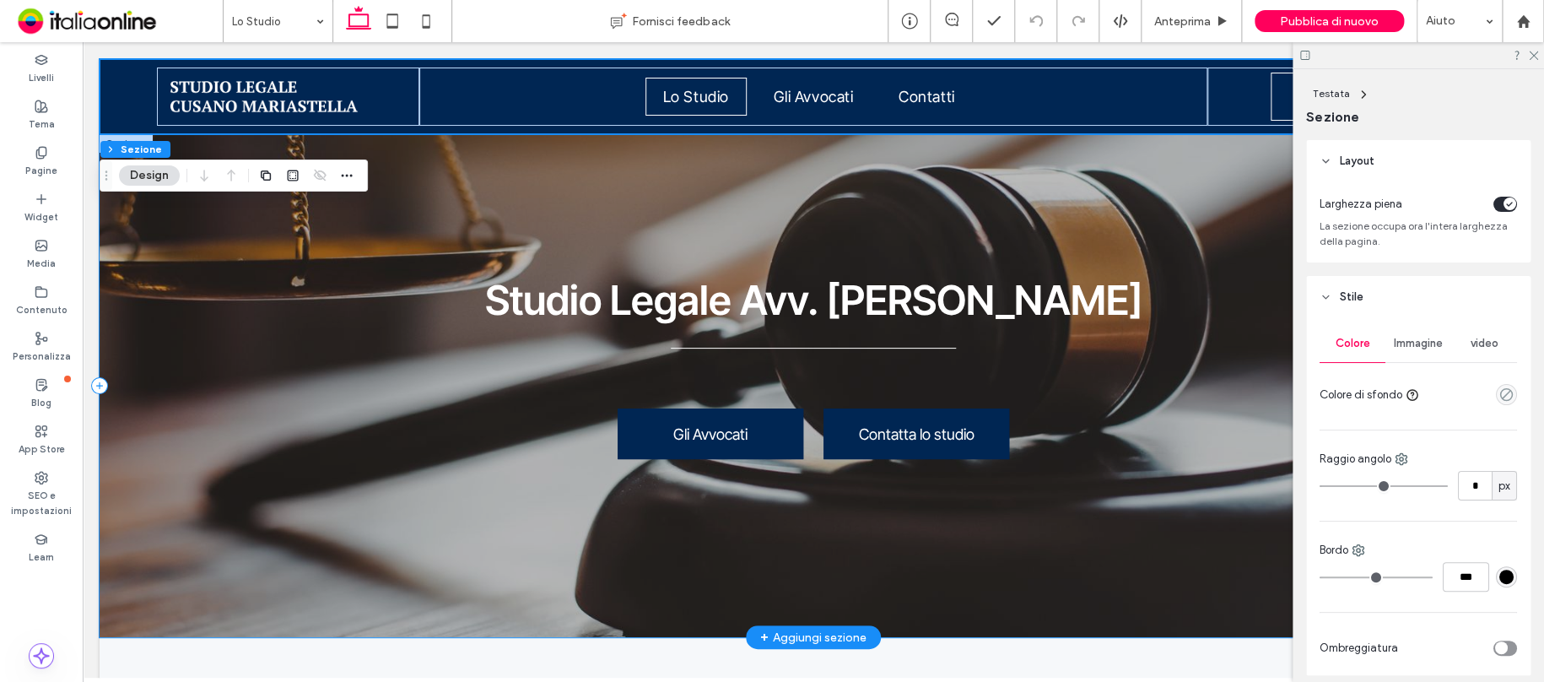
click at [873, 246] on div "Studio Legale Avv. Mariastella Cusano Gli Avvocati Contatta lo studio" at bounding box center [813, 385] width 1427 height 503
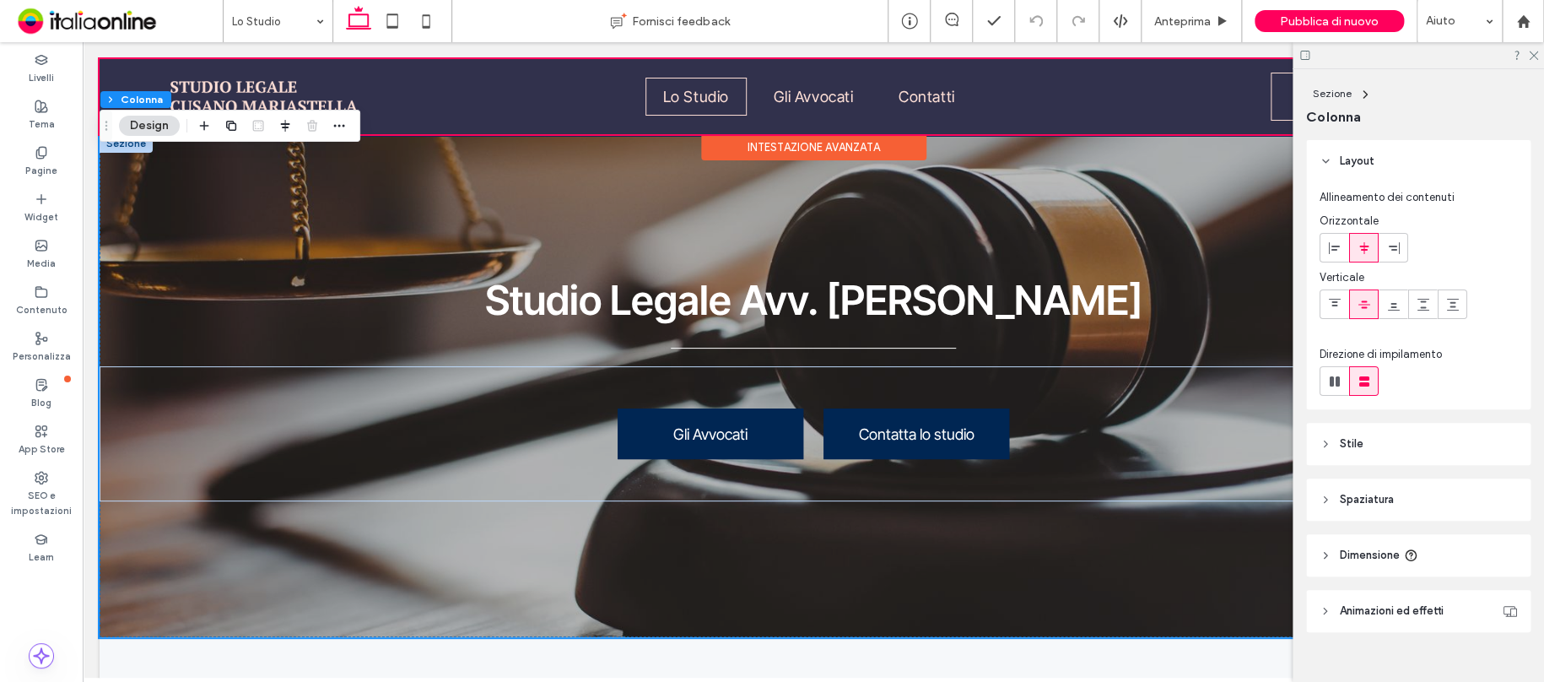
click at [801, 139] on div "Intestazione avanzata" at bounding box center [813, 147] width 225 height 26
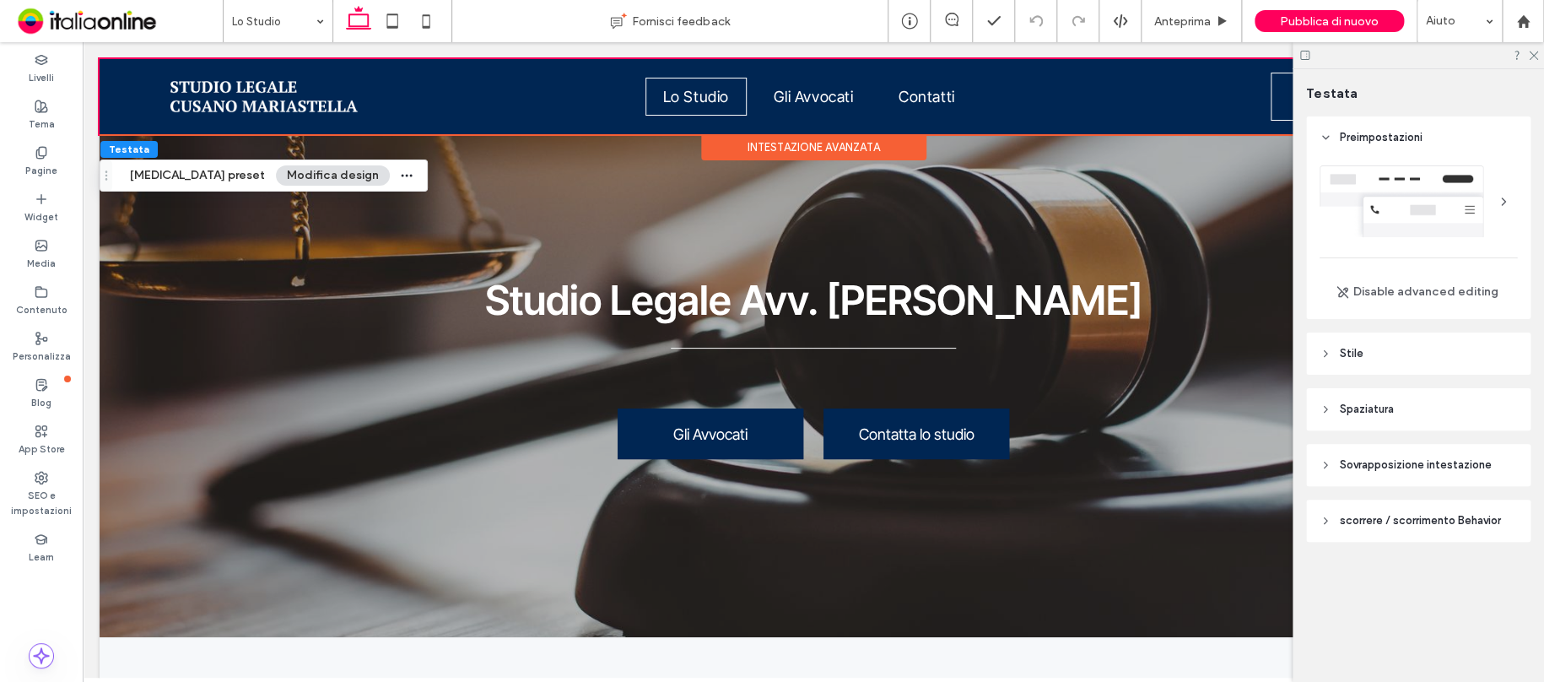
click at [1366, 344] on header "Stile" at bounding box center [1418, 353] width 224 height 42
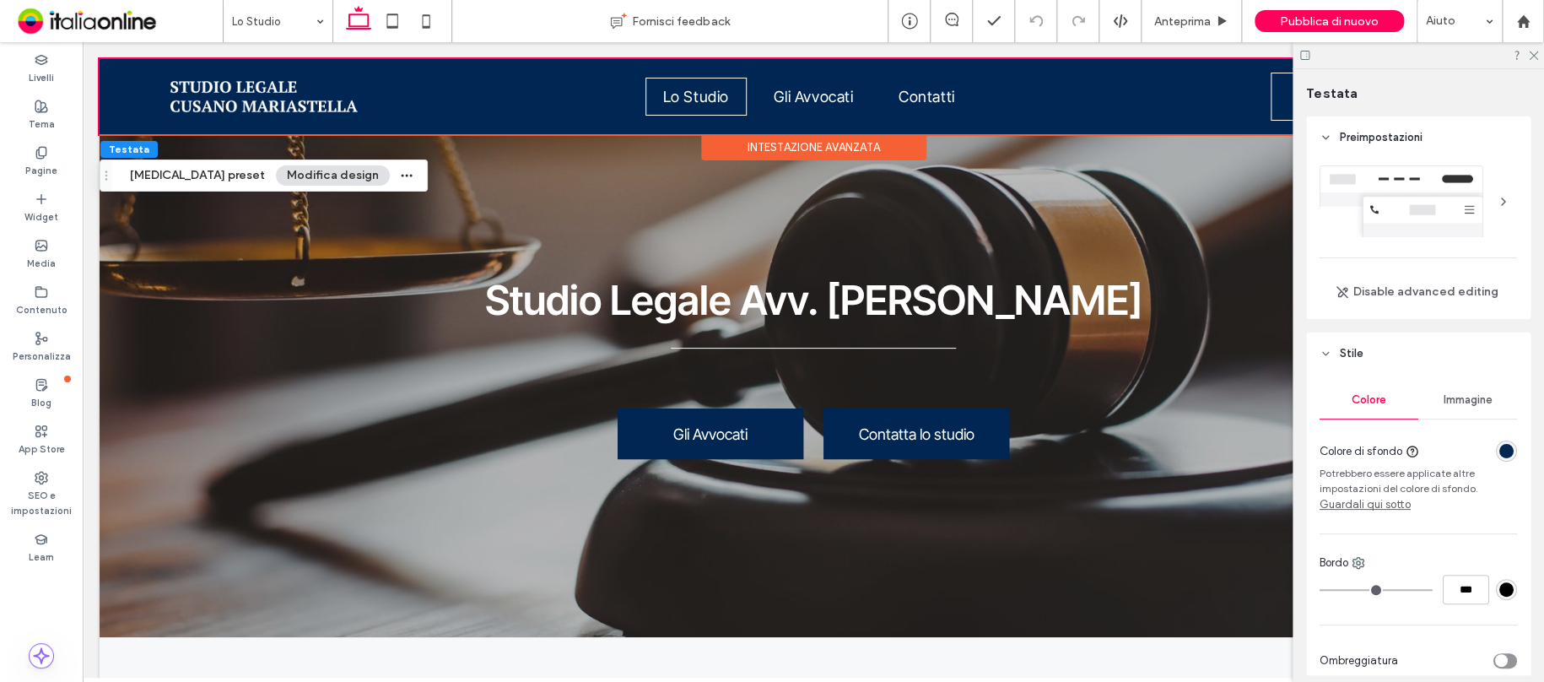
click at [1499, 447] on div "rgba(0, 38, 83, 1)" at bounding box center [1506, 451] width 14 height 14
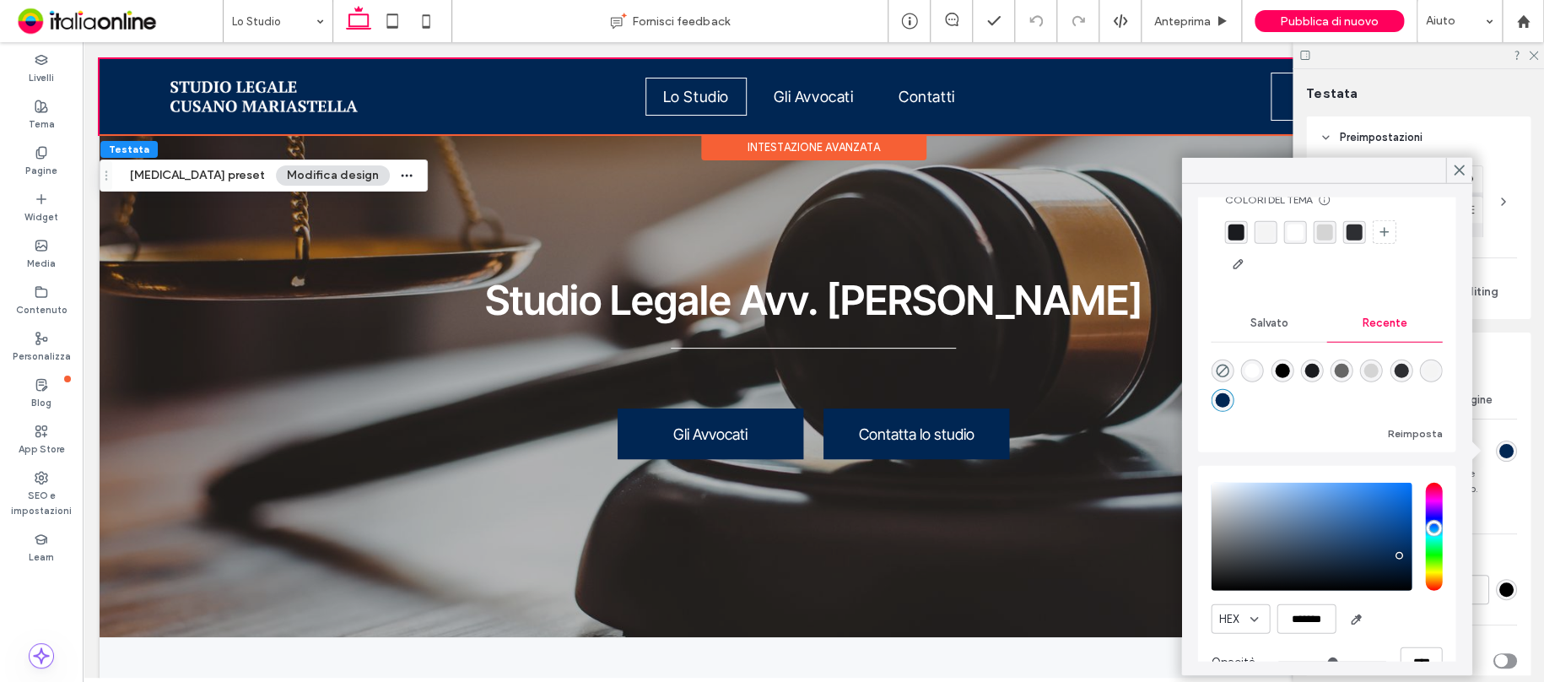
scroll to position [80, 0]
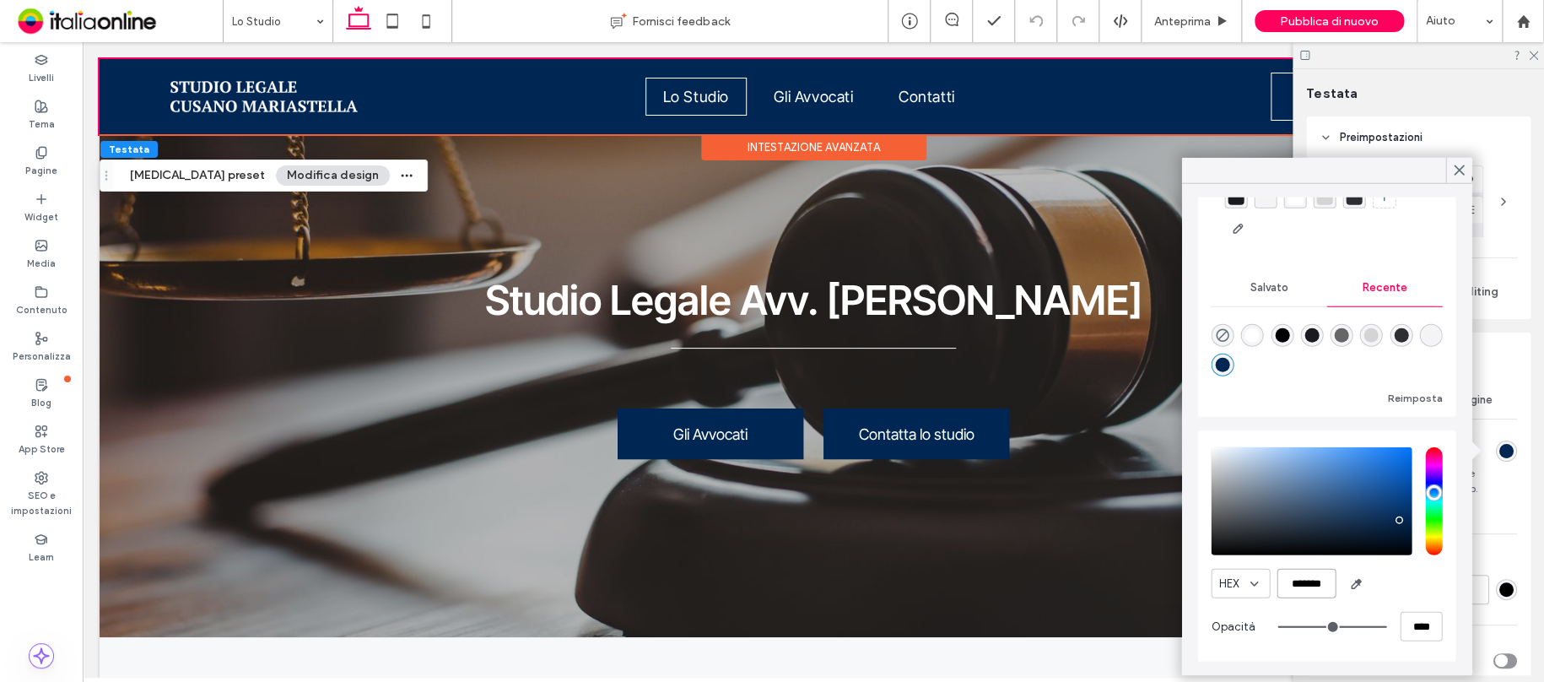
drag, startPoint x: 1291, startPoint y: 590, endPoint x: 1330, endPoint y: 582, distance: 39.5
click at [1330, 582] on input "*******" at bounding box center [1305, 584] width 59 height 30
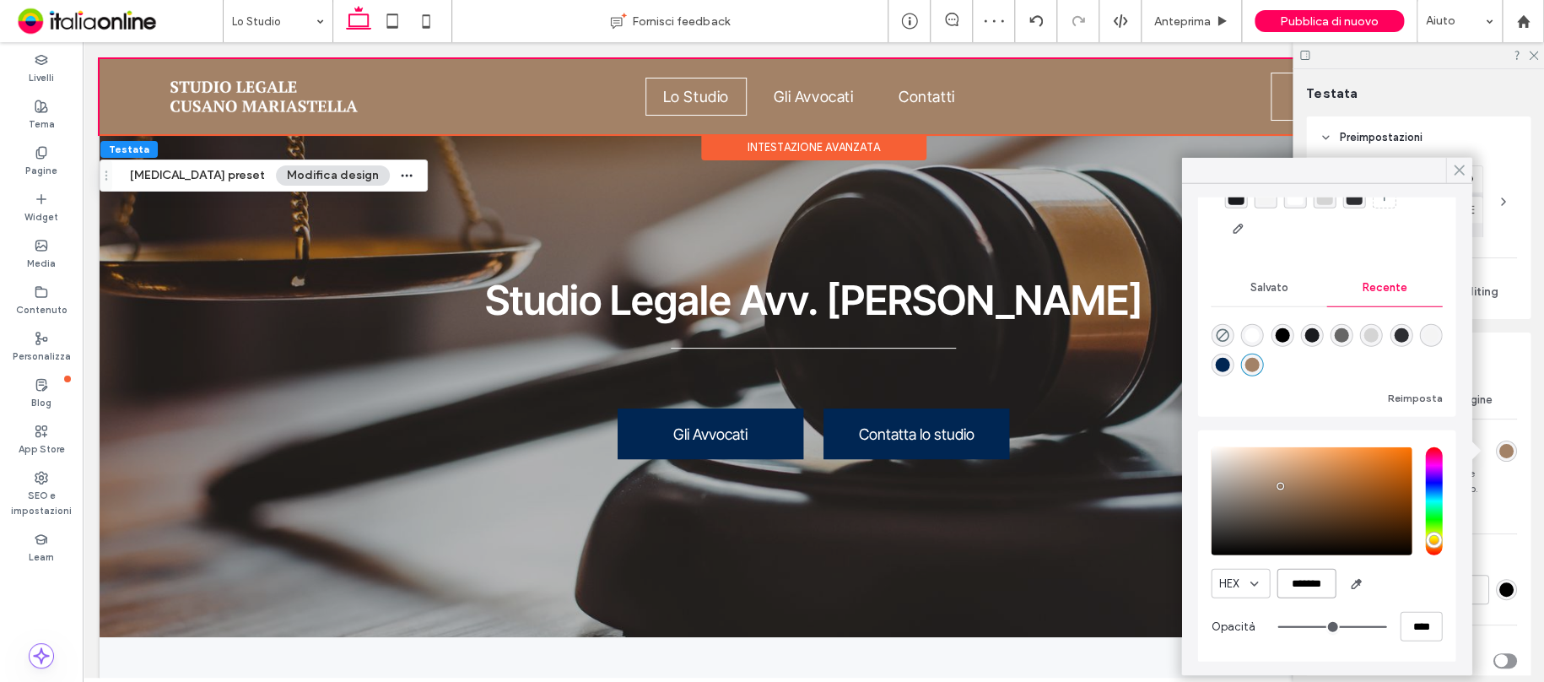
type input "*******"
click at [1455, 167] on use at bounding box center [1458, 169] width 8 height 9
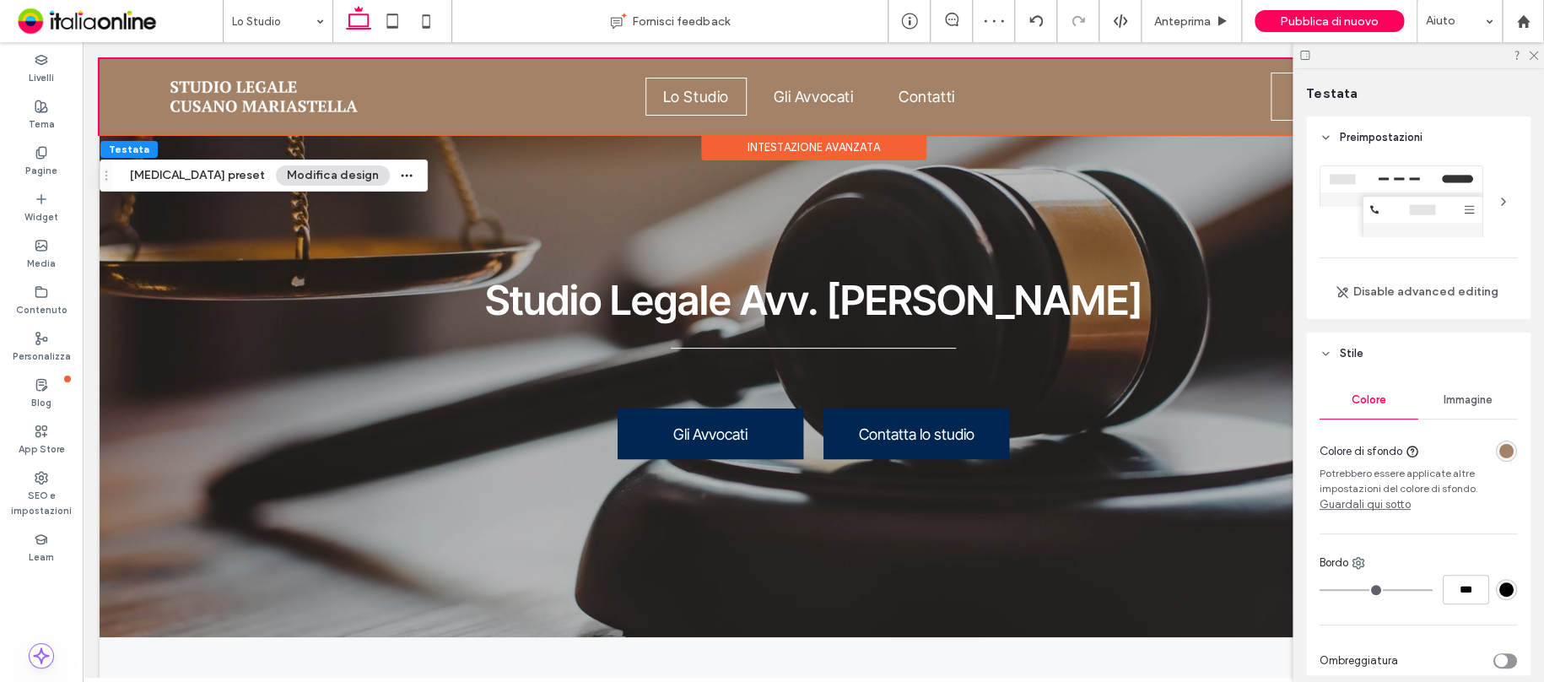
click at [1306, 56] on icon at bounding box center [1304, 55] width 13 height 13
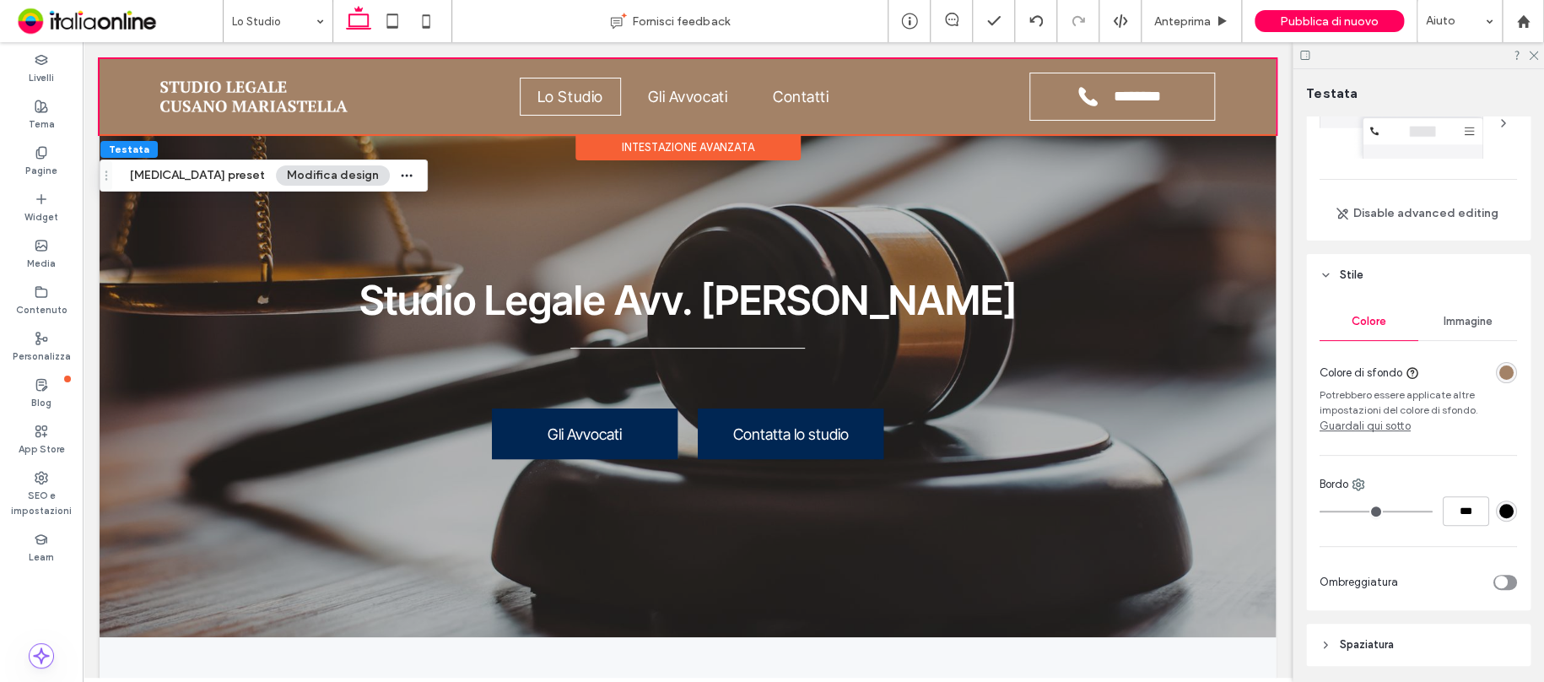
scroll to position [169, 0]
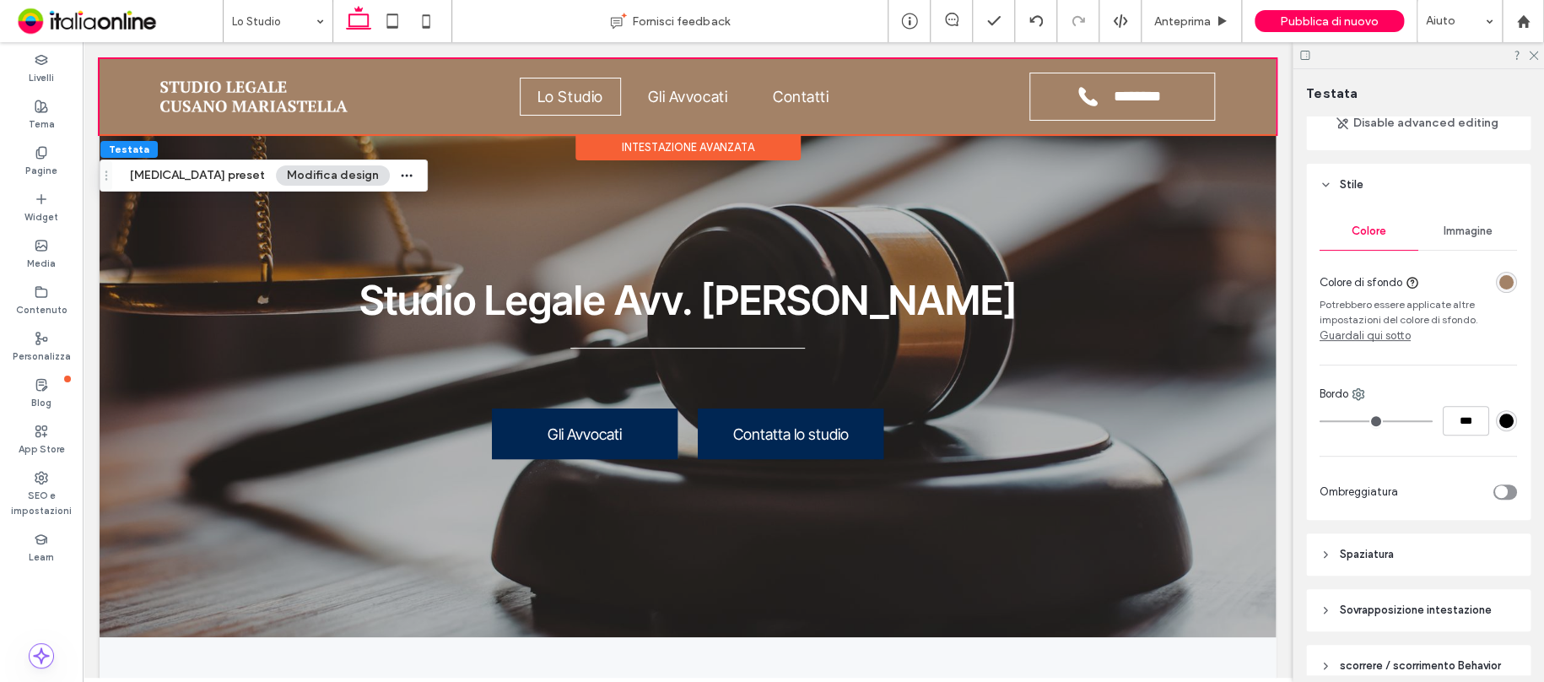
click at [1499, 424] on div "#000000" at bounding box center [1506, 420] width 14 height 14
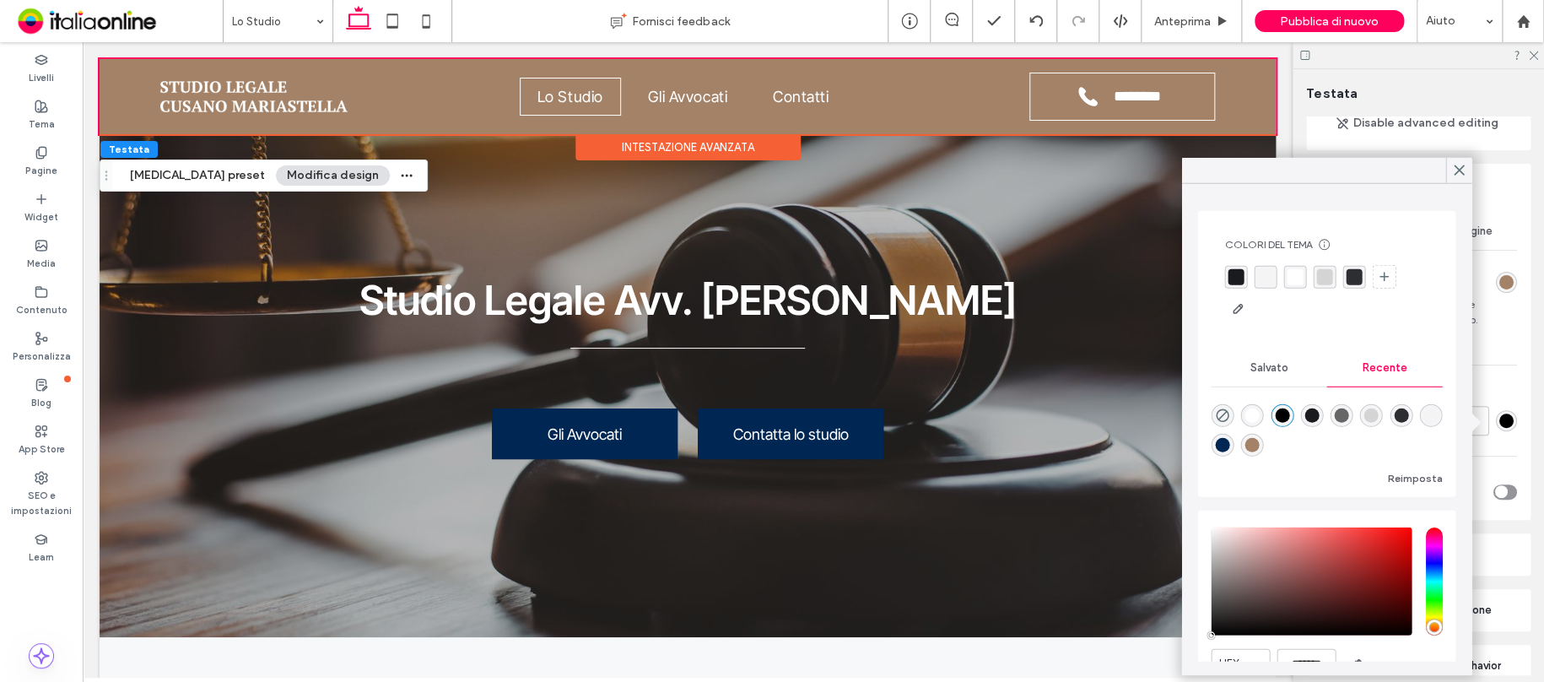
drag, startPoint x: 1284, startPoint y: 444, endPoint x: 1303, endPoint y: 417, distance: 32.8
click at [1260, 444] on div "rgba(163, 130, 103, 1)" at bounding box center [1252, 445] width 14 height 14
type input "*******"
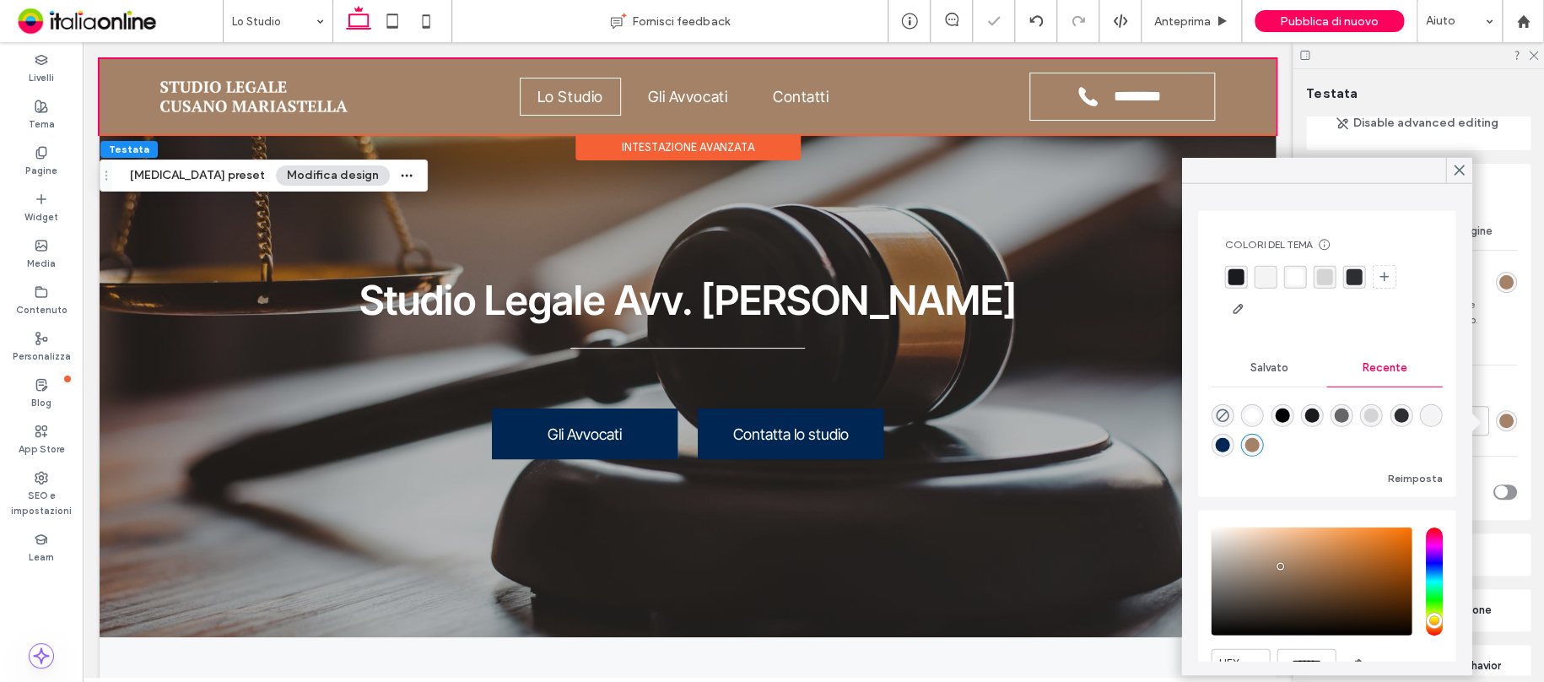
click at [1461, 165] on icon at bounding box center [1458, 170] width 15 height 15
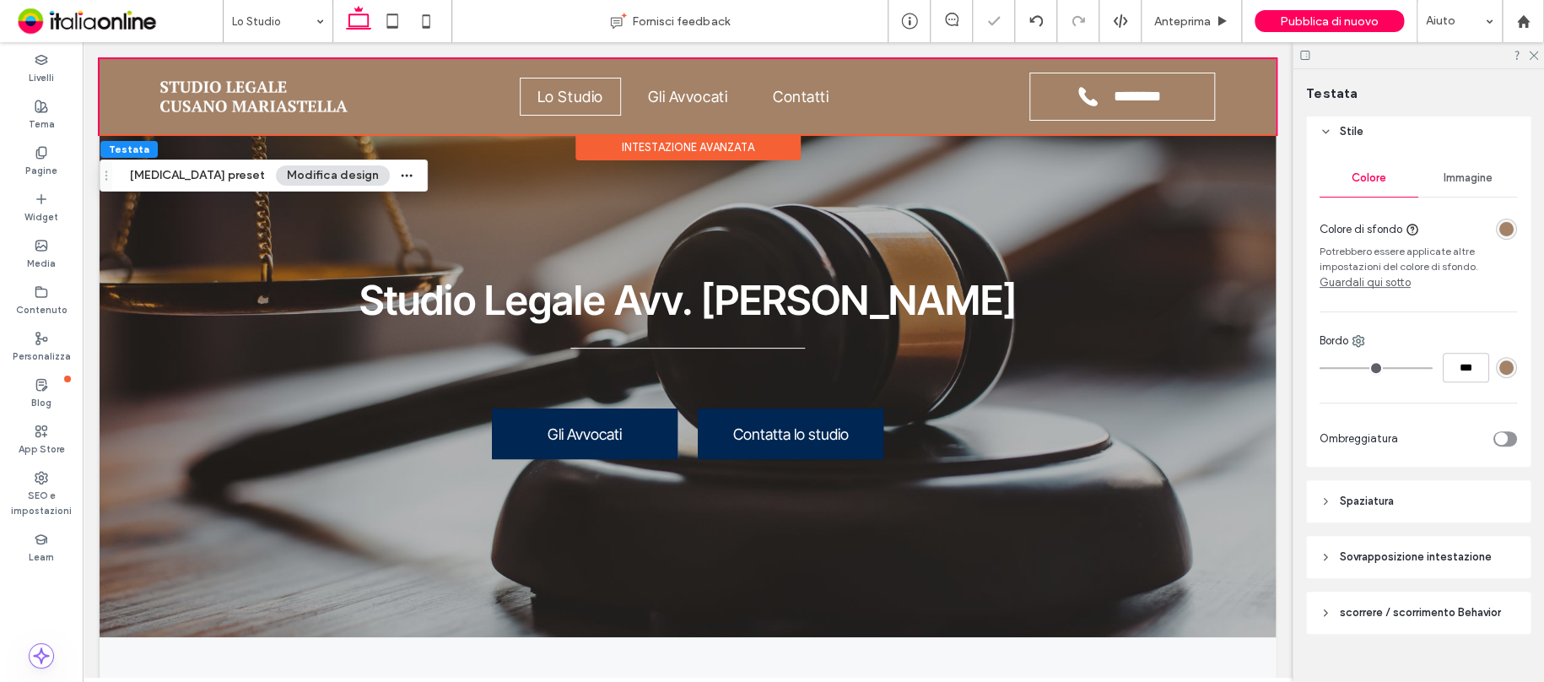
scroll to position [249, 0]
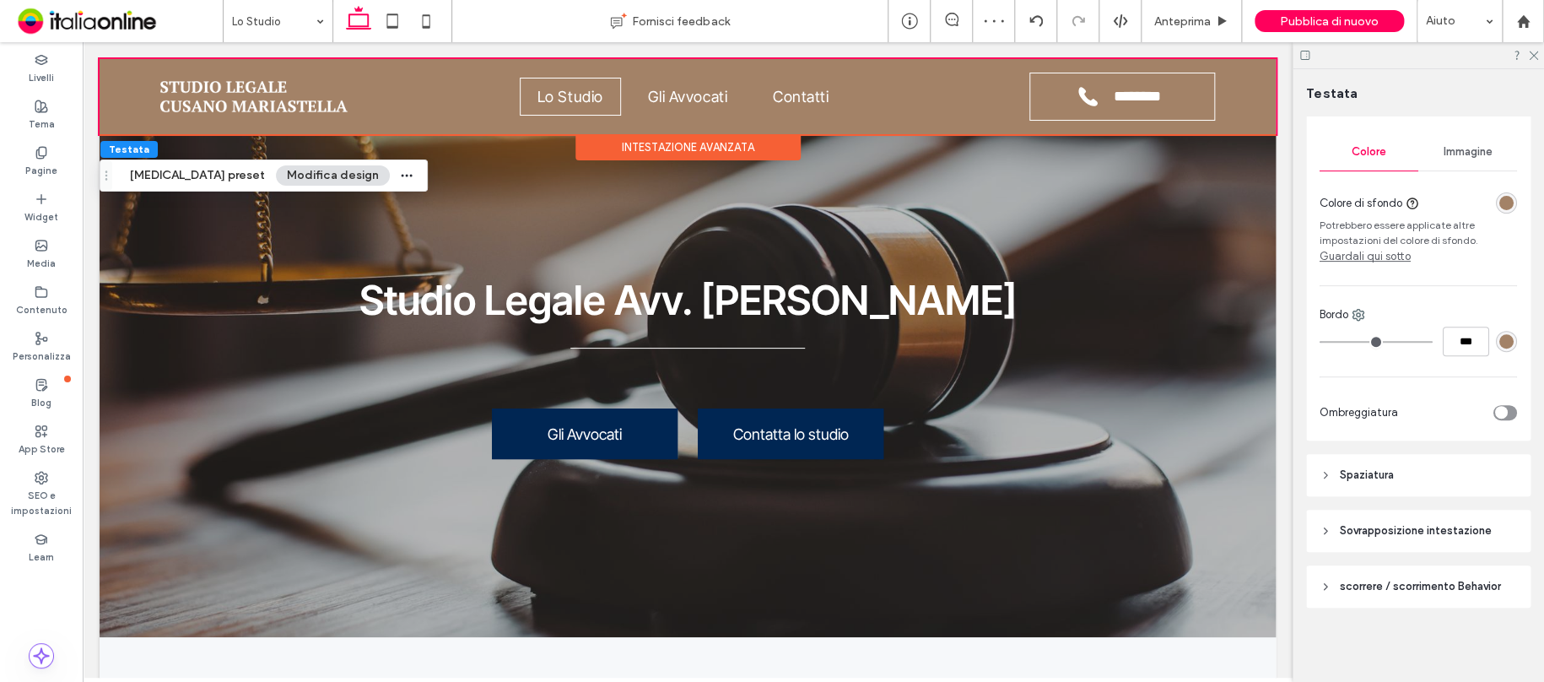
click at [1445, 591] on span "scorrere / scorrimento Behavior" at bounding box center [1420, 586] width 161 height 17
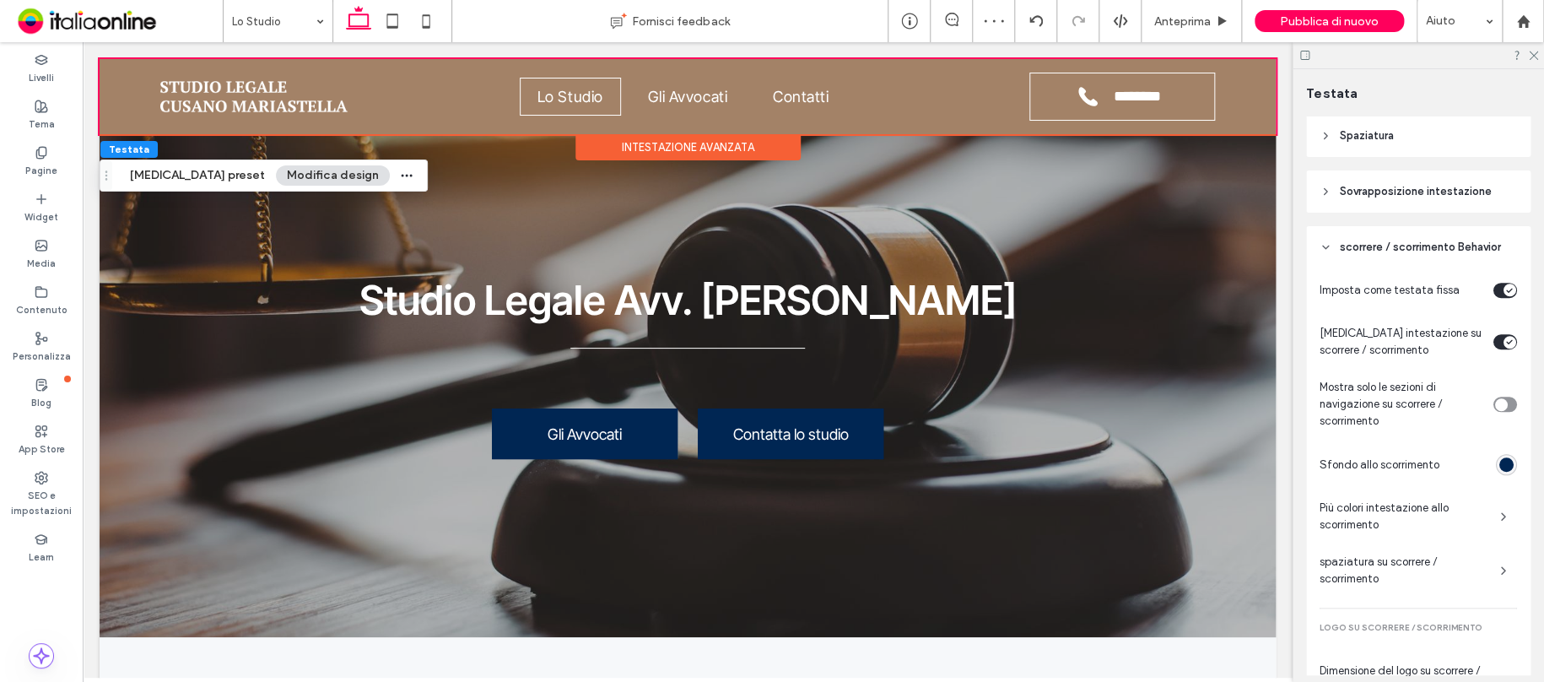
scroll to position [755, 0]
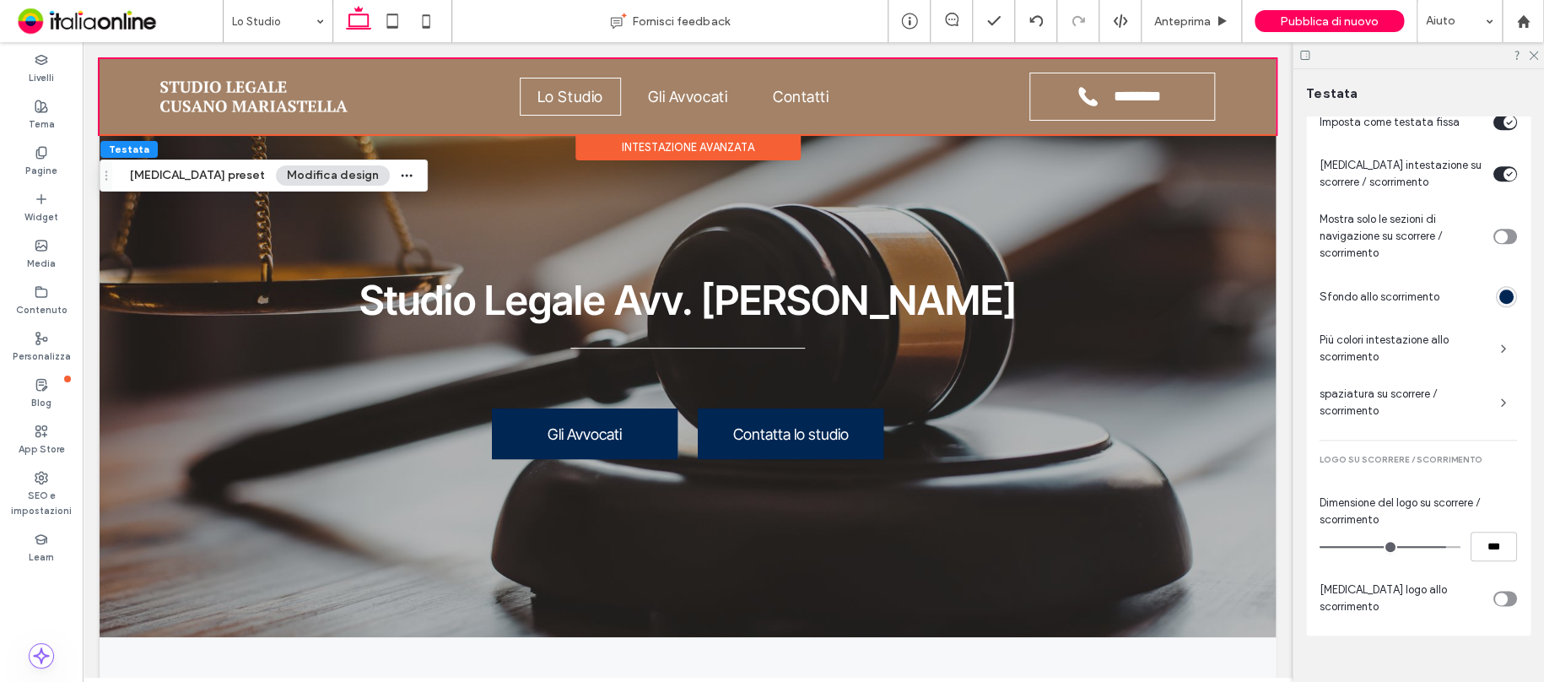
click at [1499, 294] on div "rgba(0, 38, 83, 1)" at bounding box center [1506, 296] width 14 height 14
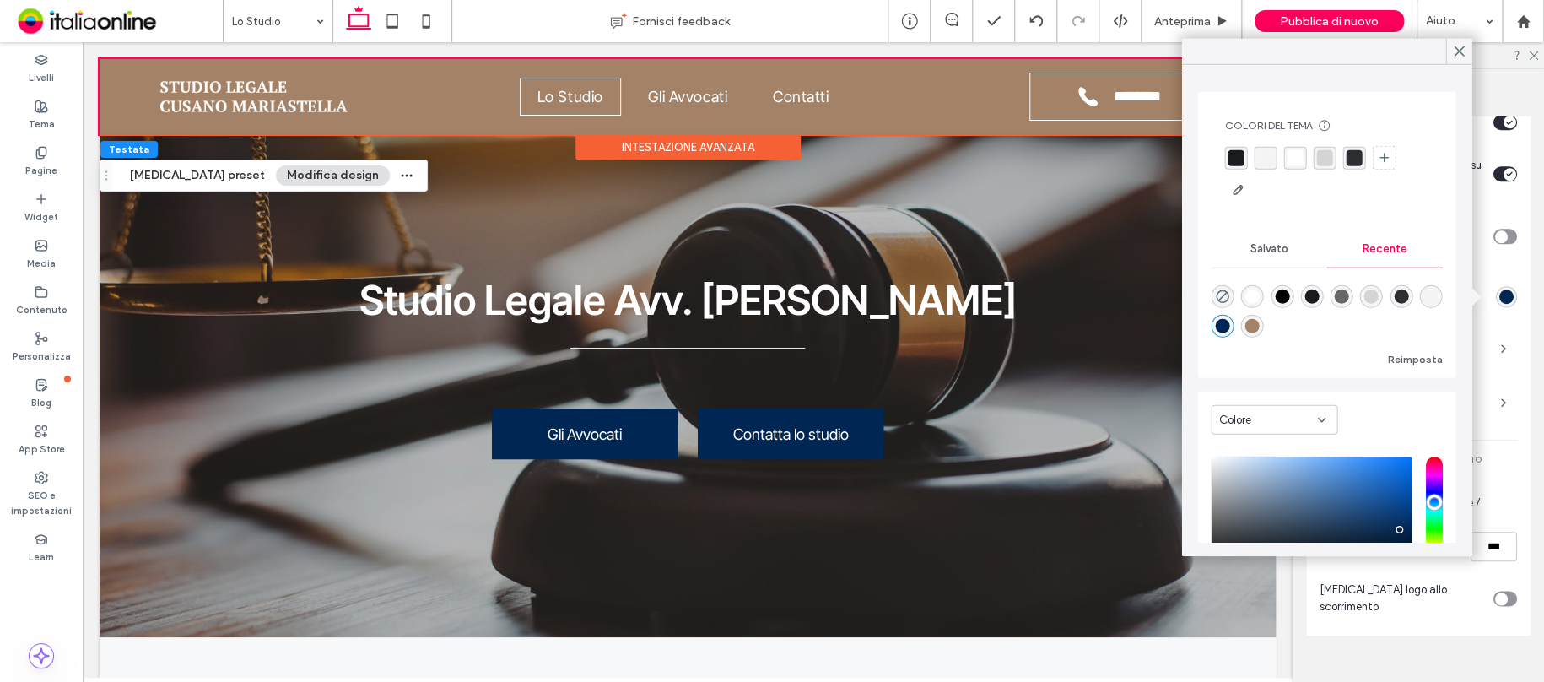
click at [1260, 324] on div "rgba(163, 130, 103, 1)" at bounding box center [1252, 326] width 14 height 14
type input "*******"
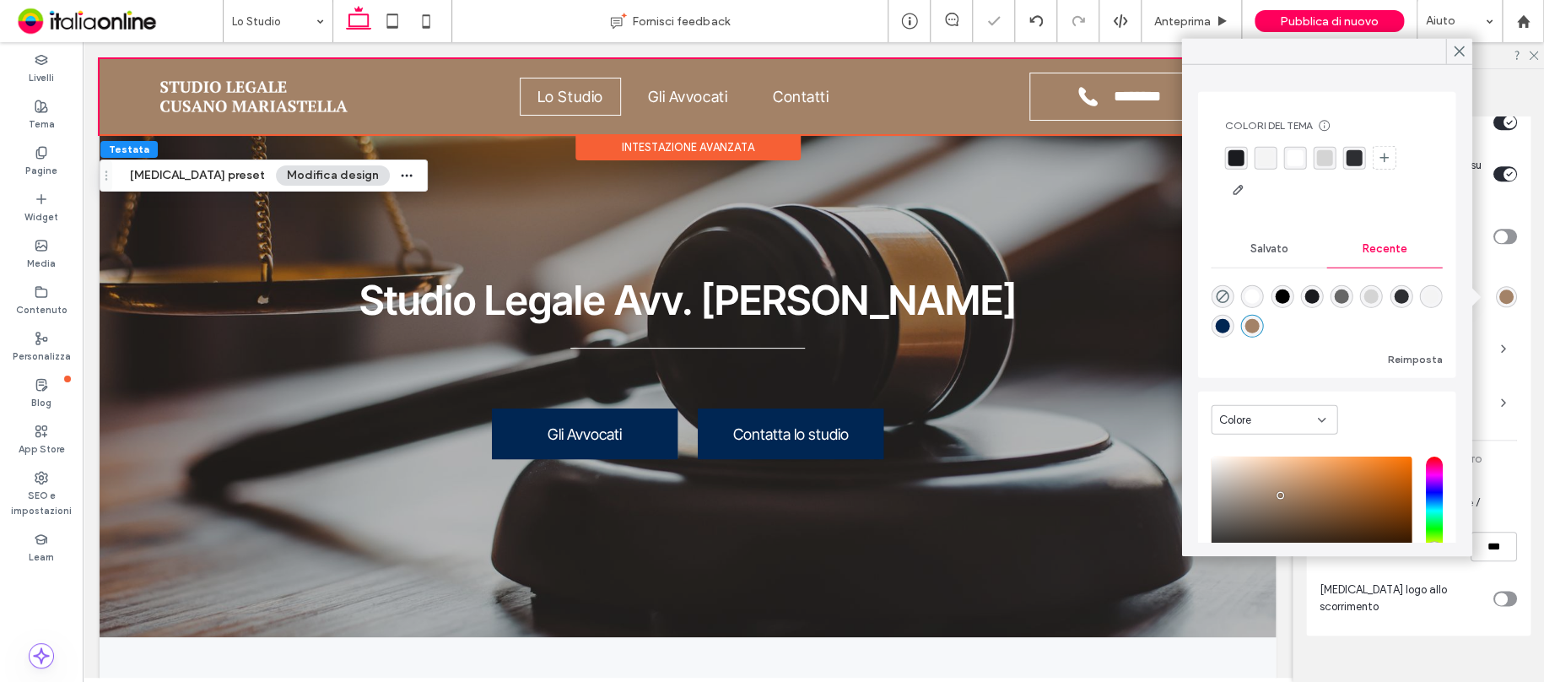
drag, startPoint x: 1458, startPoint y: 51, endPoint x: 1302, endPoint y: 78, distance: 158.4
click at [1457, 51] on use at bounding box center [1458, 50] width 8 height 9
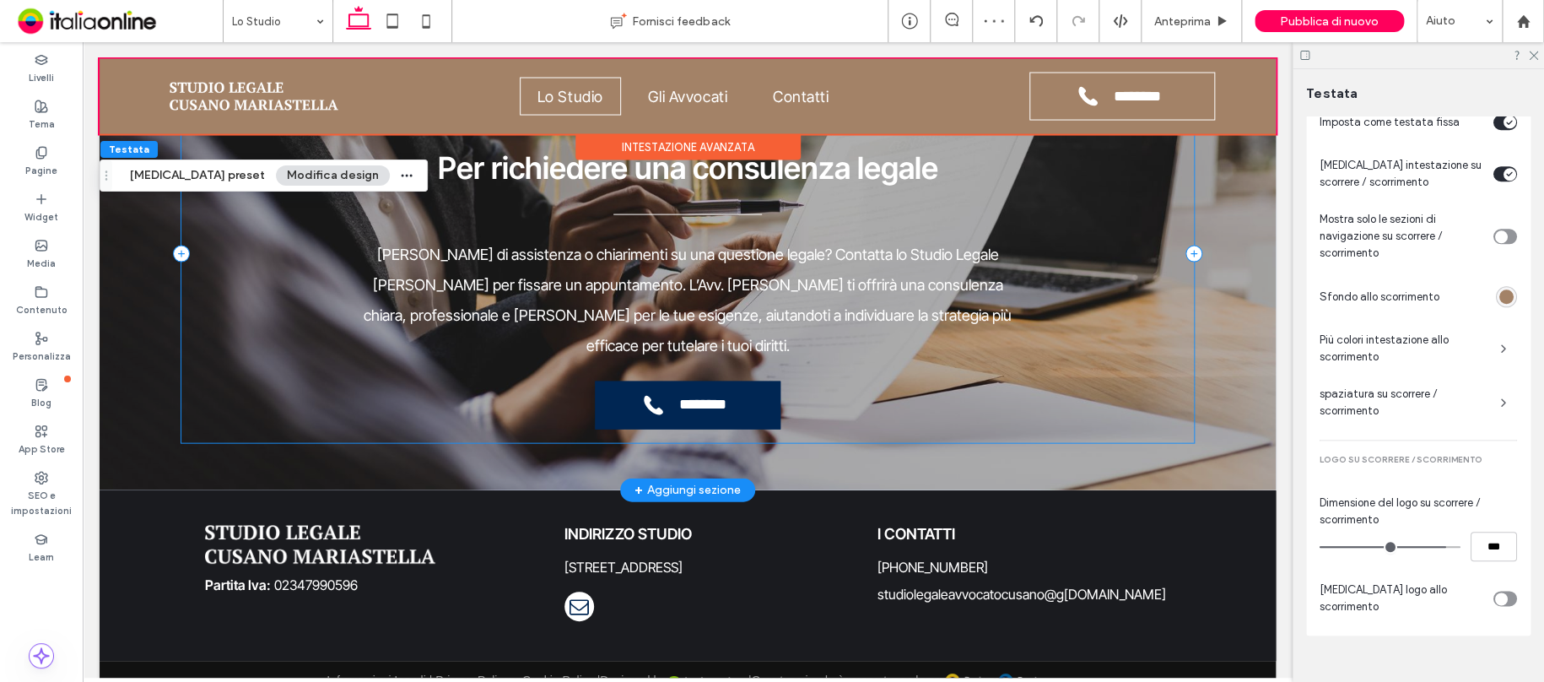
scroll to position [1690, 0]
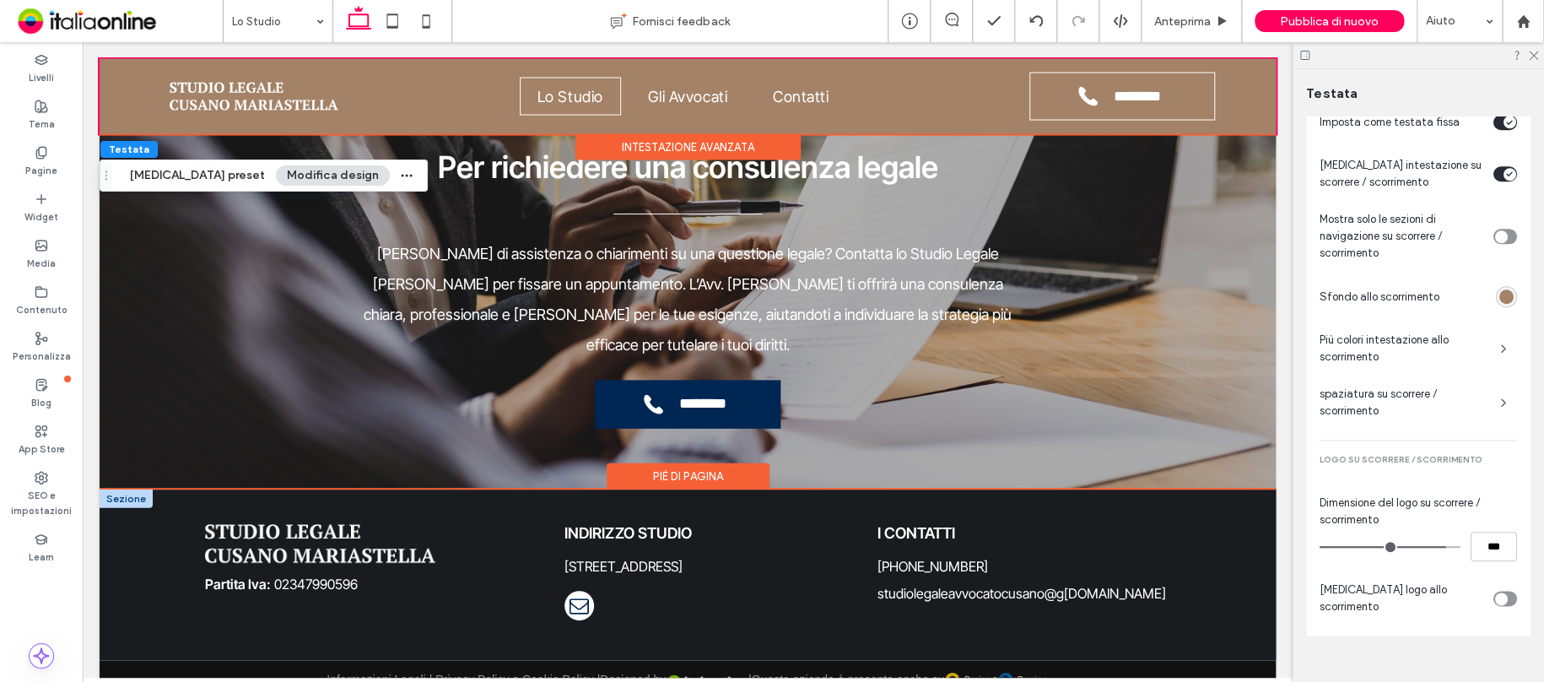
drag, startPoint x: 132, startPoint y: 459, endPoint x: 143, endPoint y: 462, distance: 11.5
click at [132, 489] on div at bounding box center [126, 498] width 53 height 19
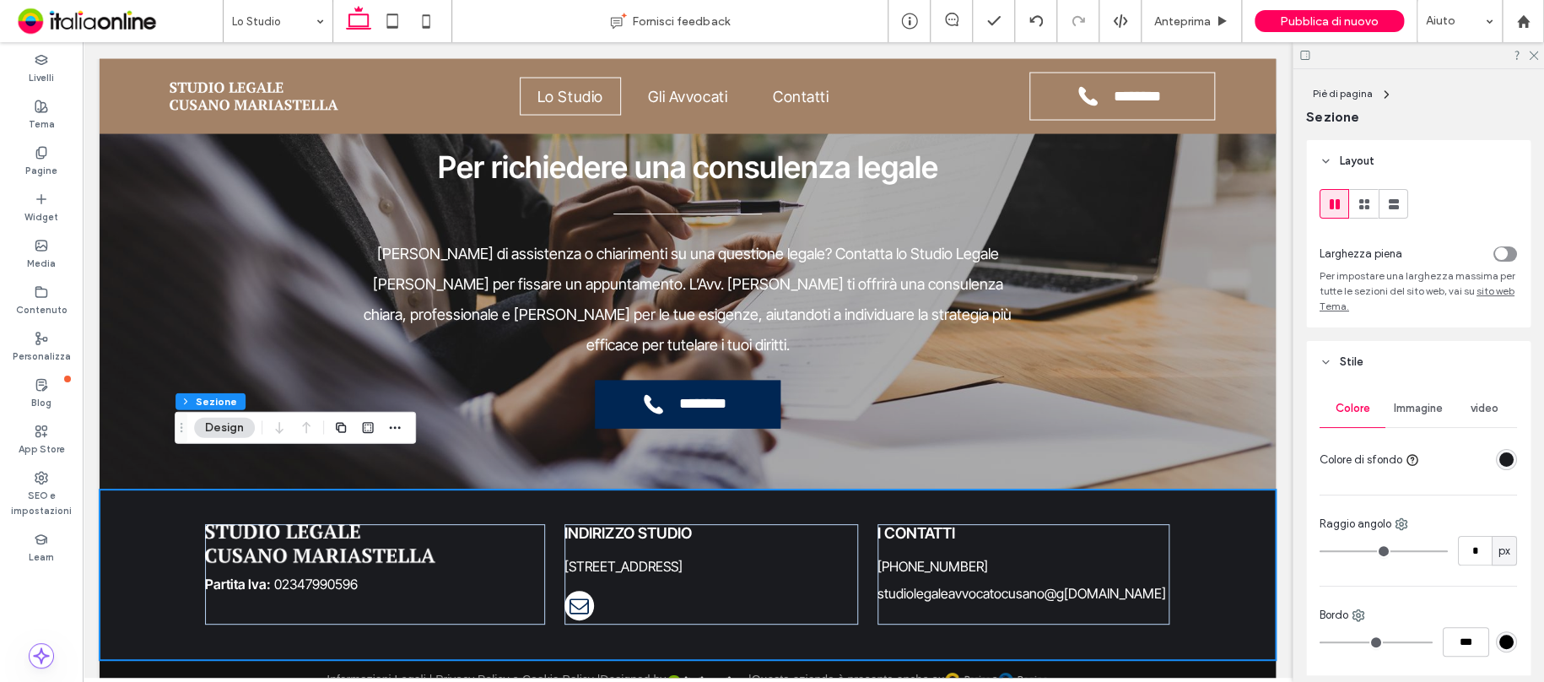
click at [1501, 457] on div "rgba(26, 27, 31, 1)" at bounding box center [1506, 459] width 14 height 14
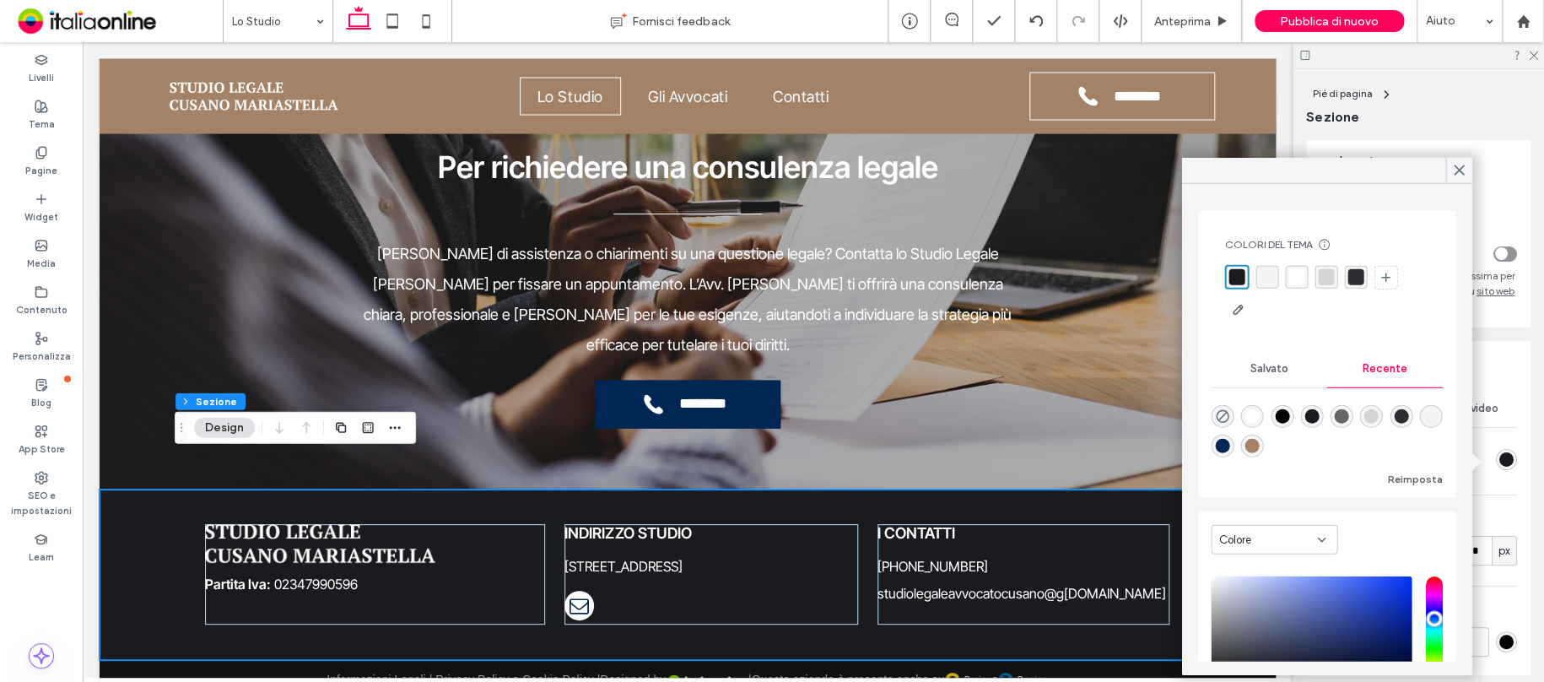
click at [1260, 442] on div "rgba(163, 130, 103, 1)" at bounding box center [1252, 446] width 14 height 14
type input "*******"
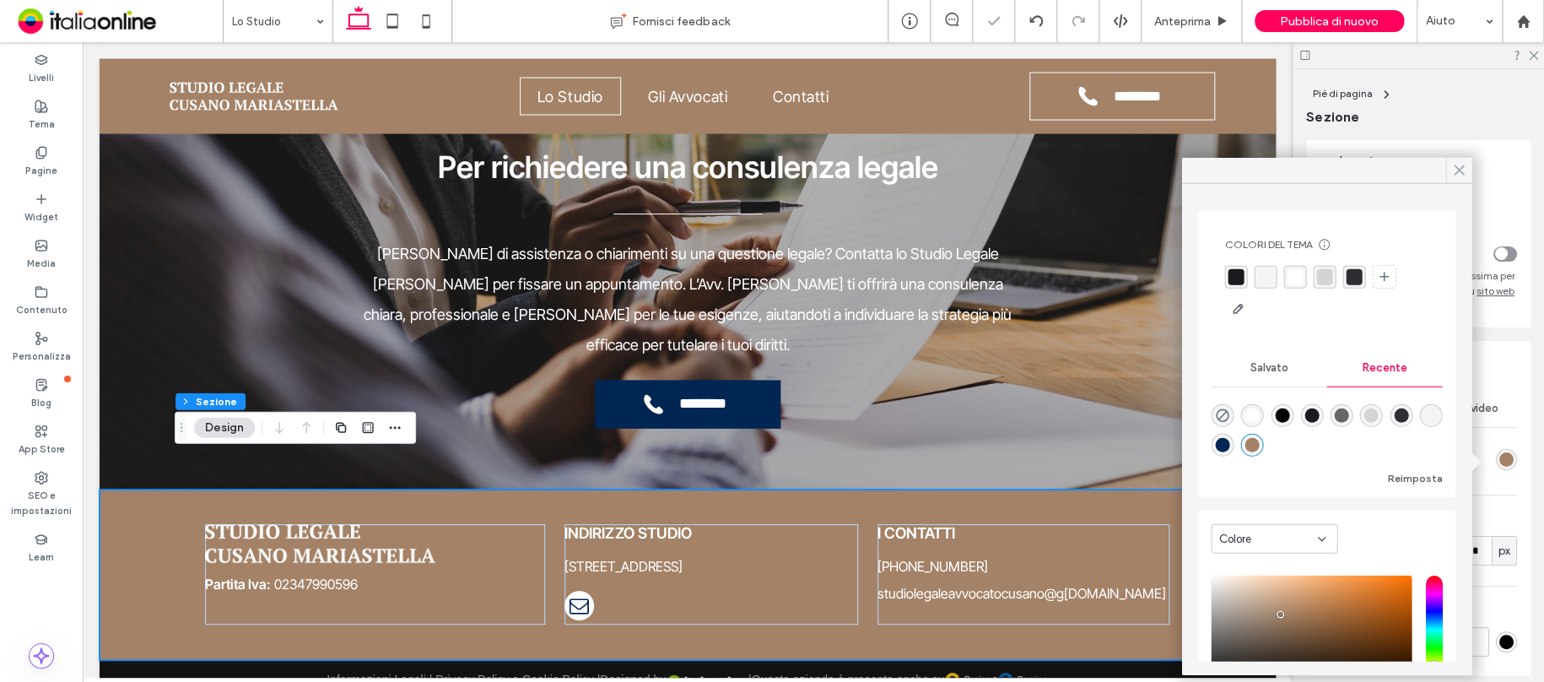
click at [1449, 165] on div at bounding box center [1458, 170] width 26 height 25
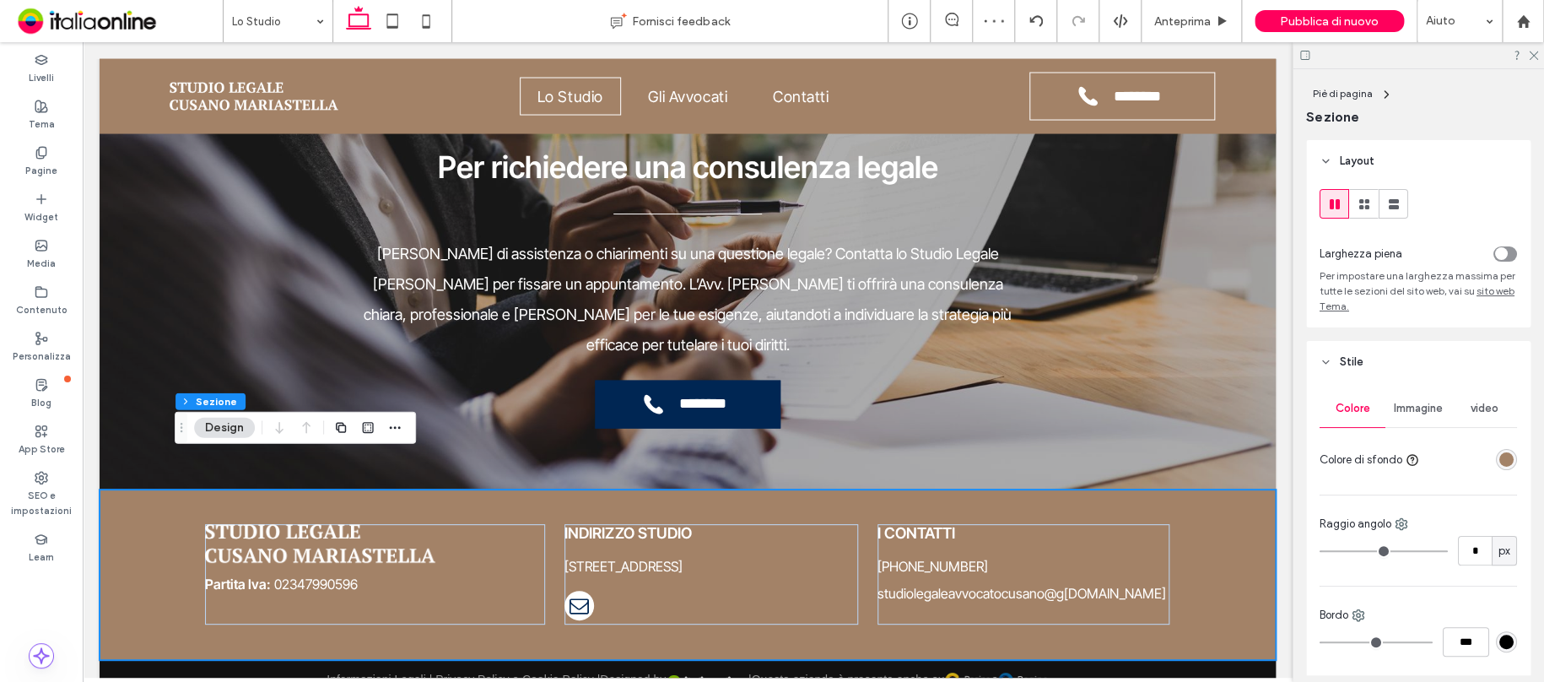
drag, startPoint x: 1498, startPoint y: 641, endPoint x: 1482, endPoint y: 625, distance: 22.7
click at [1499, 641] on div "#000000" at bounding box center [1506, 641] width 14 height 14
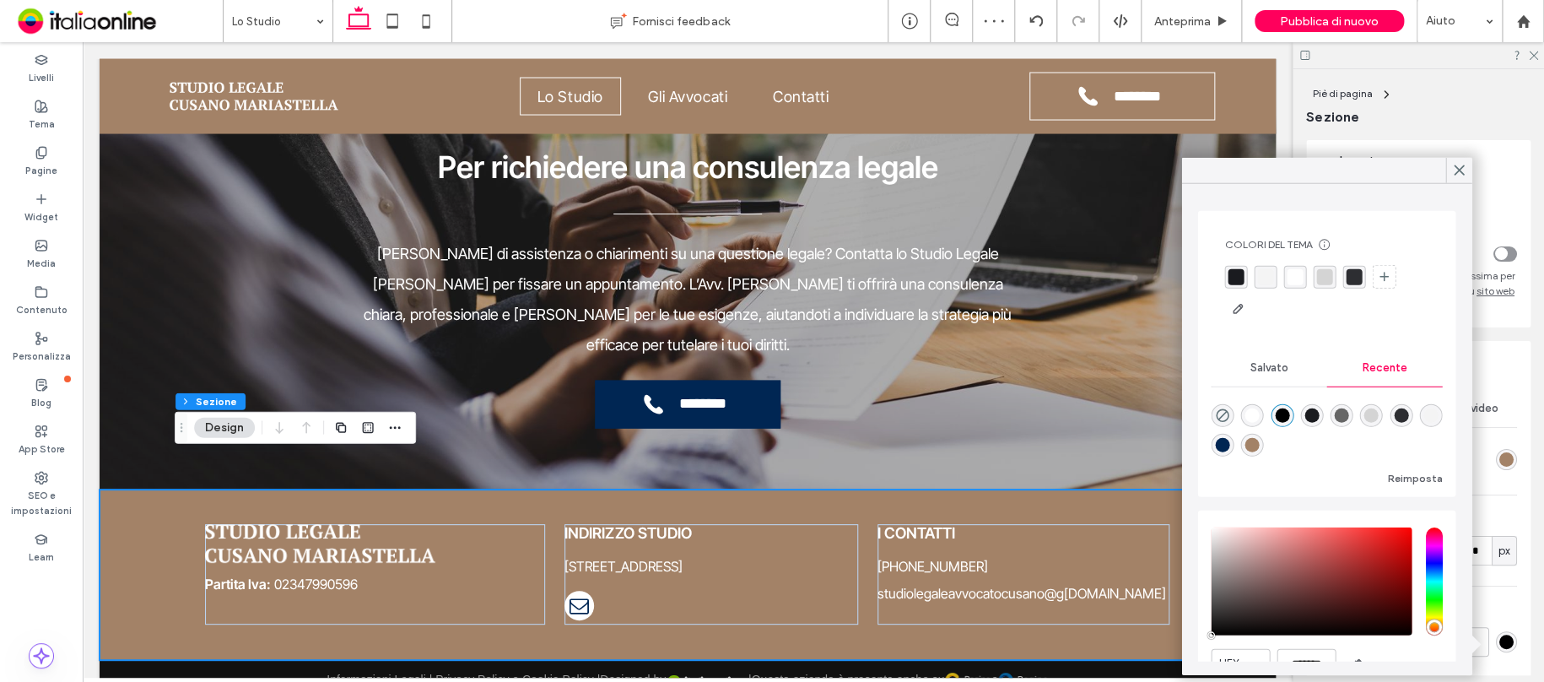
click at [1260, 440] on div "rgba(163, 130, 103, 1)" at bounding box center [1252, 445] width 14 height 14
type input "*******"
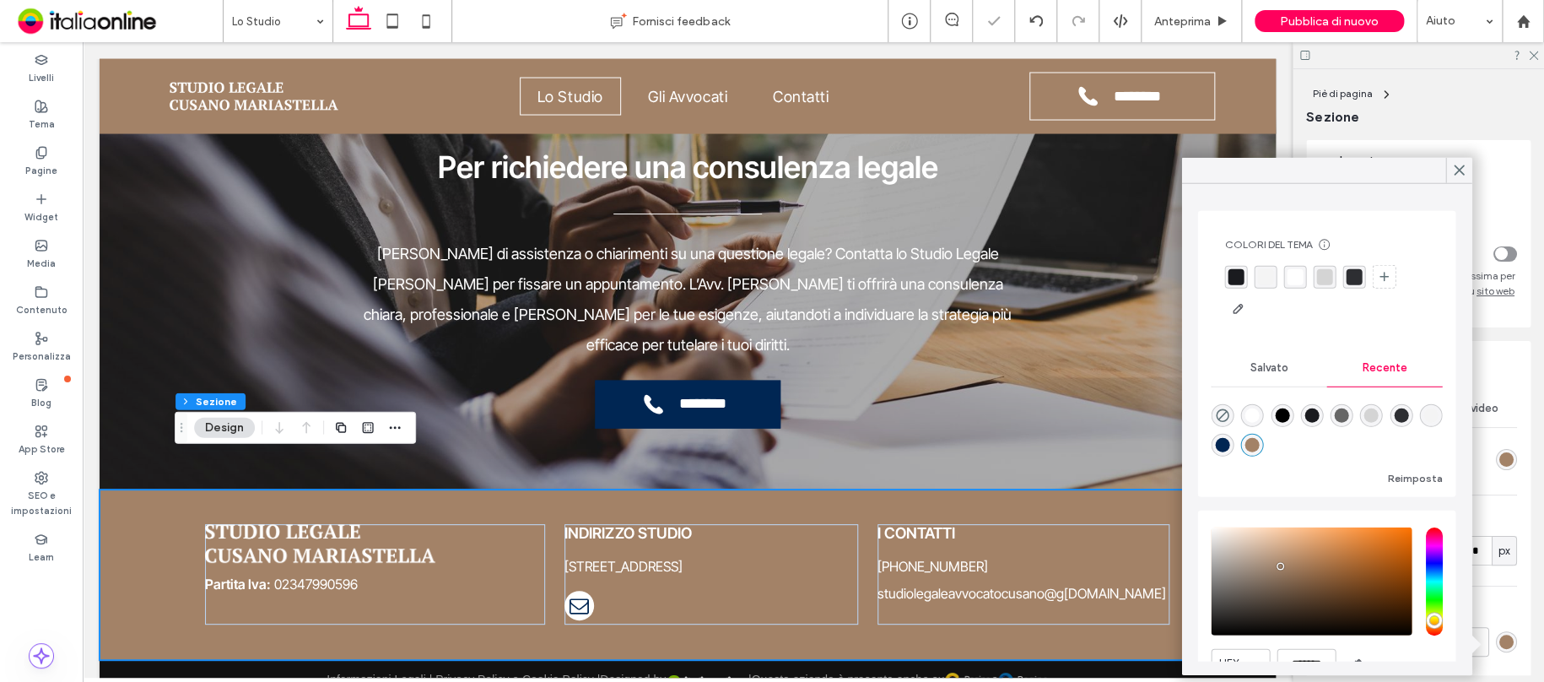
drag, startPoint x: 1453, startPoint y: 168, endPoint x: 1318, endPoint y: 233, distance: 149.8
click at [1454, 168] on icon at bounding box center [1458, 170] width 15 height 15
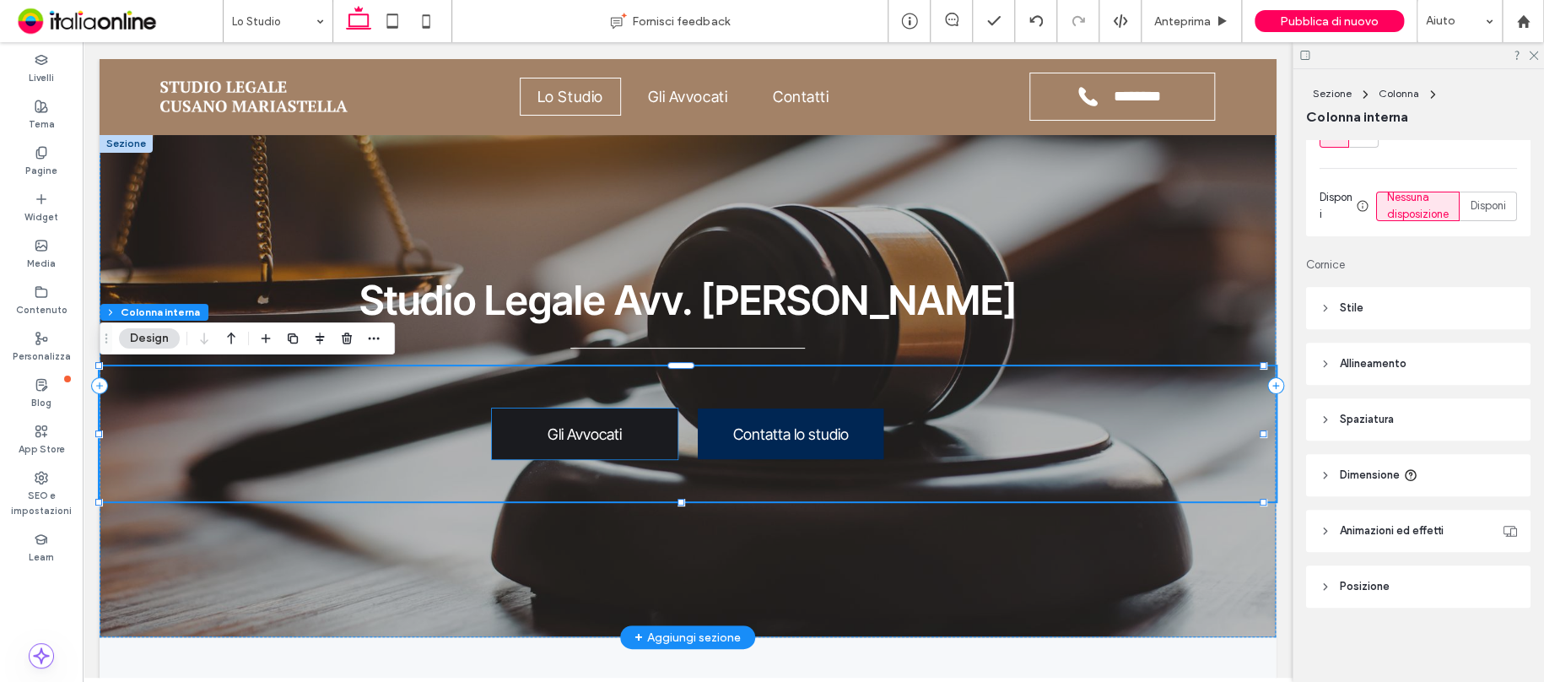
scroll to position [264, 0]
click at [629, 439] on link "Gli Avvocati" at bounding box center [585, 433] width 186 height 51
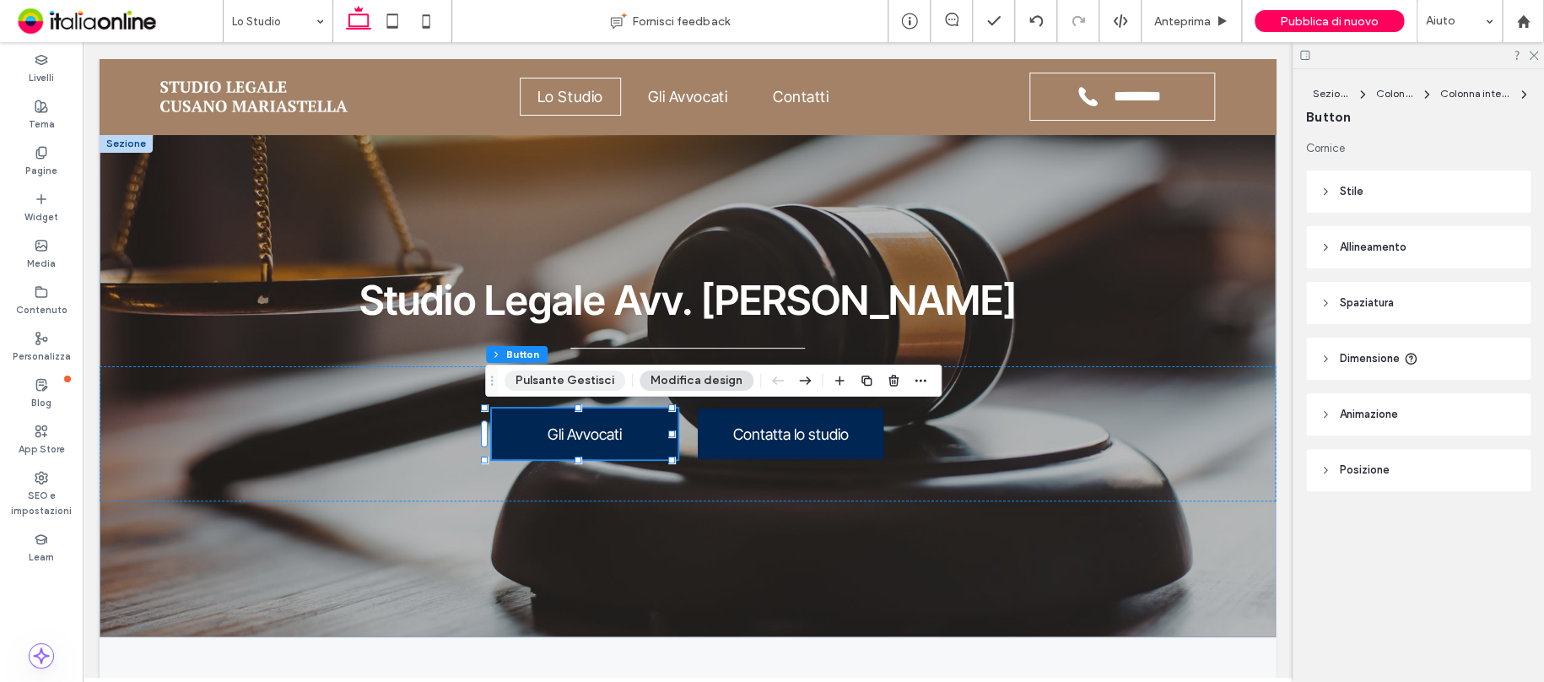
click at [569, 378] on button "Pulsante Gestisci" at bounding box center [565, 380] width 121 height 20
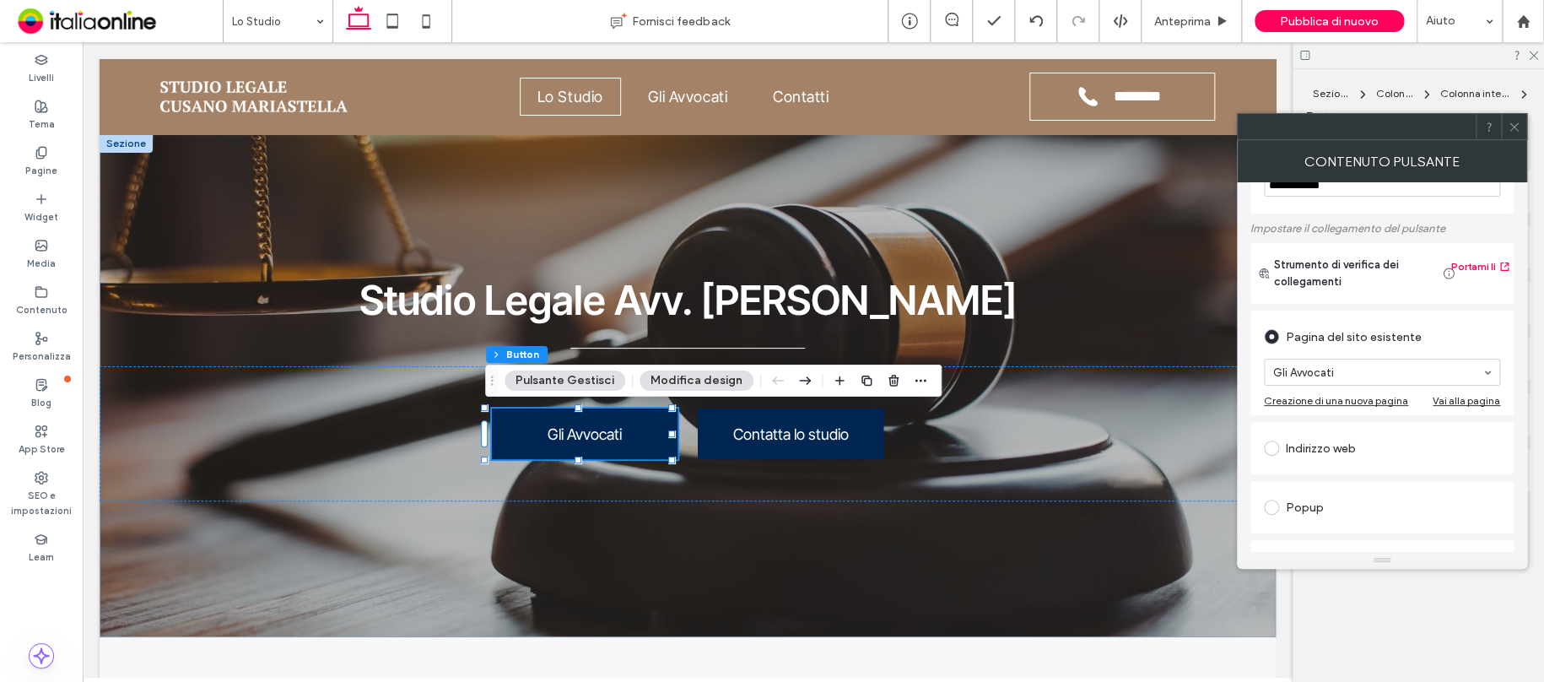
scroll to position [169, 0]
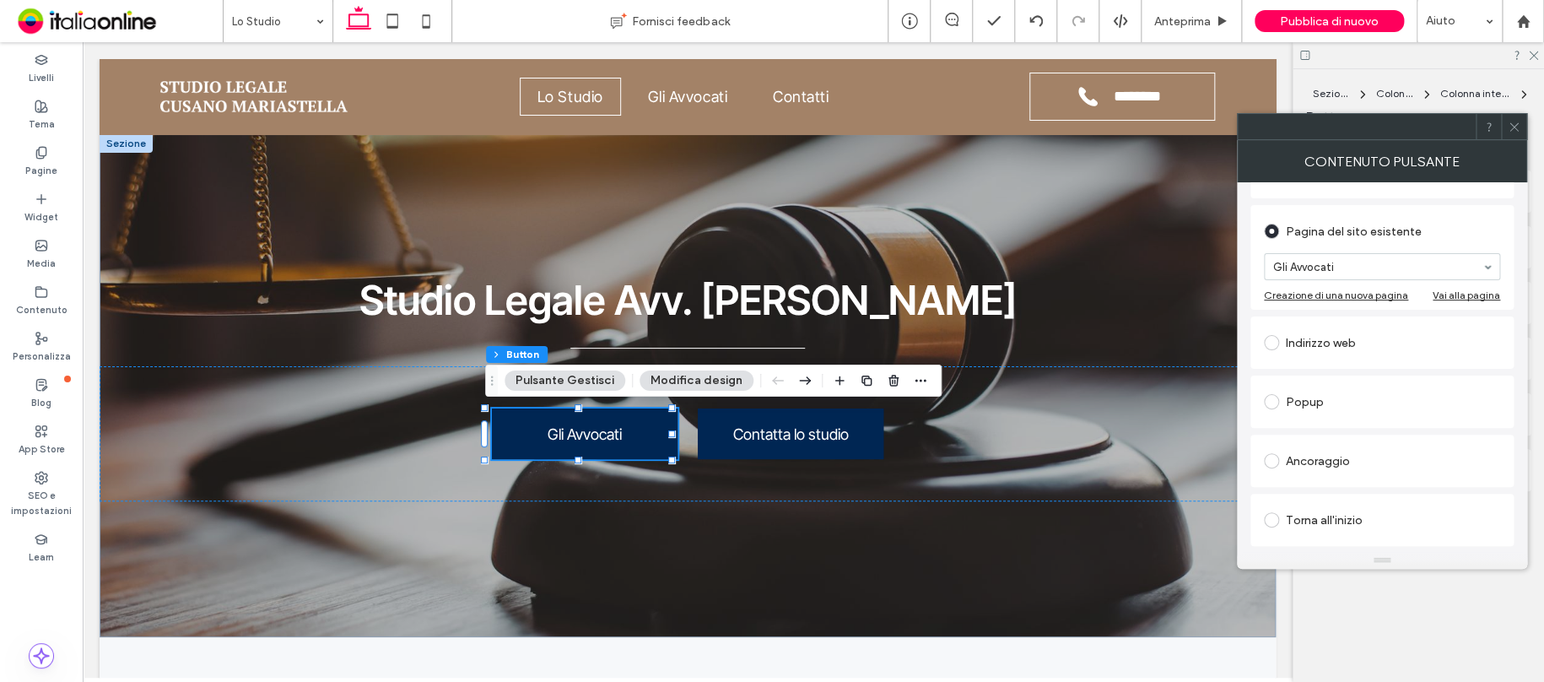
click at [694, 380] on button "Modifica design" at bounding box center [696, 380] width 114 height 20
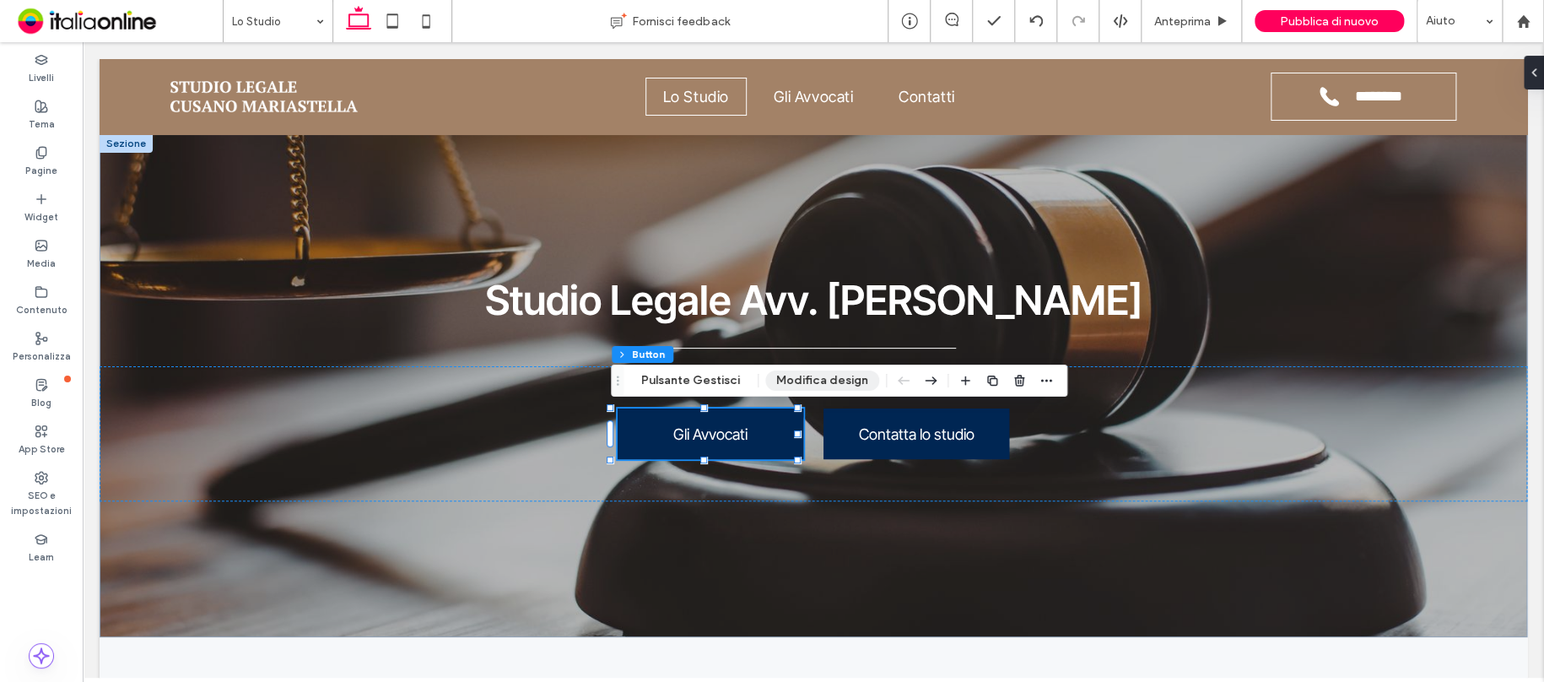
click at [694, 380] on button "Pulsante Gestisci" at bounding box center [690, 380] width 121 height 20
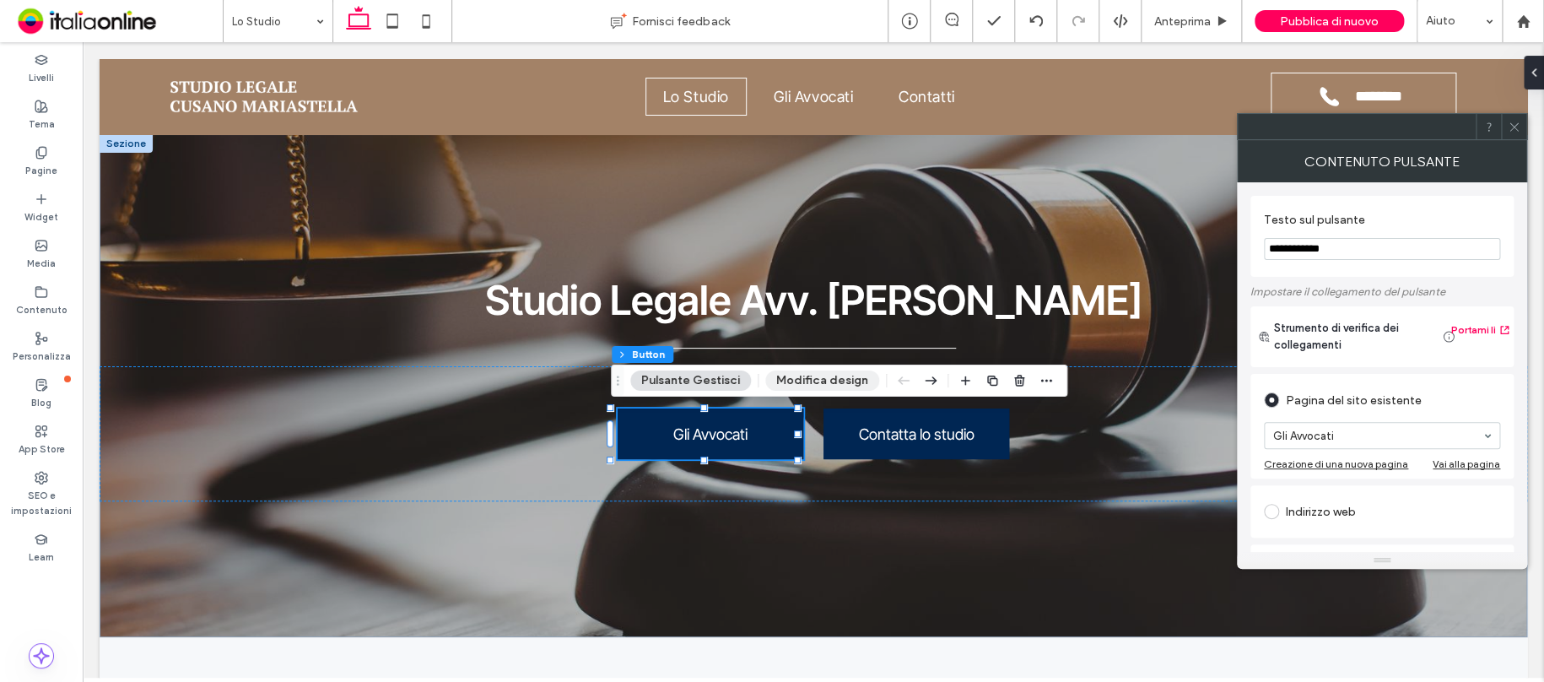
click at [823, 375] on button "Modifica design" at bounding box center [822, 380] width 114 height 20
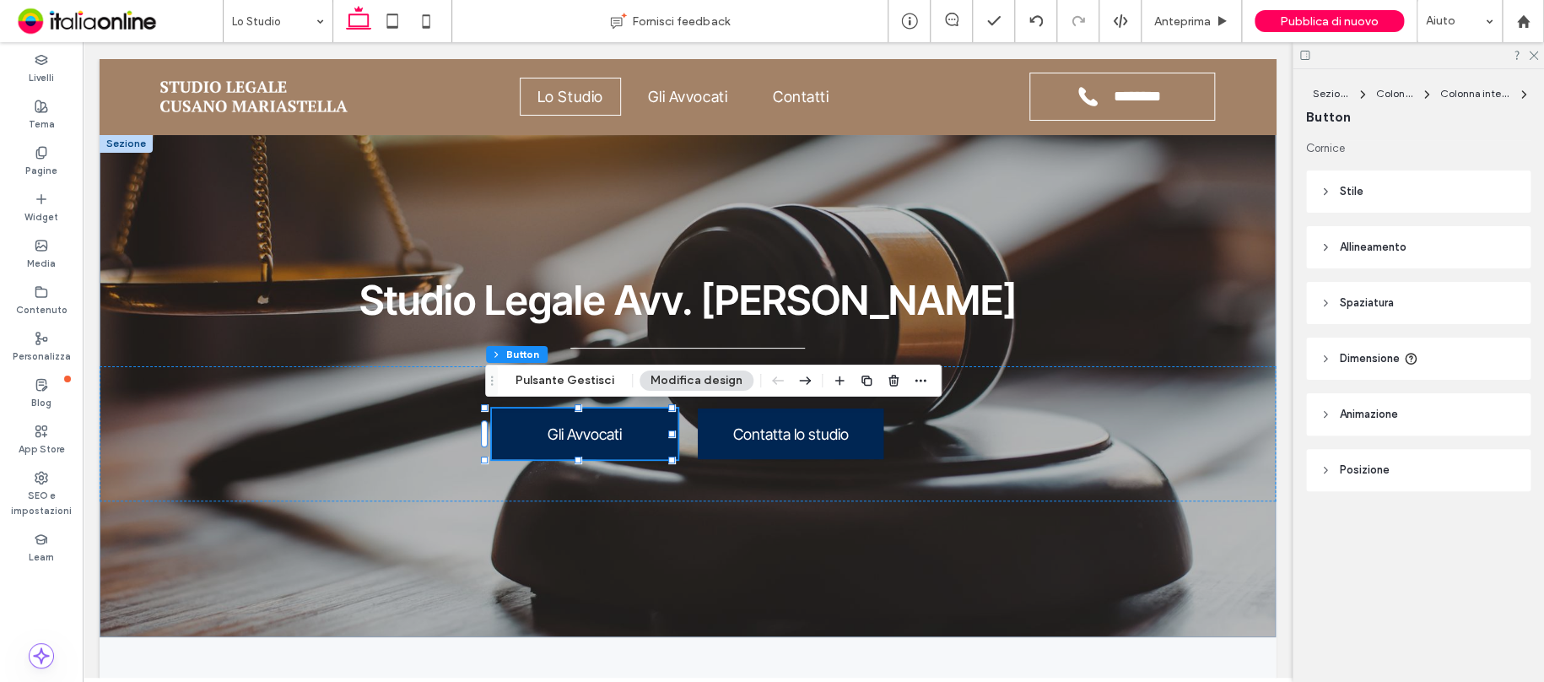
click at [699, 386] on button "Modifica design" at bounding box center [696, 380] width 114 height 20
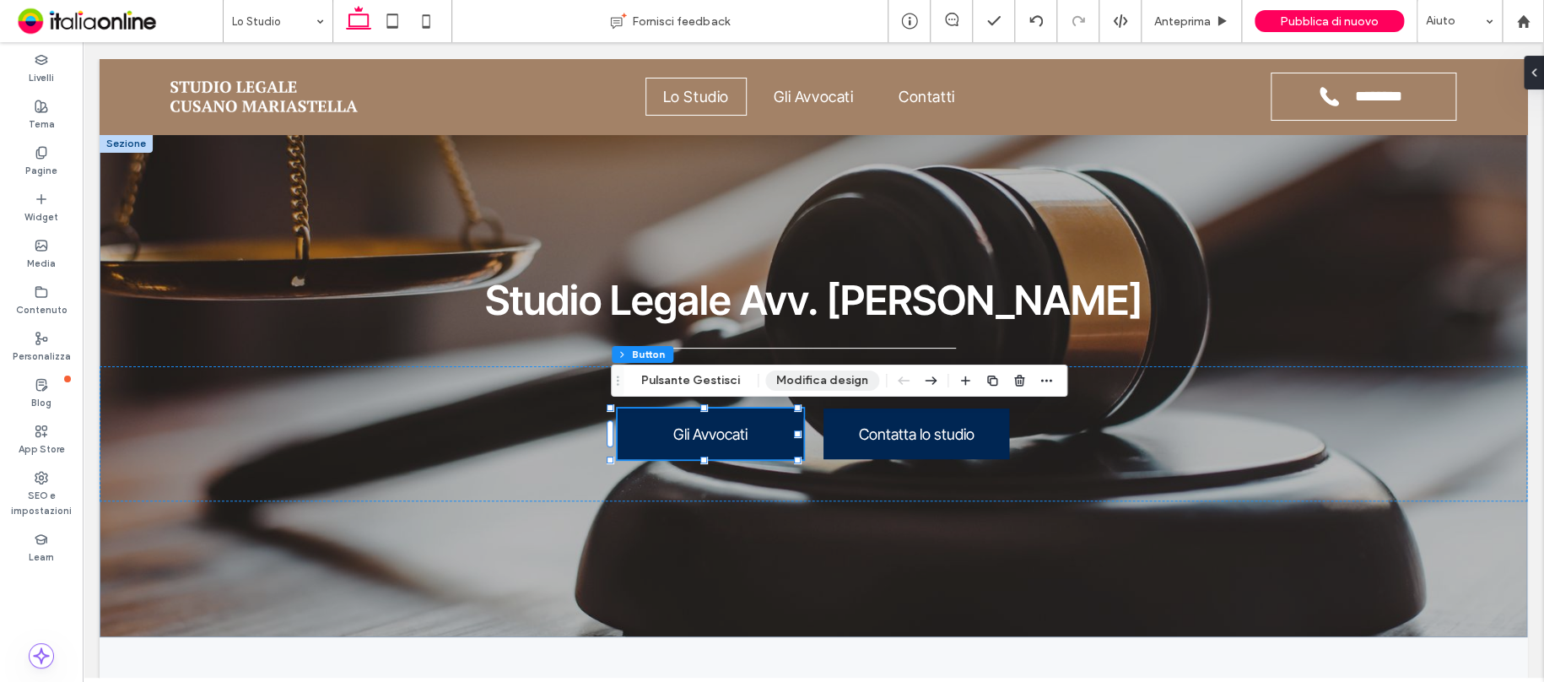
click at [821, 376] on button "Modifica design" at bounding box center [822, 380] width 114 height 20
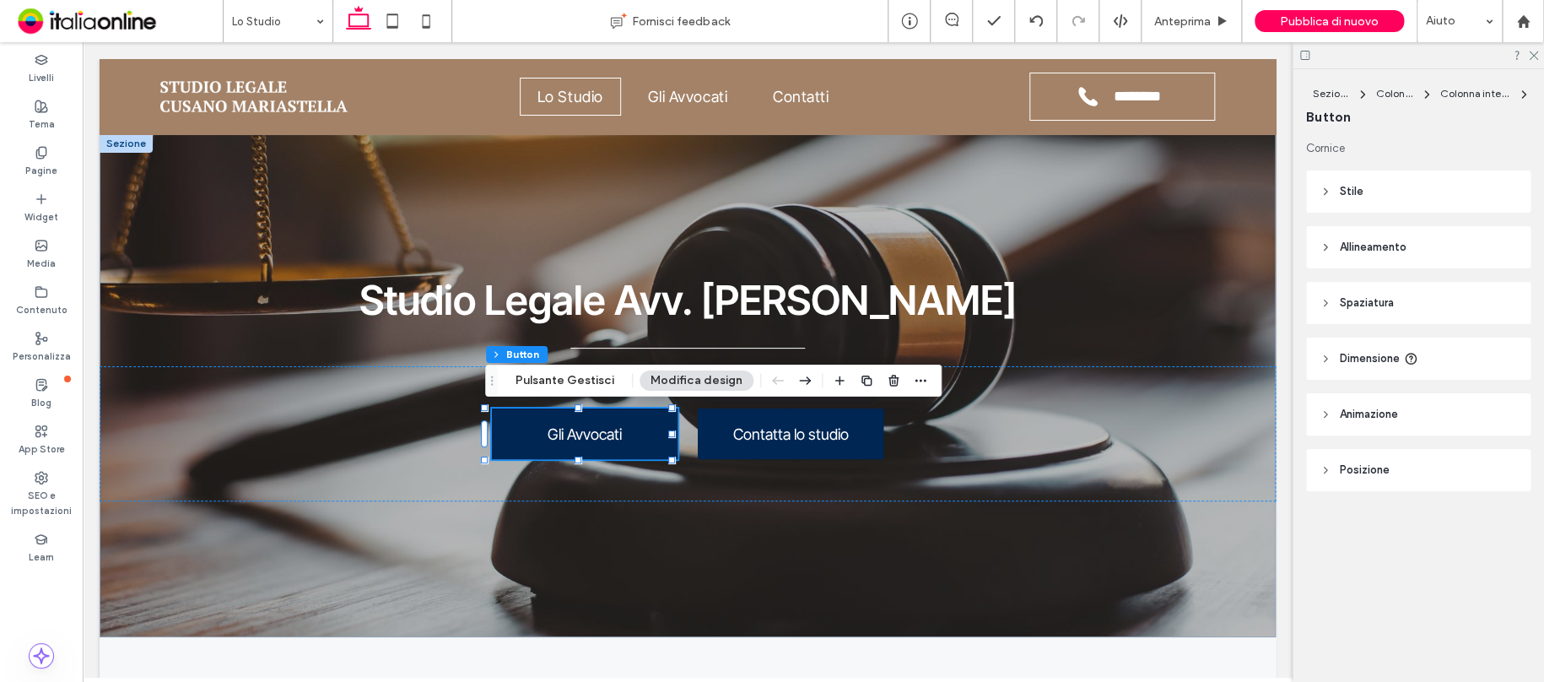
click at [1363, 192] on header "Stile" at bounding box center [1418, 191] width 224 height 42
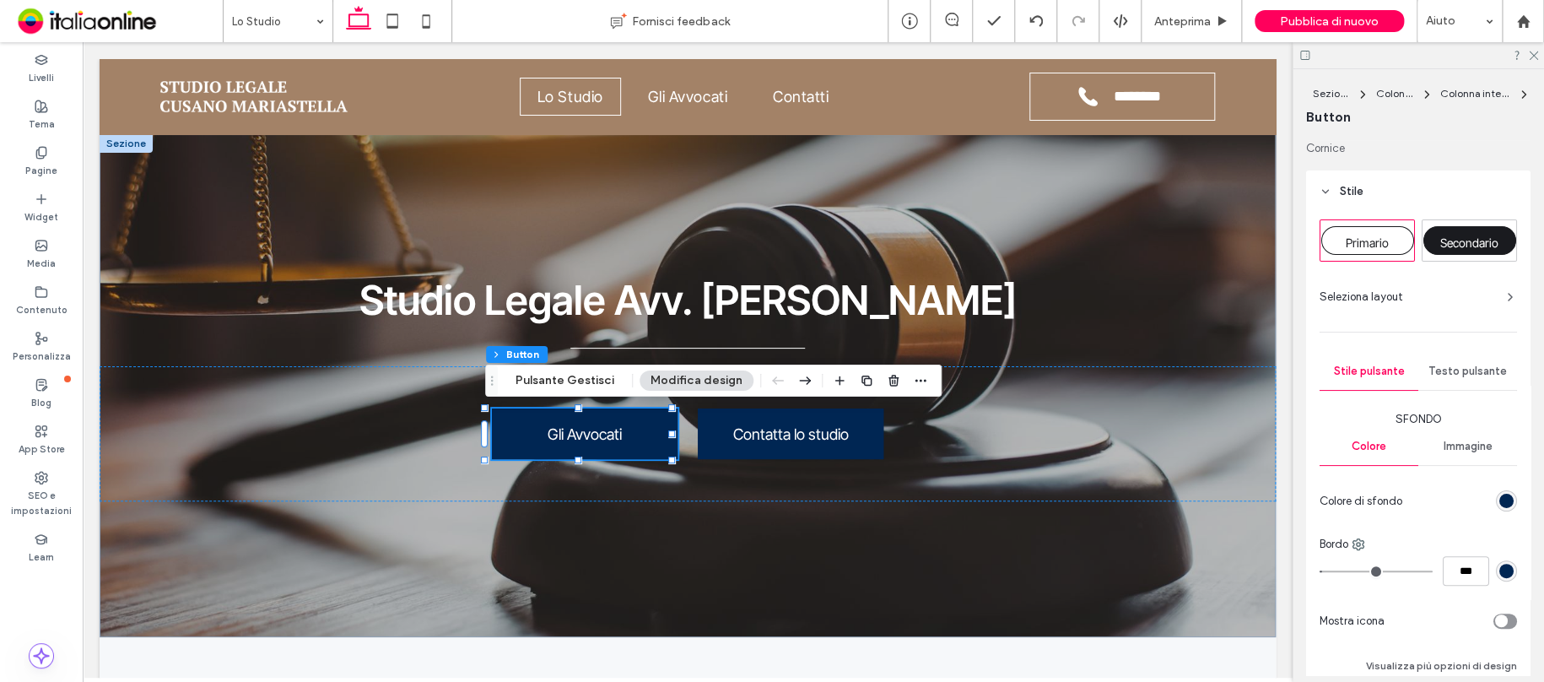
click at [1499, 499] on div "rgb(0, 38, 83)" at bounding box center [1506, 501] width 14 height 14
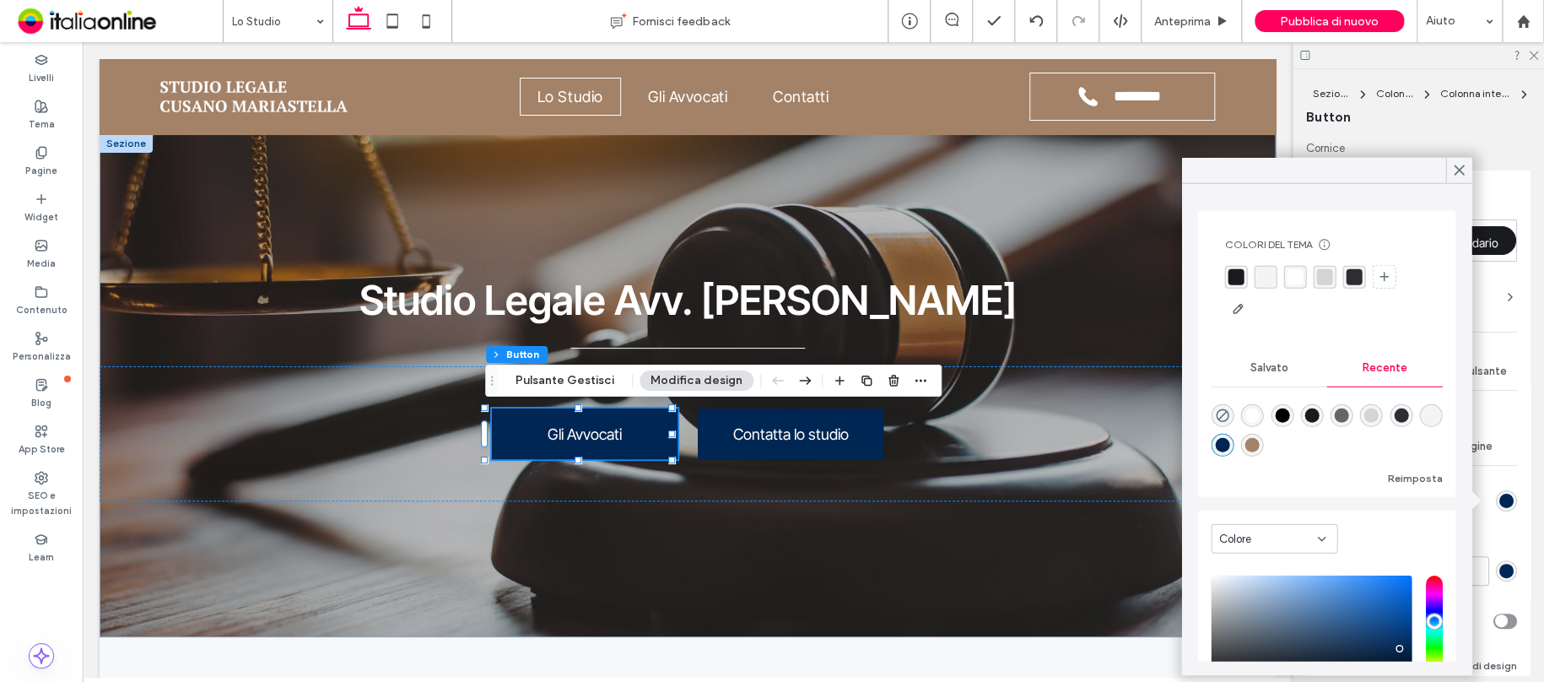
click at [1260, 446] on div "rgba(163, 130, 103, 1)" at bounding box center [1252, 445] width 14 height 14
type input "*"
type input "*******"
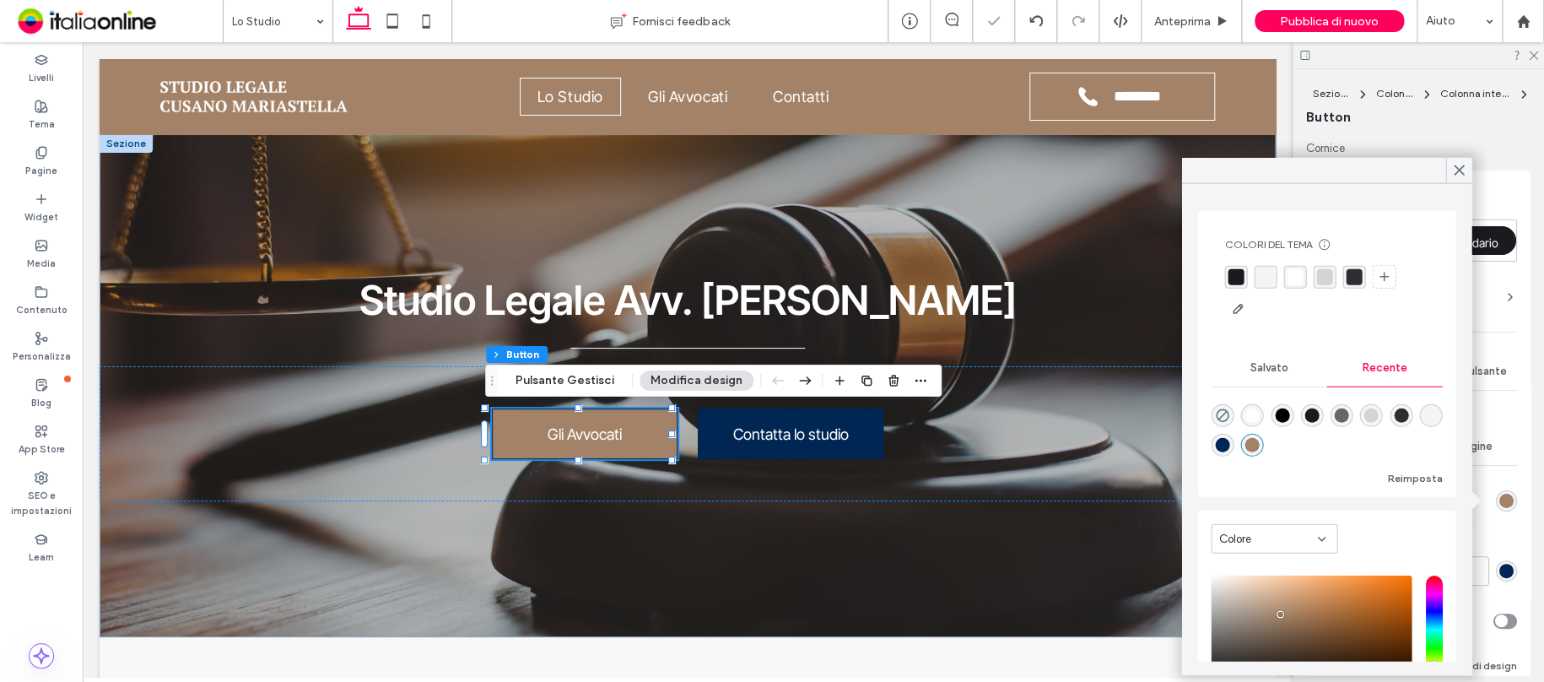
click at [1463, 158] on span at bounding box center [1458, 170] width 15 height 25
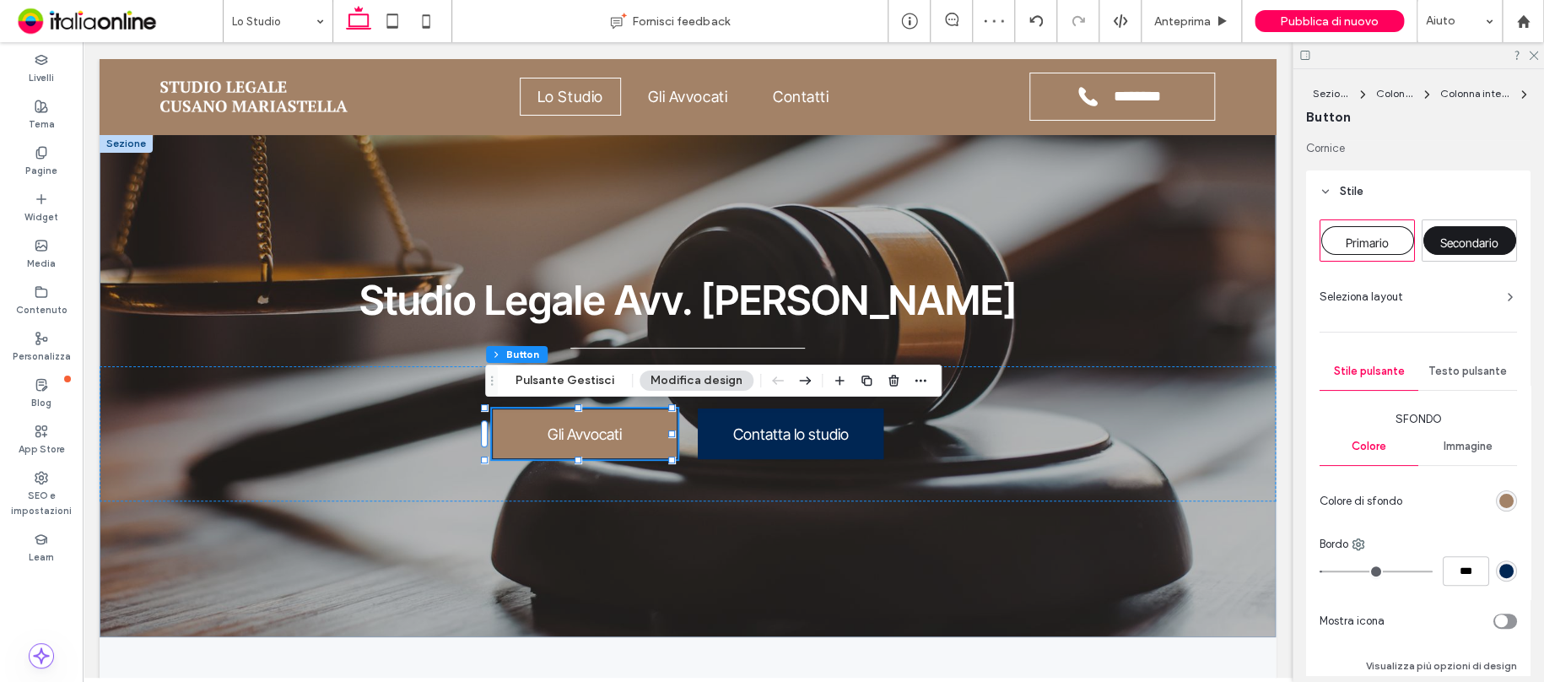
drag, startPoint x: 1497, startPoint y: 572, endPoint x: 1491, endPoint y: 562, distance: 12.2
click at [1499, 572] on div "rgb(0, 38, 83)" at bounding box center [1506, 571] width 14 height 14
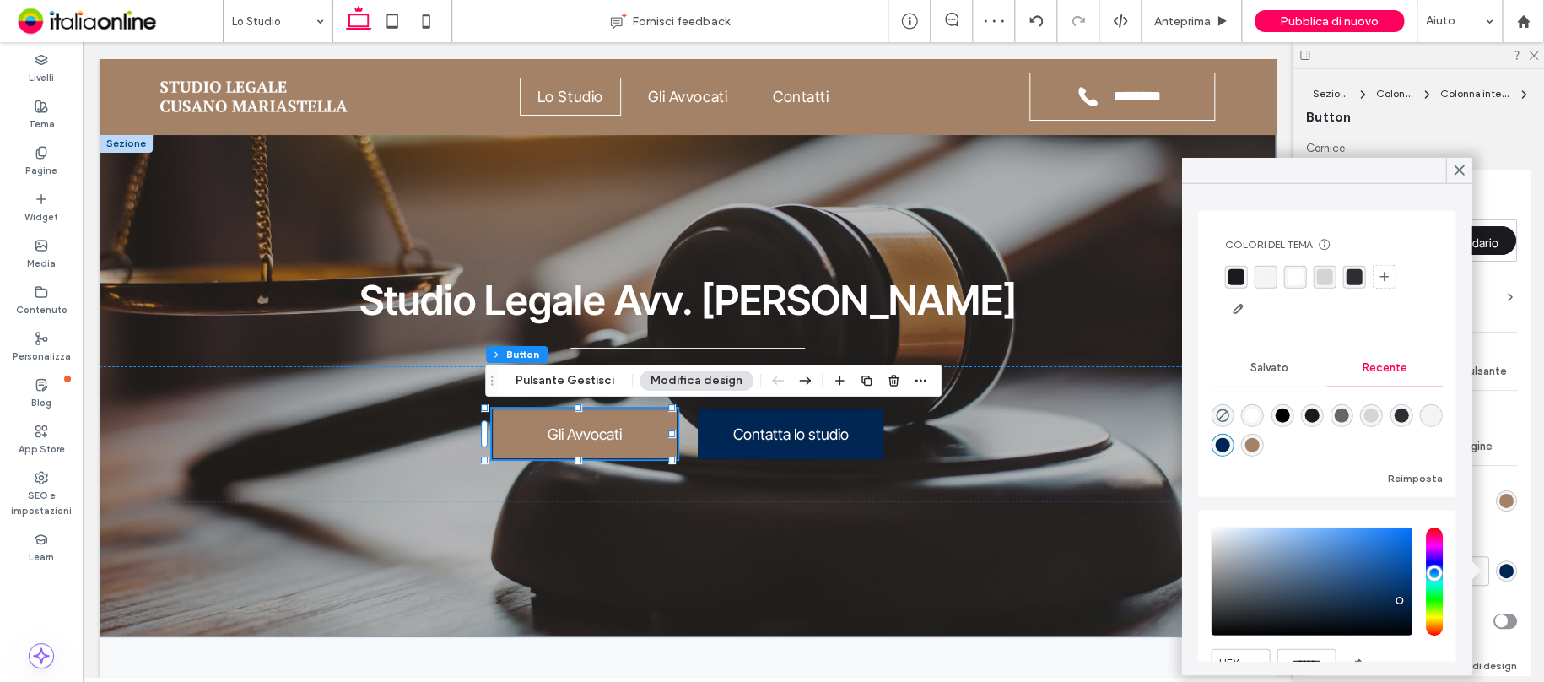
click at [1264, 438] on div "rgba(163, 130, 103, 1)" at bounding box center [1252, 445] width 23 height 23
type input "*"
type input "*******"
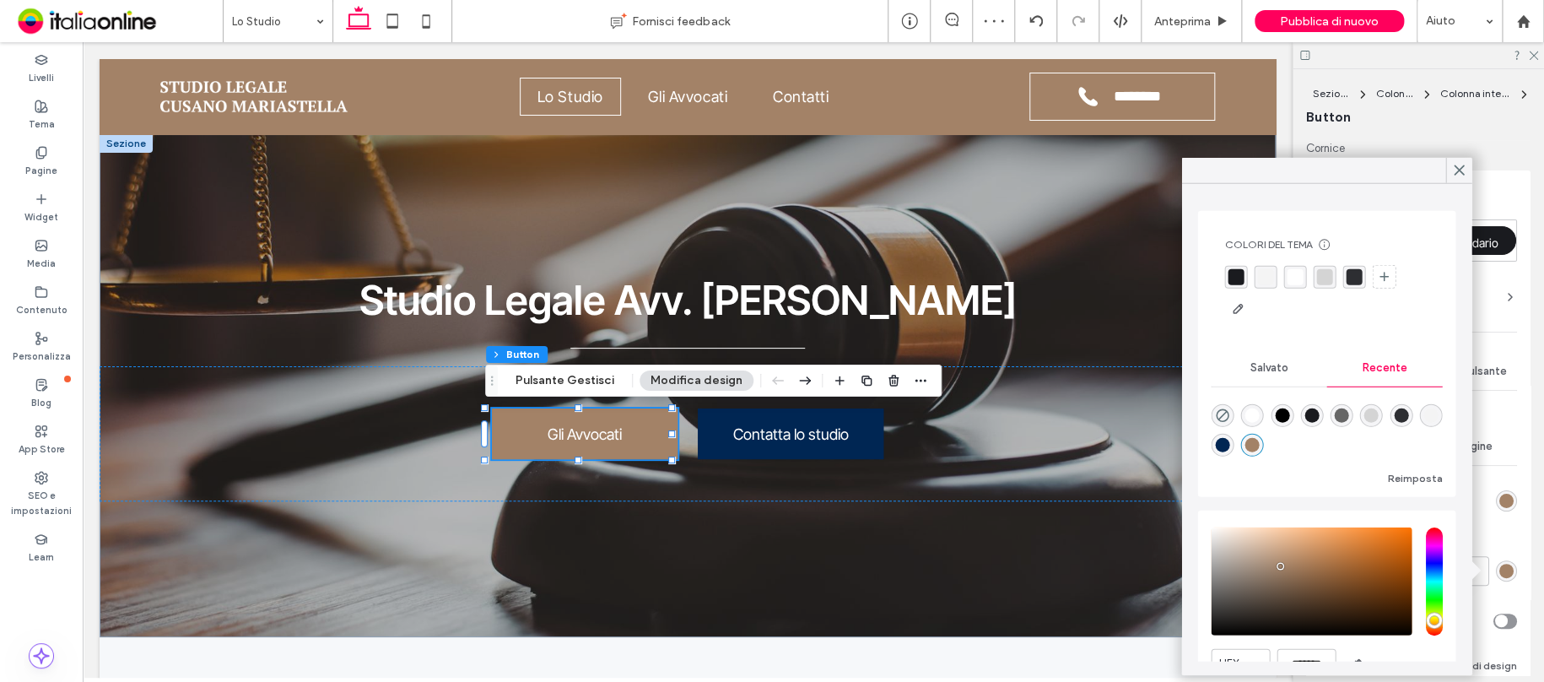
type input "*"
drag, startPoint x: 1456, startPoint y: 170, endPoint x: 1456, endPoint y: 212, distance: 41.3
click at [1456, 169] on icon at bounding box center [1458, 170] width 15 height 15
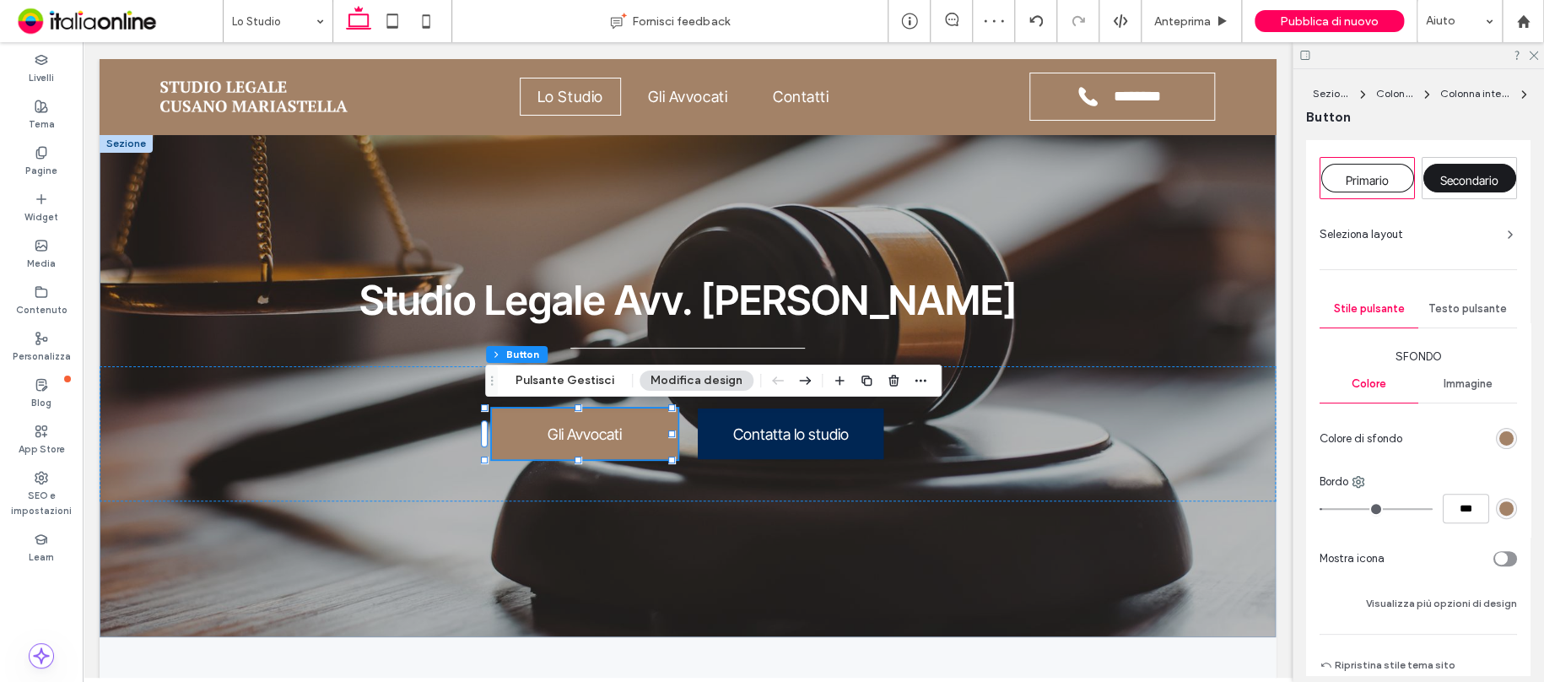
scroll to position [253, 0]
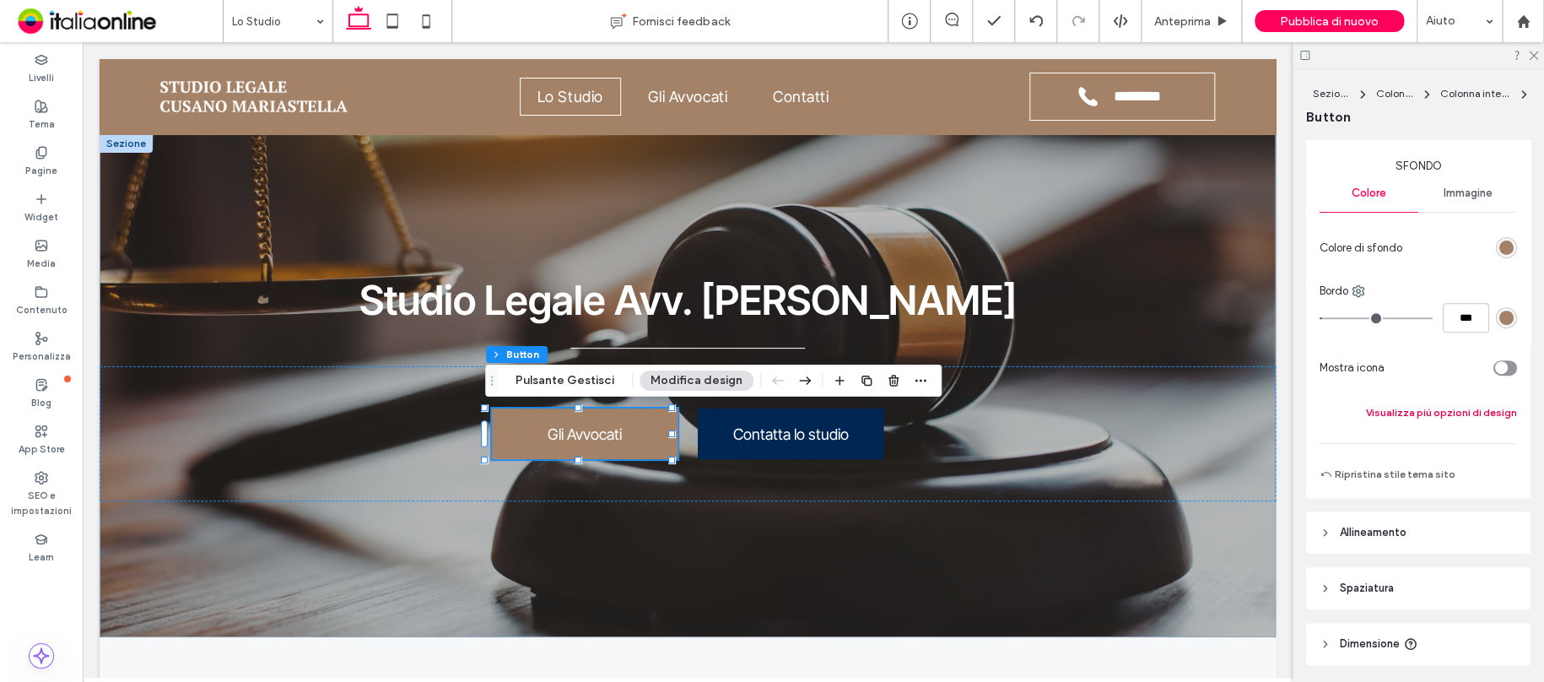
click at [1463, 409] on button "Visualizza più opzioni di design" at bounding box center [1441, 412] width 151 height 20
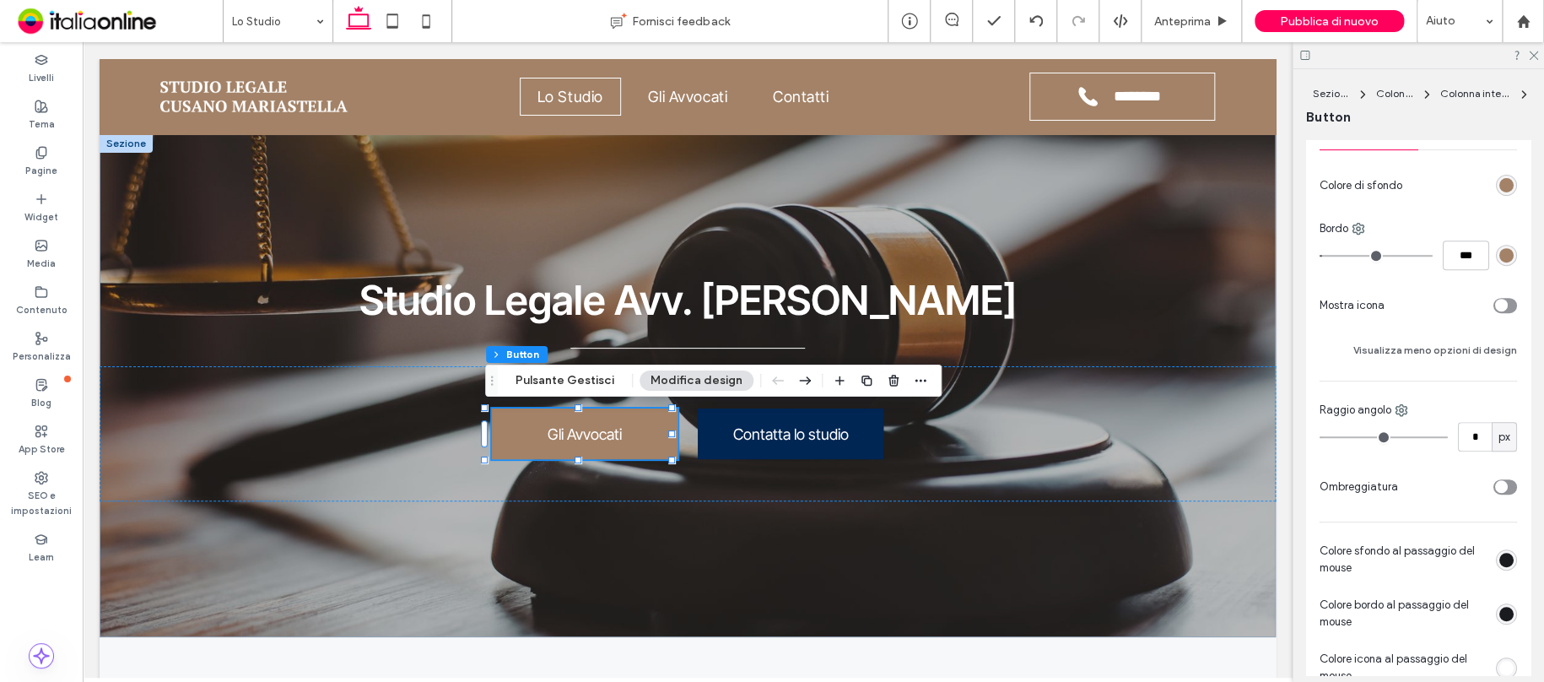
scroll to position [422, 0]
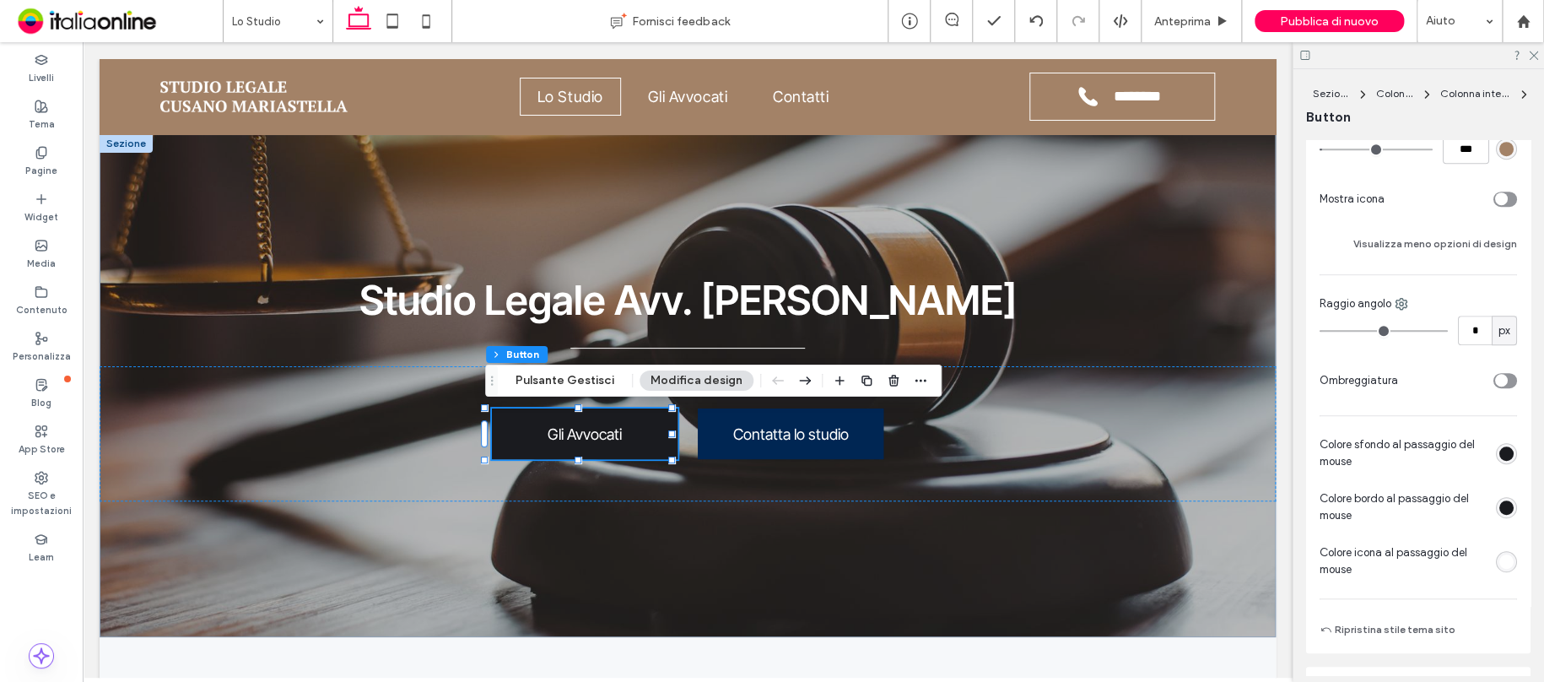
click at [1501, 443] on div "rgb(26, 27, 31)" at bounding box center [1506, 453] width 21 height 21
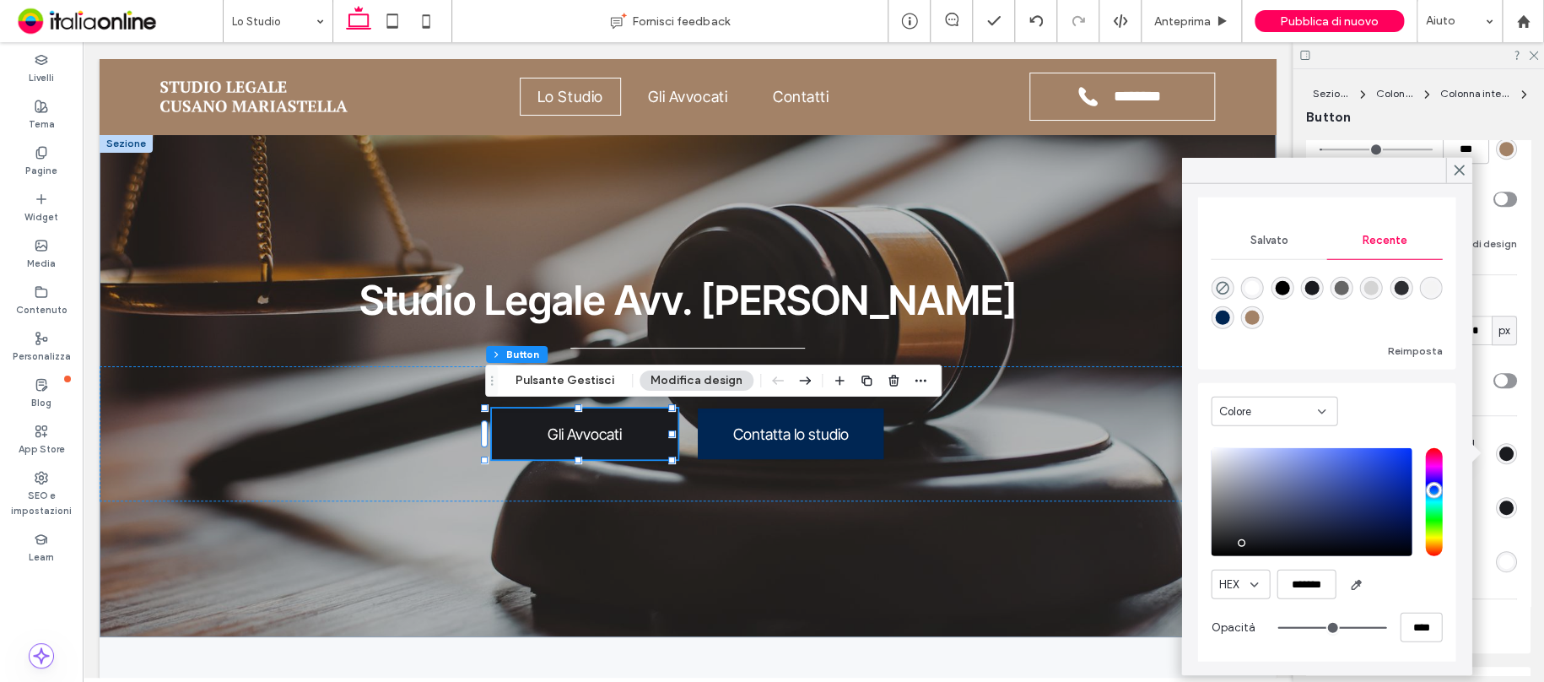
scroll to position [129, 0]
drag, startPoint x: 1292, startPoint y: 573, endPoint x: 1324, endPoint y: 579, distance: 32.6
click at [1324, 579] on input "*******" at bounding box center [1305, 584] width 59 height 30
type input "******"
type input "*"
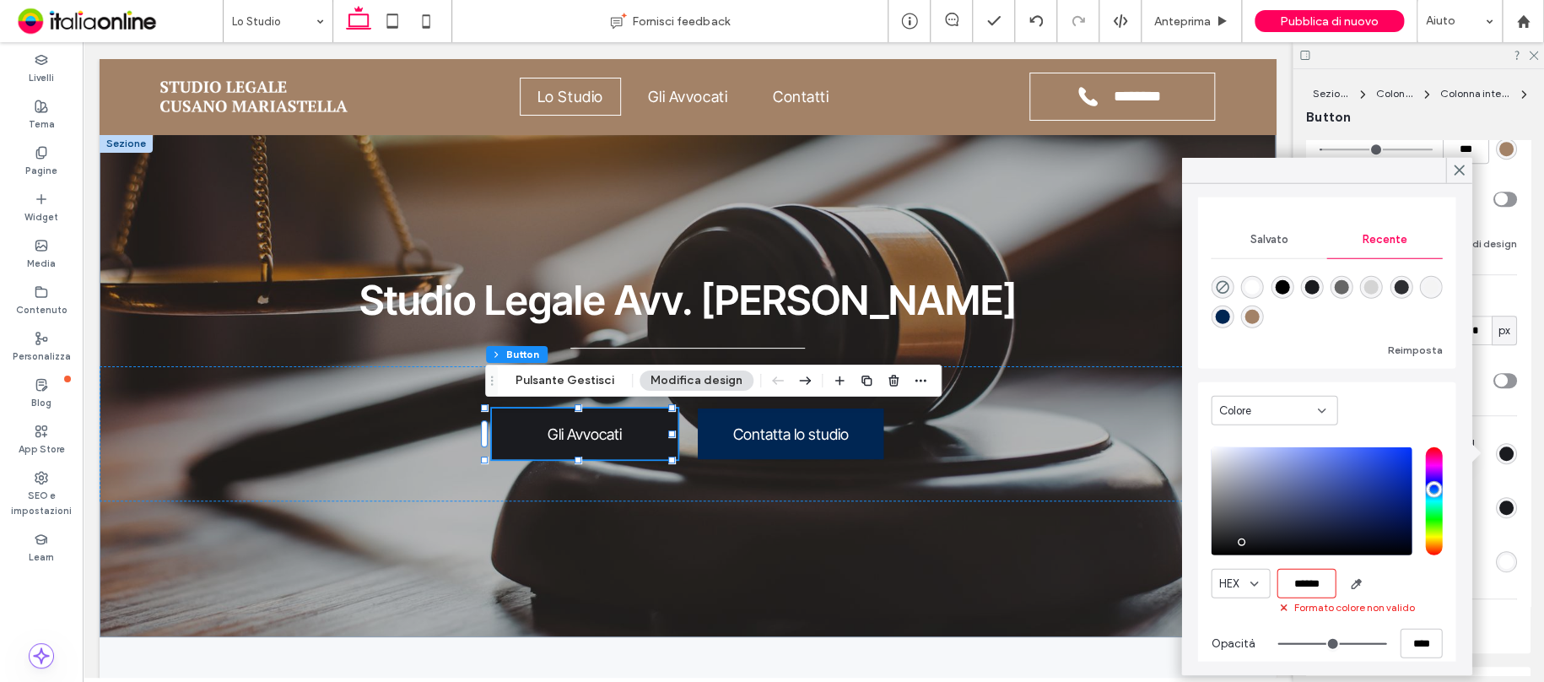
type input "*******"
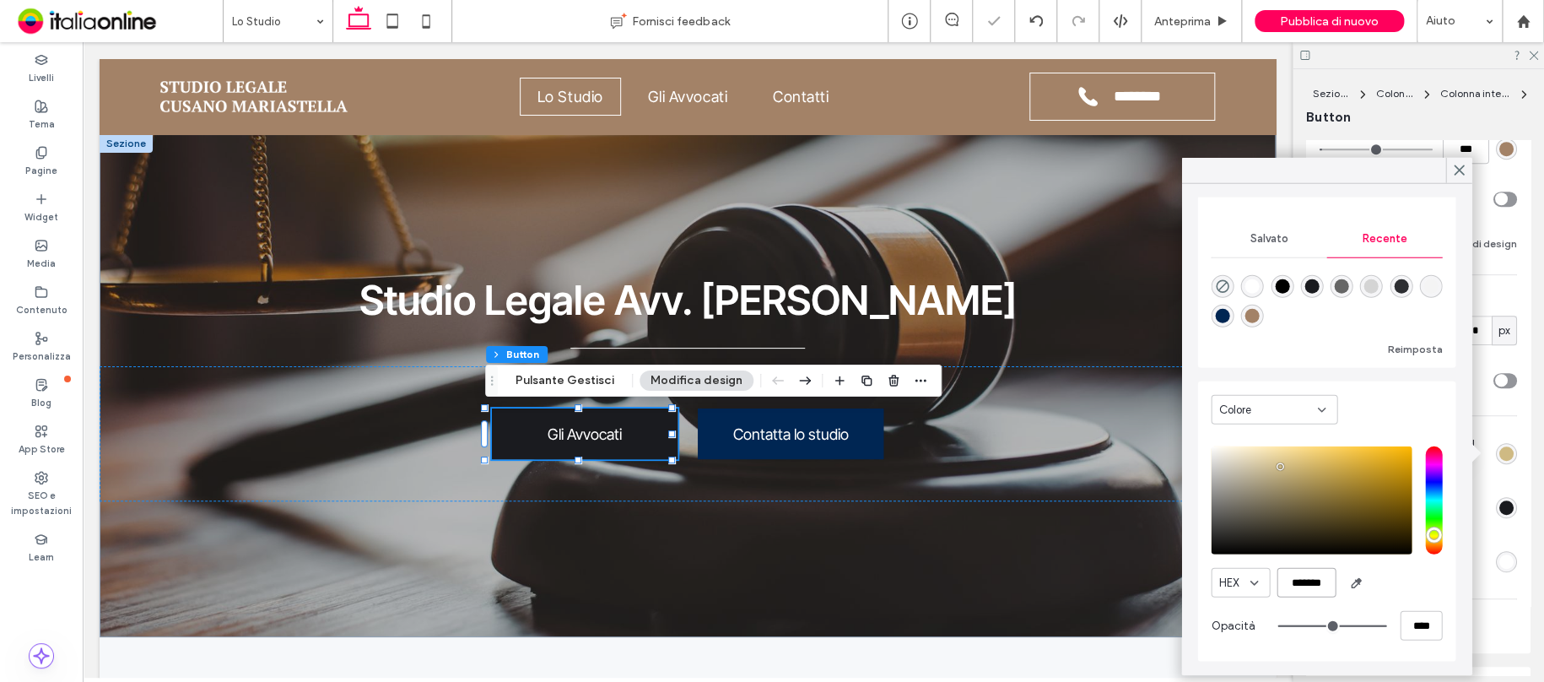
scroll to position [128, 0]
type input "*"
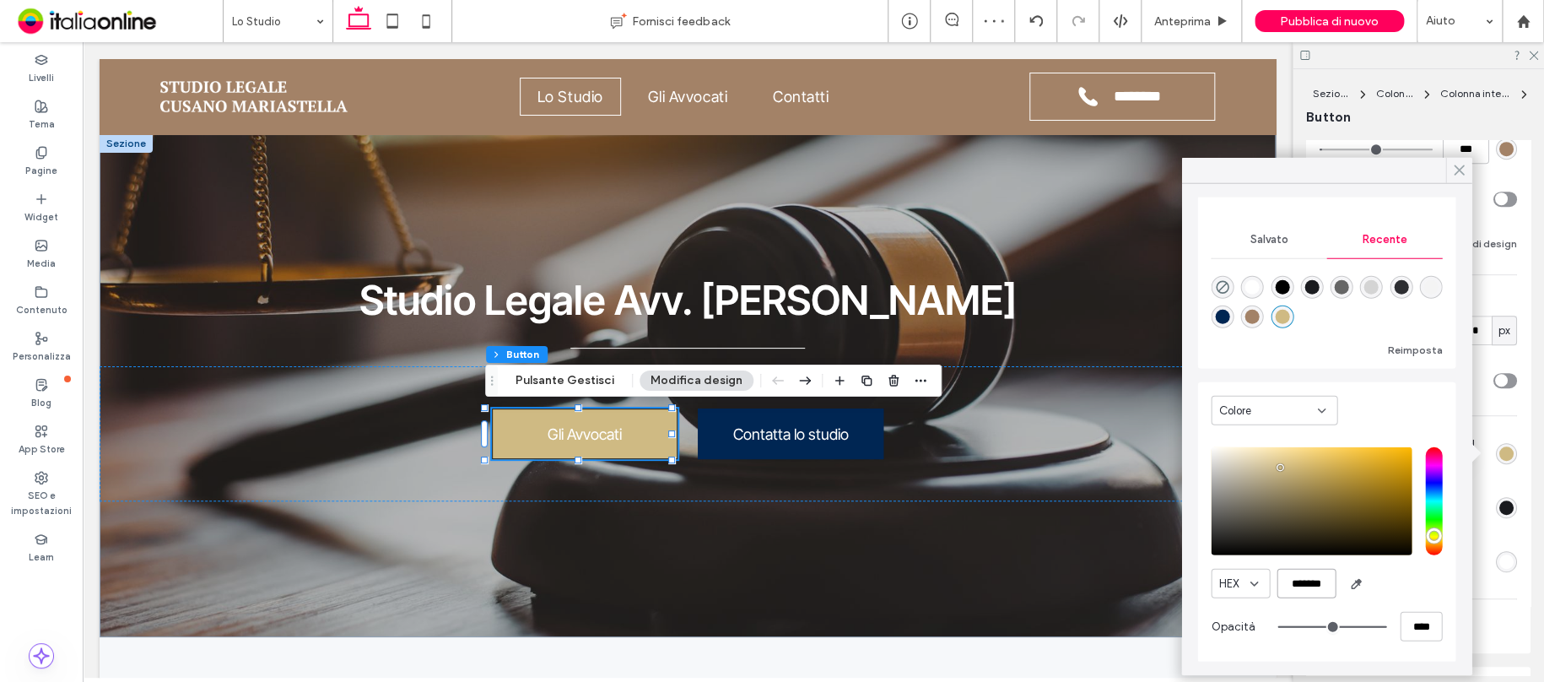
type input "*******"
drag, startPoint x: 1463, startPoint y: 173, endPoint x: 1444, endPoint y: 188, distance: 24.0
click at [1460, 173] on icon at bounding box center [1458, 170] width 15 height 15
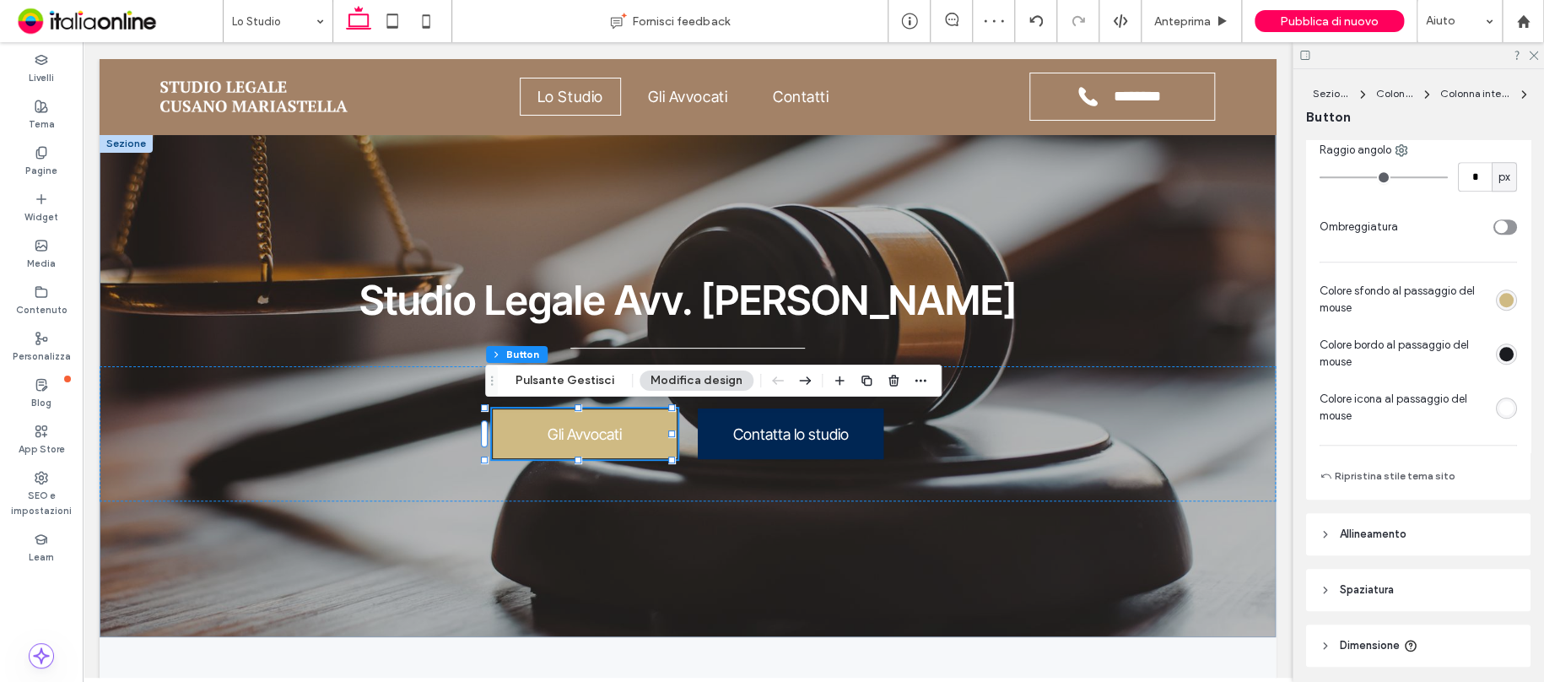
scroll to position [591, 0]
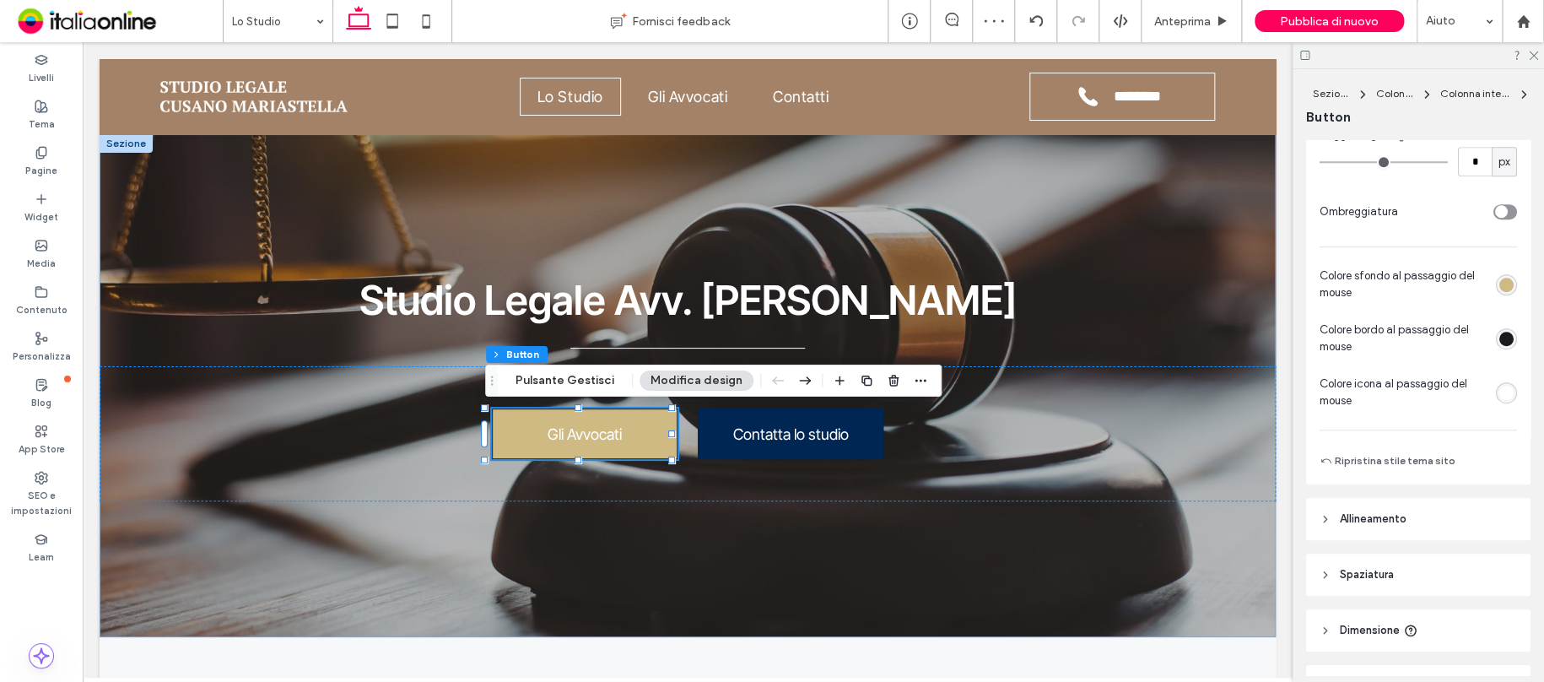
click at [1499, 338] on div "rgb(26, 27, 31)" at bounding box center [1506, 339] width 14 height 14
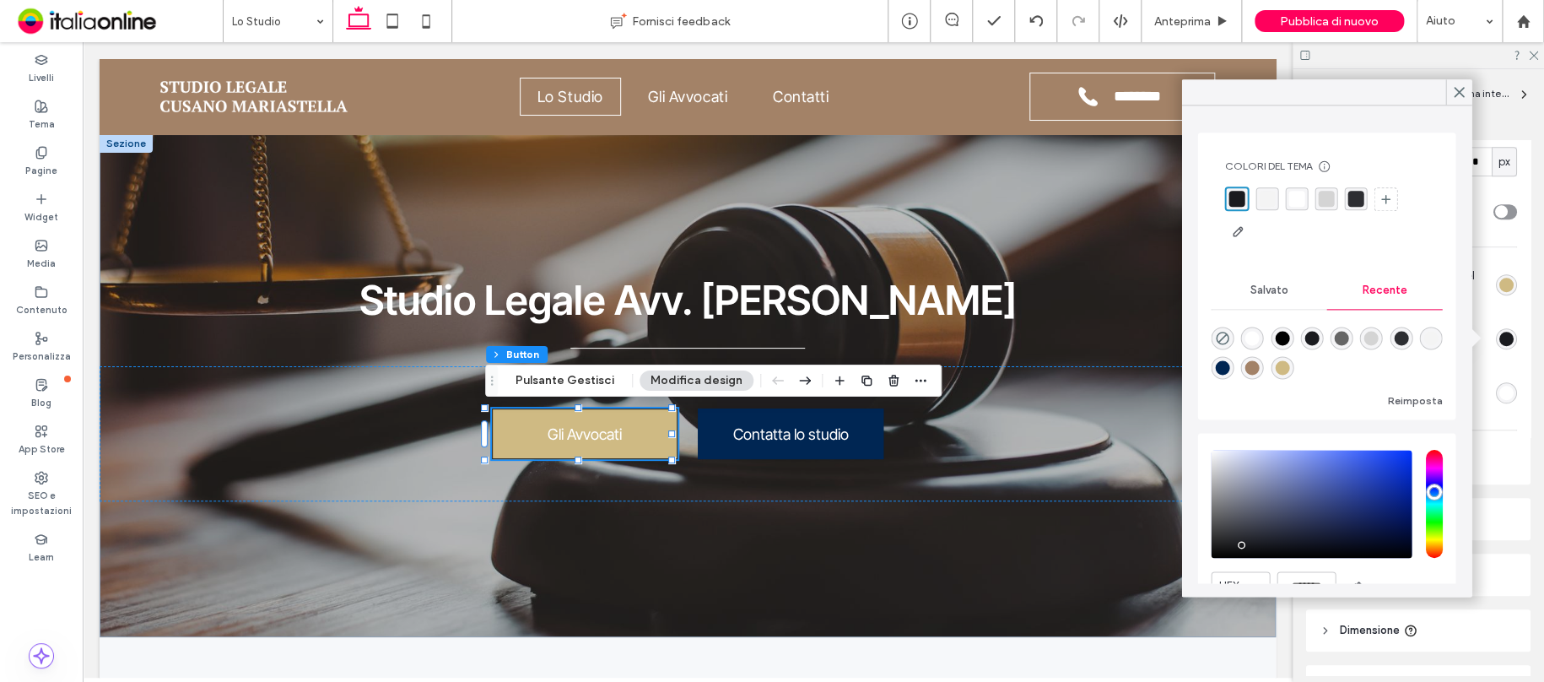
click at [1289, 369] on div "rgba(207, 186, 131, 1)" at bounding box center [1282, 367] width 14 height 14
type input "*"
type input "*******"
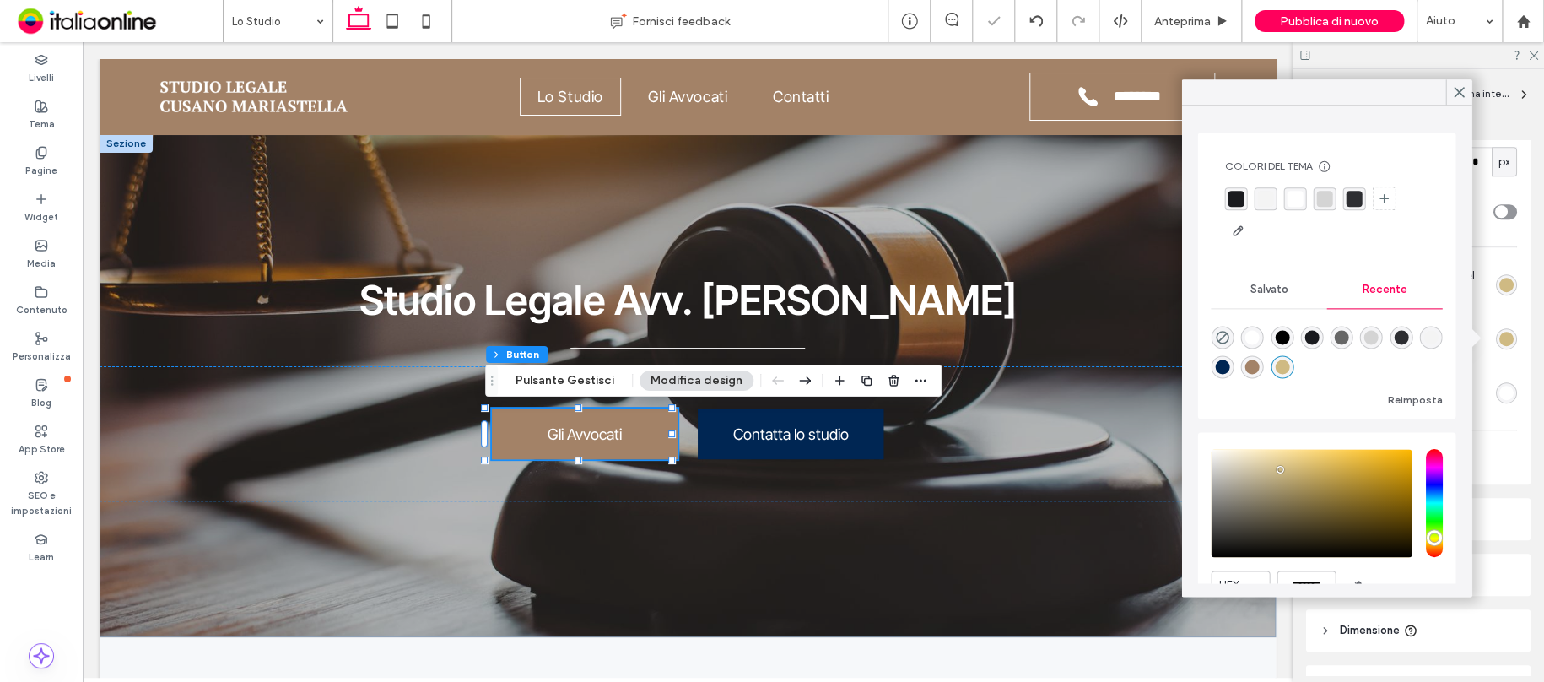
drag, startPoint x: 1451, startPoint y: 90, endPoint x: 1434, endPoint y: 135, distance: 47.8
click at [1451, 90] on icon at bounding box center [1458, 91] width 15 height 15
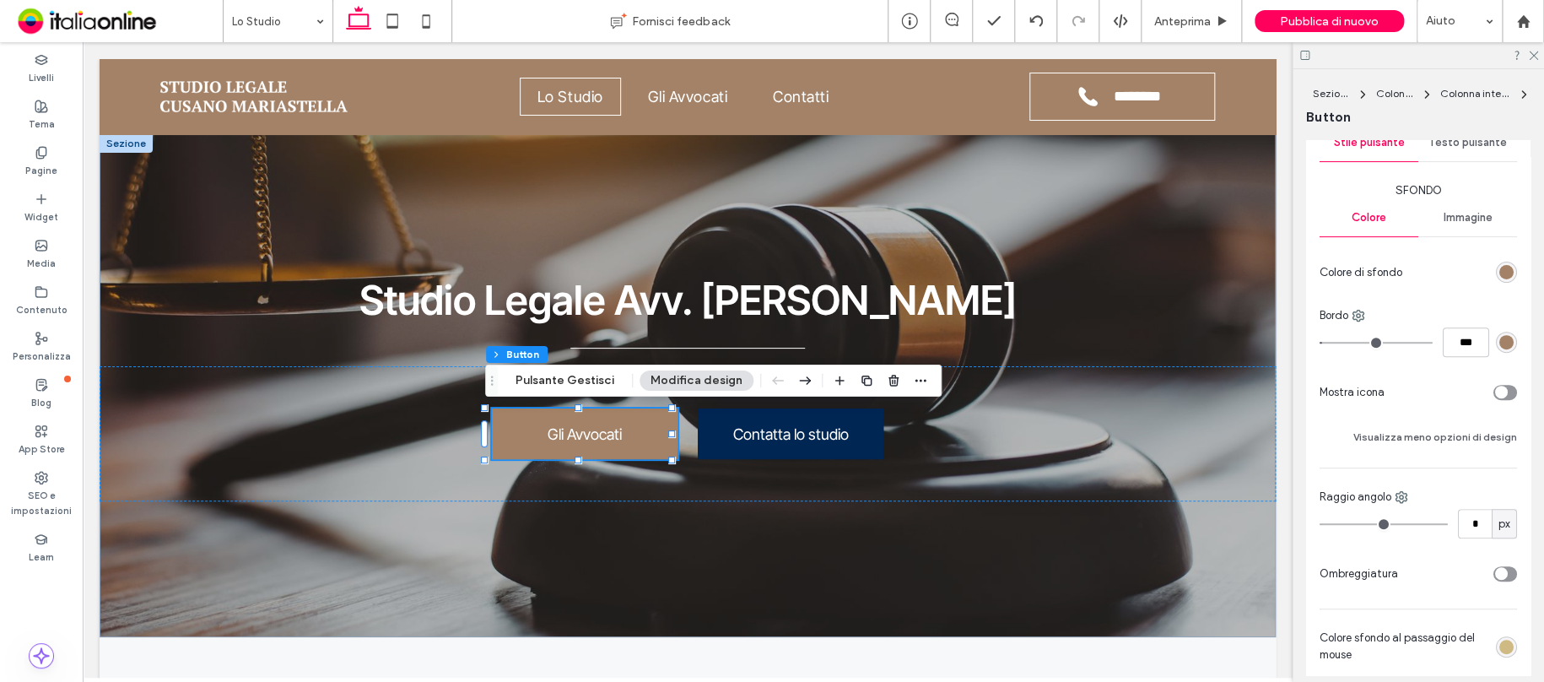
scroll to position [169, 0]
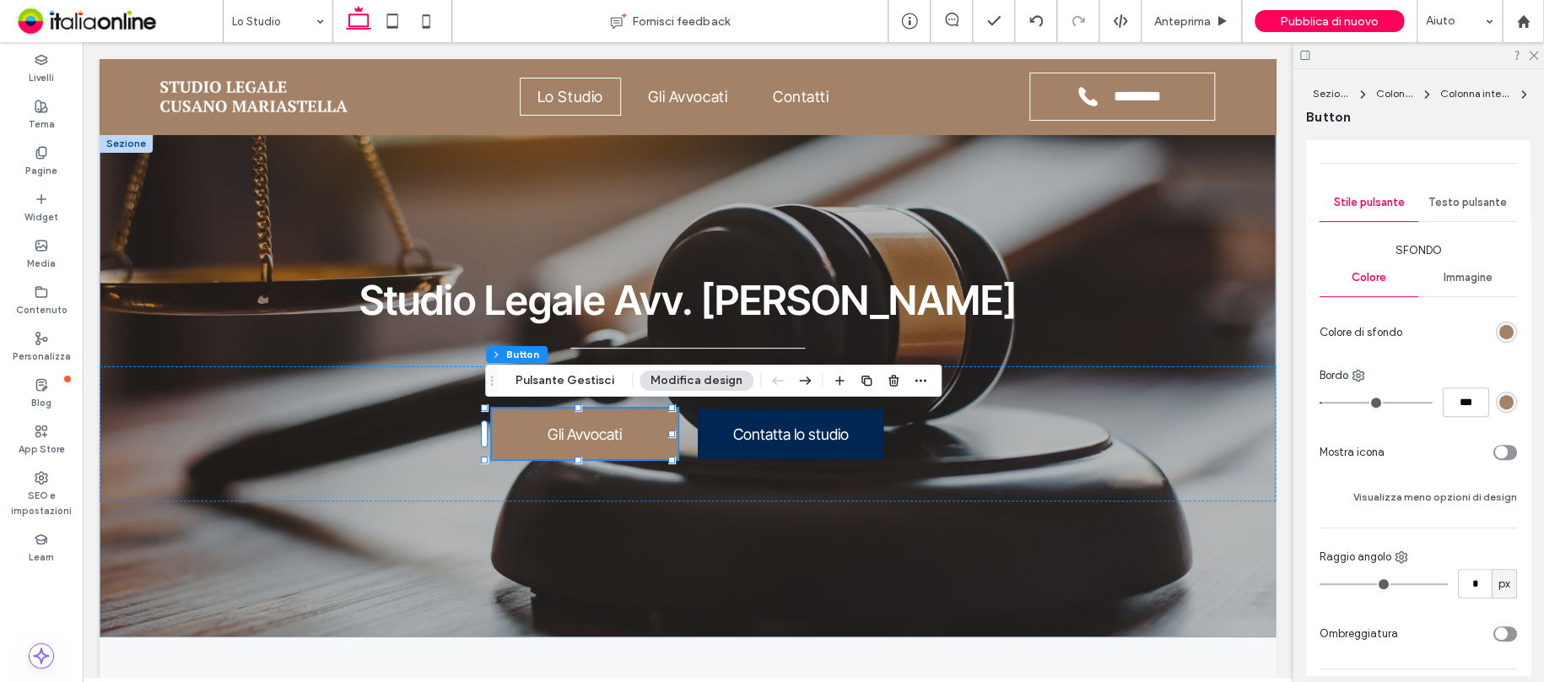
click at [1500, 337] on div "rgb(163, 130, 103)" at bounding box center [1506, 332] width 14 height 14
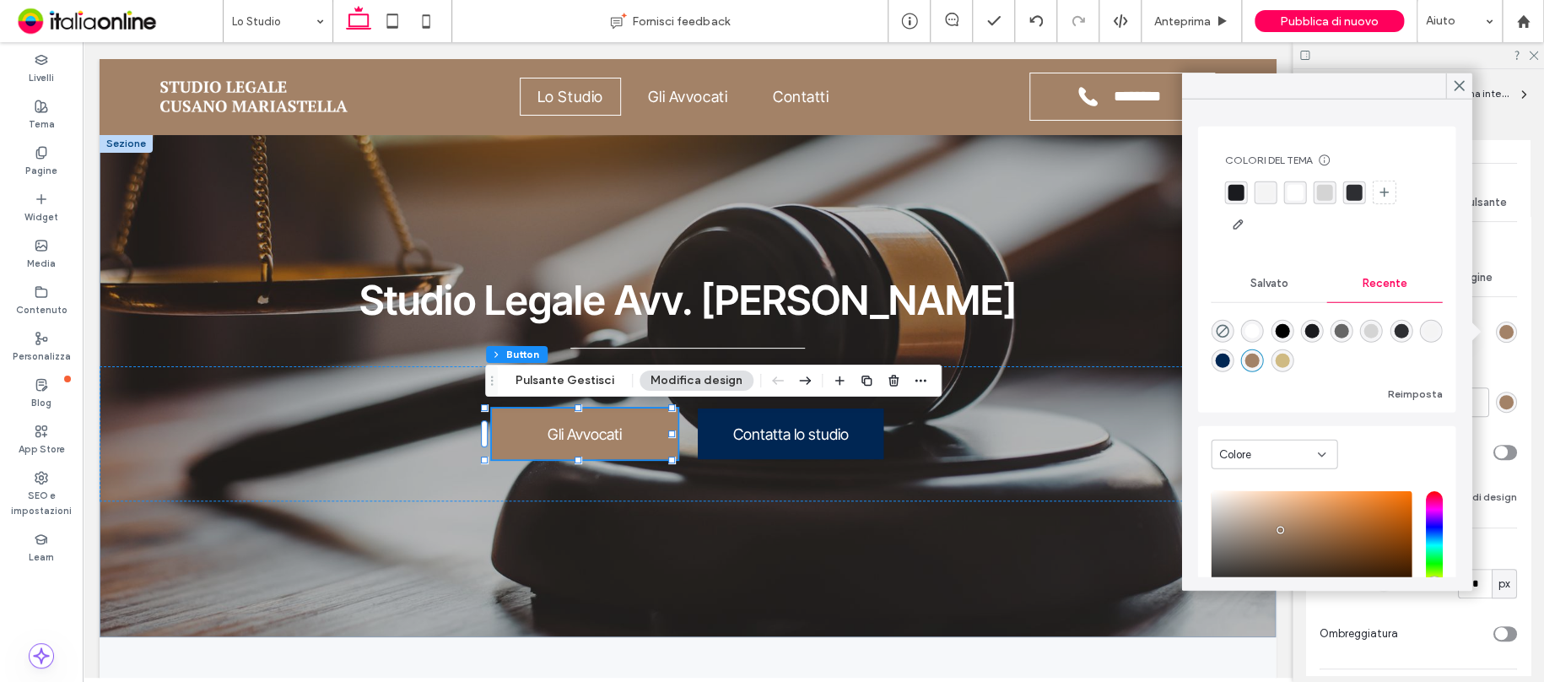
click at [1289, 364] on div "rgba(207, 186, 131, 1)" at bounding box center [1282, 360] width 14 height 14
type input "*"
type input "*******"
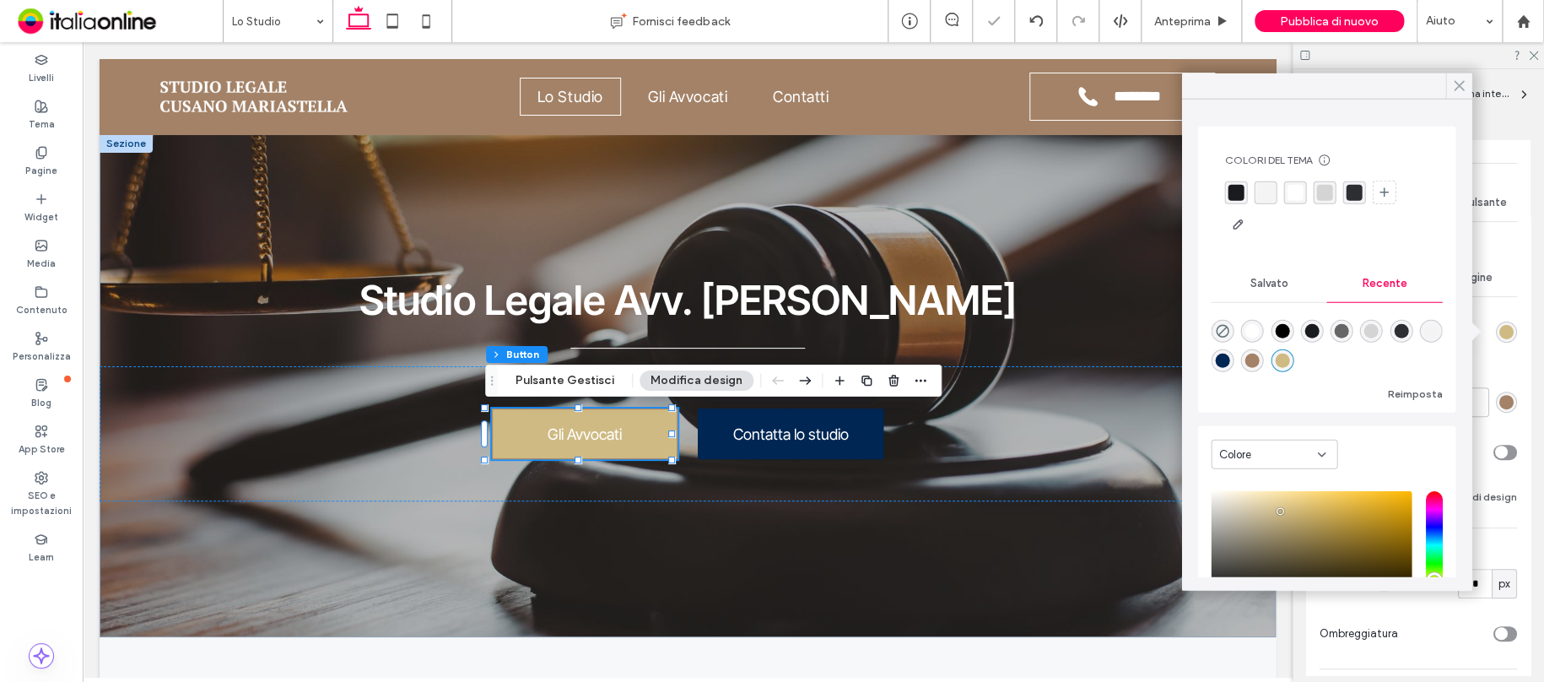
drag, startPoint x: 1455, startPoint y: 77, endPoint x: 1476, endPoint y: 225, distance: 149.9
click at [1457, 78] on span at bounding box center [1458, 85] width 15 height 25
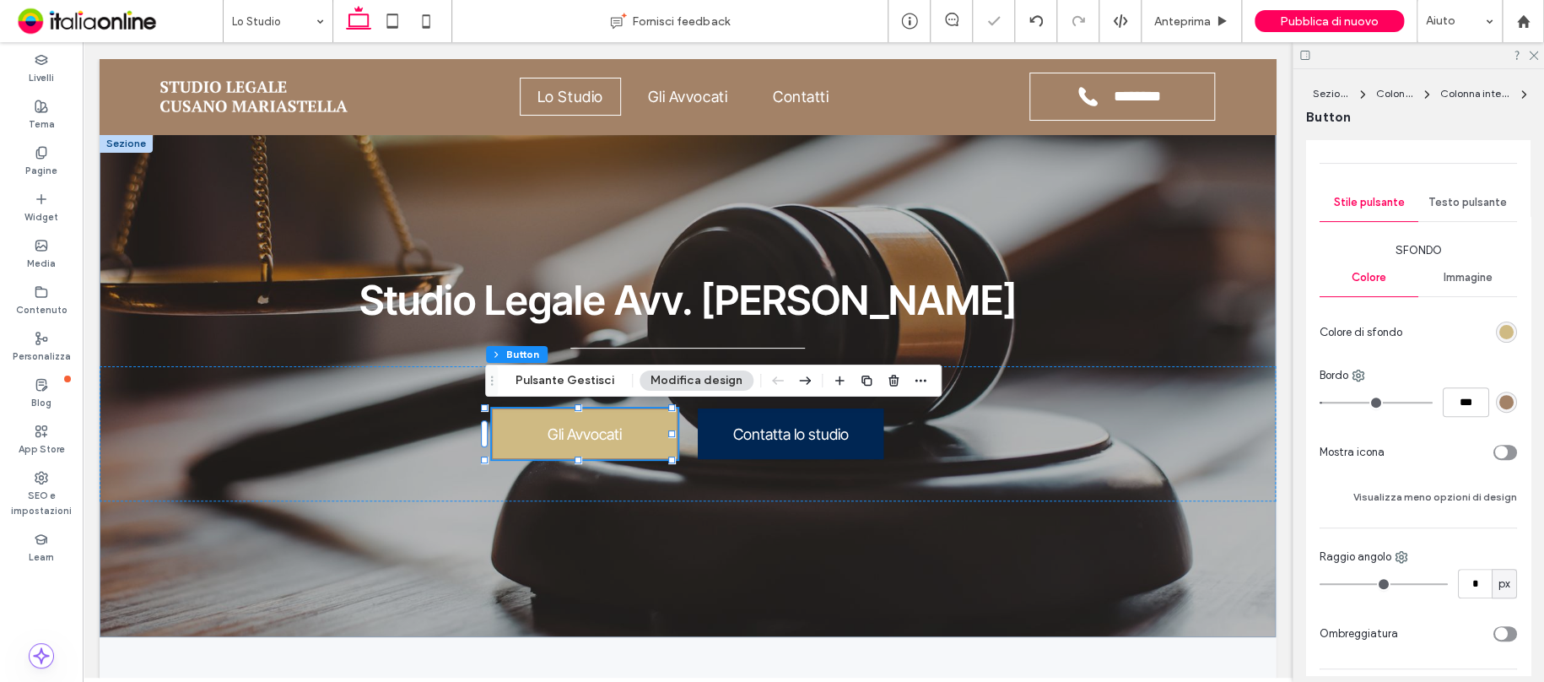
drag, startPoint x: 1499, startPoint y: 402, endPoint x: 1490, endPoint y: 395, distance: 11.5
click at [1499, 402] on div "rgb(163, 130, 103)" at bounding box center [1506, 402] width 14 height 14
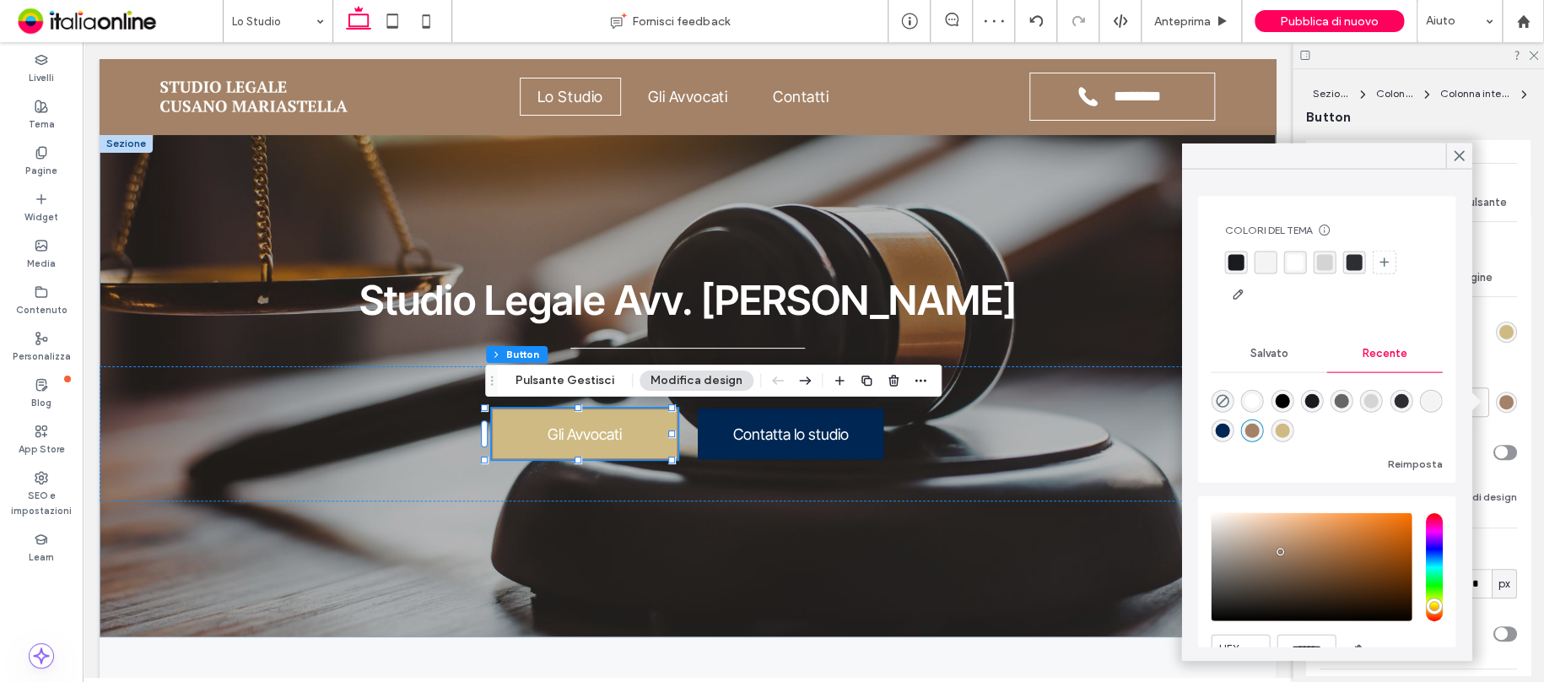
click at [1289, 425] on div "rgba(207, 186, 131, 1)" at bounding box center [1282, 431] width 14 height 14
type input "*"
type input "*******"
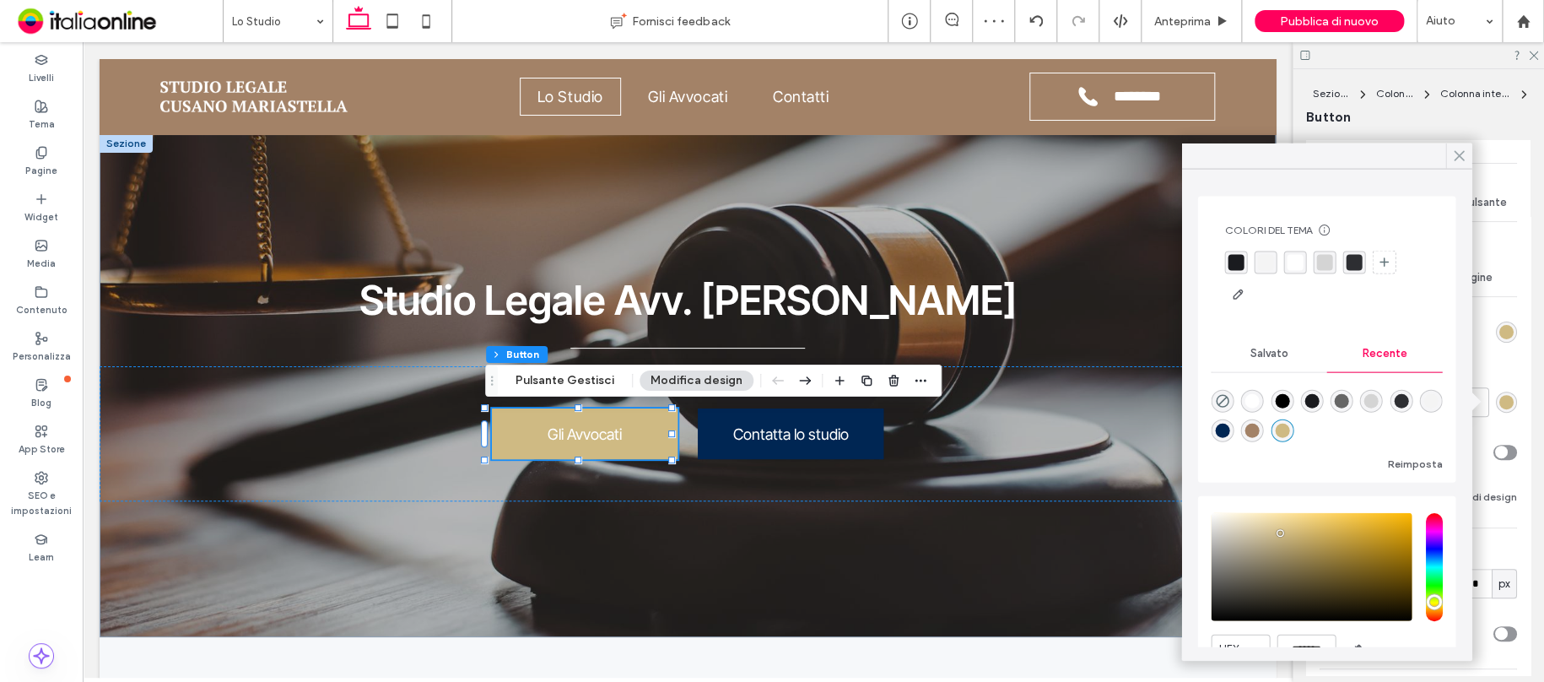
drag, startPoint x: 1450, startPoint y: 156, endPoint x: 1458, endPoint y: 194, distance: 38.7
click at [1451, 156] on icon at bounding box center [1458, 155] width 15 height 15
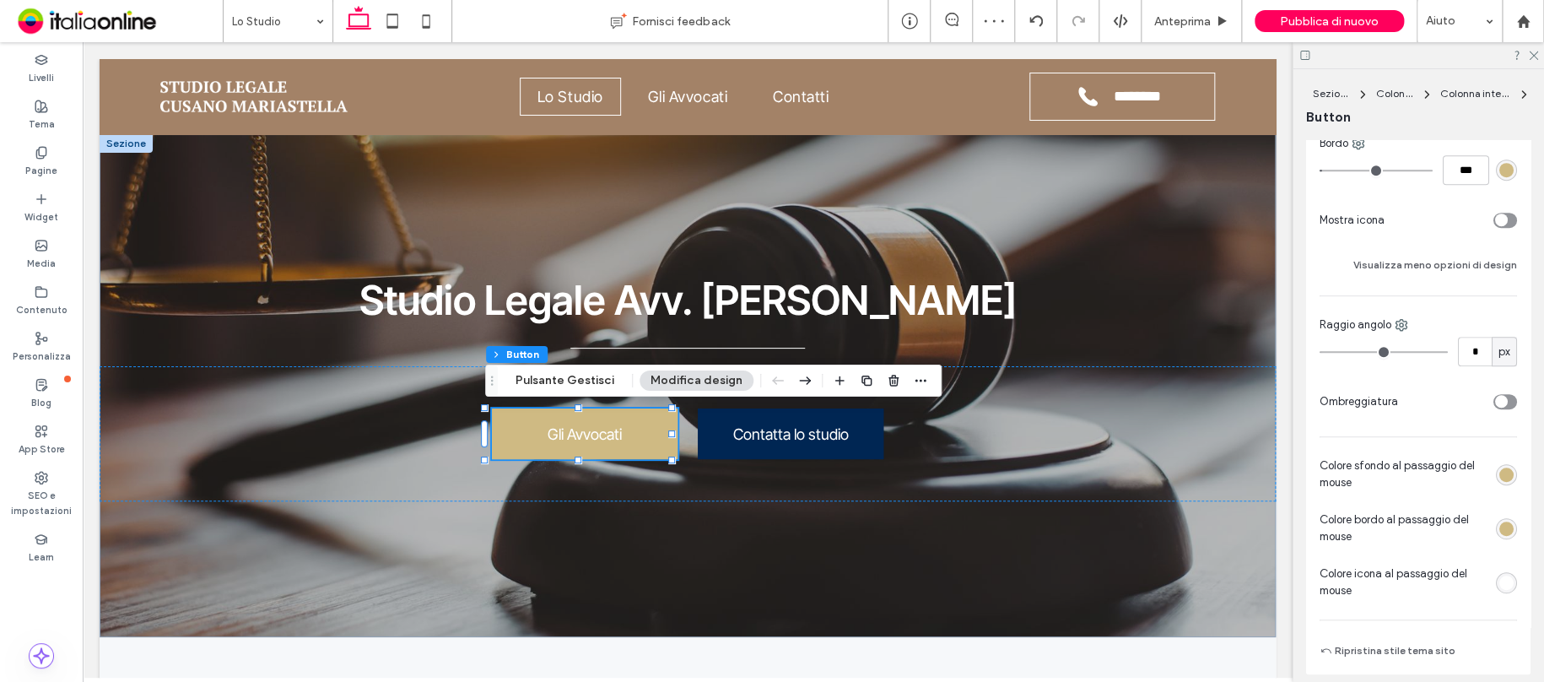
scroll to position [422, 0]
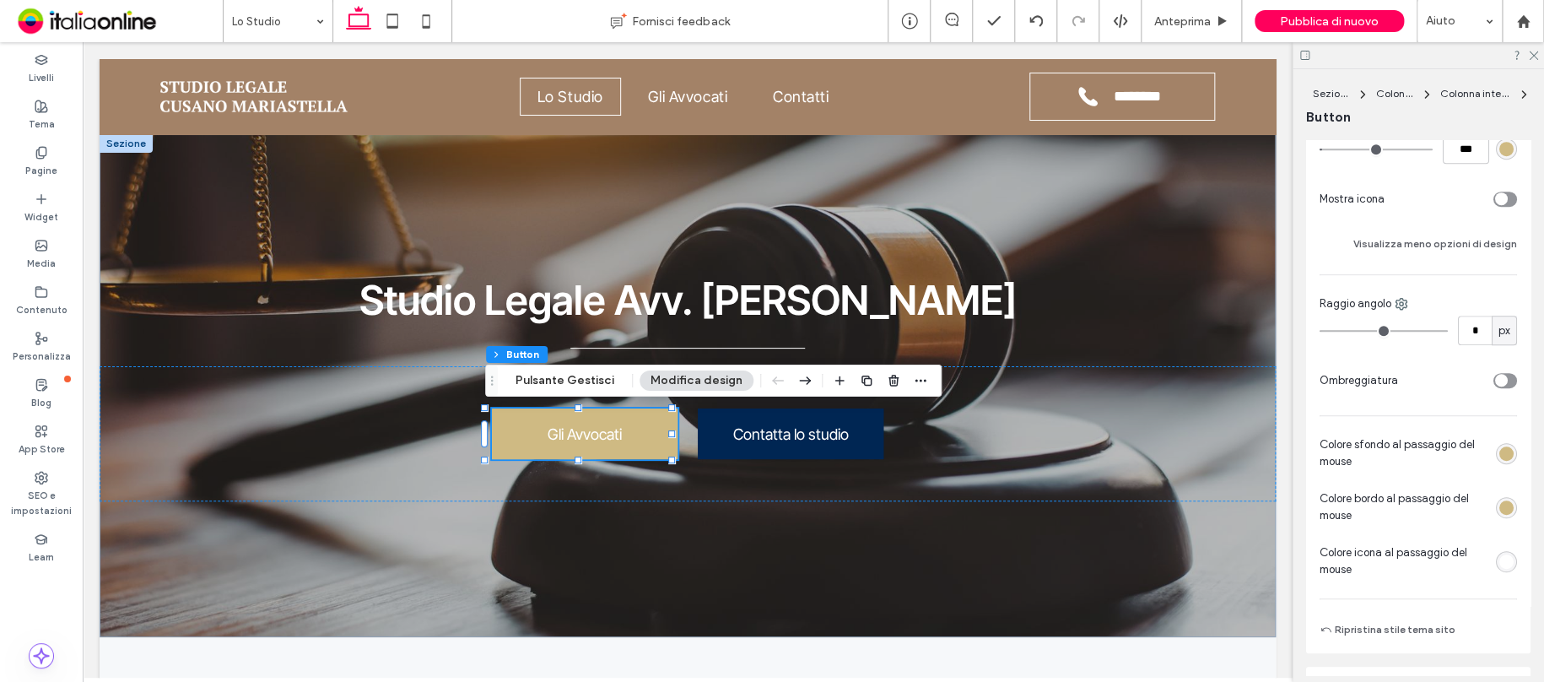
click at [1500, 451] on div "rgb(207, 186, 131)" at bounding box center [1506, 453] width 14 height 14
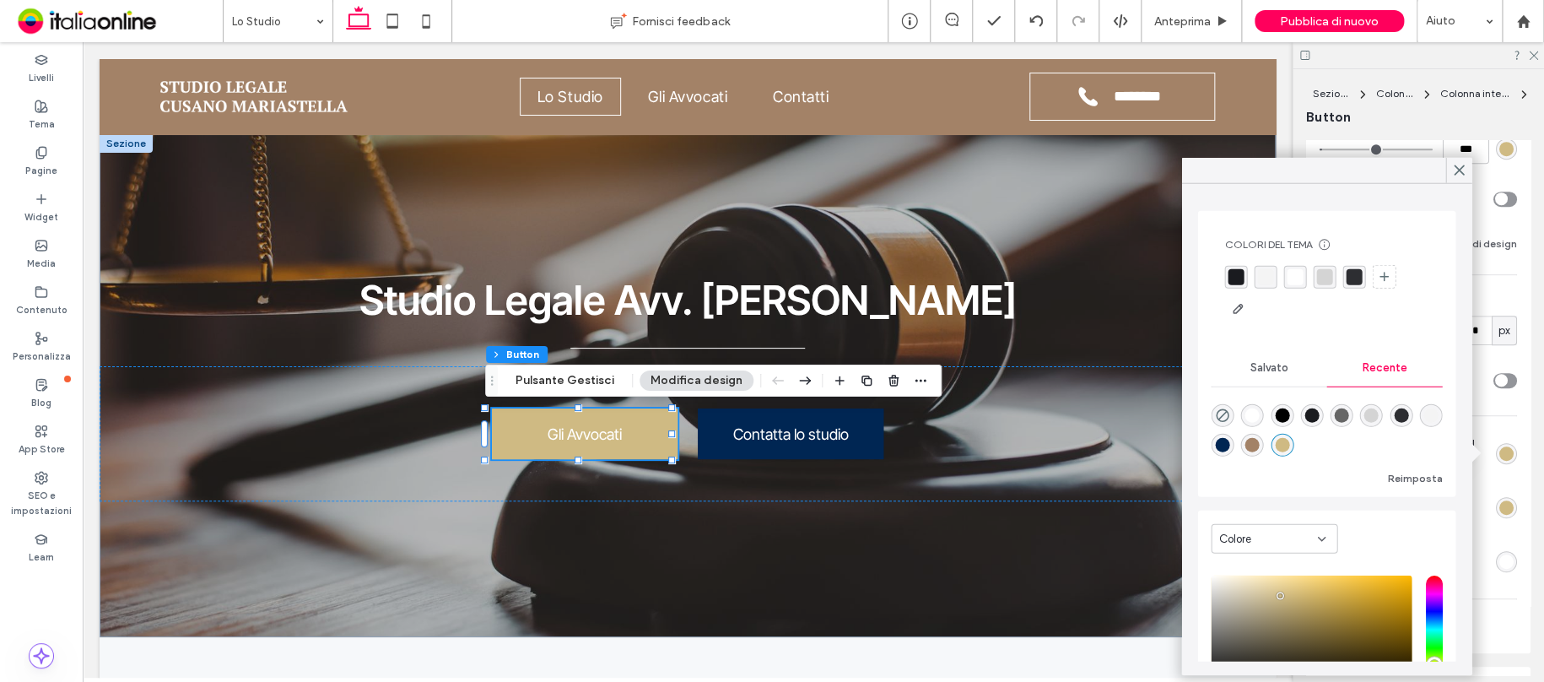
click at [1260, 447] on div "rgba(163, 130, 103, 1)" at bounding box center [1252, 445] width 14 height 14
type input "*"
type input "*******"
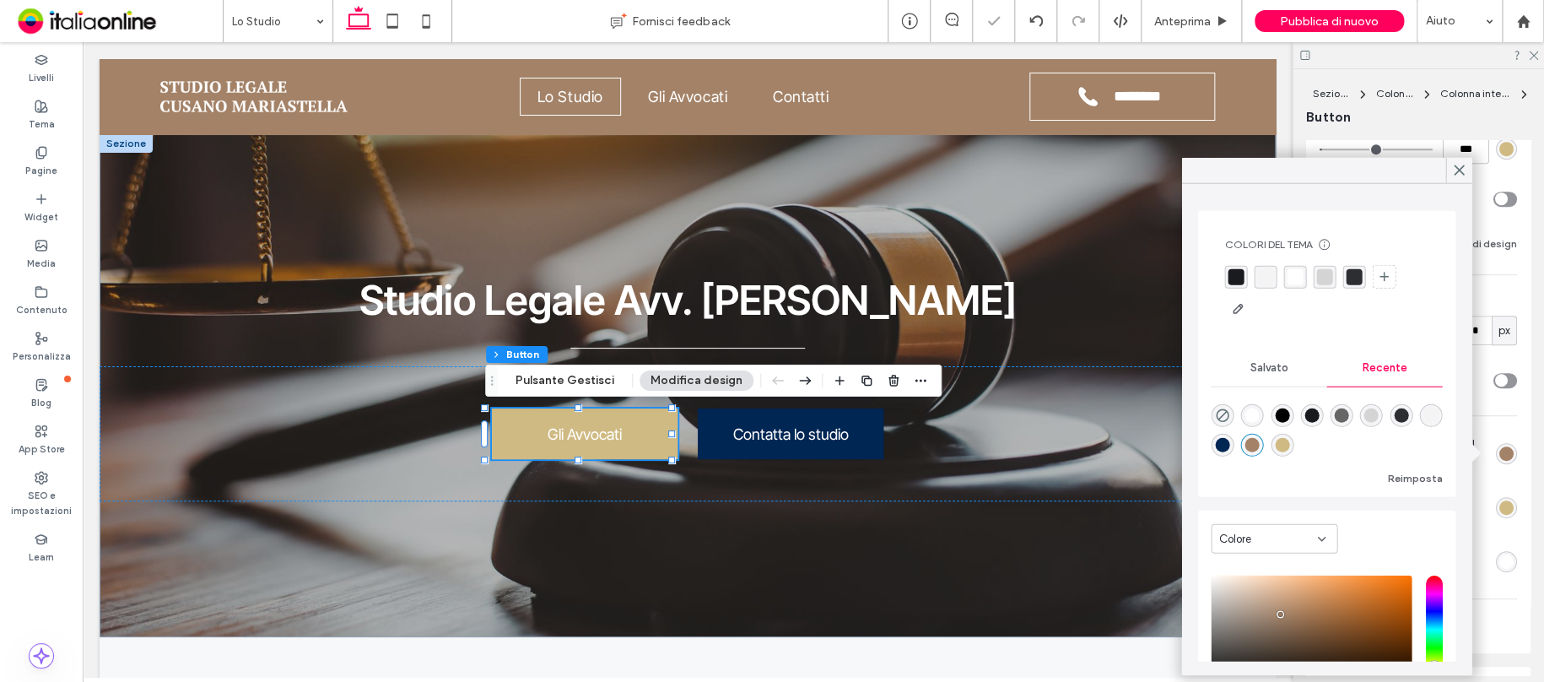
drag, startPoint x: 1454, startPoint y: 167, endPoint x: 1454, endPoint y: 185, distance: 17.7
click at [1454, 169] on icon at bounding box center [1458, 170] width 15 height 15
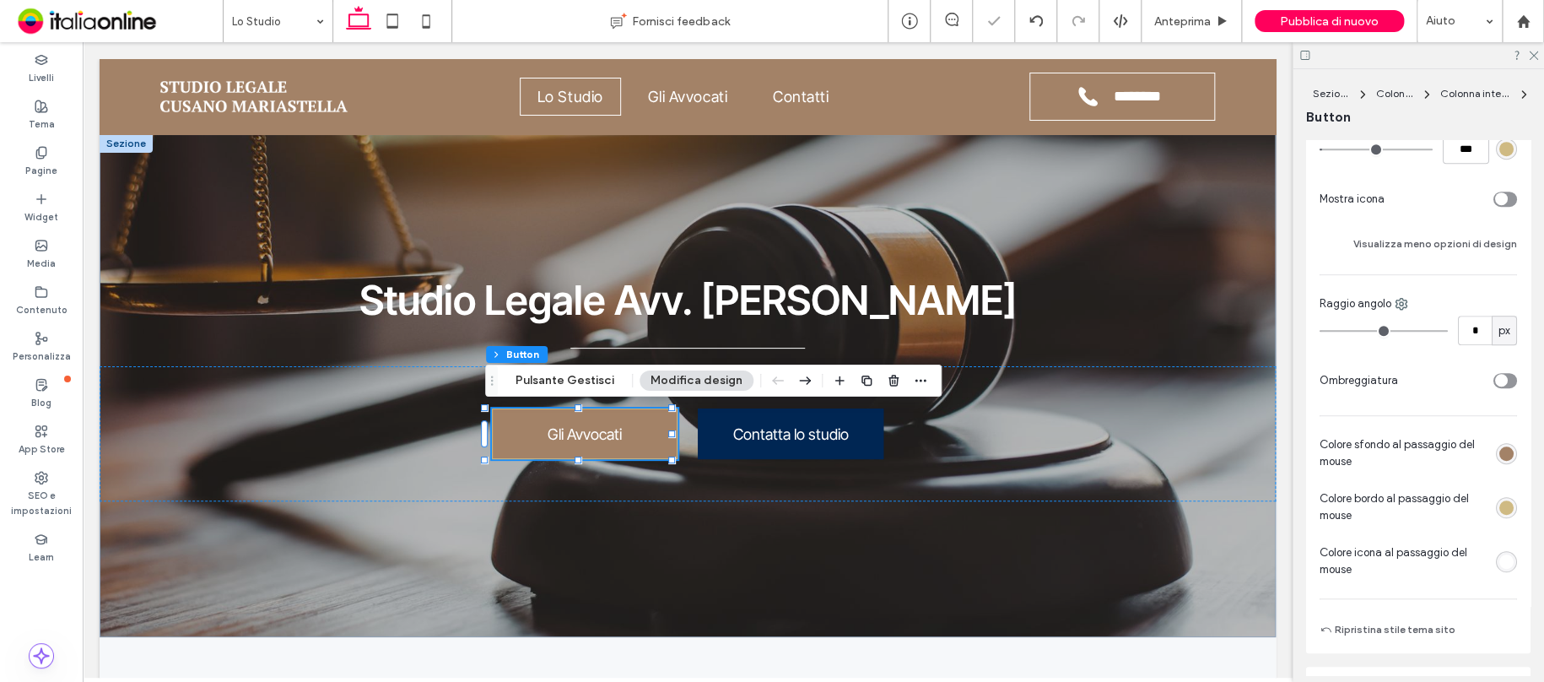
click at [1499, 504] on div "rgb(207, 186, 131)" at bounding box center [1506, 507] width 14 height 14
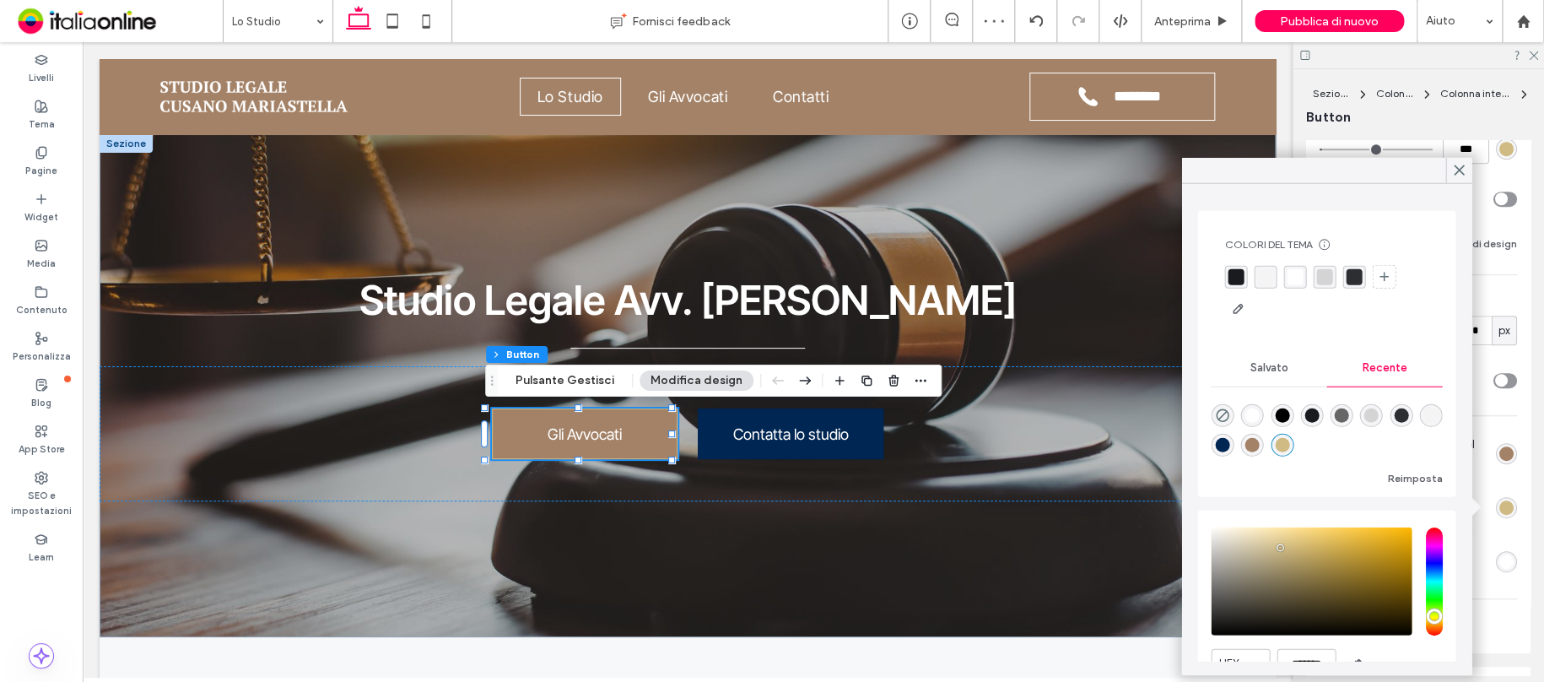
click at [1260, 438] on div "rgba(163, 130, 103, 1)" at bounding box center [1252, 445] width 14 height 14
type input "*"
type input "*******"
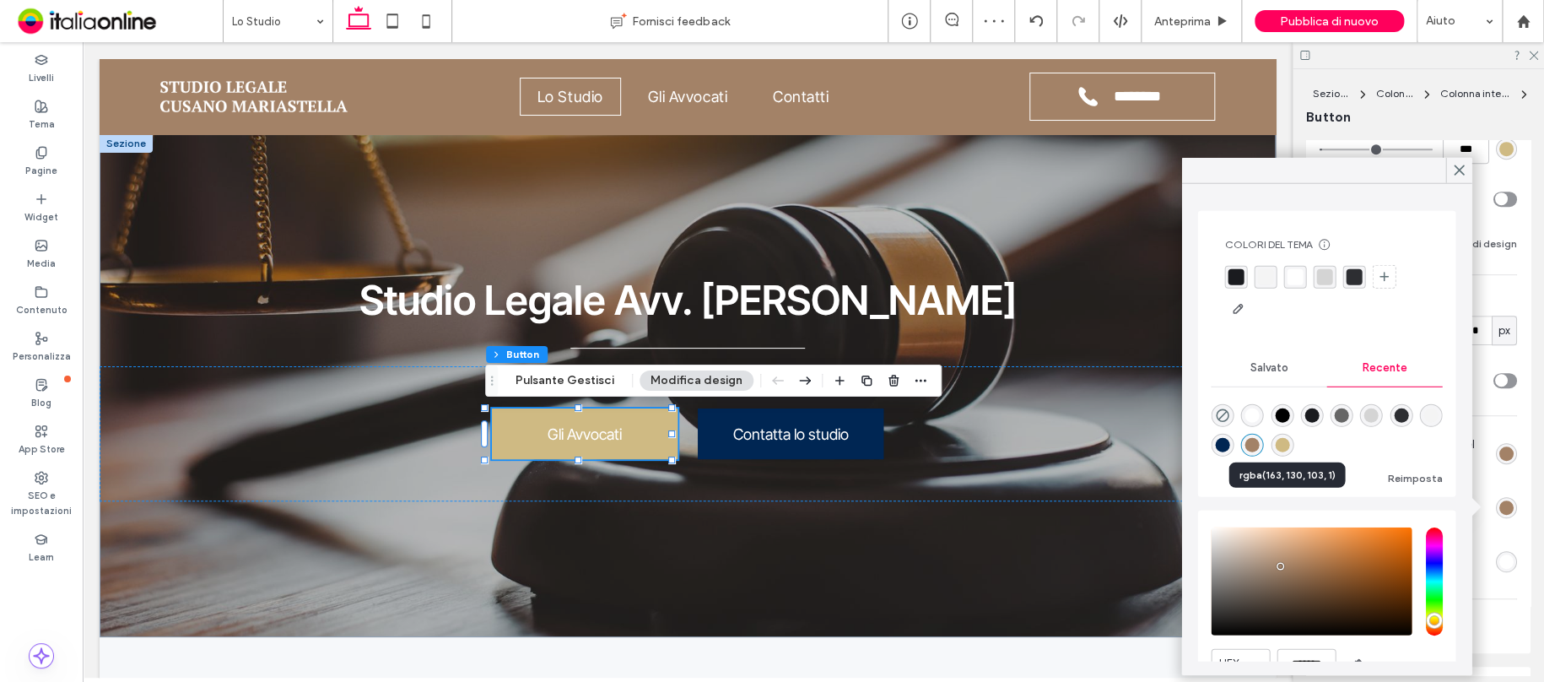
type input "*"
click at [1467, 172] on div at bounding box center [1458, 170] width 26 height 25
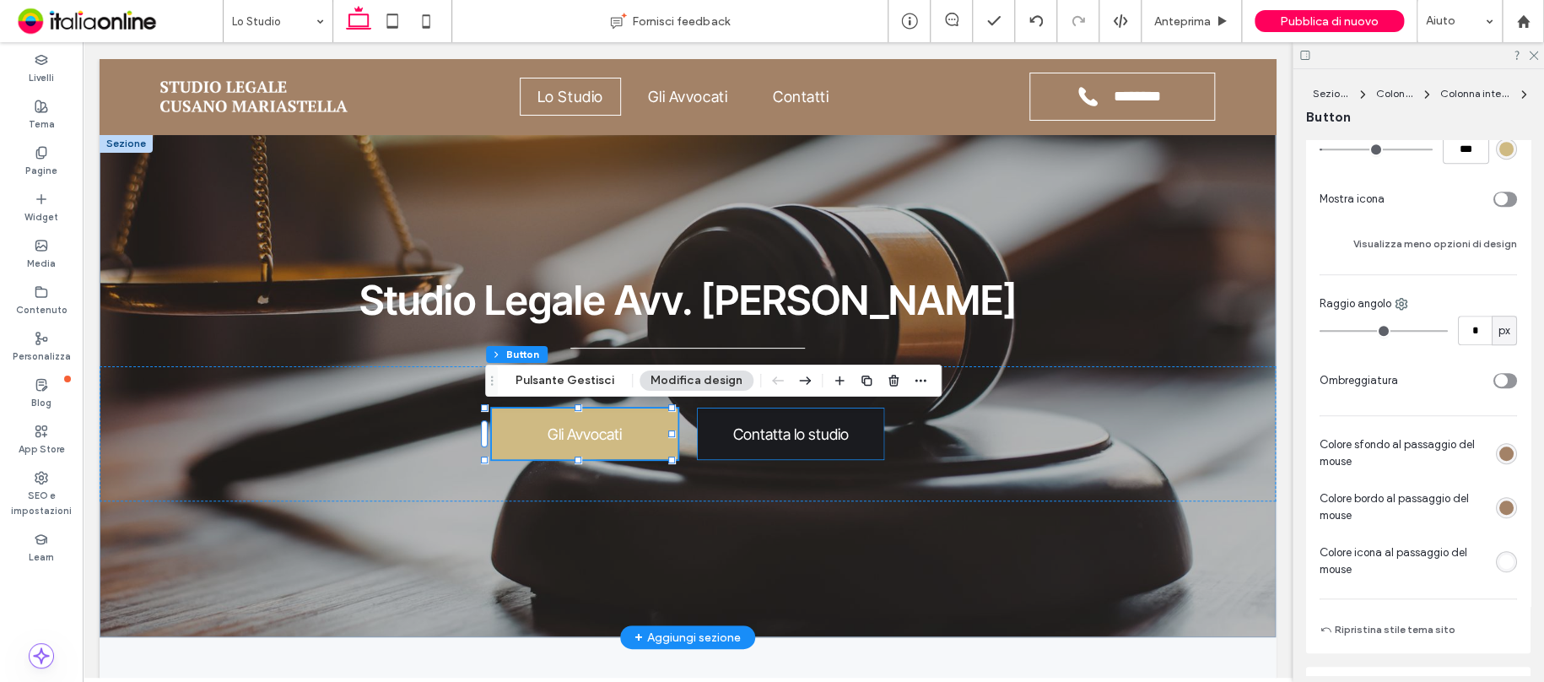
click at [789, 451] on link "Contatta lo studio" at bounding box center [791, 433] width 186 height 51
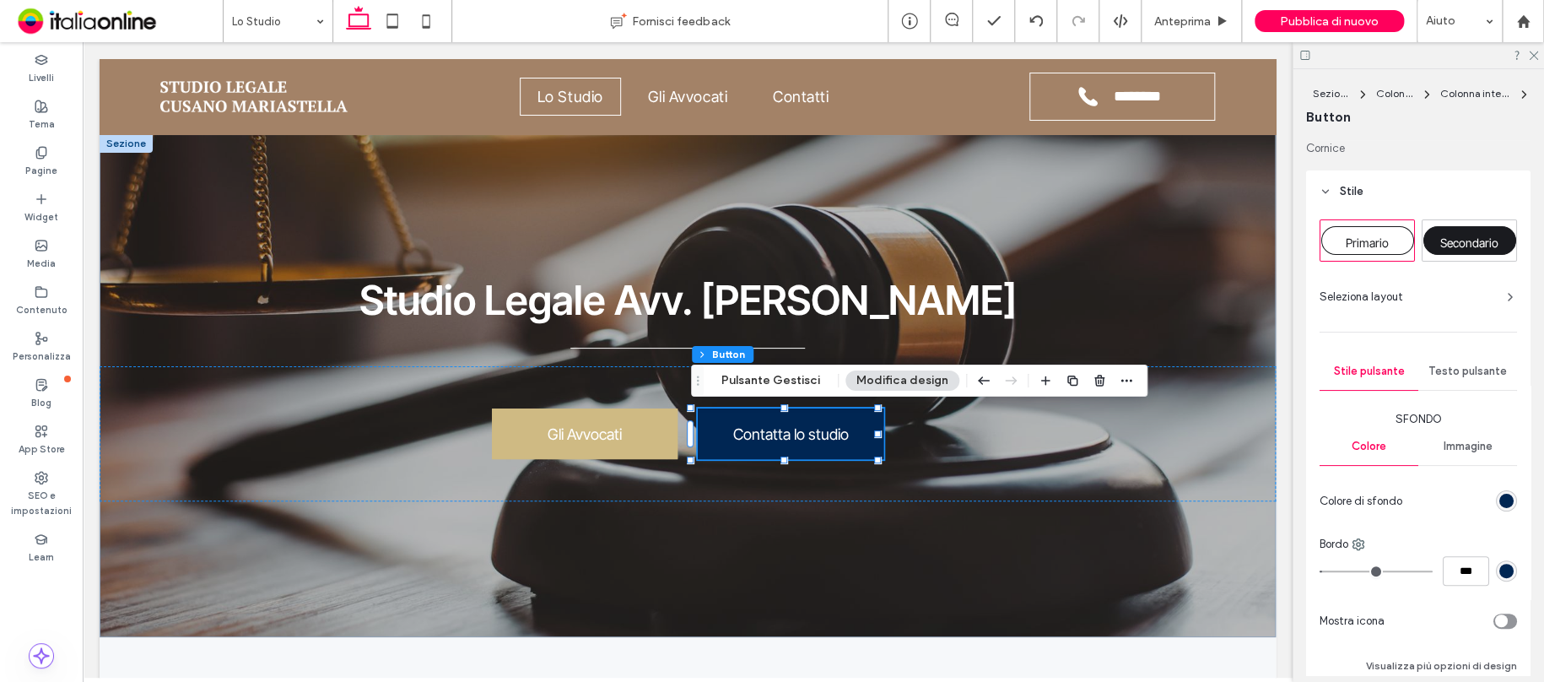
click at [1499, 498] on div "rgb(0, 38, 83)" at bounding box center [1506, 501] width 14 height 14
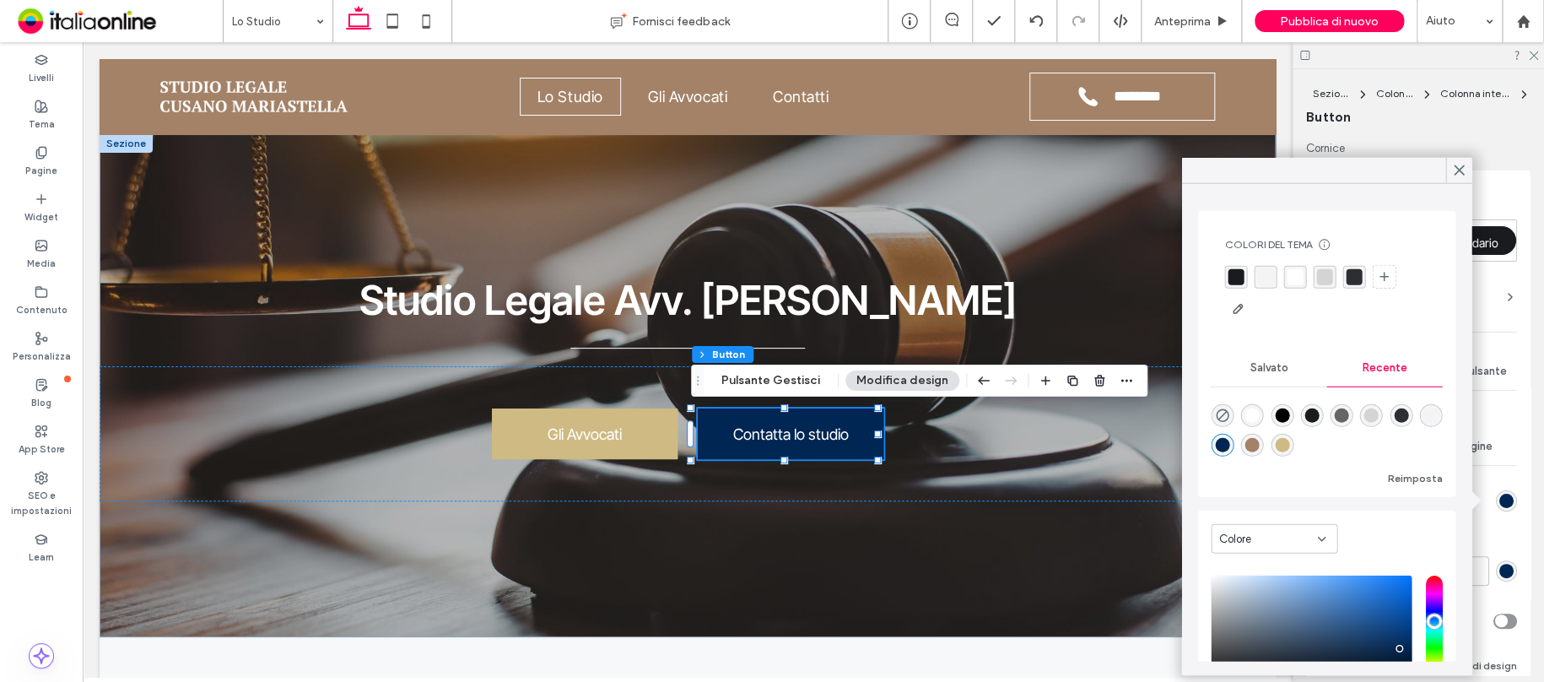
click at [1289, 444] on div "rgba(207, 186, 131, 1)" at bounding box center [1282, 445] width 14 height 14
type input "*"
type input "*******"
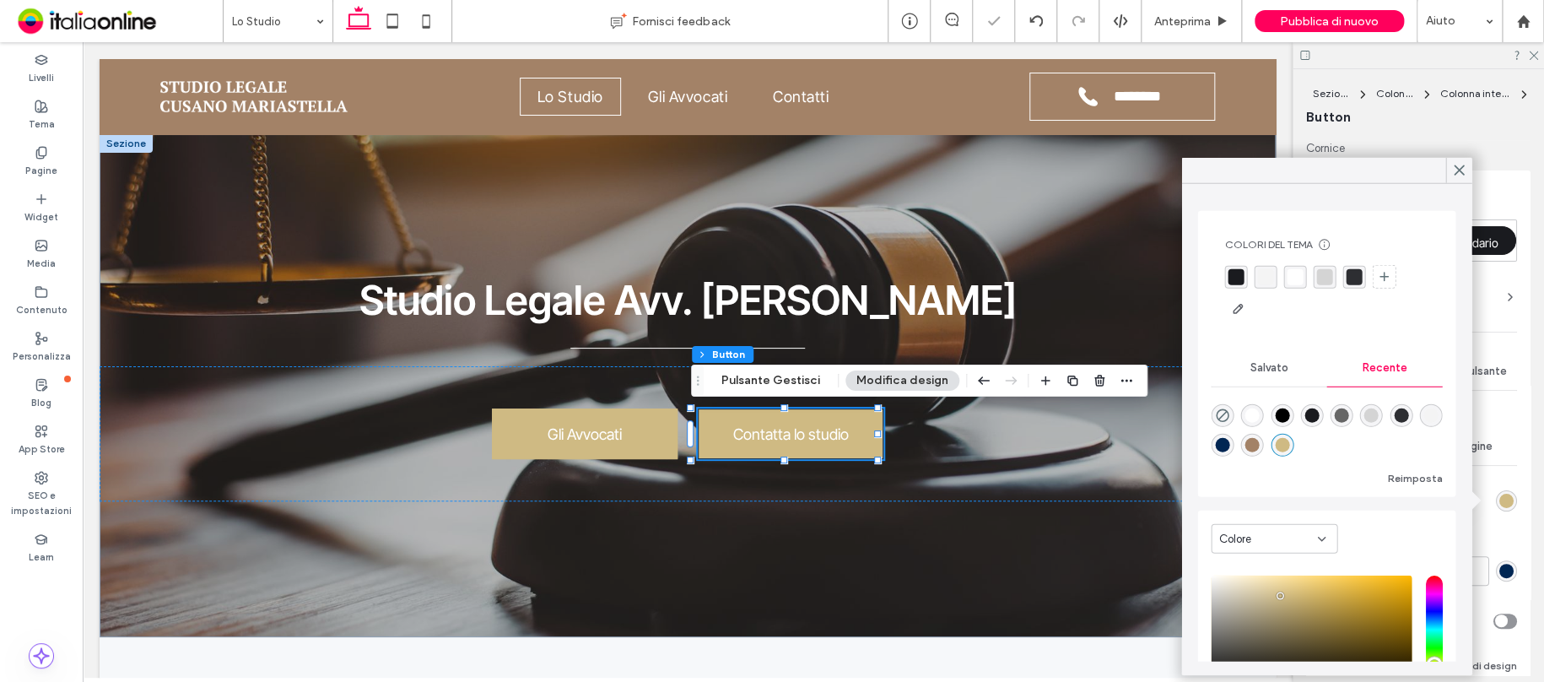
drag, startPoint x: 1460, startPoint y: 162, endPoint x: 1514, endPoint y: 295, distance: 144.1
click at [1461, 164] on icon at bounding box center [1458, 170] width 15 height 15
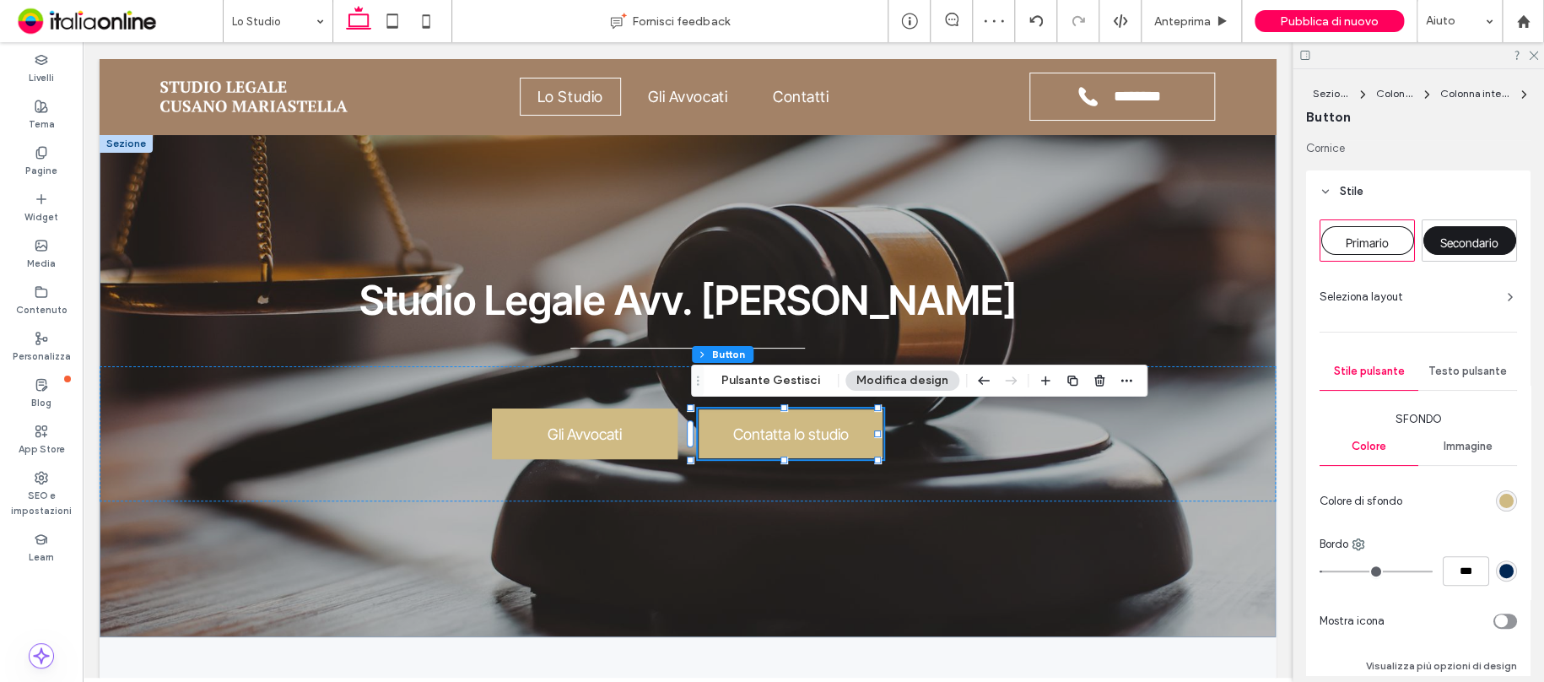
click at [1499, 575] on div "rgb(0, 38, 83)" at bounding box center [1506, 571] width 14 height 14
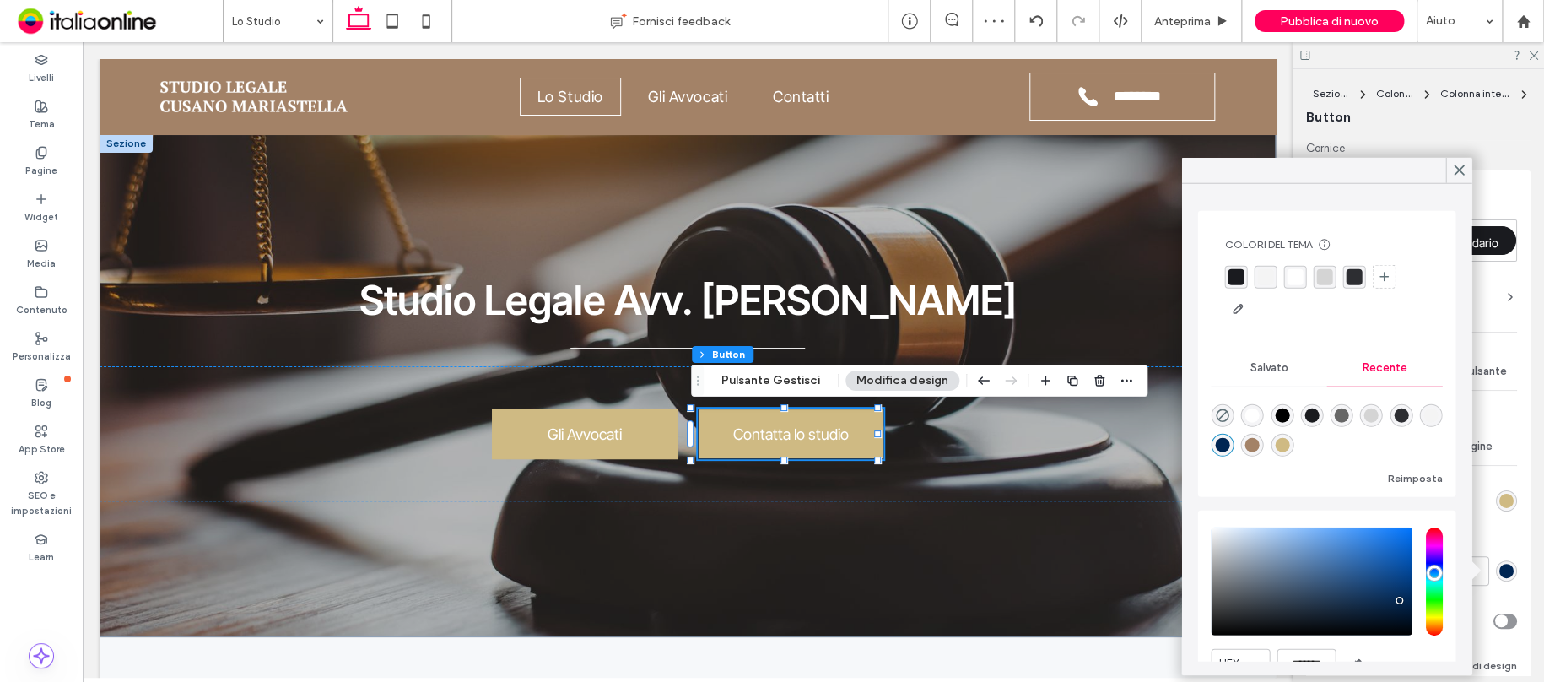
drag, startPoint x: 1321, startPoint y: 437, endPoint x: 1334, endPoint y: 424, distance: 17.9
click at [1289, 438] on div "rgba(207, 186, 131, 1)" at bounding box center [1282, 445] width 14 height 14
type input "*"
type input "*******"
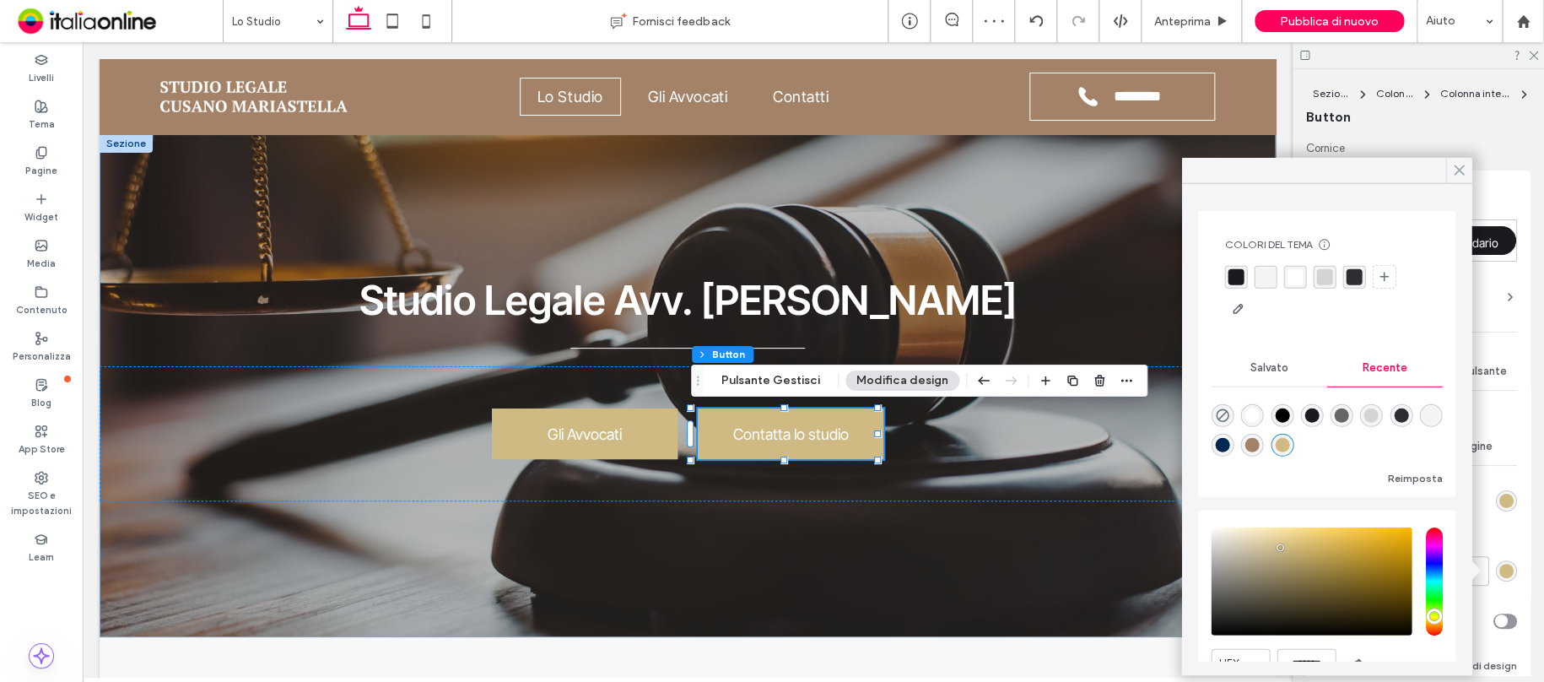
click at [1454, 173] on use at bounding box center [1458, 169] width 8 height 9
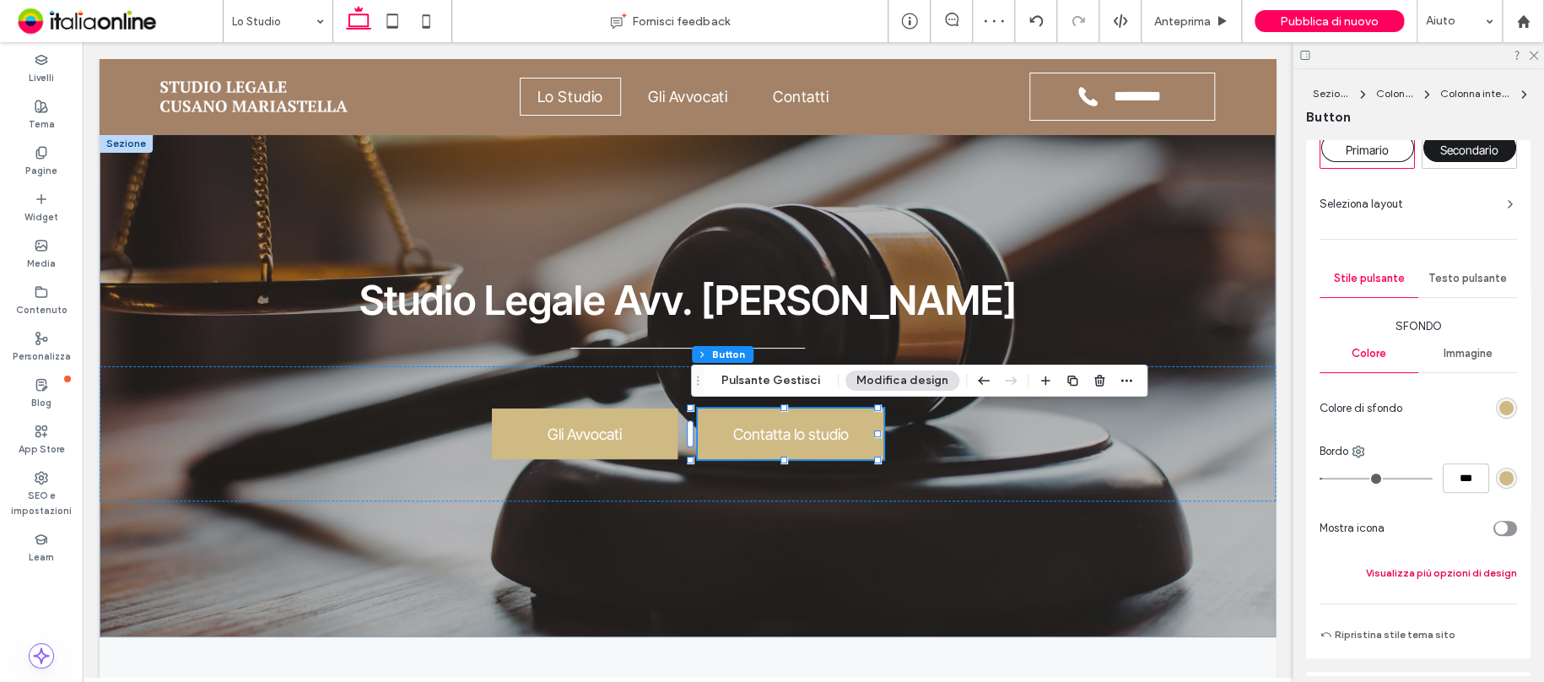
scroll to position [253, 0]
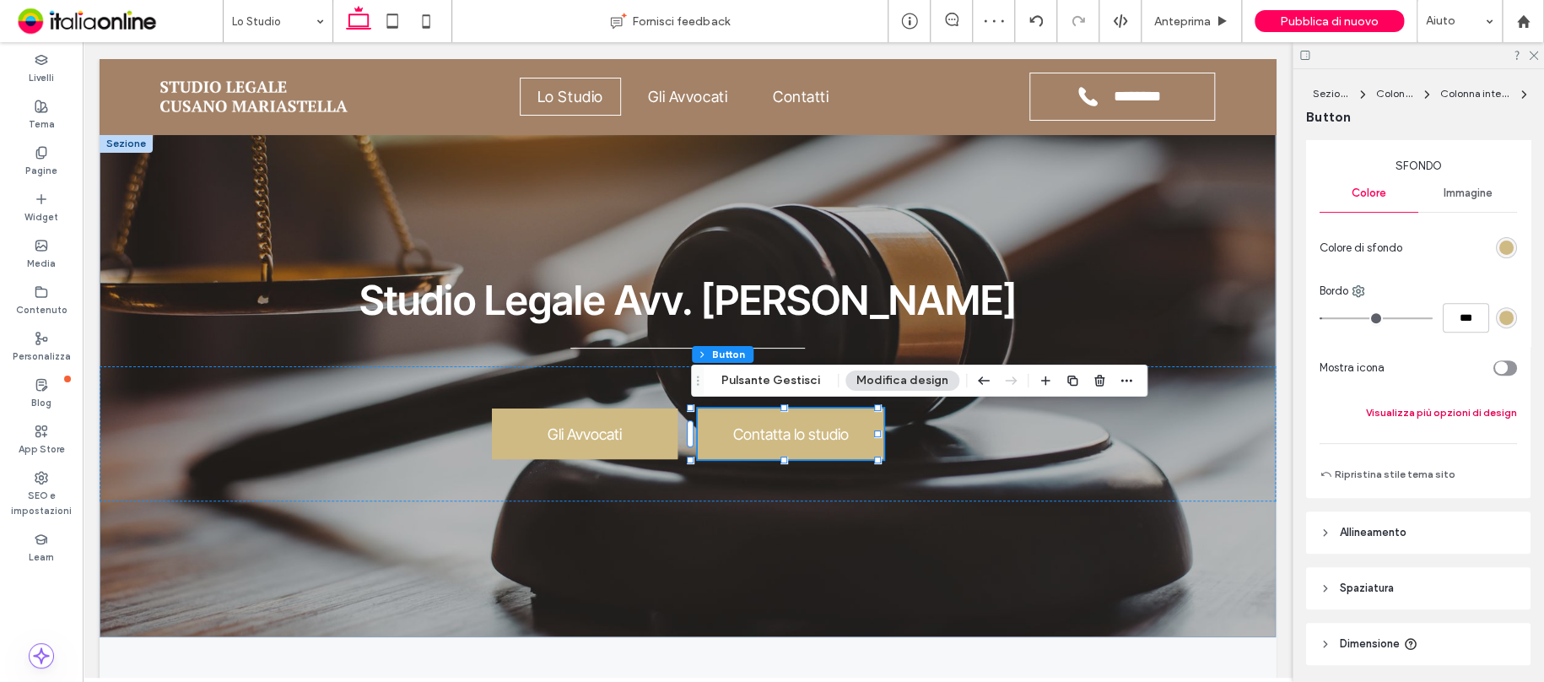
click at [1470, 405] on button "Visualizza più opzioni di design" at bounding box center [1441, 412] width 151 height 20
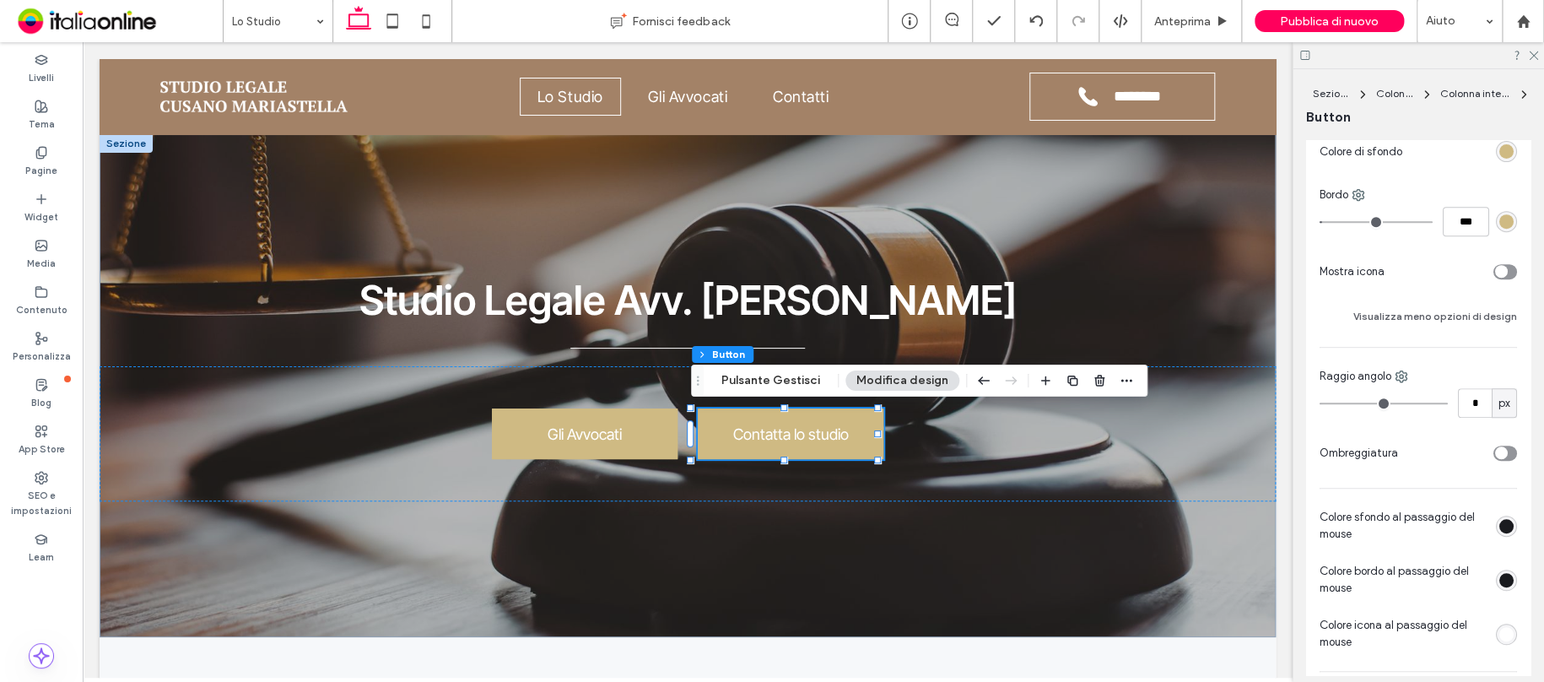
scroll to position [506, 0]
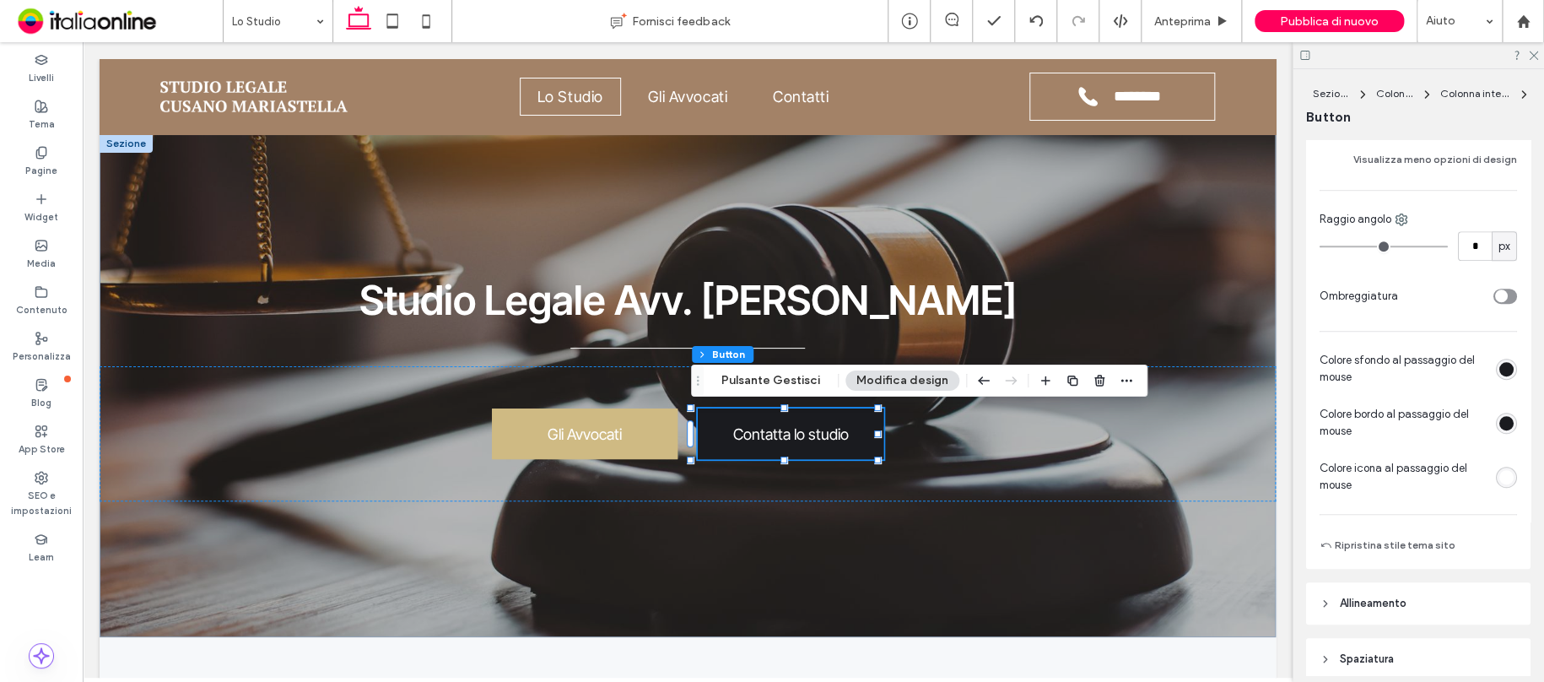
click at [1502, 362] on div "rgb(26, 27, 31)" at bounding box center [1506, 369] width 14 height 14
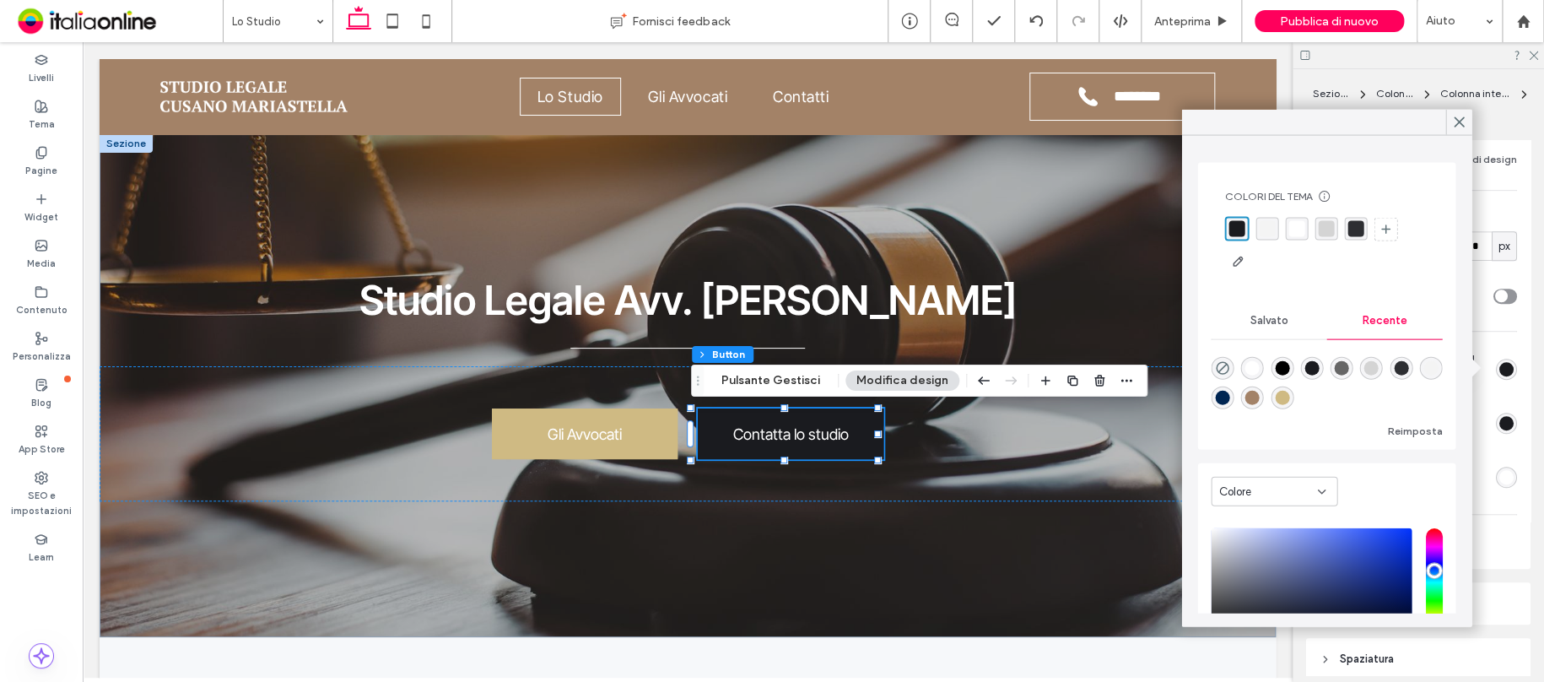
click at [1260, 400] on div "rgba(163, 130, 103, 1)" at bounding box center [1252, 398] width 14 height 14
type input "*"
type input "*******"
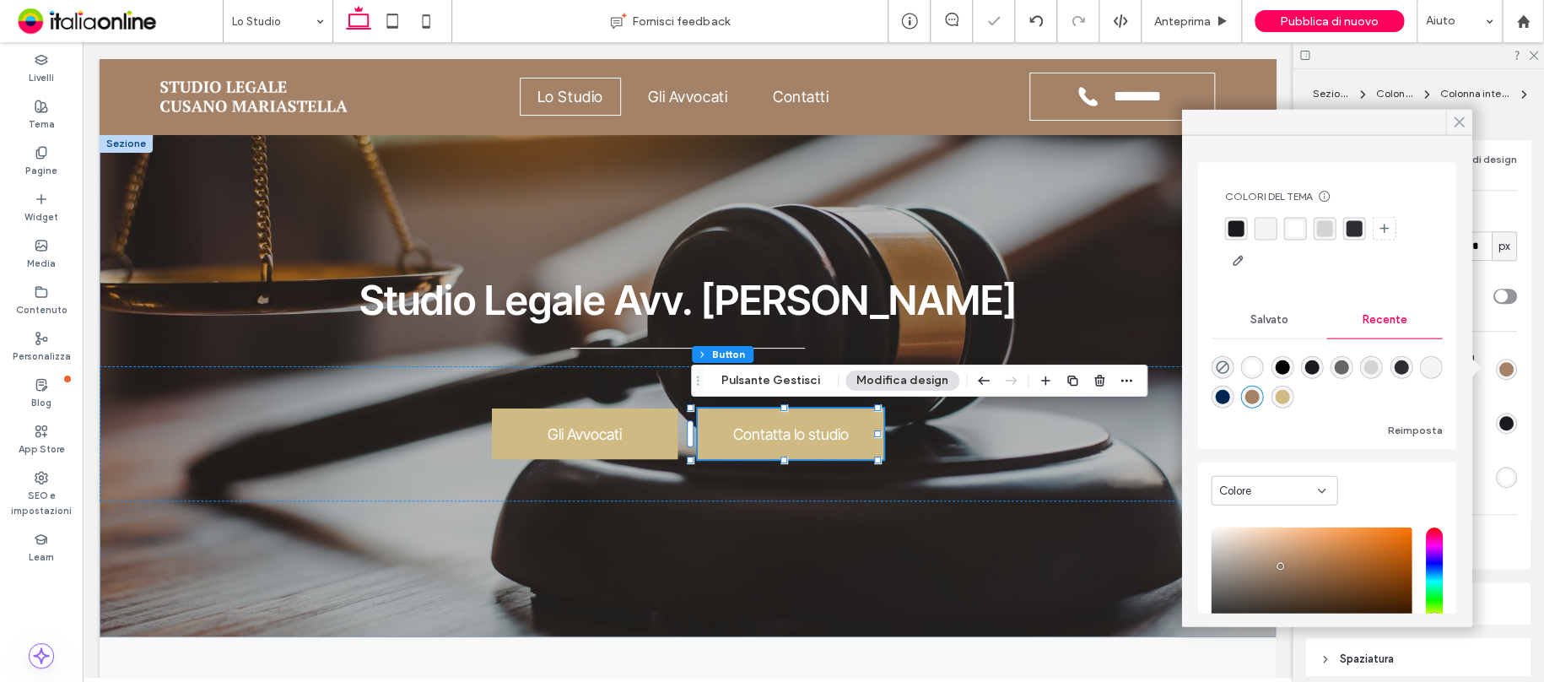
click at [1462, 125] on use at bounding box center [1458, 121] width 8 height 9
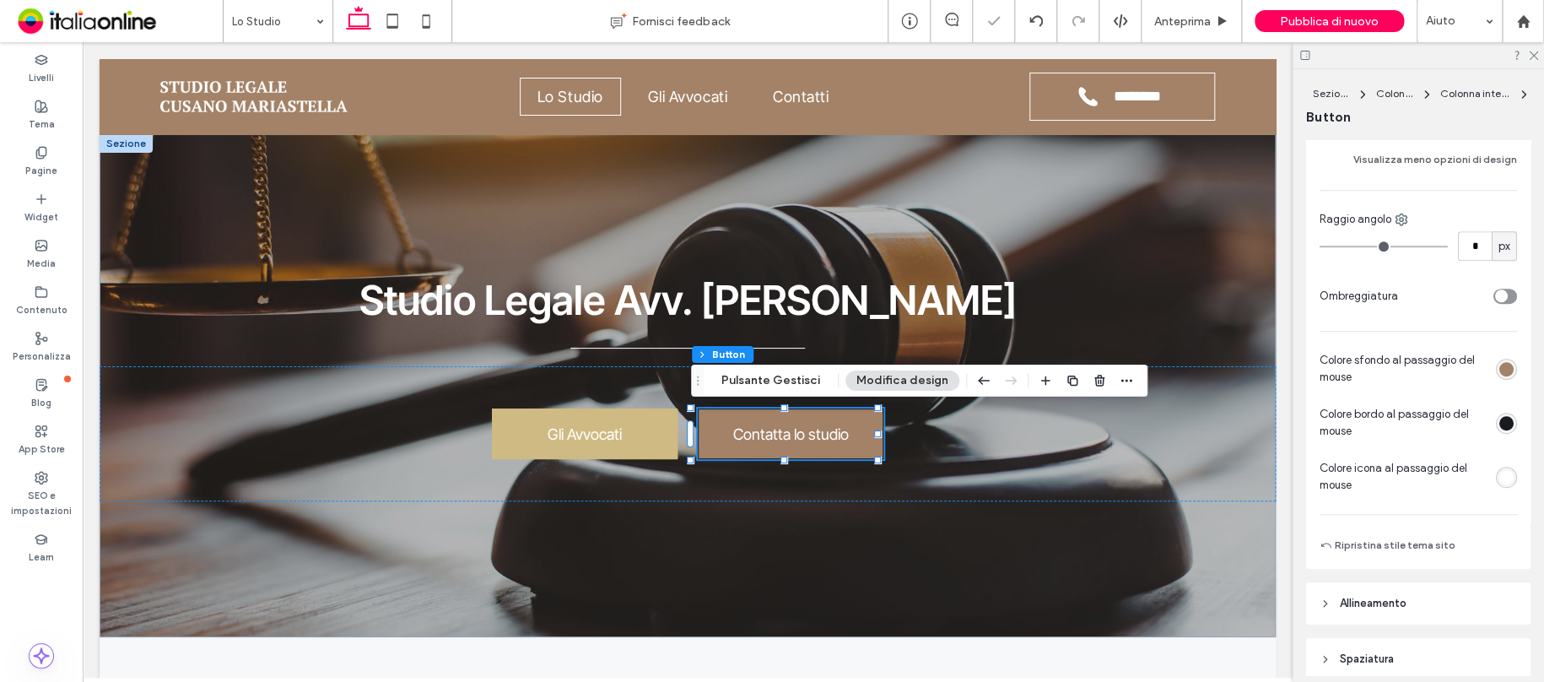
click at [1499, 421] on div "rgb(26, 27, 31)" at bounding box center [1506, 423] width 14 height 14
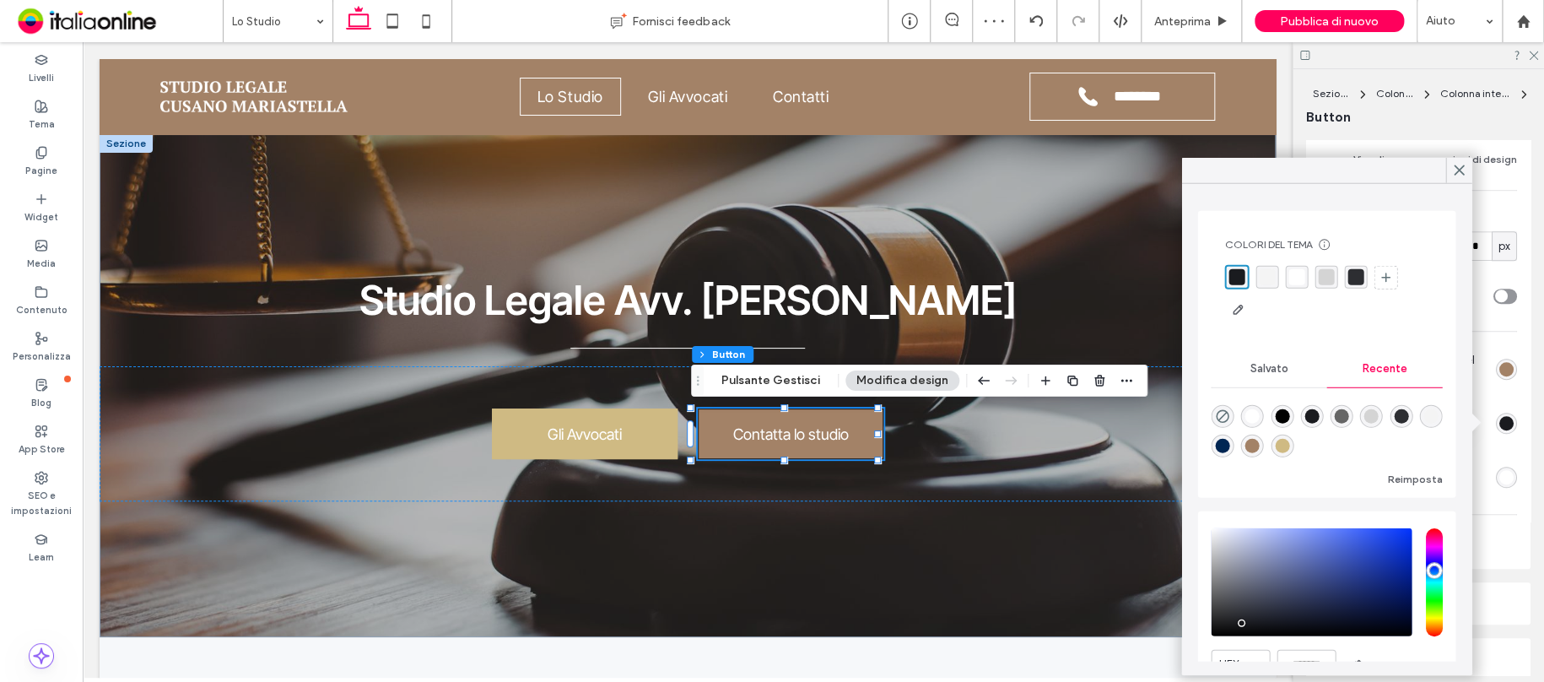
click at [1260, 444] on div "rgba(163, 130, 103, 1)" at bounding box center [1252, 446] width 14 height 14
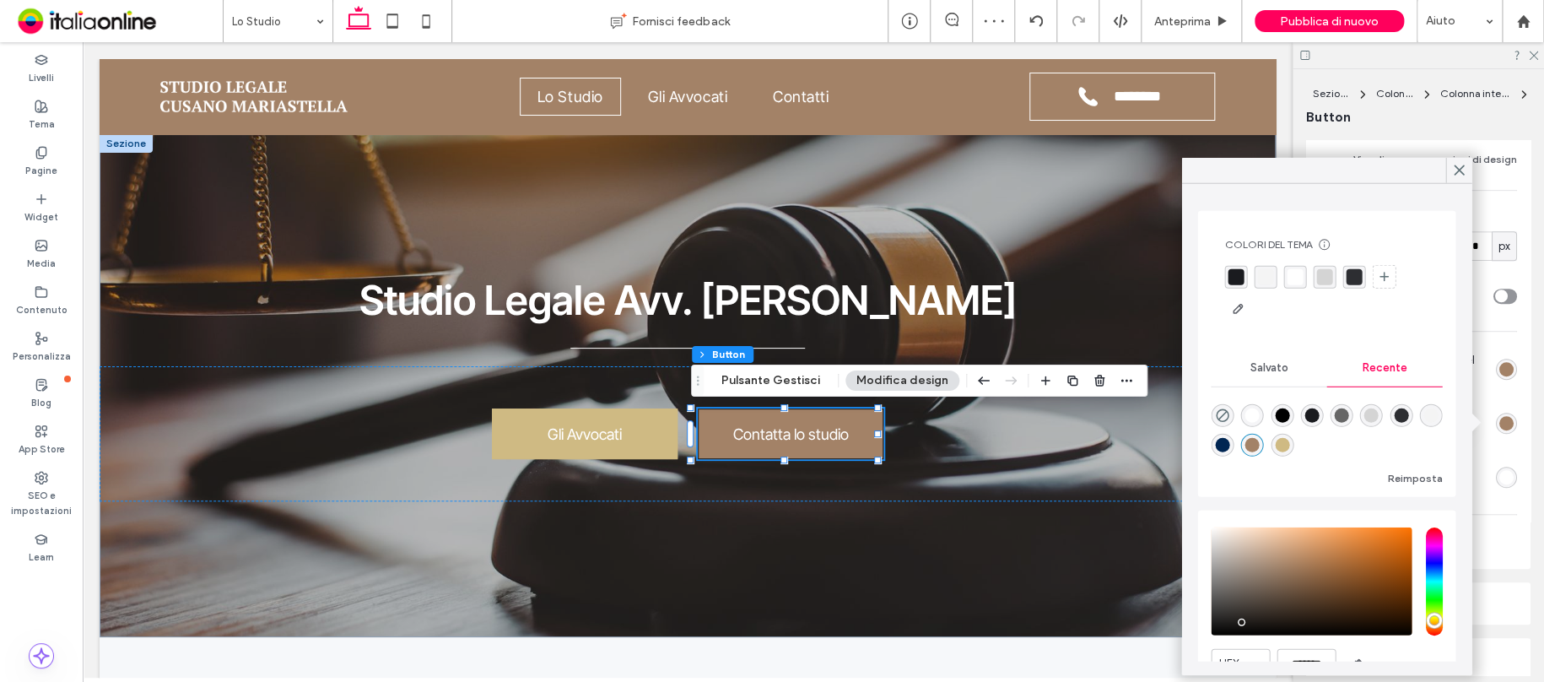
type input "*"
type input "*******"
type input "*"
click at [1461, 179] on span at bounding box center [1458, 170] width 15 height 25
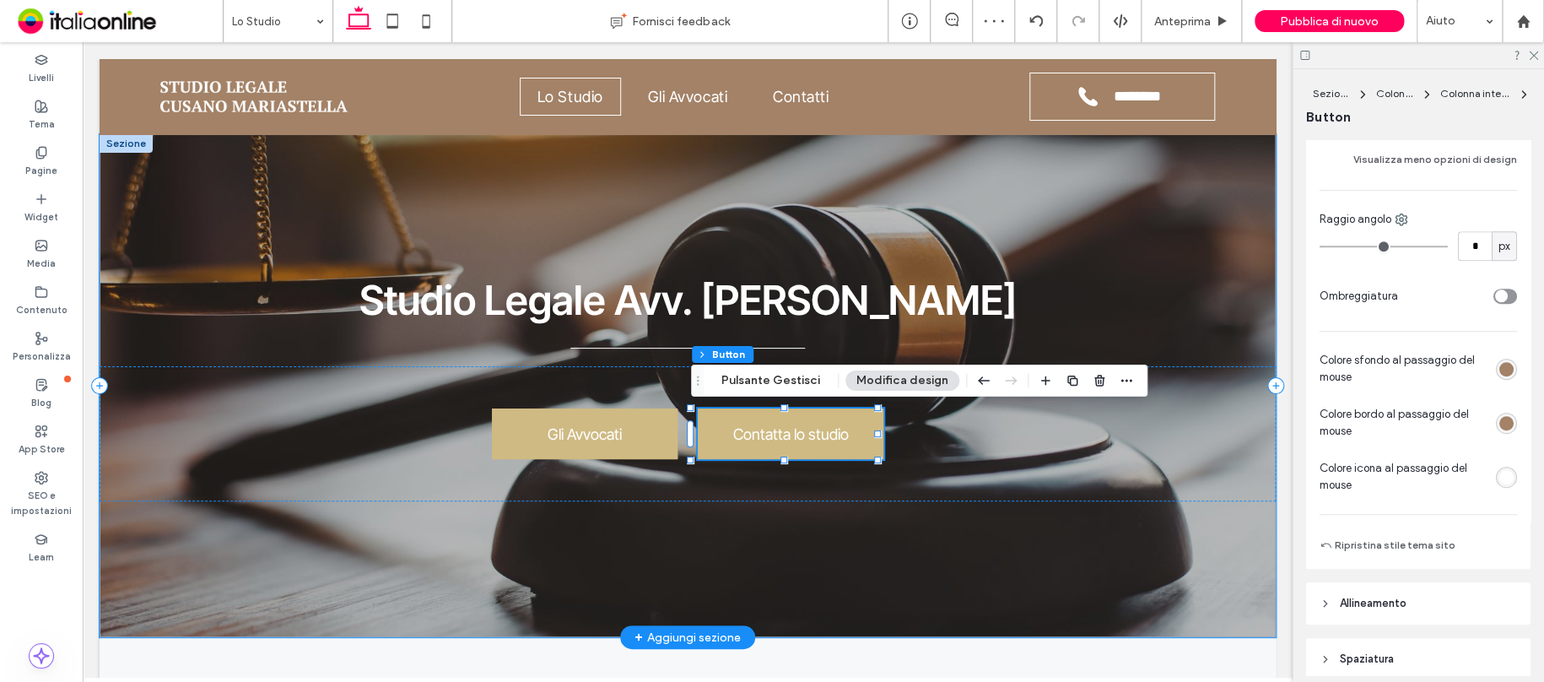
click at [898, 560] on div "Studio Legale Avv. Mariastella Cusano Gli Avvocati Contatta lo studio" at bounding box center [688, 385] width 1176 height 503
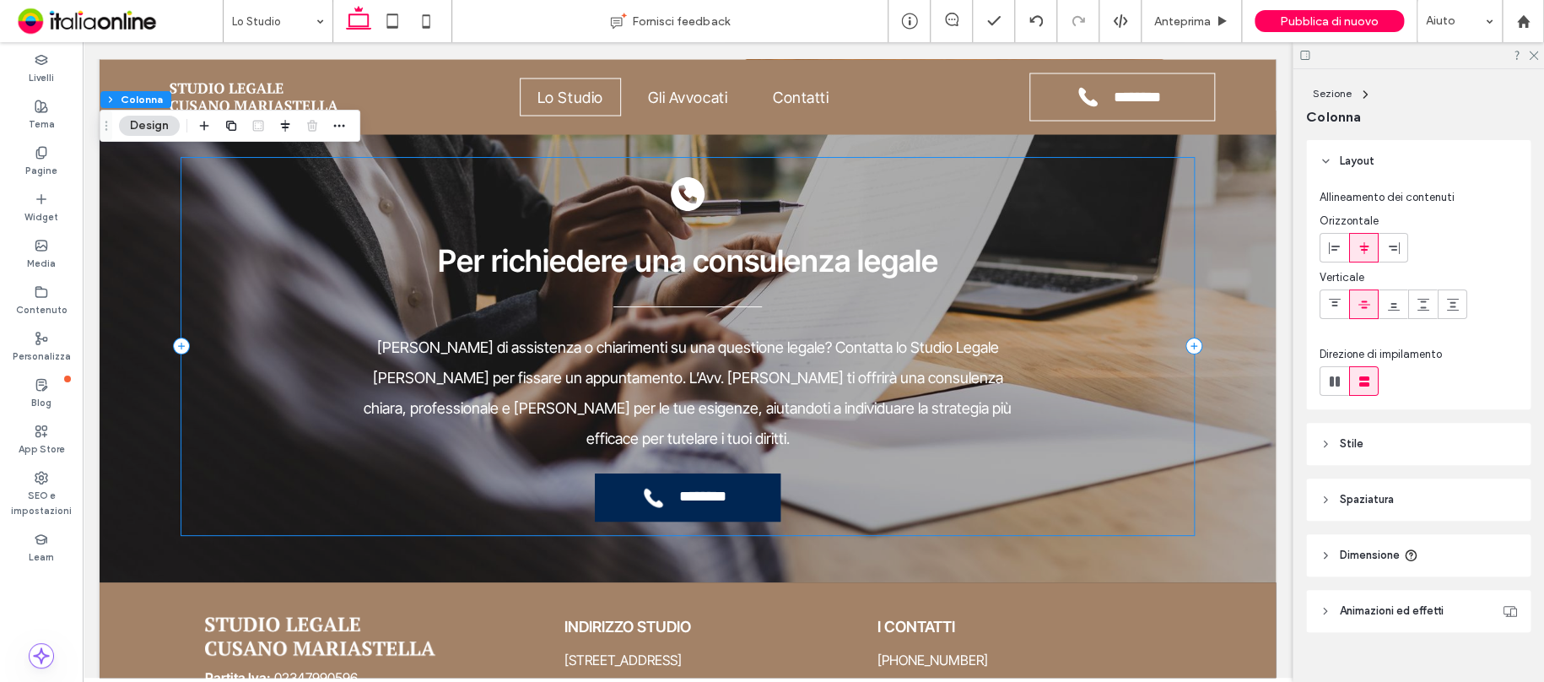
scroll to position [1603, 0]
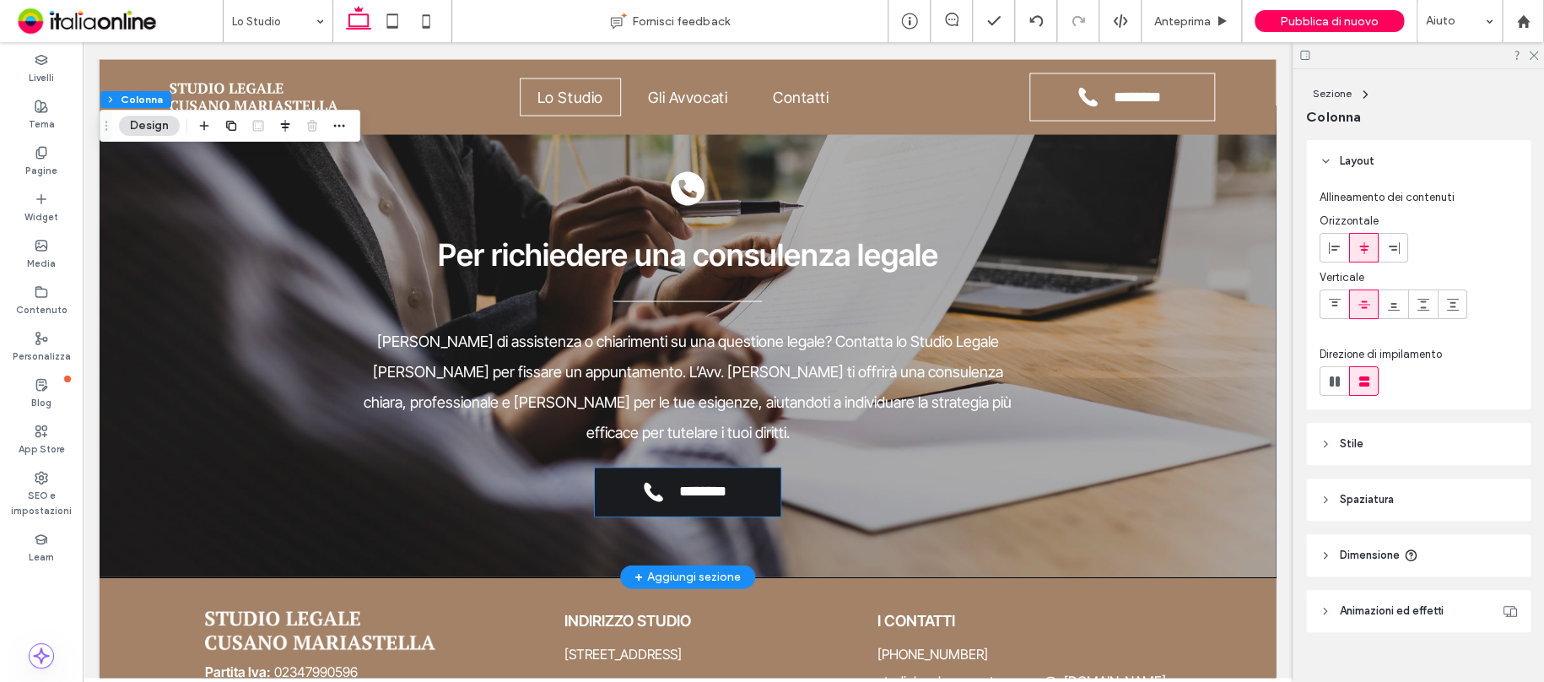
click at [739, 467] on link "**********" at bounding box center [688, 491] width 186 height 48
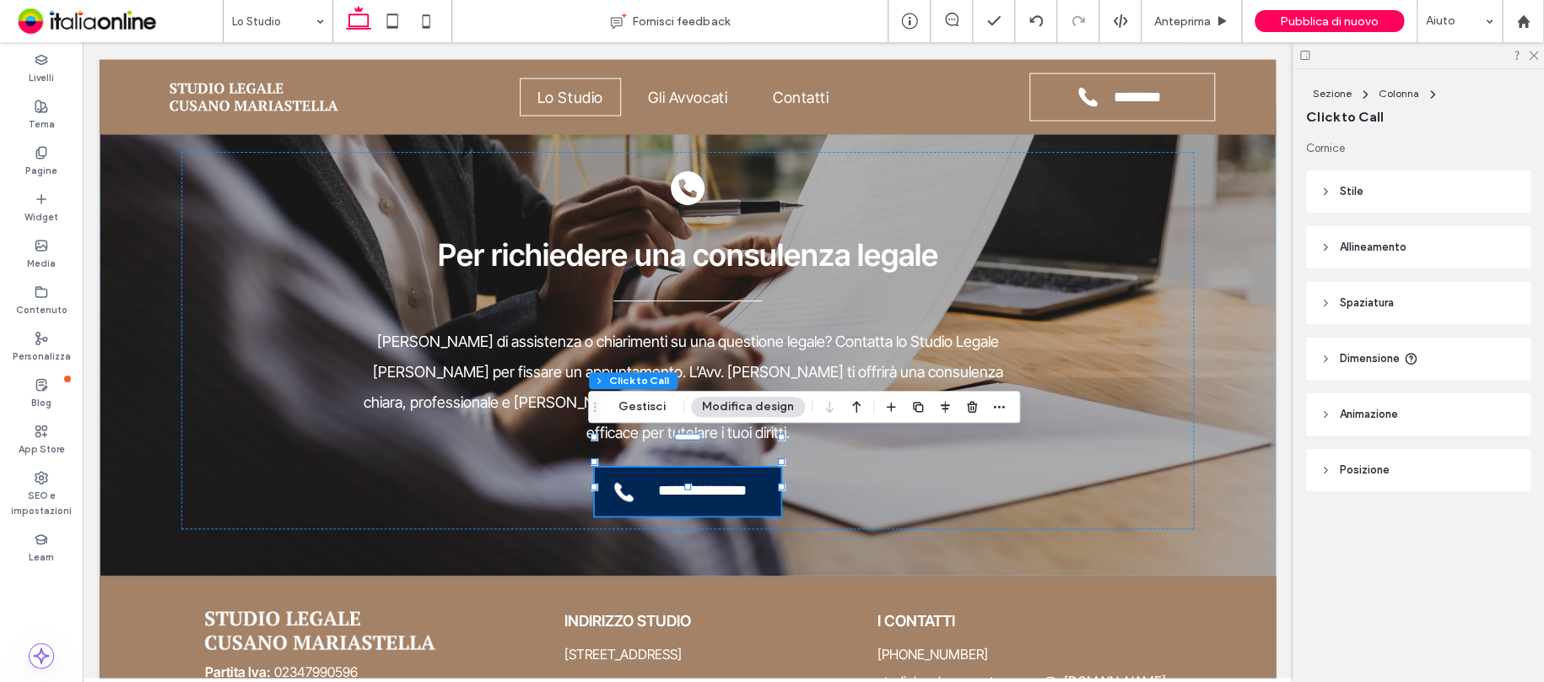
click at [1382, 192] on header "Stile" at bounding box center [1418, 191] width 224 height 42
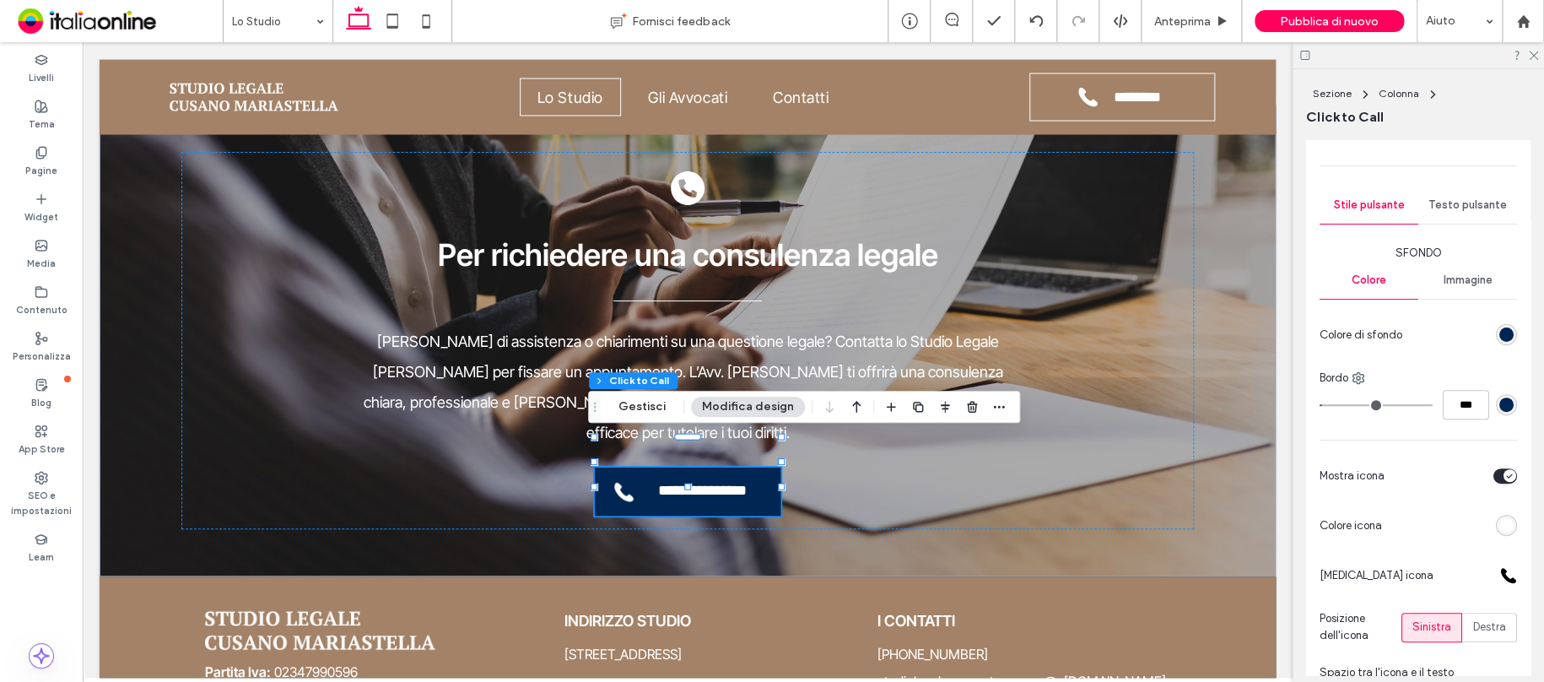
scroll to position [169, 0]
click at [1499, 332] on div "rgb(0, 38, 83)" at bounding box center [1506, 332] width 14 height 14
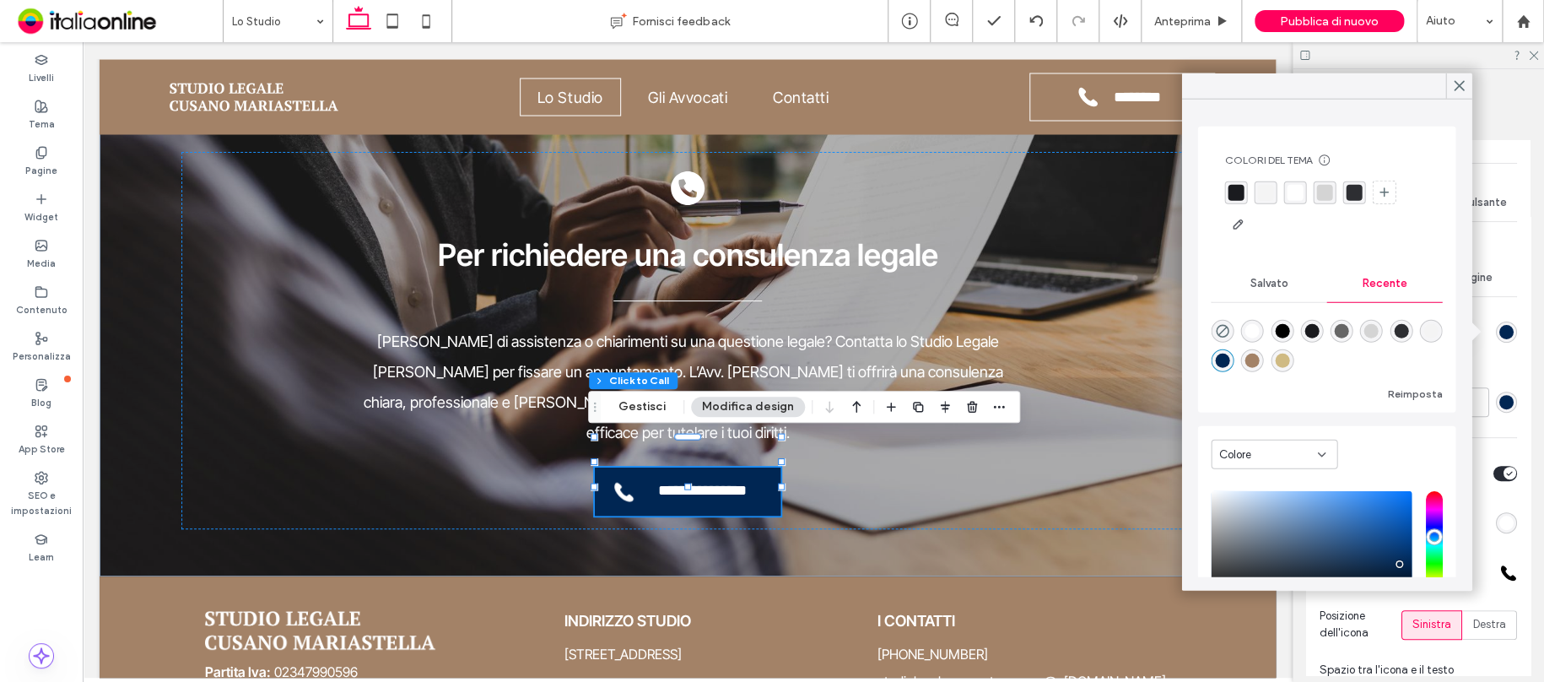
click at [1289, 359] on div "rgba(207, 186, 131, 1)" at bounding box center [1282, 360] width 14 height 14
type input "*"
type input "**"
type input "*******"
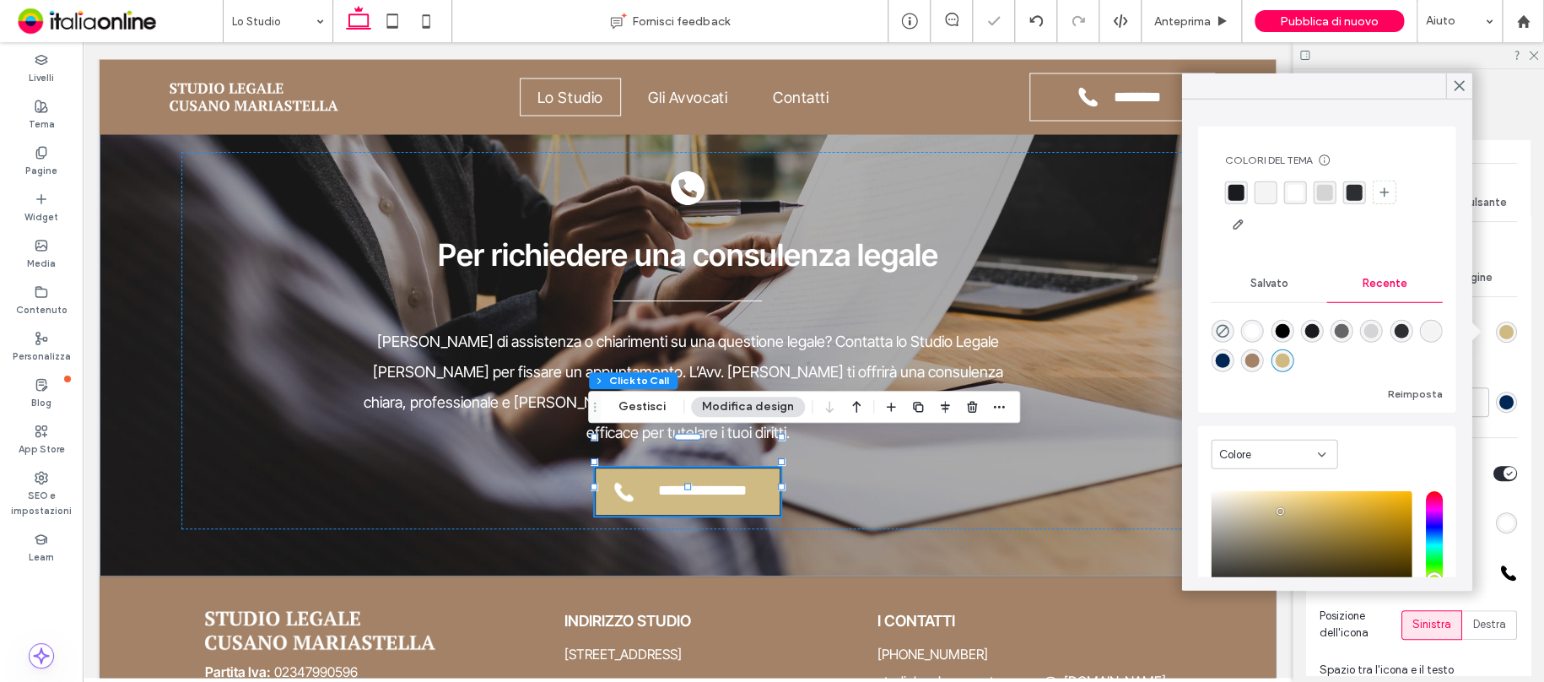
type input "*"
type input "**"
drag, startPoint x: 1455, startPoint y: 85, endPoint x: 1458, endPoint y: 132, distance: 47.3
click at [1456, 86] on icon at bounding box center [1458, 85] width 15 height 15
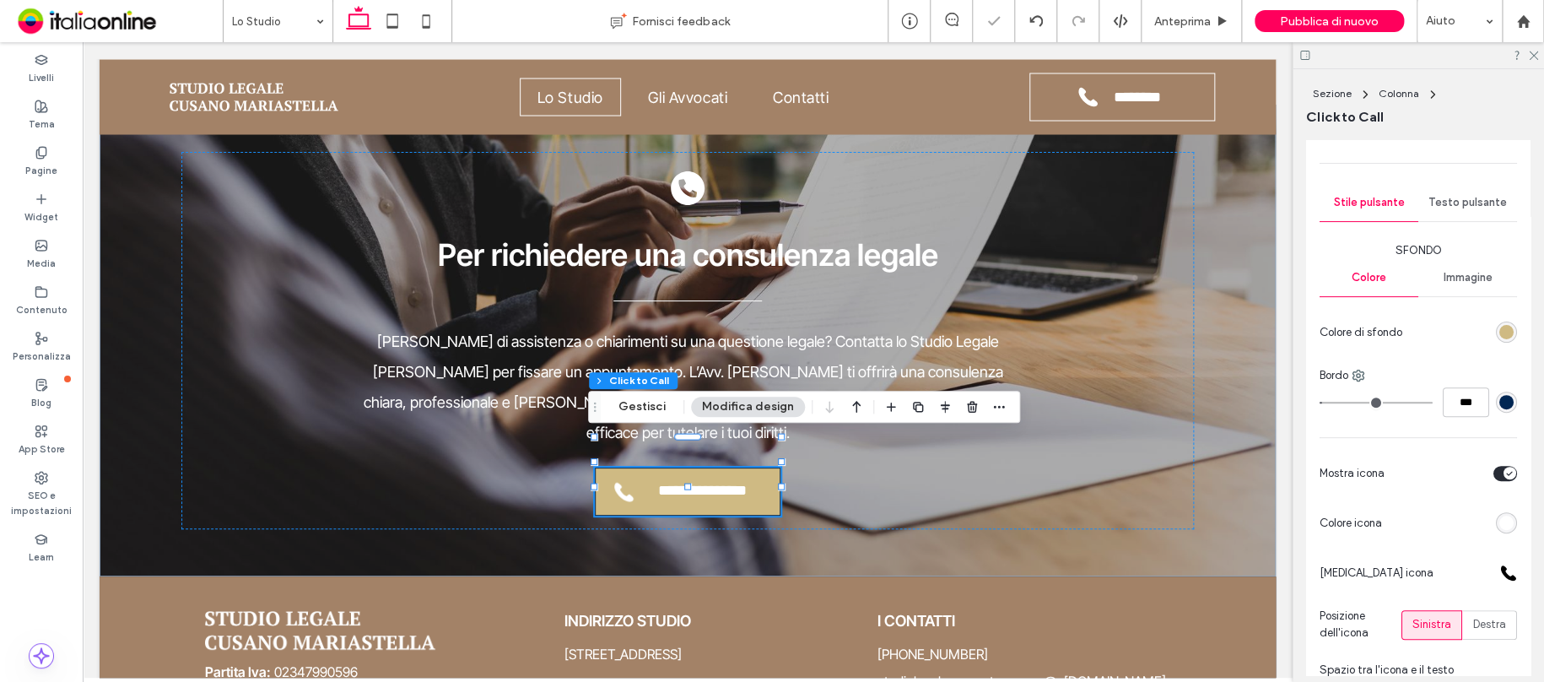
click at [1499, 402] on div "rgb(0, 38, 83)" at bounding box center [1506, 402] width 14 height 14
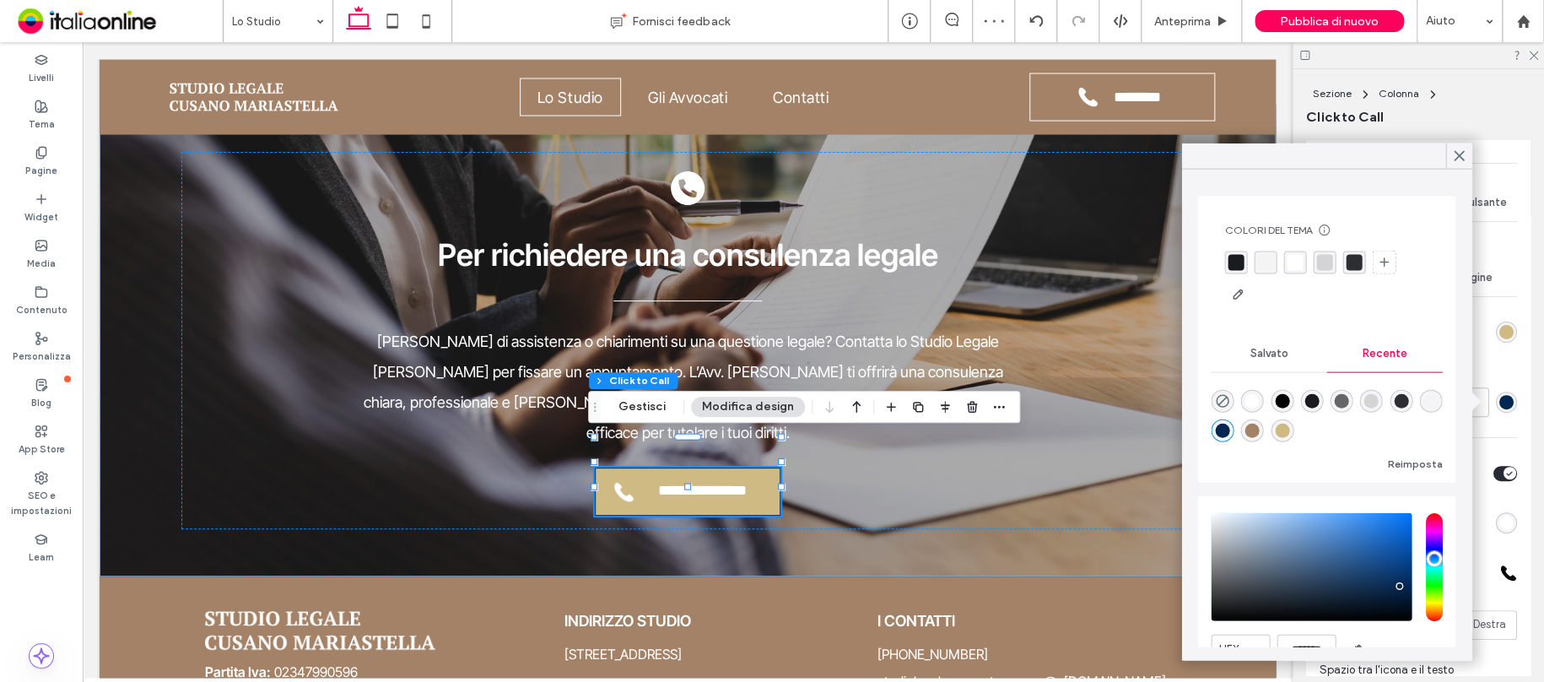
click at [1289, 428] on div "rgba(207, 186, 131, 1)" at bounding box center [1282, 431] width 14 height 14
type input "*"
type input "**"
type input "*******"
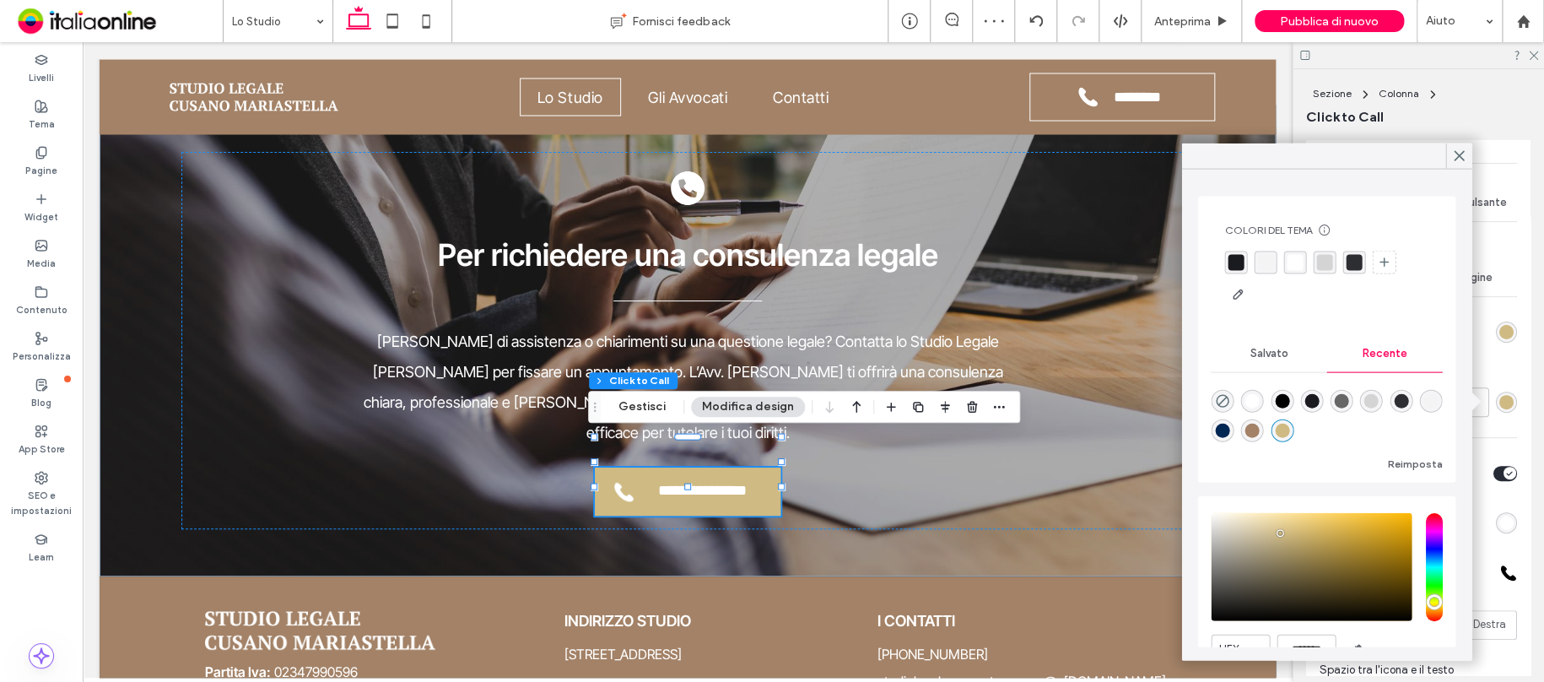
type input "*"
type input "**"
drag, startPoint x: 1457, startPoint y: 163, endPoint x: 1457, endPoint y: 220, distance: 57.4
click at [1458, 163] on icon at bounding box center [1458, 155] width 15 height 15
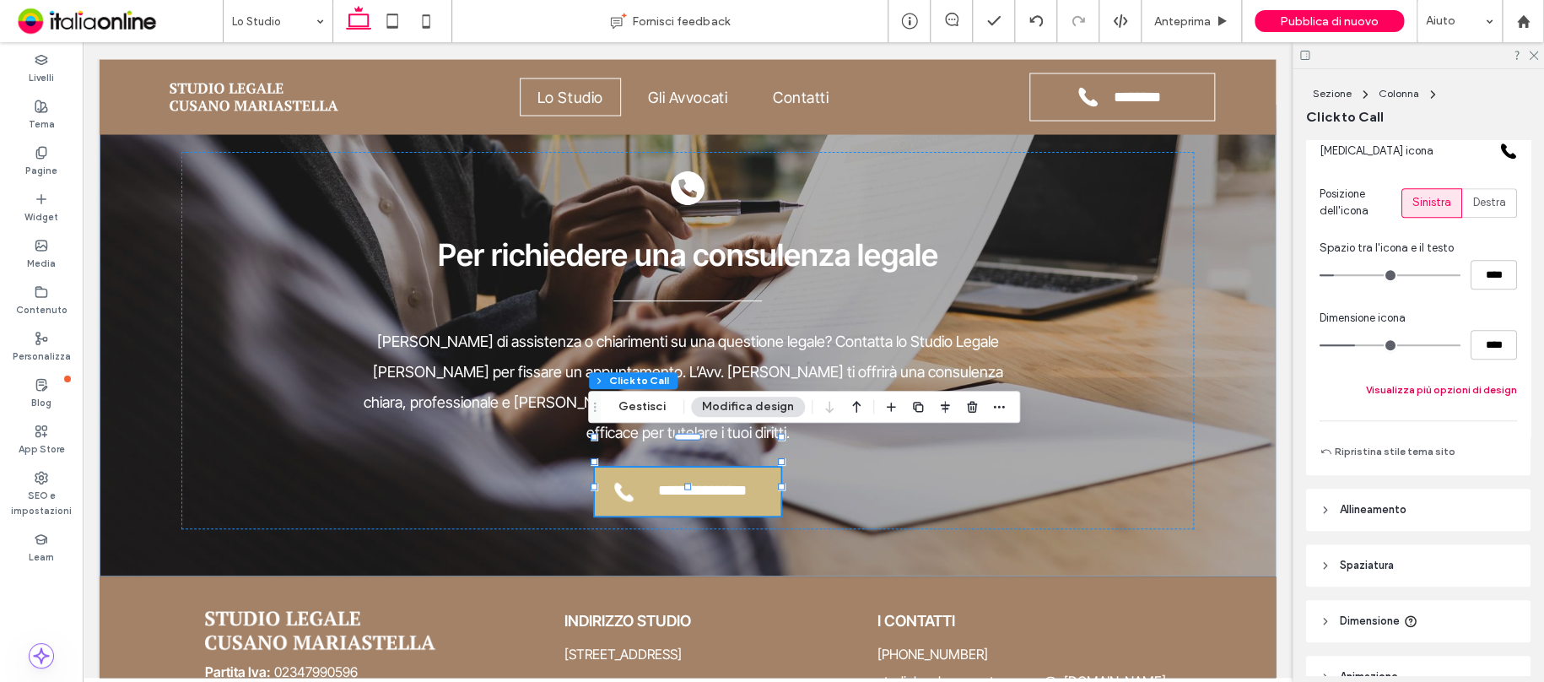
click at [1446, 391] on button "Visualizza più opzioni di design" at bounding box center [1441, 390] width 151 height 20
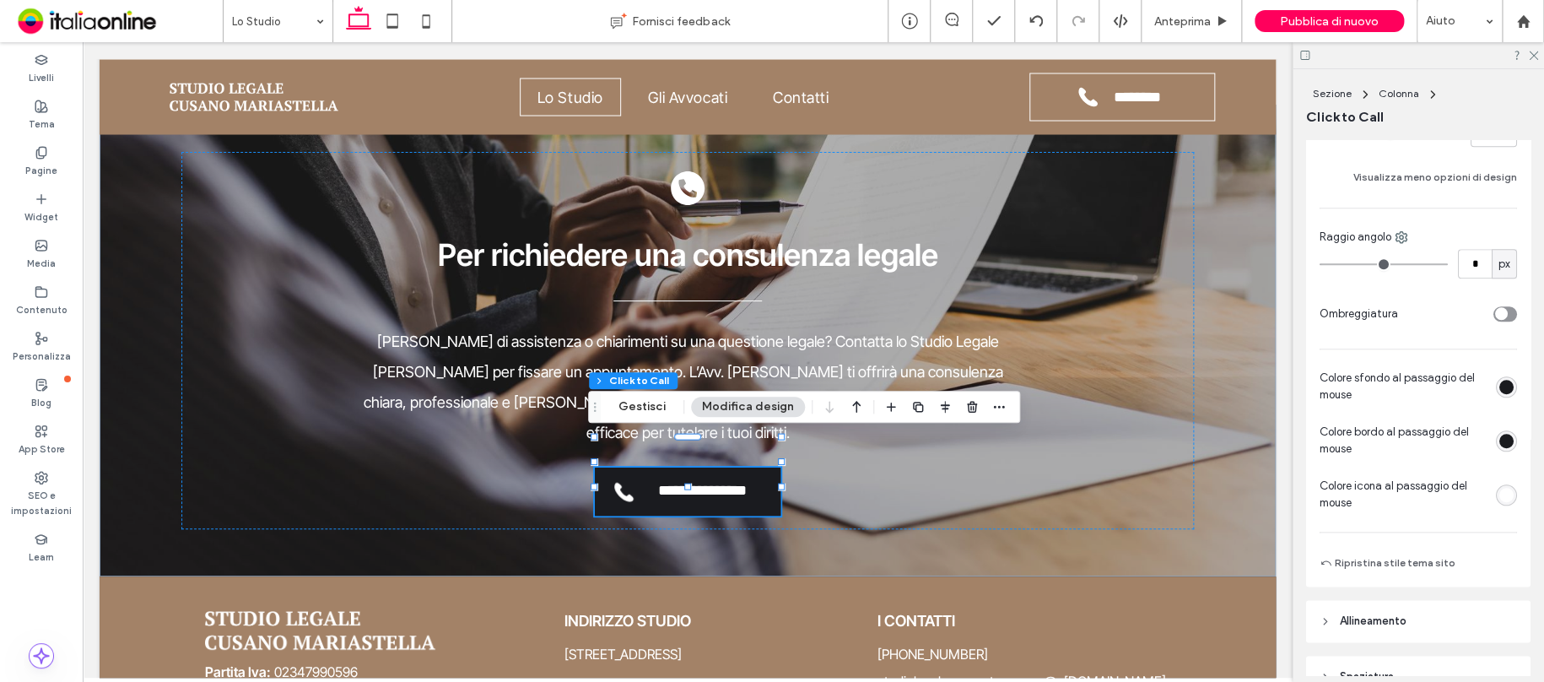
scroll to position [844, 0]
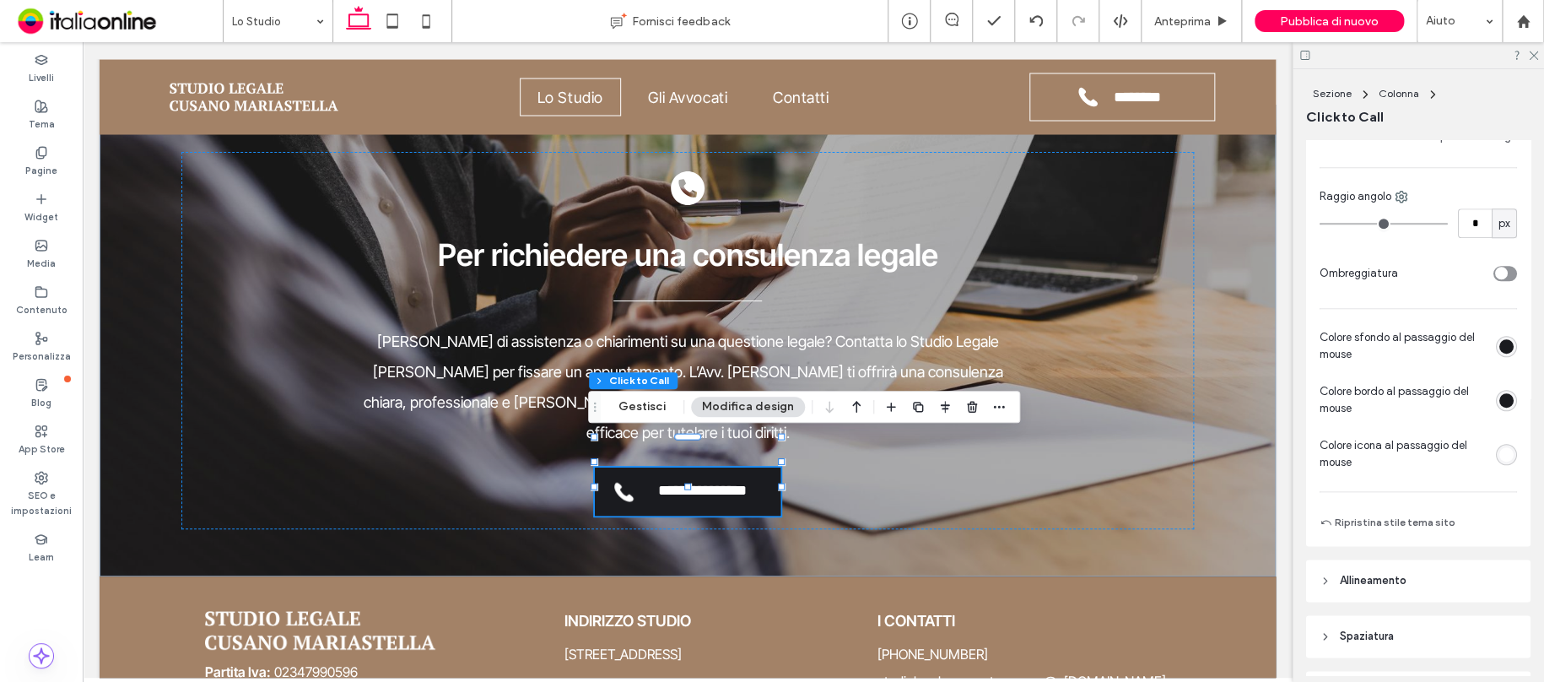
click at [1499, 346] on div "rgb(26, 27, 31)" at bounding box center [1506, 346] width 14 height 14
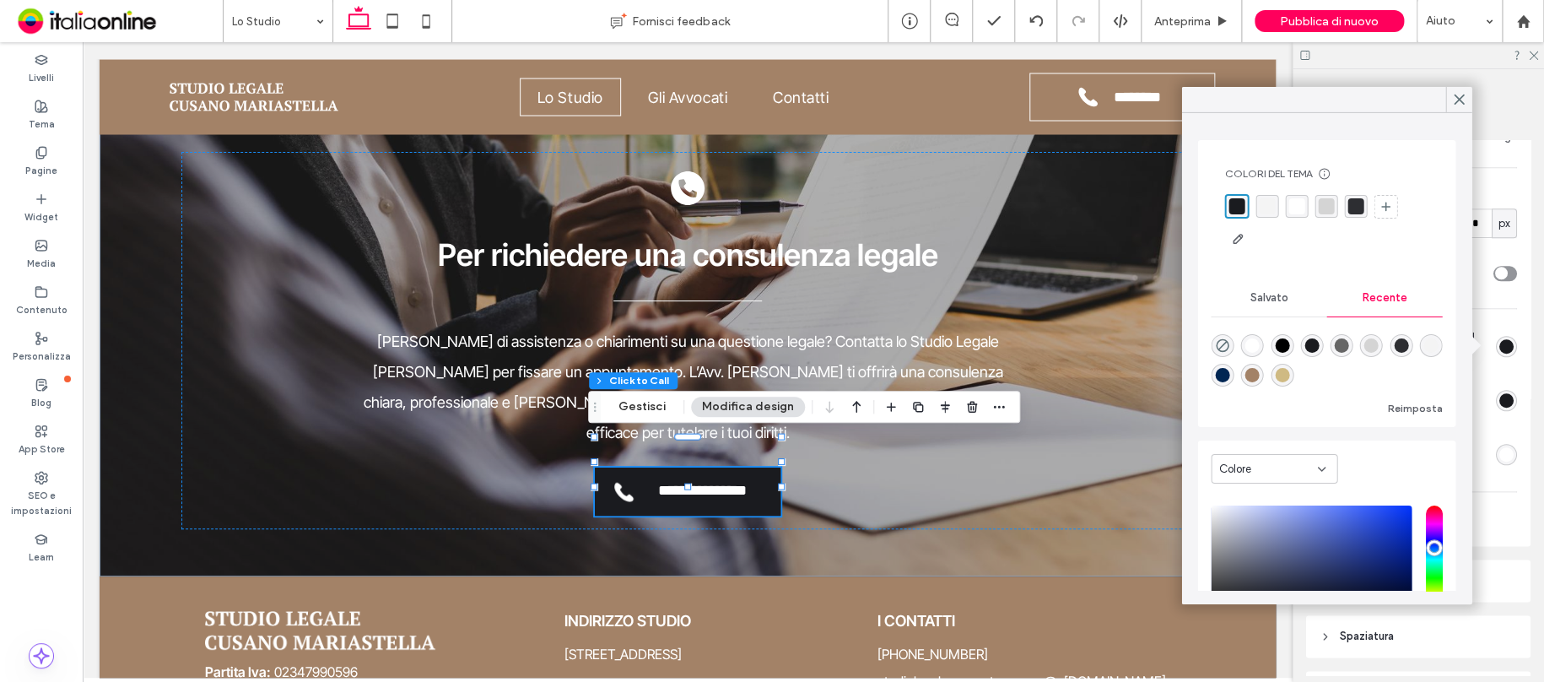
drag, startPoint x: 1286, startPoint y: 375, endPoint x: 1328, endPoint y: 343, distance: 53.5
click at [1260, 375] on div "rgba(163, 130, 103, 1)" at bounding box center [1252, 375] width 14 height 14
type input "*"
type input "**"
type input "*******"
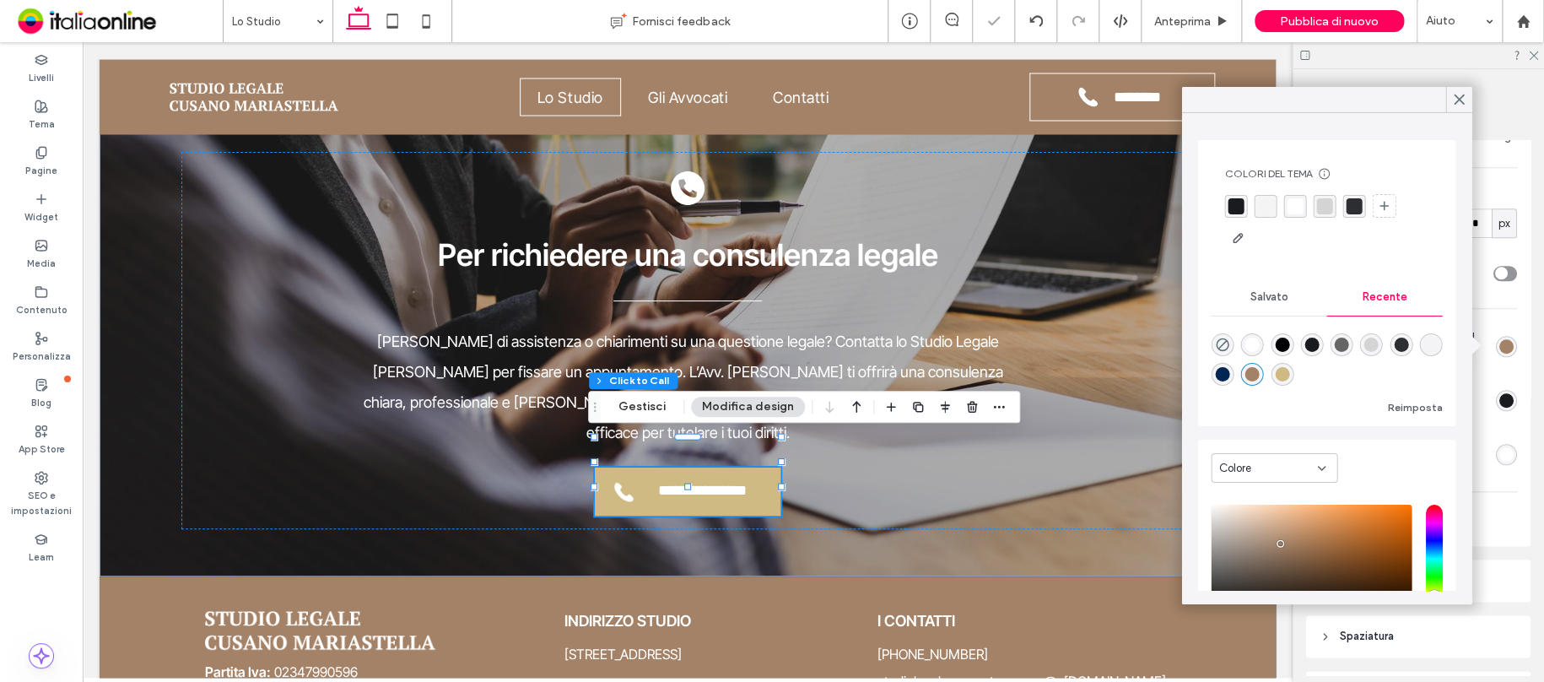
type input "*"
type input "**"
click at [1448, 102] on div at bounding box center [1458, 99] width 26 height 25
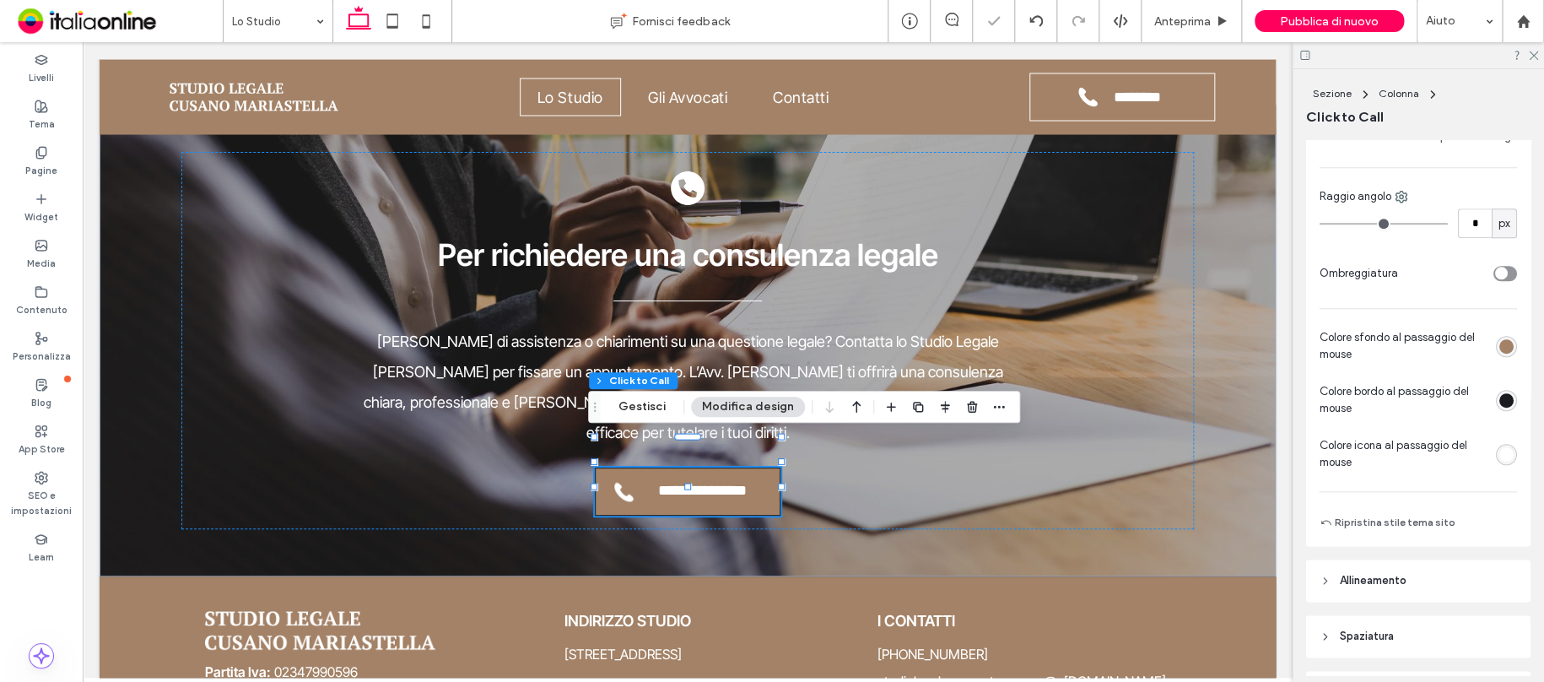
click at [1499, 404] on div "rgb(26, 27, 31)" at bounding box center [1506, 400] width 14 height 14
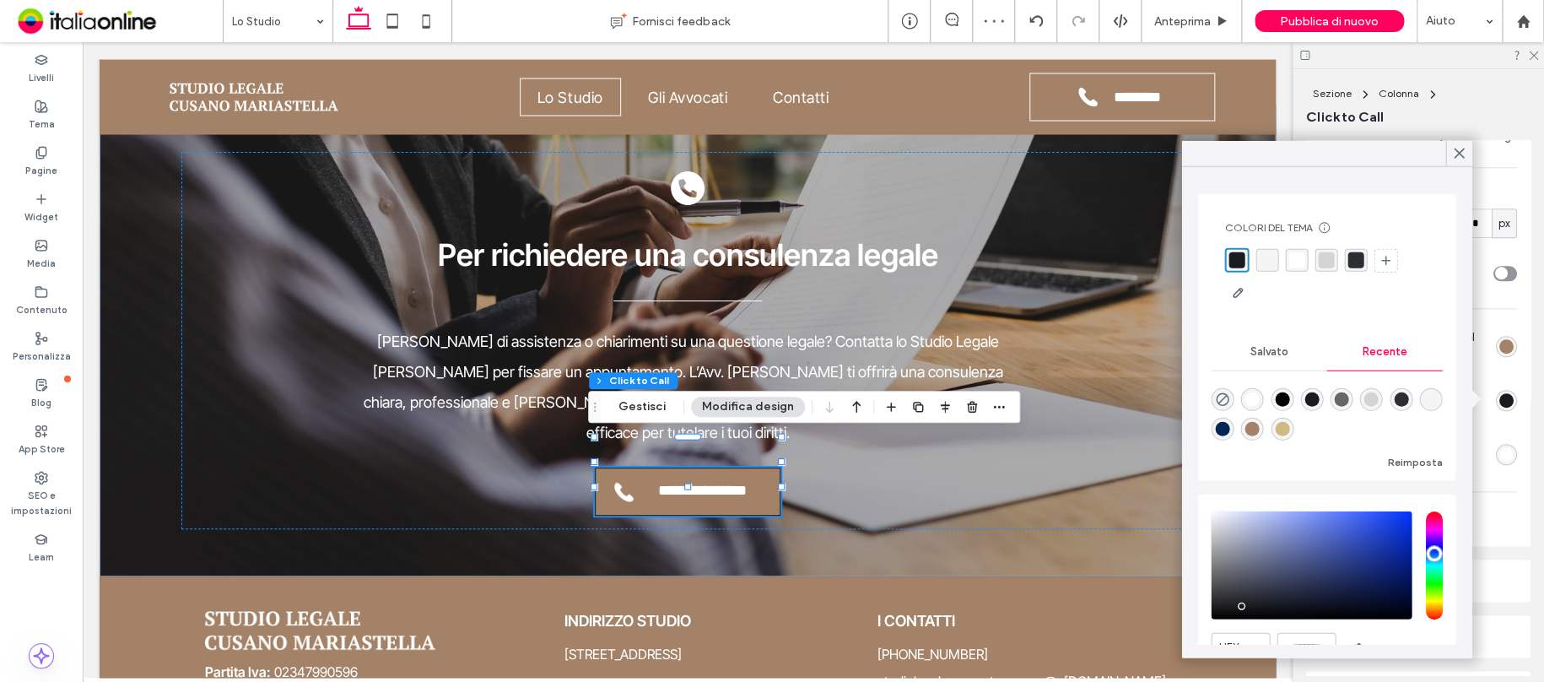
drag, startPoint x: 1293, startPoint y: 424, endPoint x: 1299, endPoint y: 413, distance: 12.5
click at [1260, 424] on div "rgba(163, 130, 103, 1)" at bounding box center [1252, 429] width 14 height 14
type input "*"
type input "**"
type input "*******"
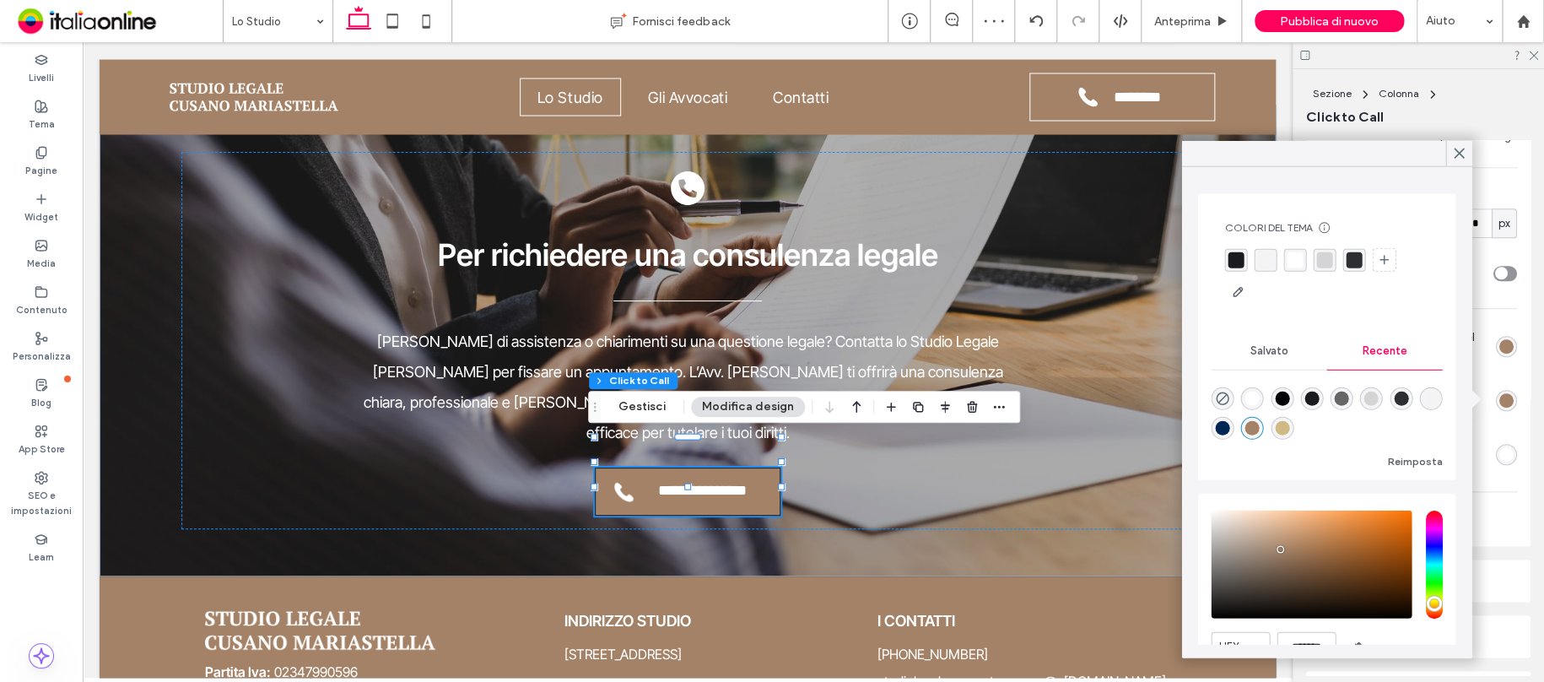
type input "*"
type input "**"
drag, startPoint x: 1454, startPoint y: 153, endPoint x: 1358, endPoint y: 218, distance: 116.1
click at [1454, 153] on icon at bounding box center [1458, 153] width 15 height 15
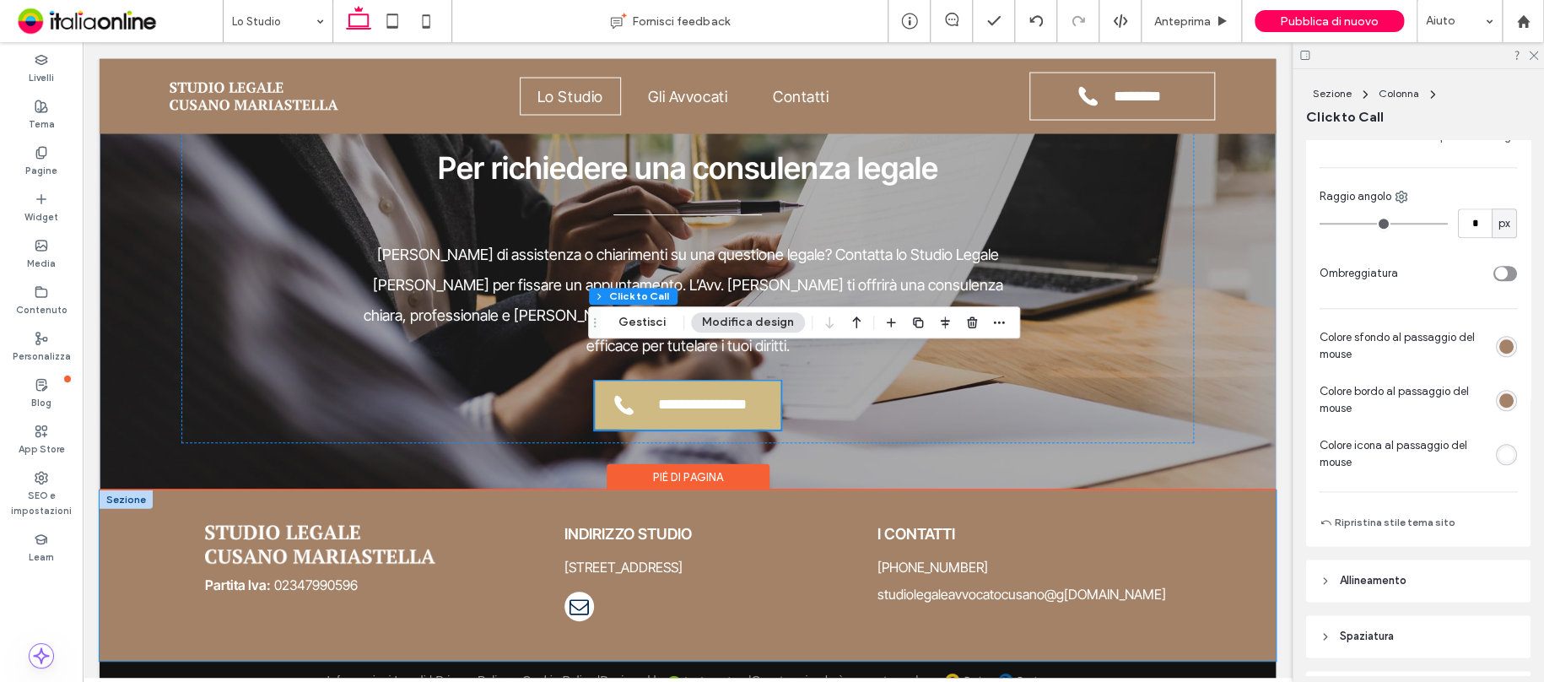
scroll to position [1690, 0]
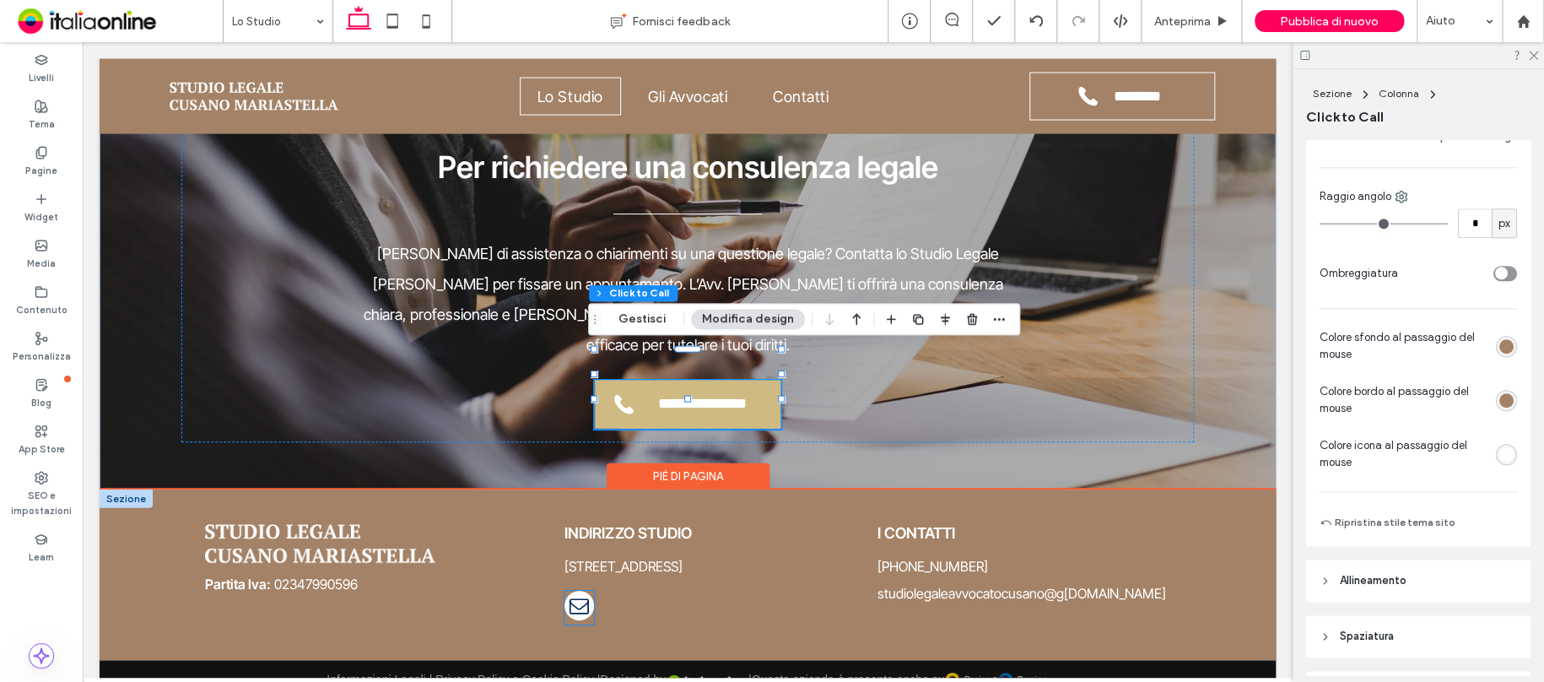
click at [575, 591] on span "email" at bounding box center [579, 606] width 30 height 30
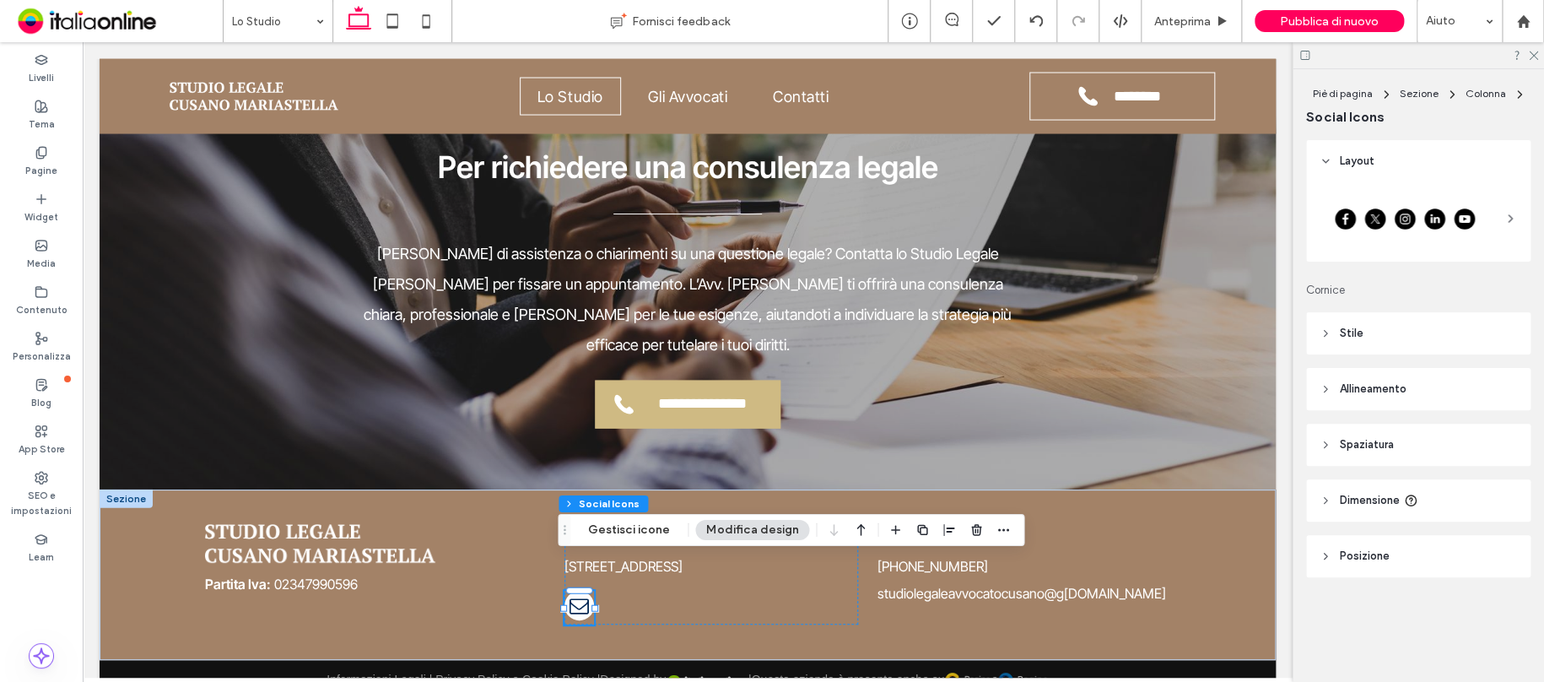
click at [1367, 337] on header "Stile" at bounding box center [1418, 333] width 224 height 42
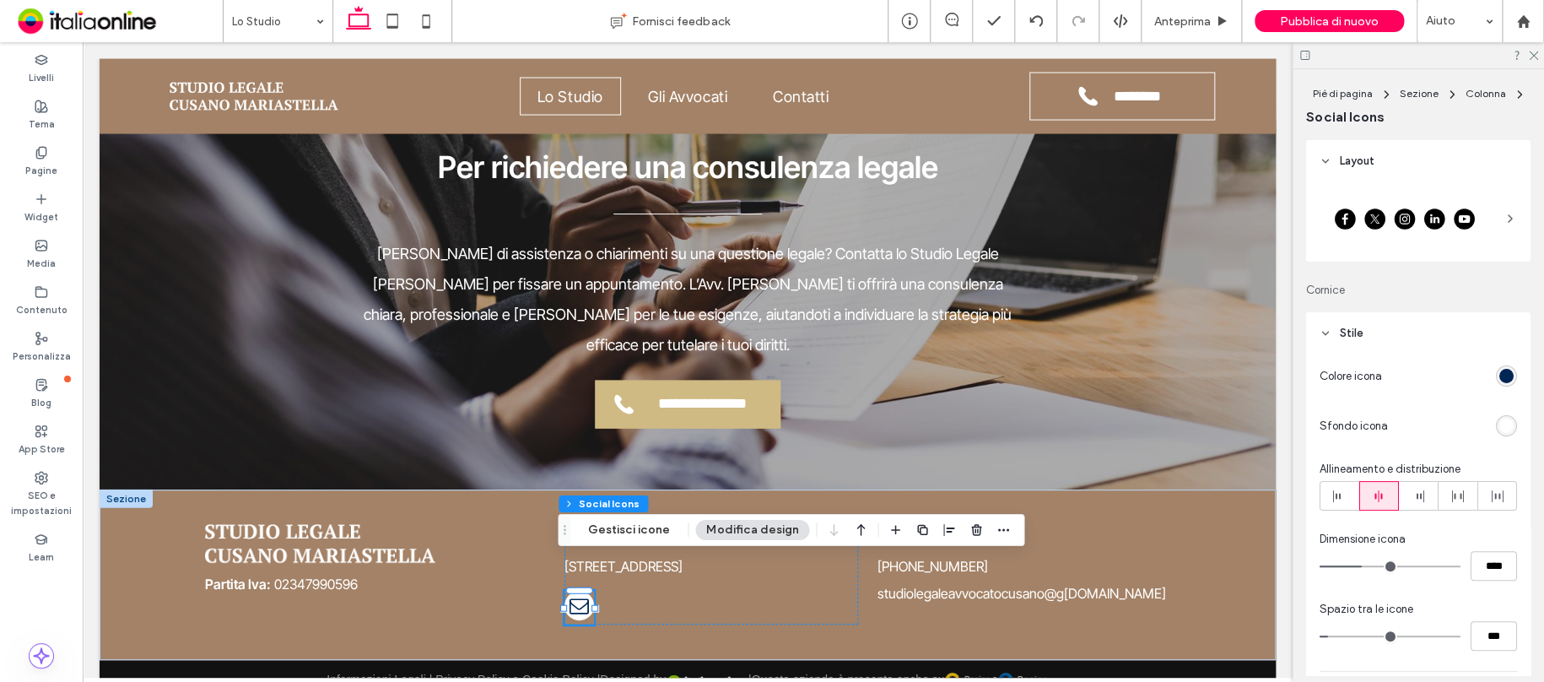
click at [1499, 372] on div "rgb(0, 38, 83)" at bounding box center [1506, 376] width 14 height 14
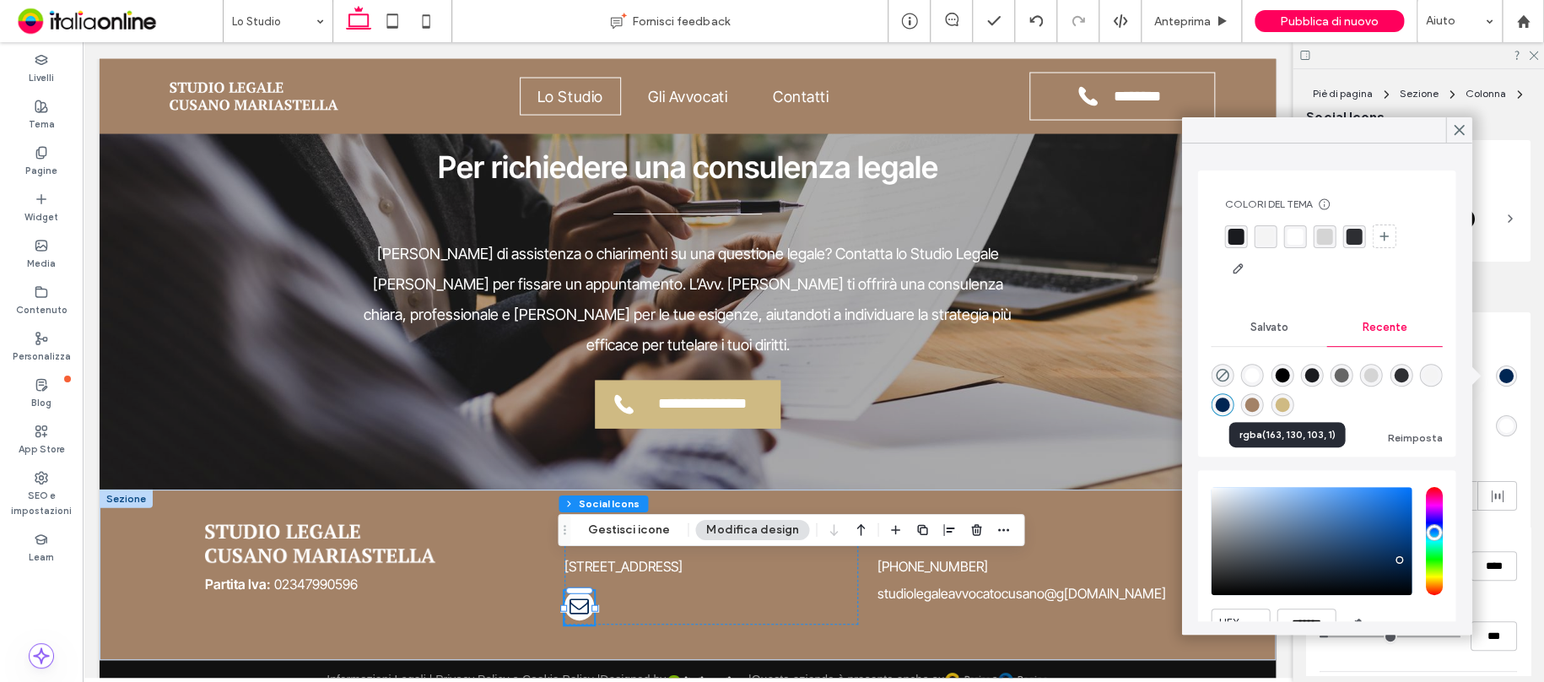
click at [1260, 405] on div "rgba(163, 130, 103, 1)" at bounding box center [1252, 404] width 14 height 14
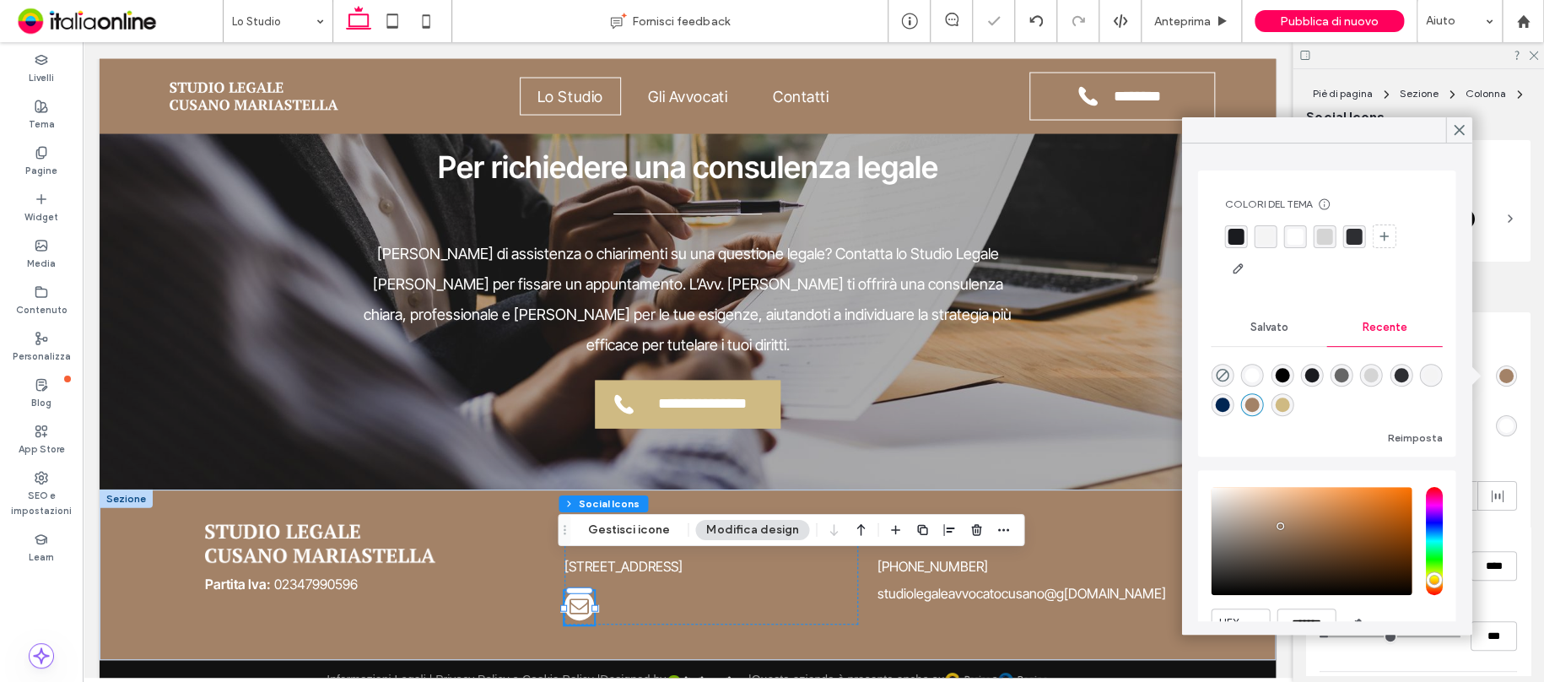
click at [1289, 405] on div "rgba(207, 186, 131, 1)" at bounding box center [1282, 404] width 14 height 14
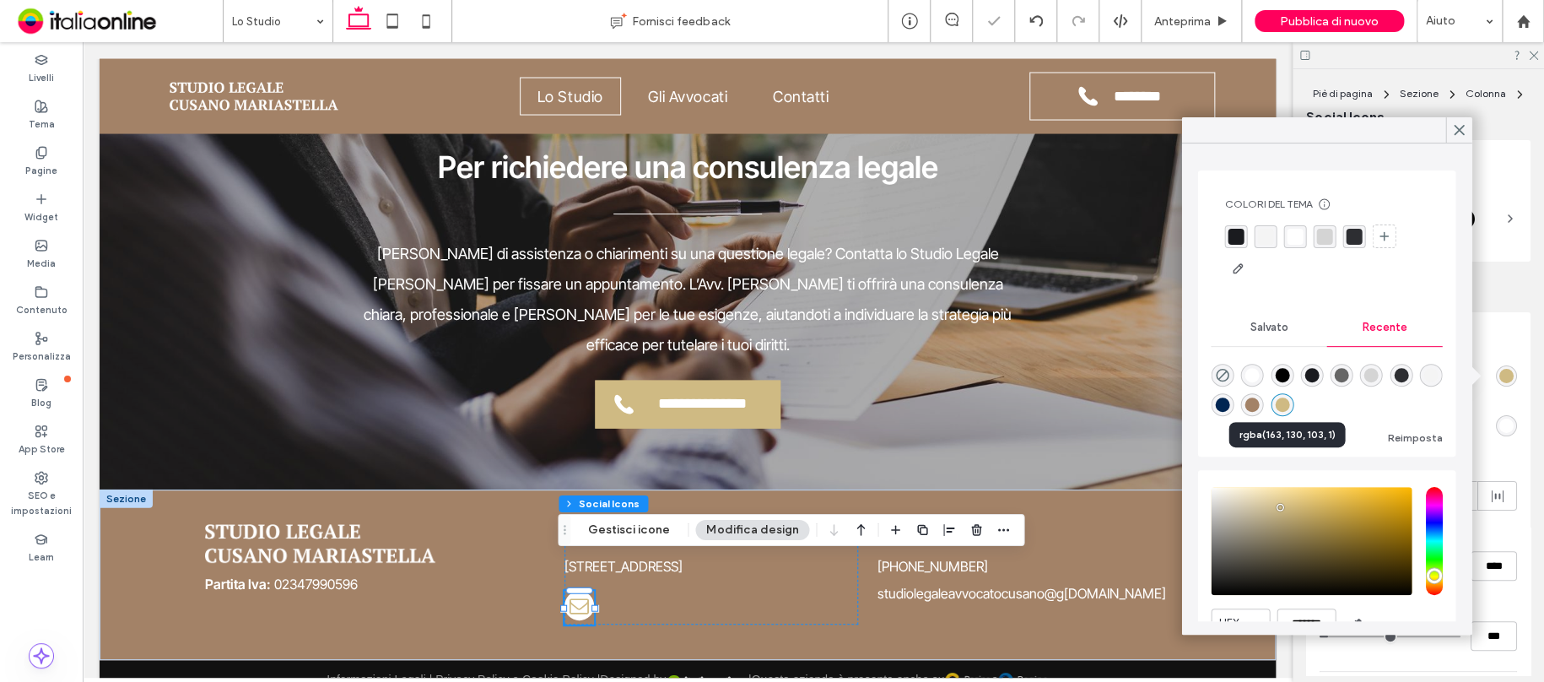
click at [1260, 408] on div "rgba(163, 130, 103, 1)" at bounding box center [1252, 404] width 14 height 14
type input "*******"
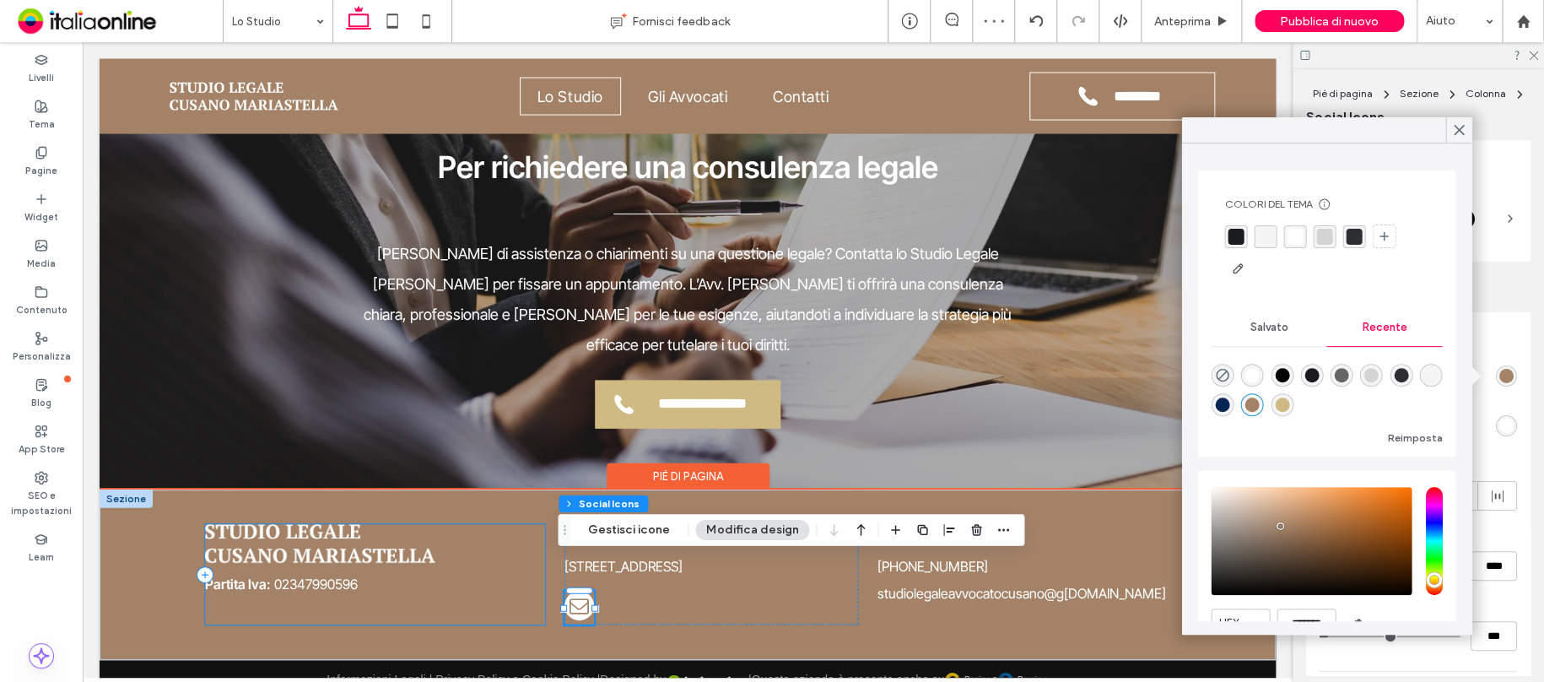
drag, startPoint x: 504, startPoint y: 500, endPoint x: 476, endPoint y: 371, distance: 132.0
click at [504, 524] on div "Partita Iva: 02347990596" at bounding box center [375, 574] width 341 height 100
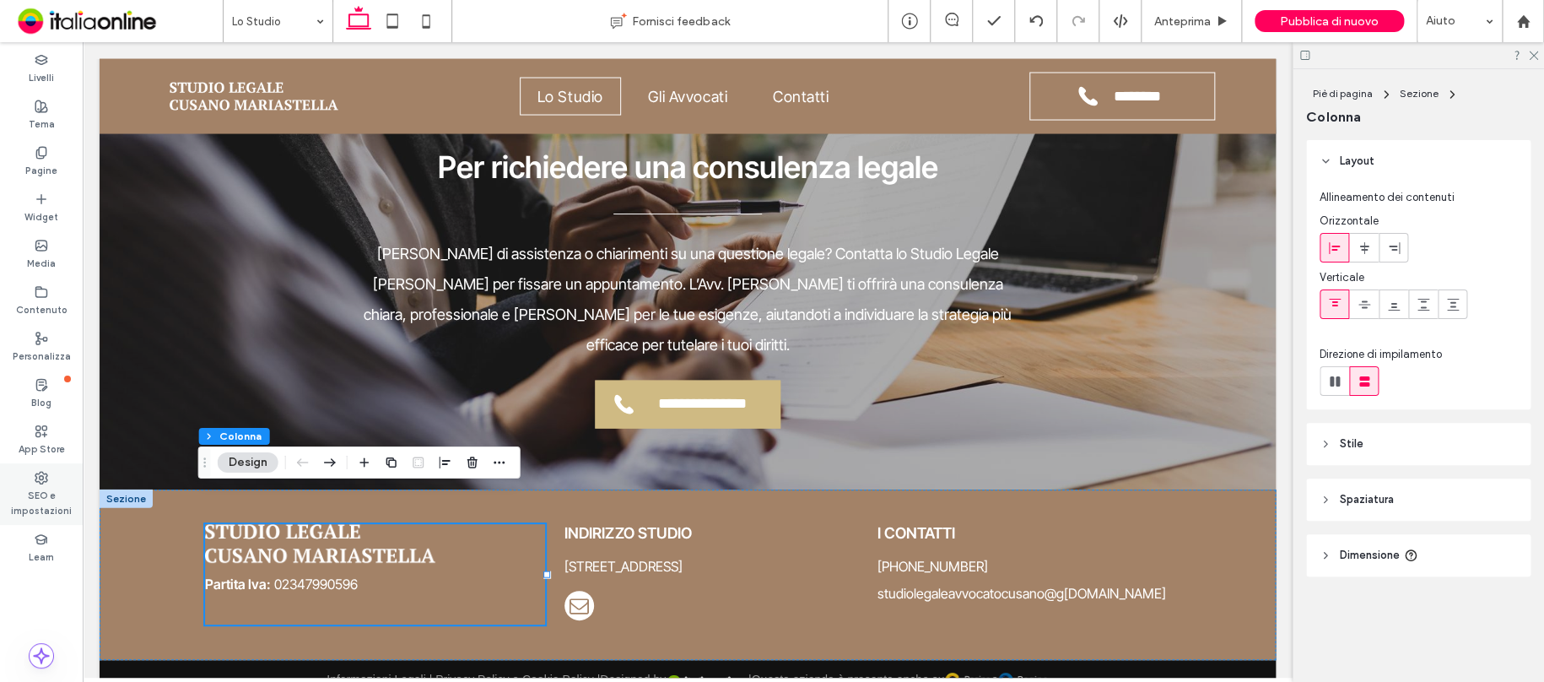
click at [46, 473] on icon at bounding box center [41, 477] width 13 height 13
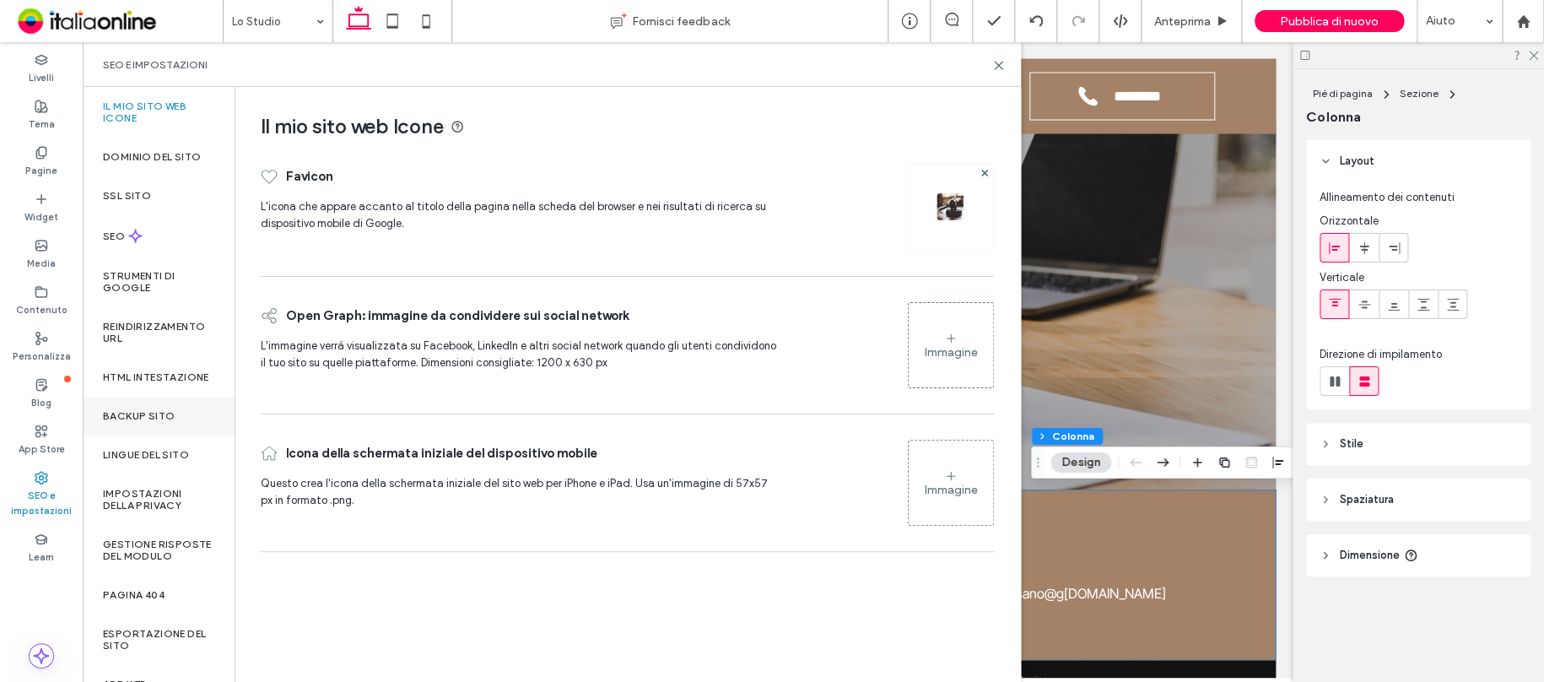
click at [165, 422] on label "Backup sito" at bounding box center [139, 416] width 72 height 12
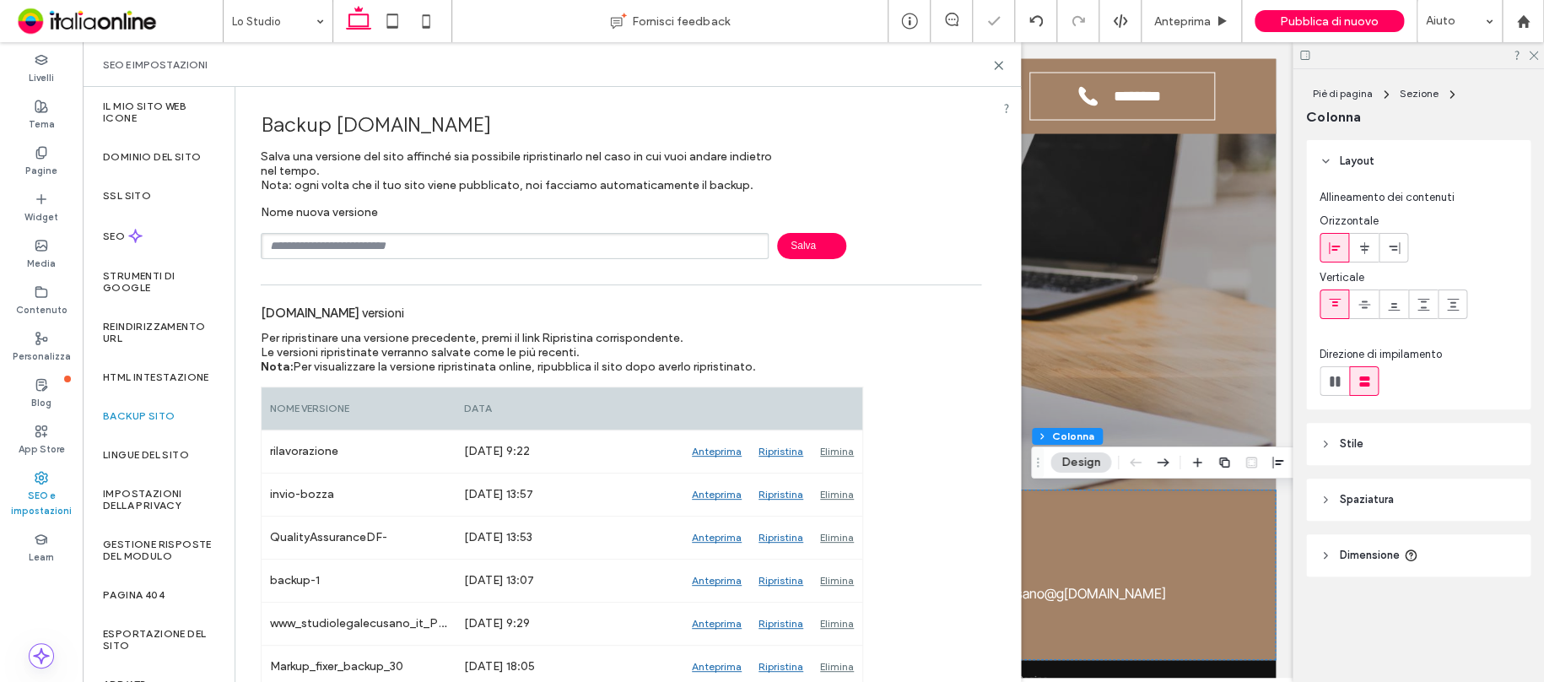
click at [424, 246] on input "text" at bounding box center [515, 246] width 508 height 26
type input "*"
type input "**********"
